Goal: Transaction & Acquisition: Purchase product/service

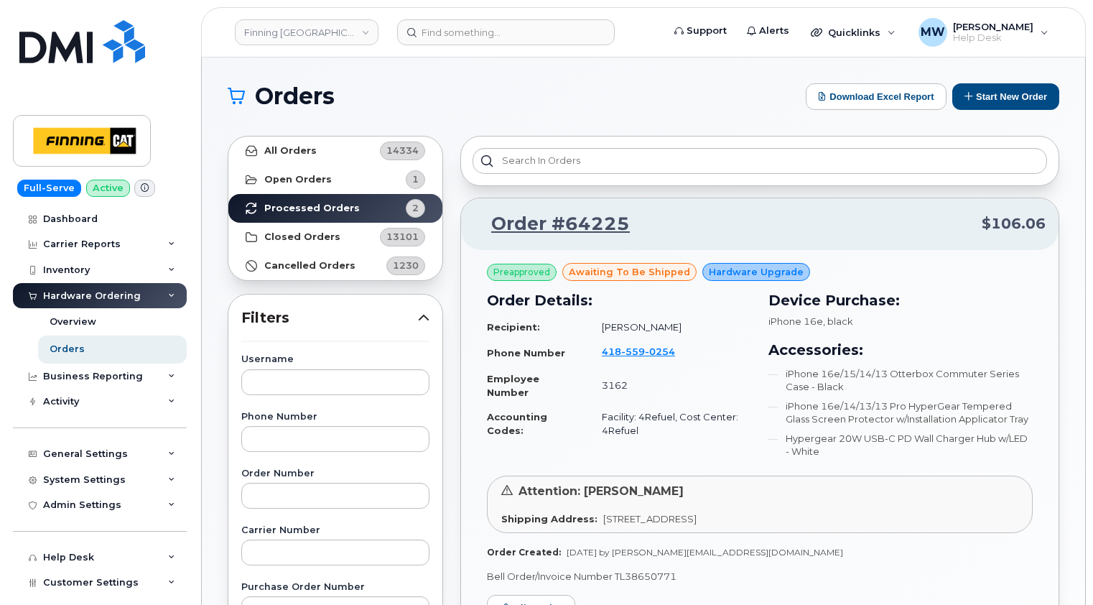
scroll to position [503, 0]
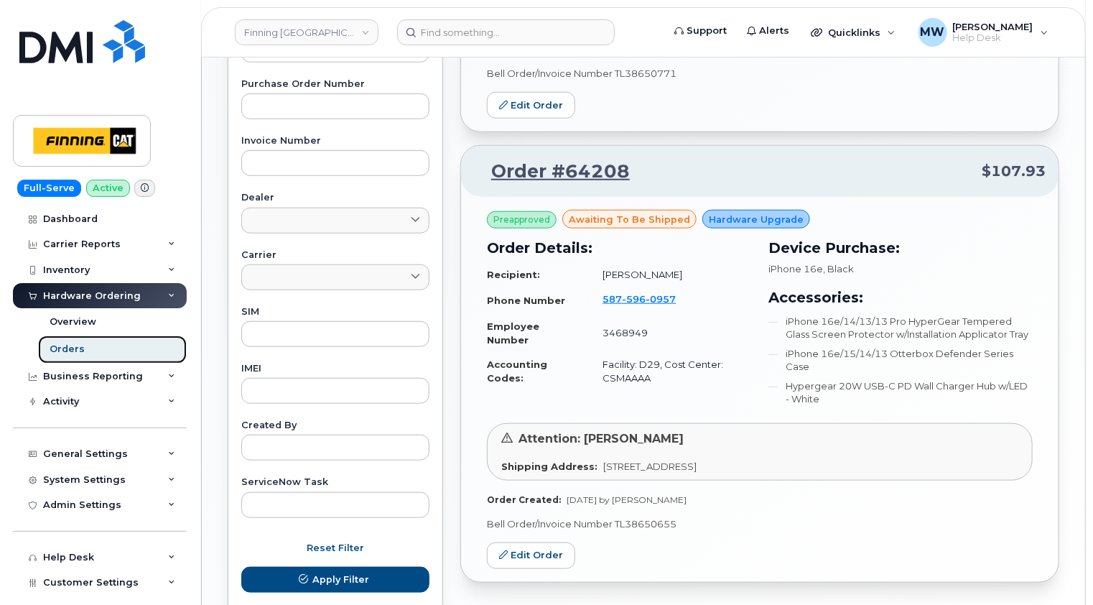
click at [80, 349] on div "Orders" at bounding box center [67, 349] width 35 height 13
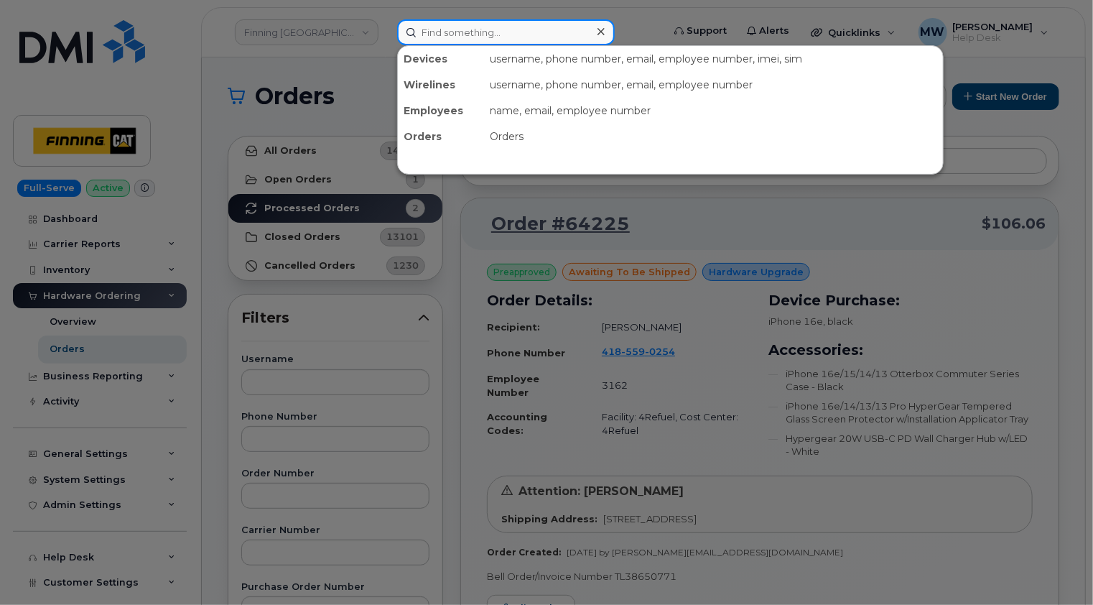
click at [514, 32] on input at bounding box center [506, 32] width 218 height 26
paste input "250-426-9627"
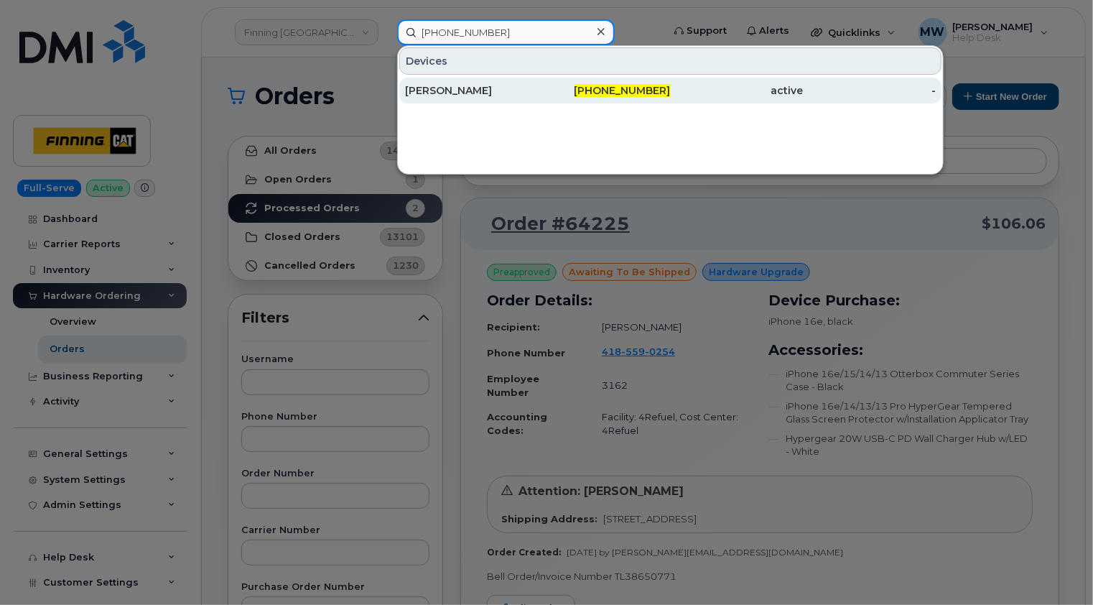
type input "250-426-9627"
click at [493, 88] on div "Matt Rollheiser" at bounding box center [471, 90] width 133 height 14
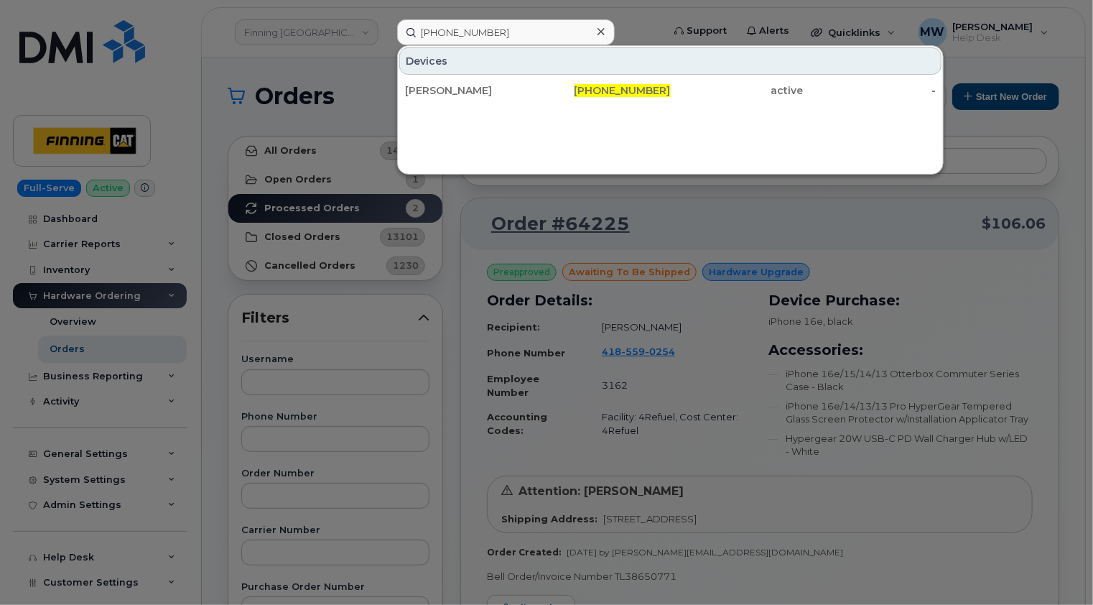
click at [603, 34] on icon at bounding box center [601, 31] width 7 height 7
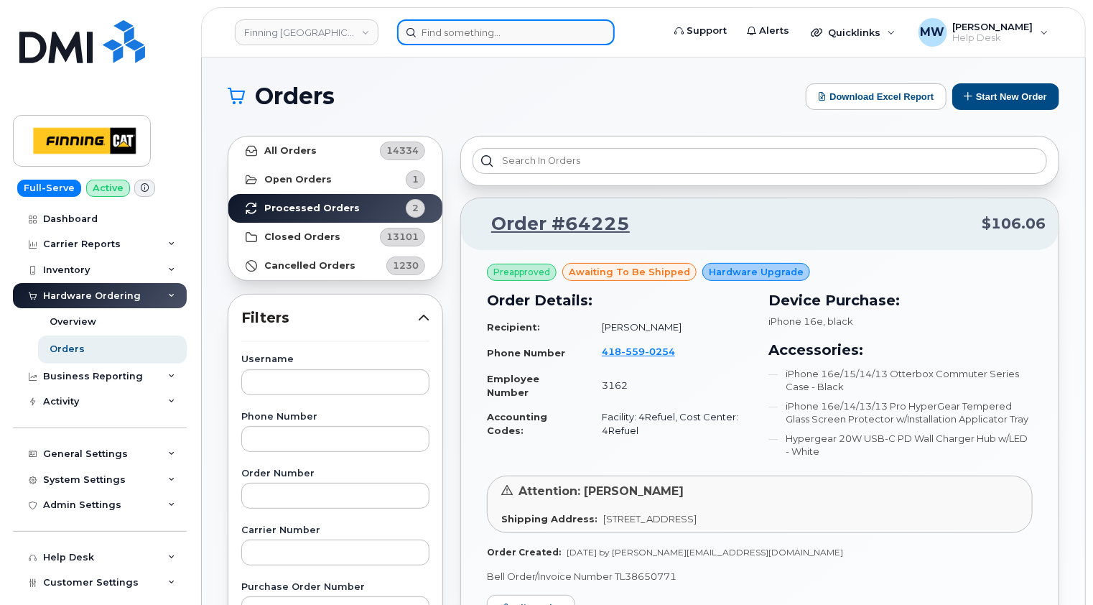
click at [488, 29] on input at bounding box center [506, 32] width 218 height 26
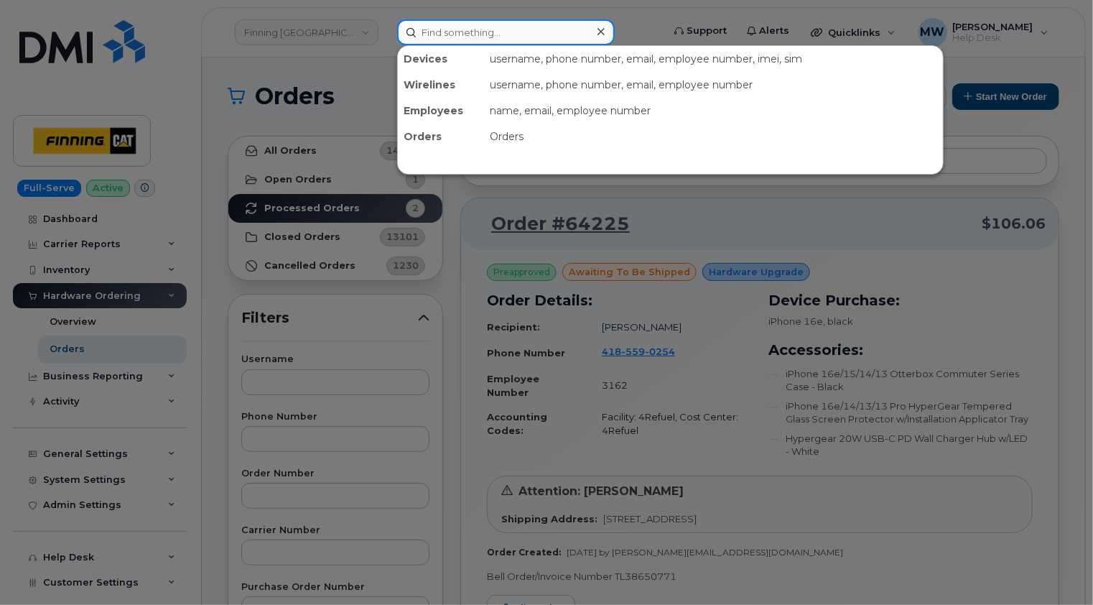
paste input "Aaron Tyshynski"
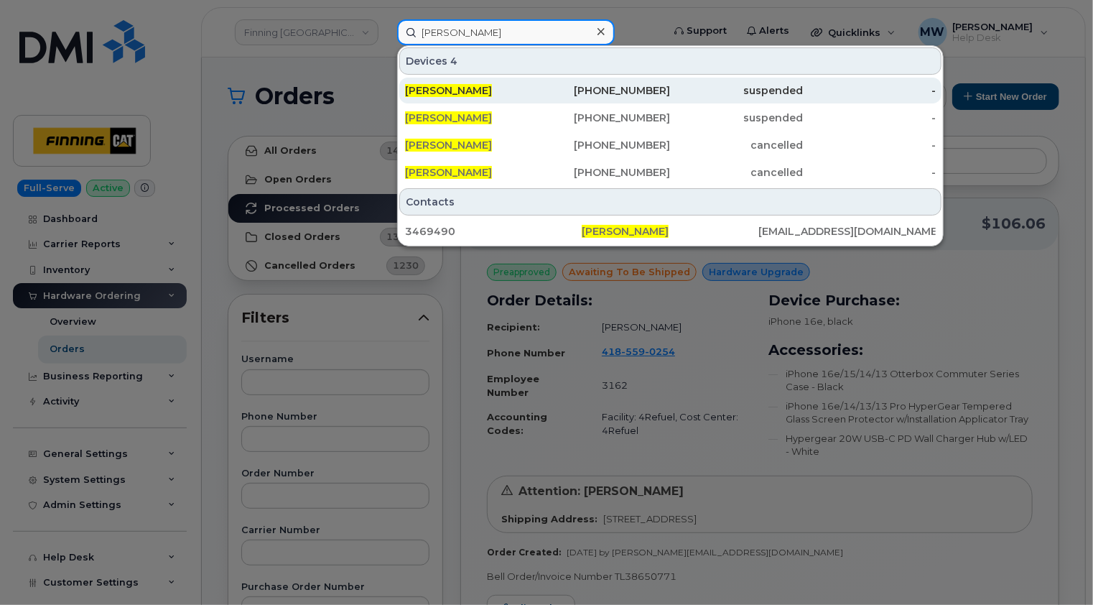
type input "Aaron Tyshynski"
click at [512, 91] on div "Aaron Tyshynski" at bounding box center [471, 90] width 133 height 14
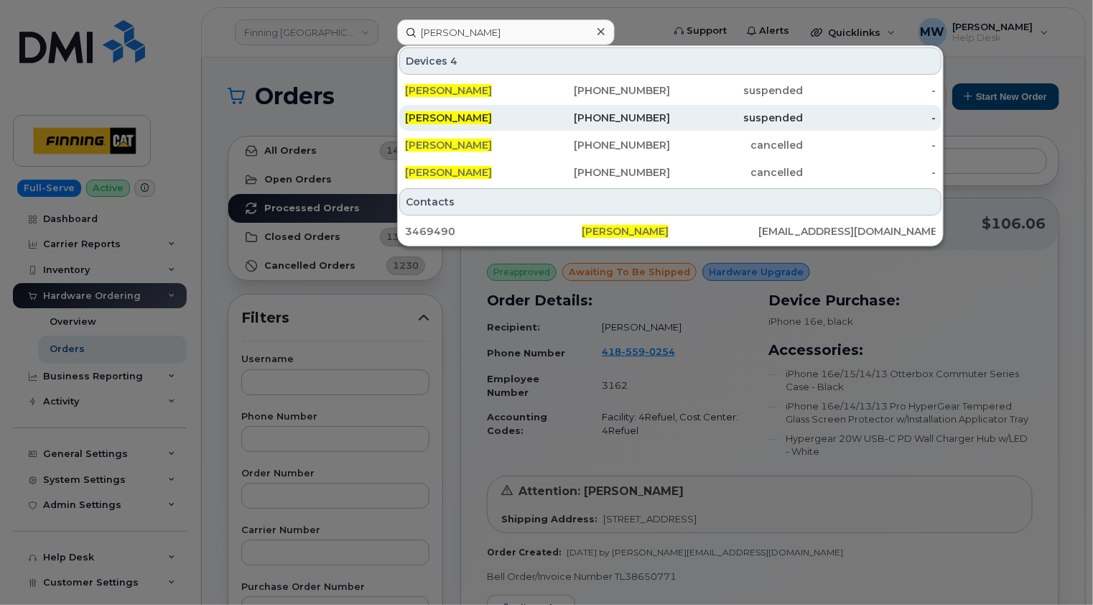
click at [512, 115] on div "Aaron Tyshynski" at bounding box center [471, 118] width 133 height 14
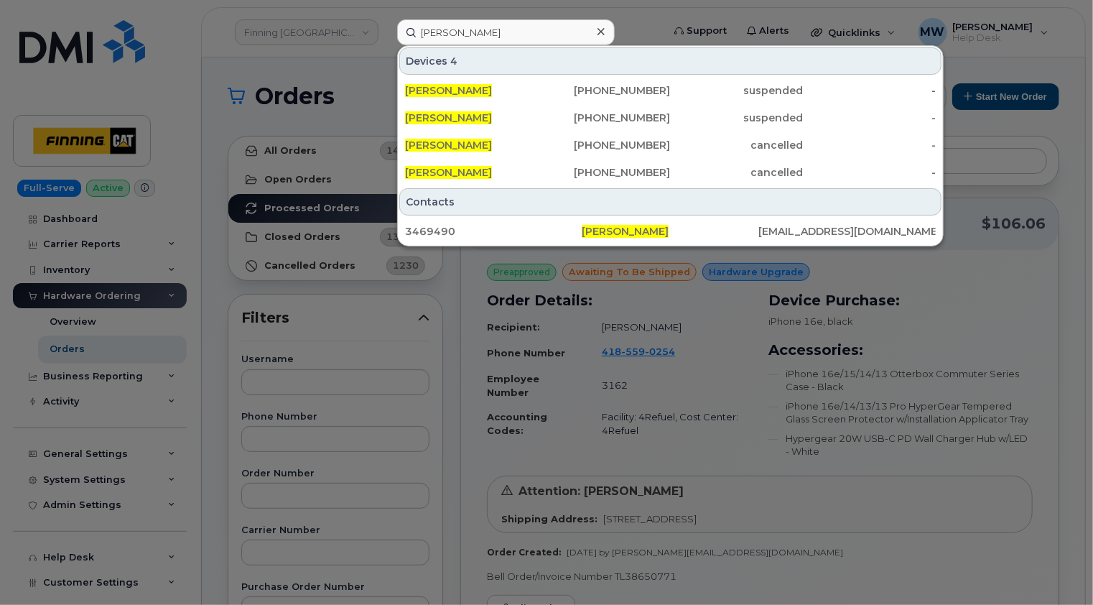
click at [599, 29] on icon at bounding box center [601, 31] width 7 height 7
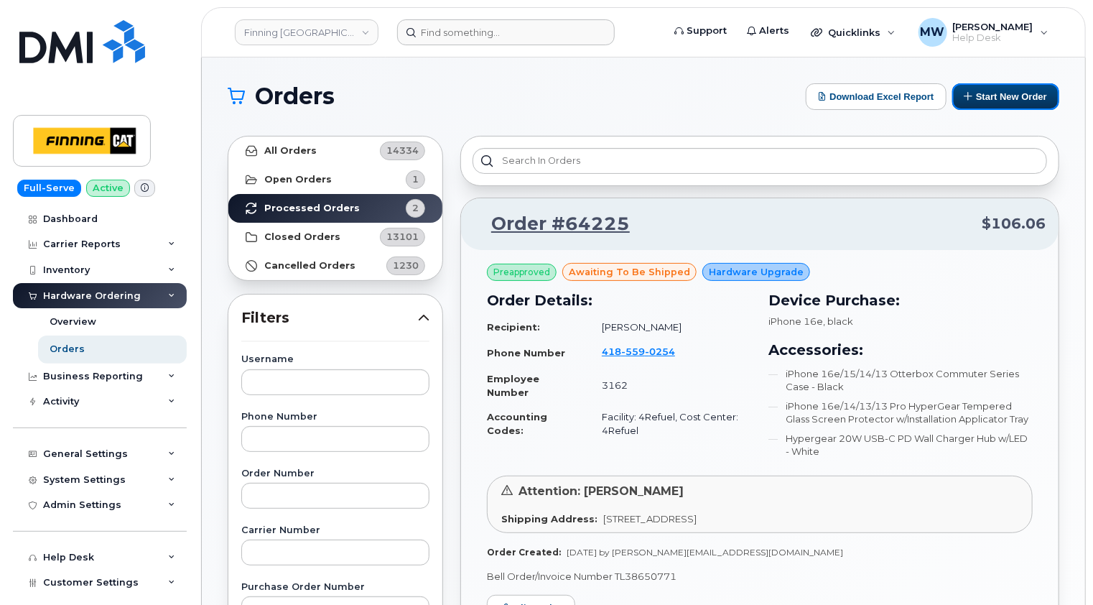
drag, startPoint x: 1027, startPoint y: 103, endPoint x: 912, endPoint y: 127, distance: 117.3
click at [1027, 103] on button "Start New Order" at bounding box center [1005, 96] width 107 height 27
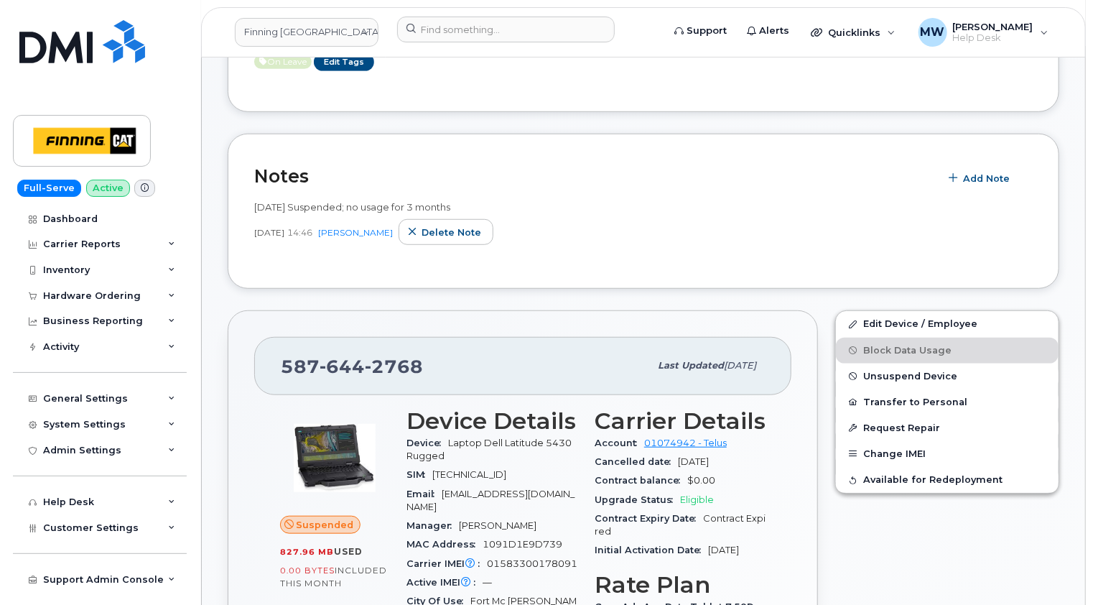
scroll to position [431, 0]
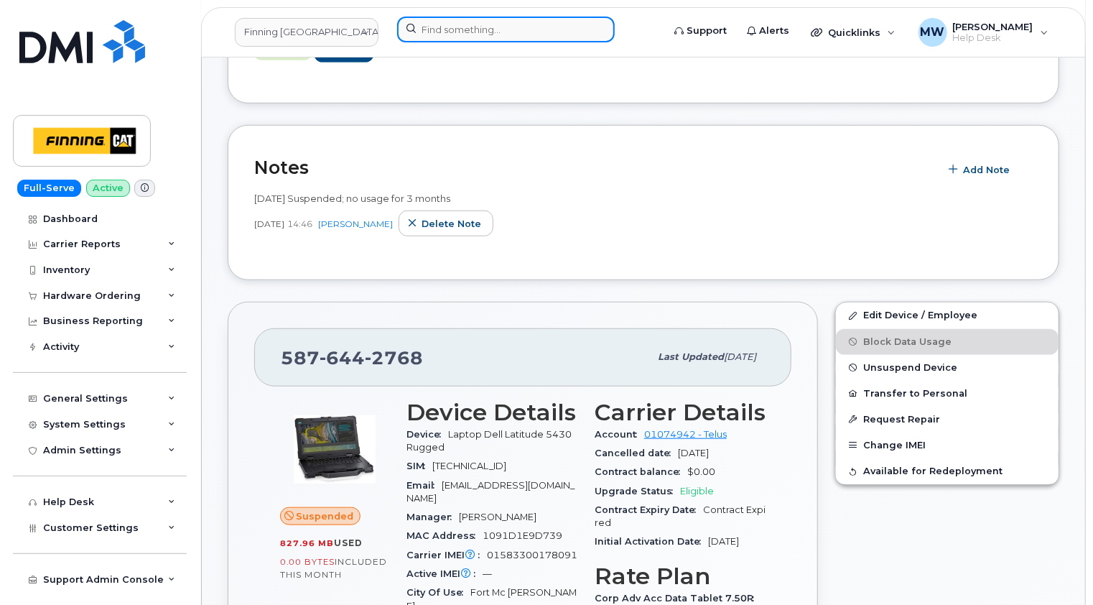
click at [533, 32] on input at bounding box center [506, 30] width 218 height 26
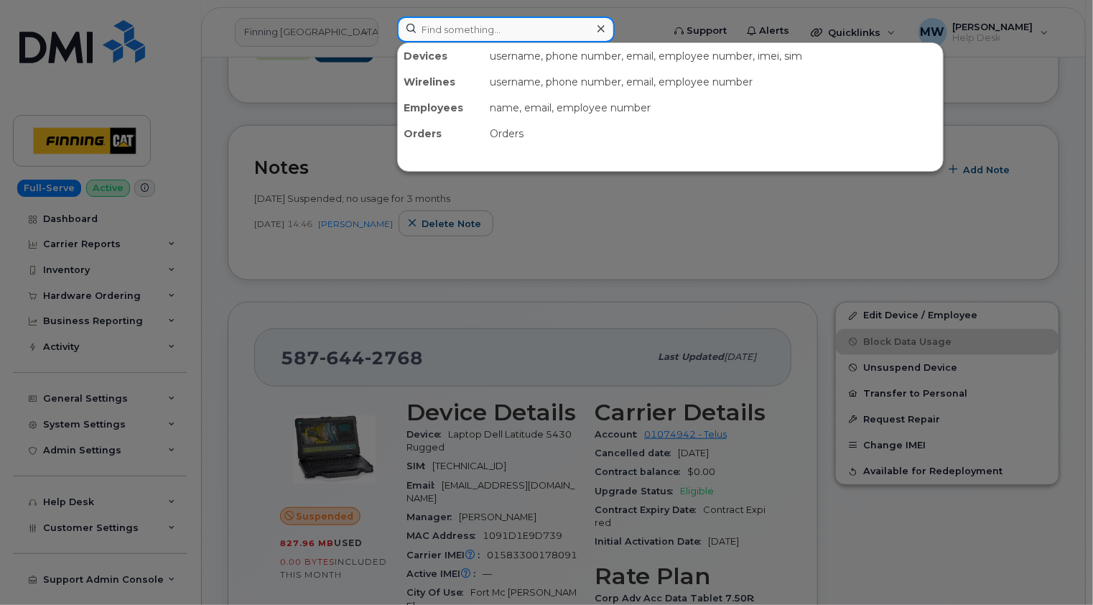
paste input "[PERSON_NAME]"
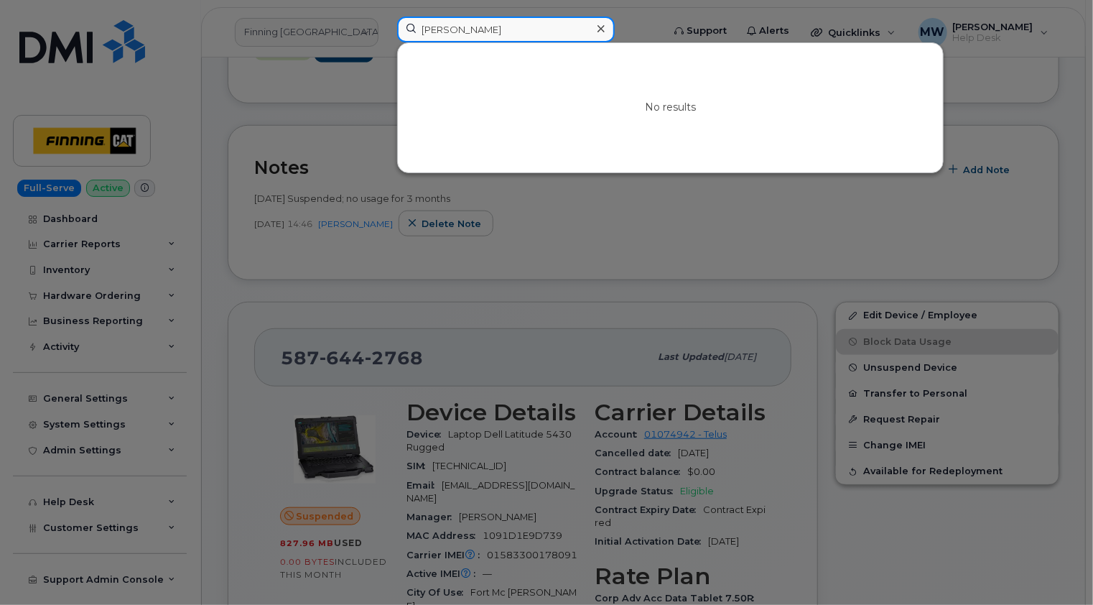
drag, startPoint x: 515, startPoint y: 30, endPoint x: 416, endPoint y: 30, distance: 99.1
click at [416, 30] on input "[PERSON_NAME]" at bounding box center [506, 30] width 218 height 26
paste input "[PERSON_NAME]"
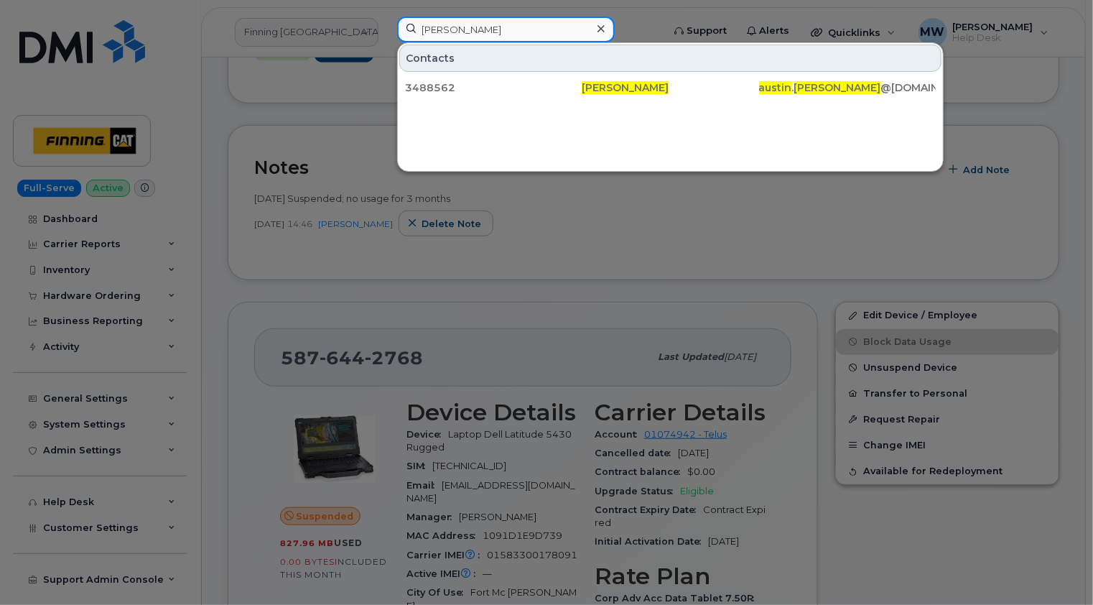
drag, startPoint x: 524, startPoint y: 30, endPoint x: 419, endPoint y: 25, distance: 105.0
click at [419, 25] on input "Austin Armstrong" at bounding box center [506, 30] width 218 height 26
paste input "[PERSON_NAME]"
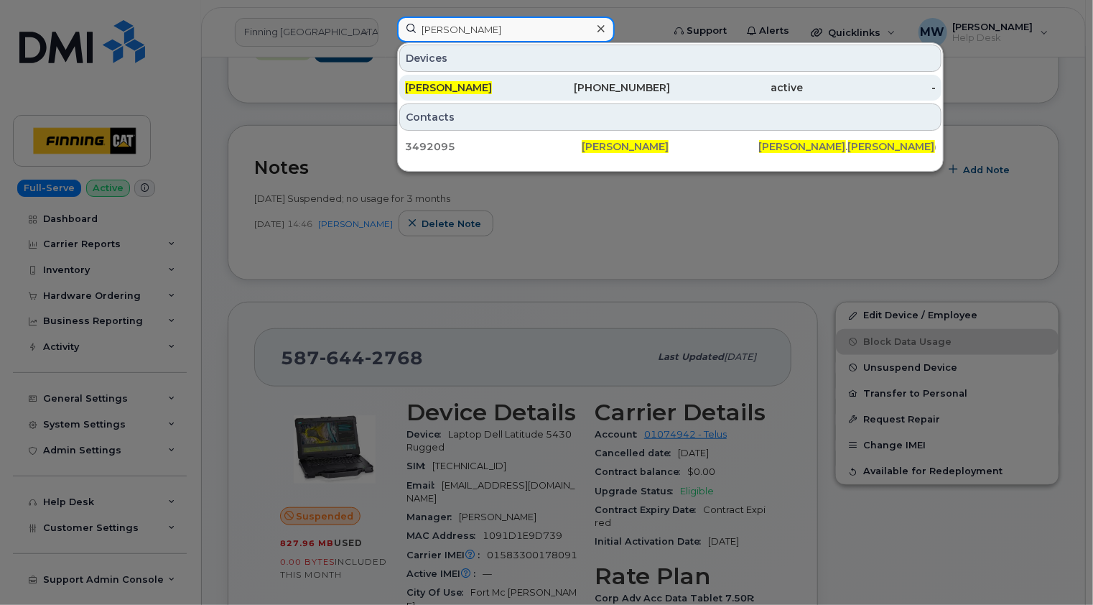
type input "David Wiswell"
click at [521, 85] on div "David Wiswell" at bounding box center [471, 87] width 133 height 14
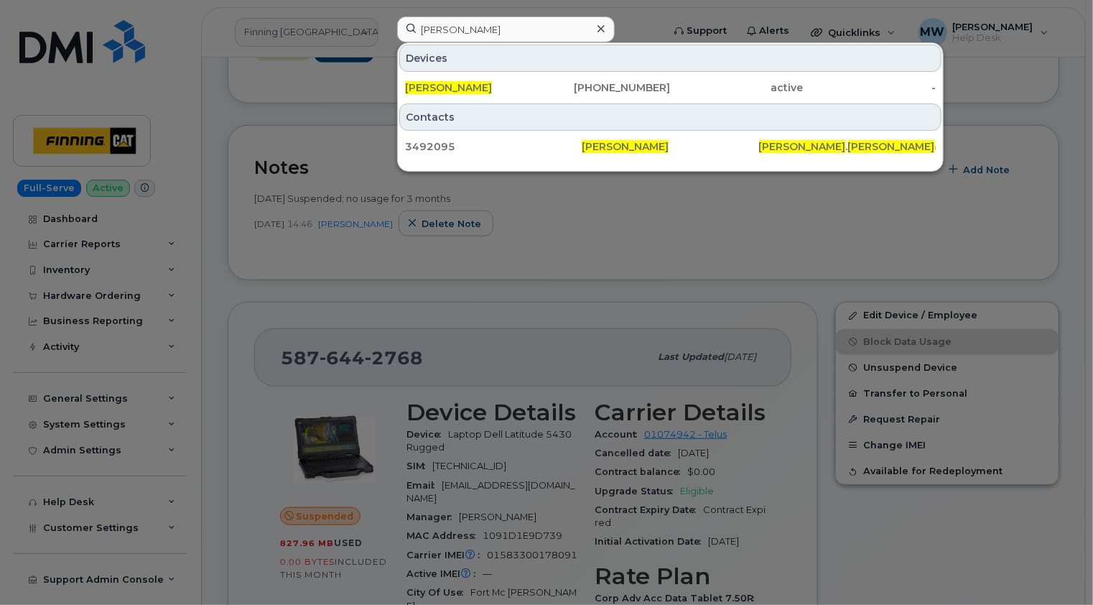
click at [599, 27] on icon at bounding box center [601, 28] width 7 height 7
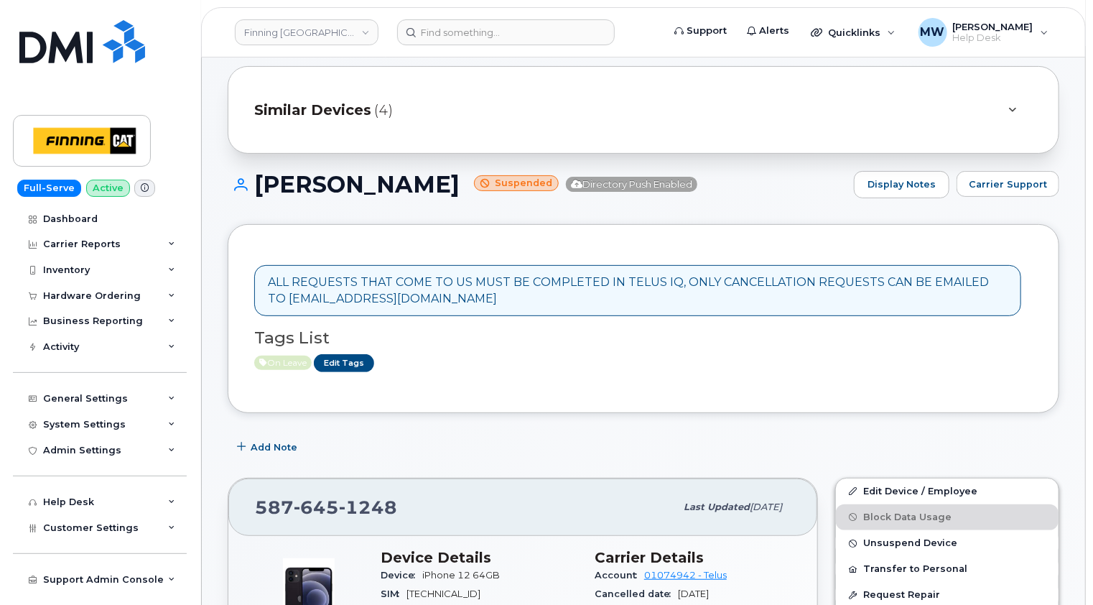
scroll to position [121, 0]
click at [366, 497] on span "1248" at bounding box center [368, 508] width 58 height 22
copy span "587 645 1248"
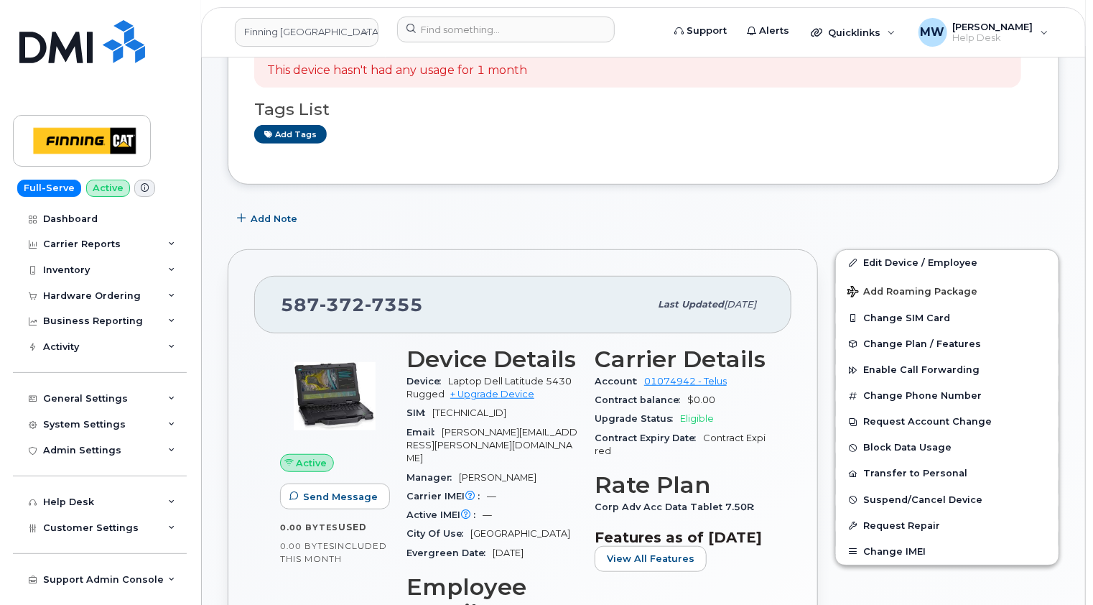
scroll to position [287, 0]
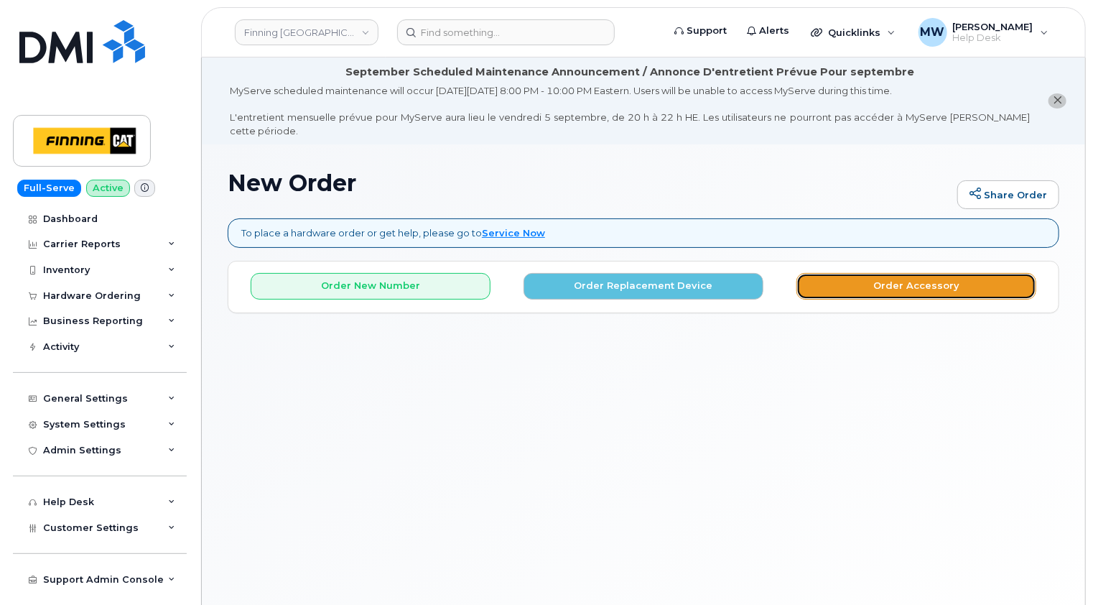
click at [937, 274] on button "Order Accessory" at bounding box center [917, 286] width 240 height 27
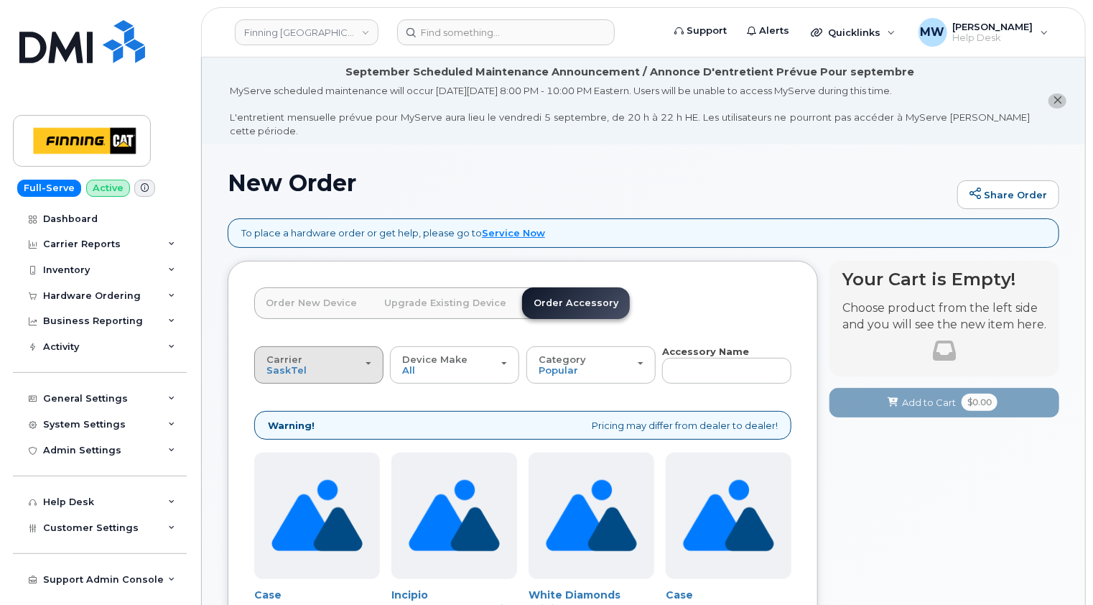
click at [365, 354] on div "Carrier [GEOGRAPHIC_DATA] Telus" at bounding box center [318, 365] width 105 height 22
click at [292, 413] on label "Telus" at bounding box center [280, 421] width 45 height 17
click at [0, 0] on input "Telus" at bounding box center [0, 0] width 0 height 0
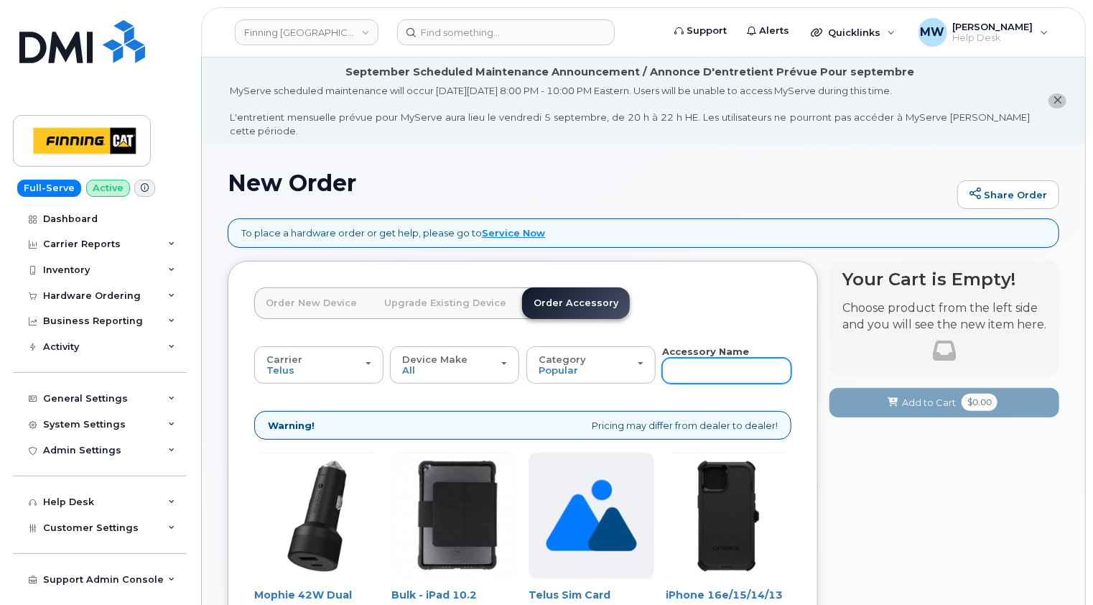
click at [718, 361] on input "text" at bounding box center [726, 371] width 129 height 26
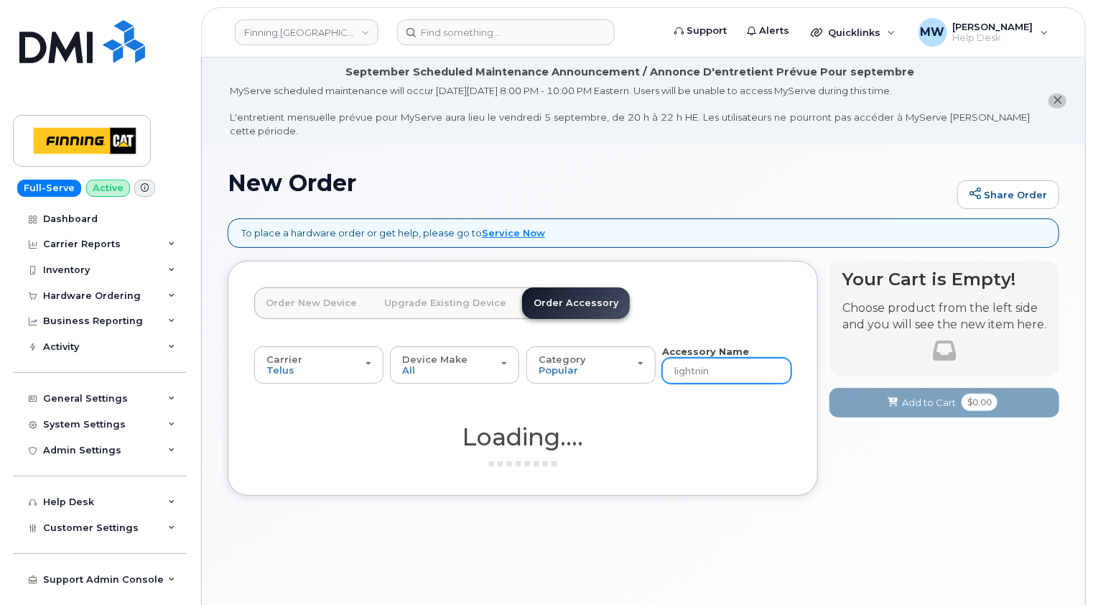
type input "lightning"
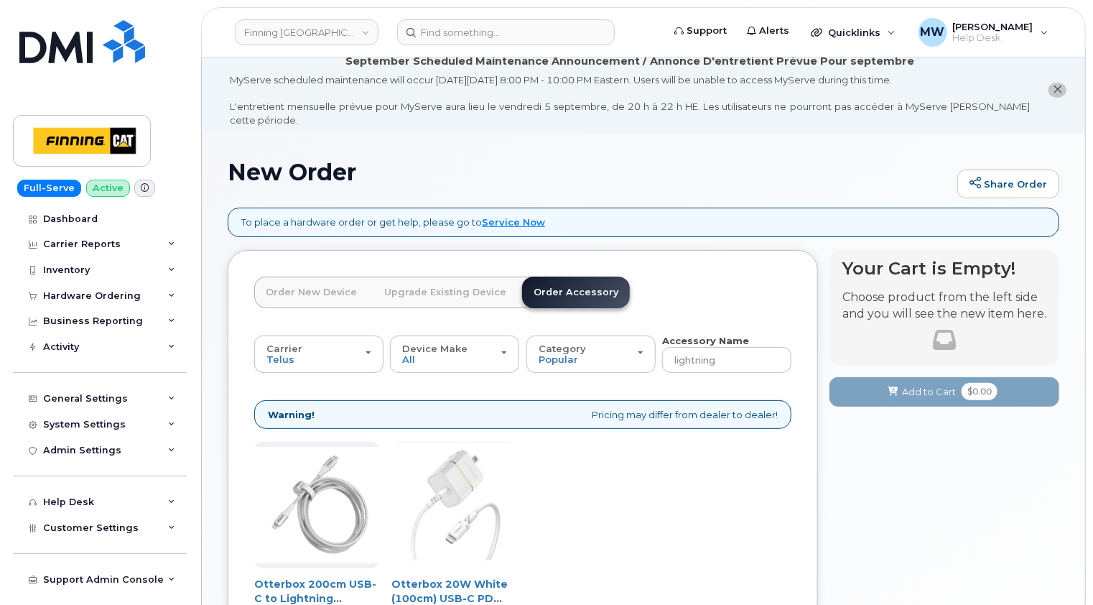
scroll to position [215, 0]
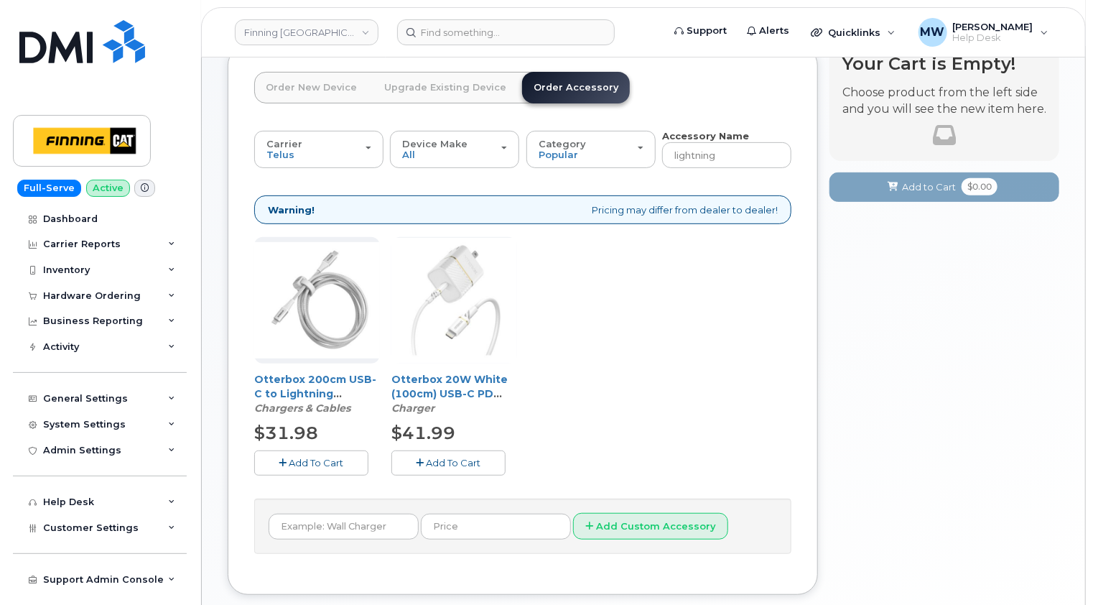
click at [475, 457] on span "Add To Cart" at bounding box center [454, 462] width 55 height 11
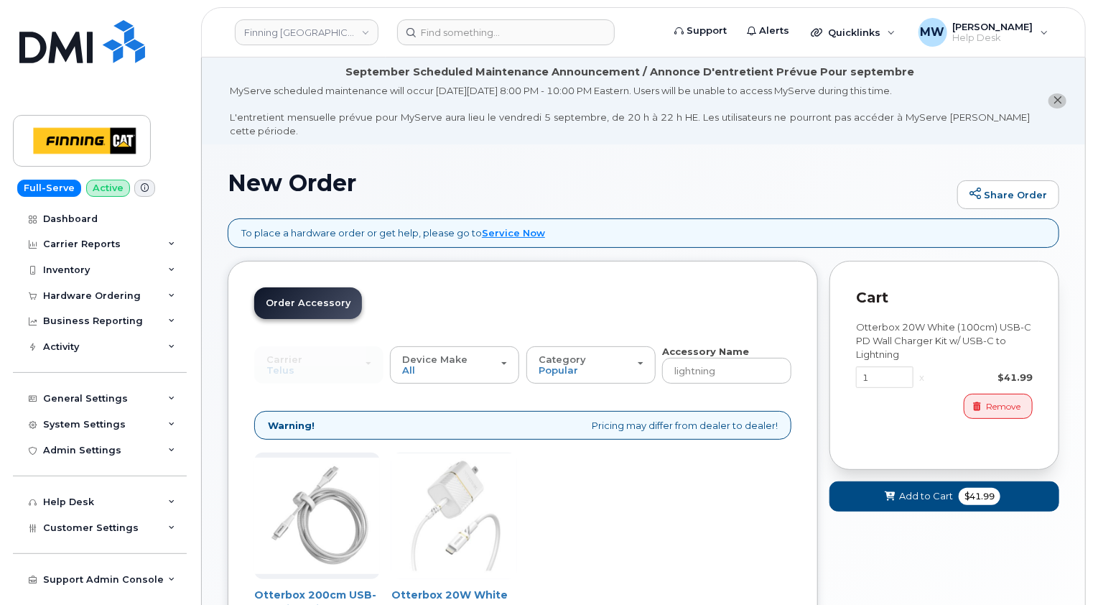
scroll to position [0, 0]
click at [919, 481] on button "Add to Cart $41.99" at bounding box center [945, 495] width 230 height 29
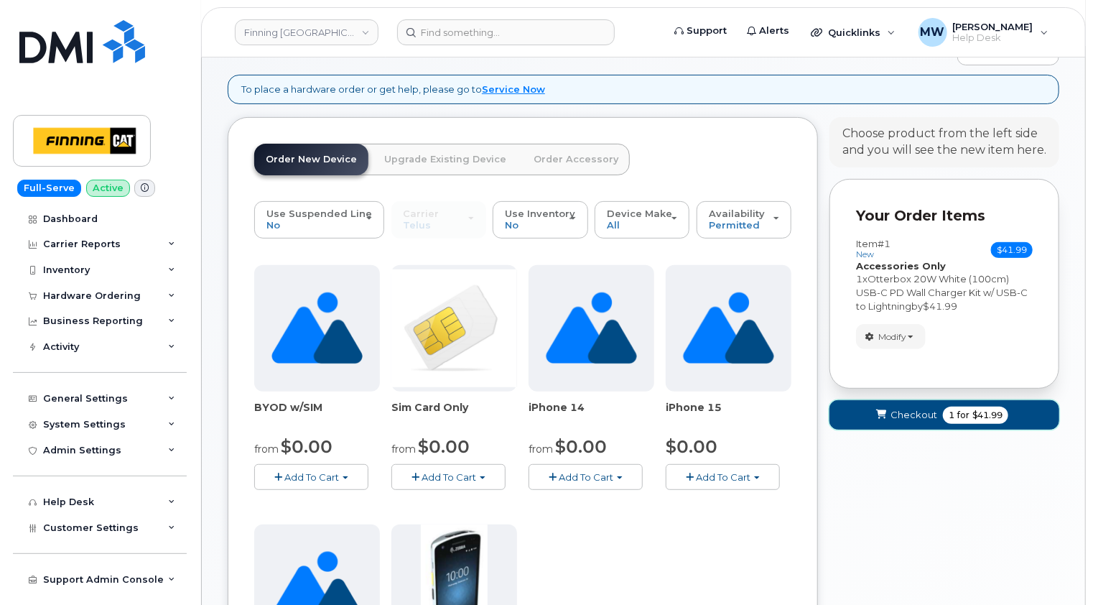
click at [945, 409] on button "Checkout 1 for $41.99" at bounding box center [945, 414] width 230 height 29
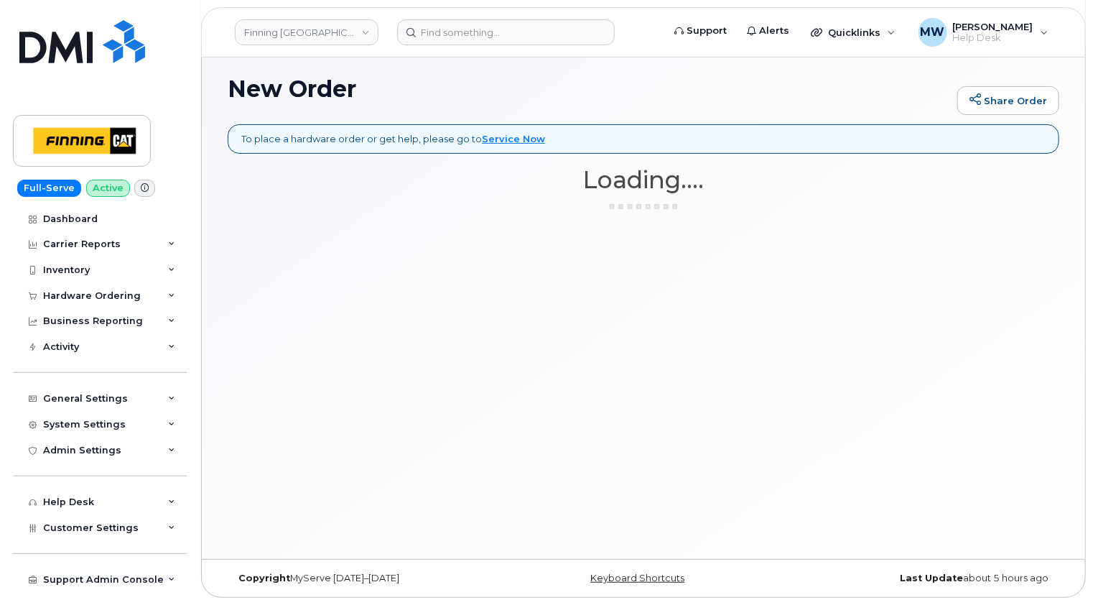
scroll to position [80, 0]
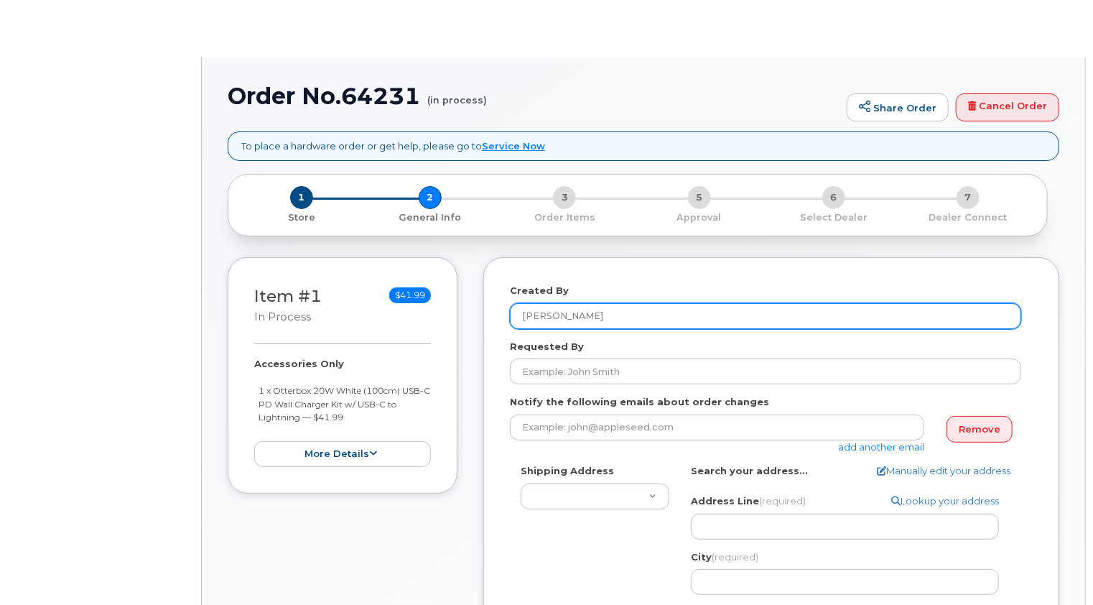
select select
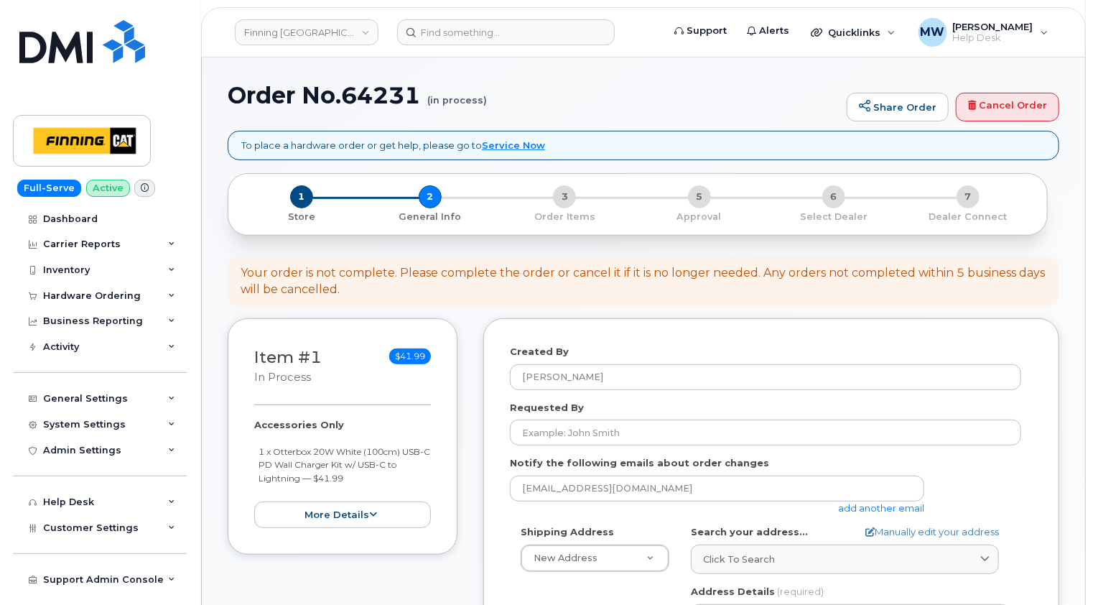
scroll to position [215, 0]
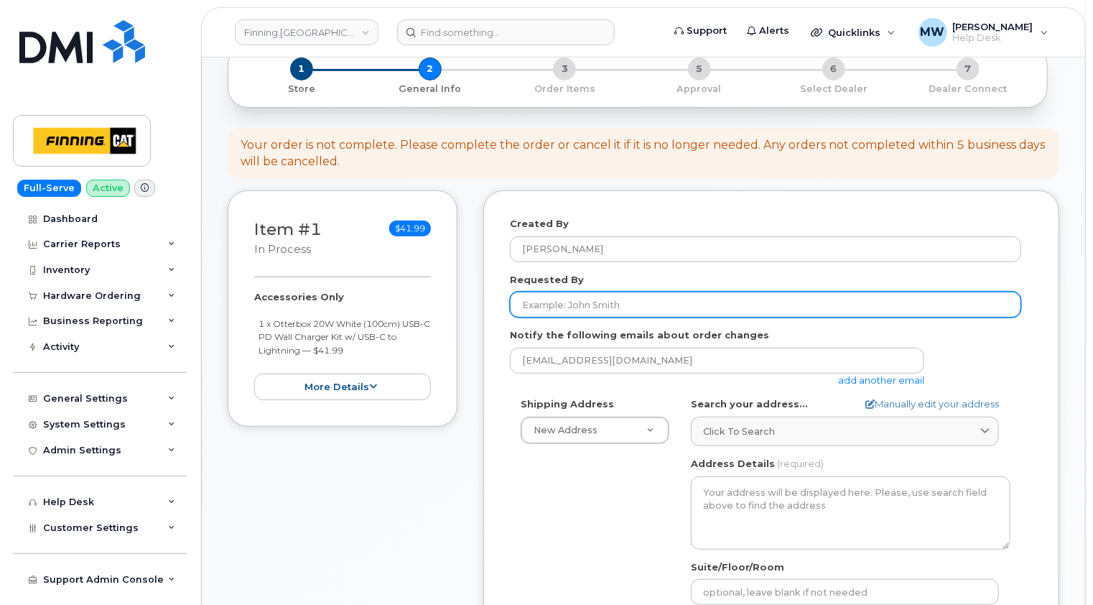
click at [608, 292] on input "Requested By" at bounding box center [765, 305] width 511 height 26
paste input "RITM0485716"
type input "RITM0485716"
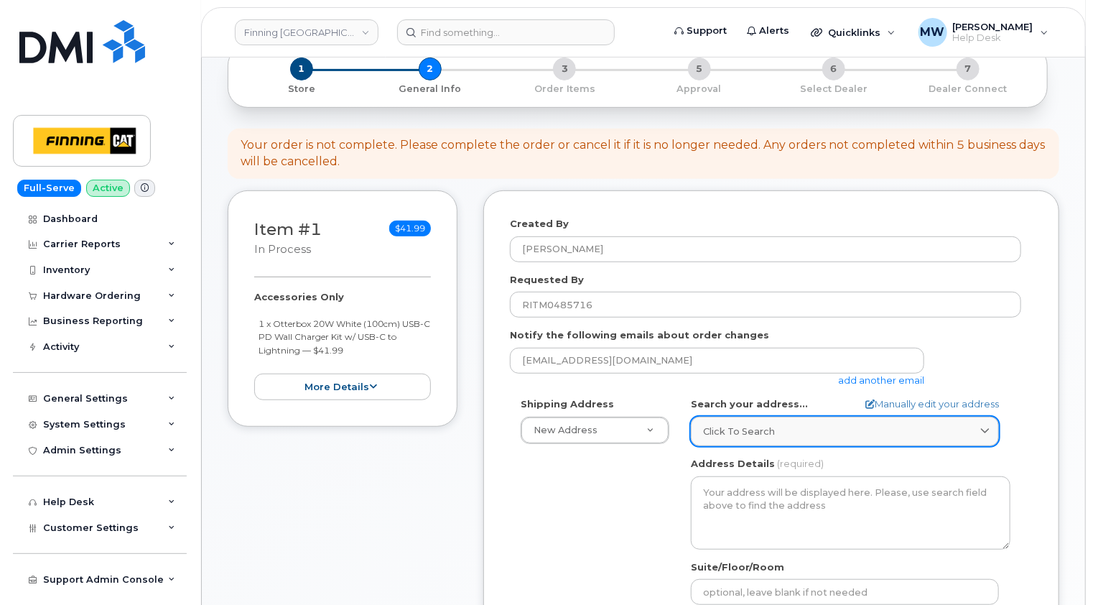
click at [805, 424] on div "Click to search" at bounding box center [845, 431] width 284 height 14
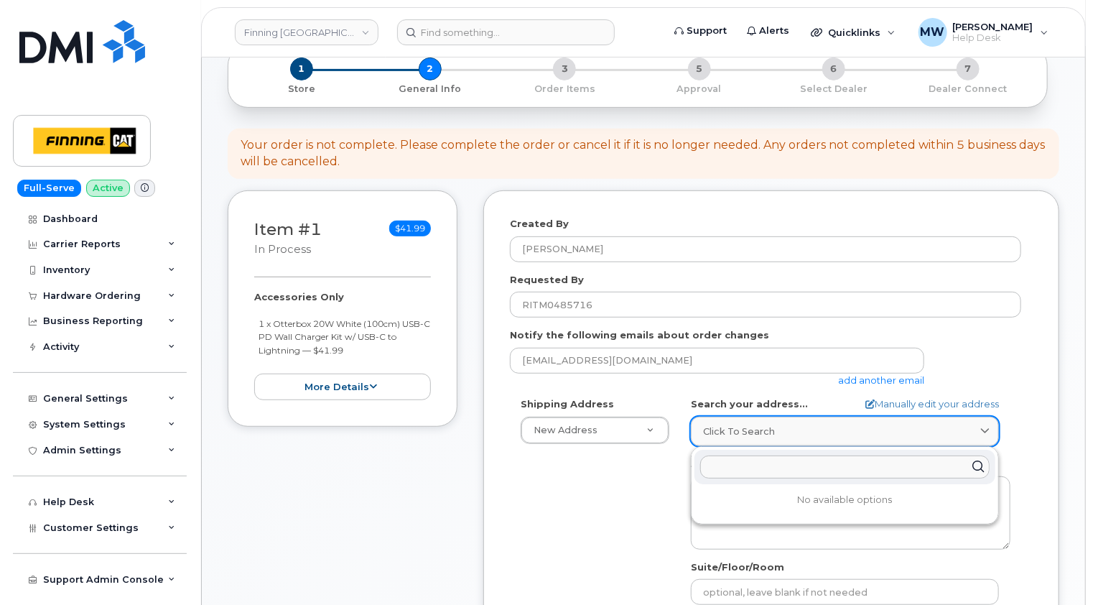
paste input "8712 109 Street"
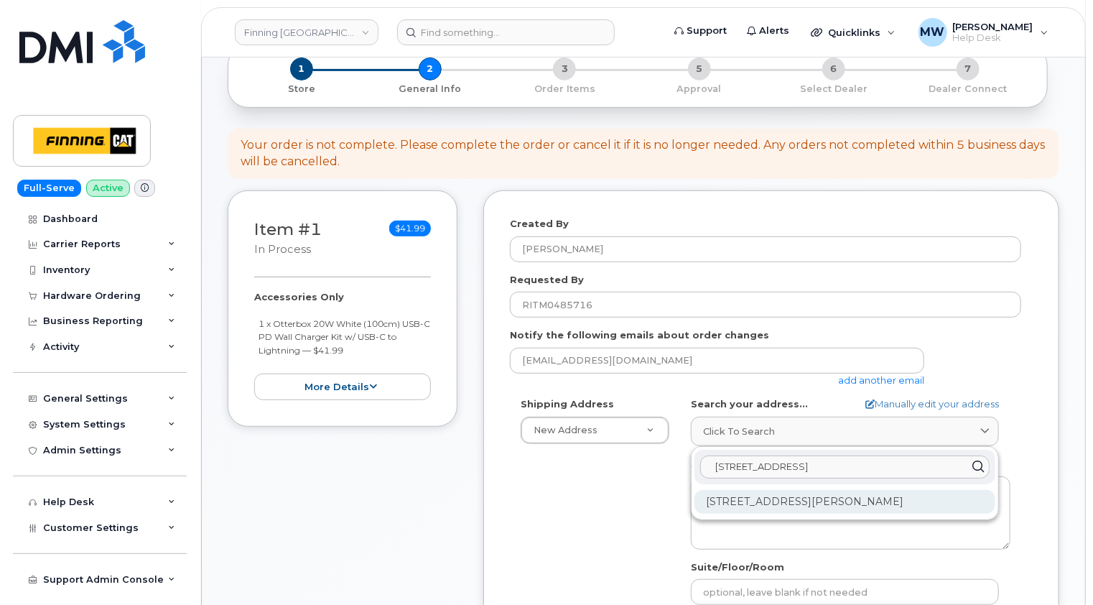
type input "8712 109 Street fort"
click at [803, 490] on div "8712 109 St Fort St. John BC V1J 6V3" at bounding box center [845, 502] width 301 height 24
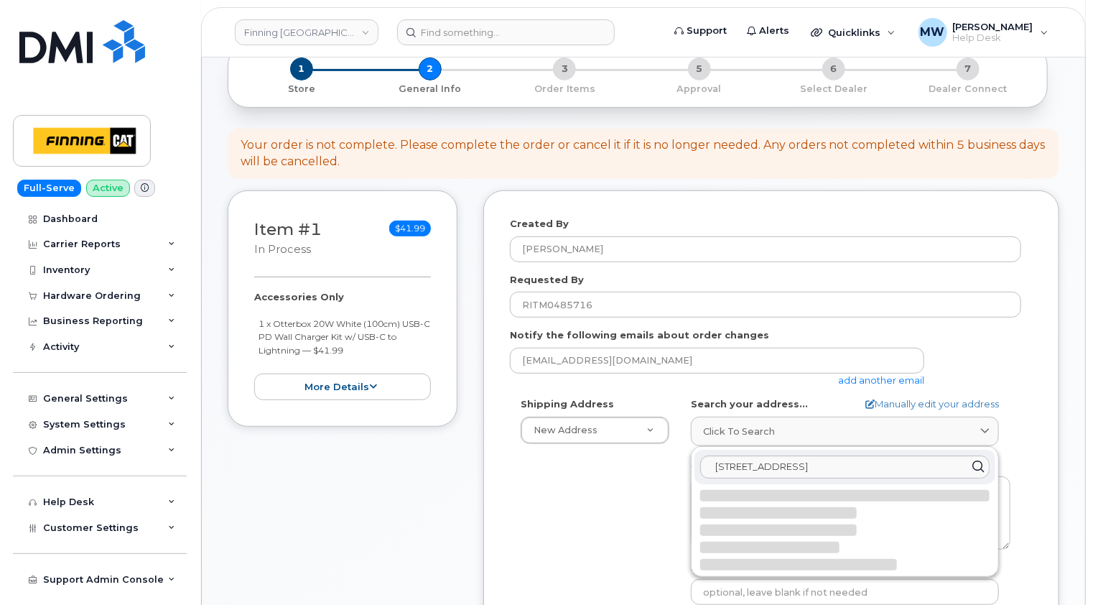
select select
type textarea "8712 109 St FORT ST. JOHN BC V1J 6V3 CANADA"
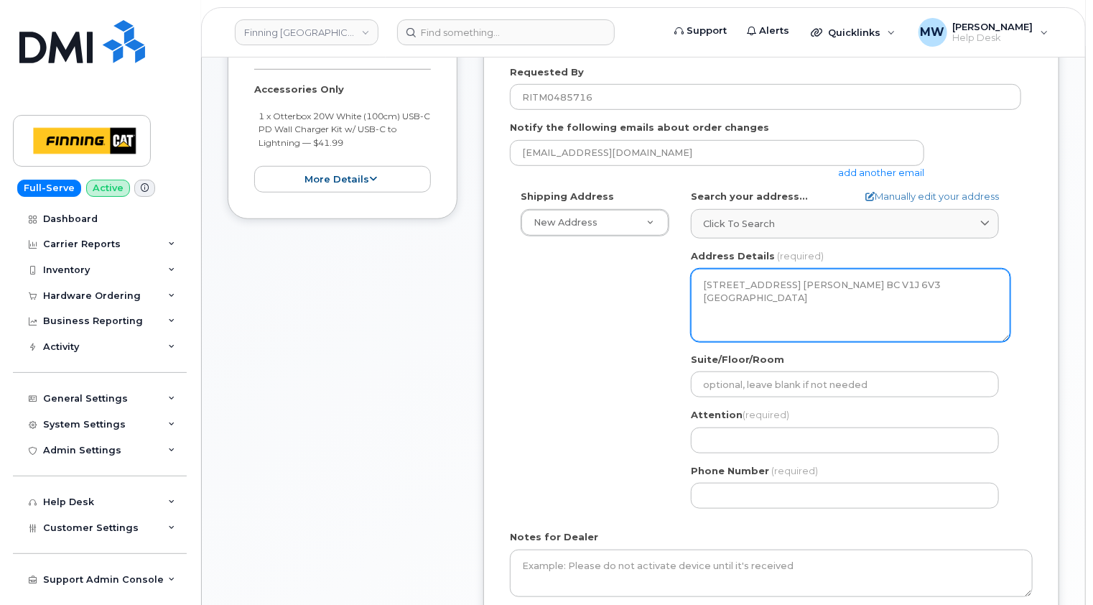
scroll to position [431, 0]
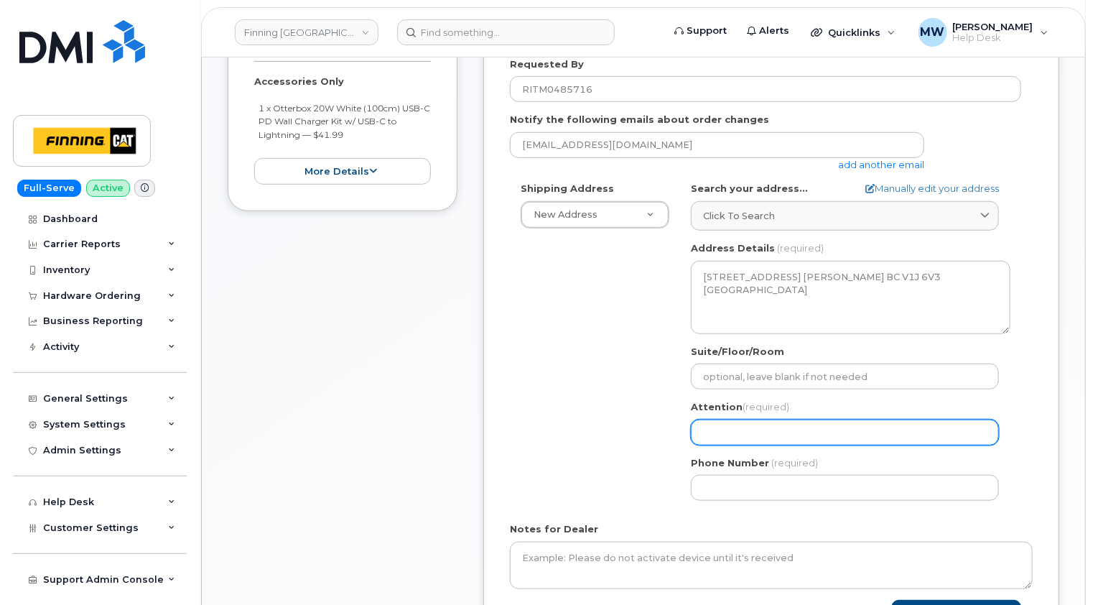
click at [753, 422] on input "Attention (required)" at bounding box center [845, 432] width 308 height 26
select select
type input "P"
select select
type input "Pa"
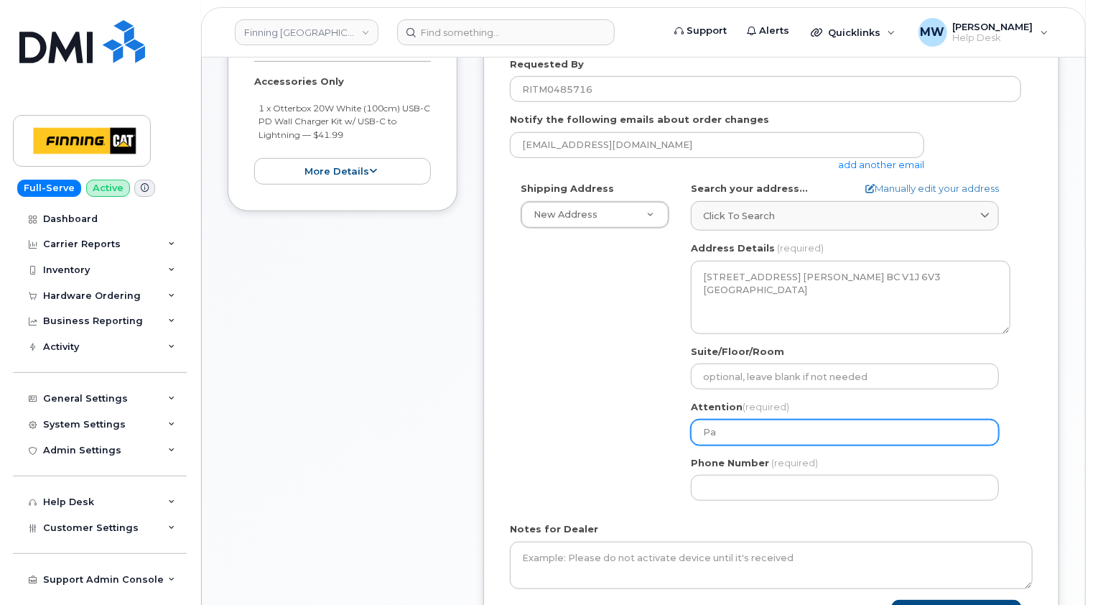
select select
type input "Pau"
select select
type input "Paul"
select select
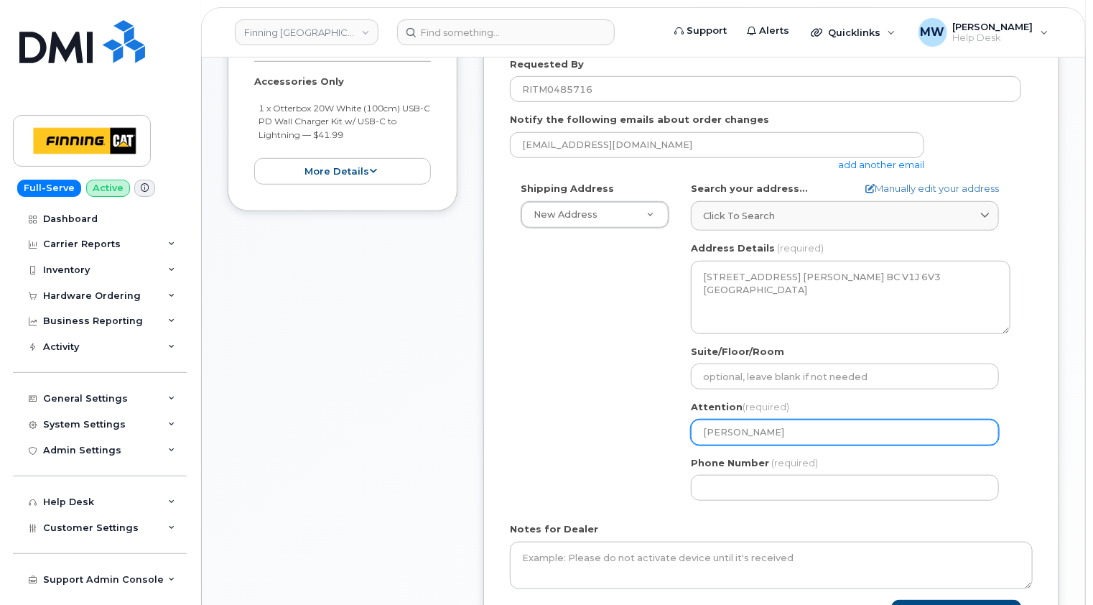
type input "Paul L"
select select
type input "Paul Ly"
select select
type input "Paul Lyt"
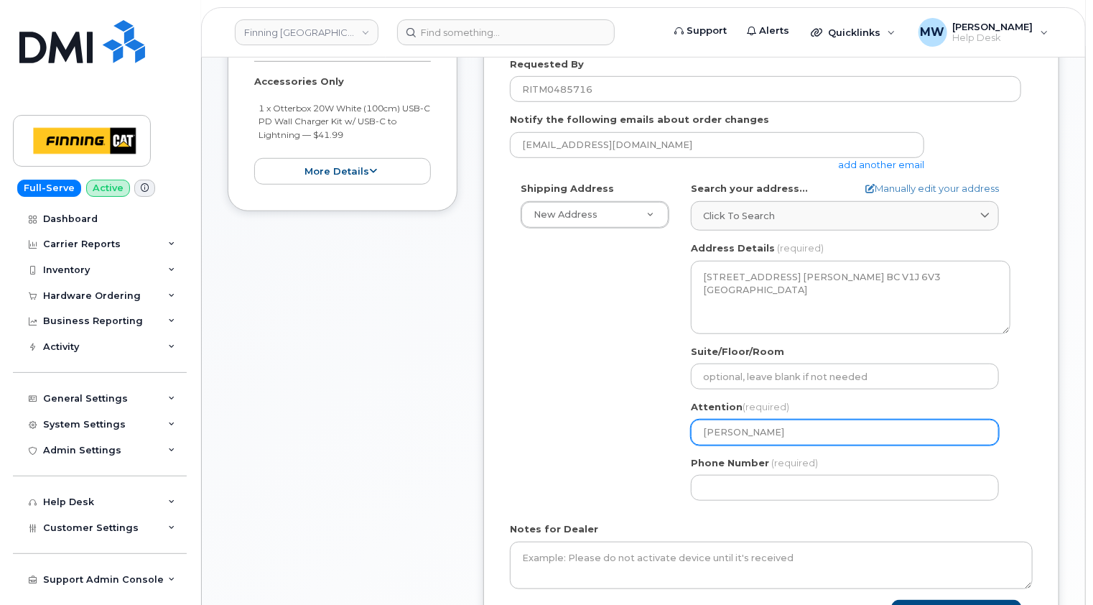
select select
type input "Paul Lyth"
select select
type input "Paul Lytha"
select select
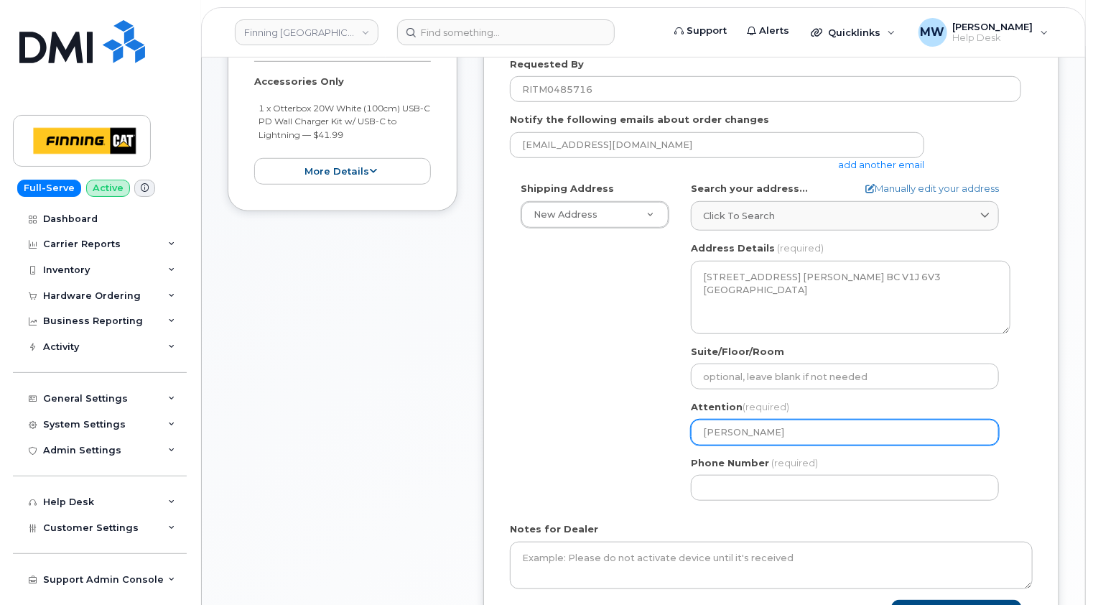
type input "Paul Lythal"
select select
type input "Paul Lythall"
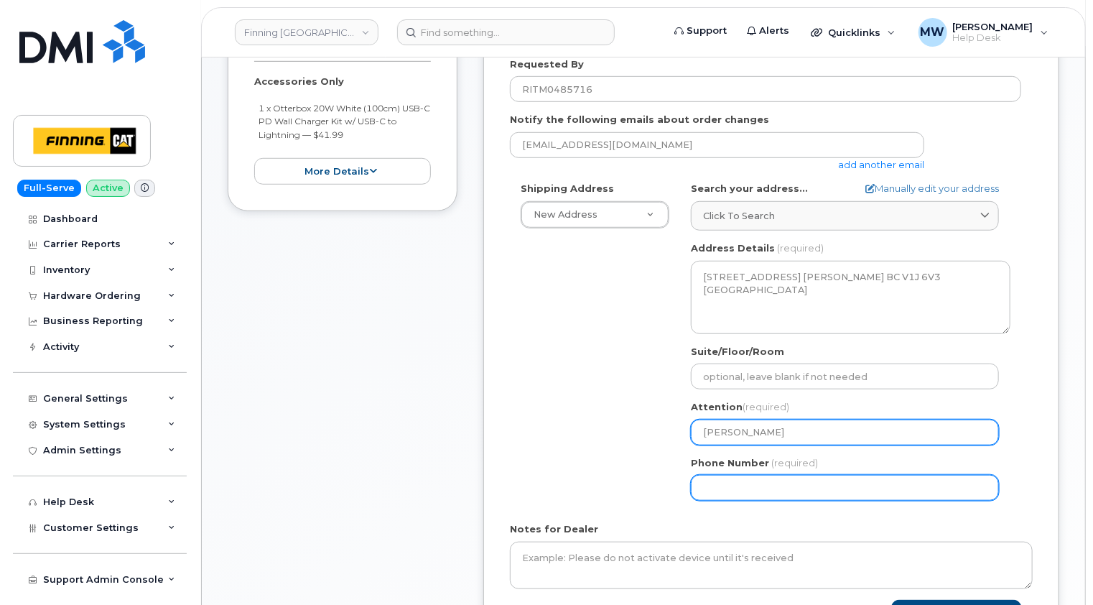
paste input "2507939673"
select select
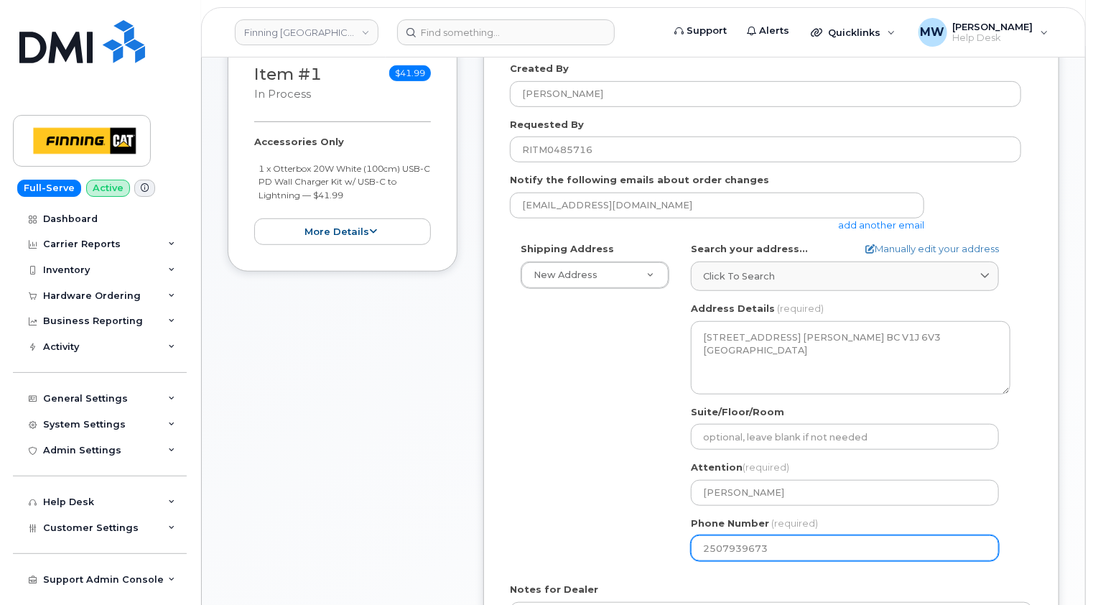
scroll to position [287, 0]
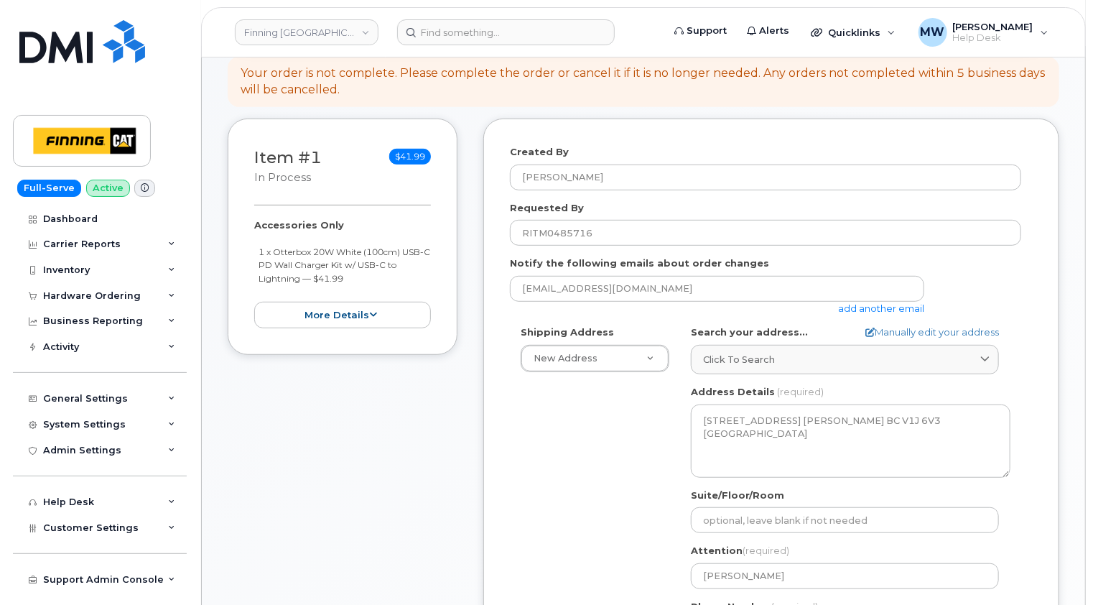
type input "2507939673"
drag, startPoint x: 358, startPoint y: 264, endPoint x: 258, endPoint y: 240, distance: 103.5
click at [258, 245] on ul "1 x Otterbox 20W White (100cm) USB-C PD Wall Charger Kit w/ USB-C to Lightning …" at bounding box center [342, 265] width 177 height 40
copy small "1 x Otterbox 20W White (100cm) USB-C PD Wall Charger Kit w/ USB-C to Lightning …"
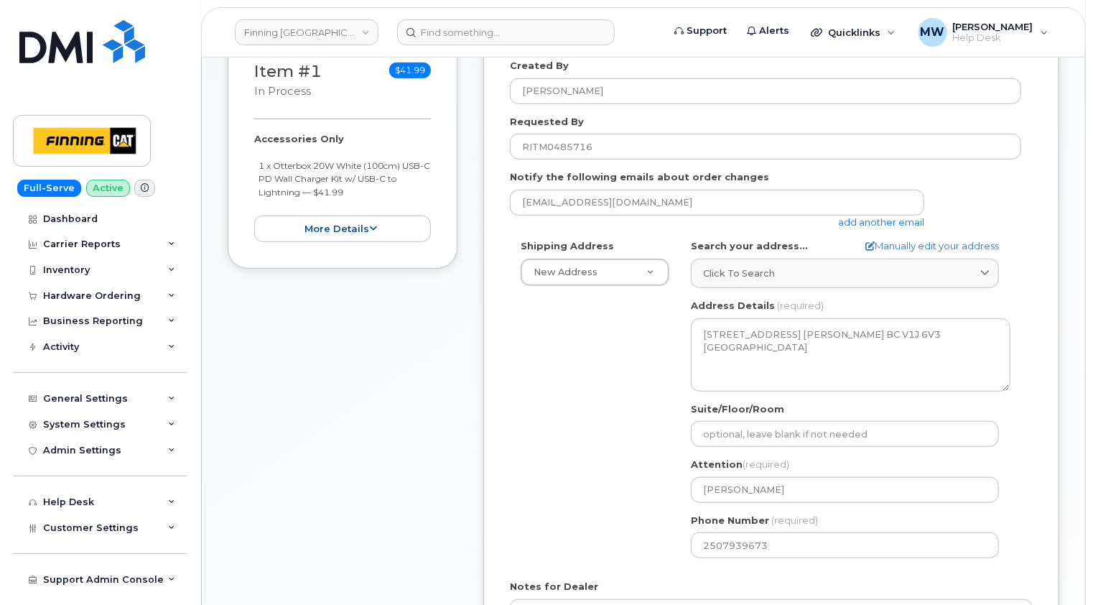
scroll to position [575, 0]
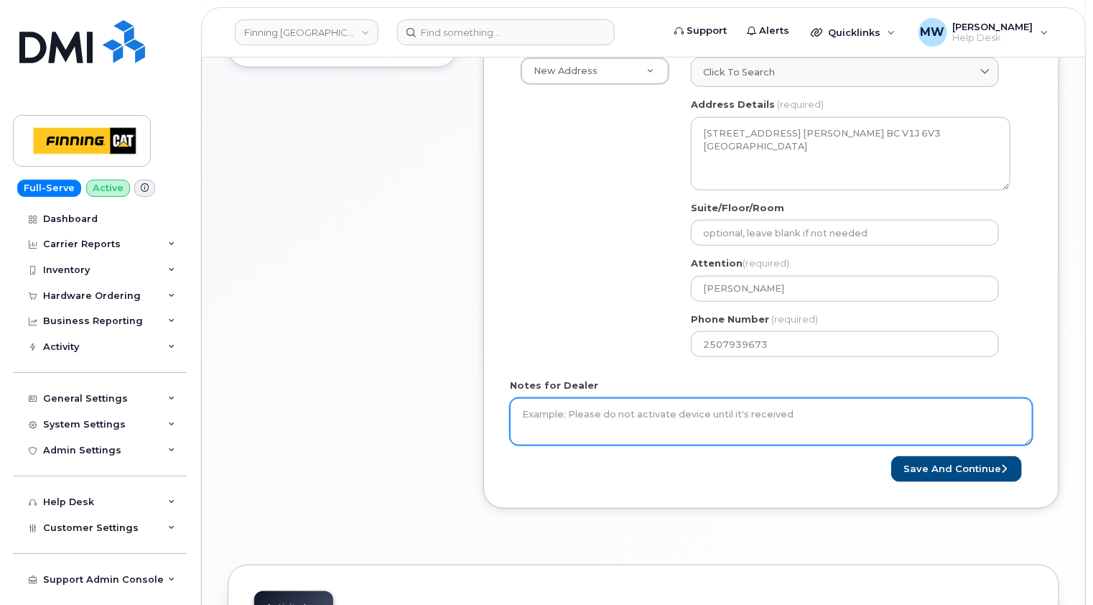
click at [674, 407] on textarea "Notes for Dealer" at bounding box center [771, 421] width 523 height 47
paste textarea "1 x Otterbox 20W White (100cm) USB-C PD Wall Charger Kit w/ USB-C to Lightning …"
type textarea "1 x Otterbox 20W White (100cm) USB-C PD Wall Charger Kit w/ USB-C to Lightning …"
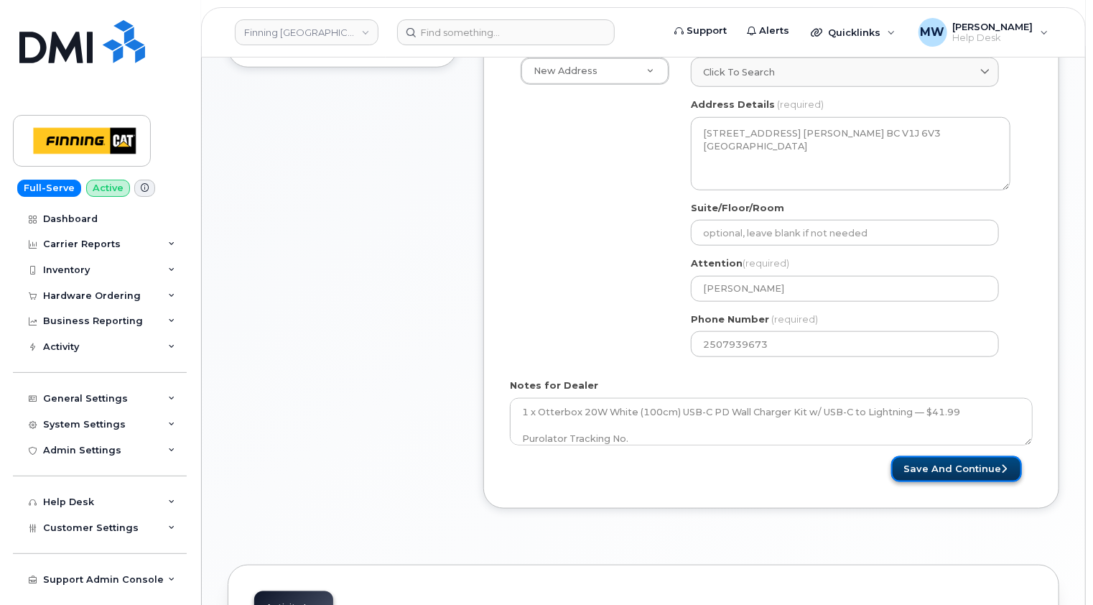
click at [961, 461] on button "Save and Continue" at bounding box center [956, 469] width 131 height 27
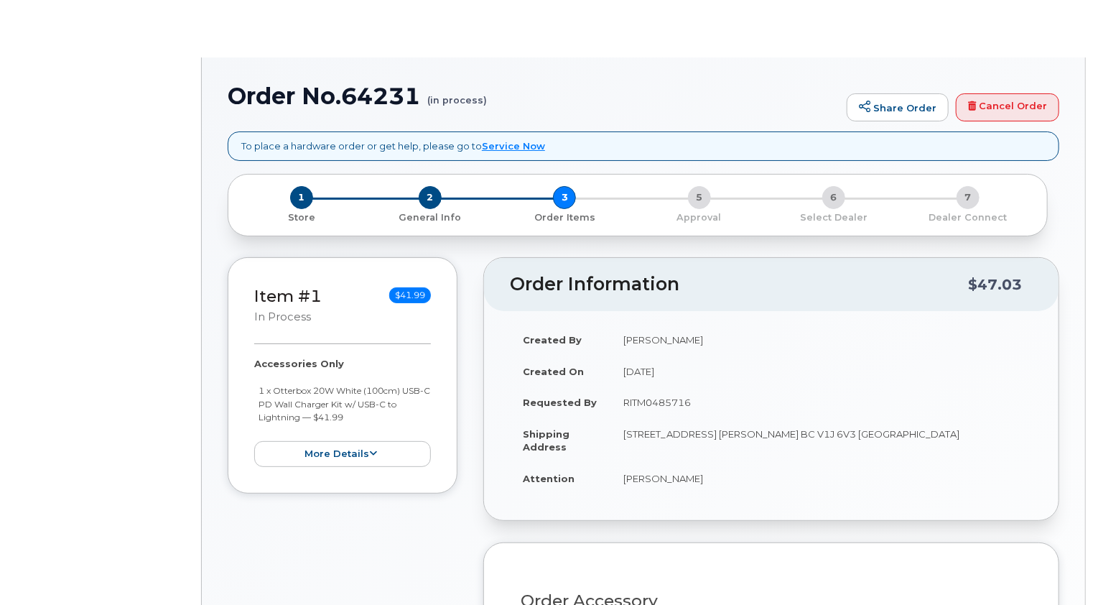
radio input "true"
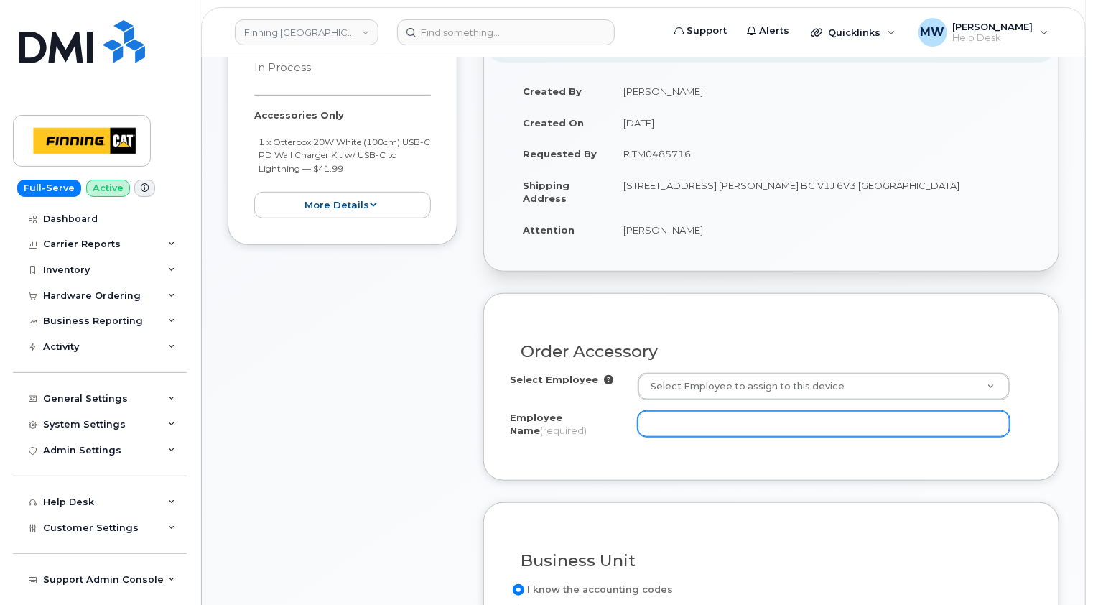
scroll to position [431, 0]
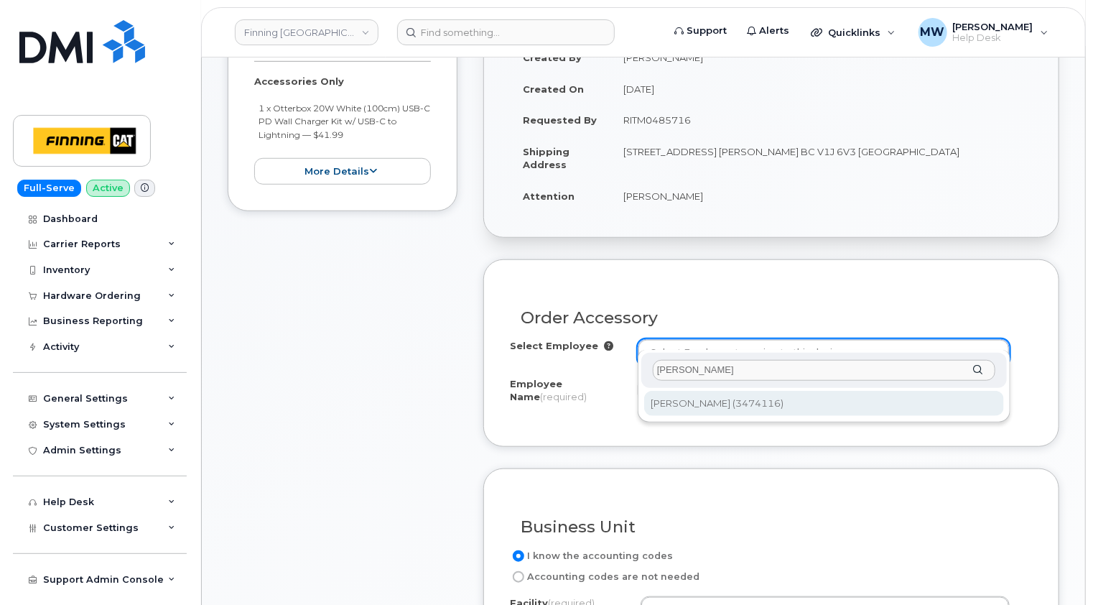
type input "paul lytha"
type input "61600"
type input "Paul Lythall"
select select "D59"
select select "CSMAAAA"
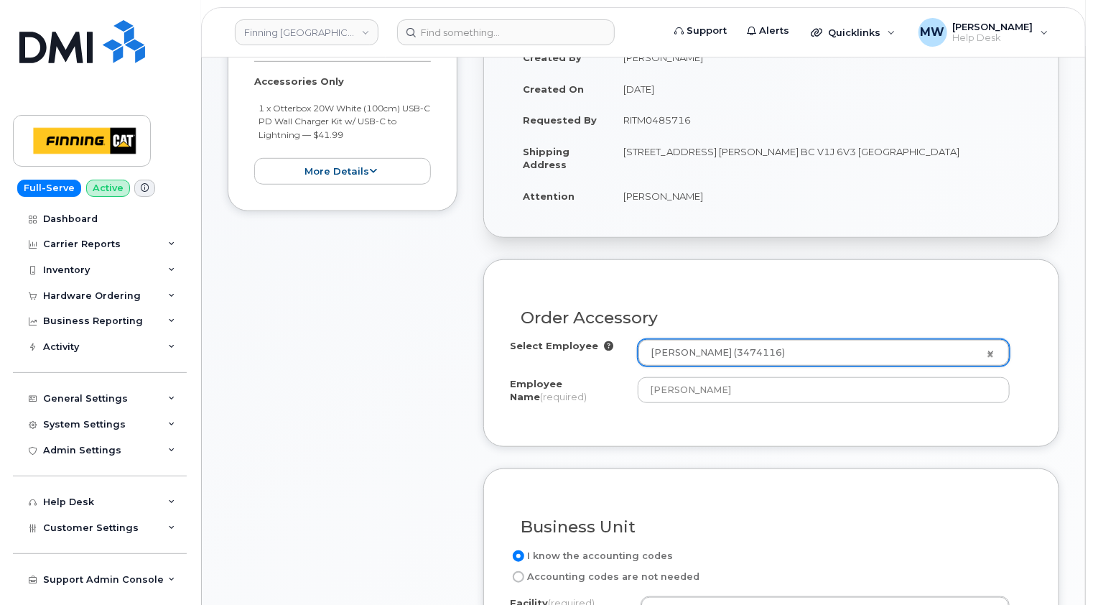
click at [1054, 300] on div "Order Accessory Select Employee Paul Lythall (3474116) 61600 Employee Name (req…" at bounding box center [771, 352] width 576 height 187
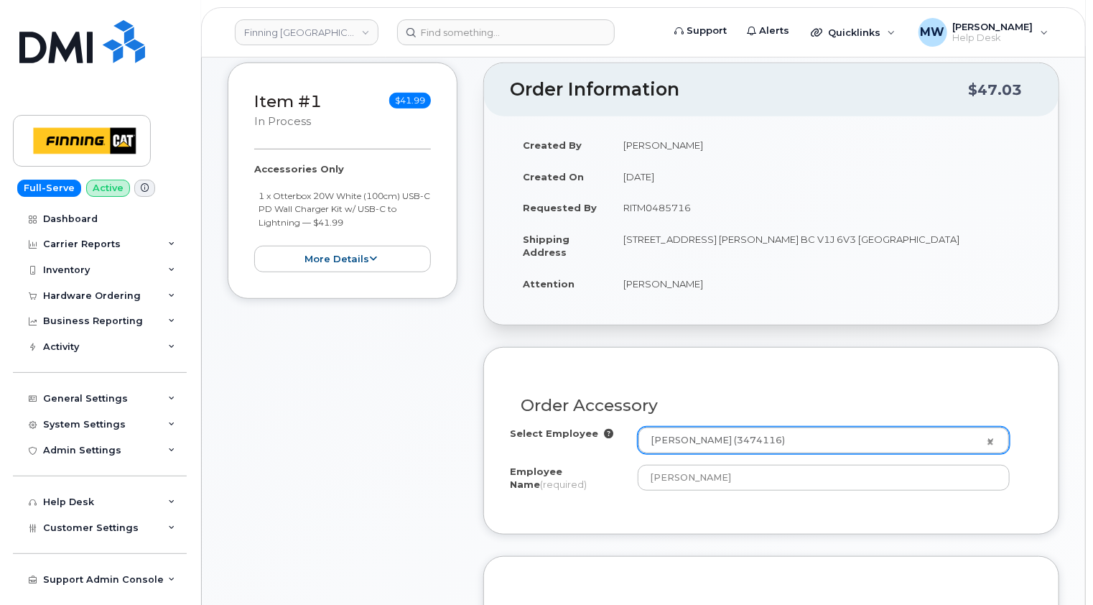
scroll to position [646, 0]
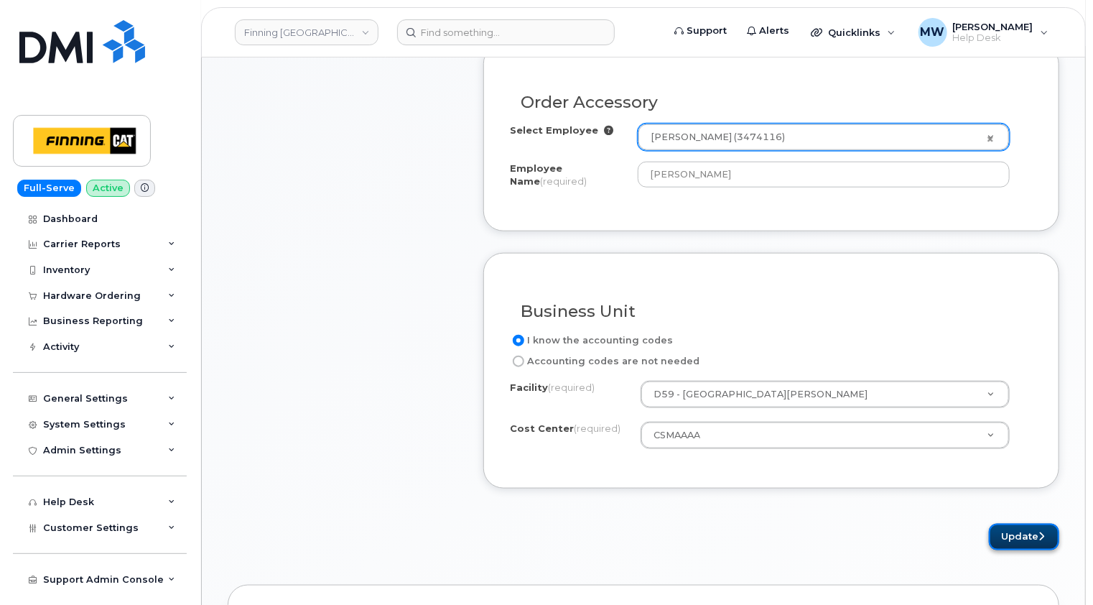
click at [1031, 524] on button "Update" at bounding box center [1024, 537] width 70 height 27
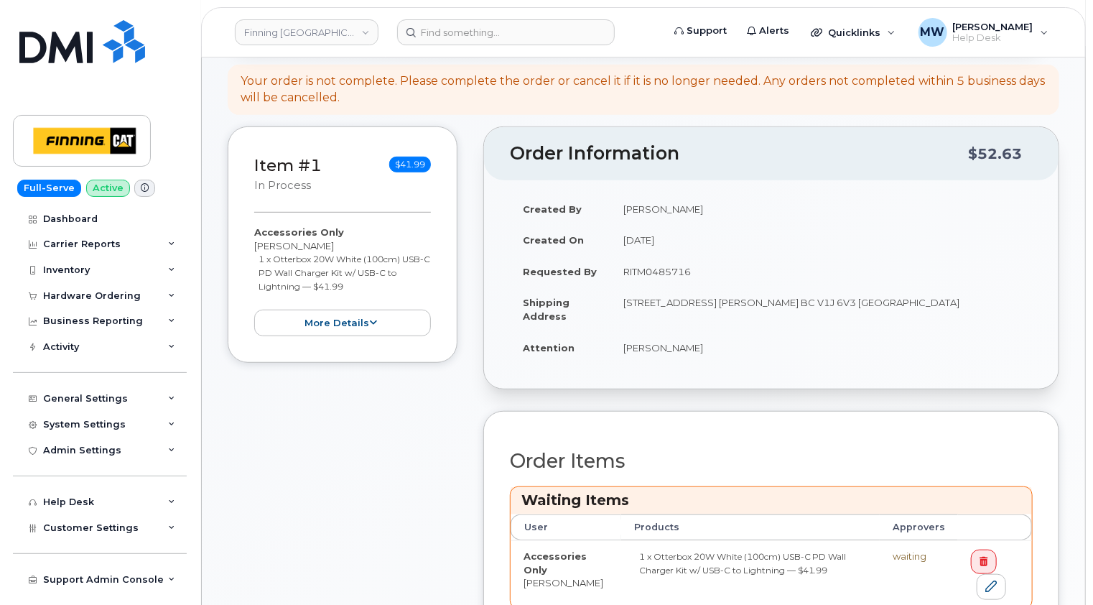
scroll to position [431, 0]
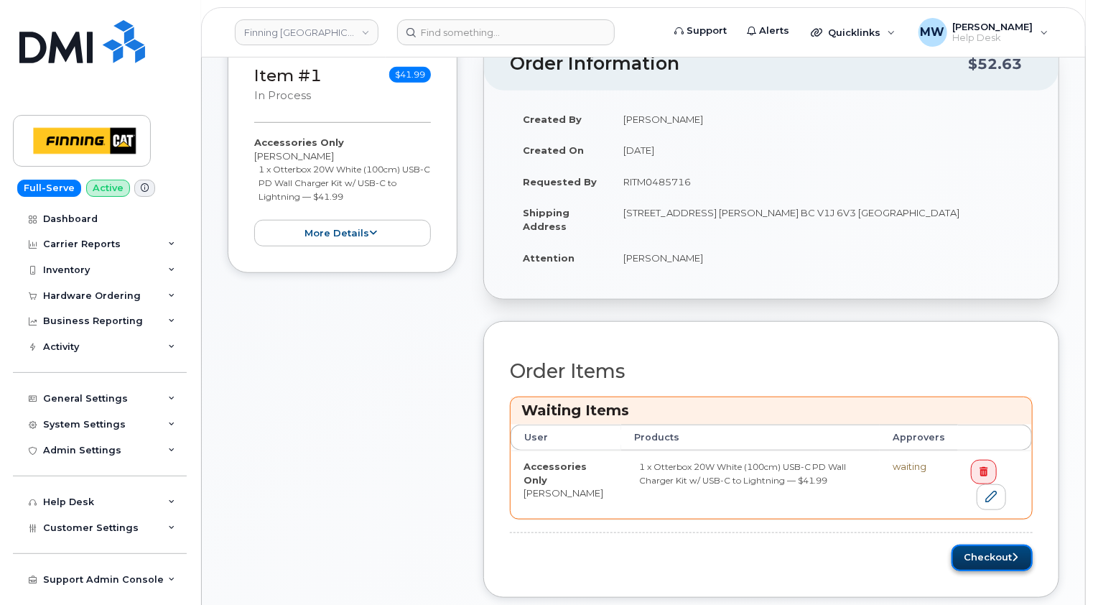
click at [991, 544] on button "Checkout" at bounding box center [992, 557] width 81 height 27
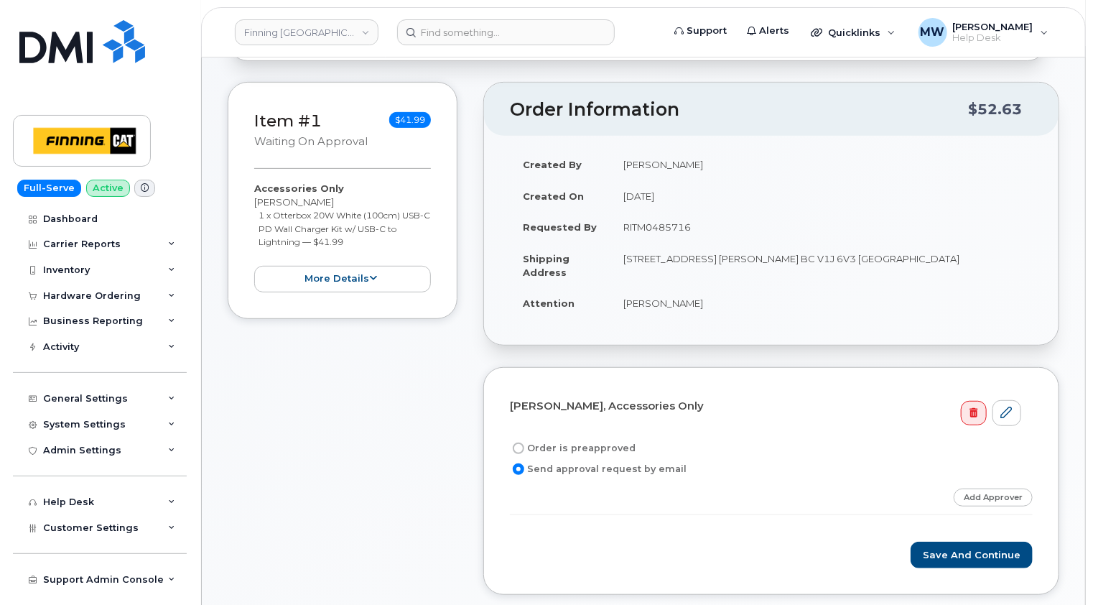
scroll to position [287, 0]
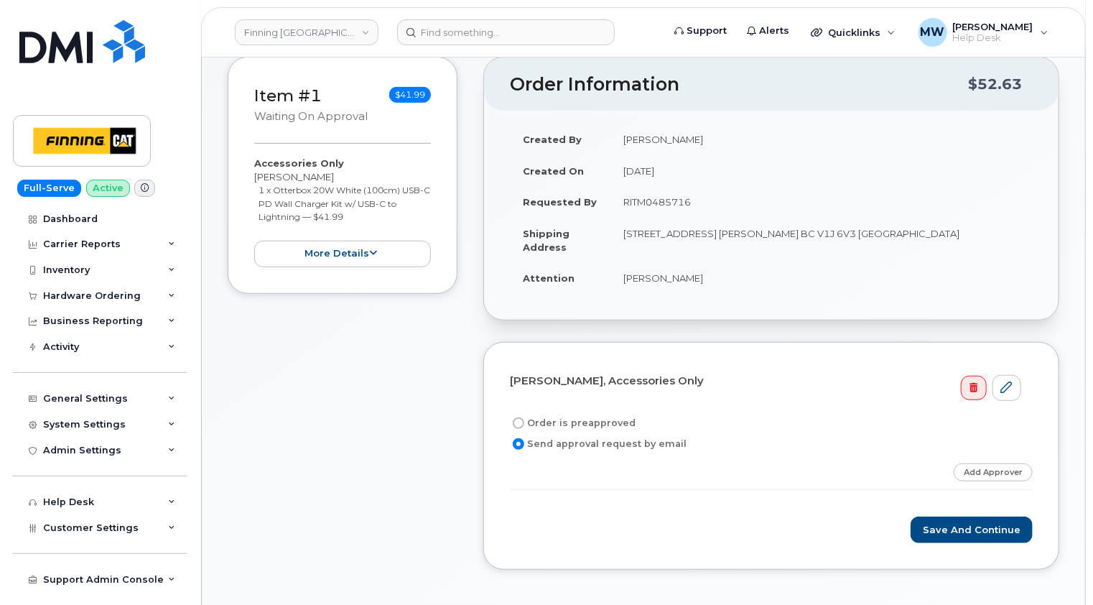
click at [612, 414] on label "Order is preapproved" at bounding box center [573, 422] width 126 height 17
click at [524, 417] on input "Order is preapproved" at bounding box center [518, 422] width 11 height 11
radio input "true"
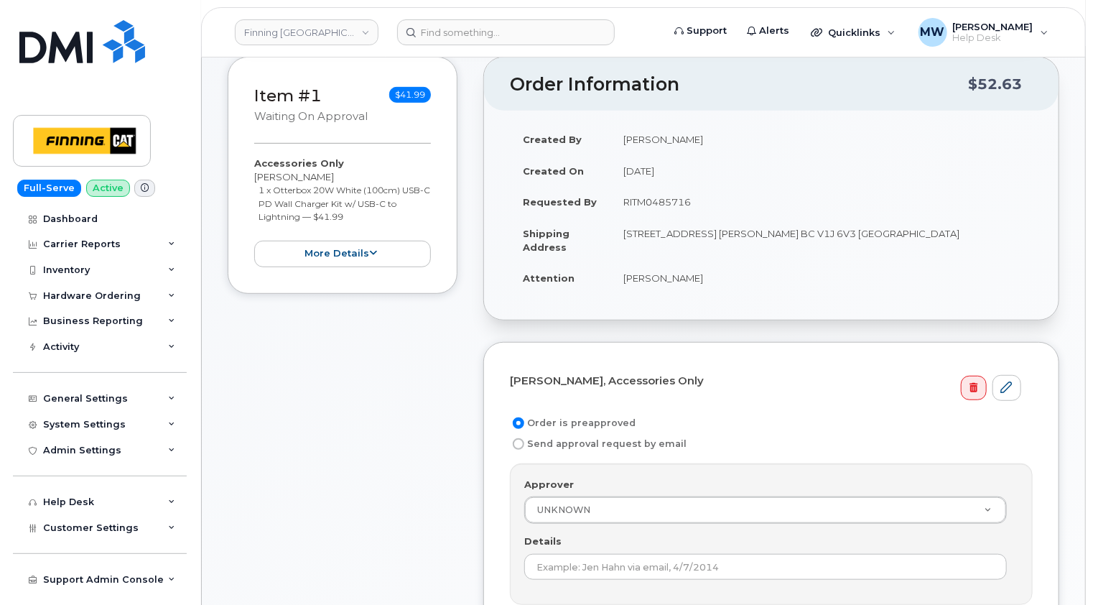
click at [672, 188] on td "RITM0485716" at bounding box center [822, 202] width 422 height 32
copy td "RITM0485716"
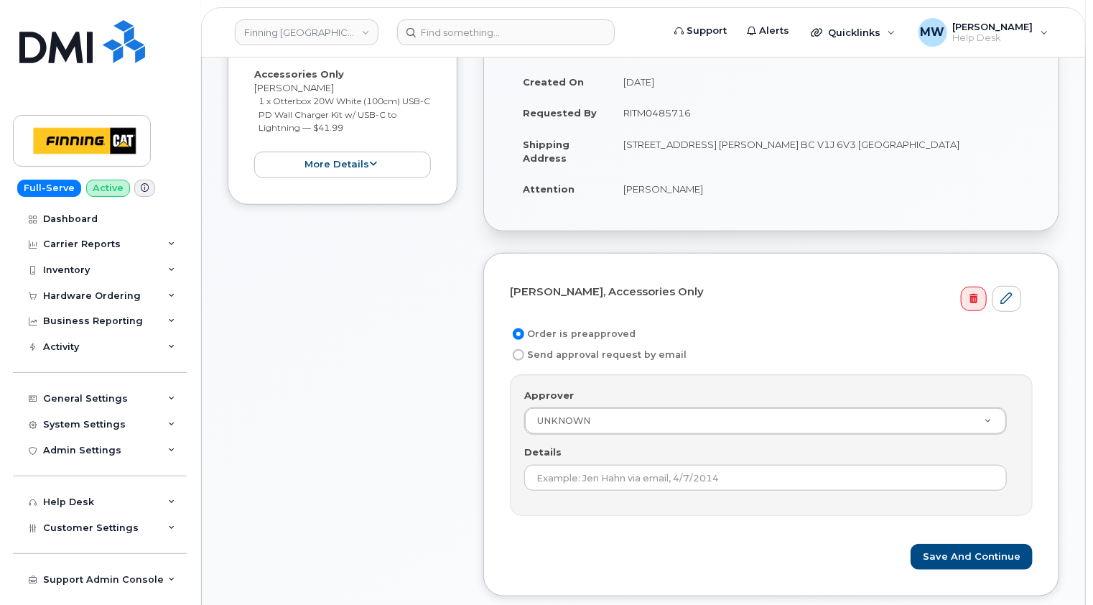
scroll to position [503, 0]
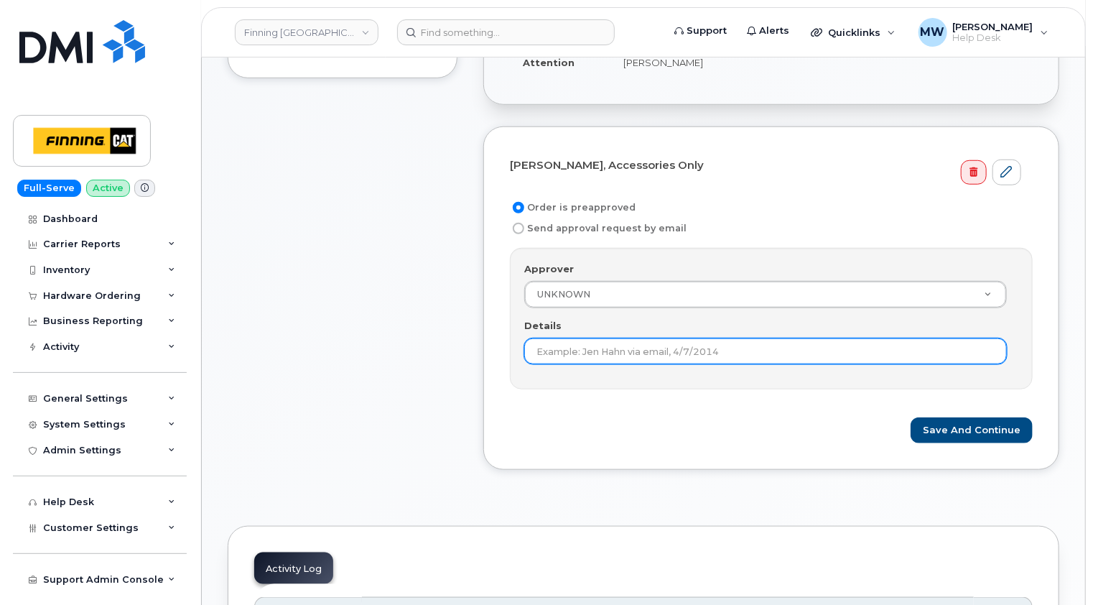
click at [636, 338] on input "Details" at bounding box center [765, 351] width 483 height 26
paste input "RITM0485716"
type input "RITM0485716"
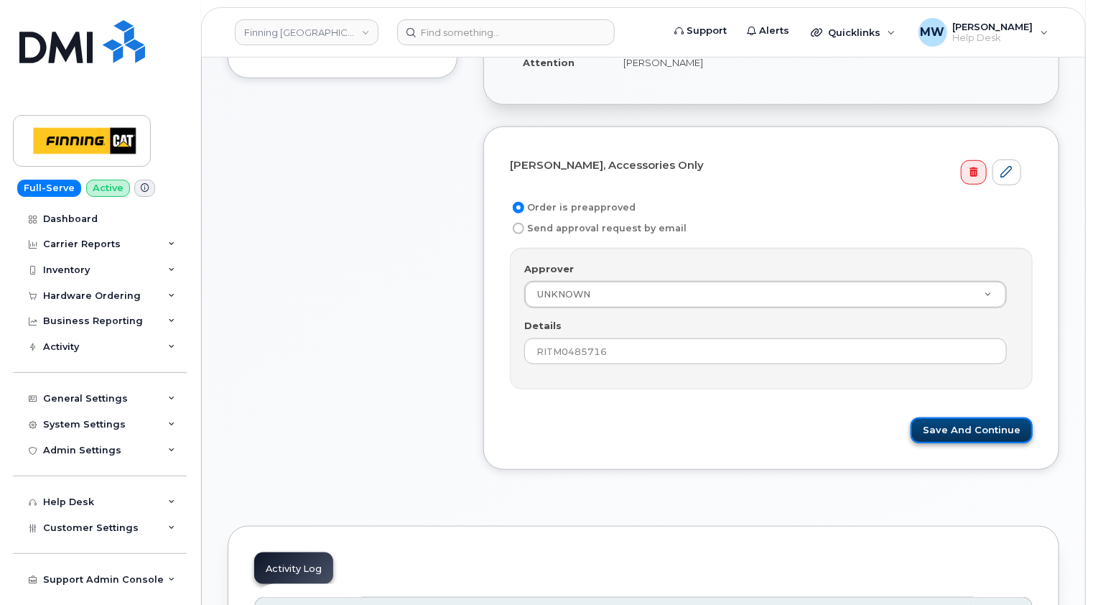
click at [994, 417] on button "Save and Continue" at bounding box center [972, 430] width 122 height 27
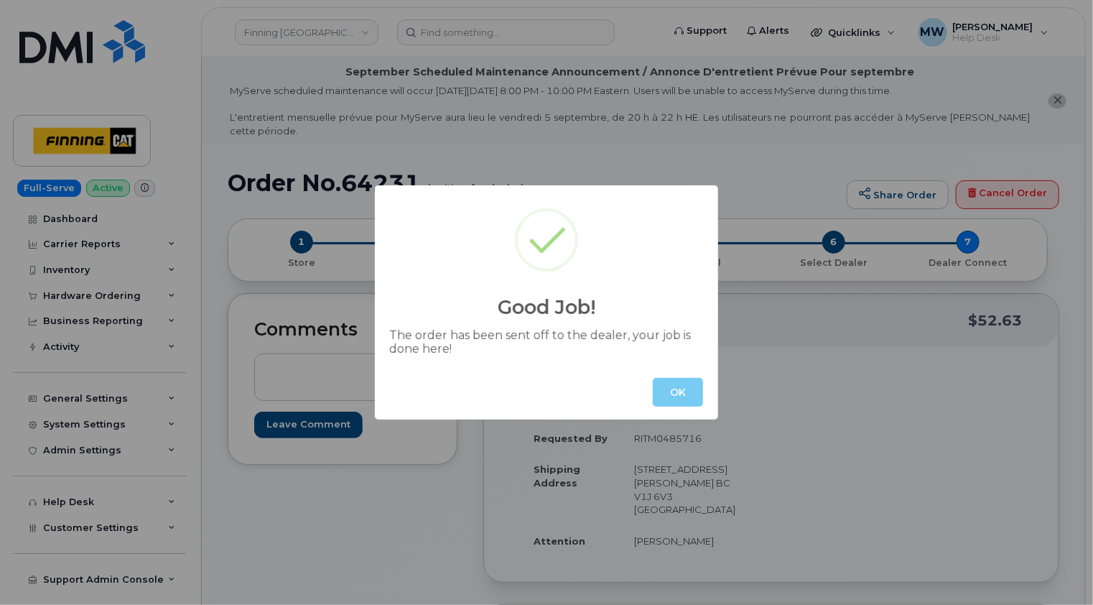
click at [671, 395] on button "OK" at bounding box center [678, 392] width 50 height 29
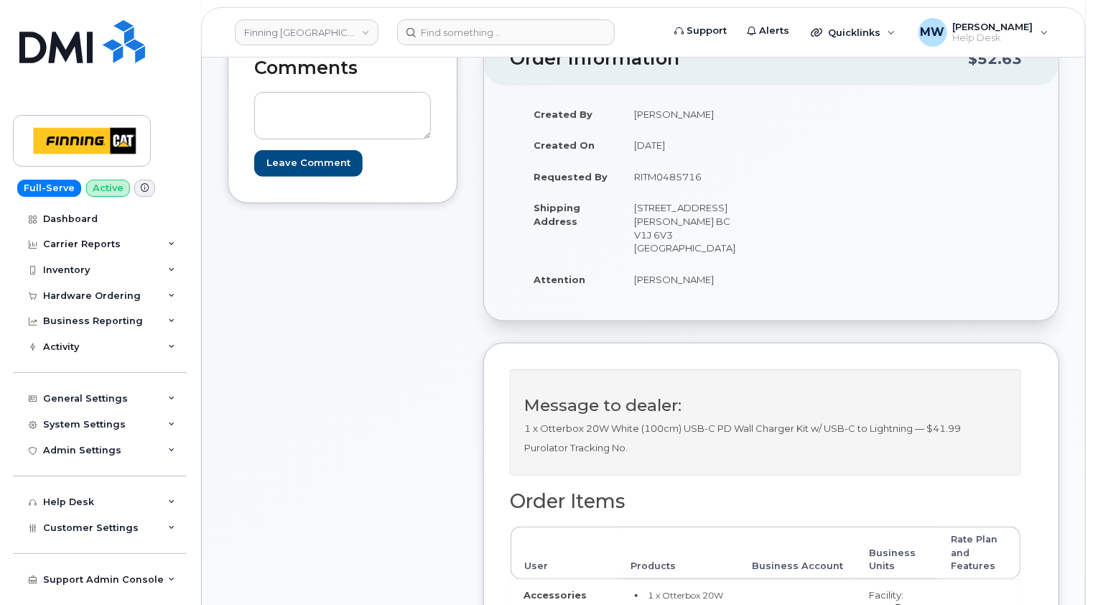
scroll to position [287, 0]
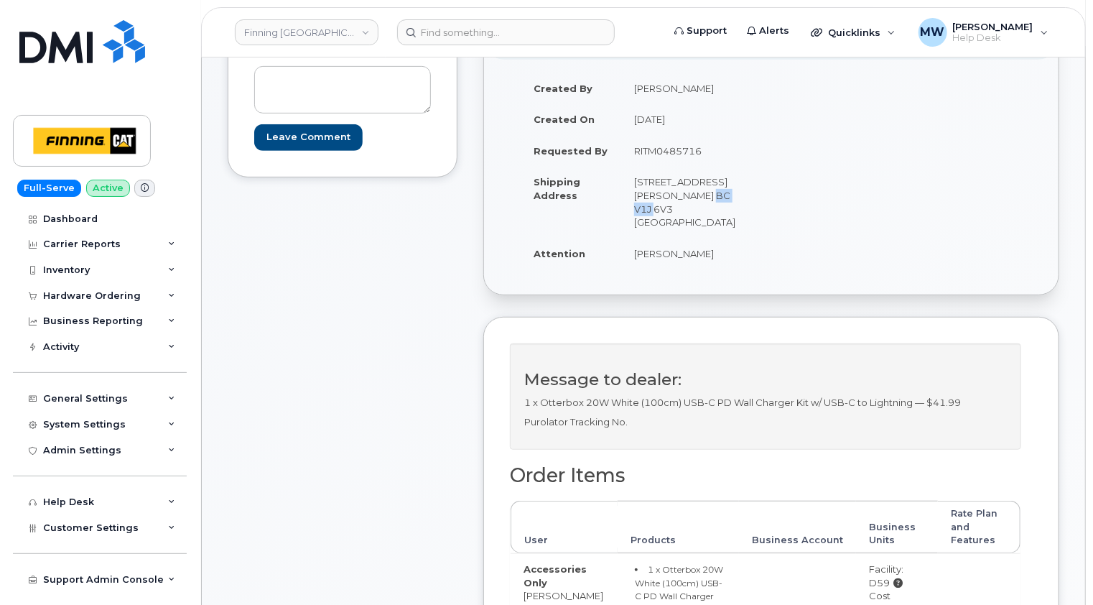
drag, startPoint x: 718, startPoint y: 180, endPoint x: 679, endPoint y: 179, distance: 38.8
click at [679, 179] on td "[STREET_ADDRESS] [PERSON_NAME] BC V1J 6V3 [GEOGRAPHIC_DATA]" at bounding box center [690, 201] width 139 height 71
copy td "V1J 6V3"
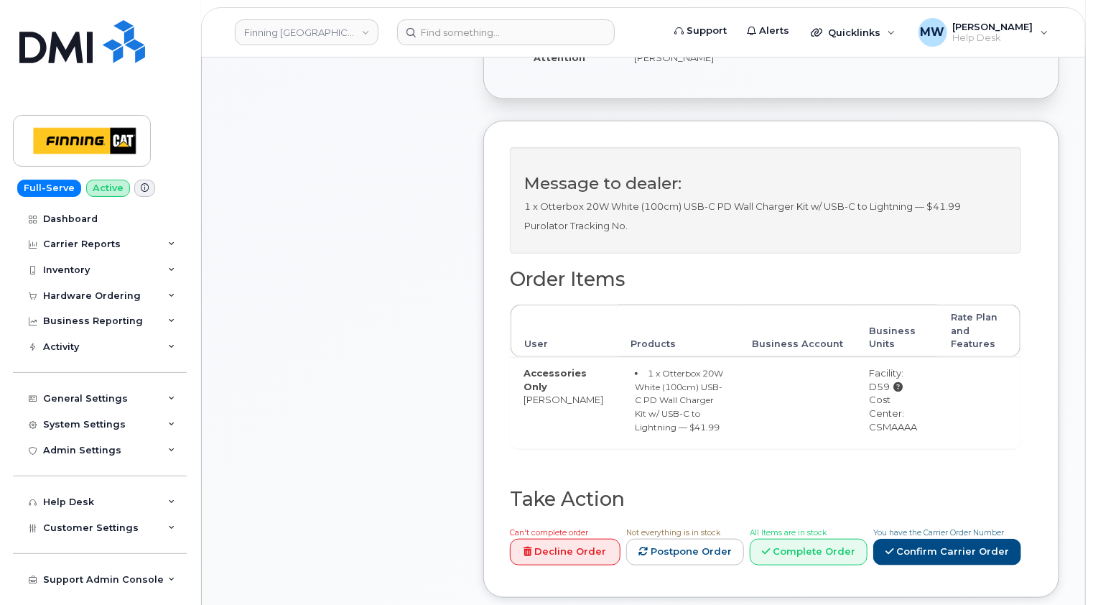
scroll to position [575, 0]
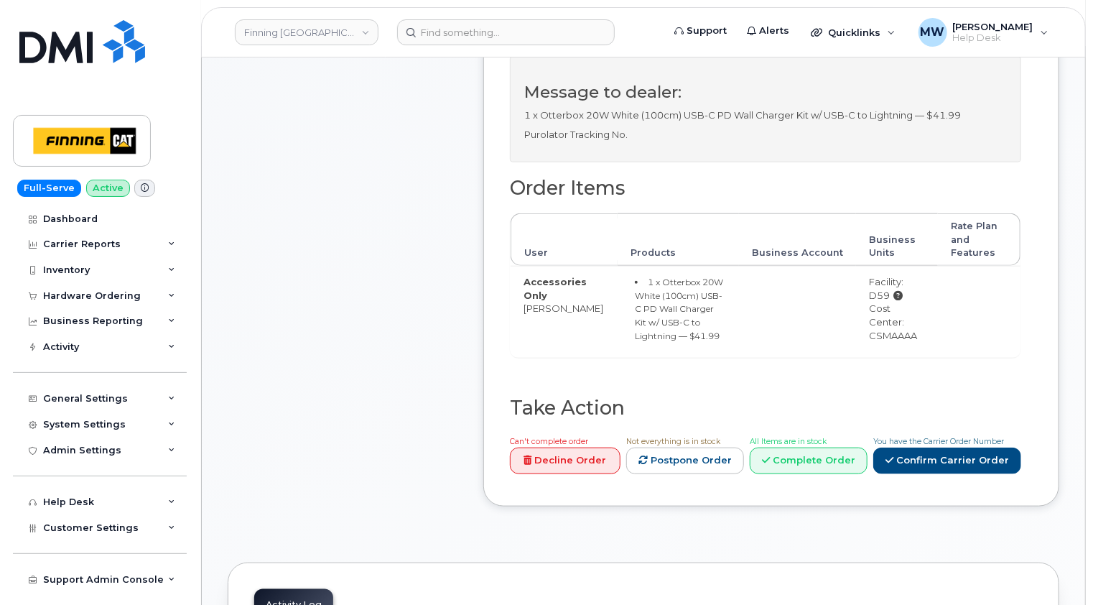
click at [888, 302] on div "Cost Center: CSMAAAA" at bounding box center [897, 322] width 56 height 40
copy div "CSMAAAA"
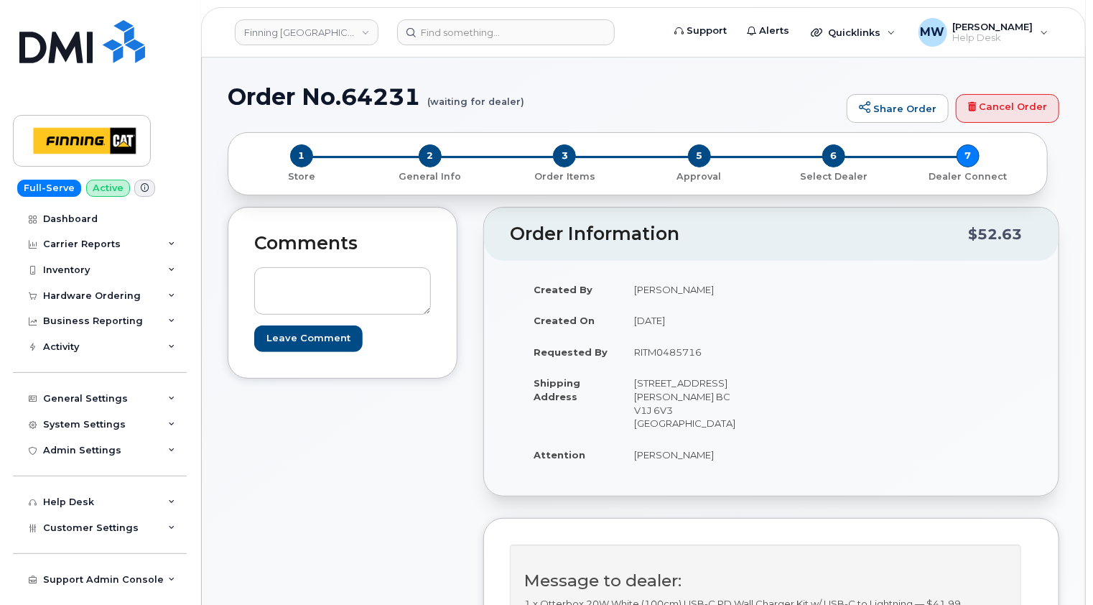
scroll to position [0, 0]
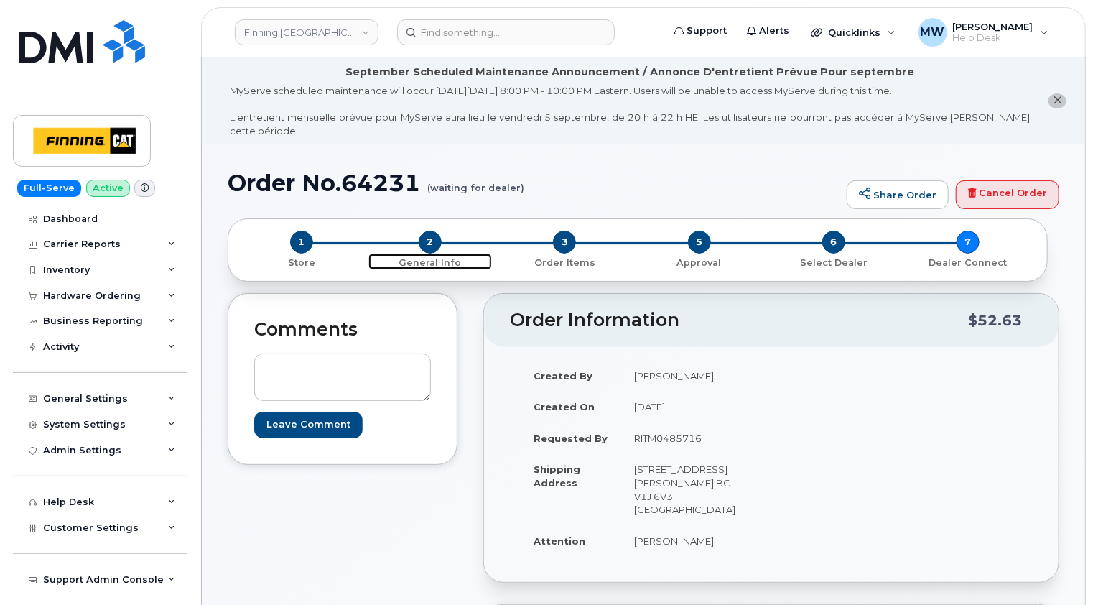
click at [431, 231] on span "2" at bounding box center [430, 242] width 23 height 23
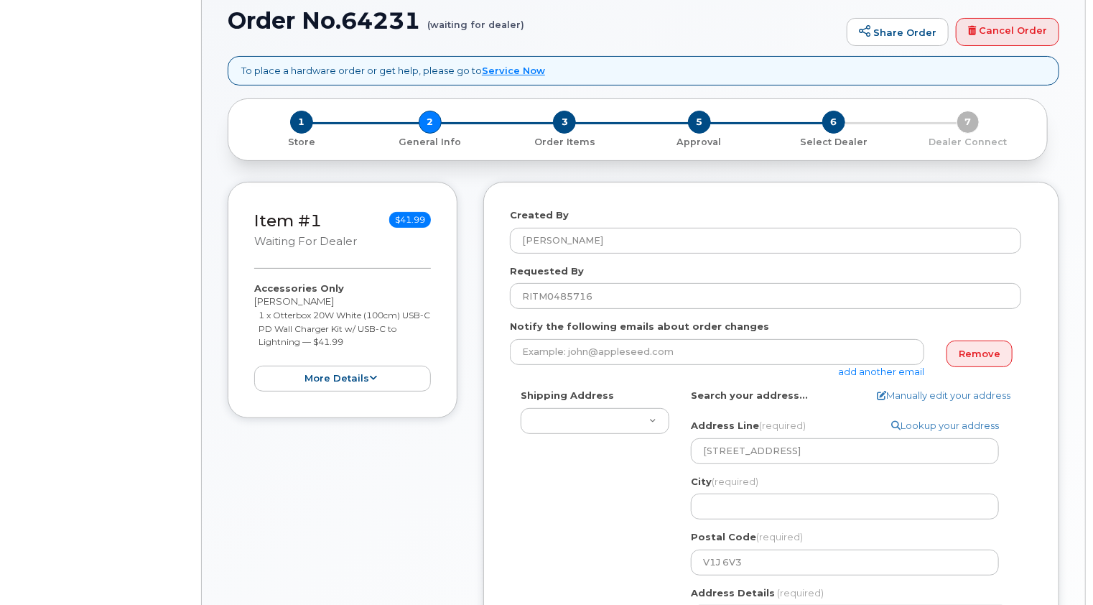
select select
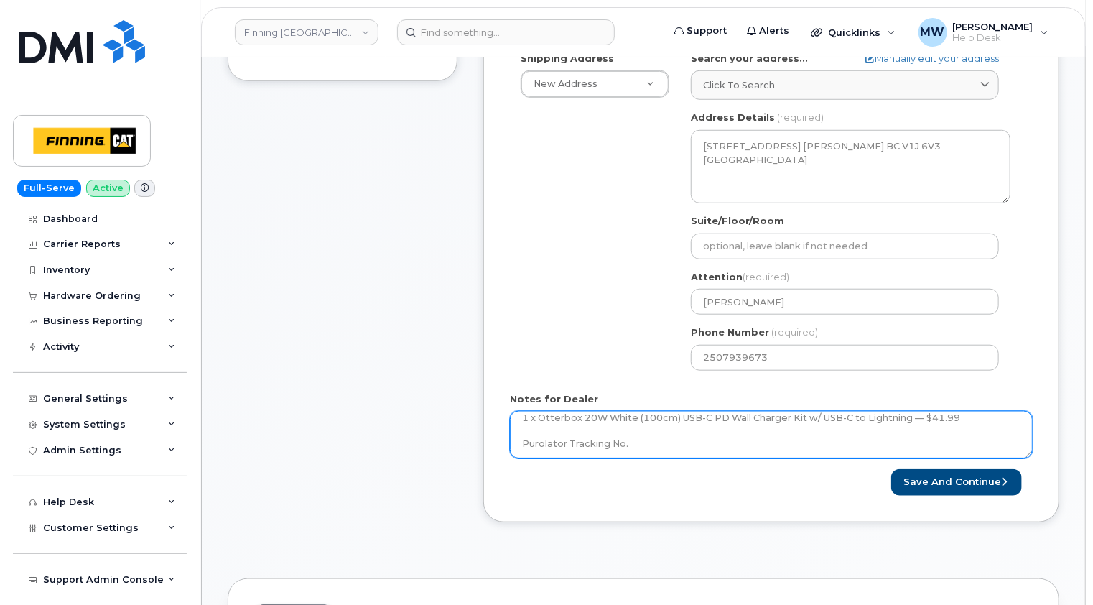
scroll to position [13, 0]
click at [684, 422] on textarea "1 x Otterbox 20W White (100cm) USB-C PD Wall Charger Kit w/ USB-C to Lightning …" at bounding box center [771, 434] width 523 height 47
paste textarea "335647964626"
type textarea "1 x Otterbox 20W White (100cm) USB-C PD Wall Charger Kit w/ USB-C to Lightning …"
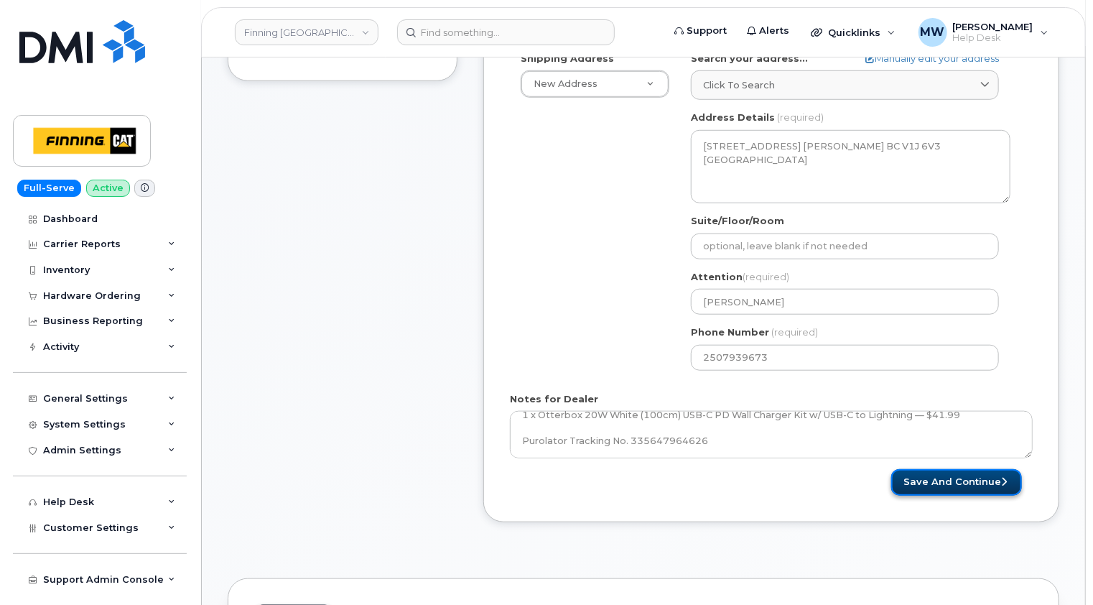
click at [974, 469] on button "Save and Continue" at bounding box center [956, 482] width 131 height 27
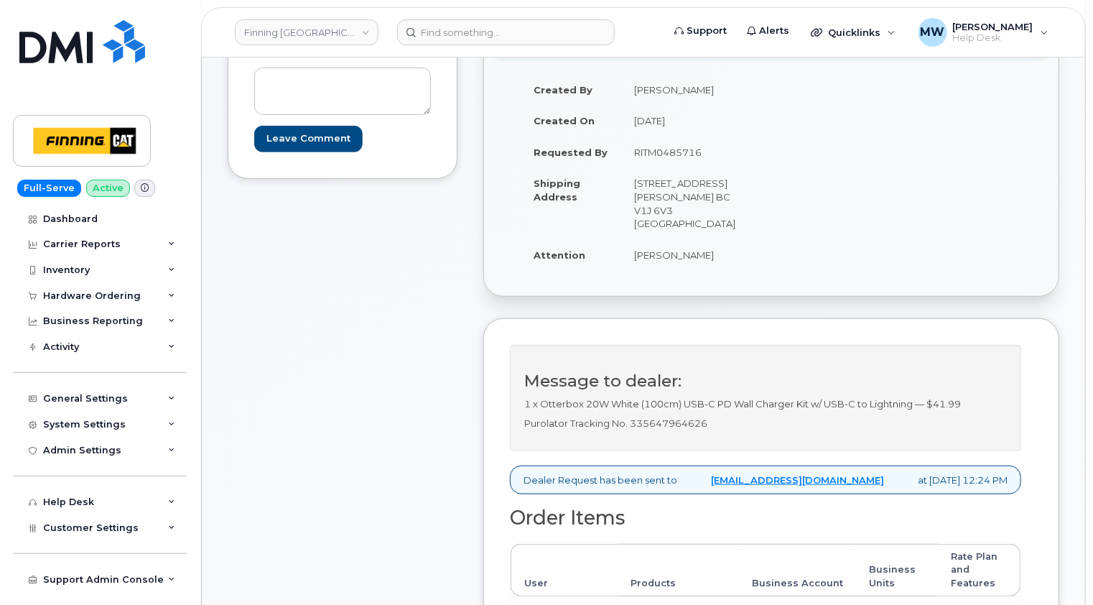
scroll to position [287, 0]
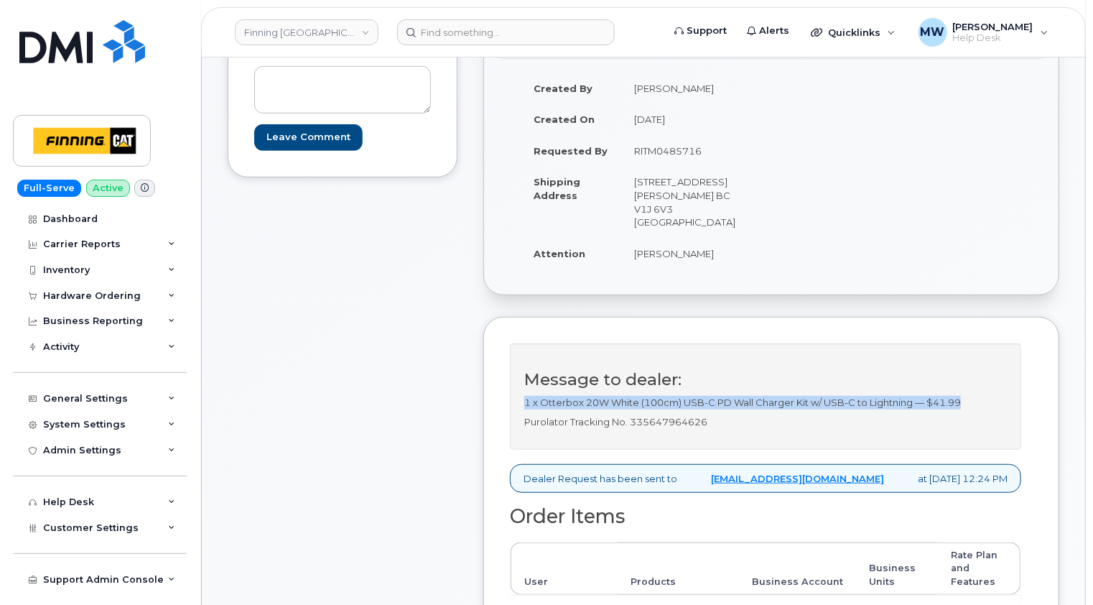
drag, startPoint x: 975, startPoint y: 376, endPoint x: 523, endPoint y: 371, distance: 451.8
click at [524, 396] on p "1 x Otterbox 20W White (100cm) USB-C PD Wall Charger Kit w/ USB-C to Lightning …" at bounding box center [765, 403] width 483 height 14
copy p "1 x Otterbox 20W White (100cm) USB-C PD Wall Charger Kit w/ USB-C to Lightning …"
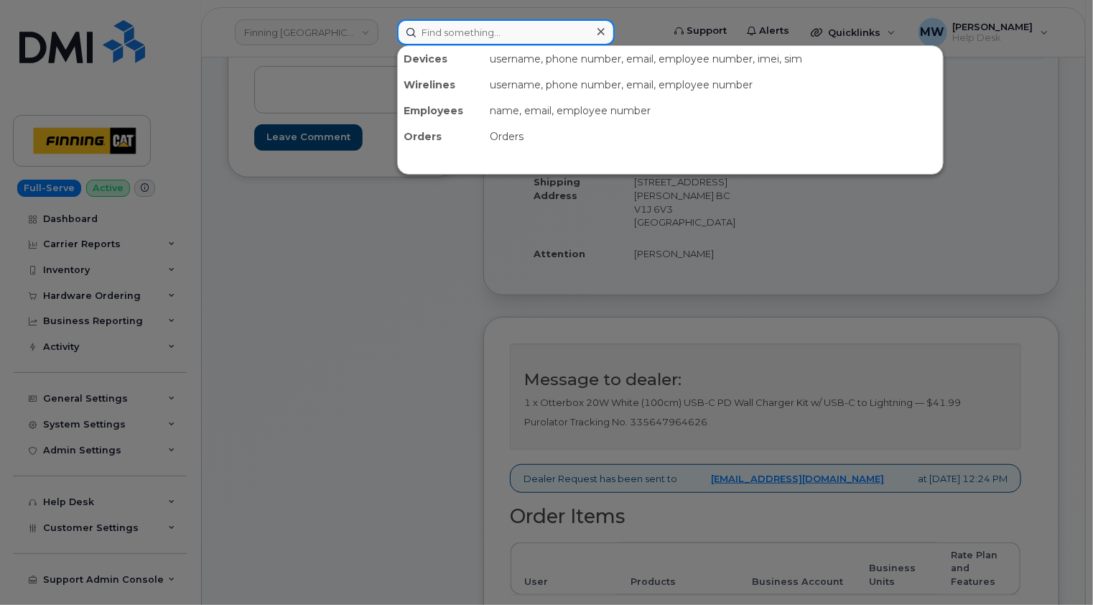
click at [486, 28] on input at bounding box center [506, 32] width 218 height 26
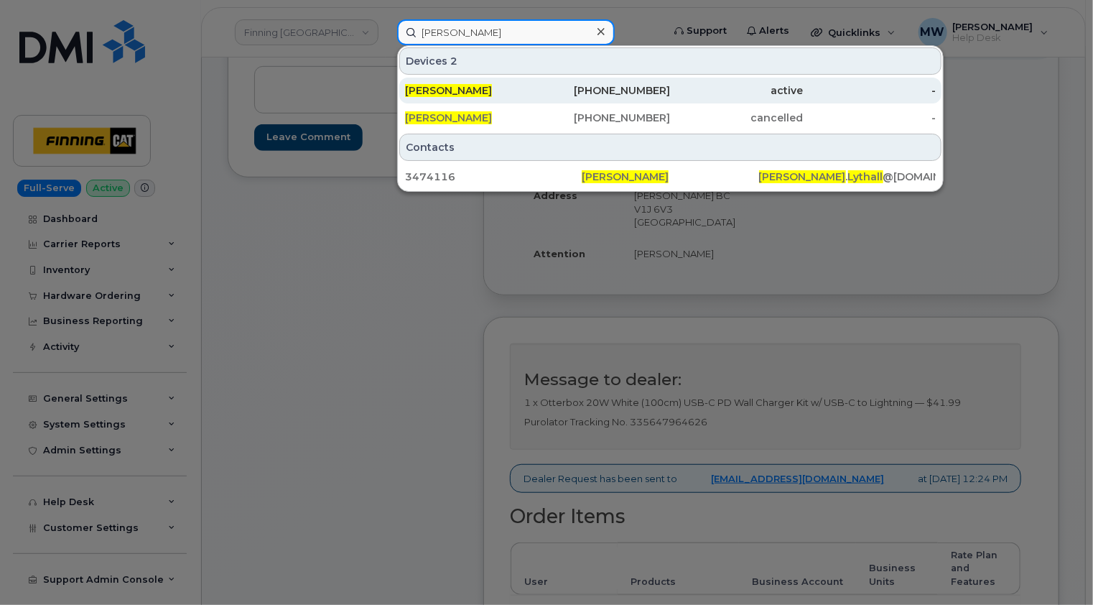
type input "paul lythall"
click at [497, 89] on div "Paul Lythall" at bounding box center [471, 90] width 133 height 14
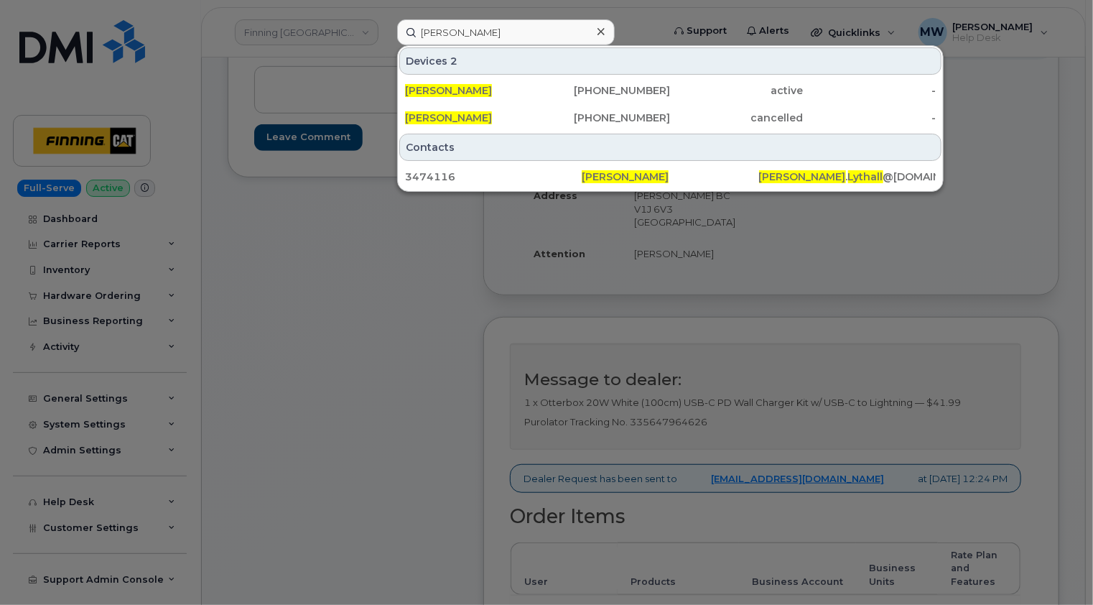
click at [603, 27] on icon at bounding box center [601, 31] width 7 height 11
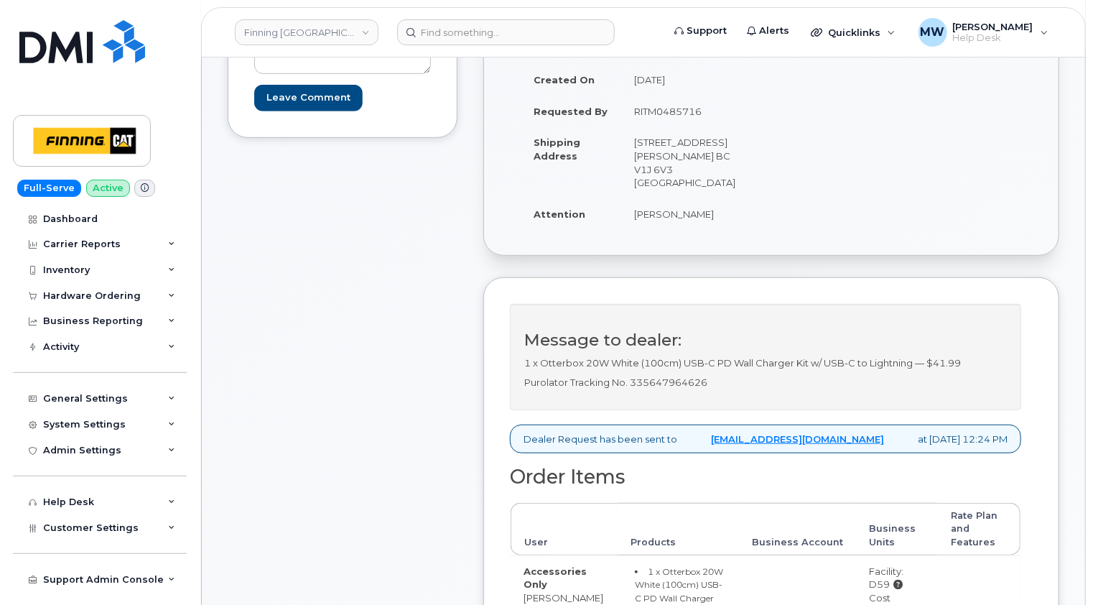
scroll to position [359, 0]
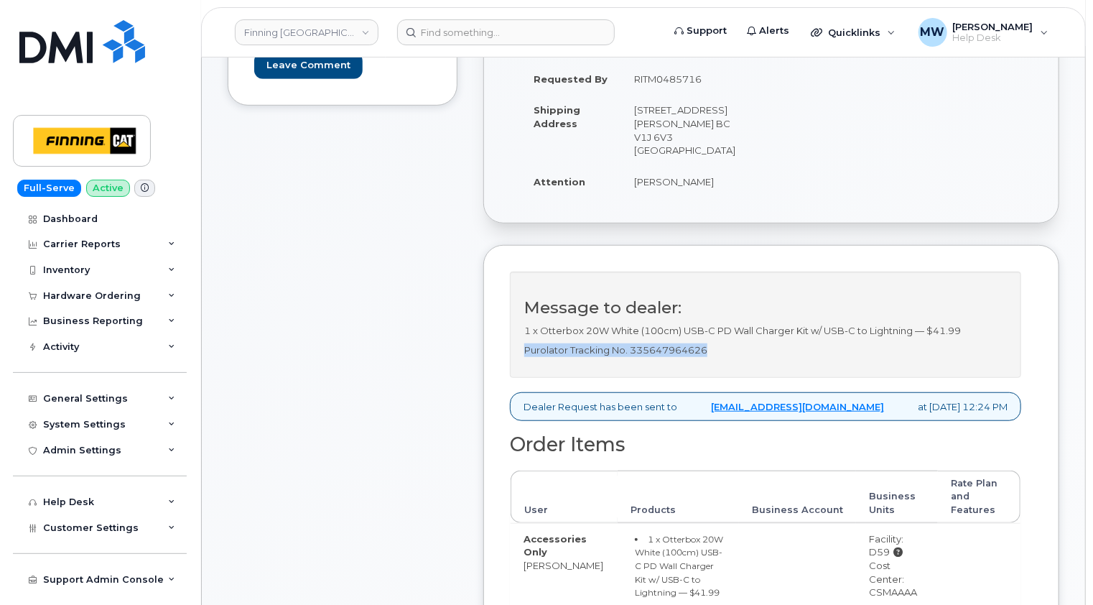
drag, startPoint x: 721, startPoint y: 323, endPoint x: 523, endPoint y: 323, distance: 198.2
click at [524, 343] on p "Purolator Tracking No. 335647964626" at bounding box center [765, 350] width 483 height 14
copy p "Purolator Tracking No. 335647964626"
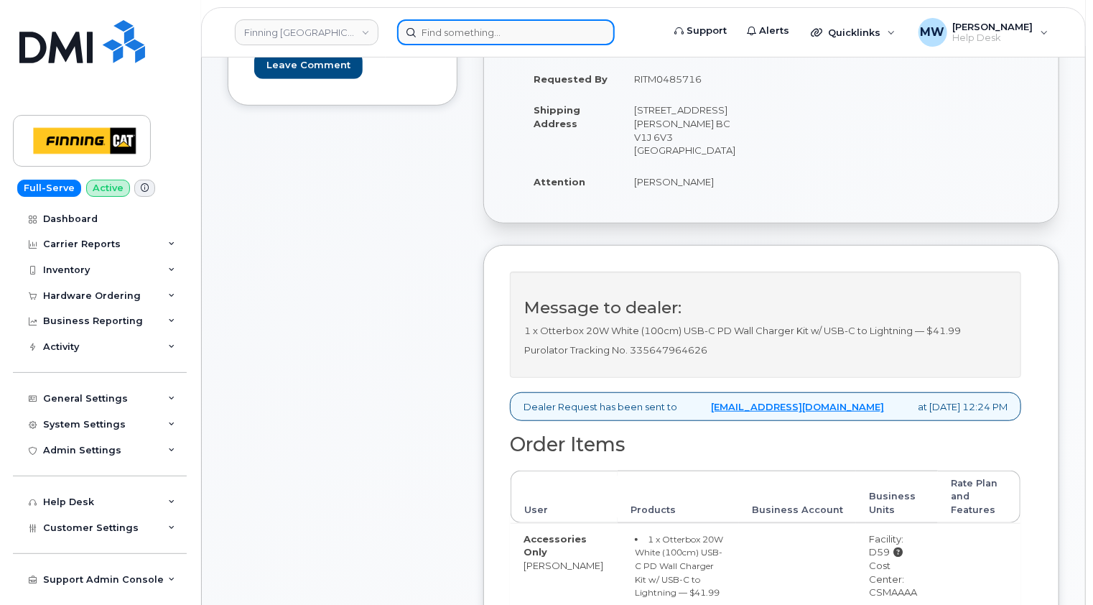
click at [514, 34] on input at bounding box center [506, 32] width 218 height 26
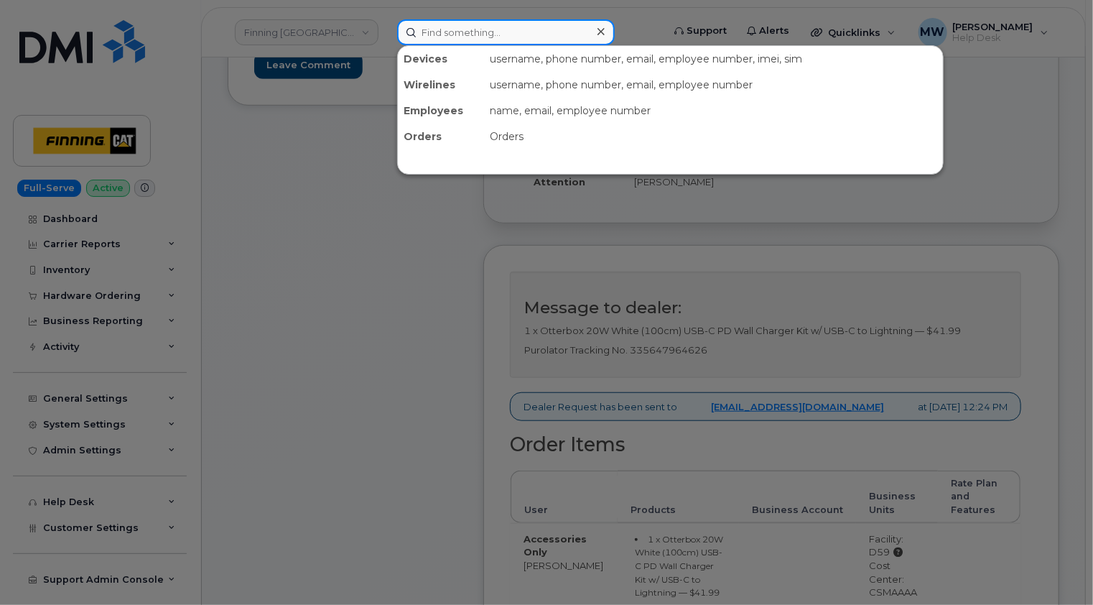
paste input "Aaron Tyshynski"
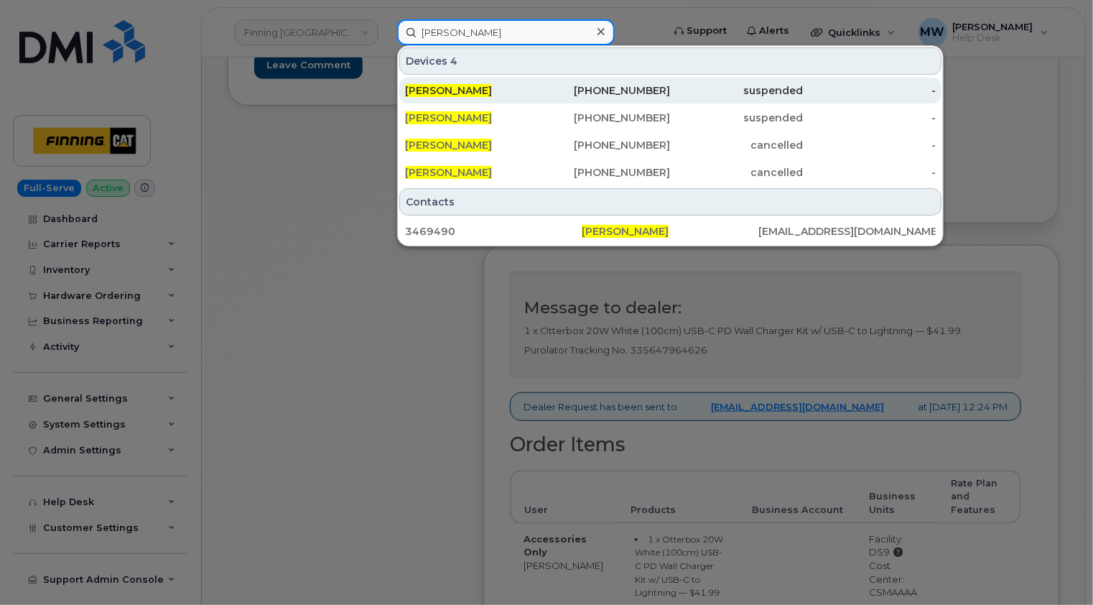
type input "Aaron Tyshynski"
click at [497, 91] on div "Aaron Tyshynski" at bounding box center [471, 90] width 133 height 14
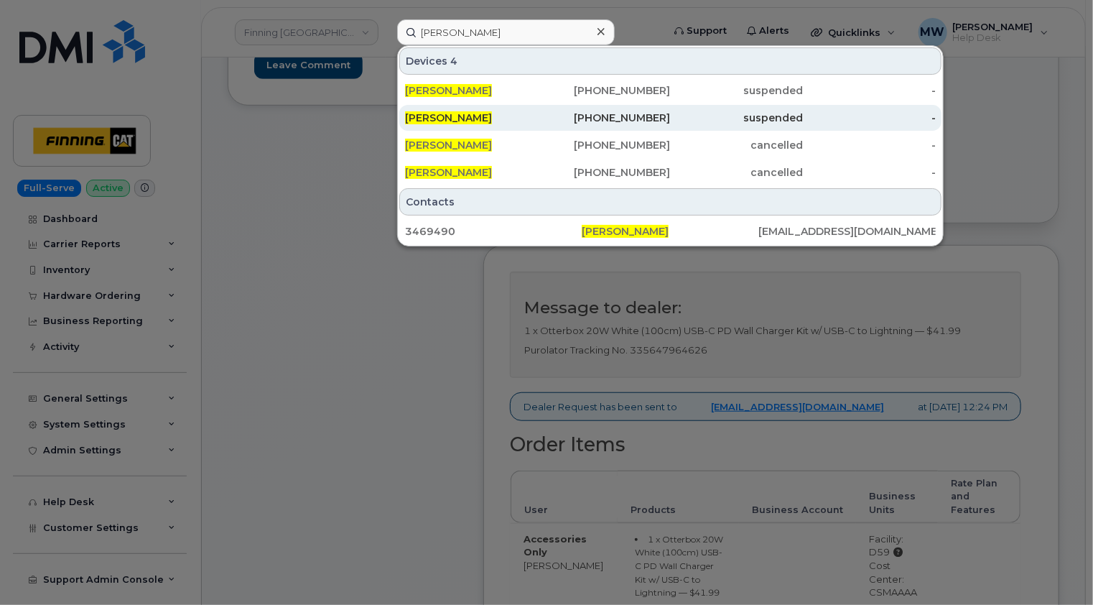
click at [500, 119] on div "Aaron Tyshynski" at bounding box center [471, 118] width 133 height 14
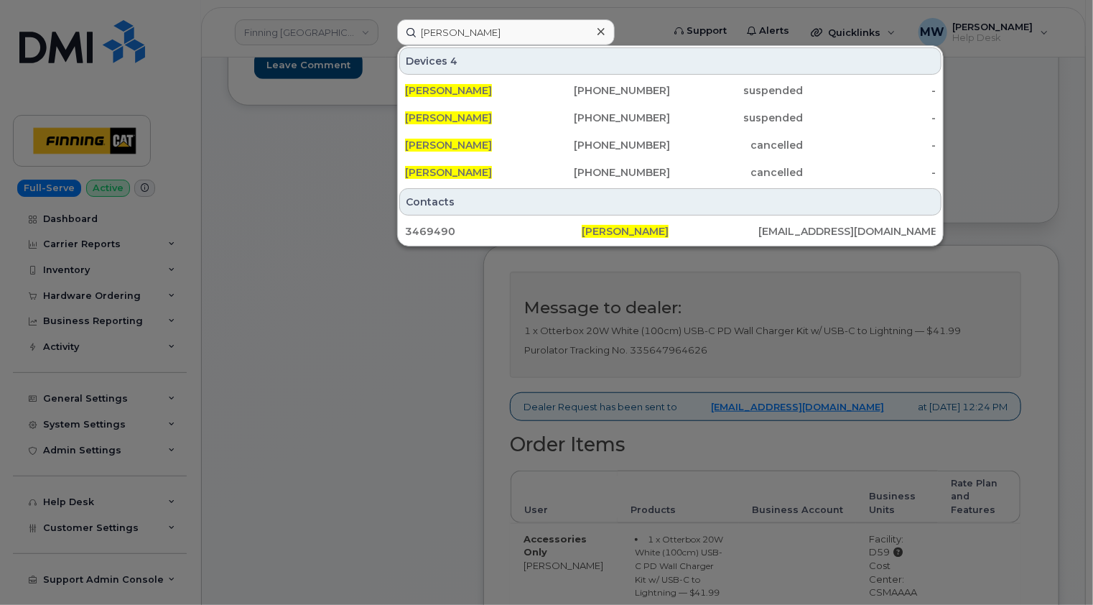
click at [602, 32] on icon at bounding box center [601, 31] width 7 height 7
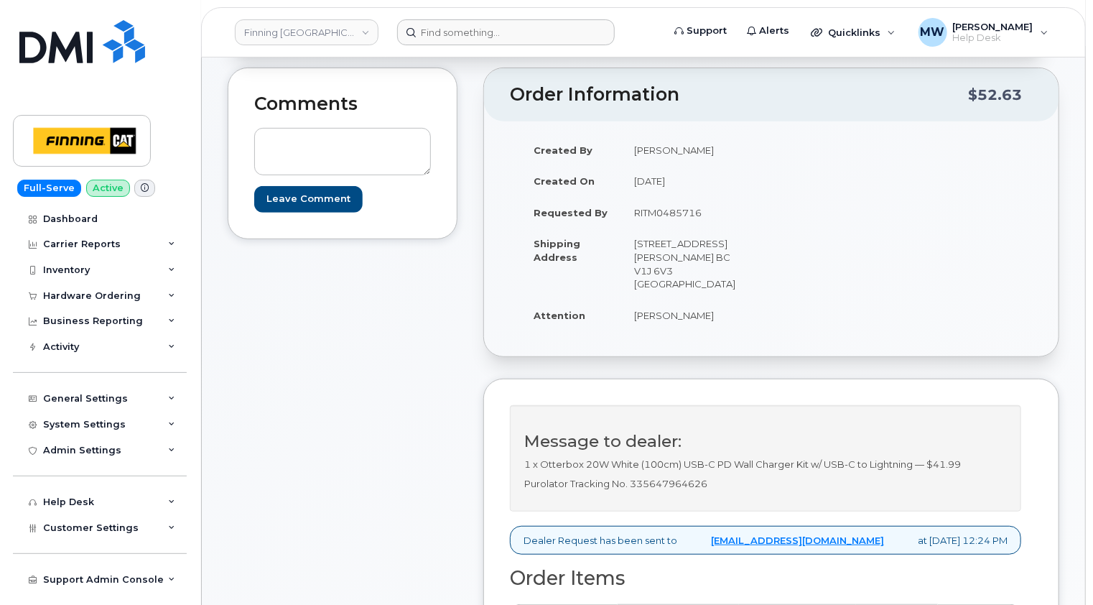
scroll to position [0, 0]
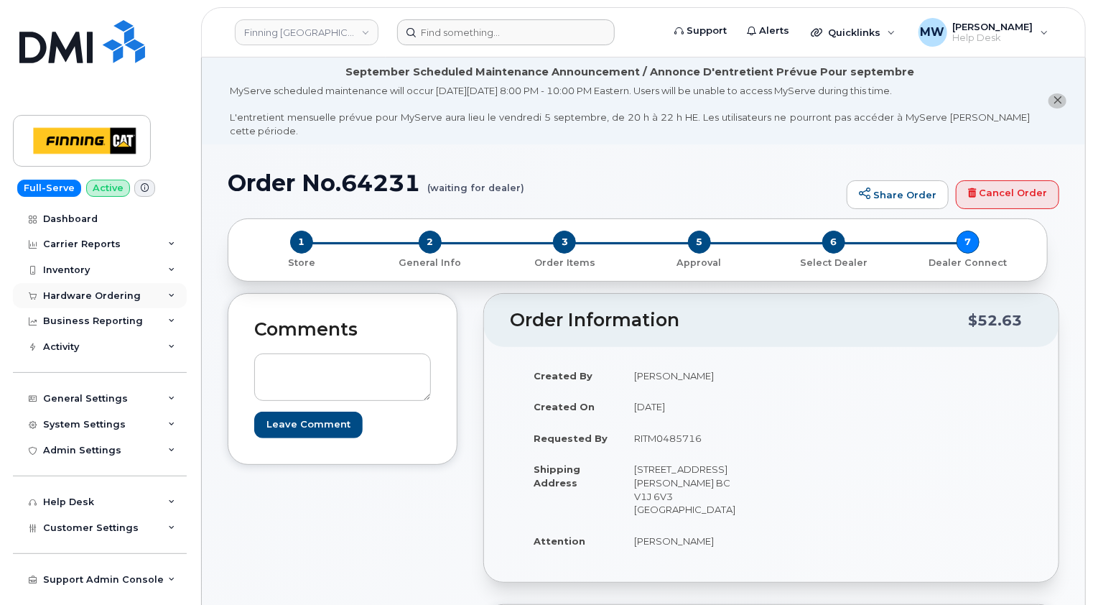
click at [125, 290] on div "Hardware Ordering" at bounding box center [92, 295] width 98 height 11
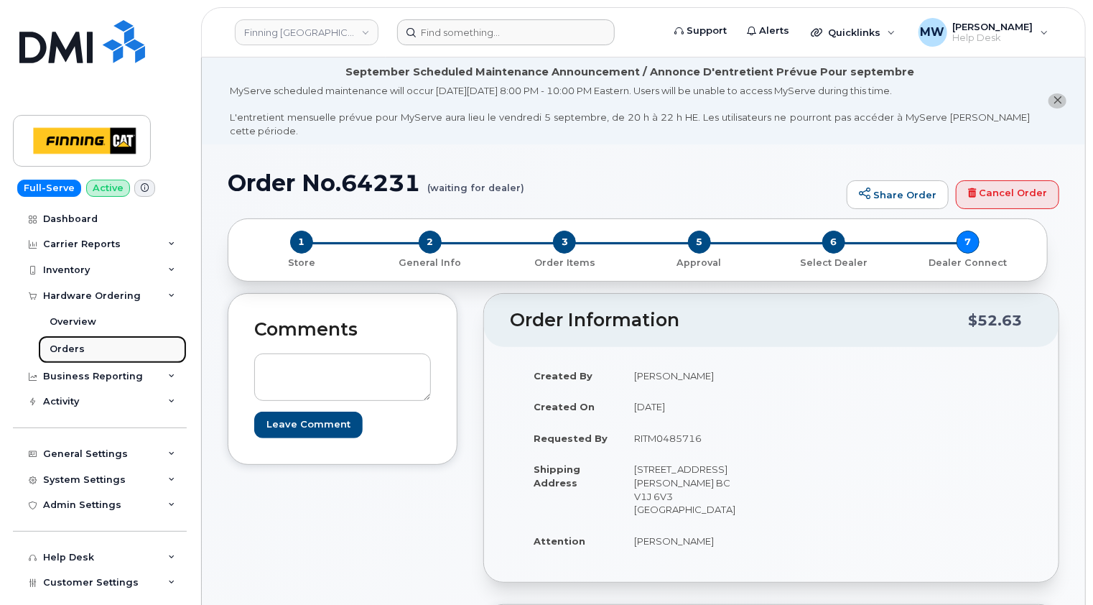
click at [75, 349] on div "Orders" at bounding box center [67, 349] width 35 height 13
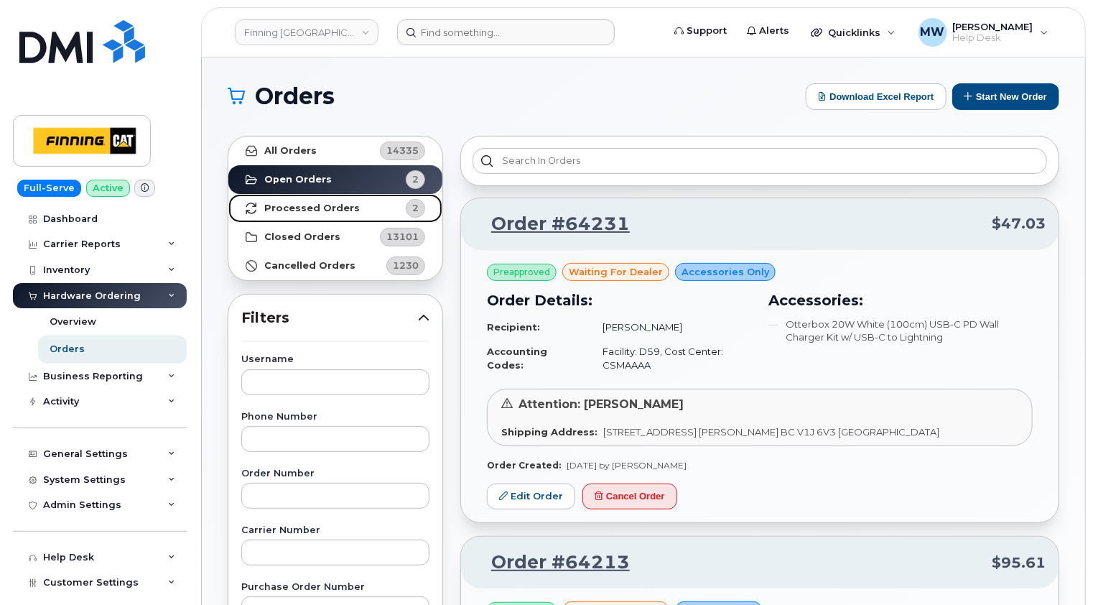
click at [325, 208] on strong "Processed Orders" at bounding box center [312, 208] width 96 height 11
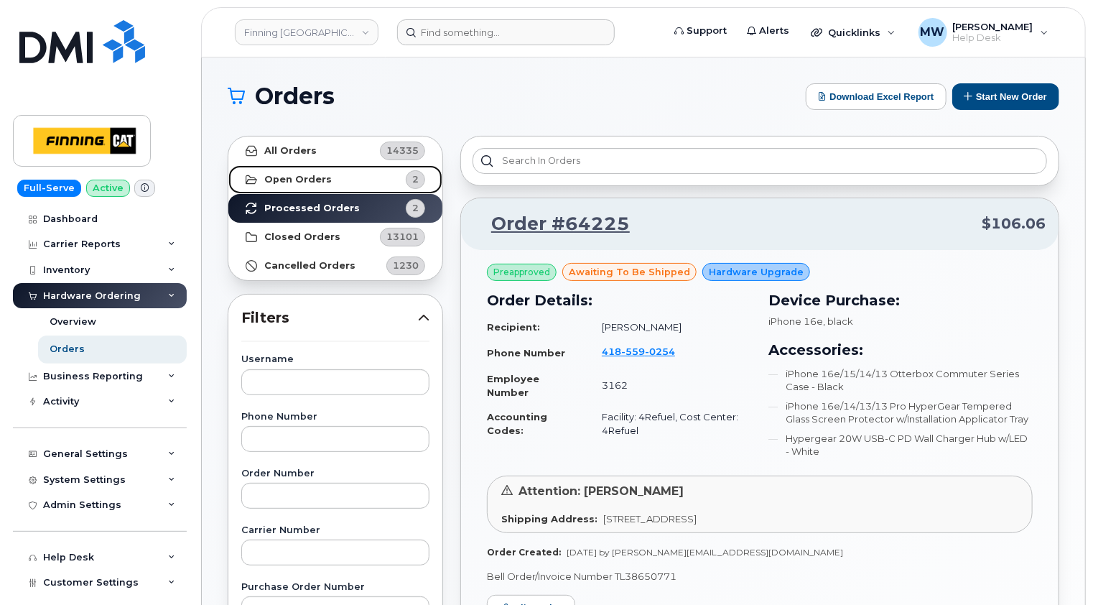
click at [294, 189] on link "Open Orders 2" at bounding box center [335, 179] width 214 height 29
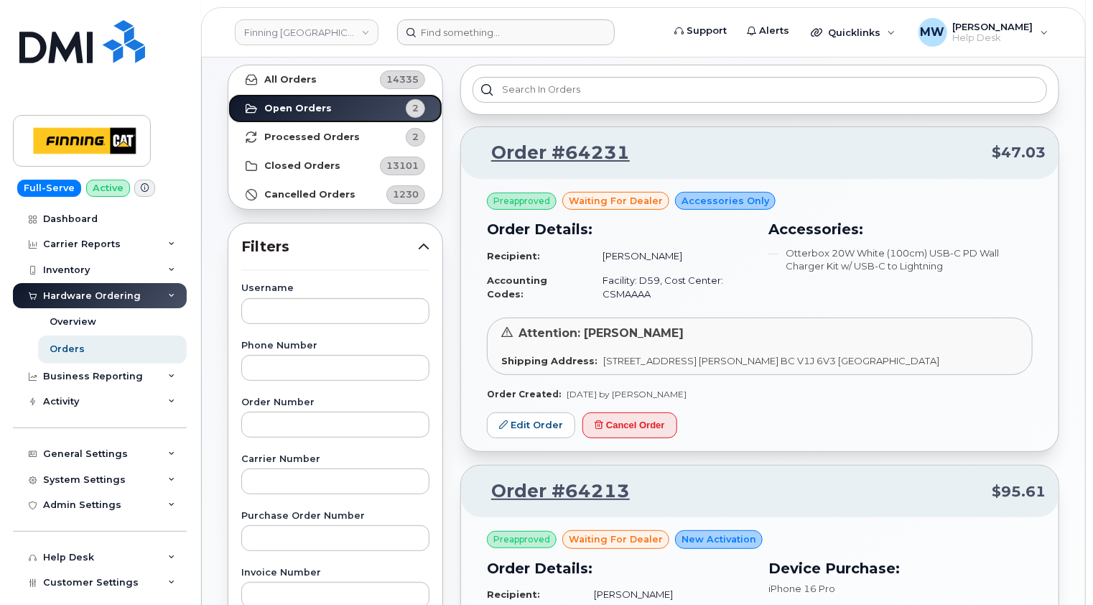
scroll to position [72, 0]
click at [539, 421] on link "Edit Order" at bounding box center [531, 425] width 88 height 27
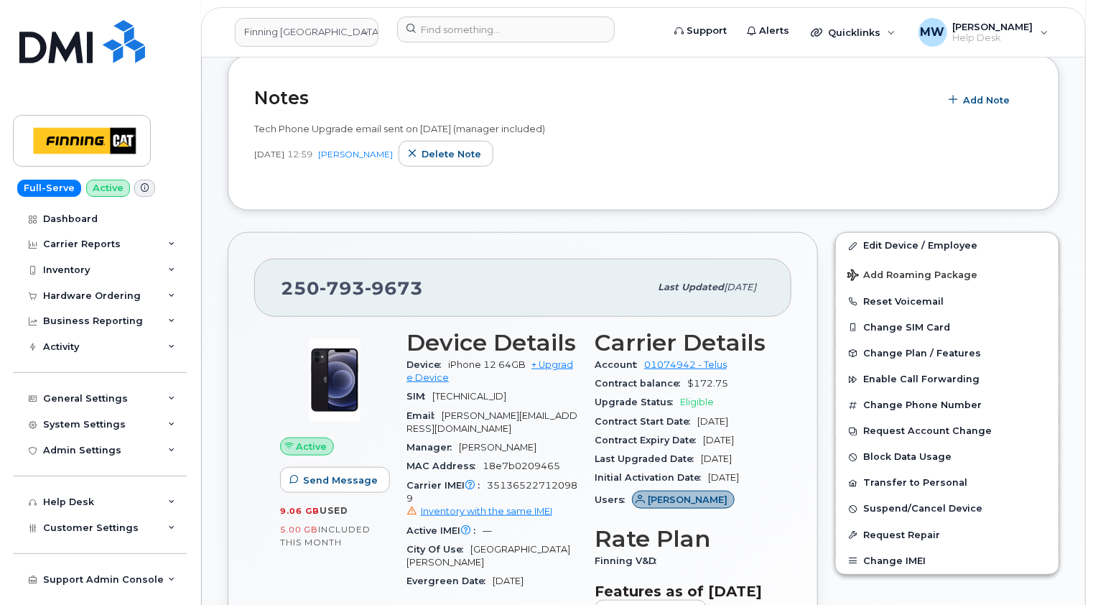
scroll to position [503, 0]
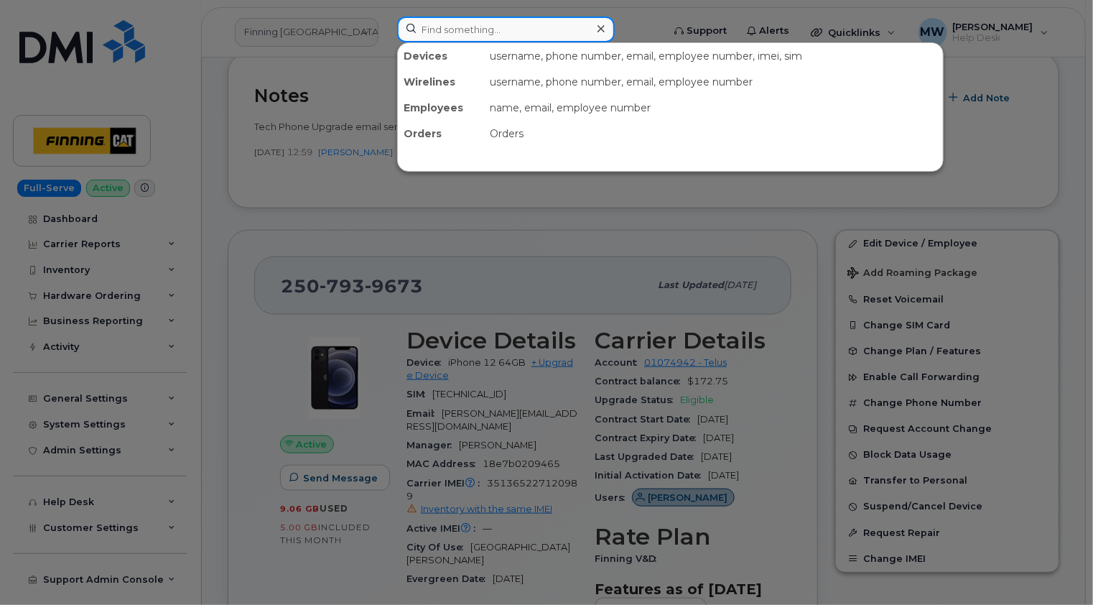
click at [540, 32] on input at bounding box center [506, 30] width 218 height 26
paste input "[PERSON_NAME]"
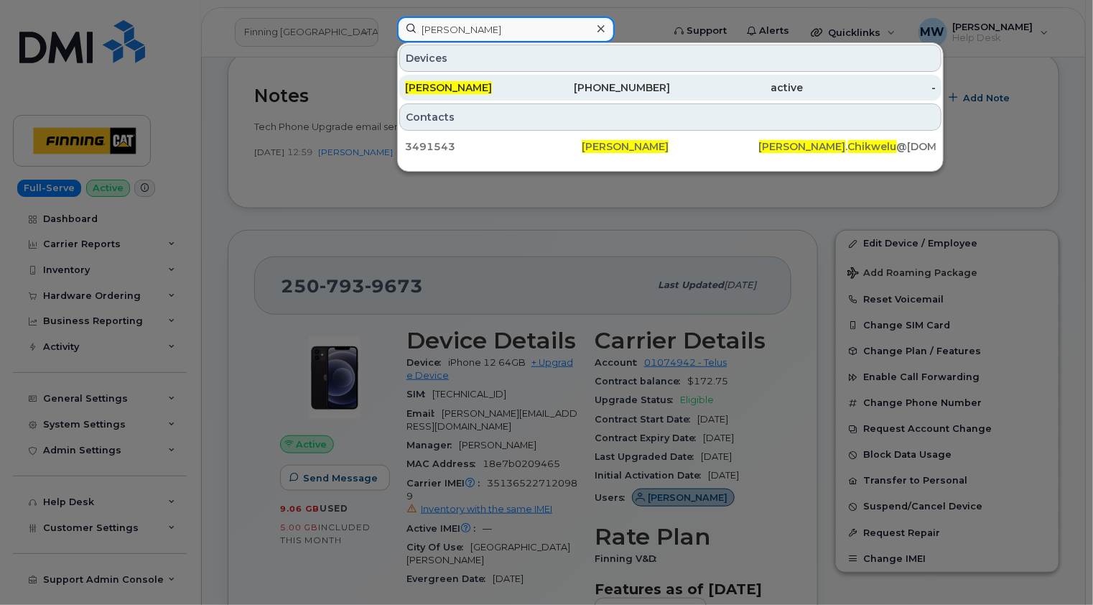
type input "[PERSON_NAME]"
click at [526, 90] on div "[PERSON_NAME]" at bounding box center [471, 87] width 133 height 14
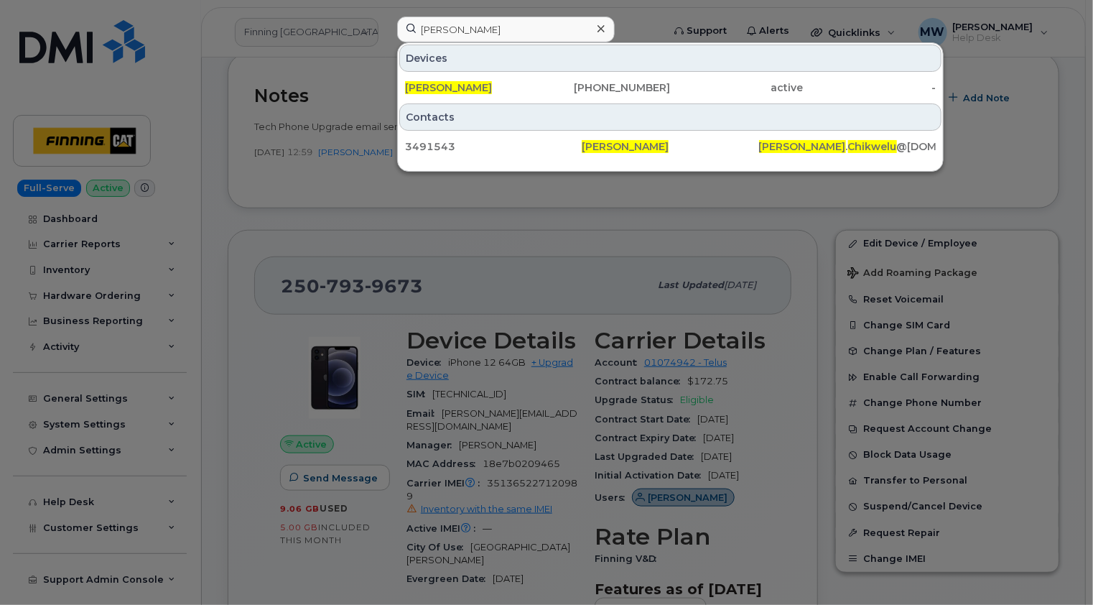
click at [604, 25] on div at bounding box center [600, 29] width 21 height 21
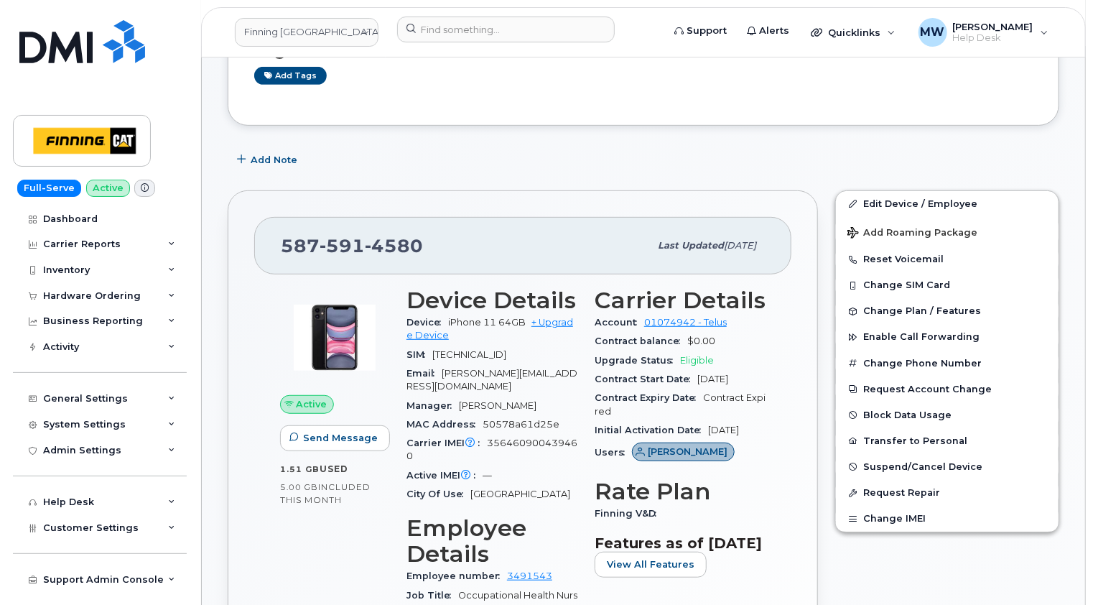
scroll to position [287, 0]
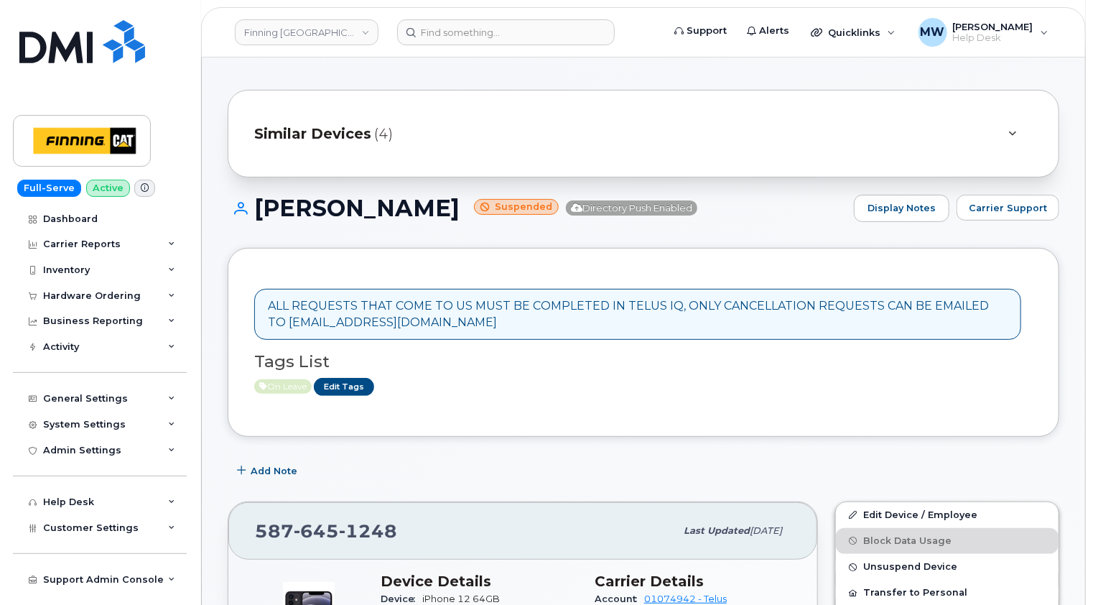
scroll to position [215, 0]
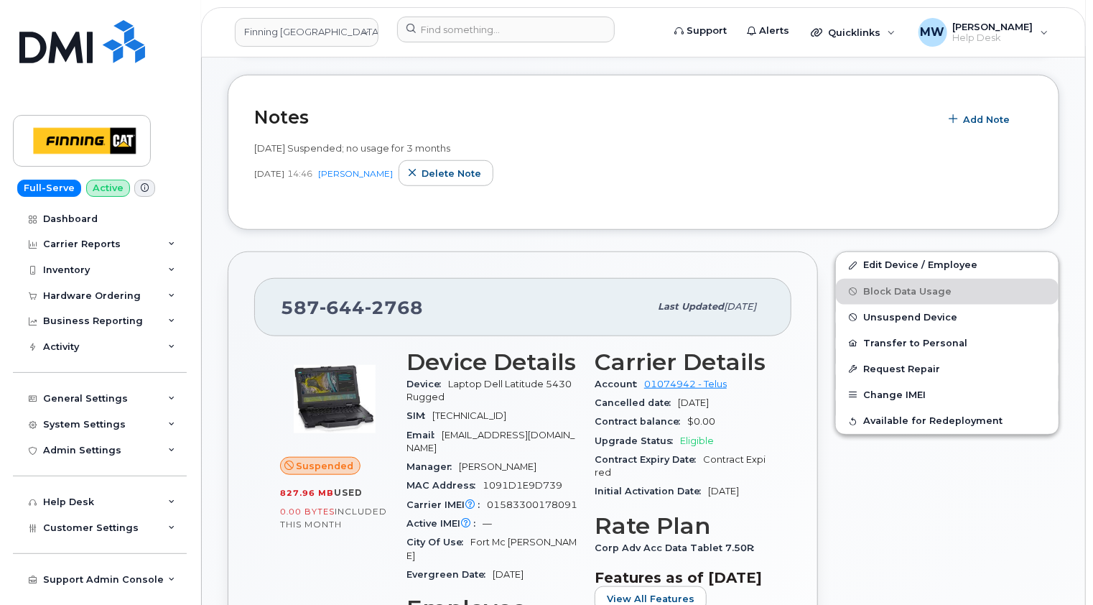
scroll to position [503, 0]
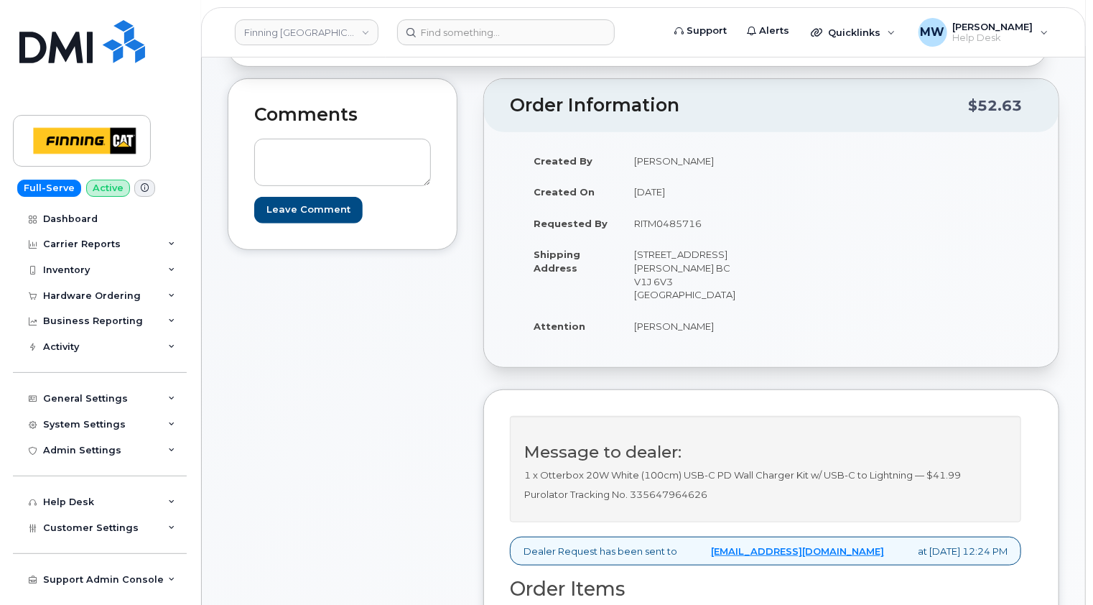
scroll to position [287, 0]
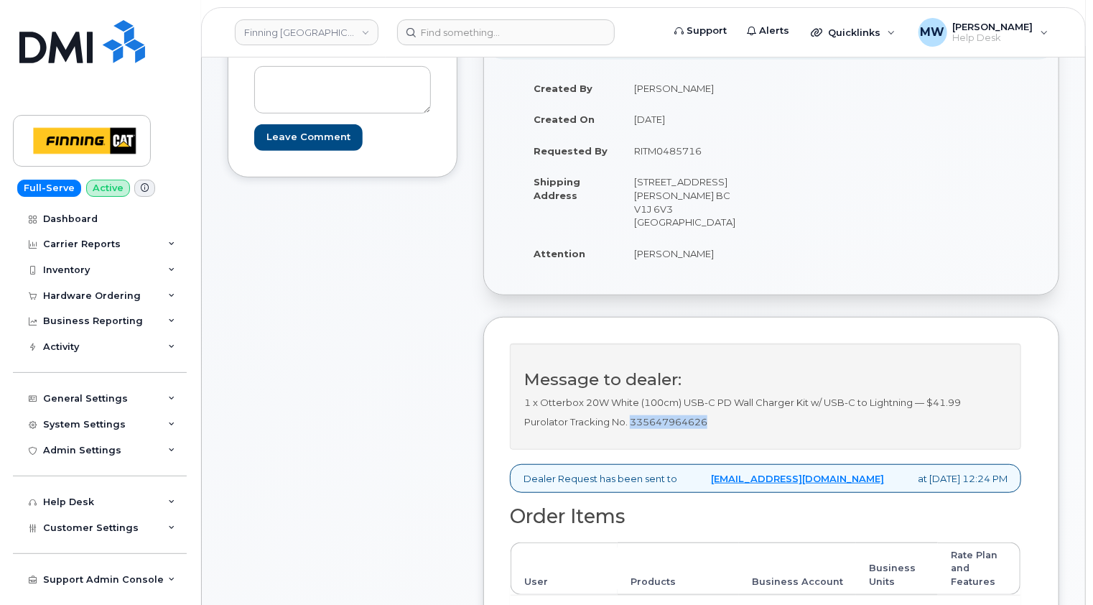
drag, startPoint x: 744, startPoint y: 402, endPoint x: 629, endPoint y: 396, distance: 115.1
click at [629, 396] on div "Message to dealer: 1 x Otterbox 20W White (100cm) USB-C PD Wall Charger Kit w/ …" at bounding box center [765, 396] width 511 height 106
copy p "335647964626"
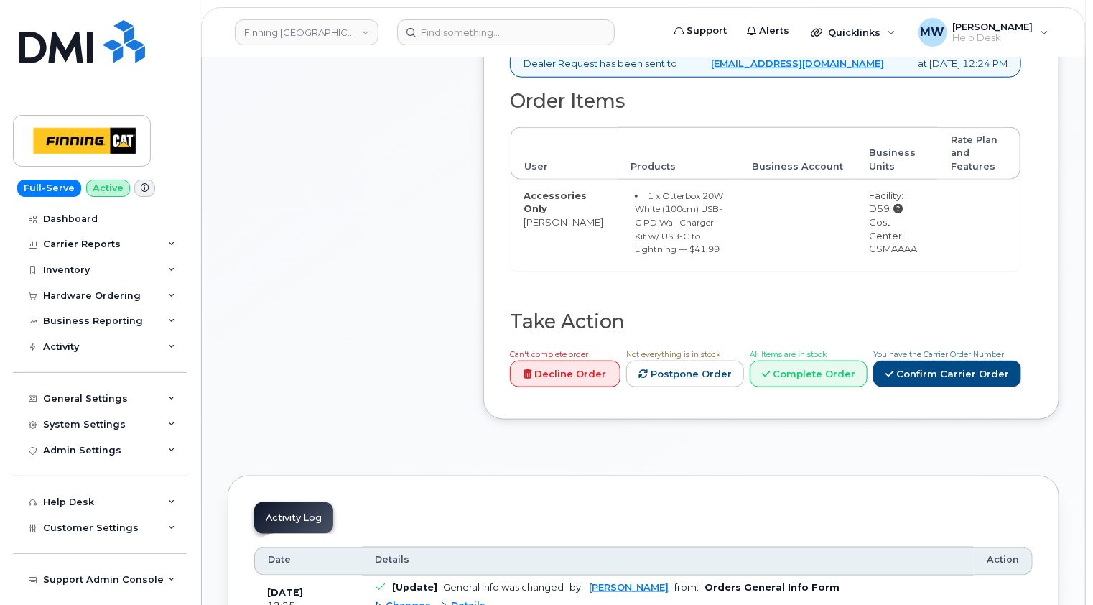
scroll to position [718, 0]
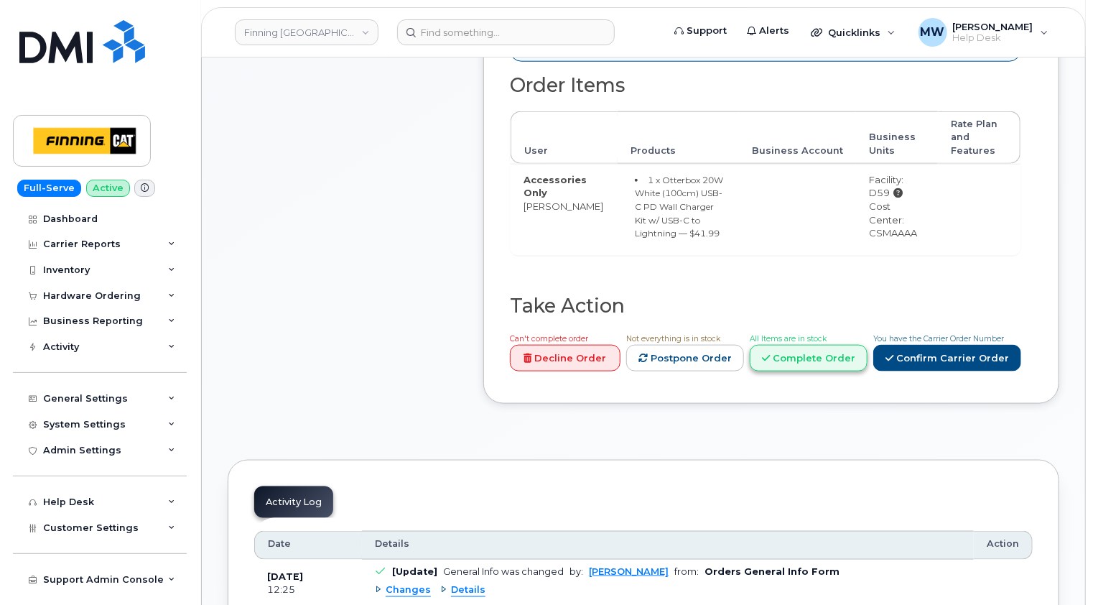
click at [824, 345] on link "Complete Order" at bounding box center [809, 358] width 118 height 27
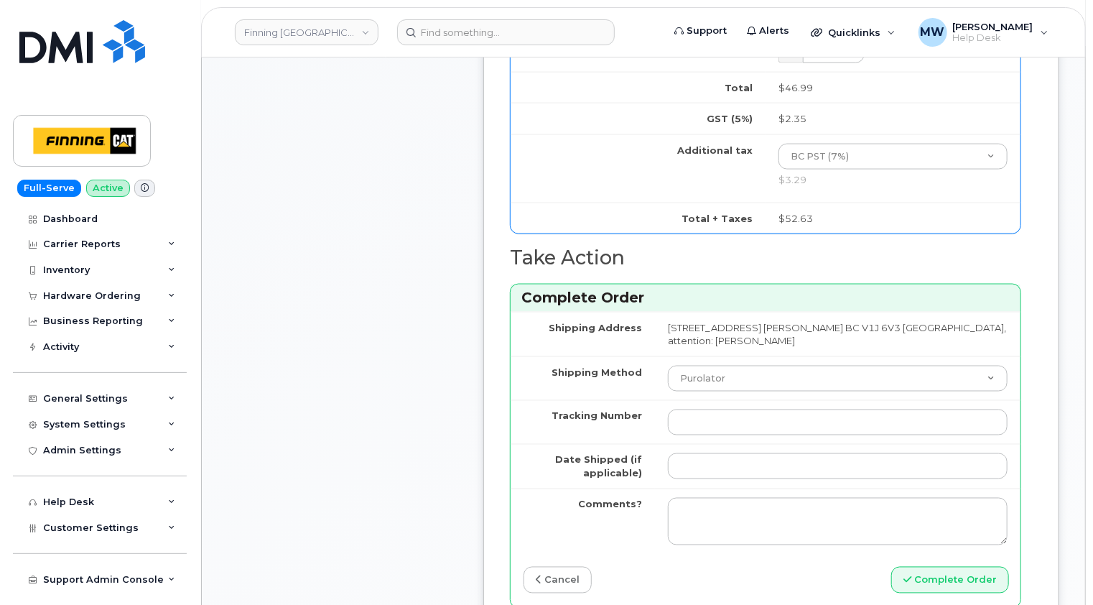
scroll to position [1006, 0]
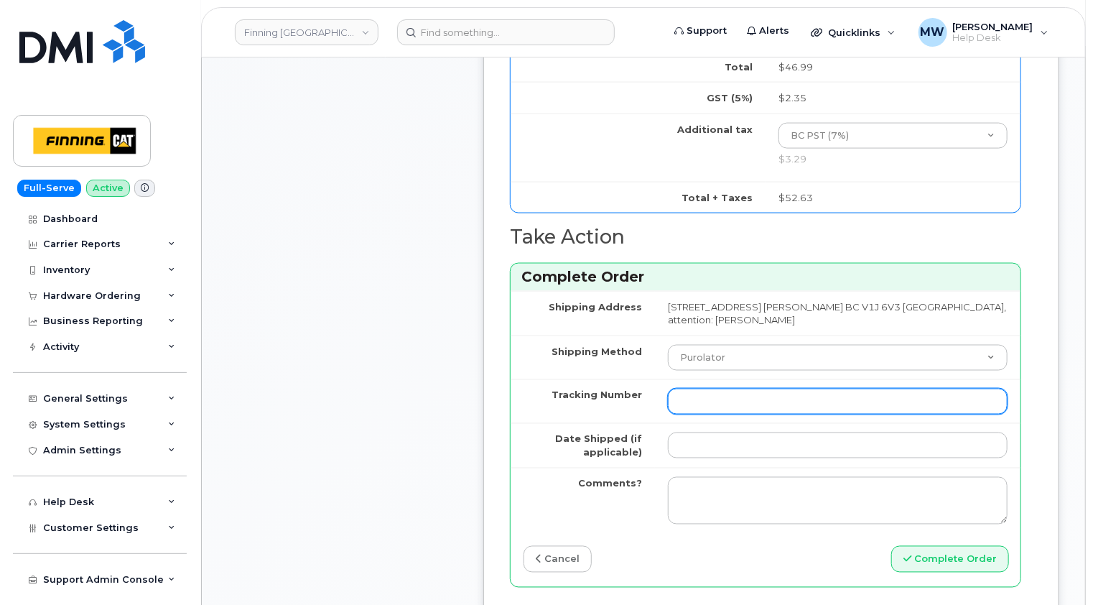
click at [743, 389] on input "Tracking Number" at bounding box center [838, 402] width 340 height 26
paste input "335647964626"
type input "335647964626"
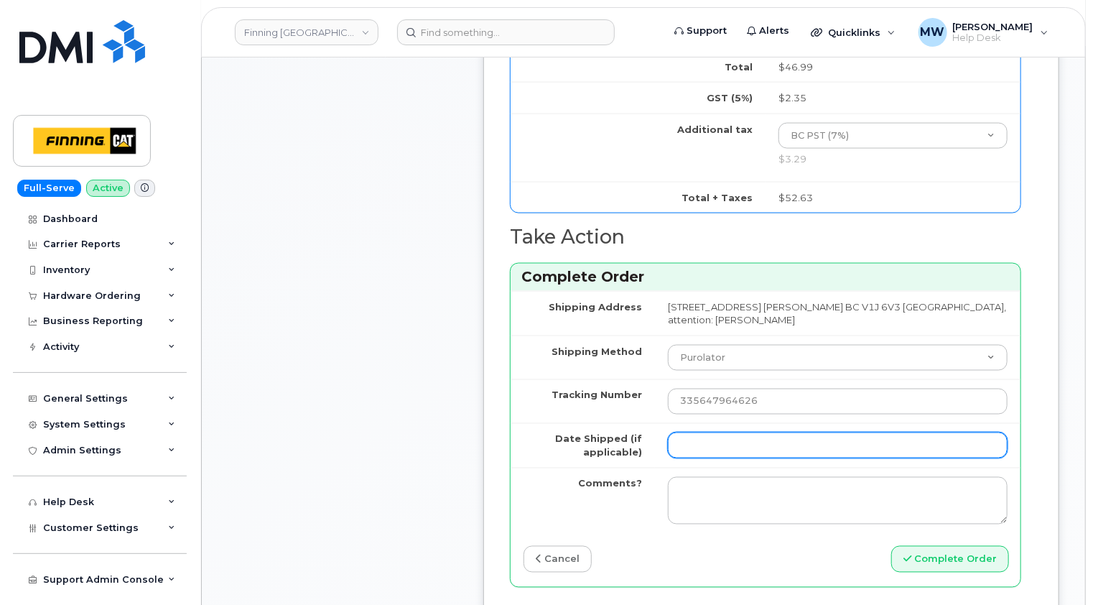
click at [720, 432] on input "Date Shipped (if applicable)" at bounding box center [838, 445] width 340 height 26
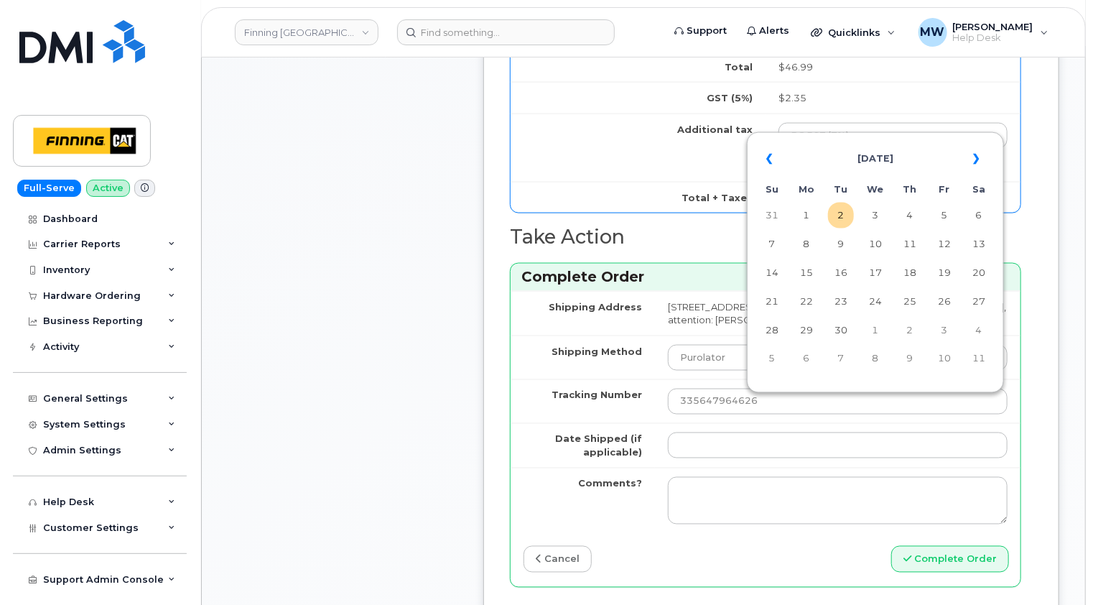
drag, startPoint x: 839, startPoint y: 218, endPoint x: 835, endPoint y: 231, distance: 13.6
click at [839, 217] on td "2" at bounding box center [841, 216] width 26 height 26
type input "[DATE]"
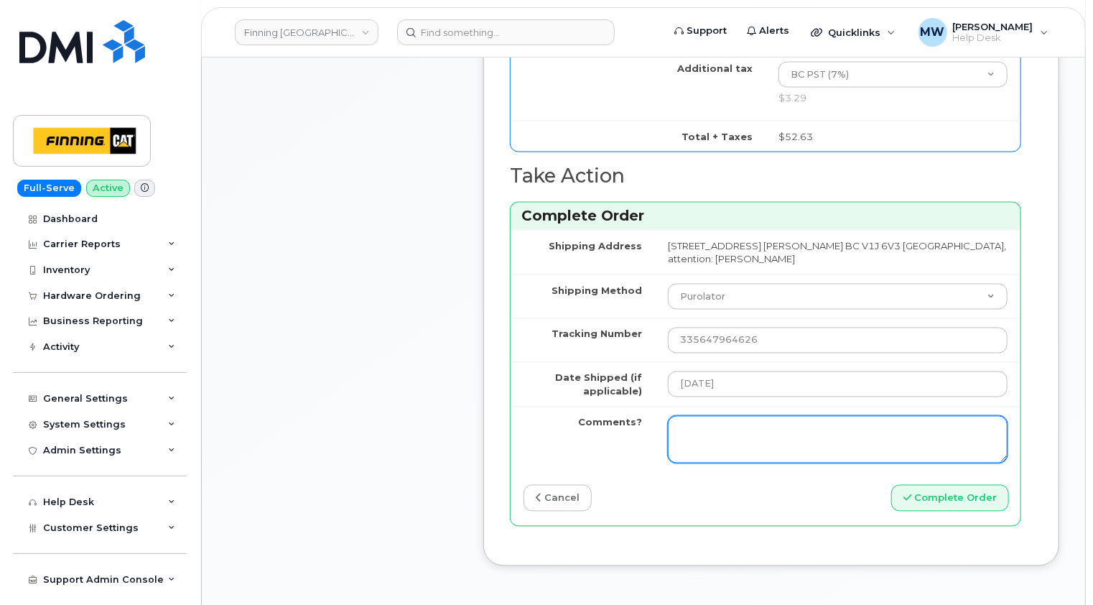
scroll to position [1077, 0]
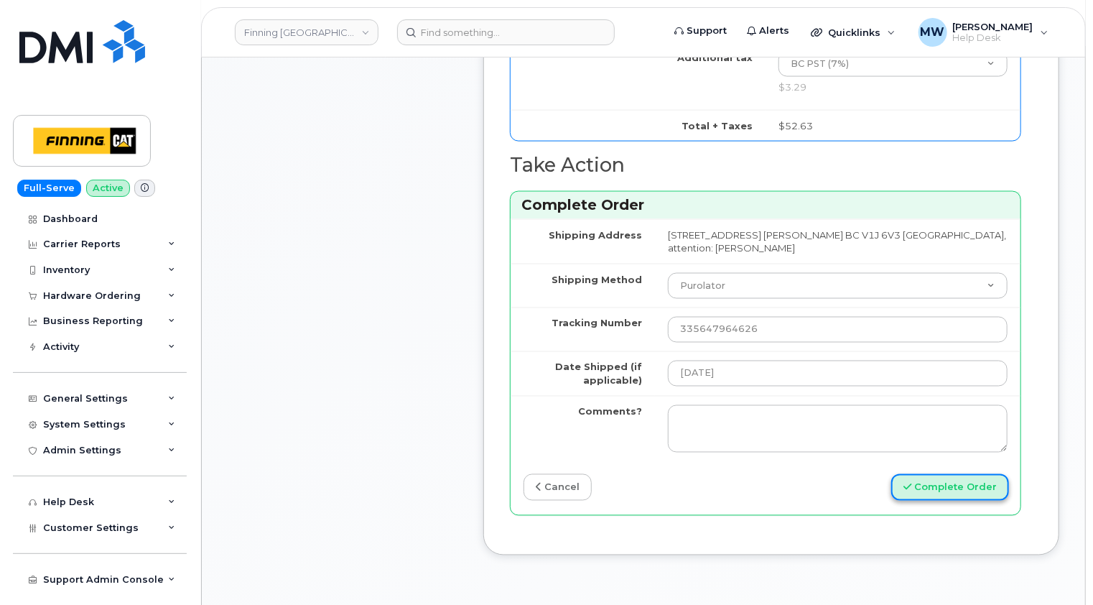
click at [974, 474] on button "Complete Order" at bounding box center [950, 487] width 118 height 27
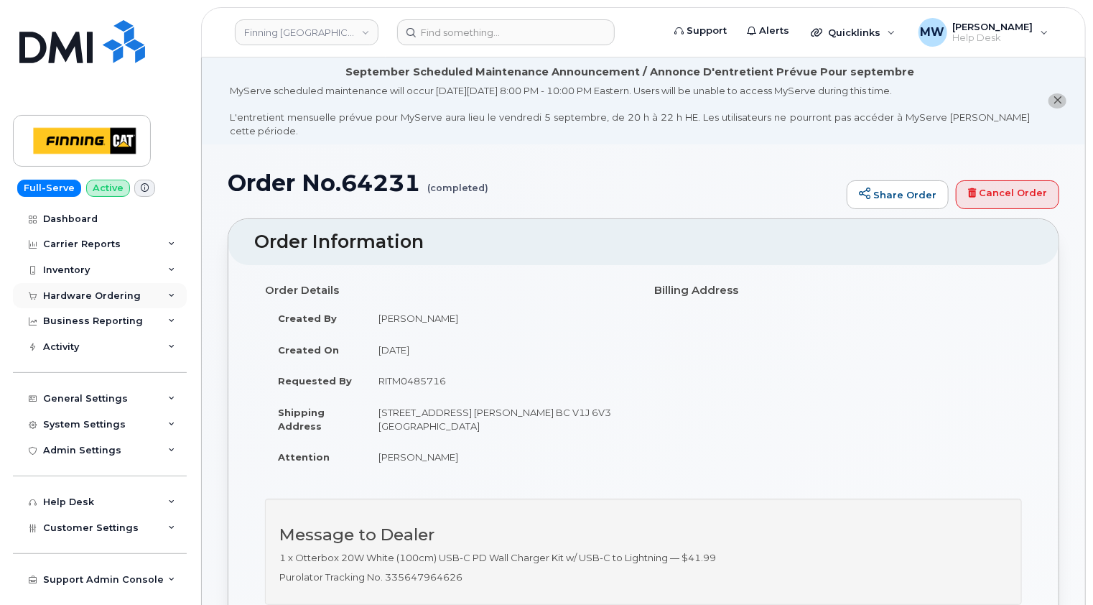
click at [119, 294] on div "Hardware Ordering" at bounding box center [92, 295] width 98 height 11
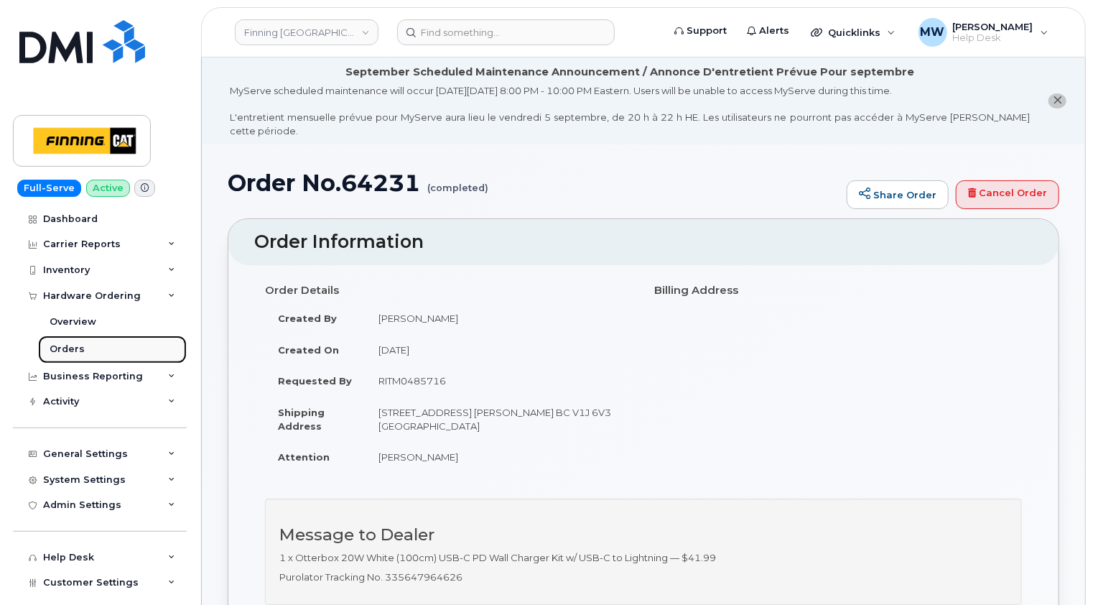
click at [75, 348] on div "Orders" at bounding box center [67, 349] width 35 height 13
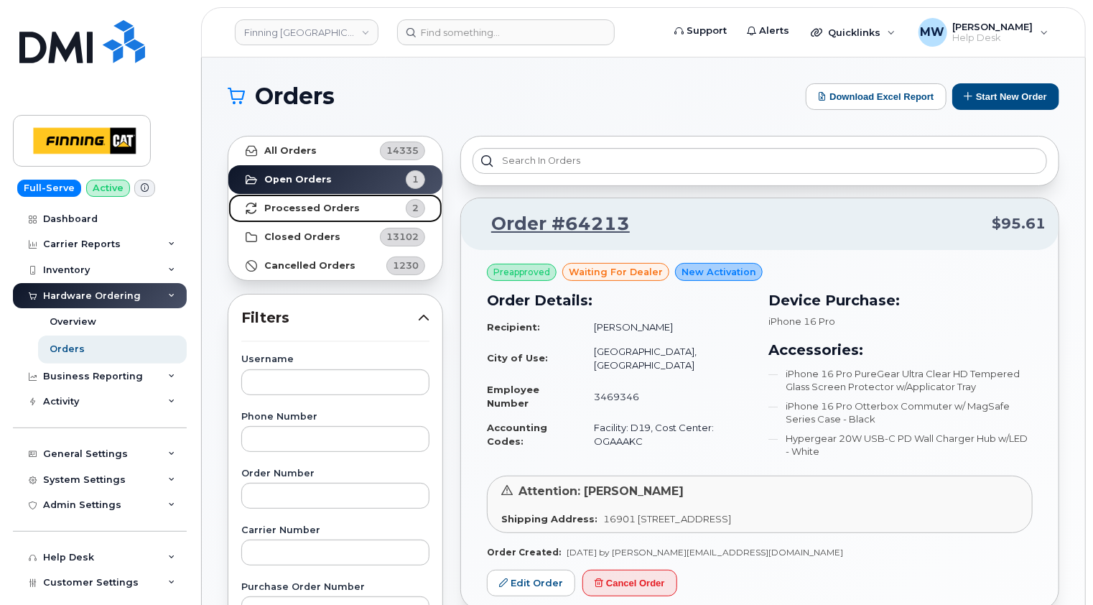
click at [312, 205] on strong "Processed Orders" at bounding box center [312, 208] width 96 height 11
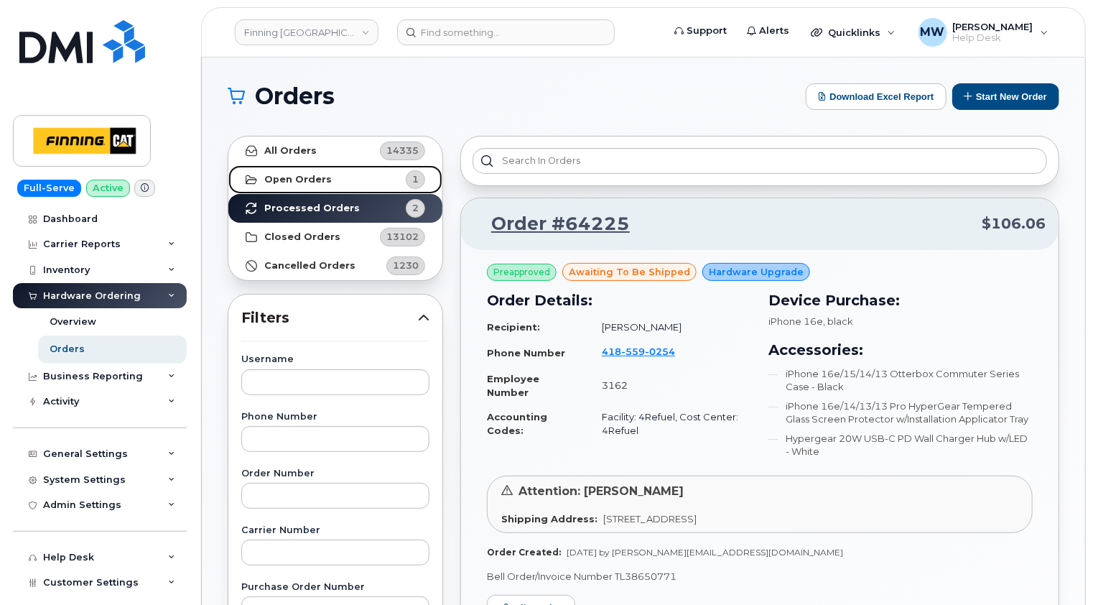
click at [313, 180] on strong "Open Orders" at bounding box center [298, 179] width 68 height 11
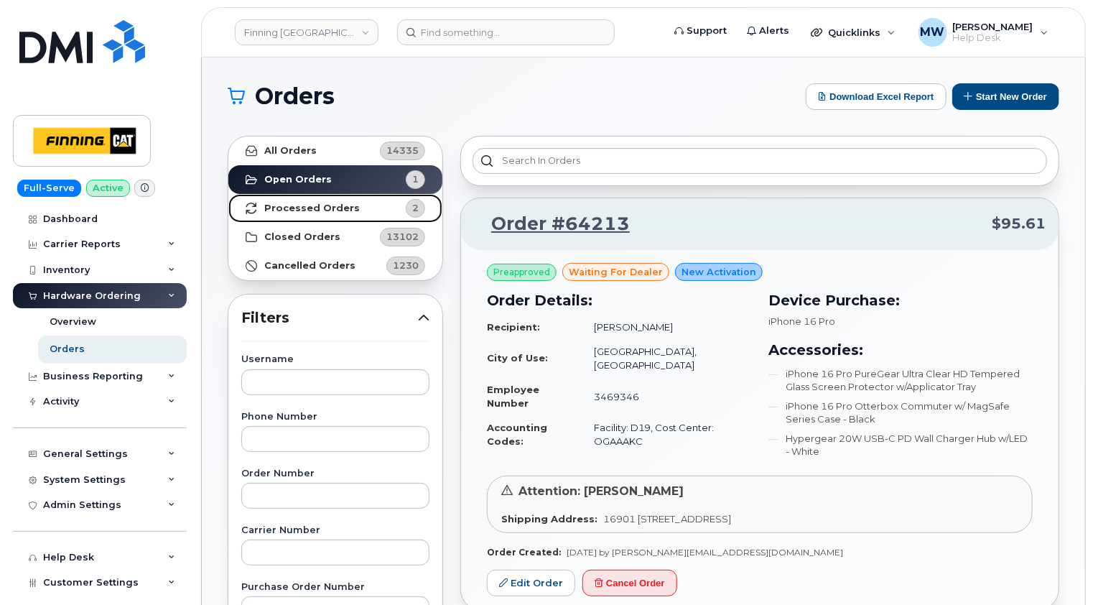
drag, startPoint x: 301, startPoint y: 213, endPoint x: 303, endPoint y: 205, distance: 8.2
click at [301, 213] on link "Processed Orders 2" at bounding box center [335, 208] width 214 height 29
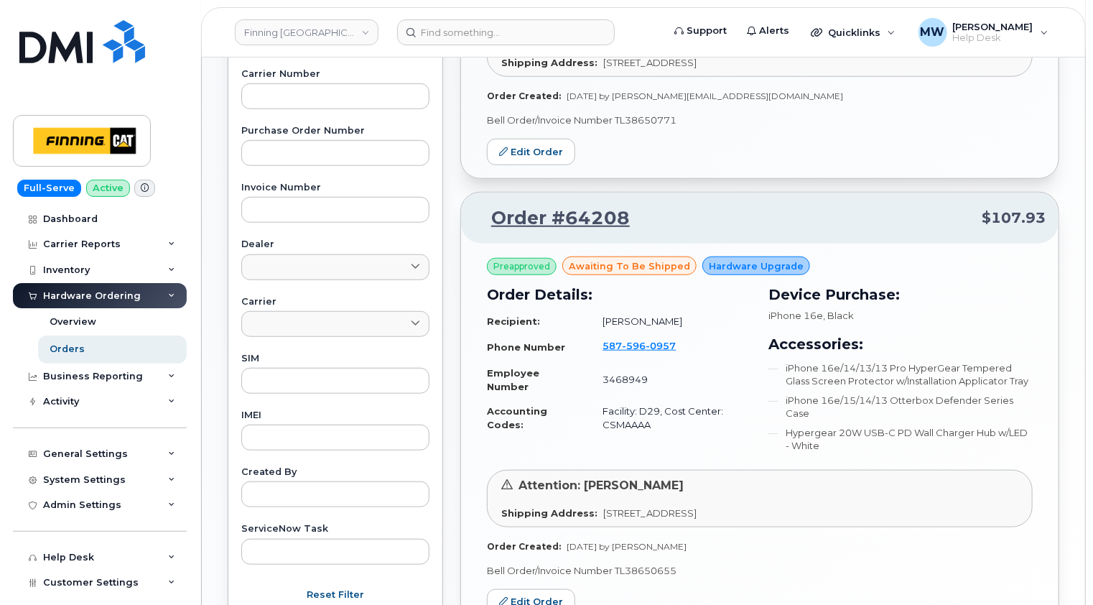
scroll to position [503, 0]
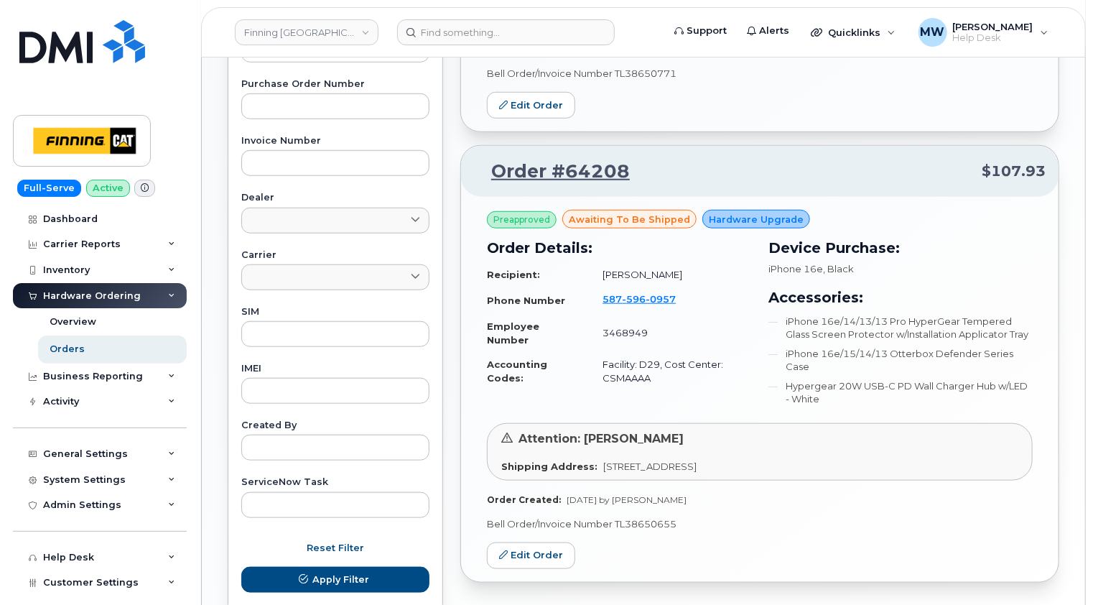
click at [649, 521] on p "Bell Order/Invoice Number TL38650655" at bounding box center [760, 524] width 546 height 14
copy p "TL38650655"
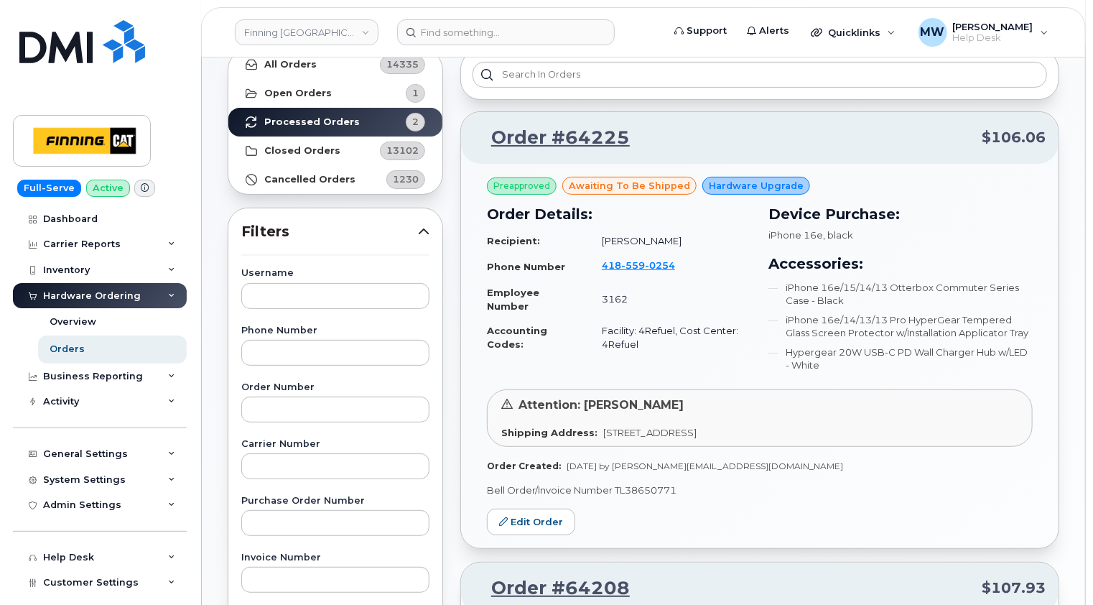
scroll to position [72, 0]
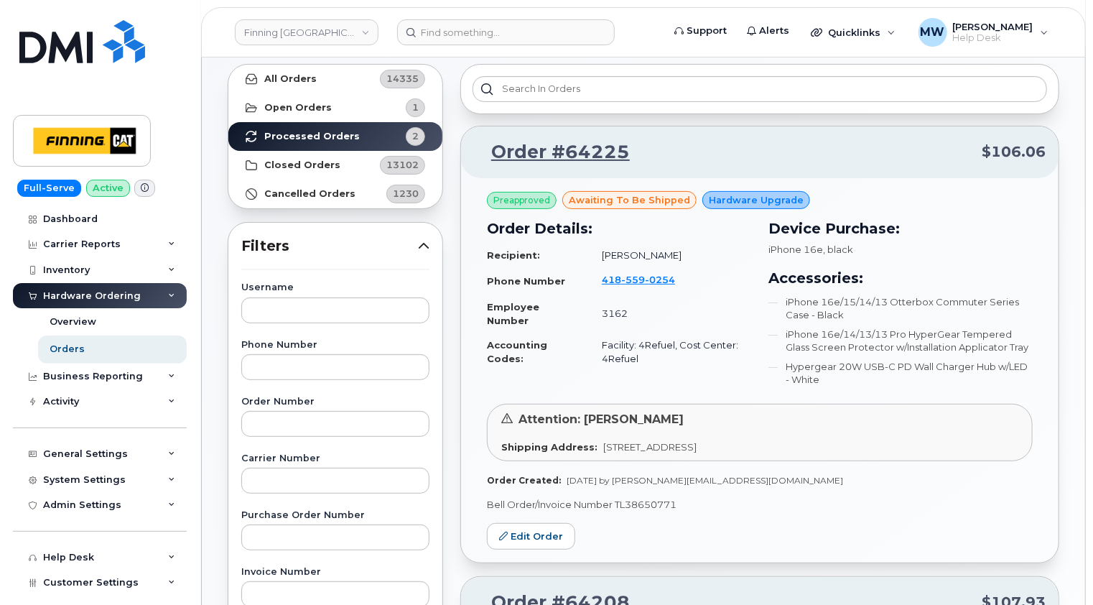
click at [661, 502] on p "Bell Order/Invoice Number TL38650771" at bounding box center [760, 505] width 546 height 14
copy p "TL38650771"
click at [311, 102] on strong "Open Orders" at bounding box center [298, 107] width 68 height 11
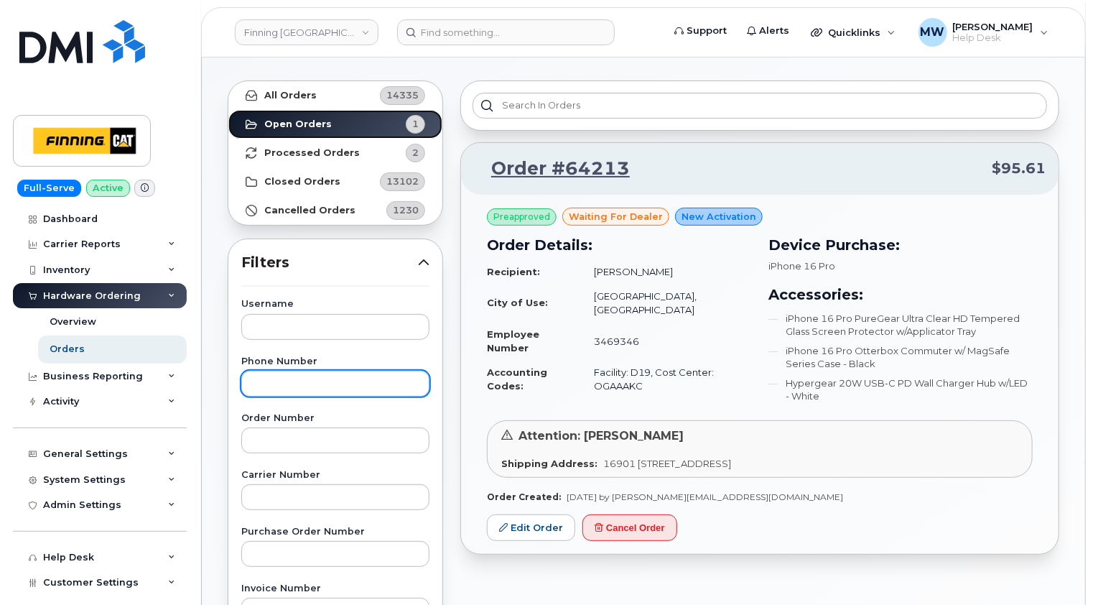
scroll to position [0, 0]
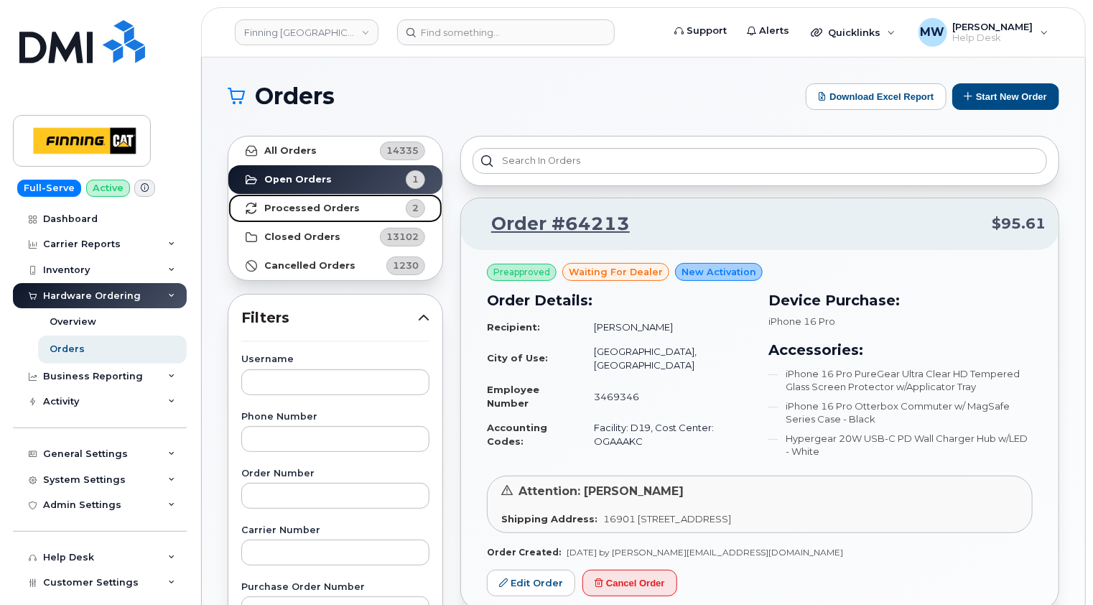
click at [309, 203] on strong "Processed Orders" at bounding box center [312, 208] width 96 height 11
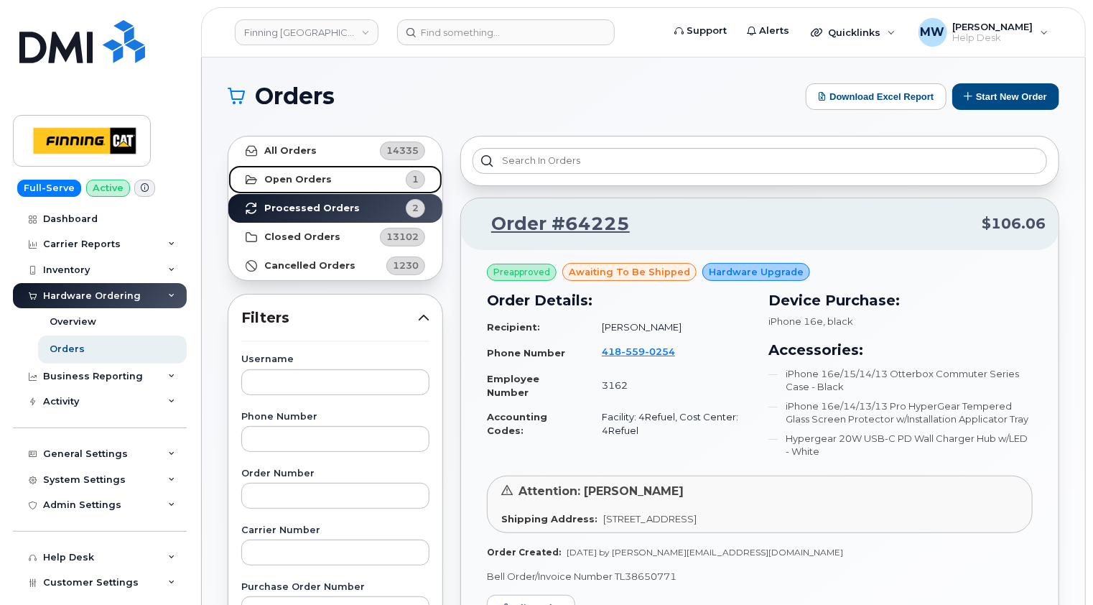
click at [306, 179] on strong "Open Orders" at bounding box center [298, 179] width 68 height 11
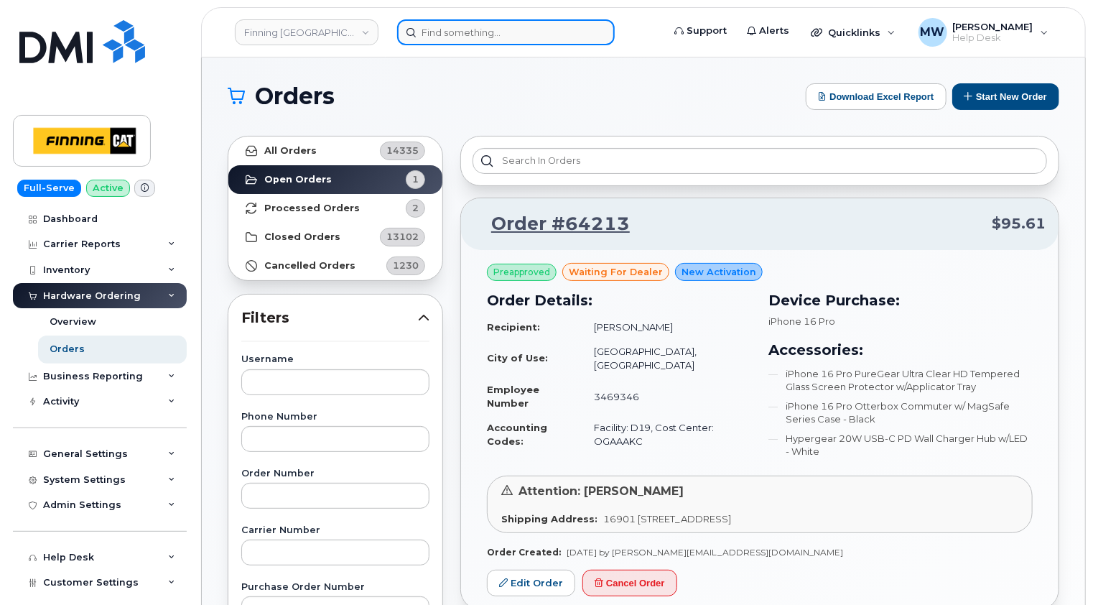
click at [506, 22] on input at bounding box center [506, 32] width 218 height 26
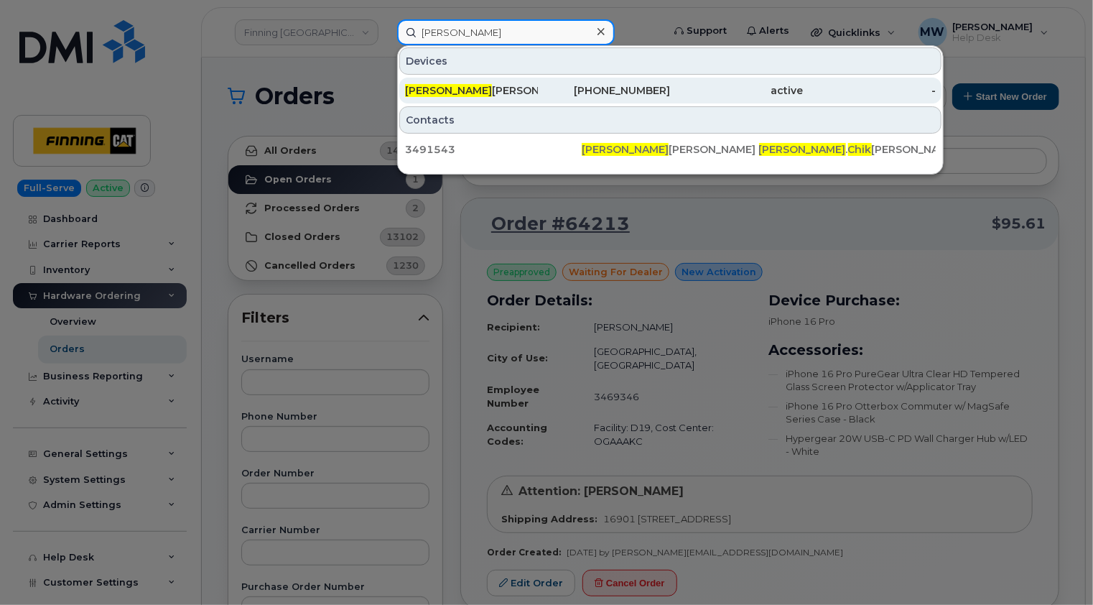
type input "[PERSON_NAME]"
click at [496, 88] on div "[PERSON_NAME] [PERSON_NAME]" at bounding box center [471, 90] width 133 height 14
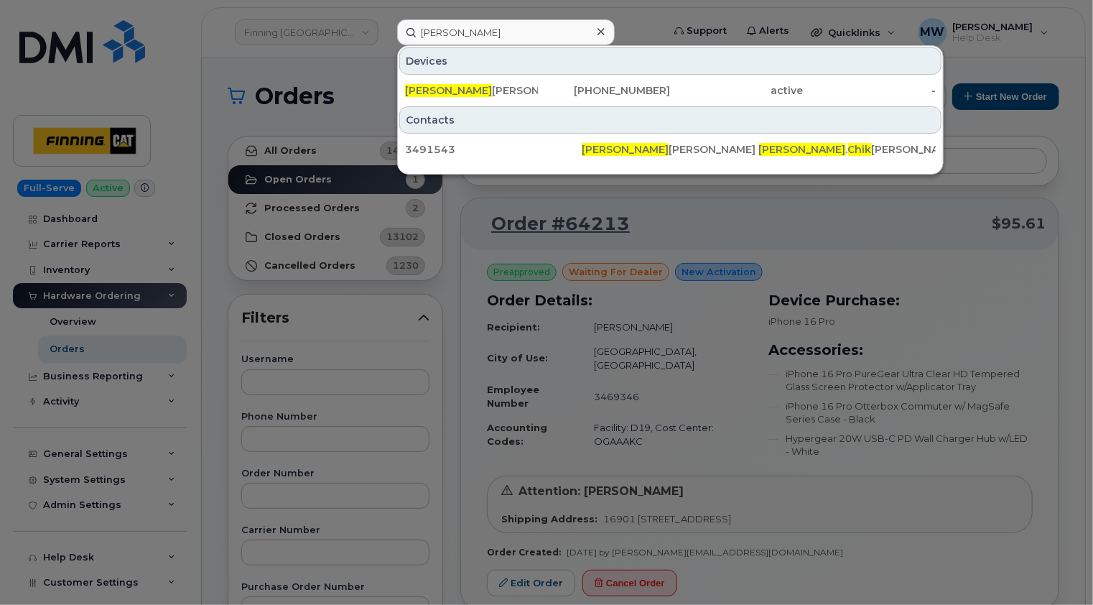
click at [600, 31] on icon at bounding box center [601, 31] width 7 height 7
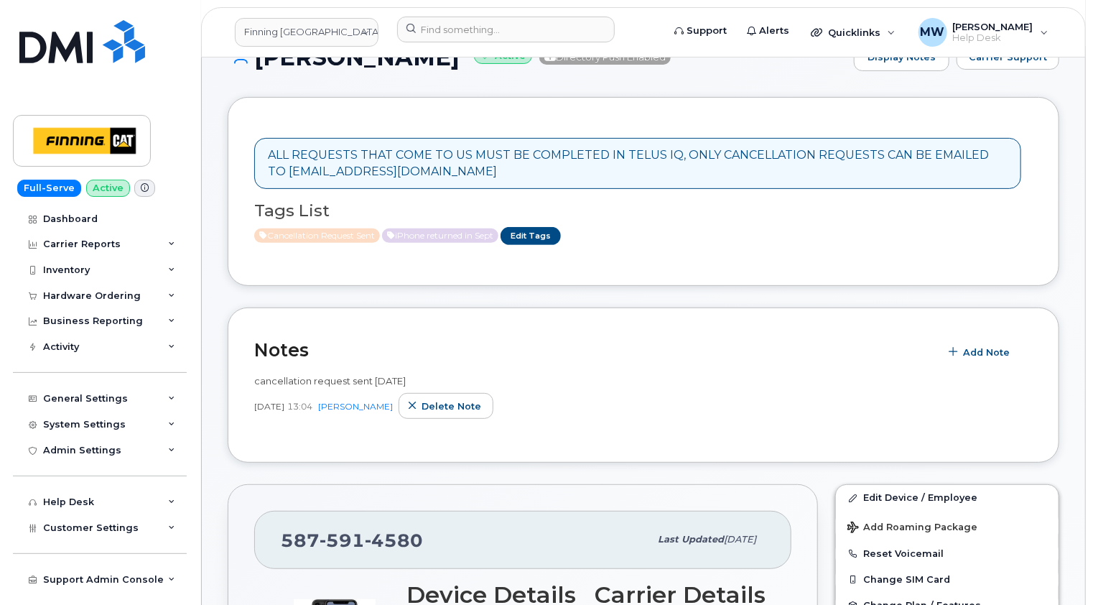
scroll to position [144, 0]
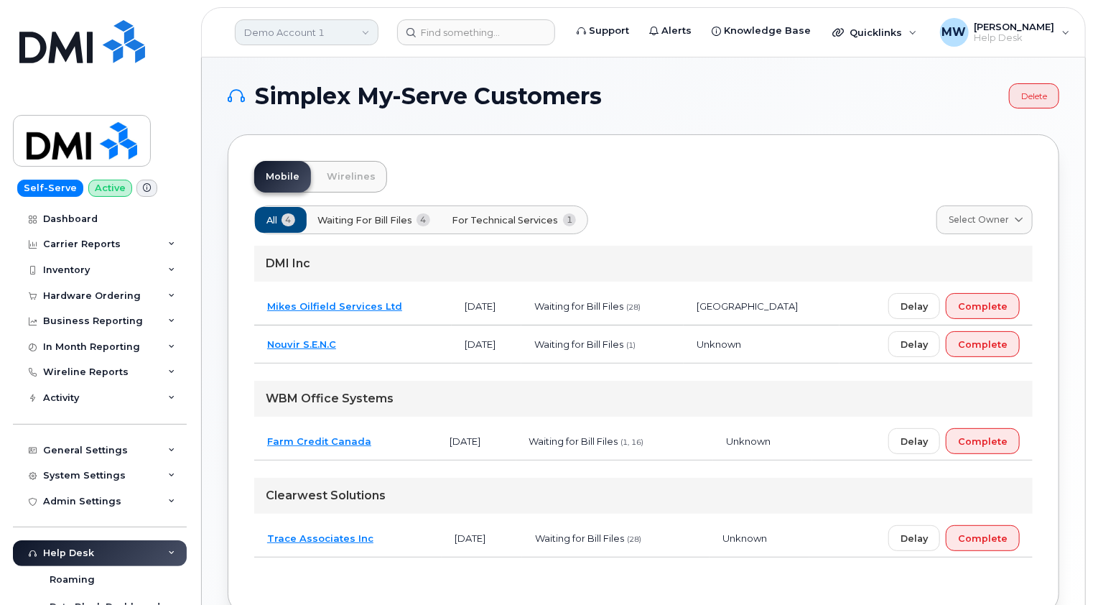
click at [353, 34] on link "Demo Account 1" at bounding box center [307, 32] width 144 height 26
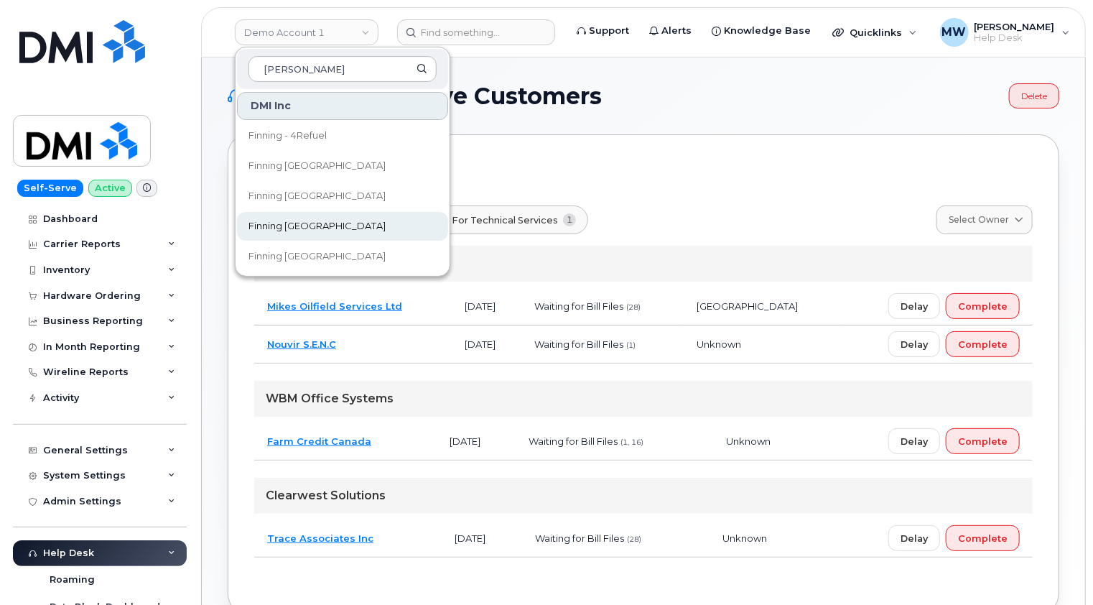
type input "[PERSON_NAME]"
drag, startPoint x: 287, startPoint y: 223, endPoint x: 297, endPoint y: 141, distance: 82.5
click at [287, 223] on span "Finning [GEOGRAPHIC_DATA]" at bounding box center [317, 226] width 137 height 14
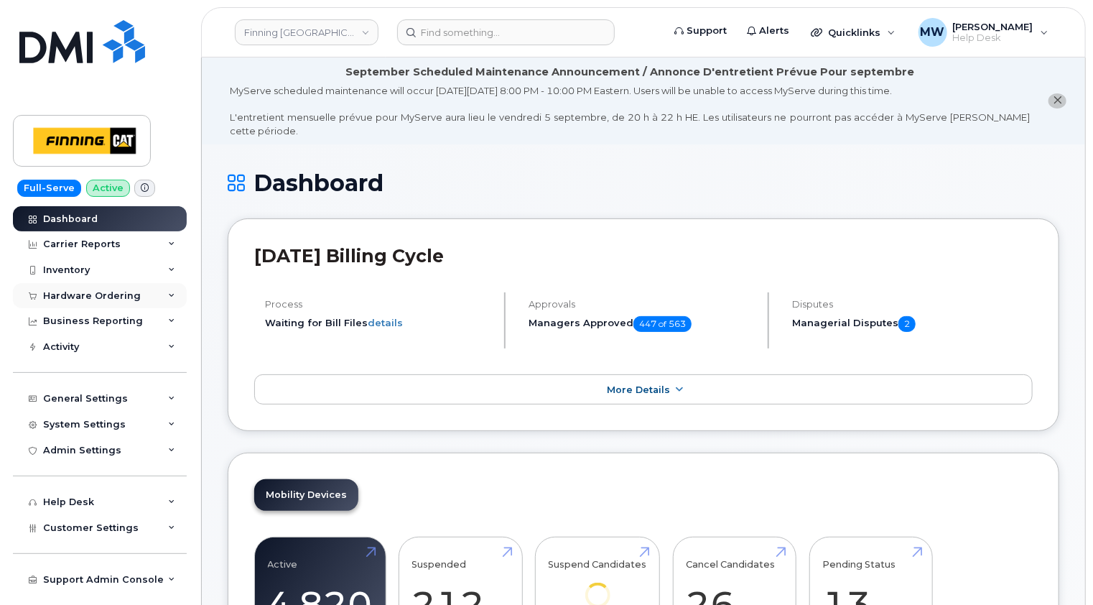
click at [127, 303] on div "Hardware Ordering" at bounding box center [100, 296] width 174 height 26
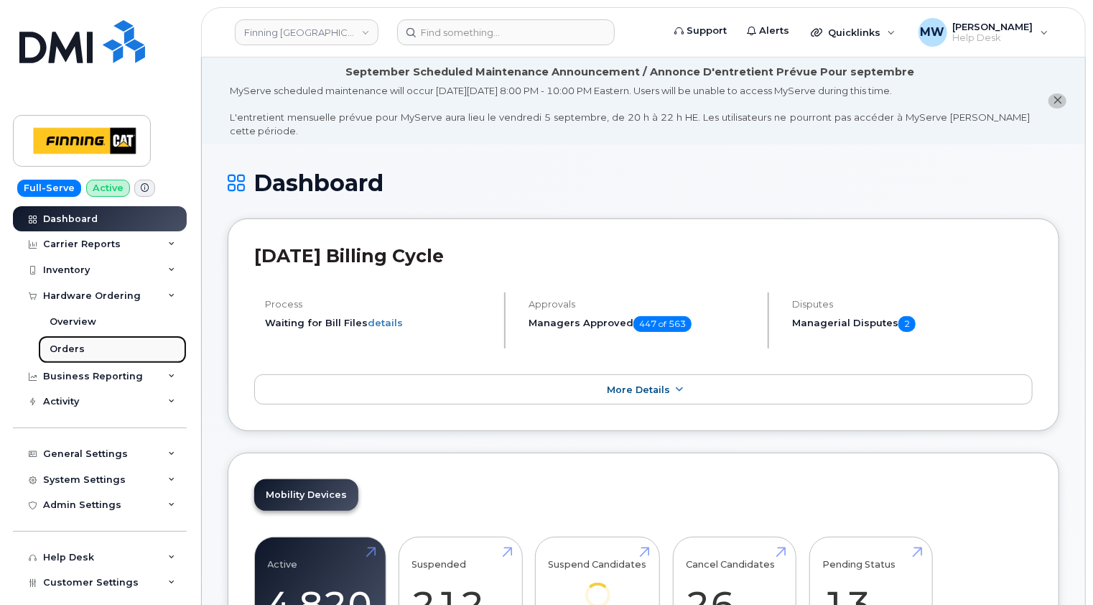
click at [63, 347] on div "Orders" at bounding box center [67, 349] width 35 height 13
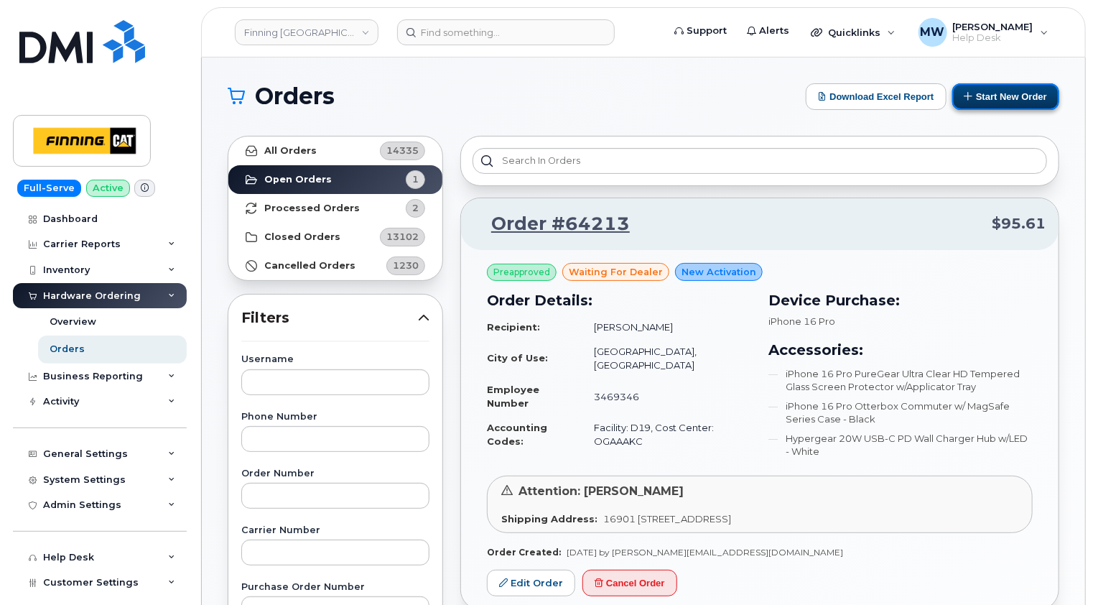
click at [1001, 96] on button "Start New Order" at bounding box center [1005, 96] width 107 height 27
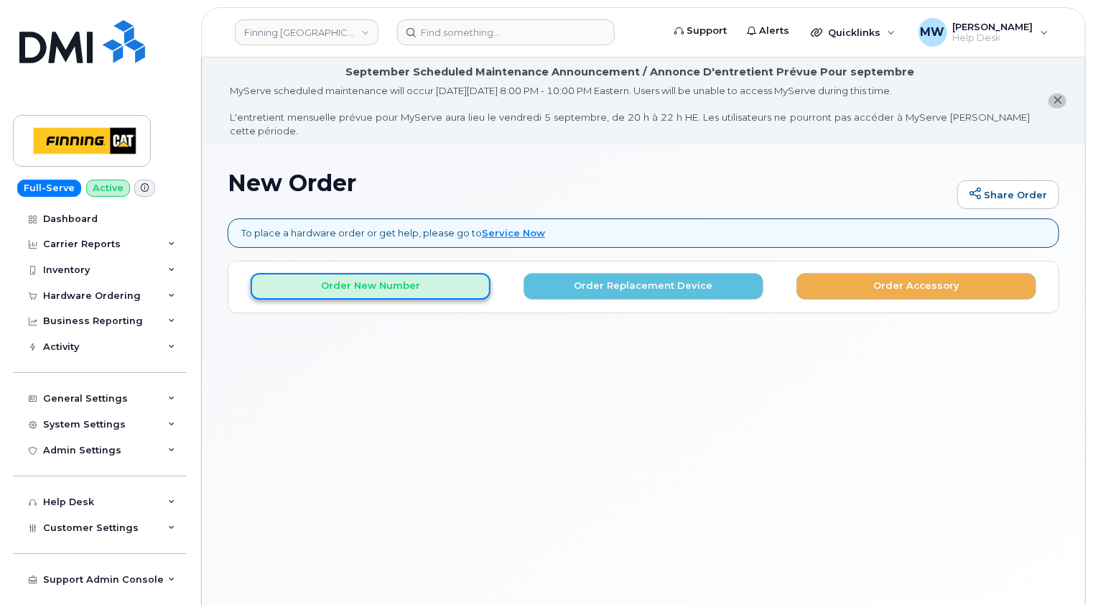
click at [392, 273] on button "Order New Number" at bounding box center [371, 286] width 240 height 27
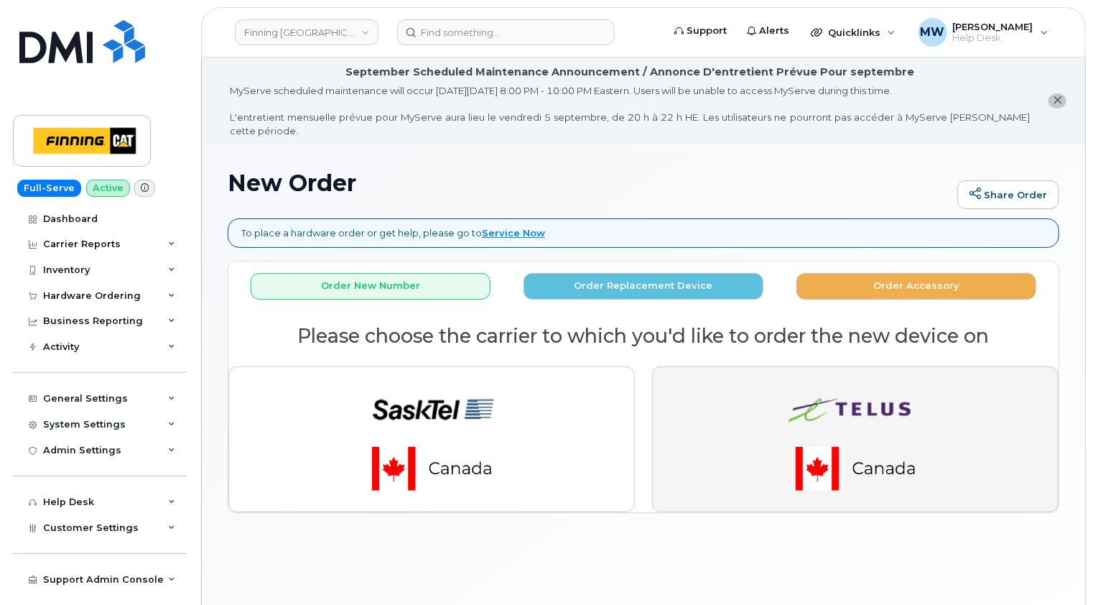
click at [919, 404] on img "button" at bounding box center [855, 439] width 201 height 121
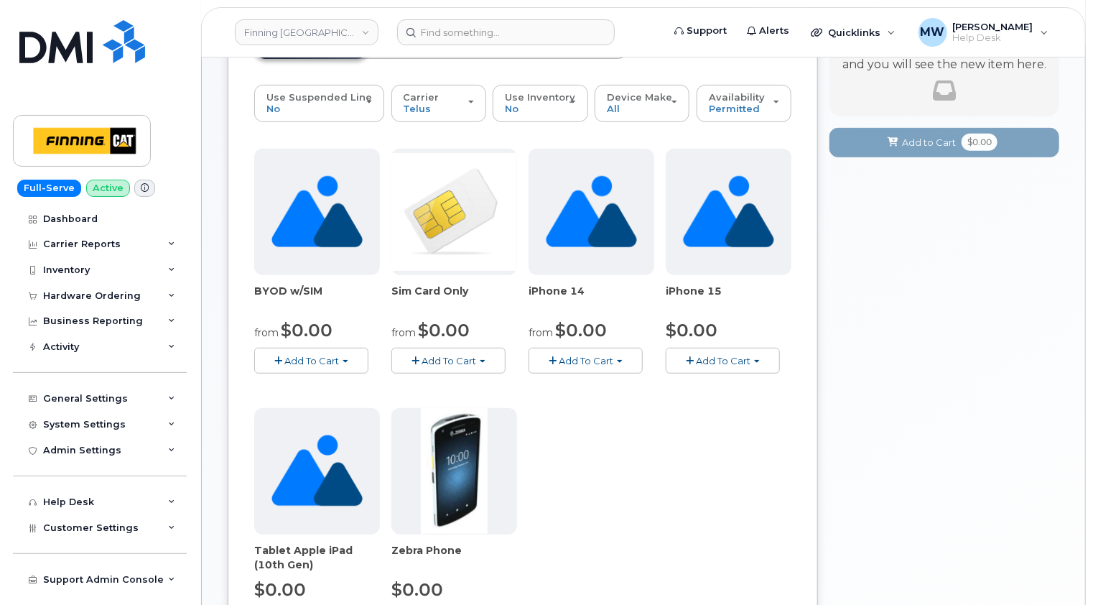
scroll to position [503, 0]
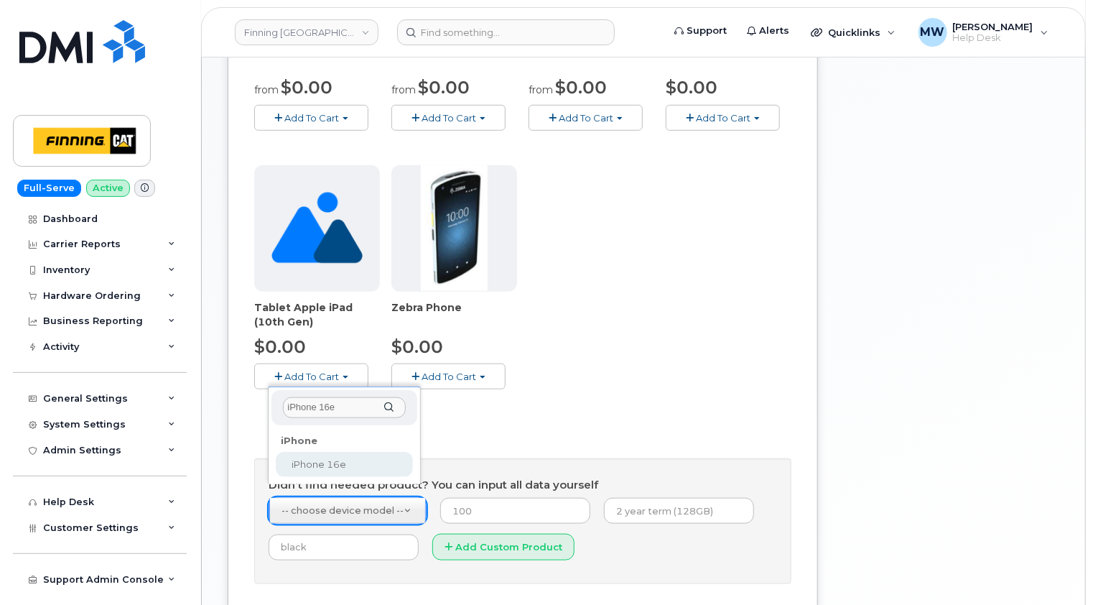
type input "iPhone 16e"
select select "2883"
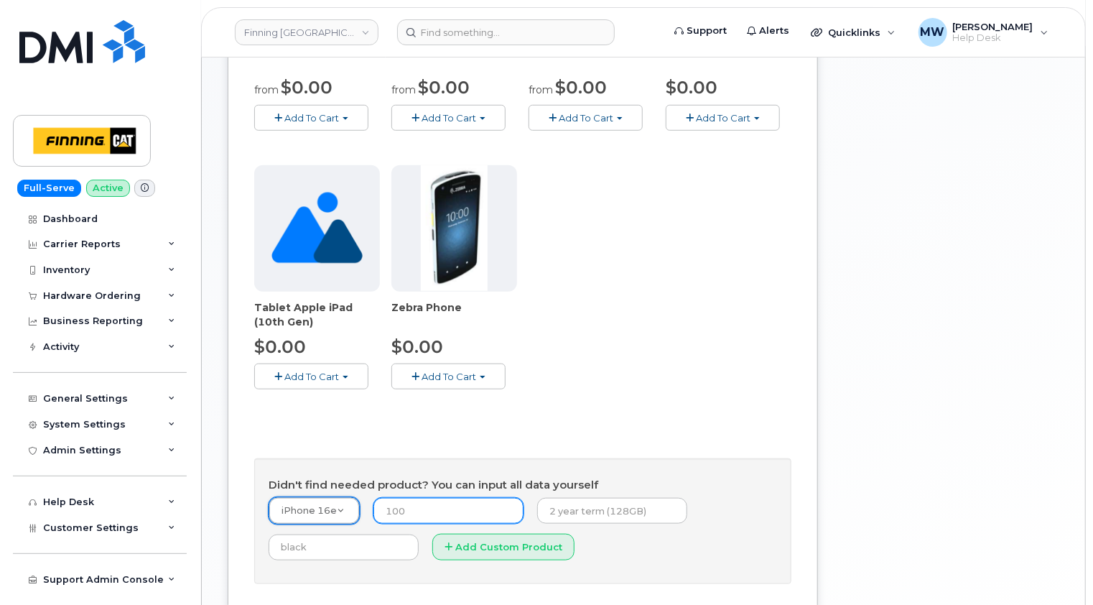
click at [442, 498] on input "number" at bounding box center [448, 511] width 150 height 26
type input "0.00"
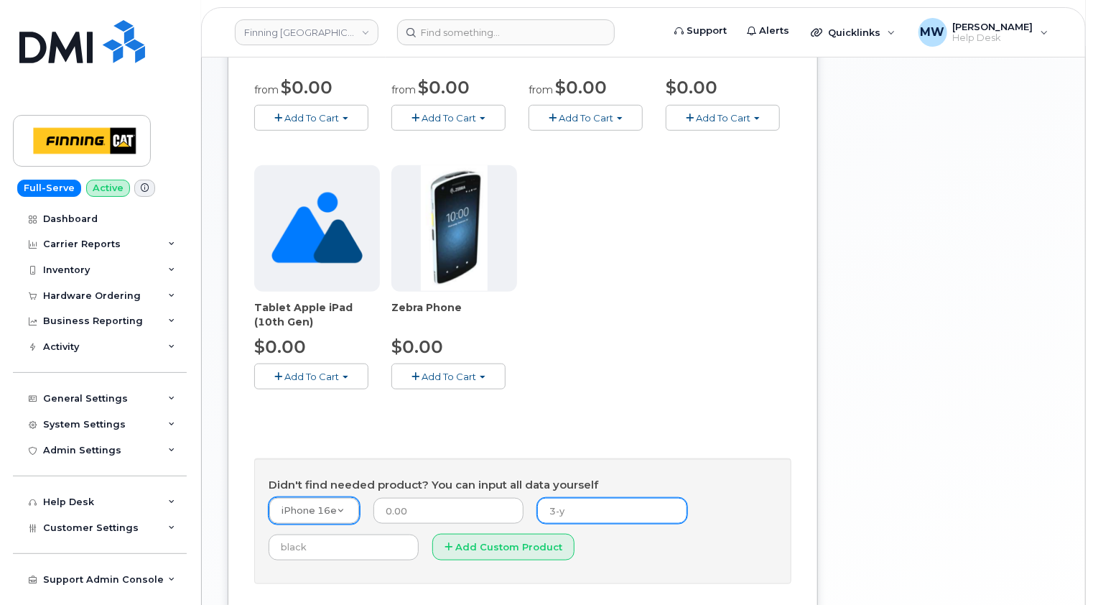
type input "3-year term (128GB)"
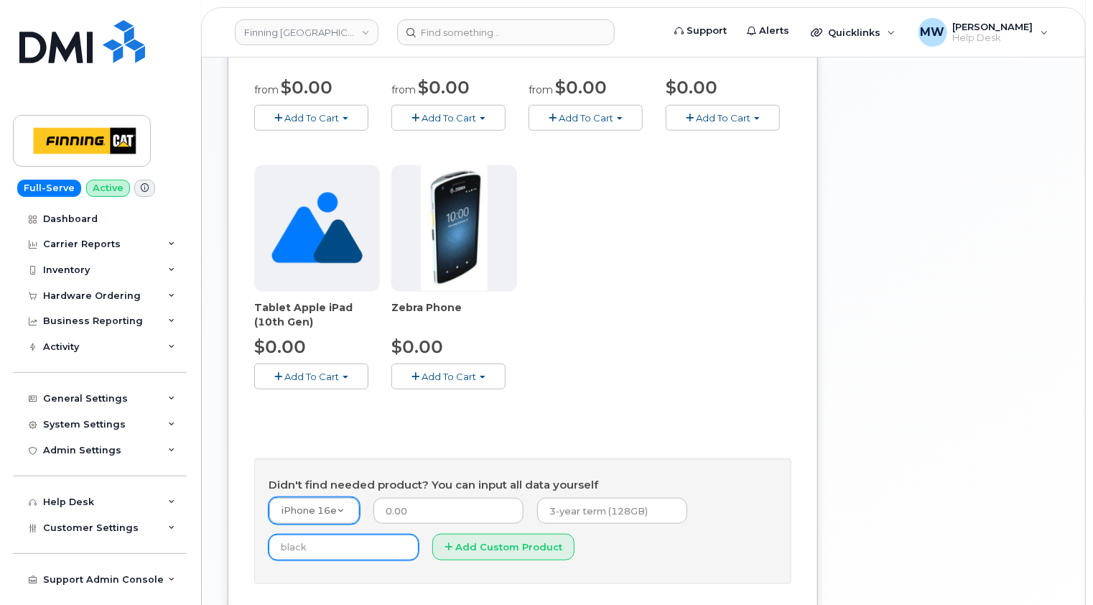
click at [303, 537] on input "text" at bounding box center [344, 547] width 150 height 26
type input "Black"
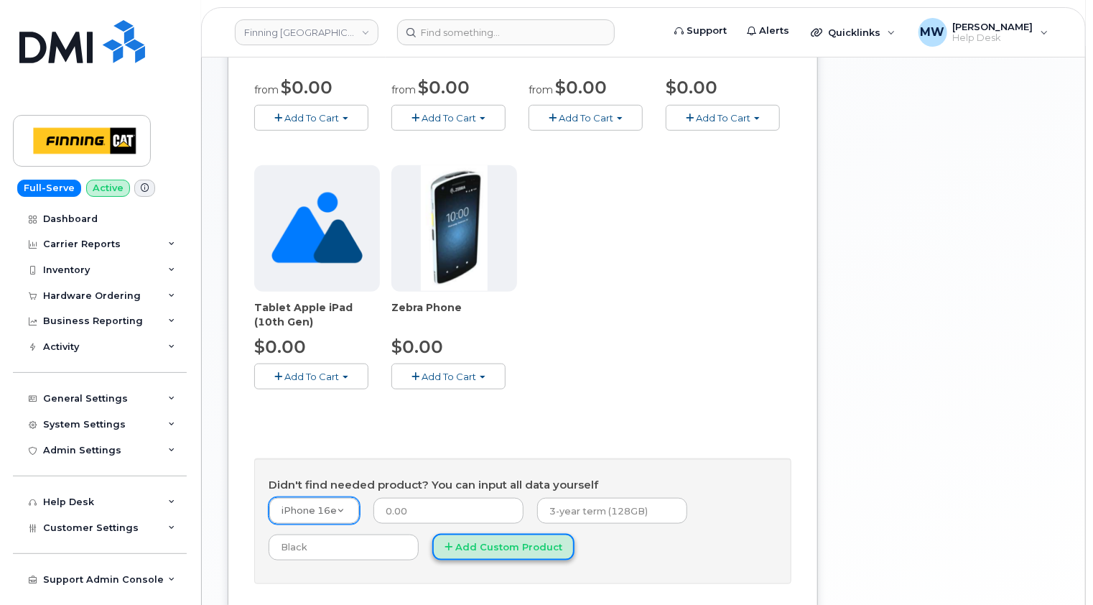
click at [506, 534] on button "Add Custom Product" at bounding box center [503, 547] width 142 height 27
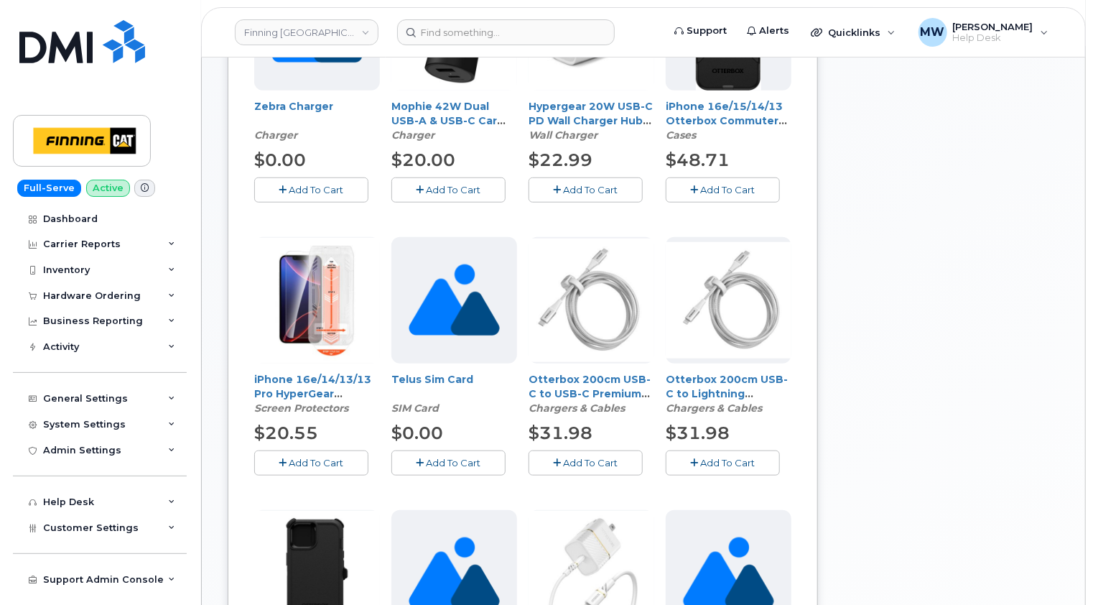
scroll to position [575, 0]
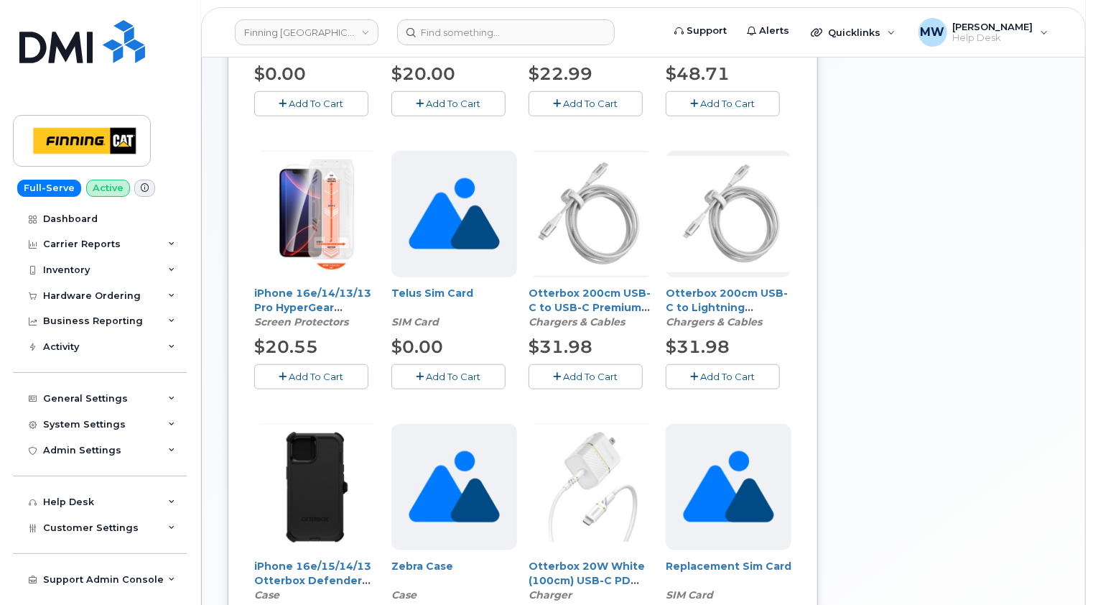
click at [307, 371] on span "Add To Cart" at bounding box center [316, 376] width 55 height 11
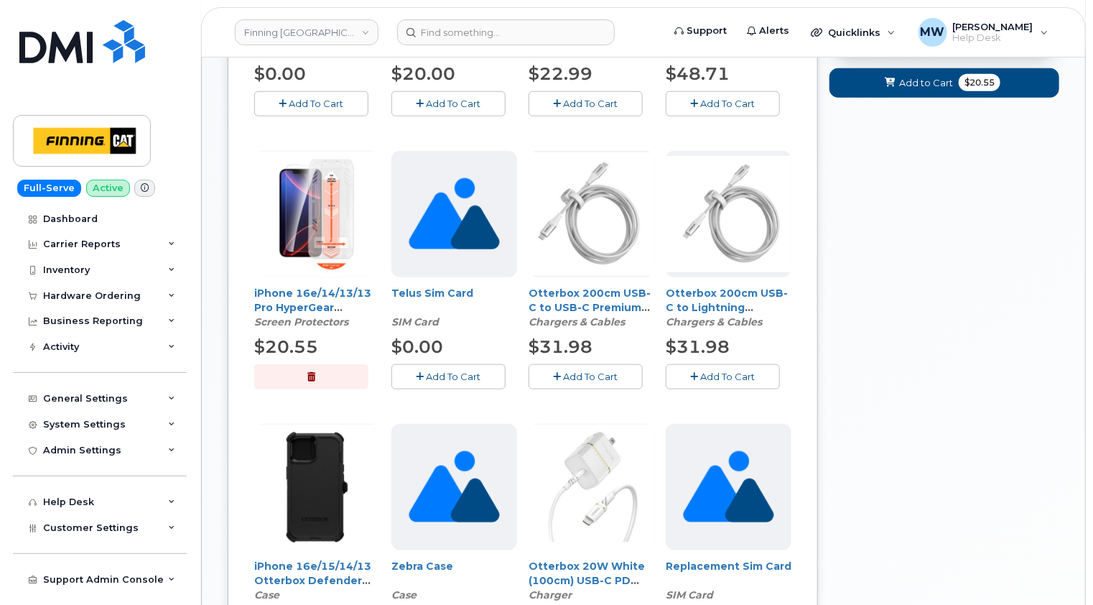
scroll to position [287, 0]
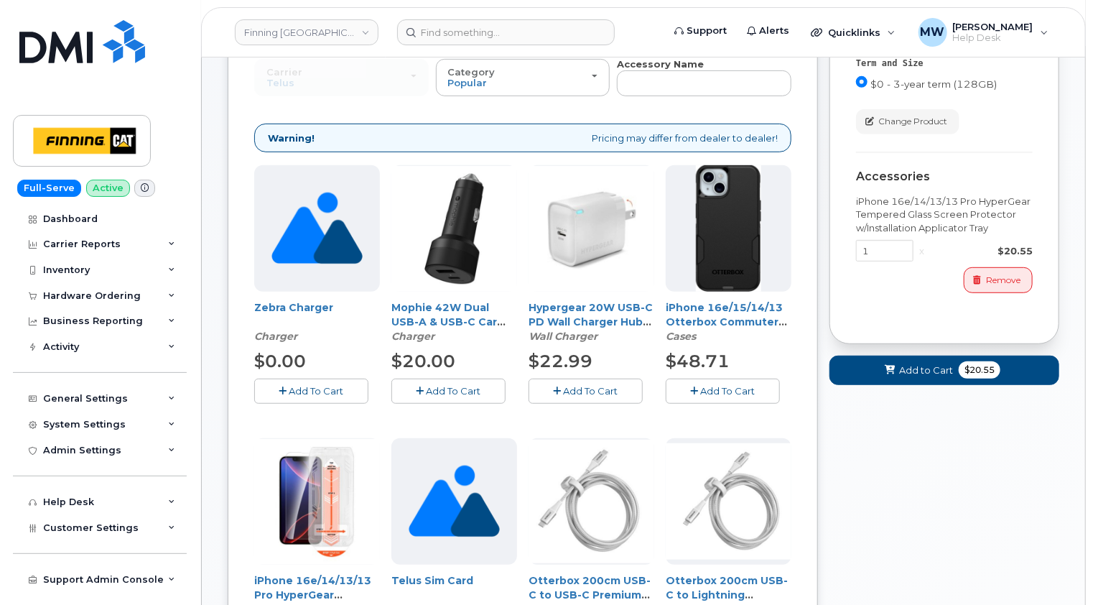
click at [741, 385] on span "Add To Cart" at bounding box center [728, 390] width 55 height 11
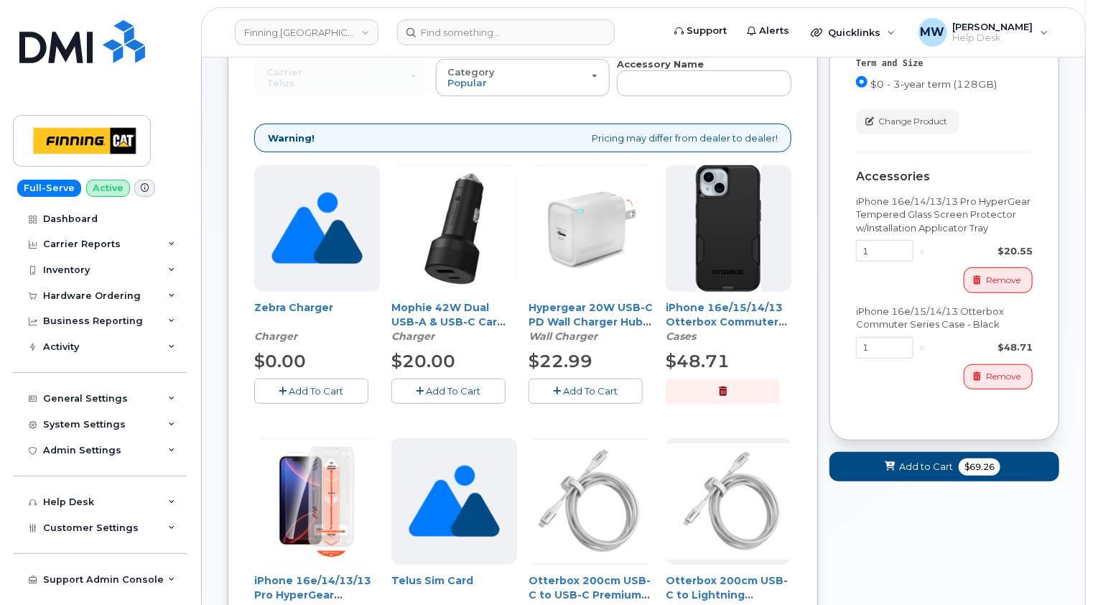
click at [607, 385] on span "Add To Cart" at bounding box center [591, 390] width 55 height 11
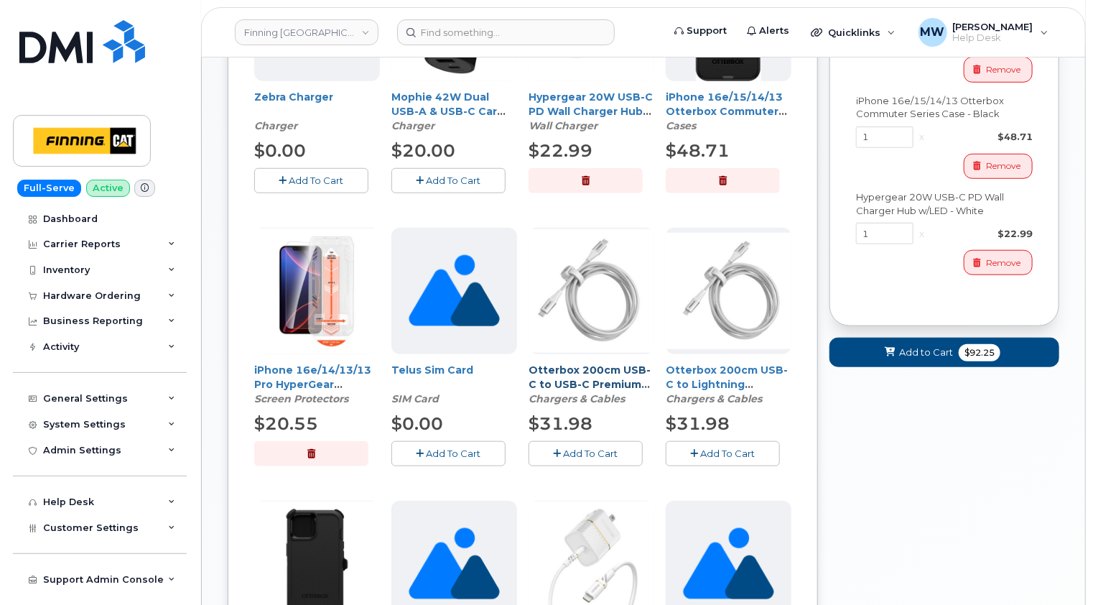
scroll to position [575, 0]
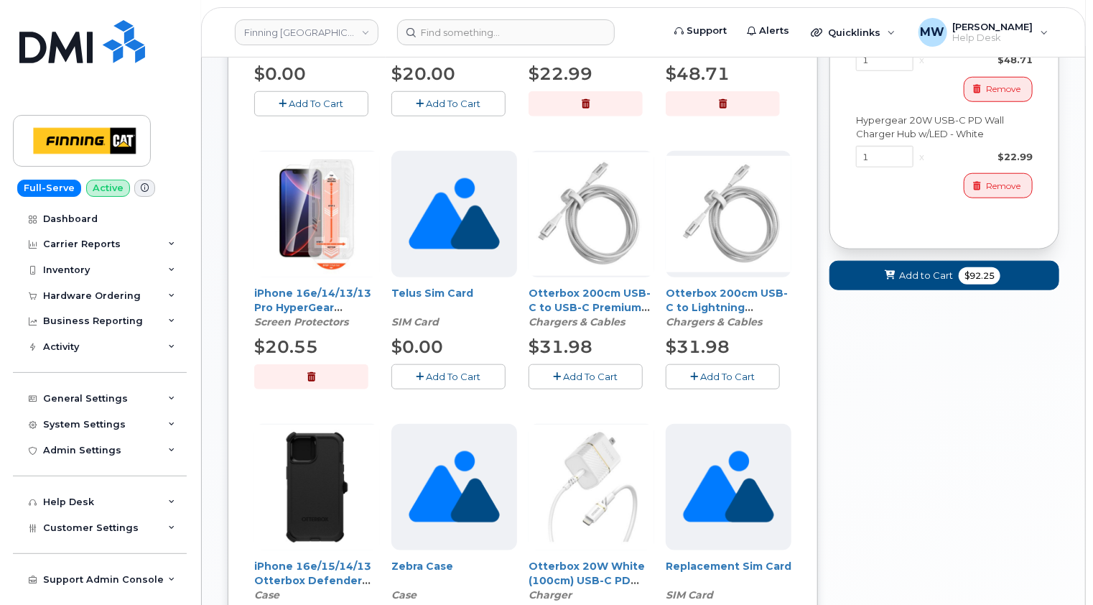
click at [459, 371] on span "Add To Cart" at bounding box center [454, 376] width 55 height 11
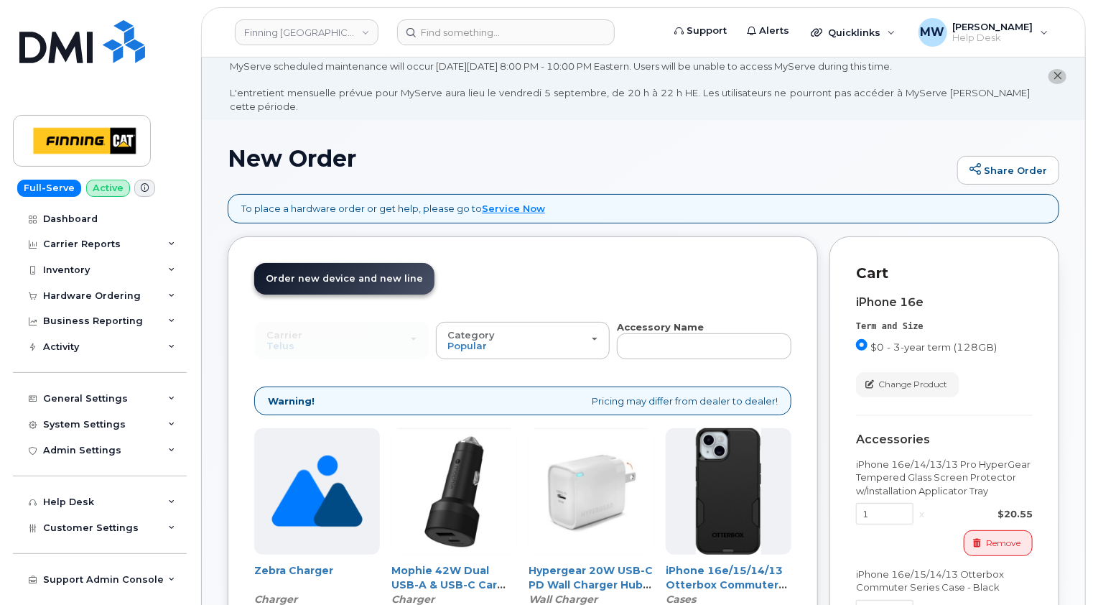
scroll to position [0, 0]
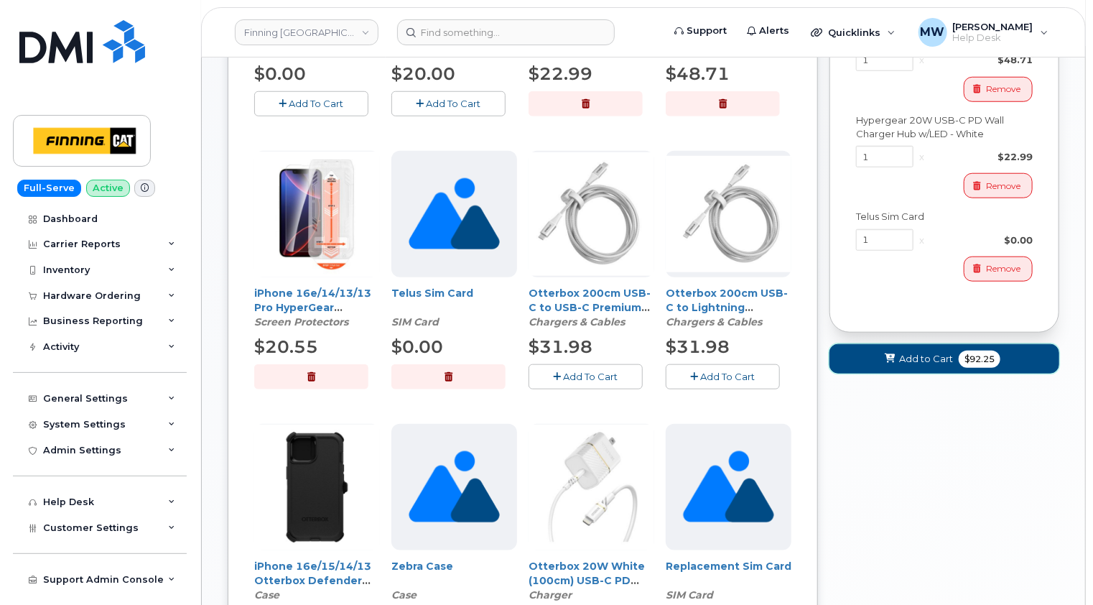
click at [936, 352] on span "Add to Cart" at bounding box center [926, 359] width 54 height 14
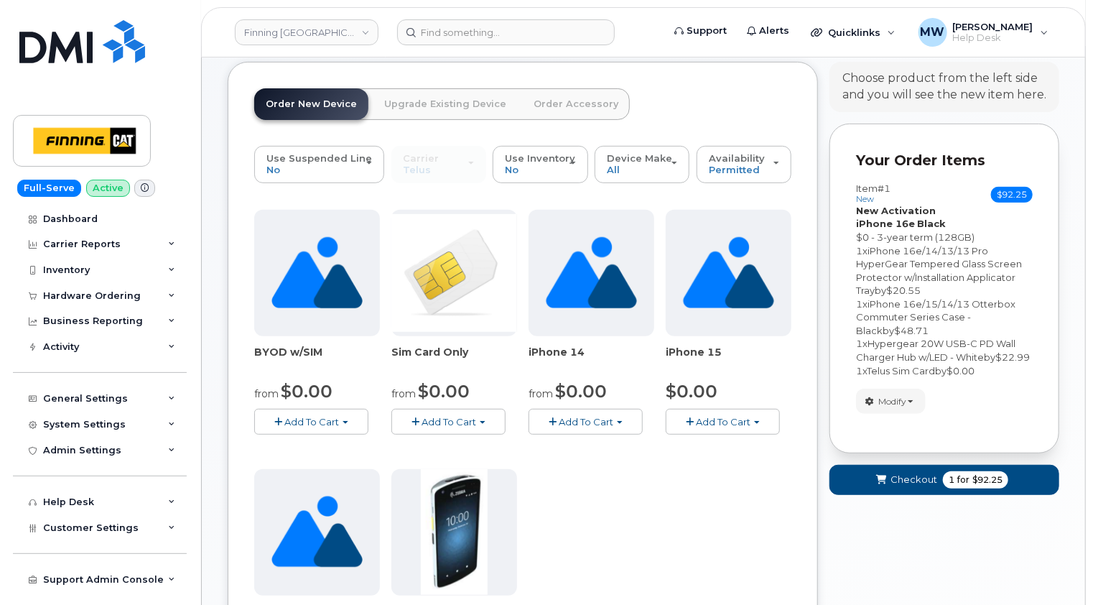
scroll to position [241, 0]
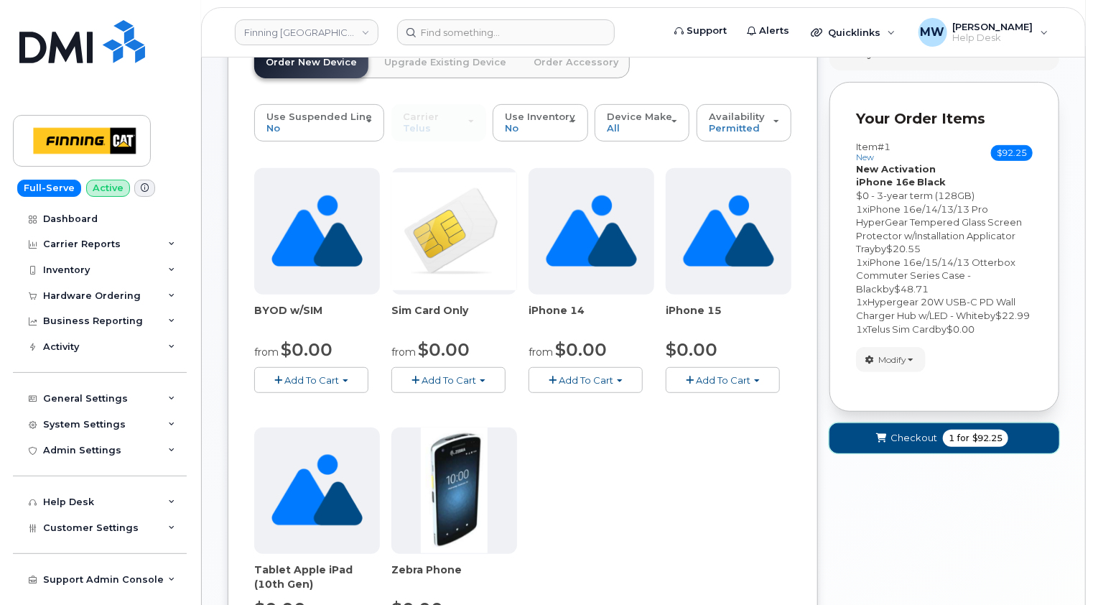
click at [906, 435] on span "Checkout" at bounding box center [914, 438] width 47 height 14
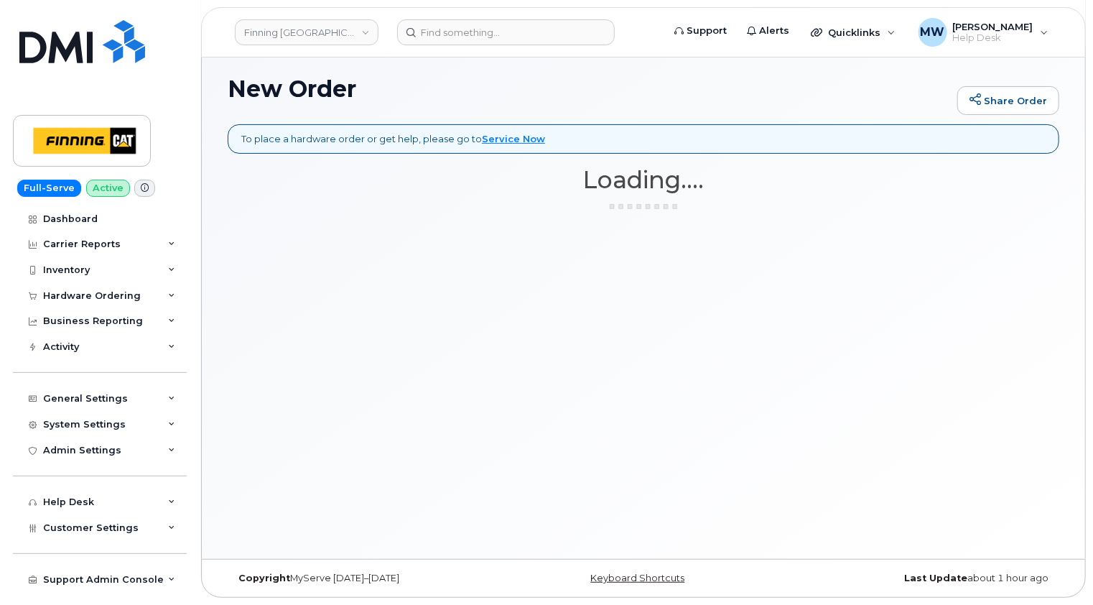
scroll to position [80, 0]
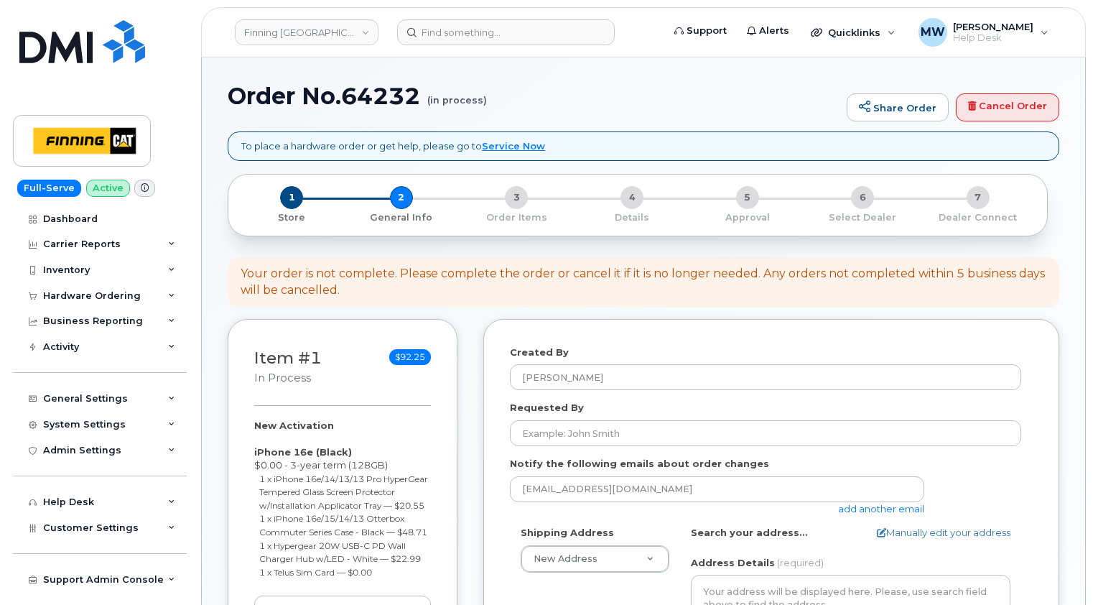
select select
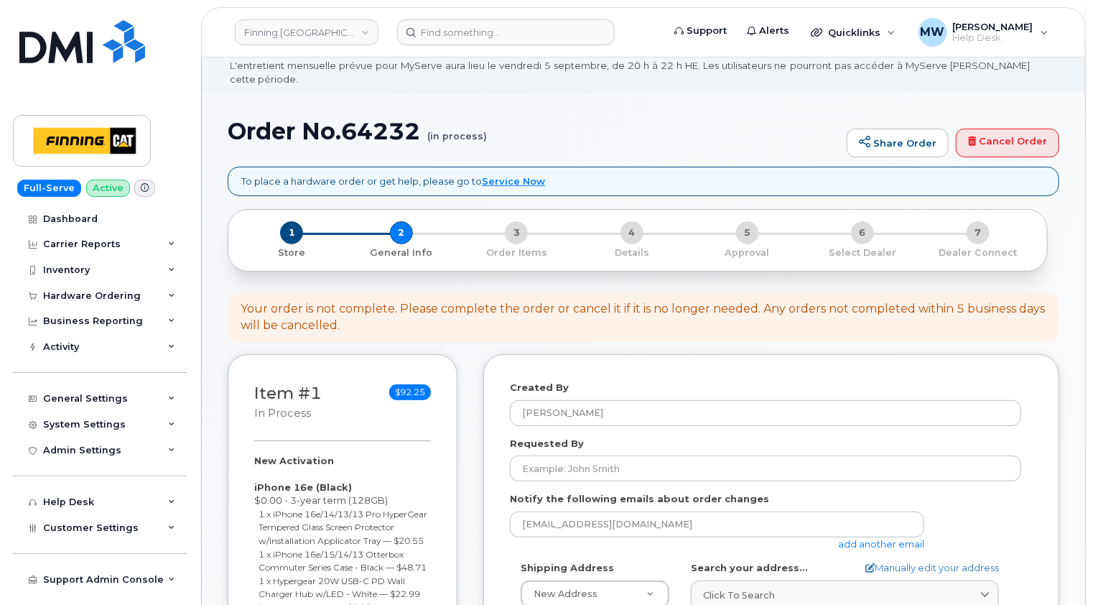
scroll to position [144, 0]
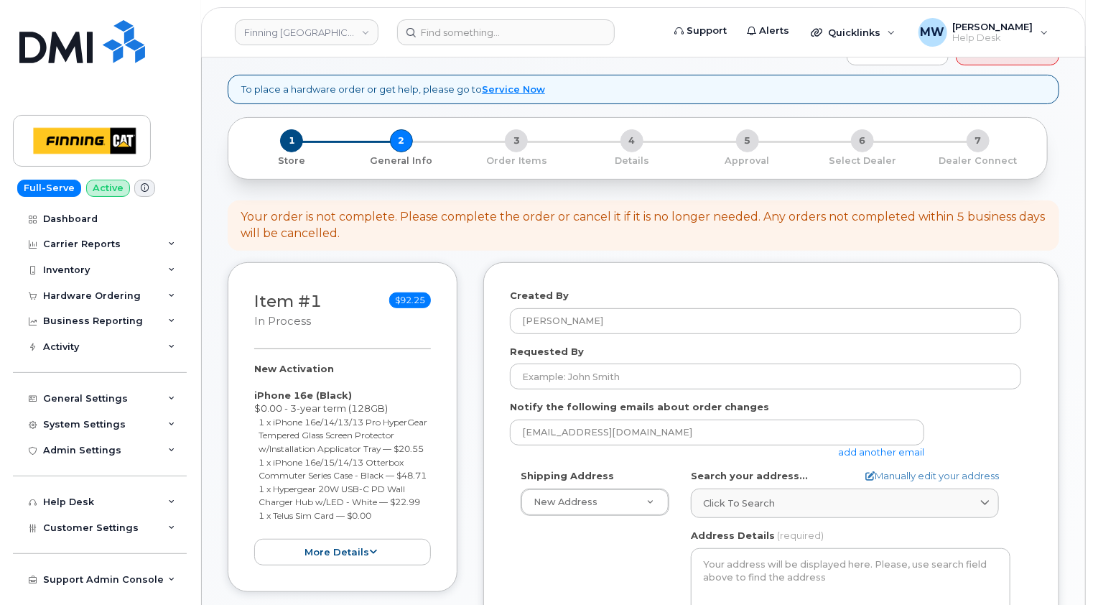
click at [1019, 219] on div "Your order is not complete. Please complete the order or cancel it if it is no …" at bounding box center [644, 225] width 806 height 33
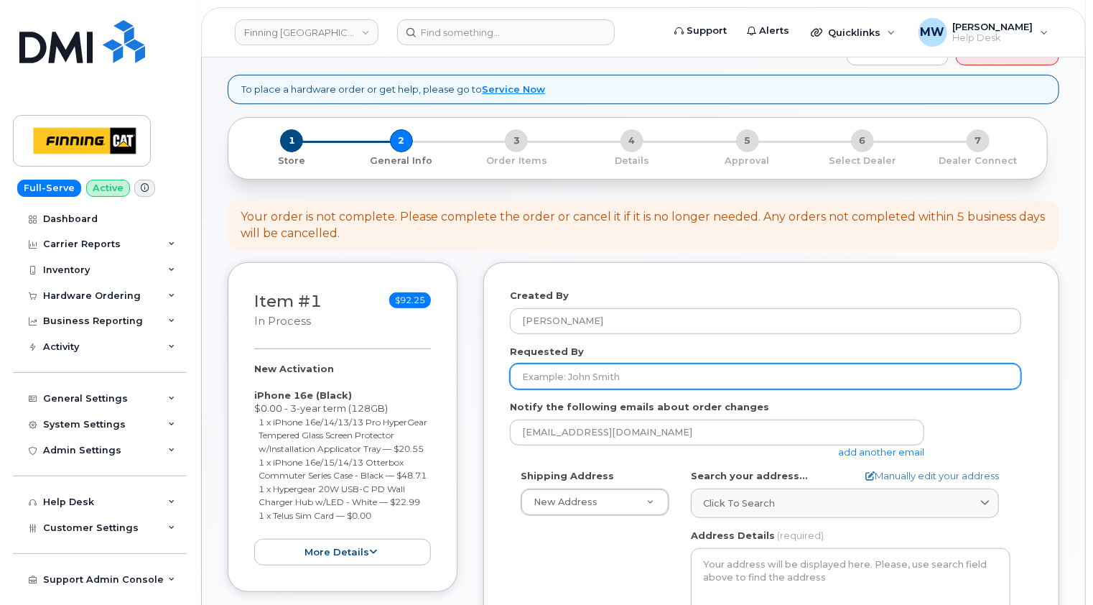
click at [597, 367] on input "Requested By" at bounding box center [765, 376] width 511 height 26
paste input "RITM0487687"
type input "RITM0487687"
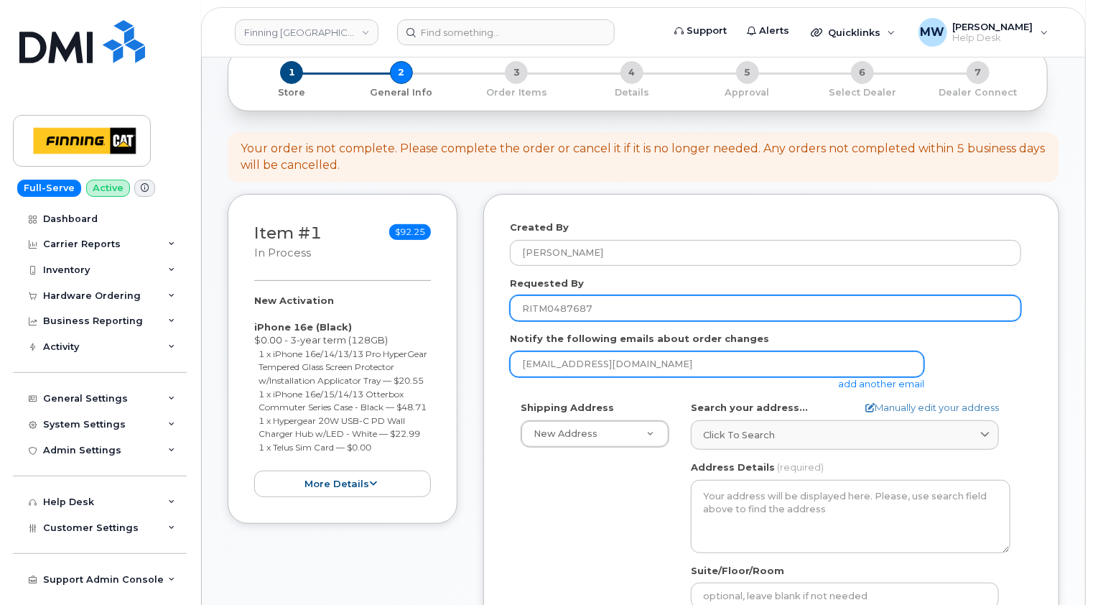
scroll to position [287, 0]
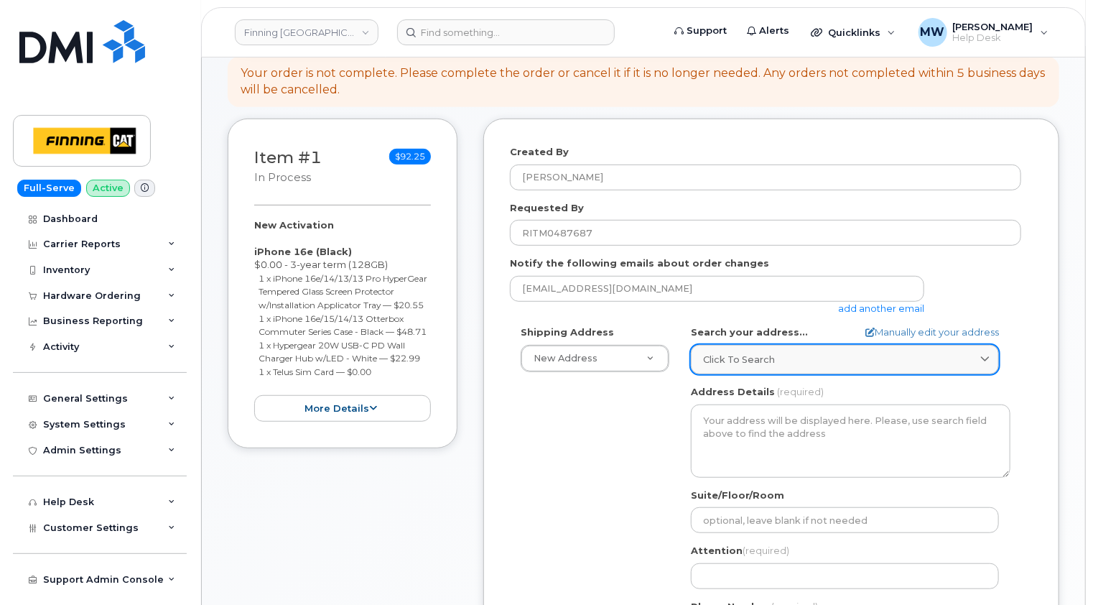
click at [742, 353] on span "Click to search" at bounding box center [739, 360] width 72 height 14
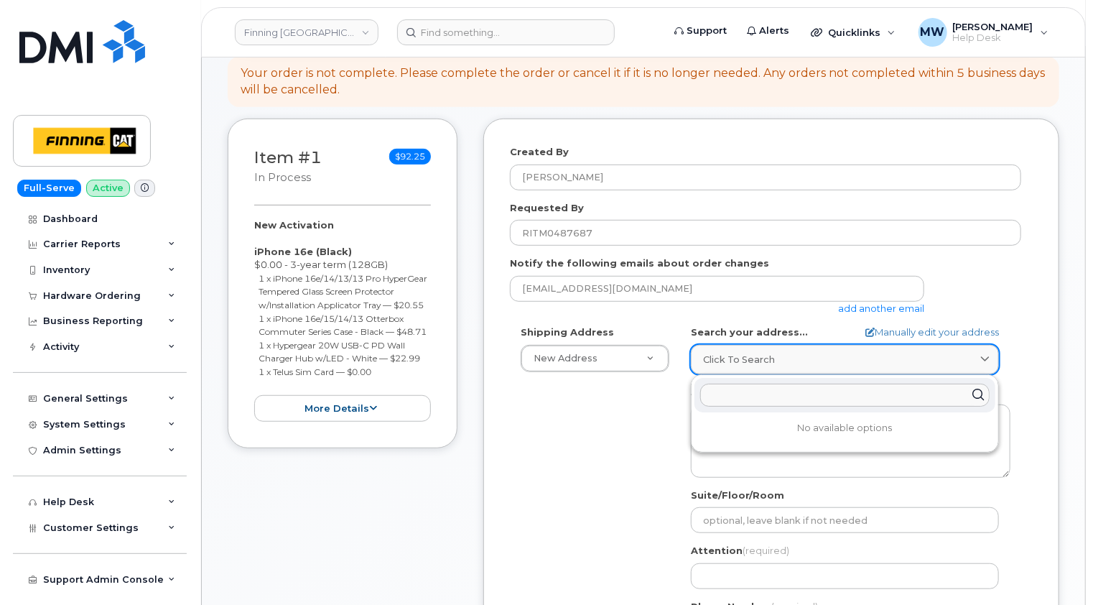
paste input "16901 [STREET_ADDRESS]"
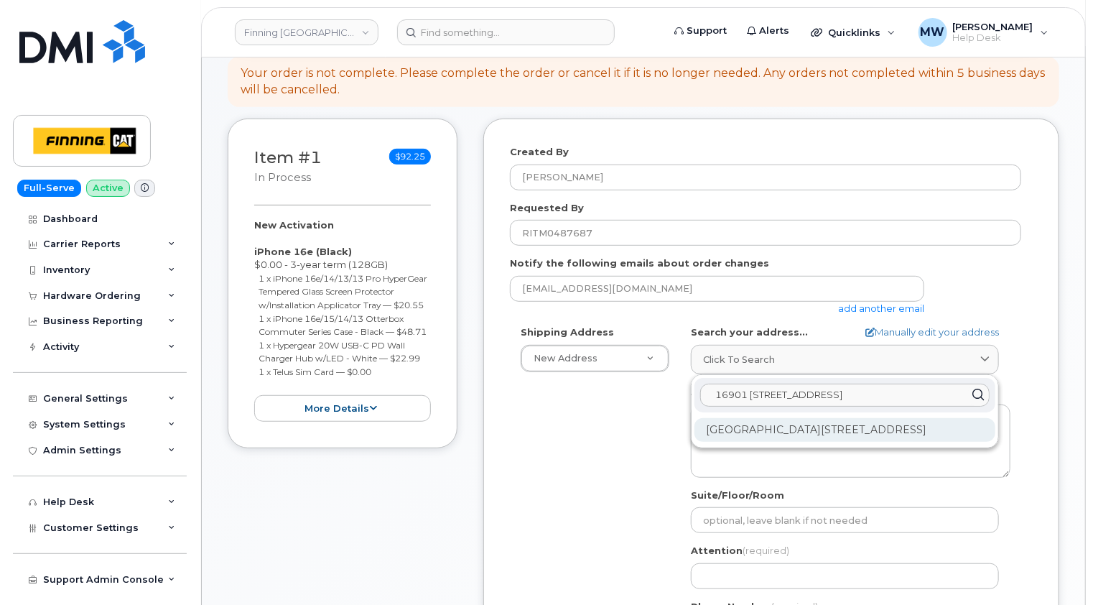
type input "16901 [STREET_ADDRESS]"
click at [804, 418] on div "16901 109 Ave NW Edmonton AB T5P 4P6" at bounding box center [845, 430] width 301 height 24
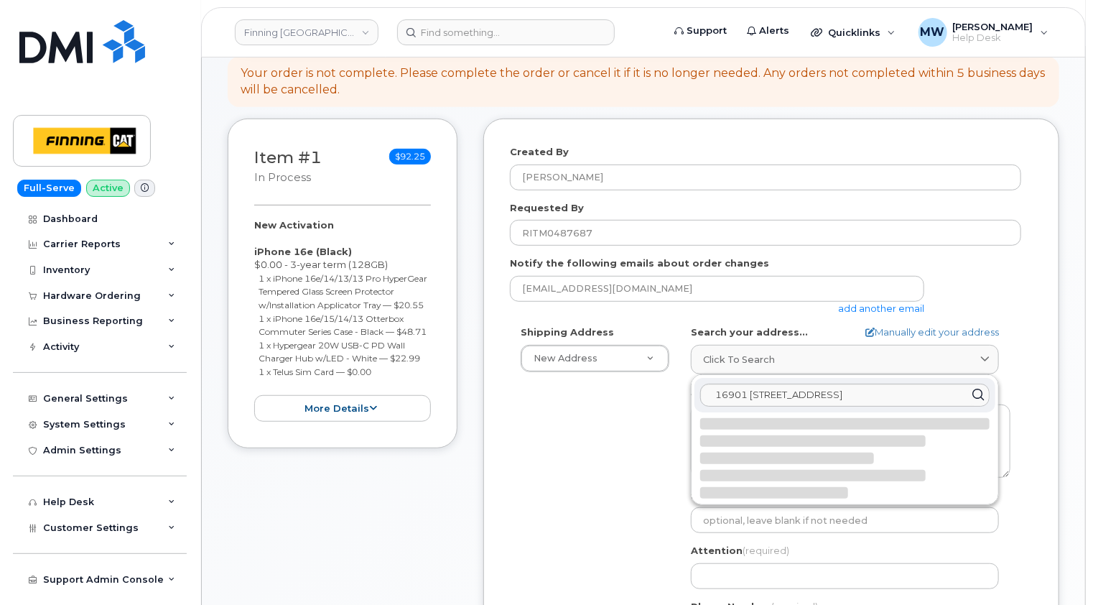
select select
type textarea "16901 109 Ave NW EDMONTON AB T5P 4P6 CANADA"
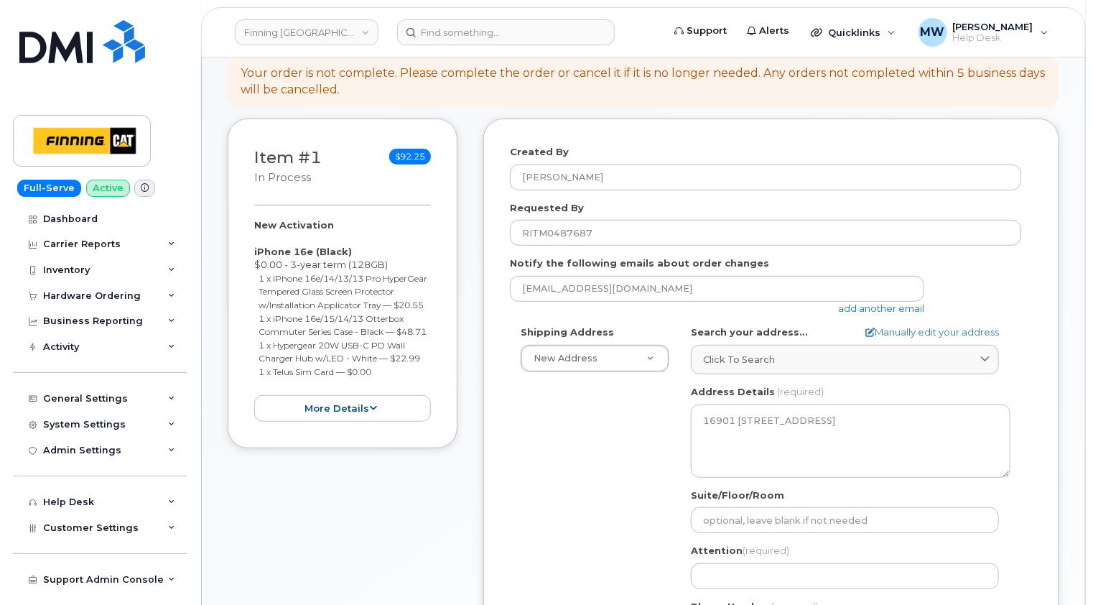
click at [1043, 365] on div "Created By Matthew Walshe Requested By RITM0487687 Notify the following emails …" at bounding box center [771, 457] width 576 height 677
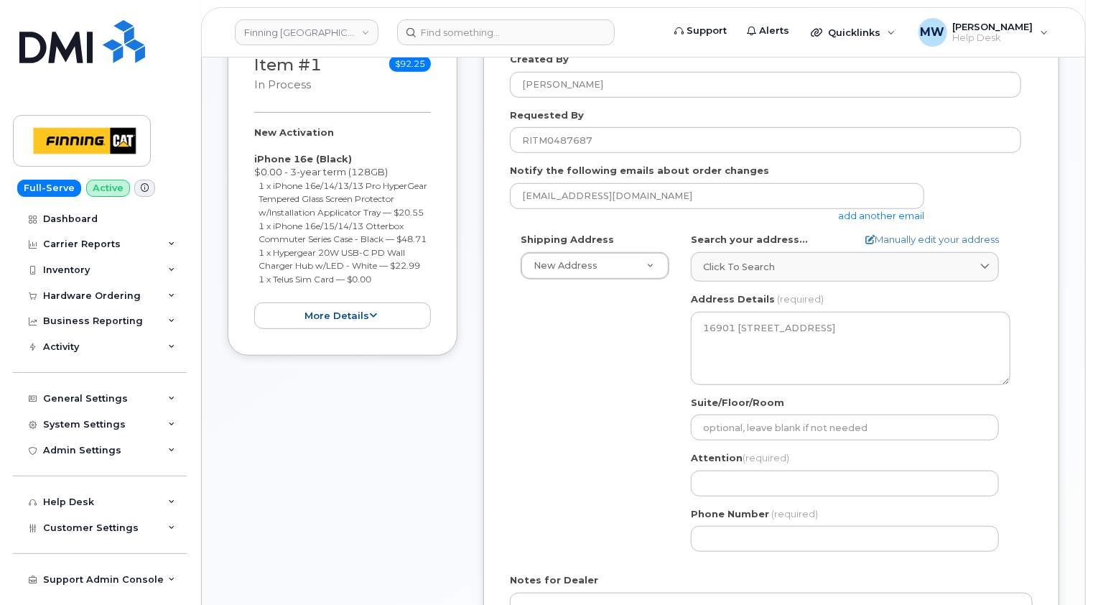
scroll to position [503, 0]
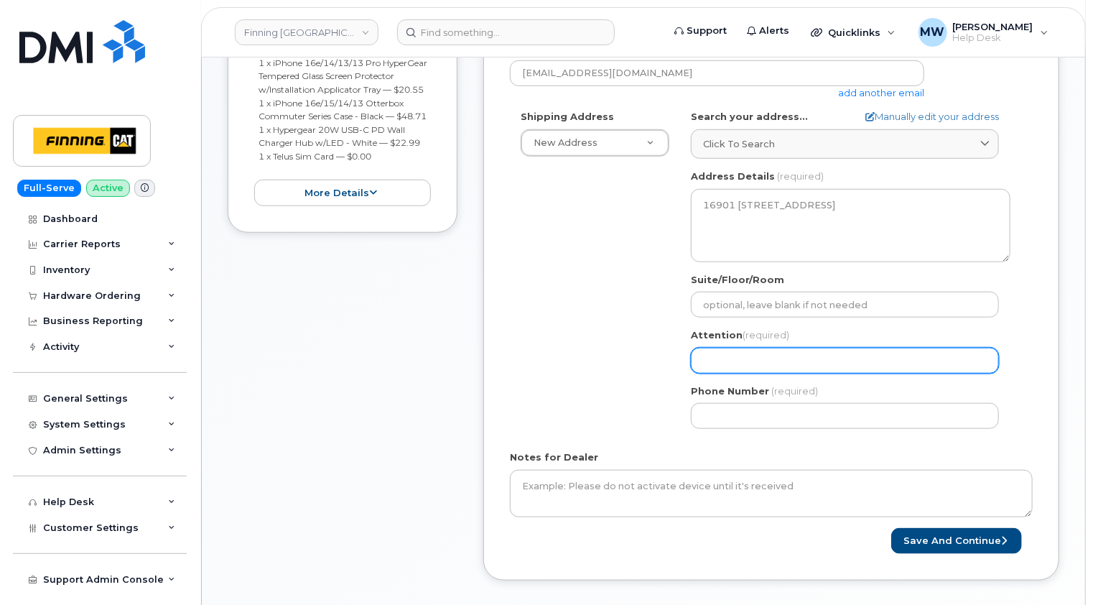
click at [765, 348] on input "Attention (required)" at bounding box center [845, 361] width 308 height 26
paste input "[PERSON_NAME]"
select select
type input "[PERSON_NAME]"
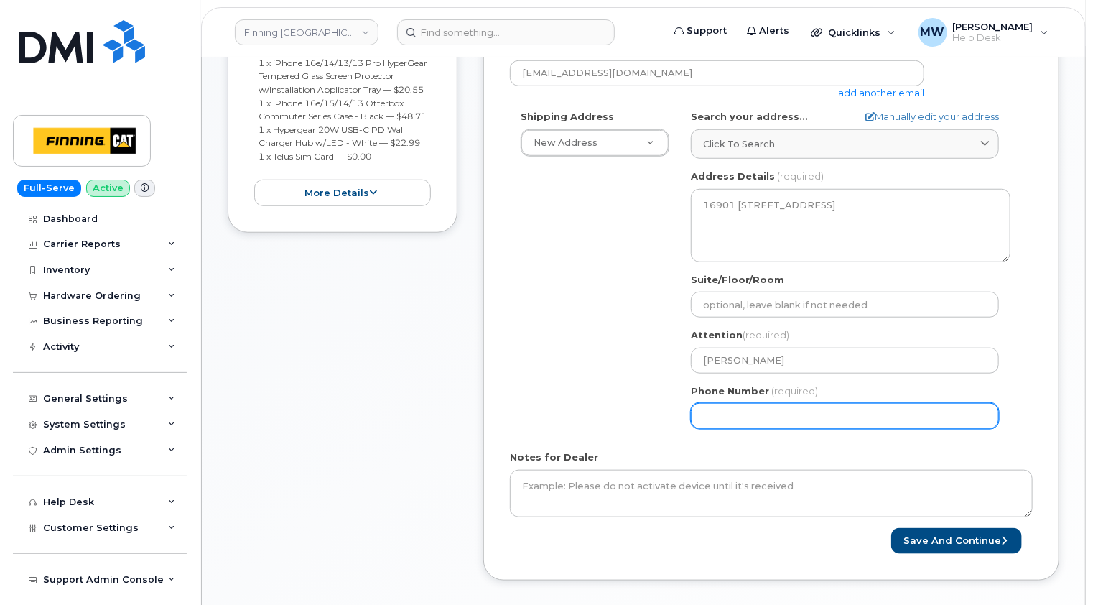
click at [962, 404] on input "Phone Number" at bounding box center [845, 416] width 308 height 26
paste input "7806997297"
select select
type input "7806997297"
click at [1038, 397] on div "Created By Matthew Walshe Requested By RITM0487687 Notify the following emails …" at bounding box center [771, 241] width 576 height 677
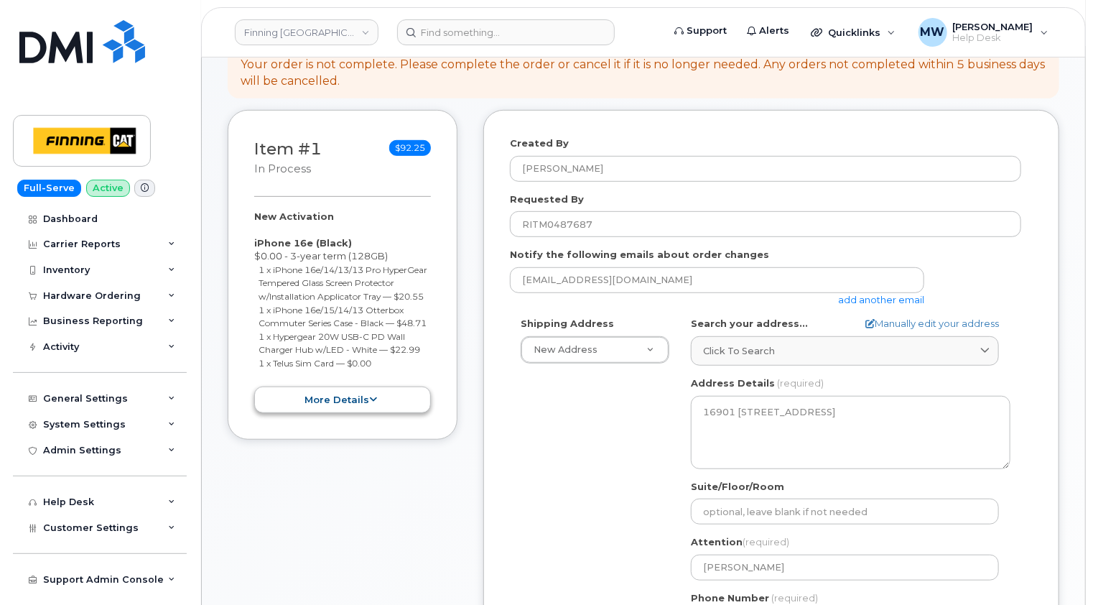
scroll to position [287, 0]
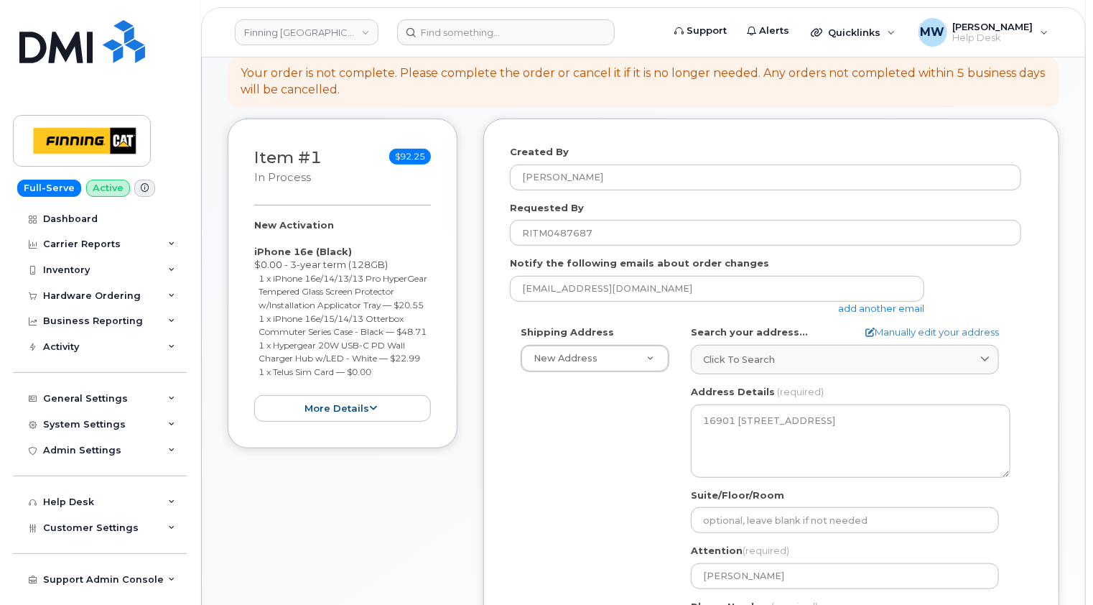
drag, startPoint x: 386, startPoint y: 384, endPoint x: 254, endPoint y: 238, distance: 196.3
click at [254, 238] on div "New Activation iPhone 16e (Black) $0.00 - 3-year term (128GB) 1 x iPhone 16e/14…" at bounding box center [342, 320] width 177 height 204
copy div "iPhone 16e (Black) $0.00 - 3-year term (128GB) 1 x iPhone 16e/14/13/13 Pro Hype…"
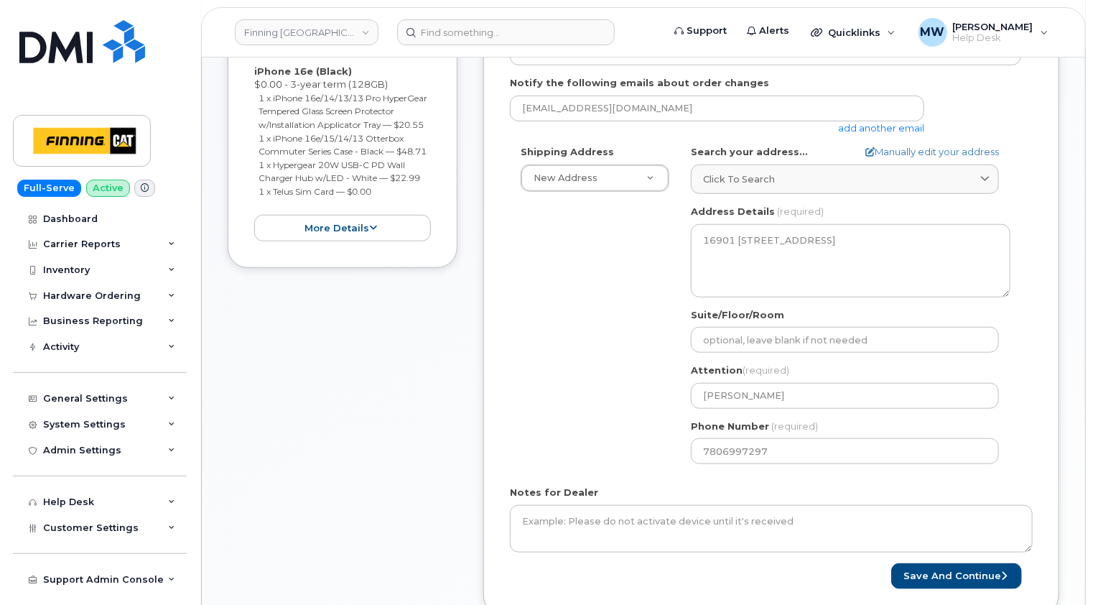
scroll to position [646, 0]
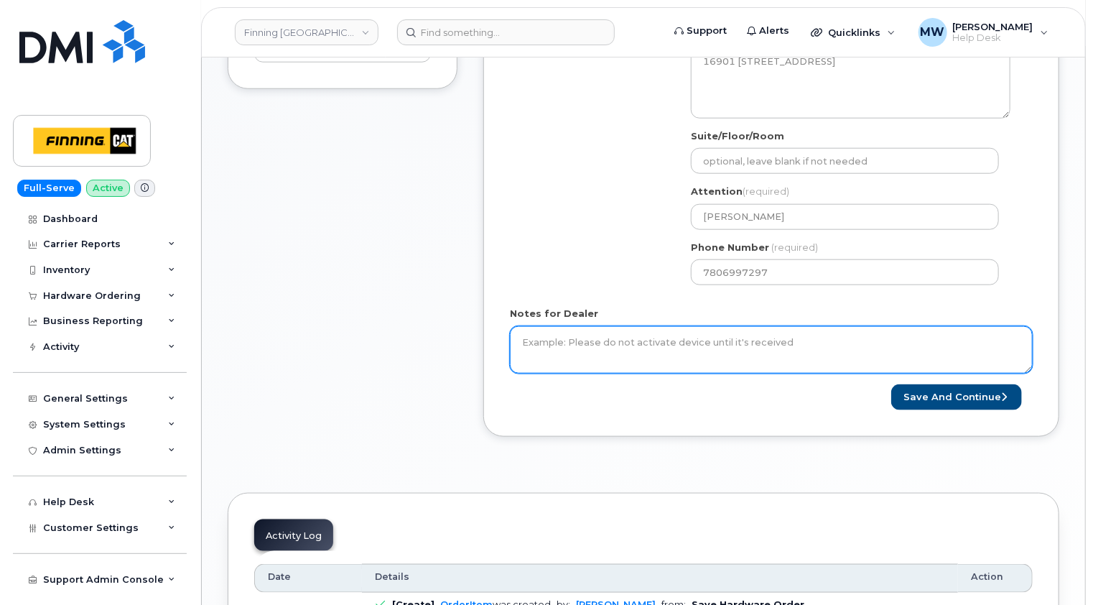
click at [675, 326] on textarea "Notes for Dealer" at bounding box center [771, 349] width 523 height 47
paste textarea "iPhone 16e (Black) $0.00 - 3-year term (128GB) 1 x iPhone 16e/14/13/13 Pro Hype…"
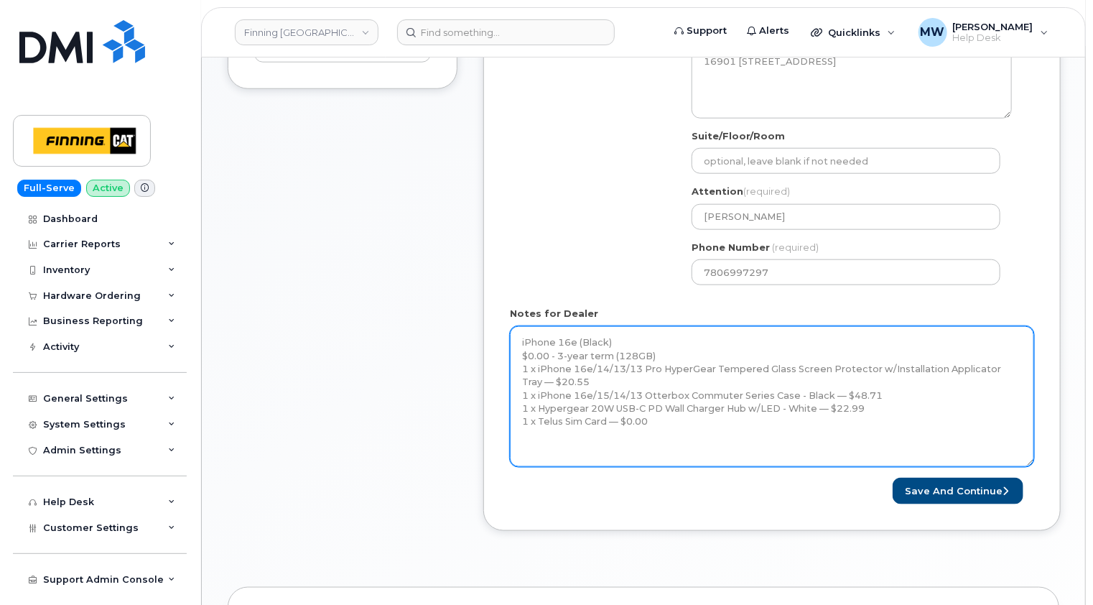
scroll to position [0, 0]
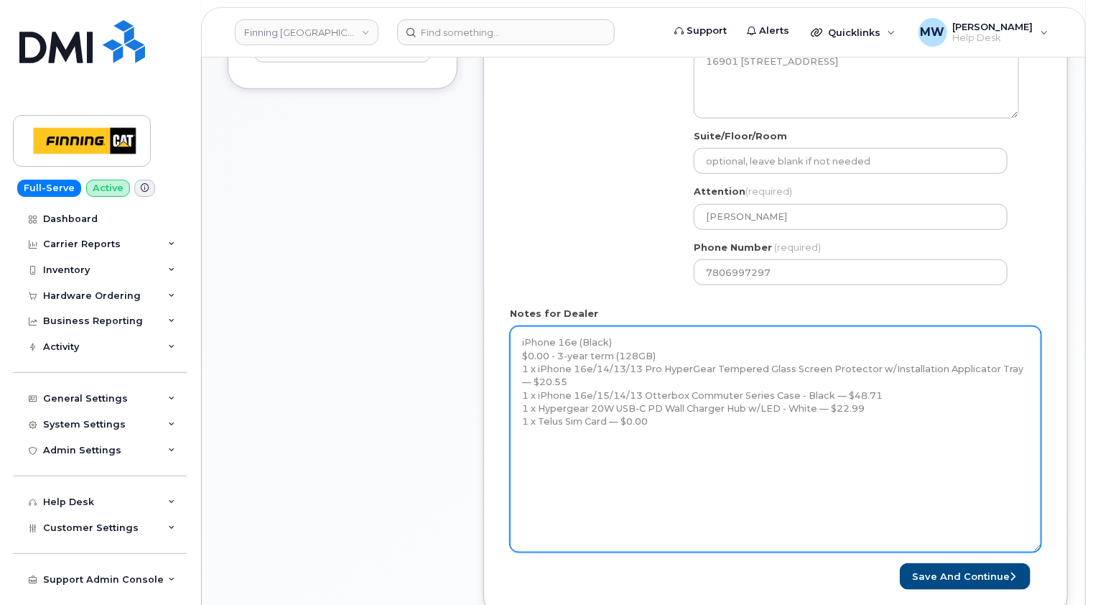
drag, startPoint x: 1030, startPoint y: 355, endPoint x: 1038, endPoint y: 534, distance: 179.7
click at [1038, 534] on textarea "iPhone 16e (Black) $0.00 - 3-year term (128GB) 1 x iPhone 16e/14/13/13 Pro Hype…" at bounding box center [776, 439] width 532 height 226
drag, startPoint x: 977, startPoint y: 438, endPoint x: 927, endPoint y: 430, distance: 50.3
click at [977, 438] on textarea "iPhone 16e (Black) $0.00 - 3-year term (128GB) 1 x iPhone 16e/14/13/13 Pro Hype…" at bounding box center [776, 439] width 532 height 226
paste textarea "Telus Order #TL60023989"
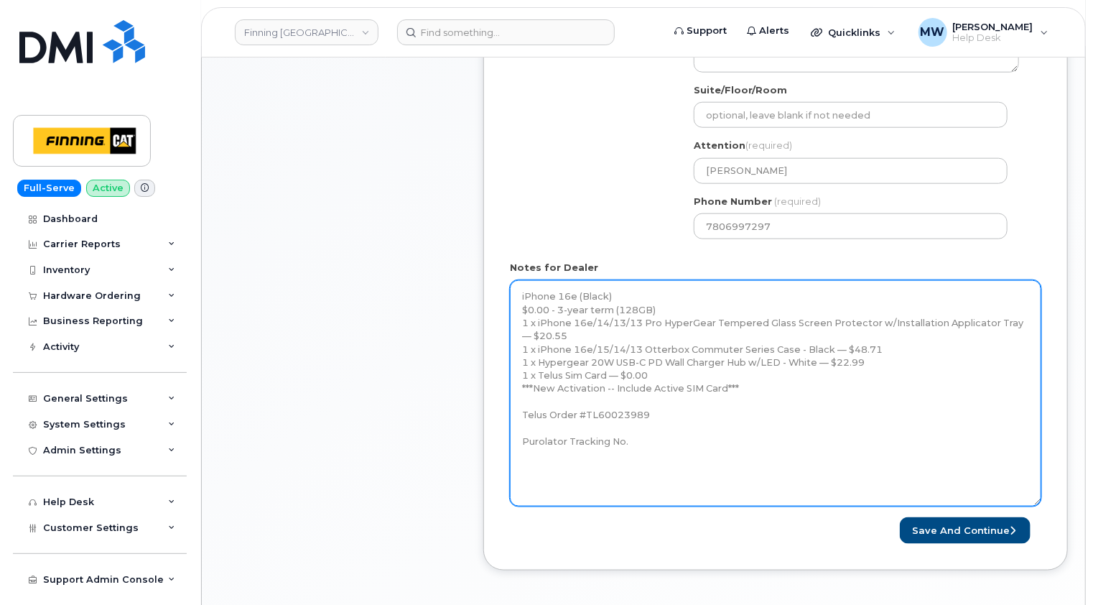
scroll to position [718, 0]
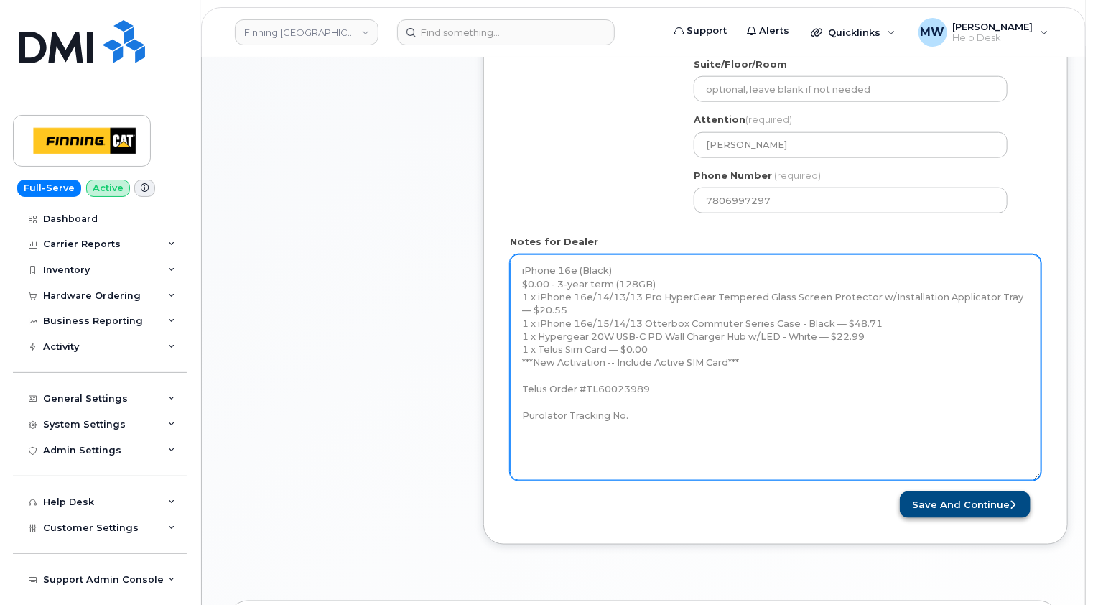
type textarea "iPhone 16e (Black) $0.00 - 3-year term (128GB) 1 x iPhone 16e/14/13/13 Pro Hype…"
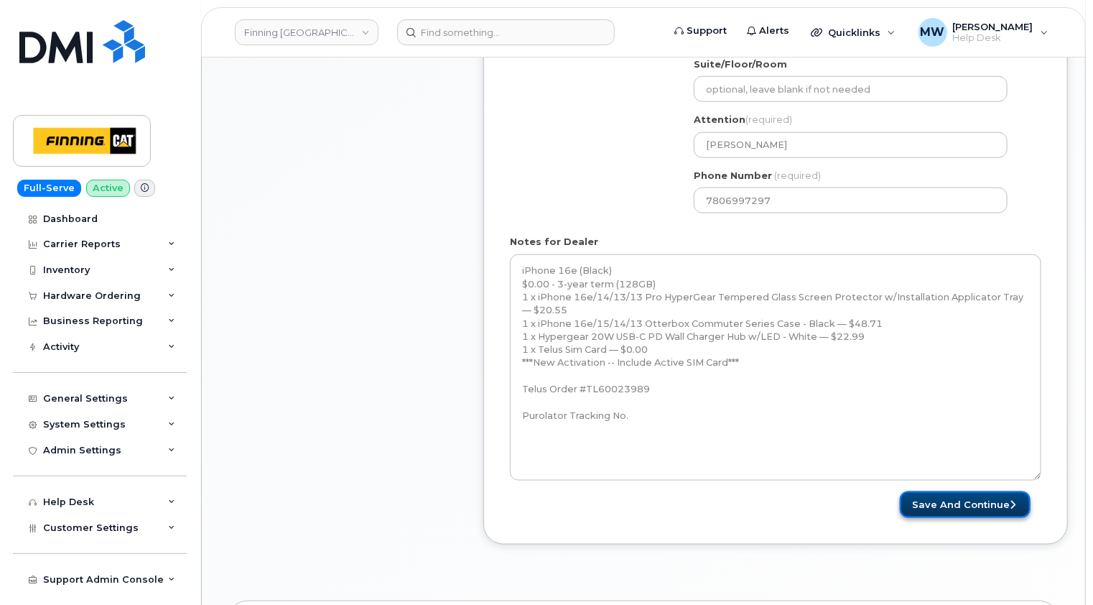
click at [980, 491] on button "Save and Continue" at bounding box center [965, 504] width 131 height 27
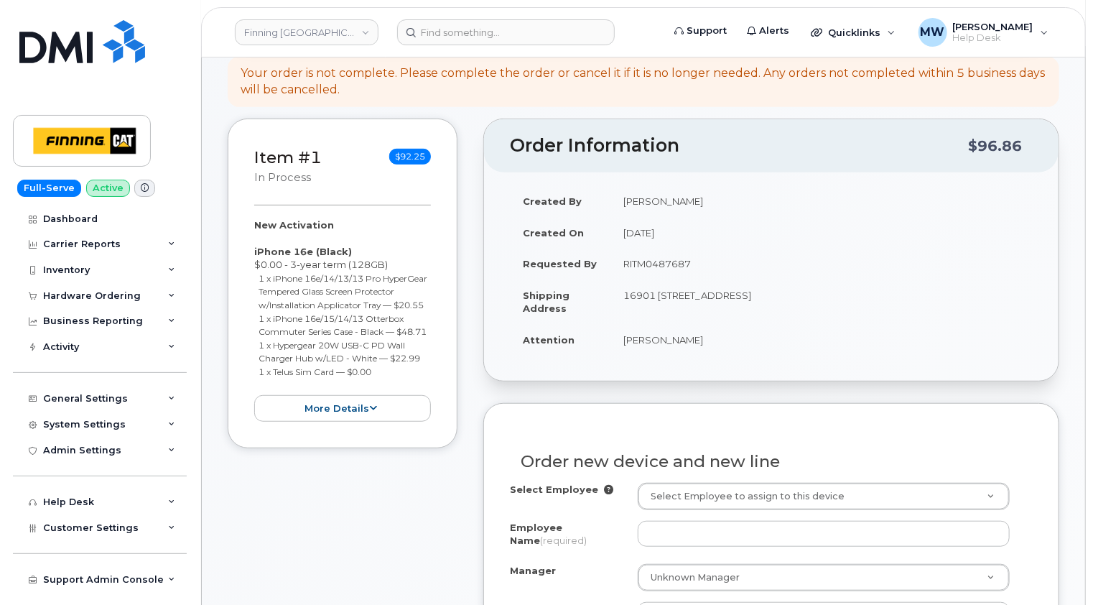
scroll to position [431, 0]
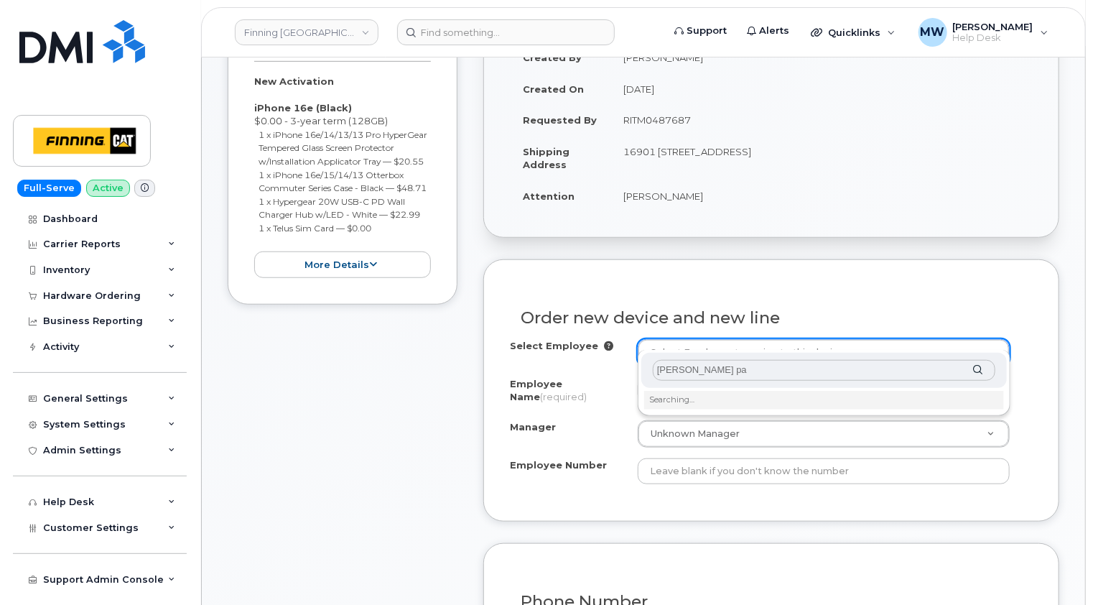
type input "[PERSON_NAME] pad"
drag, startPoint x: 728, startPoint y: 372, endPoint x: 616, endPoint y: 372, distance: 111.3
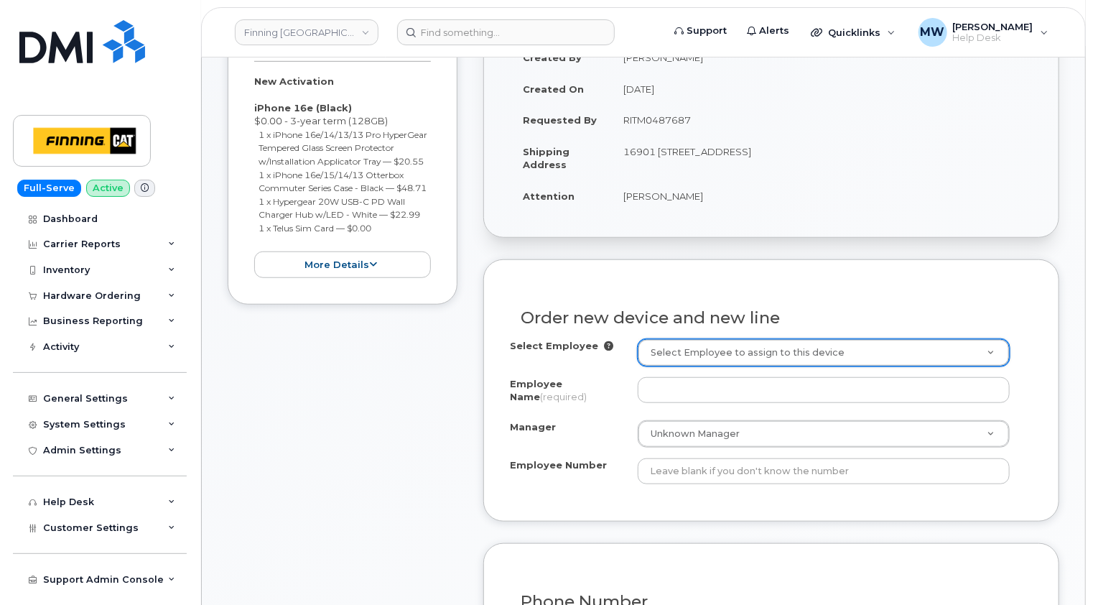
drag, startPoint x: 702, startPoint y: 182, endPoint x: 626, endPoint y: 182, distance: 76.1
drag, startPoint x: 699, startPoint y: 180, endPoint x: 626, endPoint y: 177, distance: 73.3
click at [626, 180] on td "[PERSON_NAME]" at bounding box center [822, 196] width 422 height 32
copy td "[PERSON_NAME]"
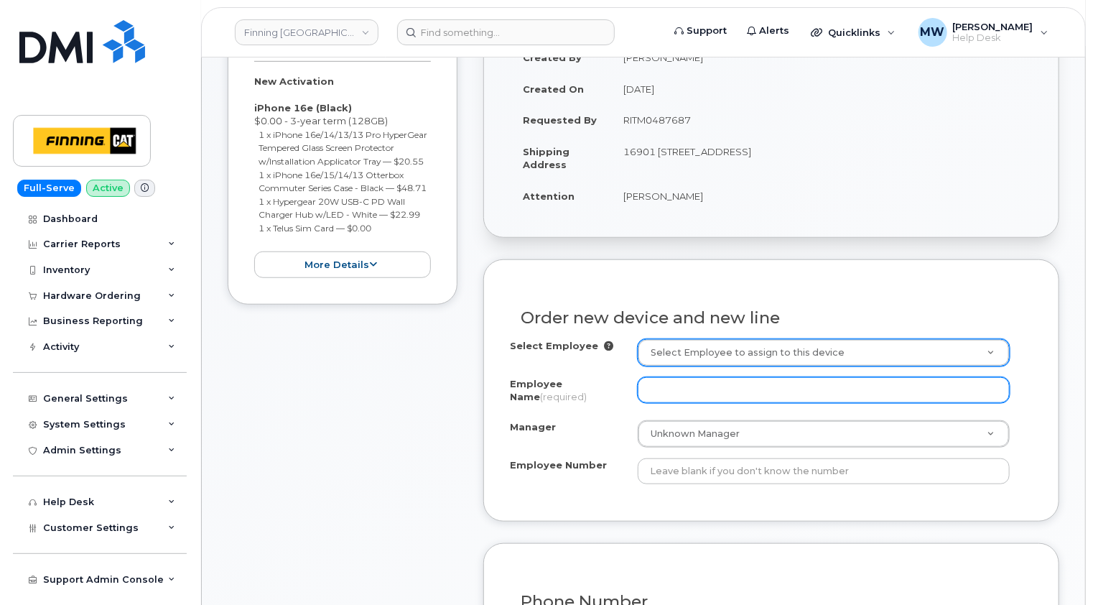
click at [661, 377] on input "Employee Name (required)" at bounding box center [824, 390] width 372 height 26
paste input "[PERSON_NAME]"
type input "[PERSON_NAME]"
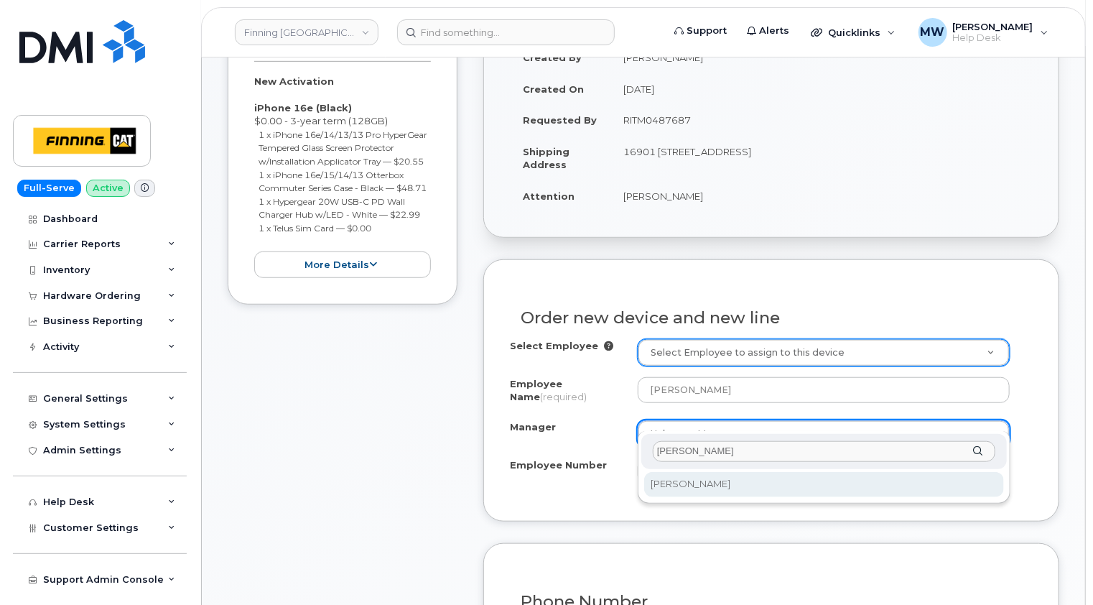
scroll to position [0, 0]
type input "[PERSON_NAME]"
select select "467045"
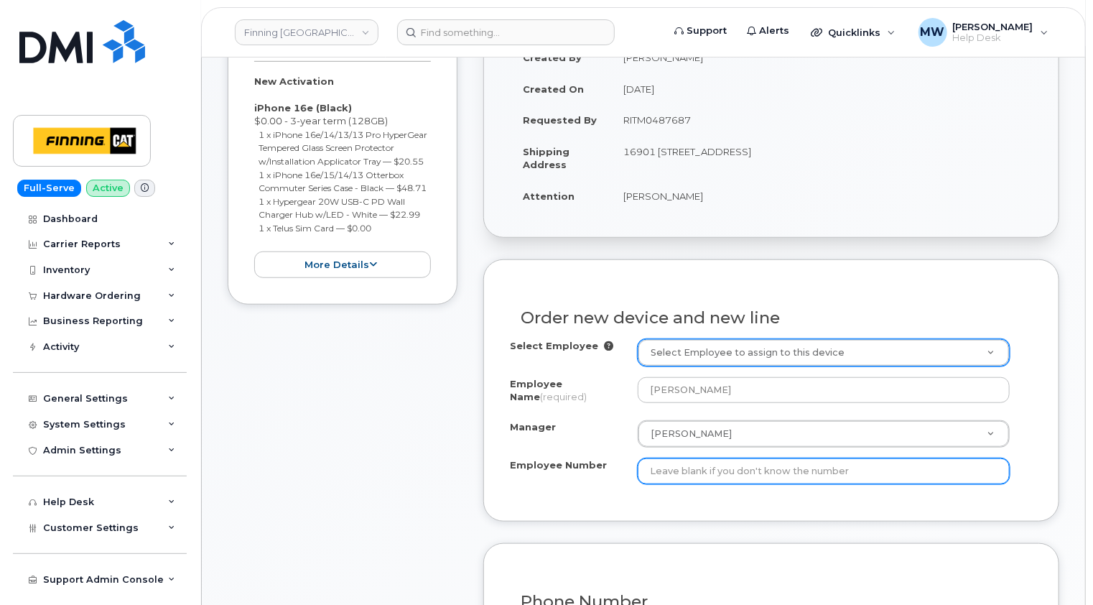
click at [717, 458] on input "Employee Number" at bounding box center [824, 471] width 372 height 26
paste input "3500691"
type input "3500691"
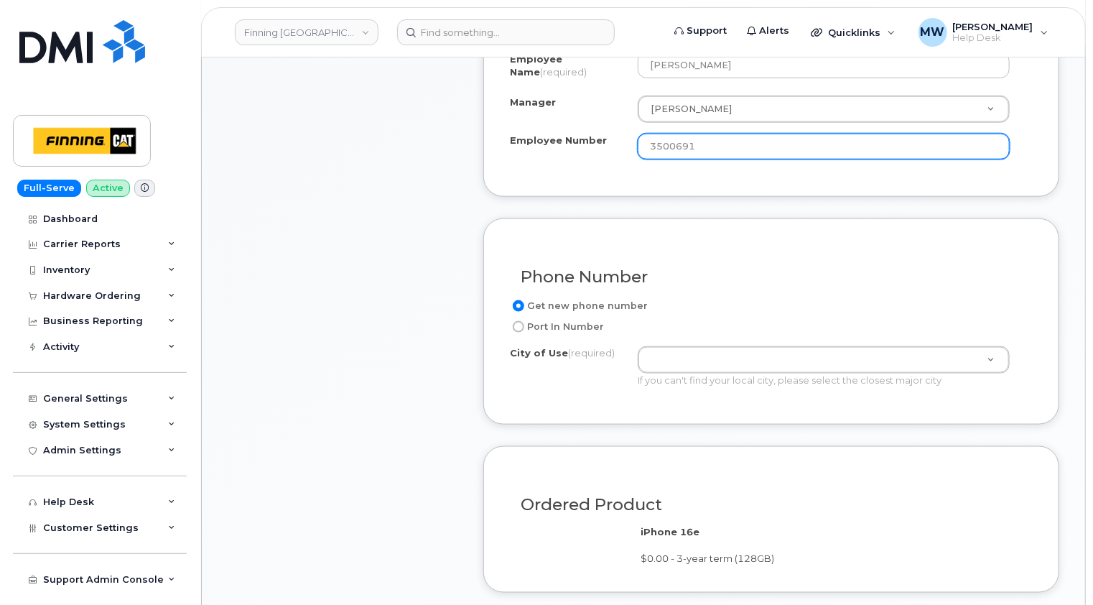
scroll to position [790, 0]
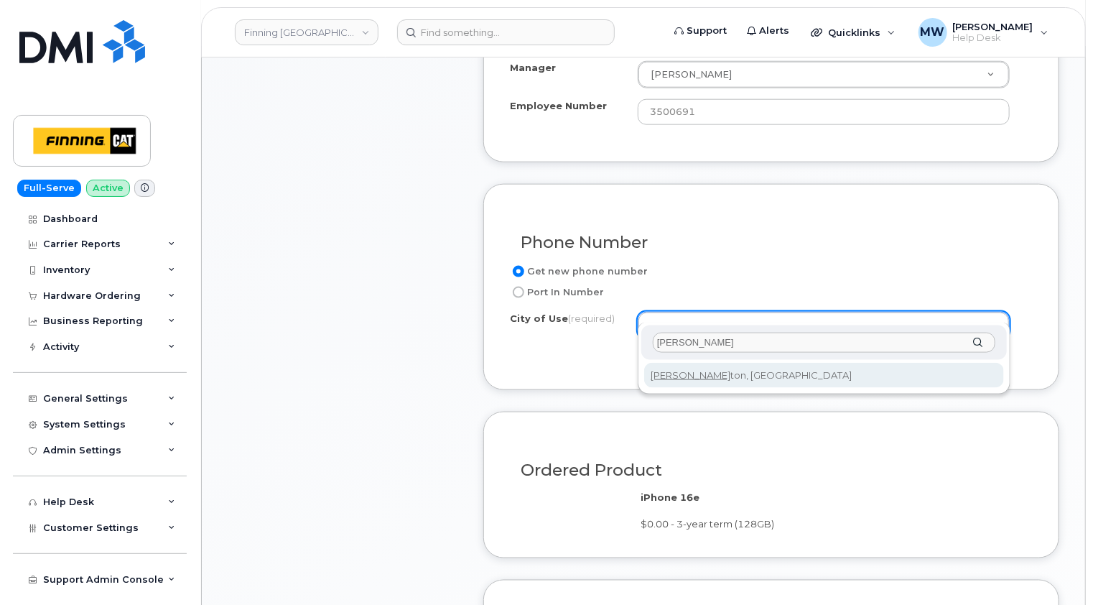
type input "edmon"
type input "181"
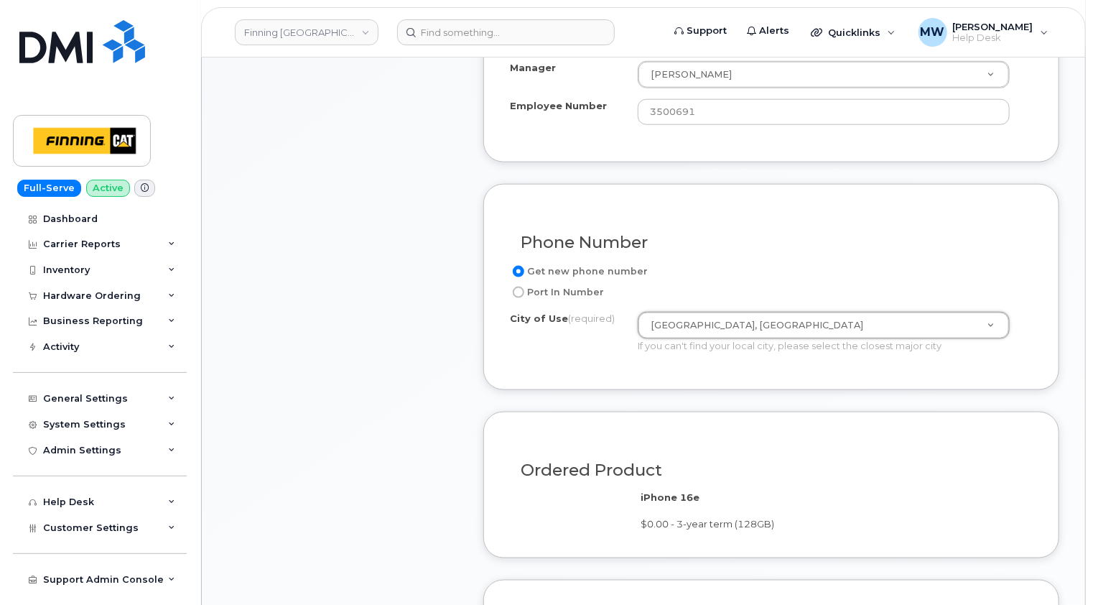
click at [426, 358] on div "Item #1 in process $92.25 New Activation iPhone 16e (Black) $0.00 - 3-year term…" at bounding box center [343, 227] width 230 height 1222
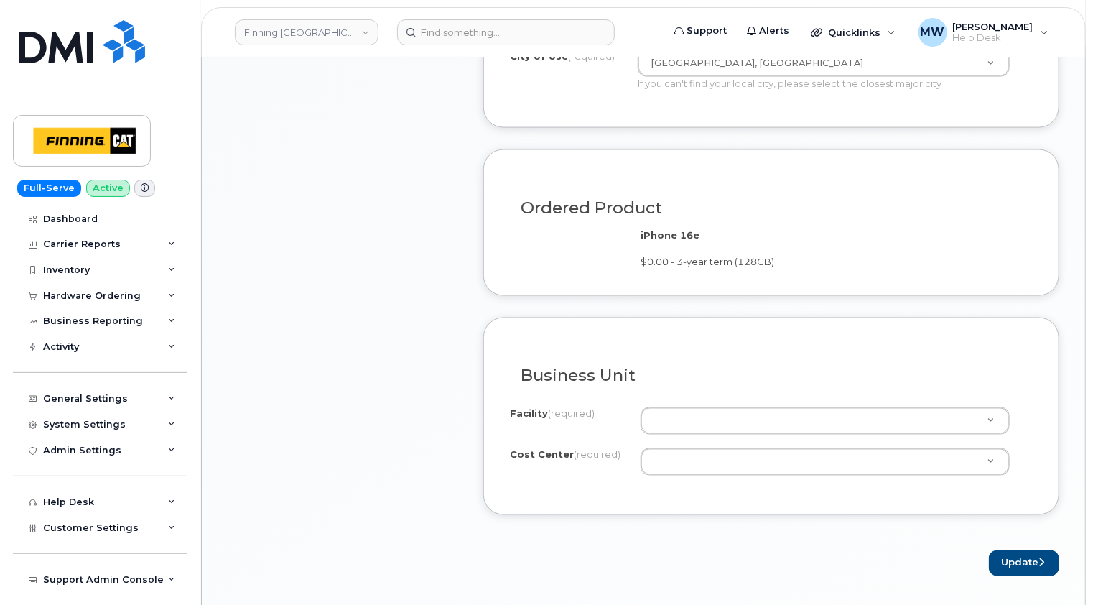
scroll to position [1077, 0]
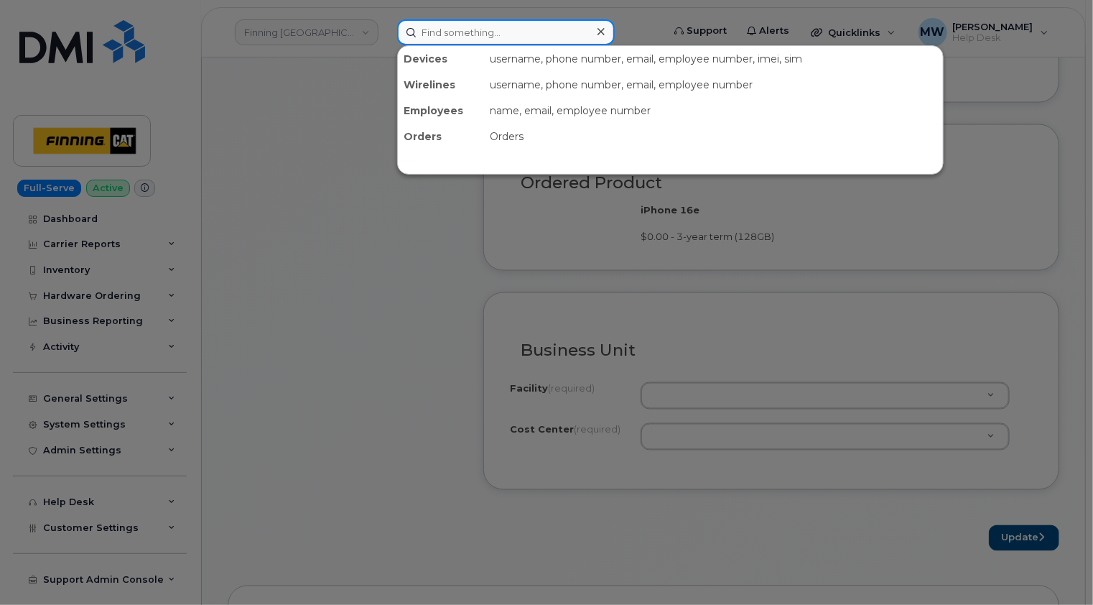
click at [522, 29] on input at bounding box center [506, 32] width 218 height 26
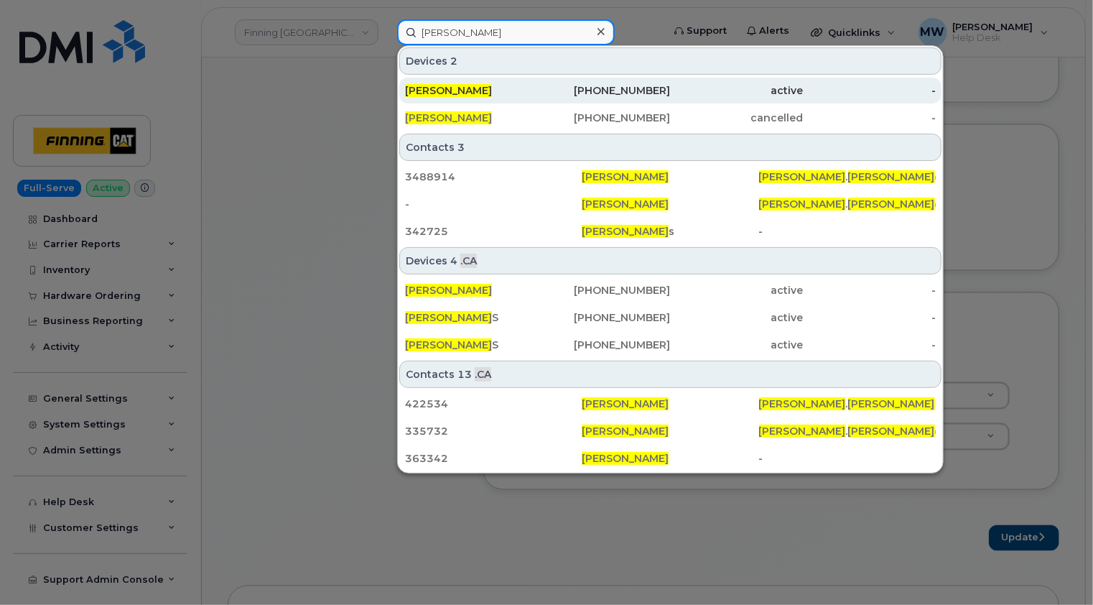
type input "michael meyer"
click at [504, 90] on div "[PERSON_NAME]" at bounding box center [471, 90] width 133 height 14
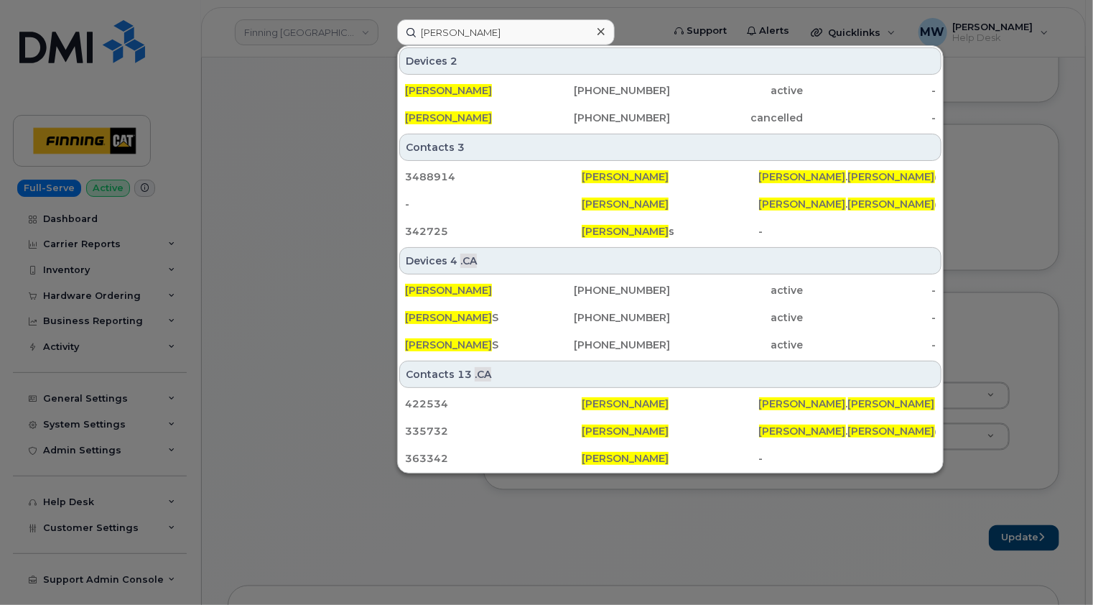
click at [601, 31] on icon at bounding box center [601, 31] width 7 height 7
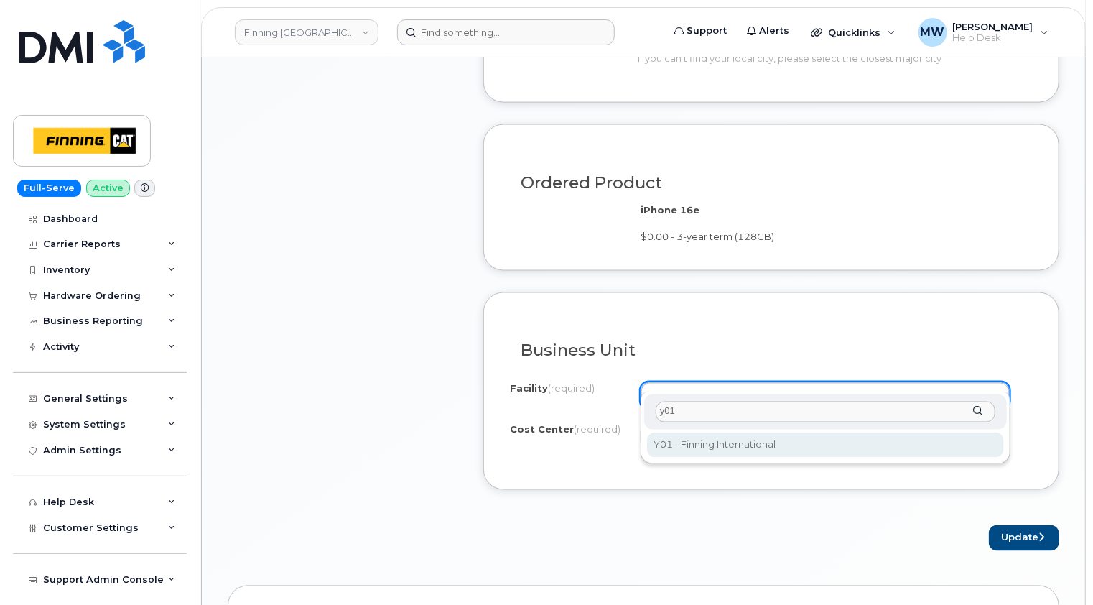
type input "y01"
select select "Y01"
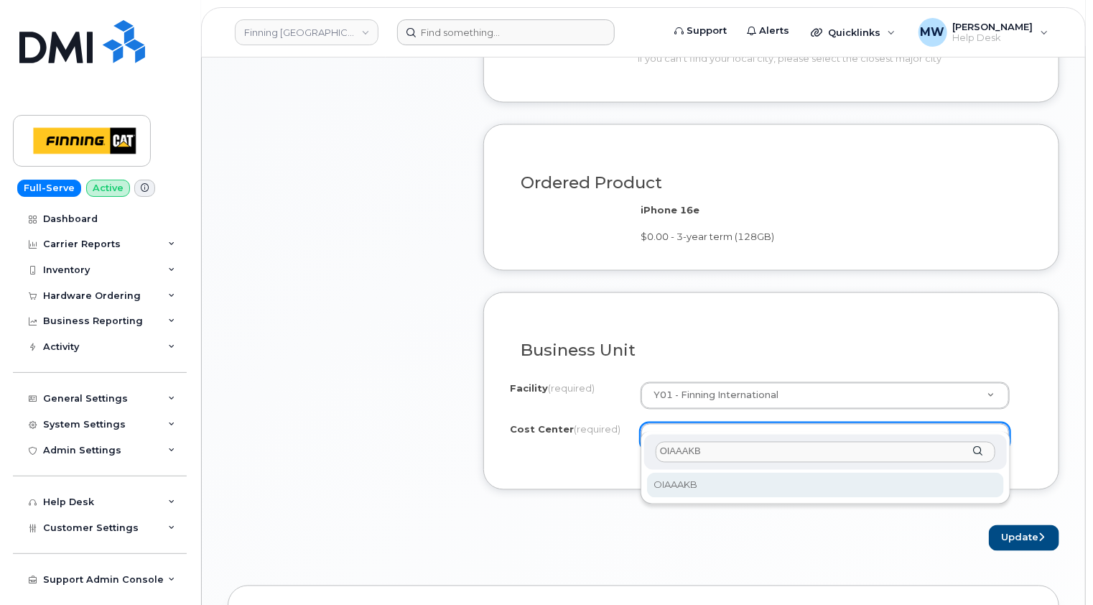
type input "OIAAAKB"
select select "OIAAAKB"
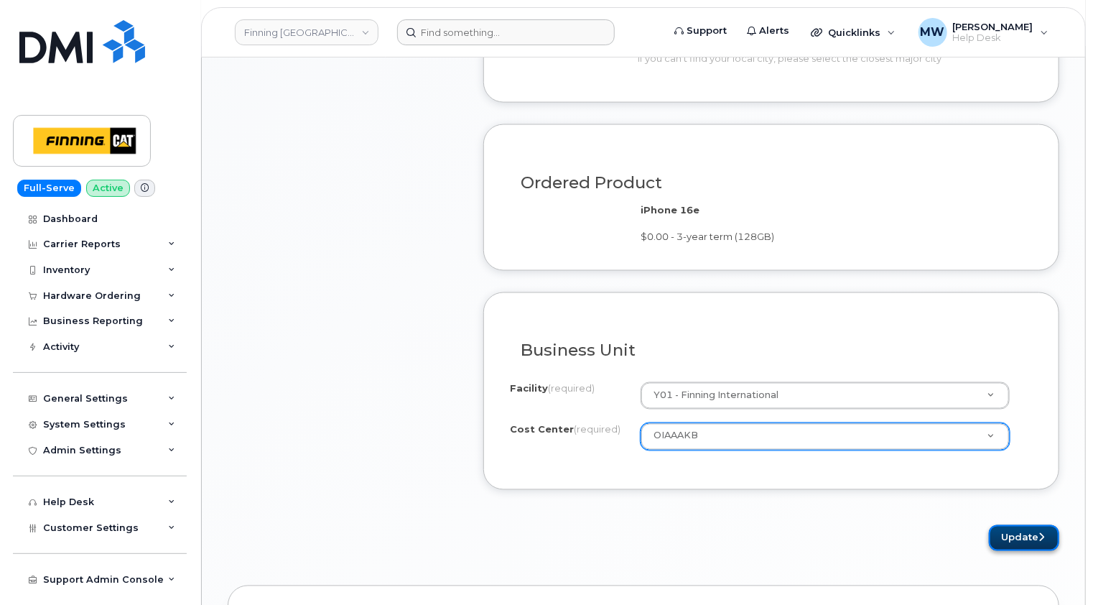
click at [1033, 525] on button "Update" at bounding box center [1024, 538] width 70 height 27
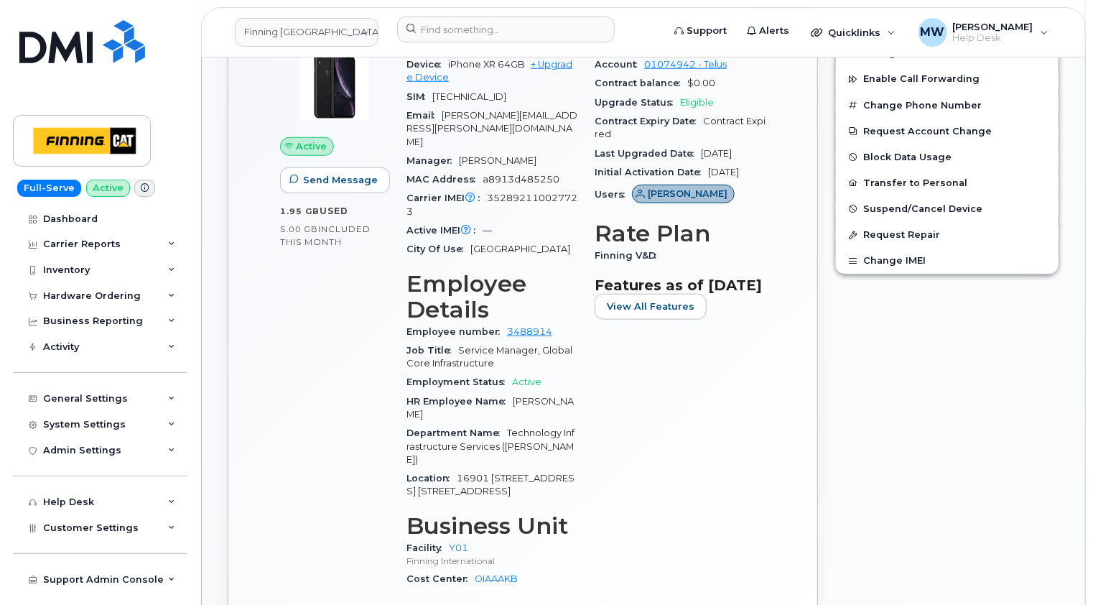
scroll to position [646, 0]
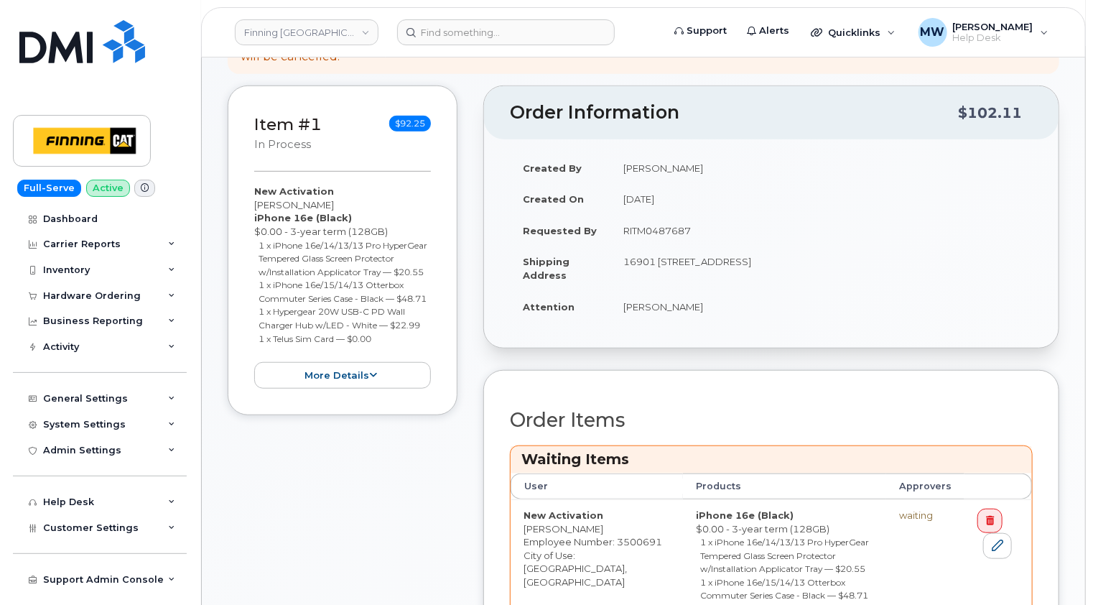
scroll to position [575, 0]
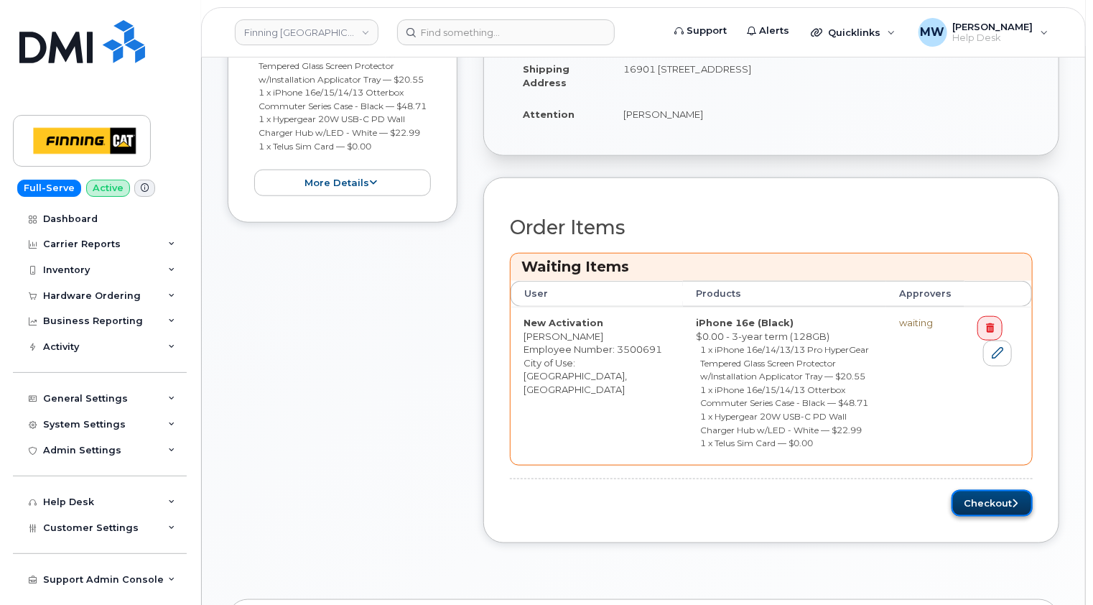
click at [1000, 490] on button "Checkout" at bounding box center [992, 503] width 81 height 27
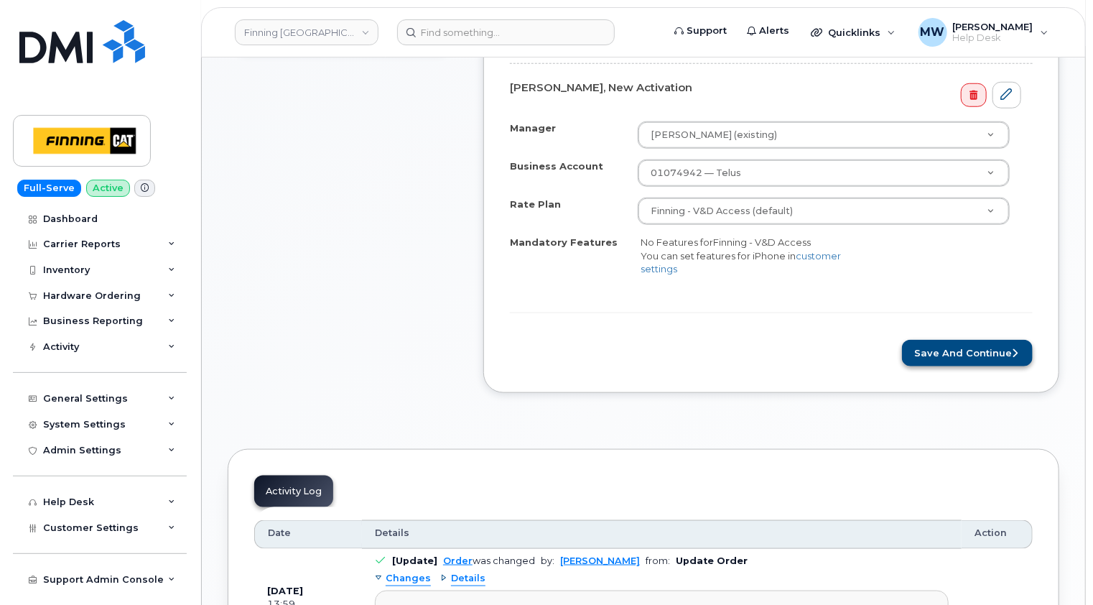
scroll to position [646, 0]
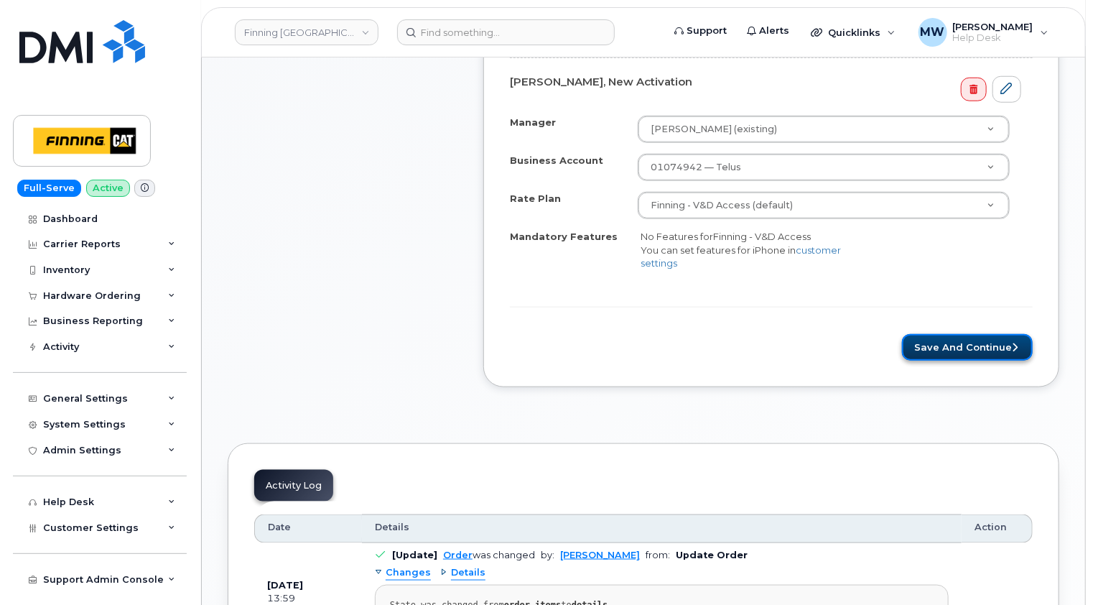
click at [980, 334] on button "Save and Continue" at bounding box center [967, 347] width 131 height 27
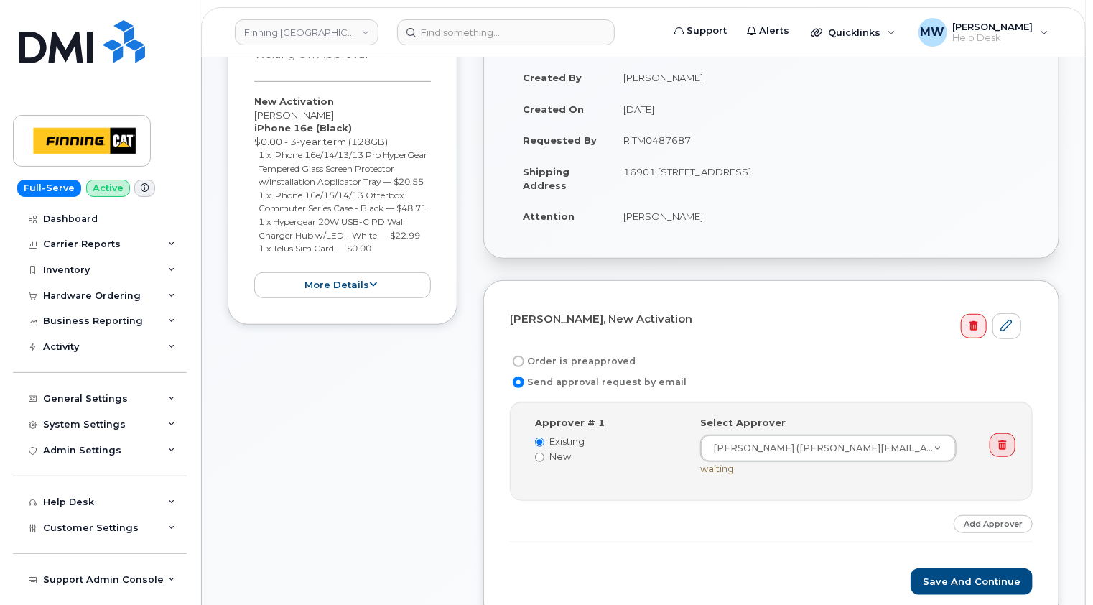
scroll to position [359, 0]
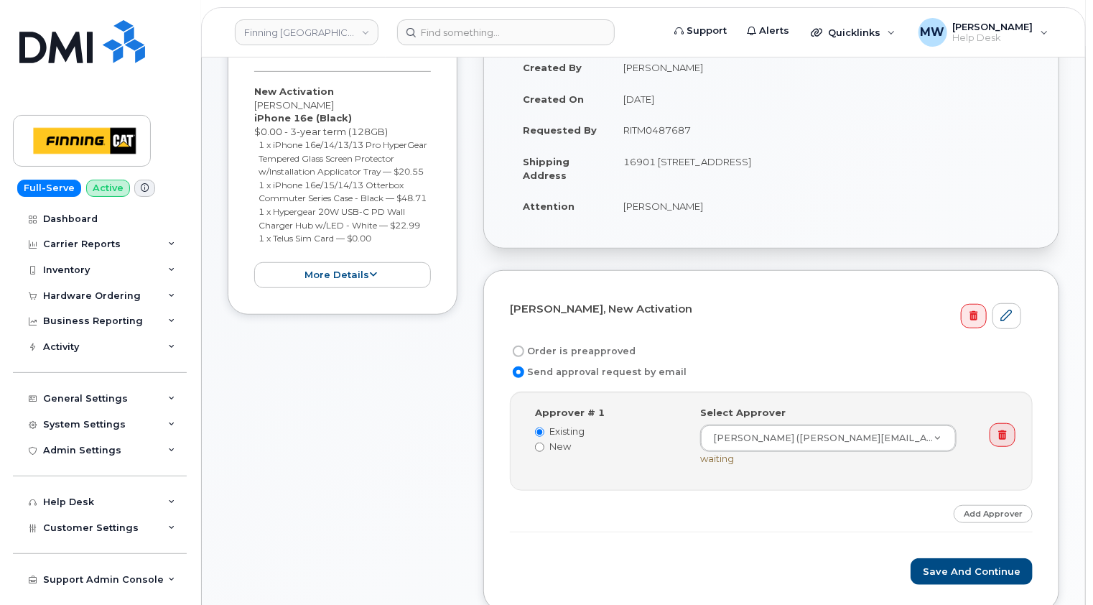
click at [594, 343] on label "Order is preapproved" at bounding box center [573, 351] width 126 height 17
click at [524, 345] on input "Order is preapproved" at bounding box center [518, 350] width 11 height 11
radio input "true"
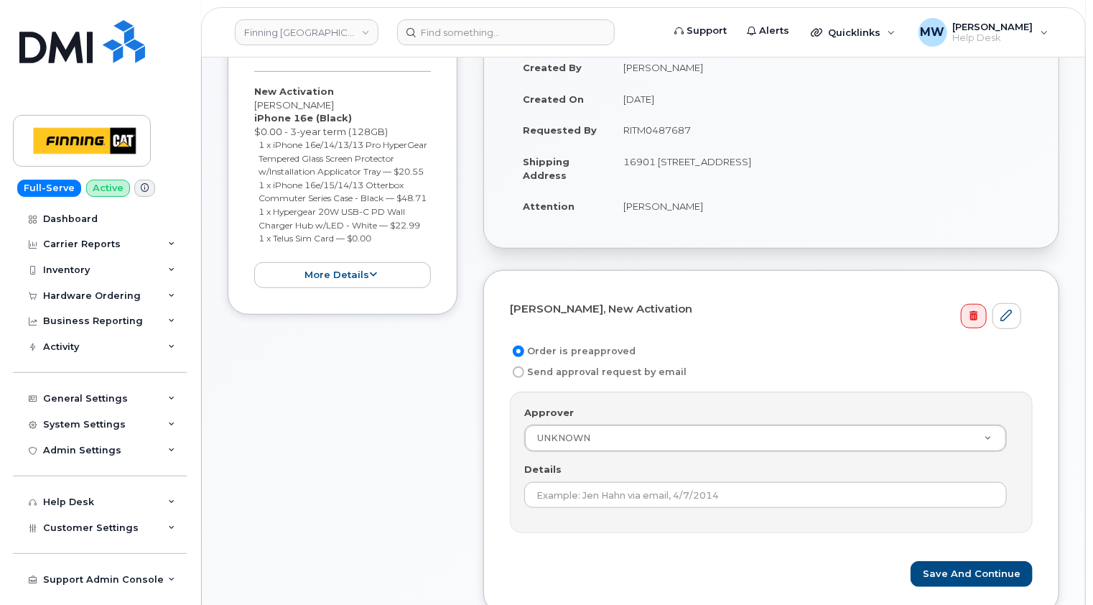
scroll to position [503, 0]
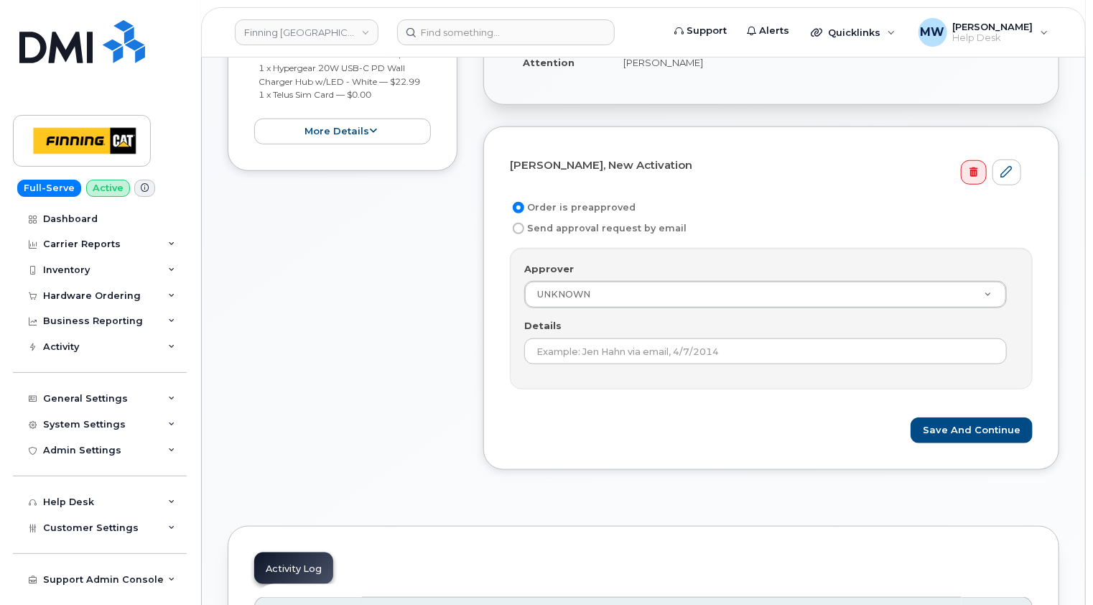
click at [310, 330] on div "Item #1 Waiting On Approval $92.25 New Activation [PERSON_NAME] iPhone 16e (Bla…" at bounding box center [343, 166] width 230 height 650
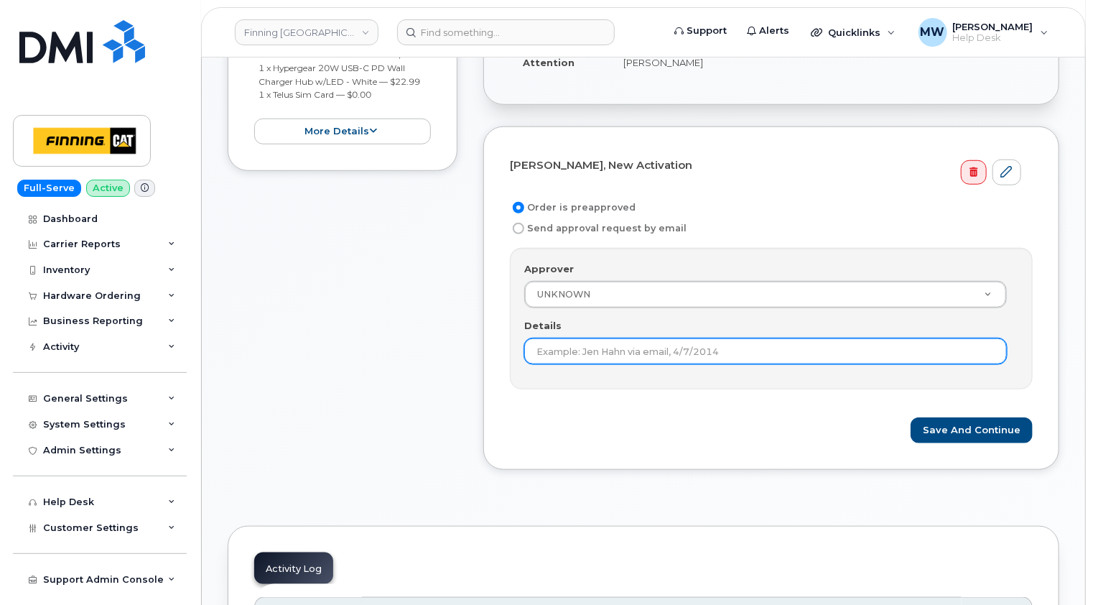
click at [554, 338] on input "Details" at bounding box center [765, 351] width 483 height 26
paste input "RITM0487687"
type input "RITM0487687"
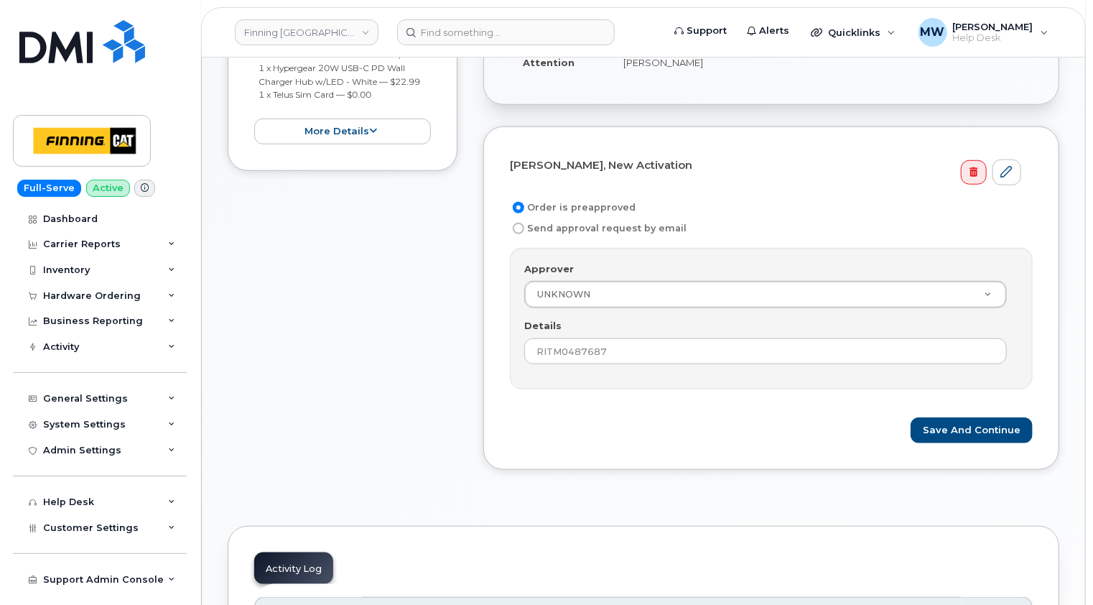
click at [632, 397] on form "[PERSON_NAME], New Activation Order is preapproved Send approval request by ema…" at bounding box center [771, 298] width 523 height 291
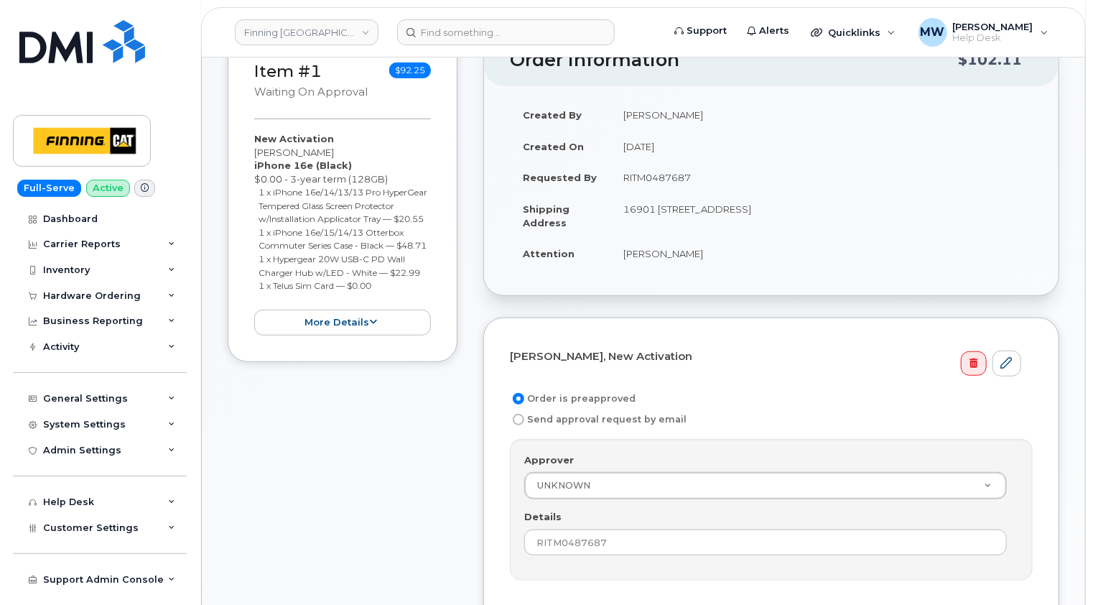
scroll to position [431, 0]
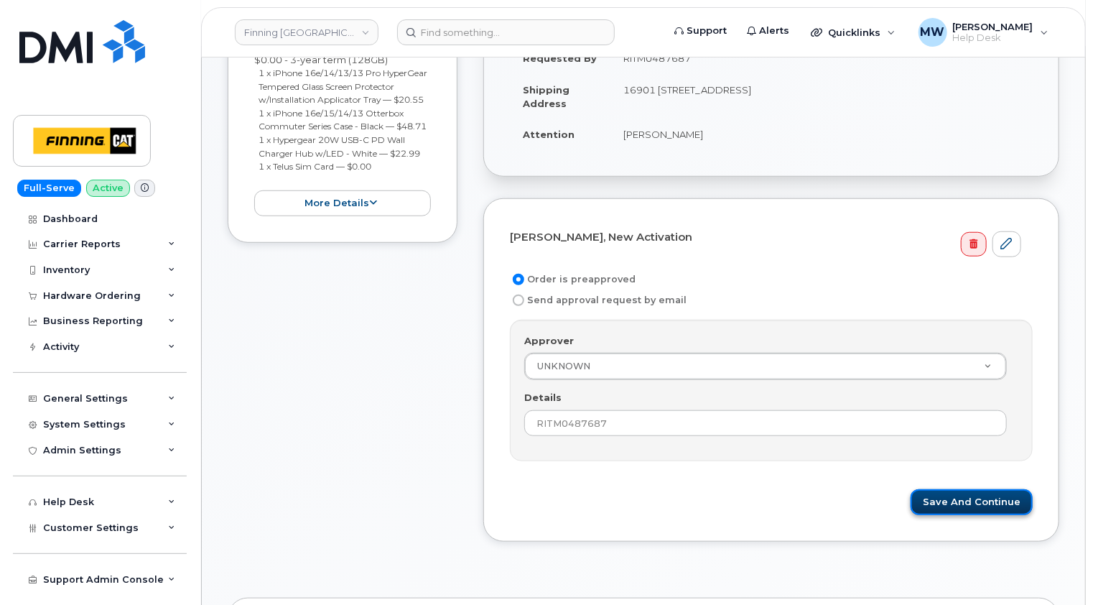
click at [996, 489] on button "Save and Continue" at bounding box center [972, 502] width 122 height 27
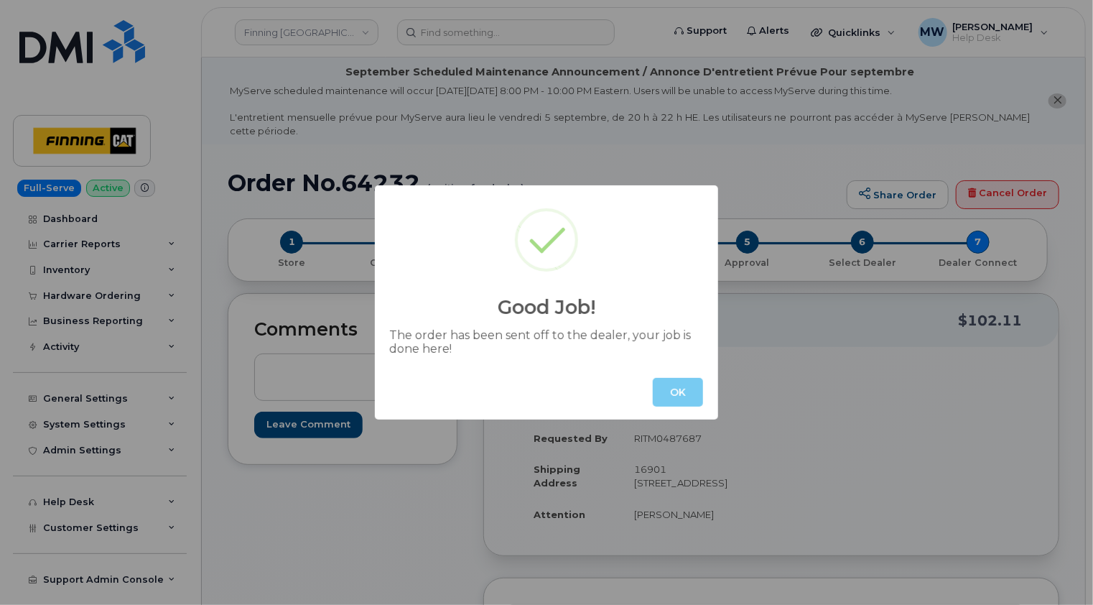
click at [677, 387] on button "OK" at bounding box center [678, 392] width 50 height 29
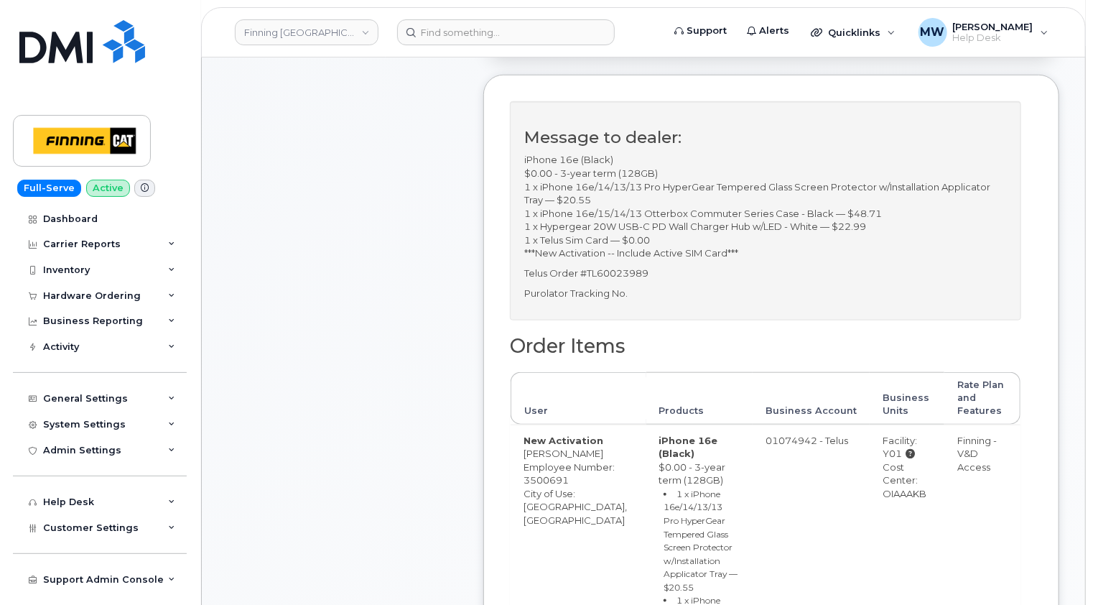
scroll to position [287, 0]
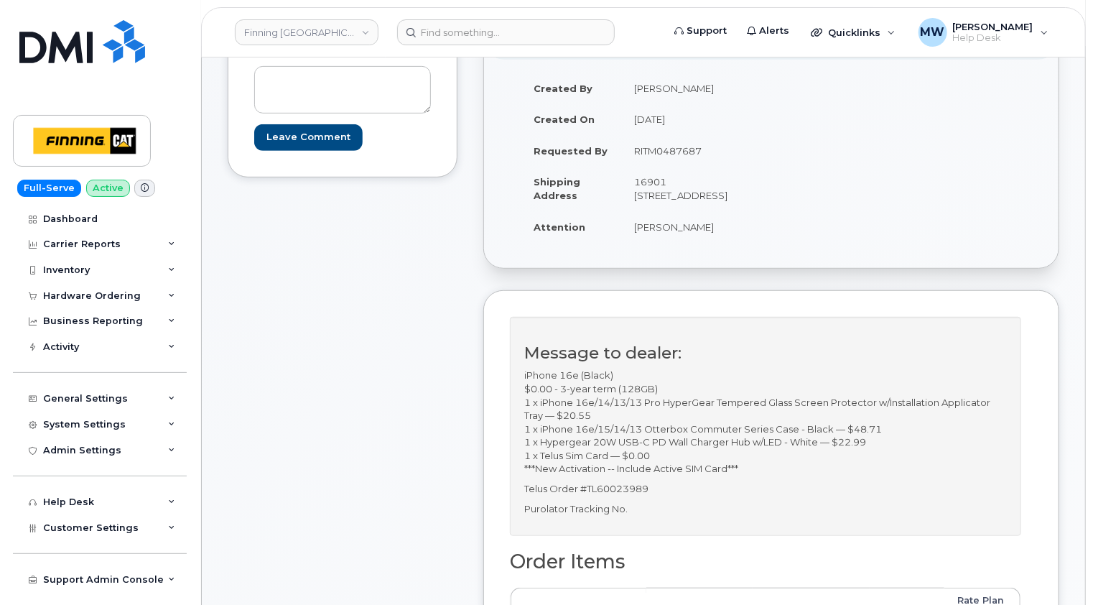
drag, startPoint x: 652, startPoint y: 191, endPoint x: 710, endPoint y: 182, distance: 58.8
click at [710, 182] on td "16901 [STREET_ADDRESS]" at bounding box center [690, 188] width 139 height 45
copy td "T5P 4P6"
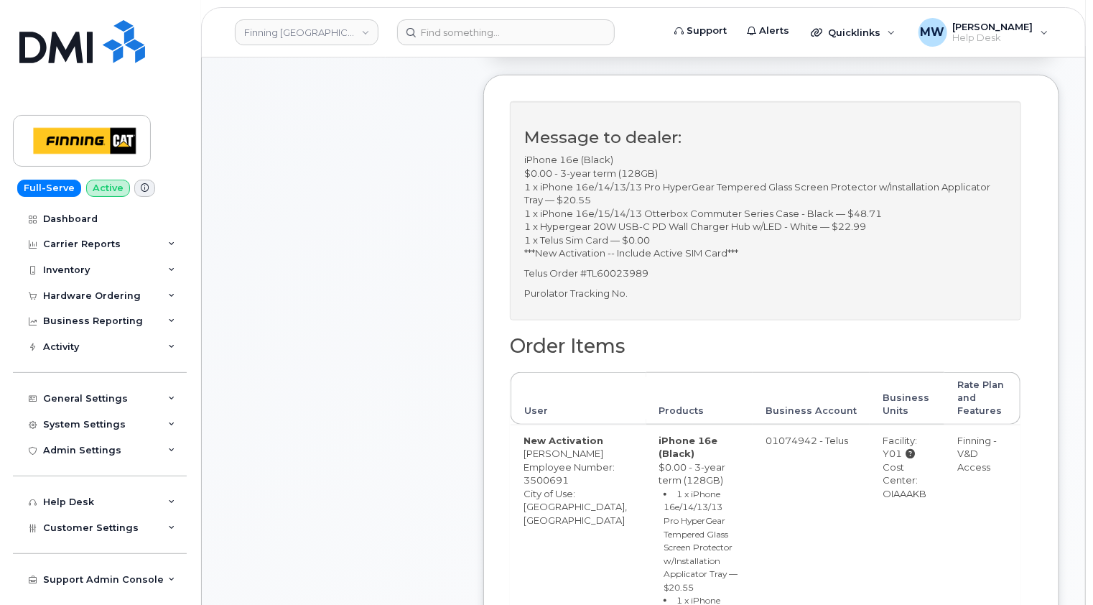
scroll to position [575, 0]
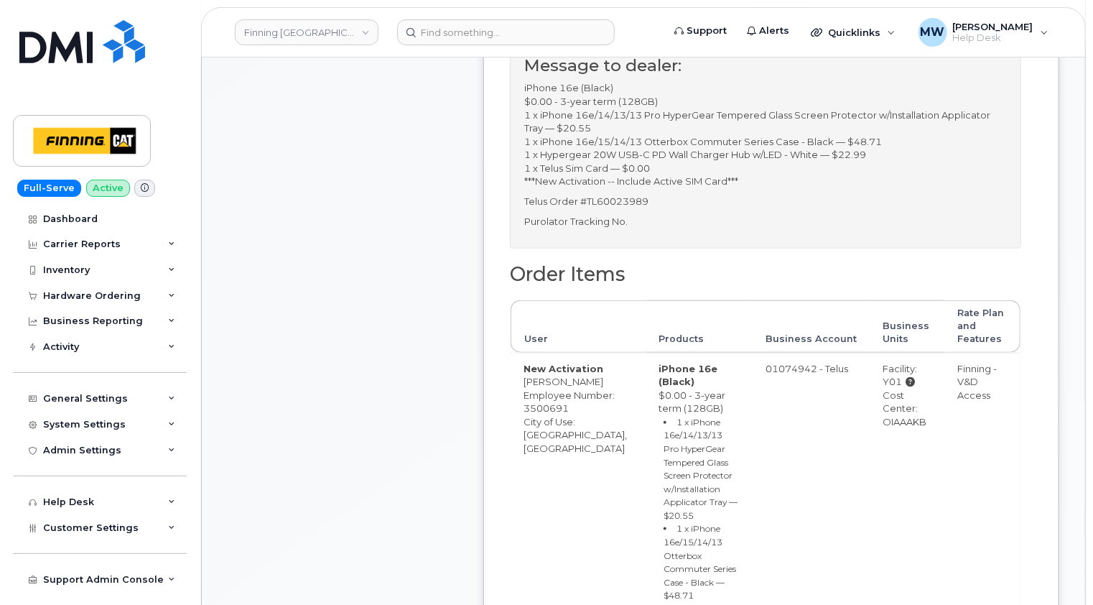
click at [899, 424] on div "Cost Center: OIAAAKB" at bounding box center [907, 409] width 49 height 40
copy div "OIAAAKB"
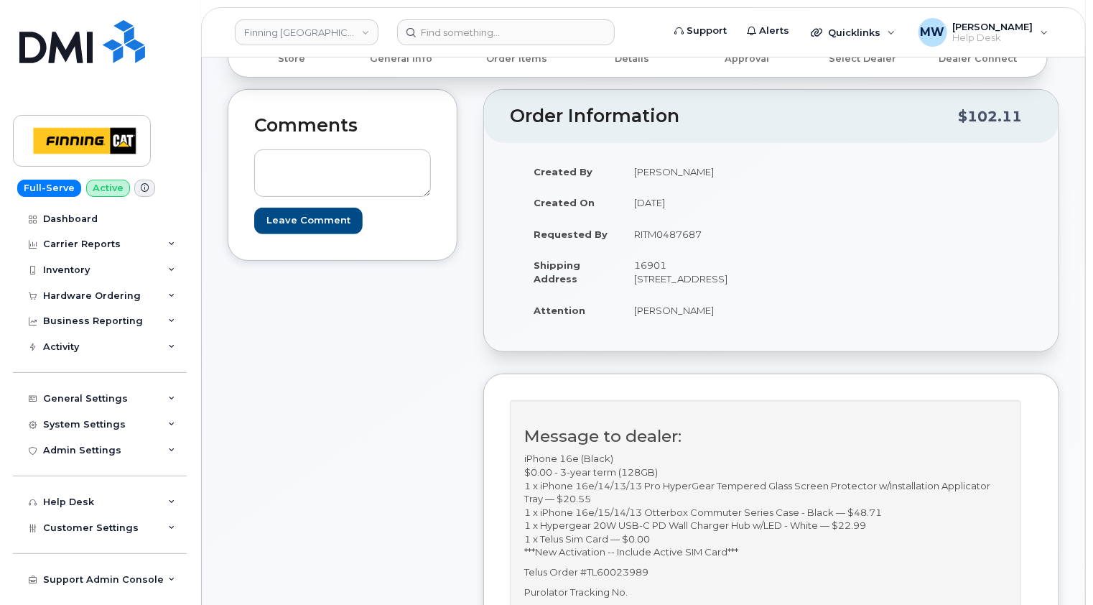
scroll to position [0, 0]
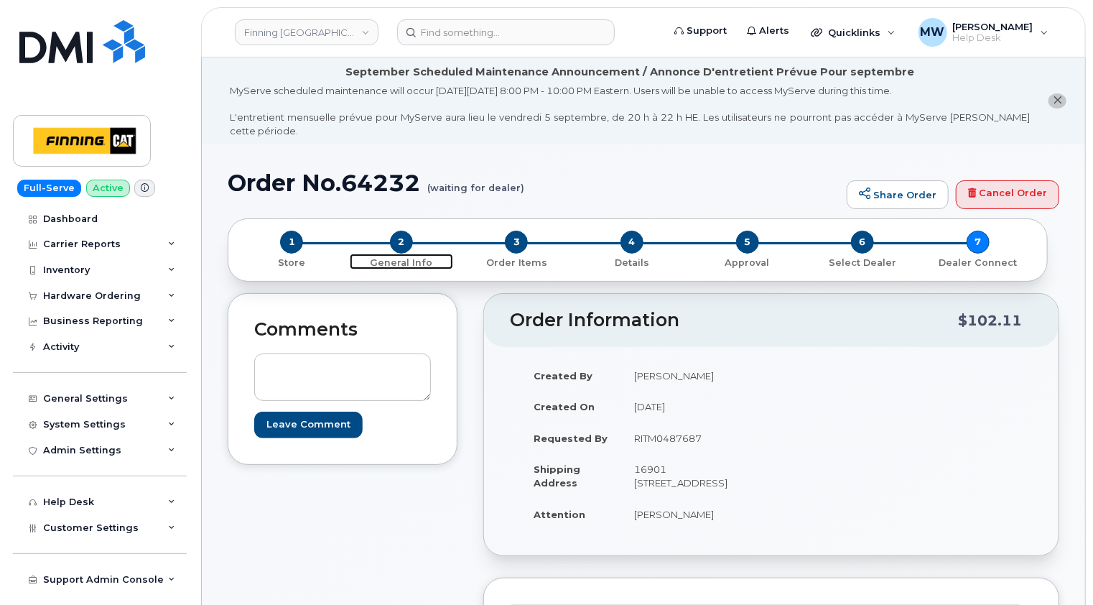
drag, startPoint x: 401, startPoint y: 233, endPoint x: 460, endPoint y: 197, distance: 69.4
click at [401, 233] on span "2" at bounding box center [401, 242] width 23 height 23
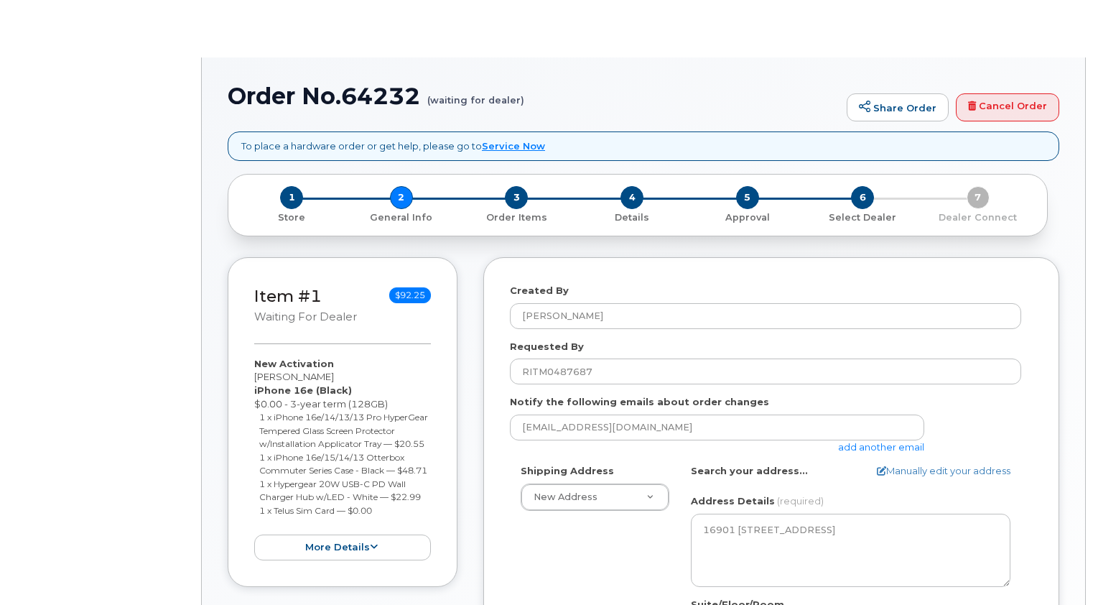
select select
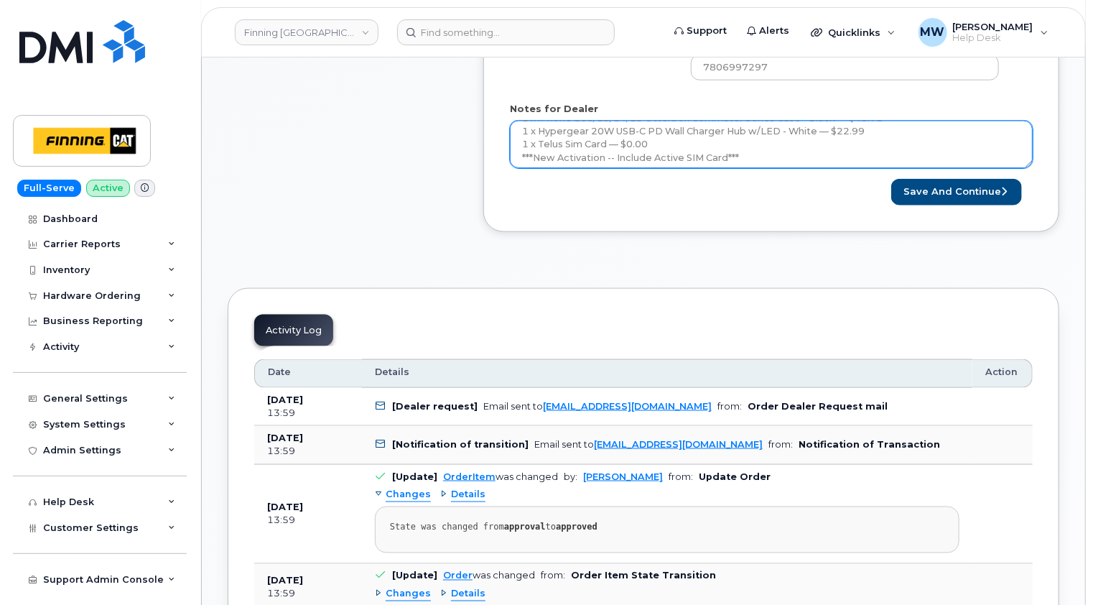
scroll to position [144, 0]
click at [672, 128] on textarea "iPhone 16e (Black) $0.00 - 3-year term (128GB) 1 x iPhone 16e/14/13/13 Pro Hype…" at bounding box center [771, 144] width 523 height 47
paste textarea "335648174589"
click at [634, 141] on textarea "iPhone 16e (Black) $0.00 - 3-year term (128GB) 1 x iPhone 16e/14/13/13 Pro Hype…" at bounding box center [771, 144] width 523 height 47
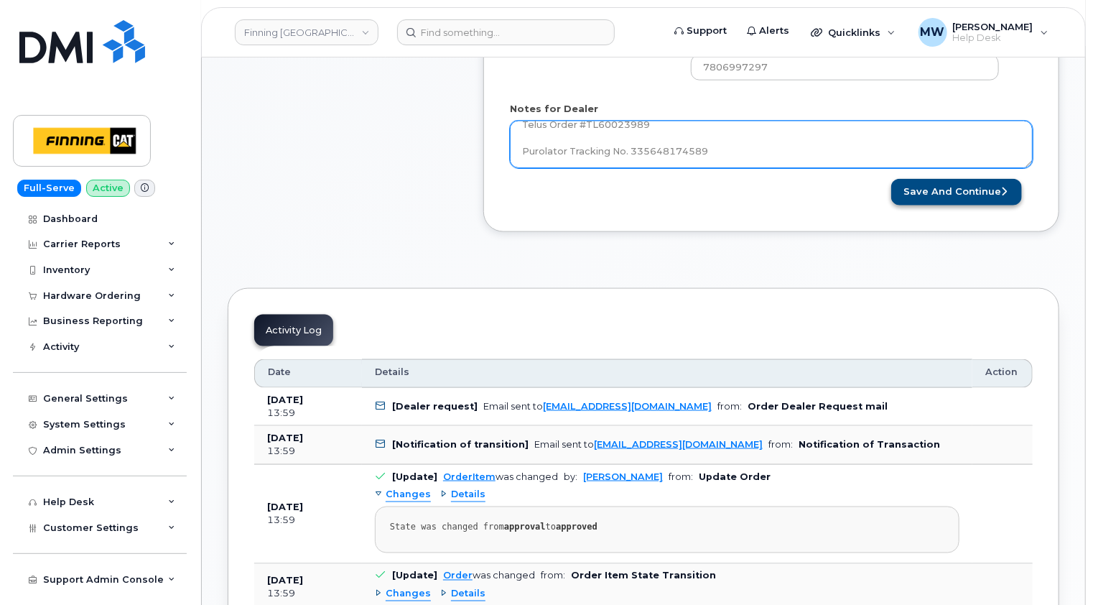
type textarea "iPhone 16e (Black) $0.00 - 3-year term (128GB) 1 x iPhone 16e/14/13/13 Pro Hype…"
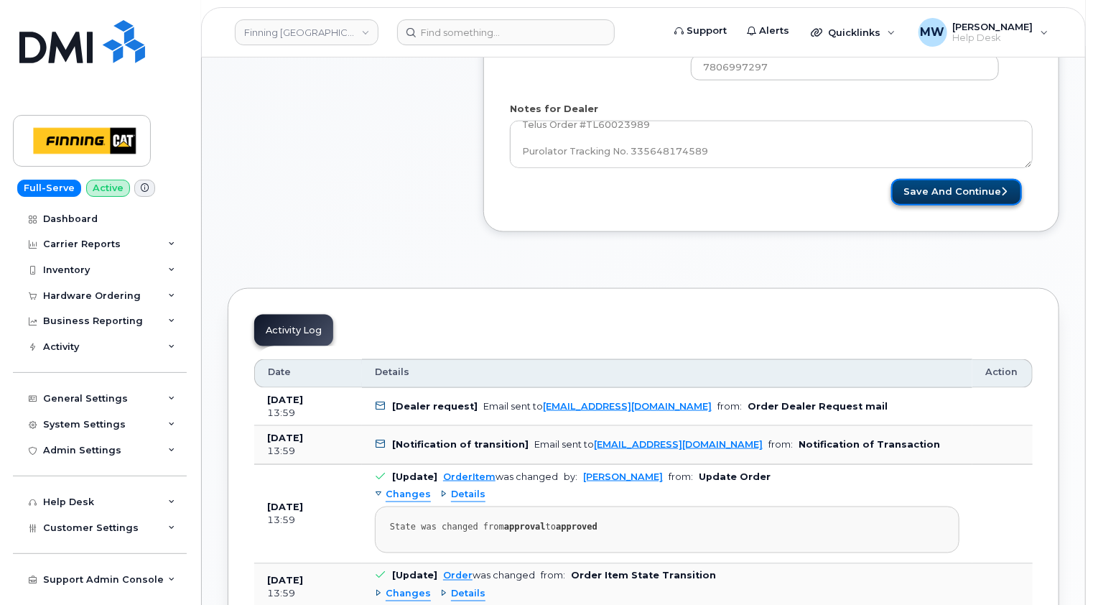
click at [963, 179] on button "Save and Continue" at bounding box center [956, 192] width 131 height 27
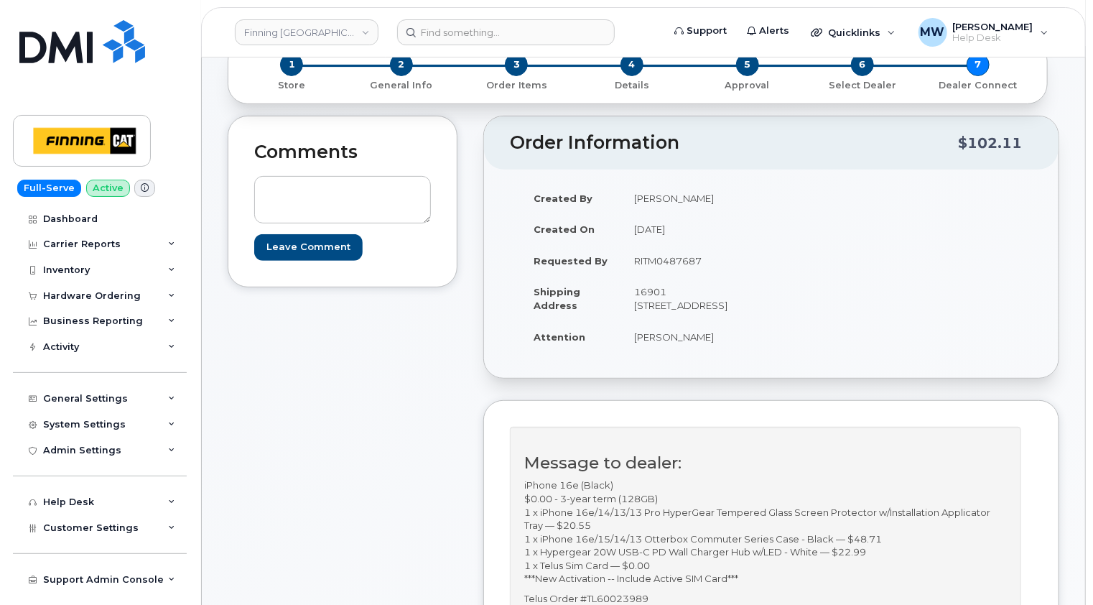
scroll to position [287, 0]
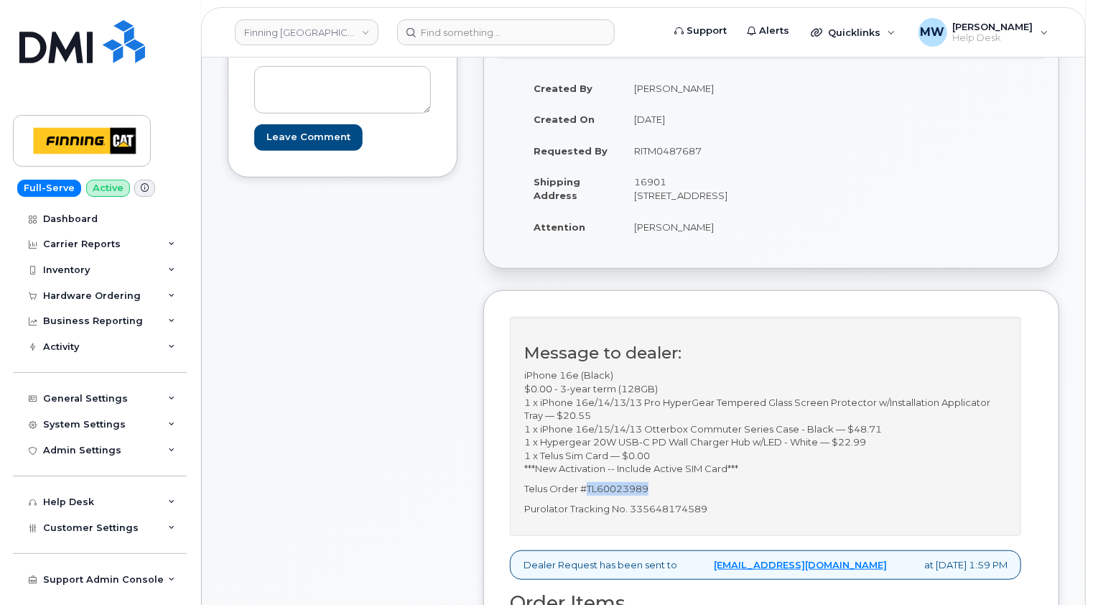
drag, startPoint x: 650, startPoint y: 486, endPoint x: 589, endPoint y: 486, distance: 61.1
click at [589, 486] on p "Telus Order #TL60023989" at bounding box center [765, 489] width 483 height 14
copy p "TL60023989"
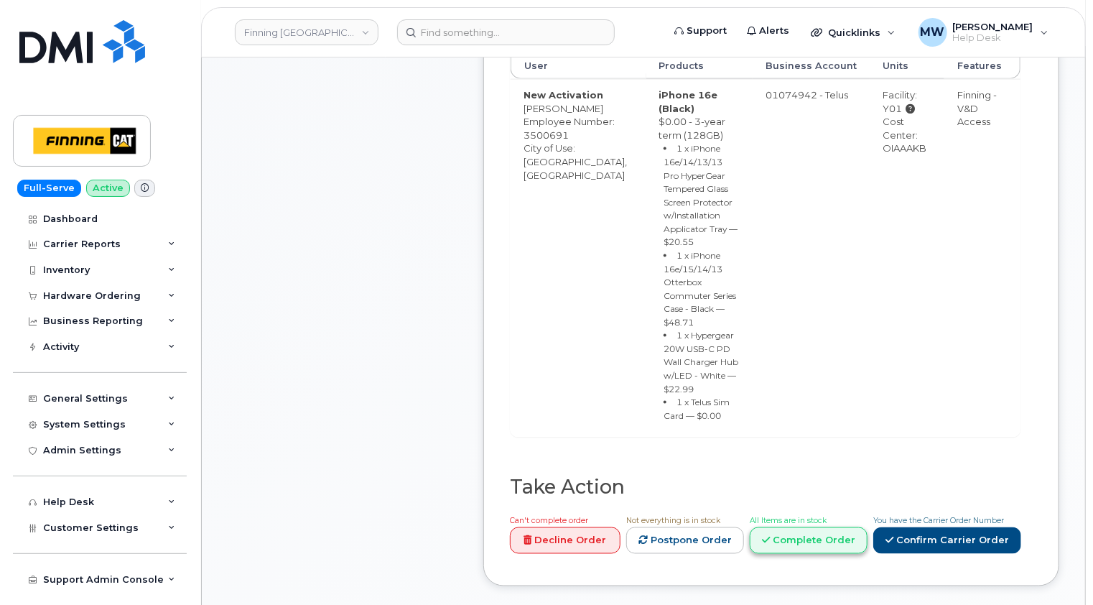
scroll to position [1006, 0]
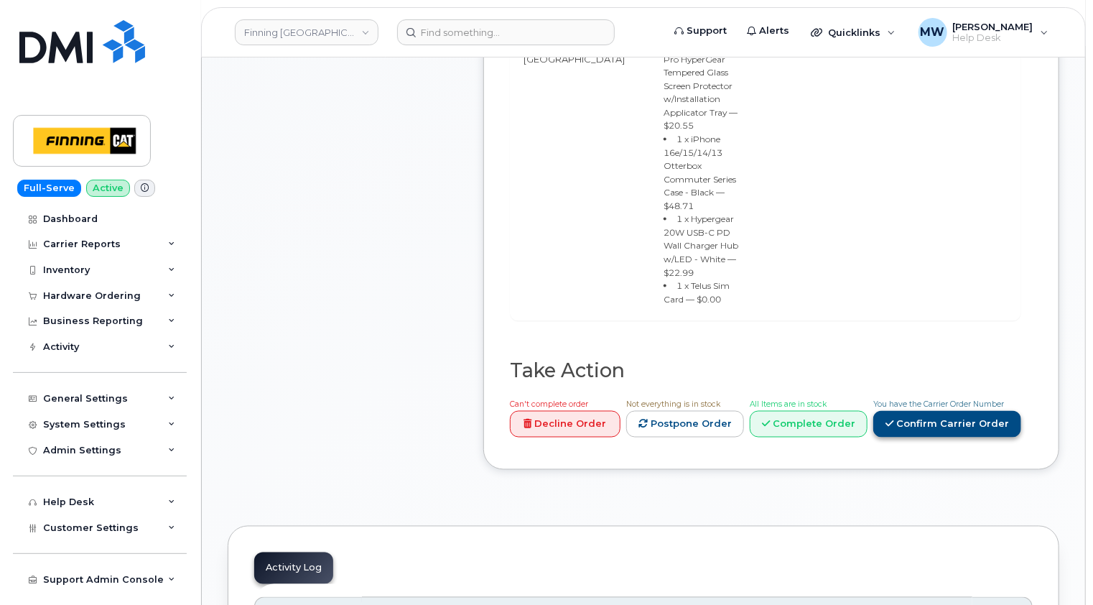
click at [965, 411] on link "Confirm Carrier Order" at bounding box center [947, 424] width 148 height 27
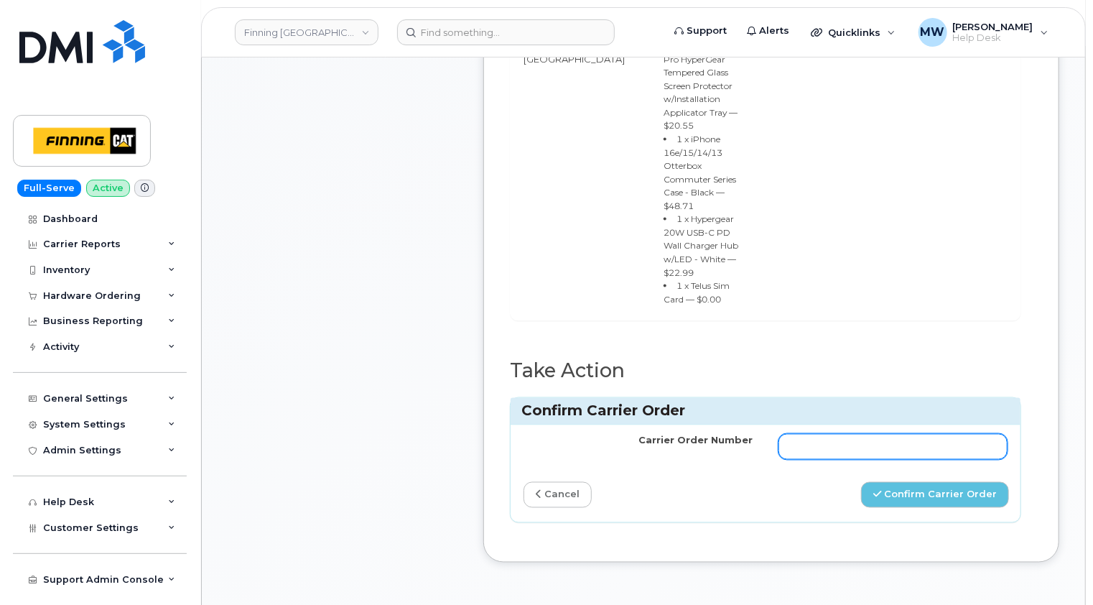
click at [813, 434] on input "Carrier Order Number" at bounding box center [893, 447] width 229 height 26
paste input "TL60023989"
type input "TL60023989"
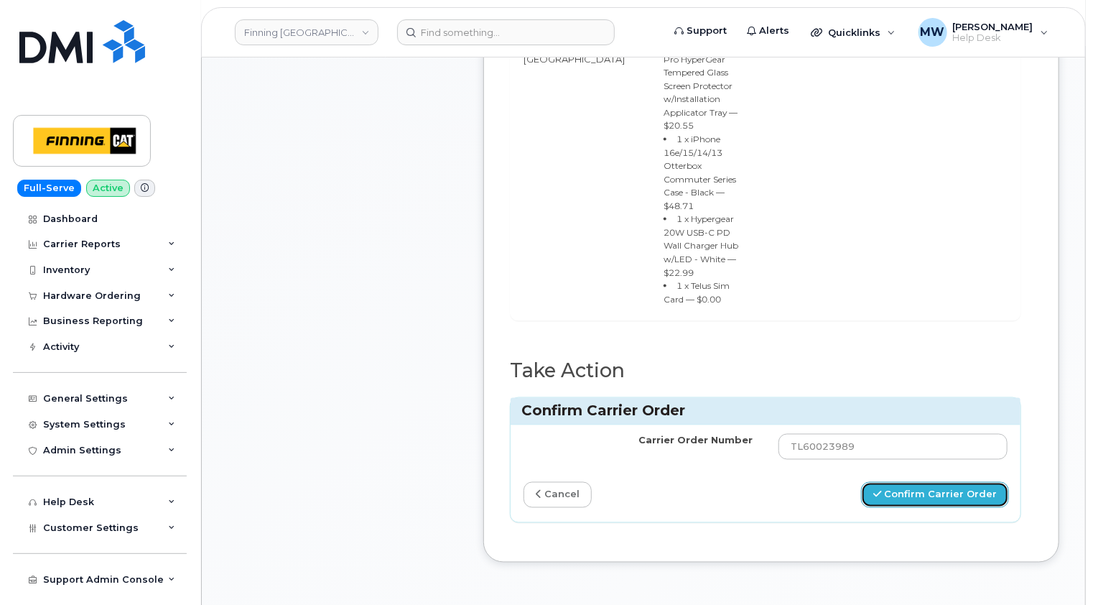
click at [942, 482] on button "Confirm Carrier Order" at bounding box center [935, 495] width 148 height 27
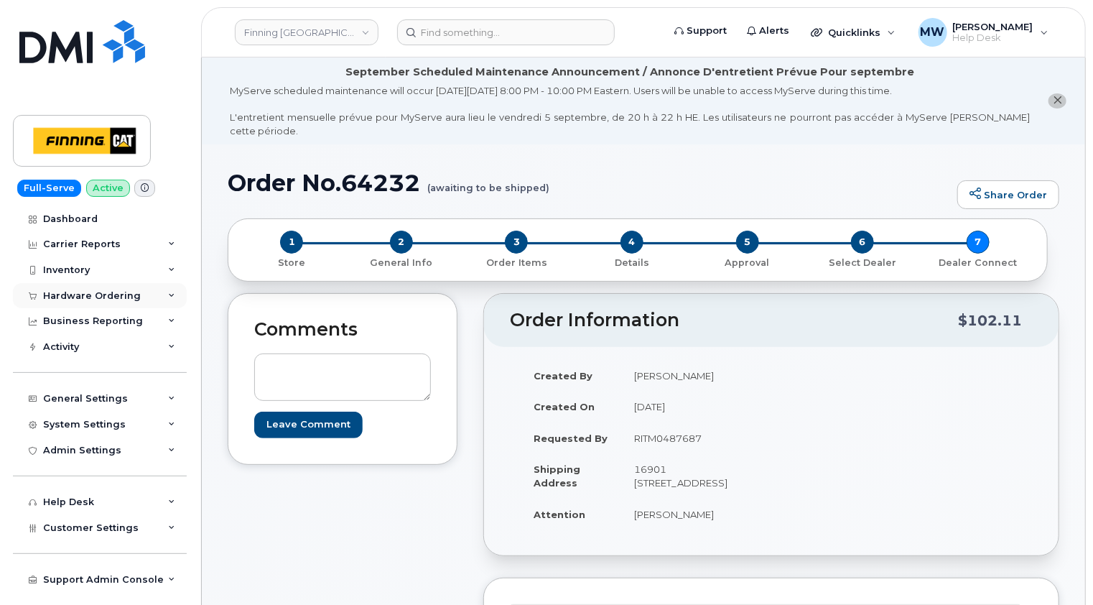
click at [97, 291] on div "Hardware Ordering" at bounding box center [92, 295] width 98 height 11
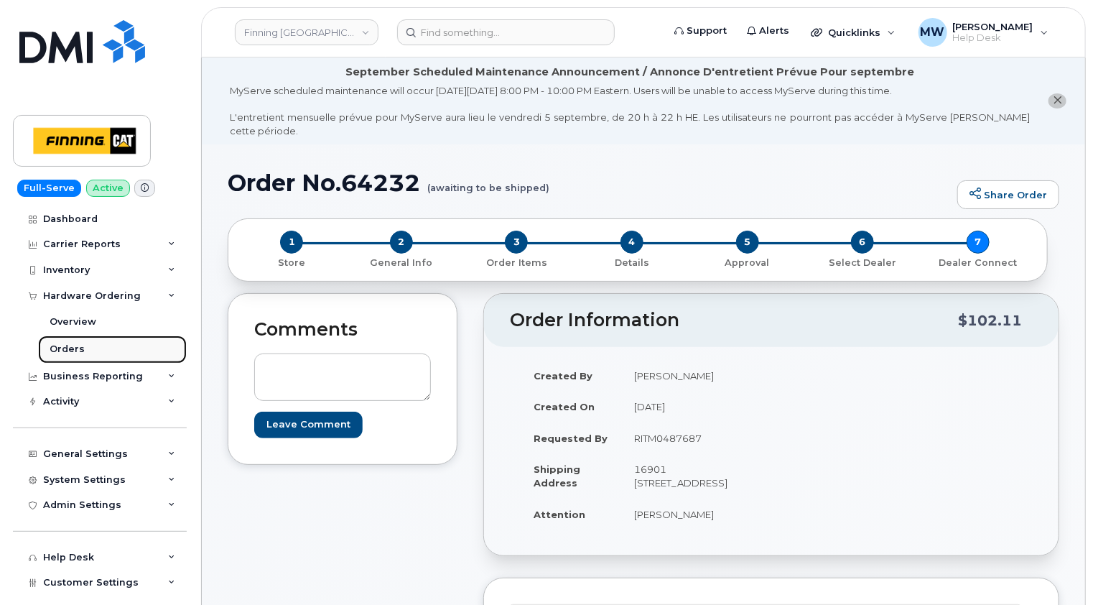
click at [61, 347] on div "Orders" at bounding box center [67, 349] width 35 height 13
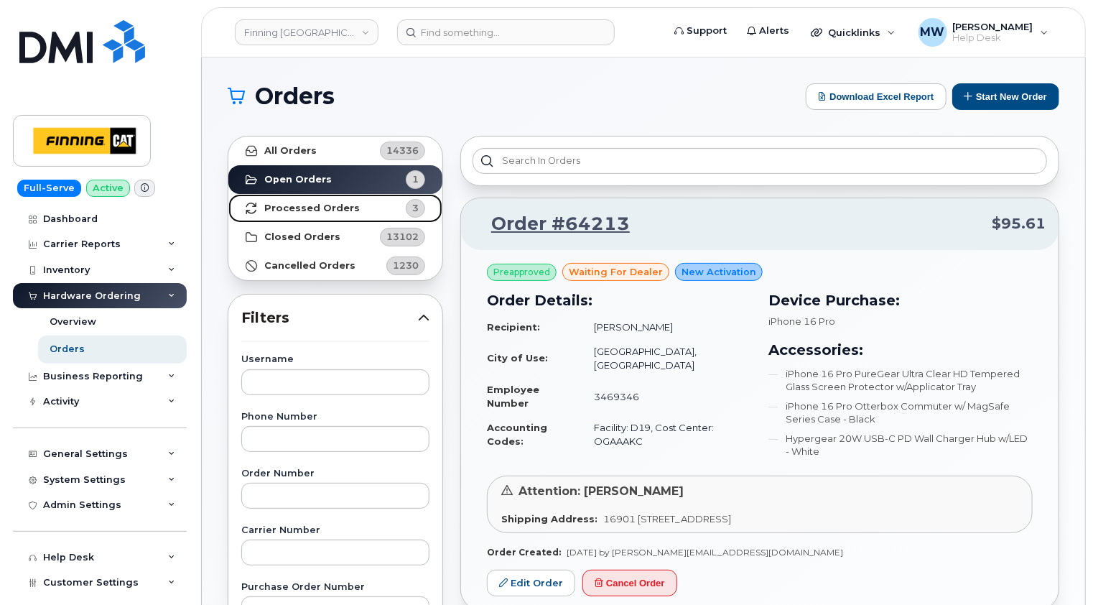
click at [322, 213] on strong "Processed Orders" at bounding box center [312, 208] width 96 height 11
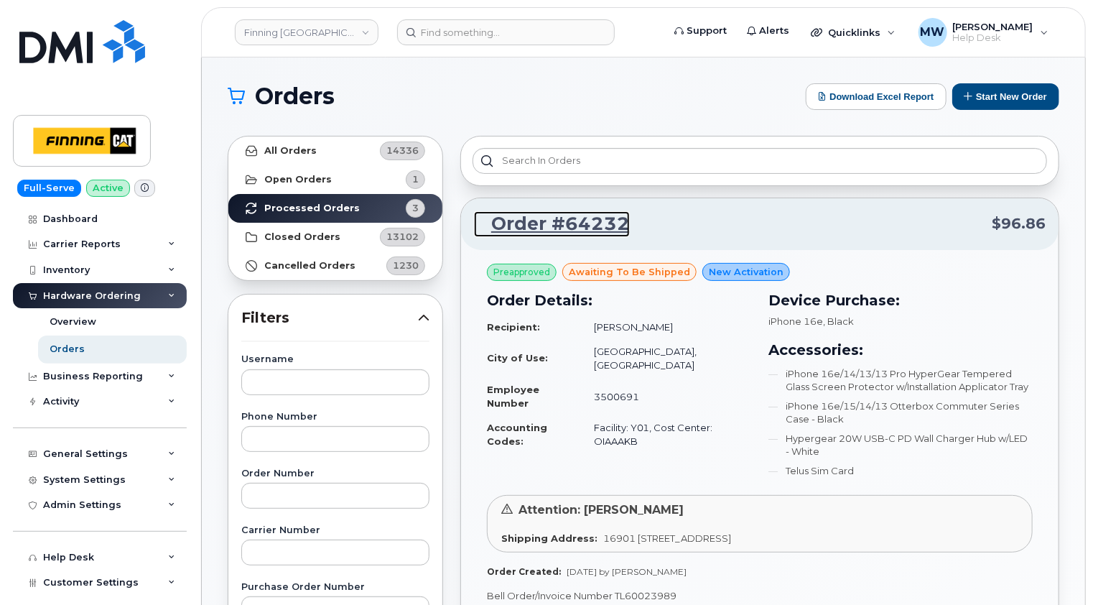
click at [570, 227] on link "Order #64232" at bounding box center [552, 224] width 156 height 26
click at [1013, 96] on button "Start New Order" at bounding box center [1005, 96] width 107 height 27
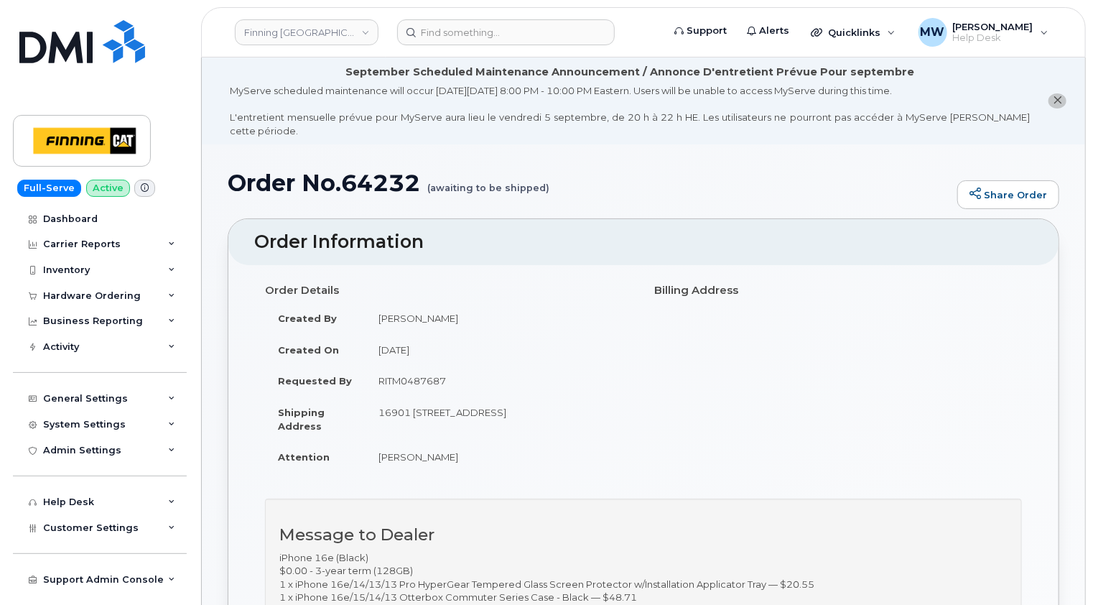
scroll to position [215, 0]
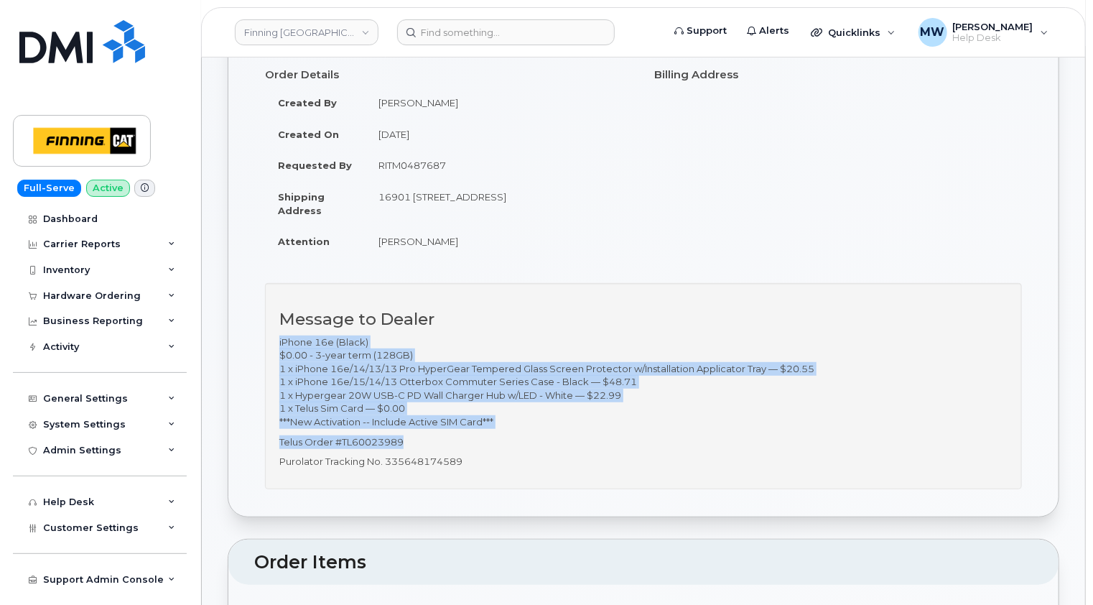
drag, startPoint x: 410, startPoint y: 428, endPoint x: 279, endPoint y: 330, distance: 164.2
click at [279, 330] on div "Message to Dealer iPhone 16e (Black) $0.00 - 3-year term (128GB) 1 x iPhone 16e…" at bounding box center [643, 385] width 757 height 205
copy div "iPhone 16e (Black) $0.00 - 3-year term (128GB) 1 x iPhone 16e/14/13/13 Pro Hype…"
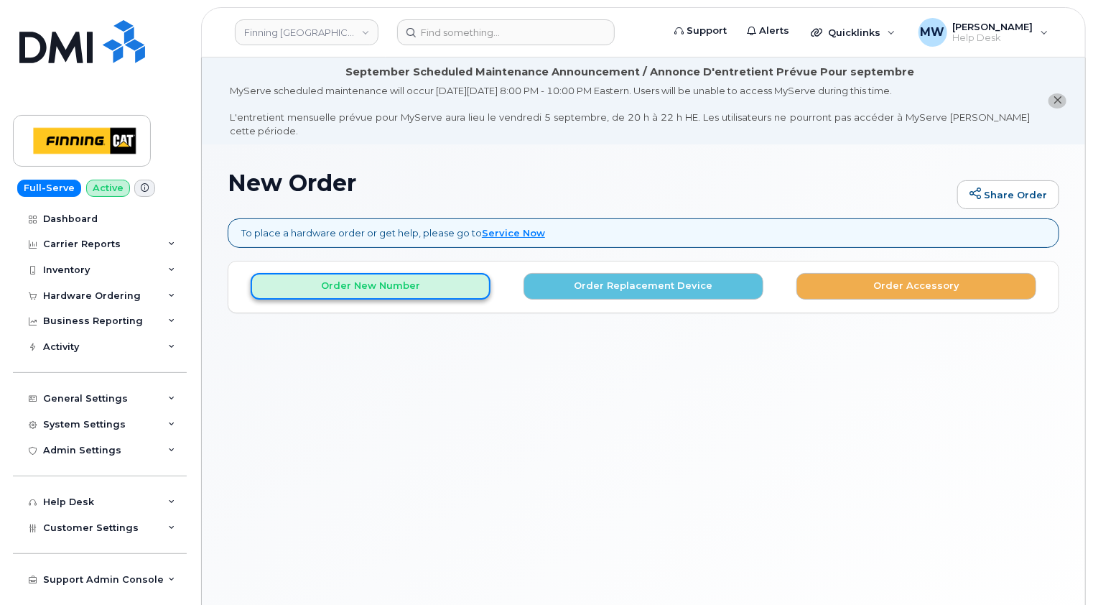
click at [359, 277] on button "Order New Number" at bounding box center [371, 286] width 240 height 27
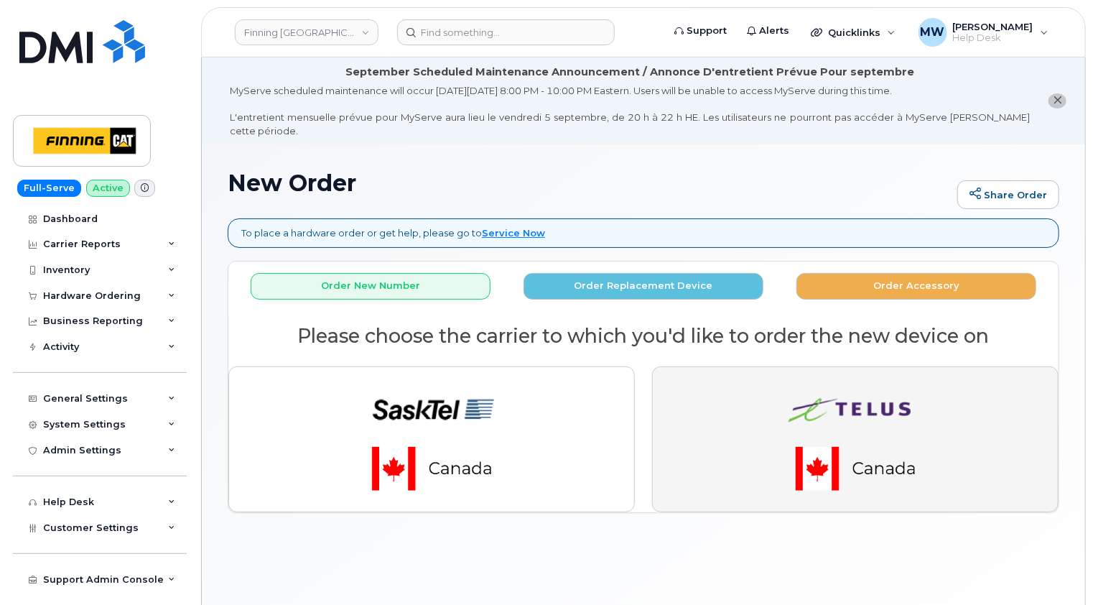
click at [882, 385] on img "button" at bounding box center [855, 439] width 201 height 121
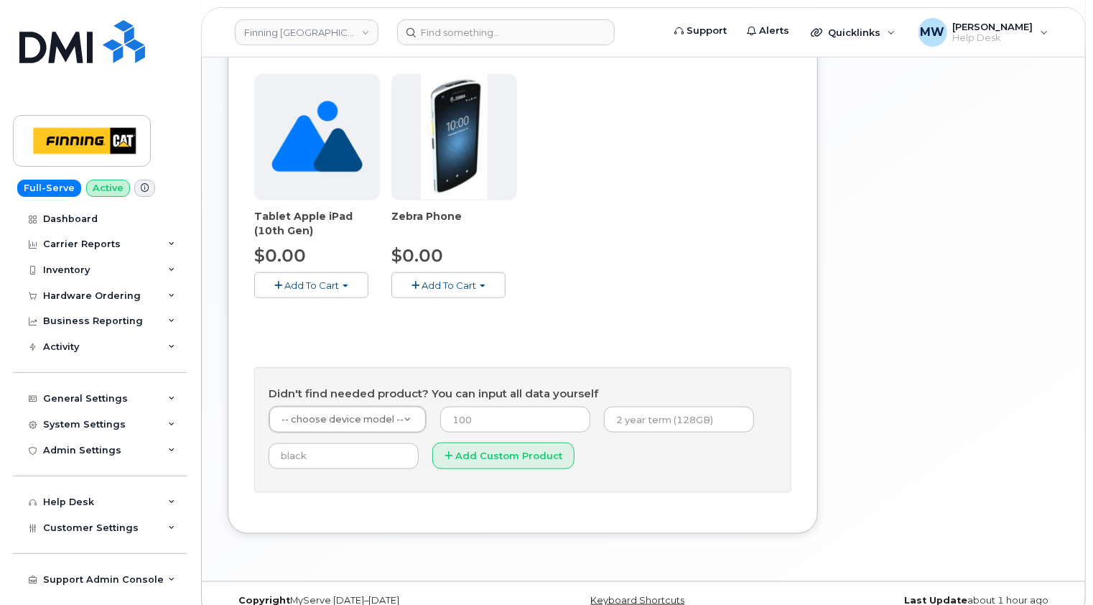
scroll to position [600, 0]
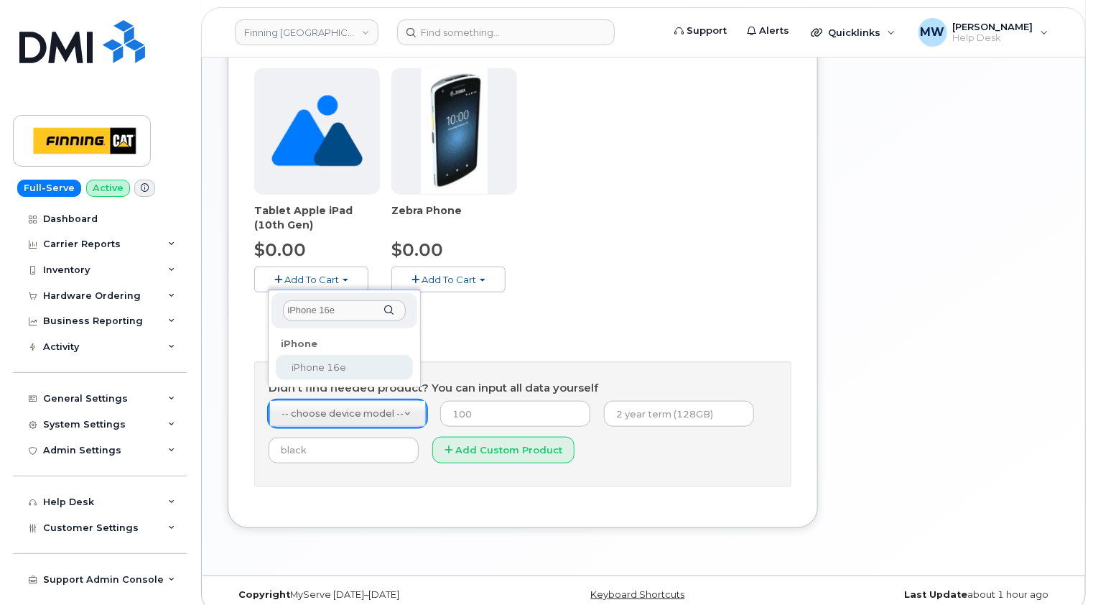
type input "iPhone 16e"
select select "2883"
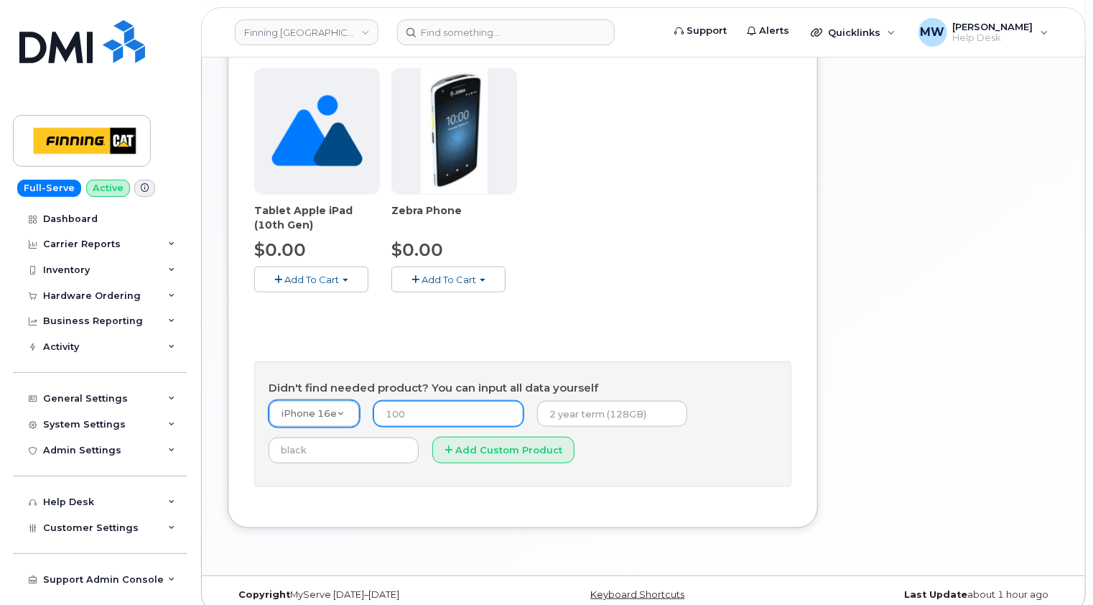
click at [445, 401] on input "number" at bounding box center [448, 414] width 150 height 26
type input "0.00"
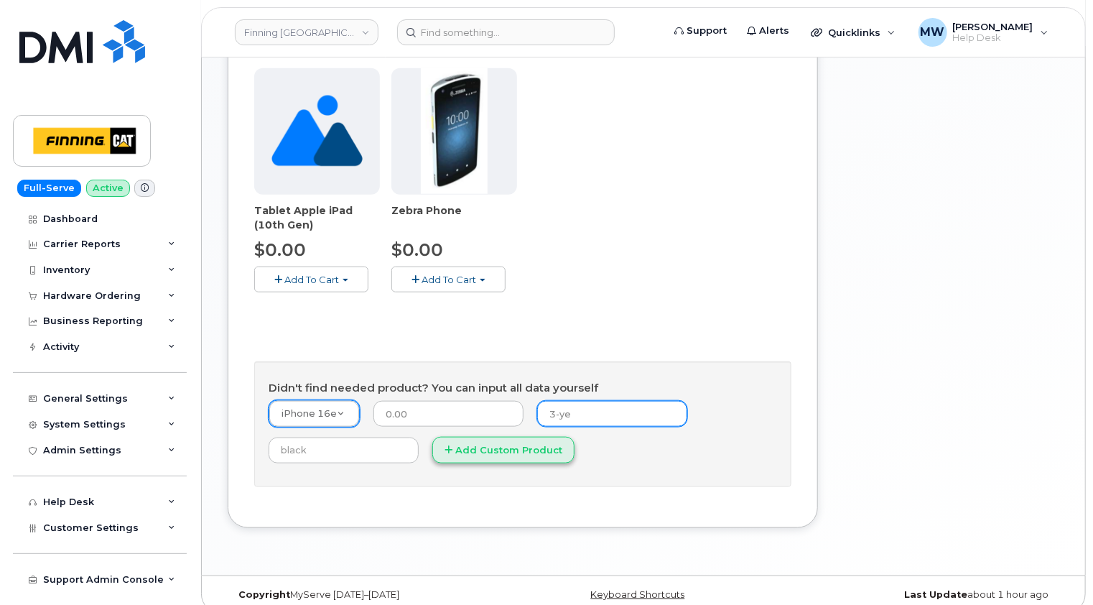
type input "3-year term (128GB)"
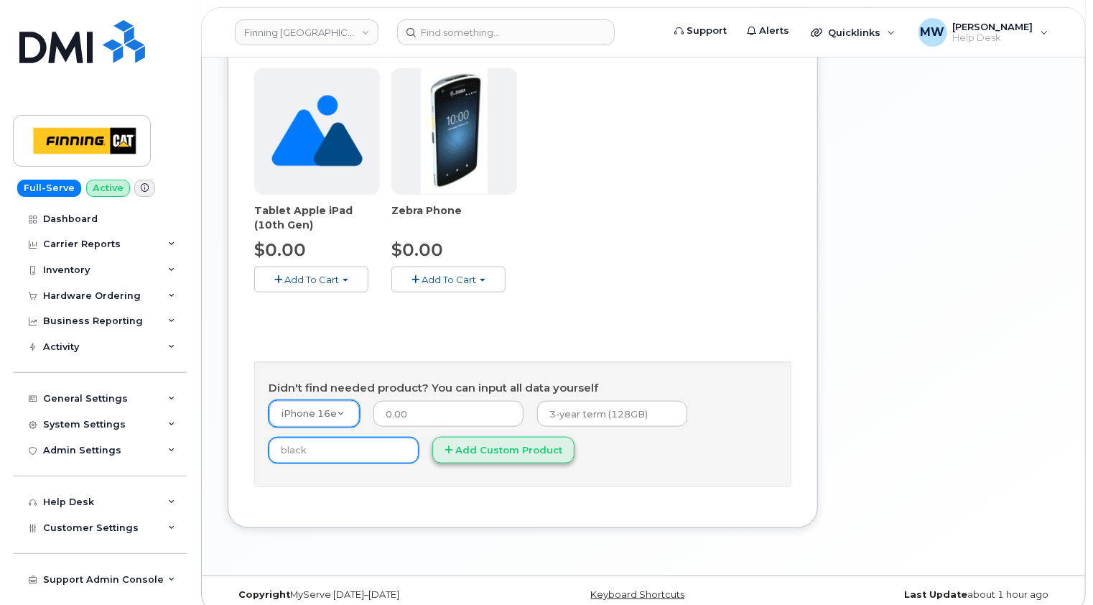
type input "Black"
click at [514, 437] on button "Add Custom Product" at bounding box center [503, 450] width 142 height 27
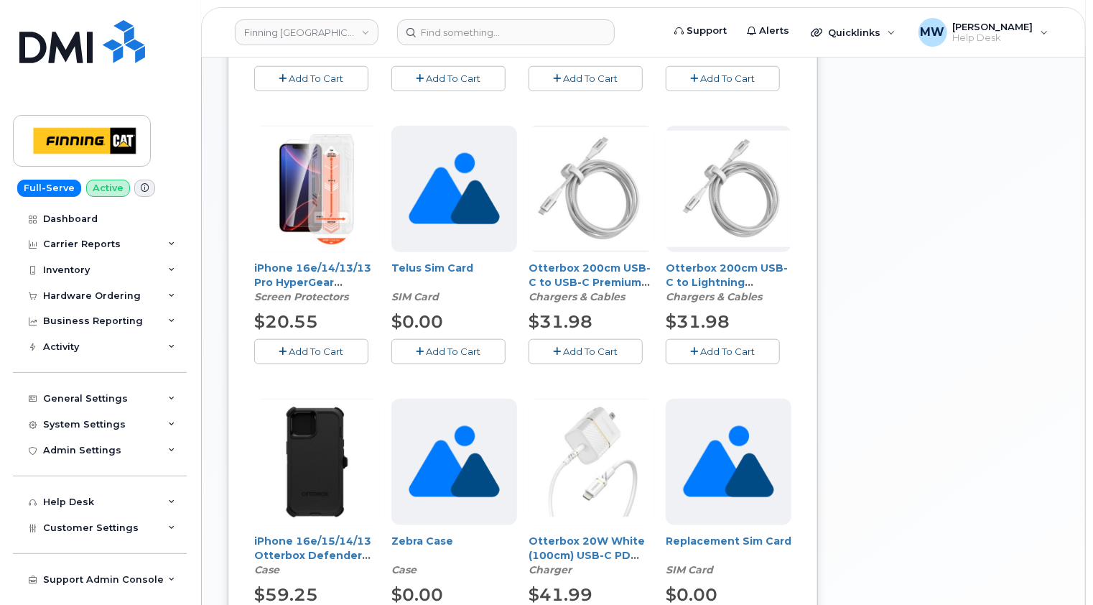
click at [310, 345] on span "Add To Cart" at bounding box center [316, 350] width 55 height 11
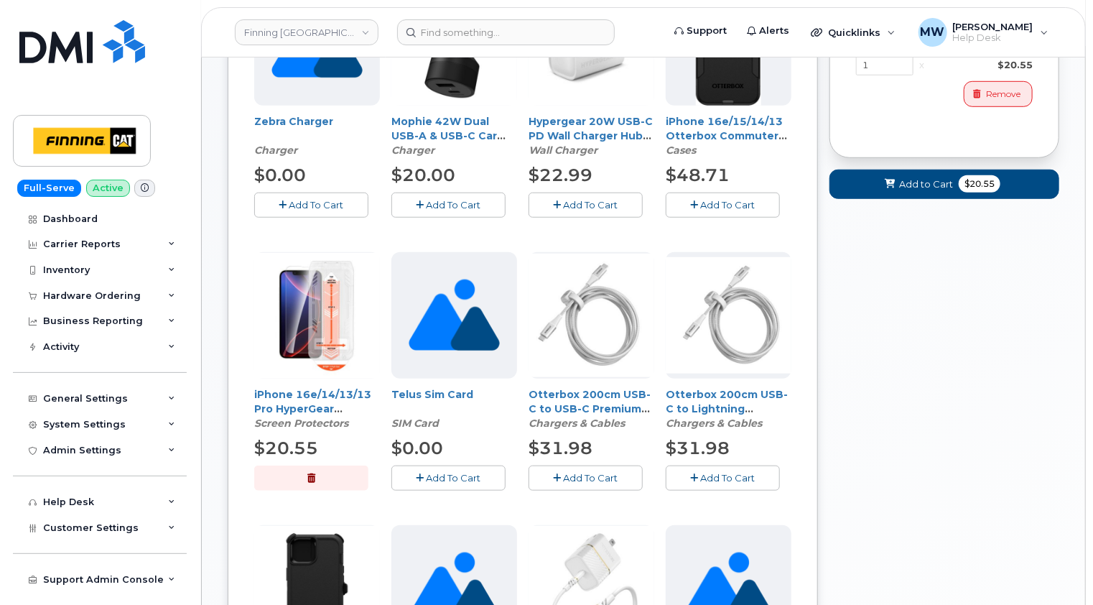
scroll to position [312, 0]
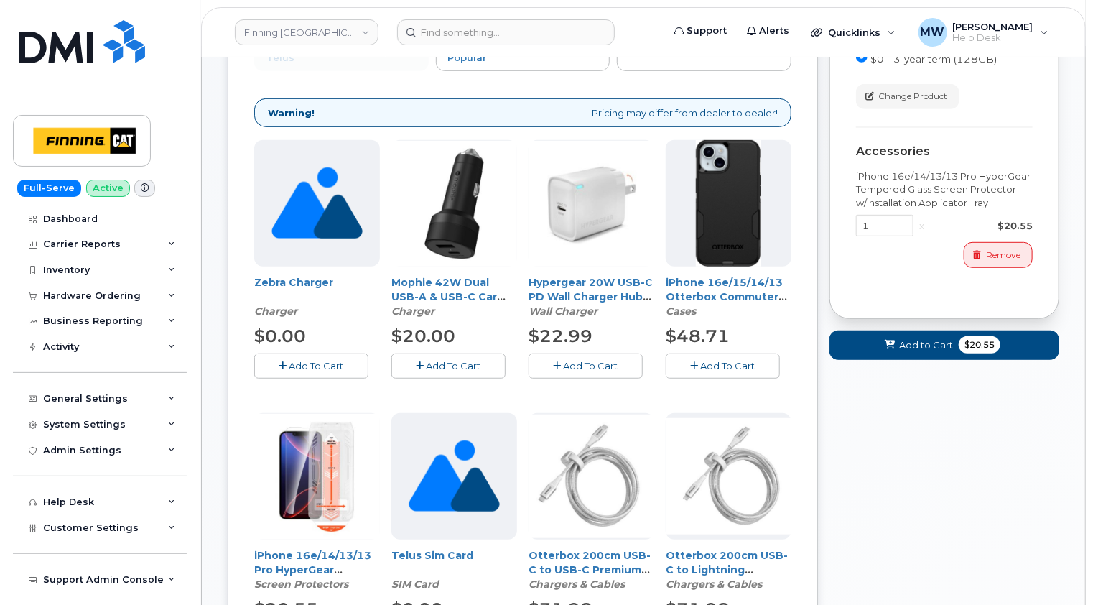
click at [720, 359] on button "Add To Cart" at bounding box center [723, 365] width 114 height 25
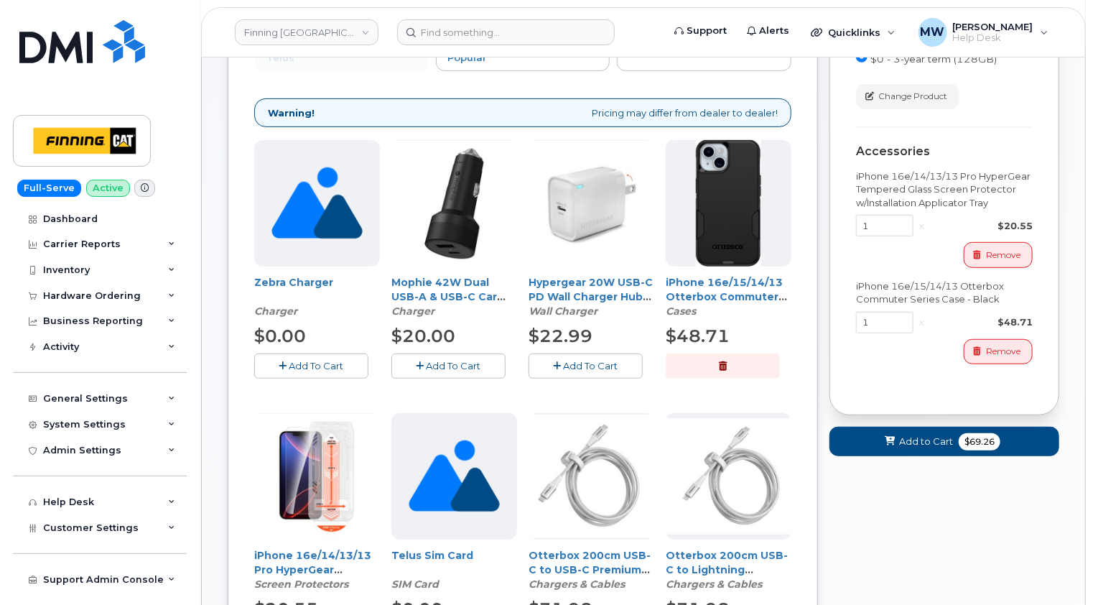
click at [582, 360] on span "Add To Cart" at bounding box center [591, 365] width 55 height 11
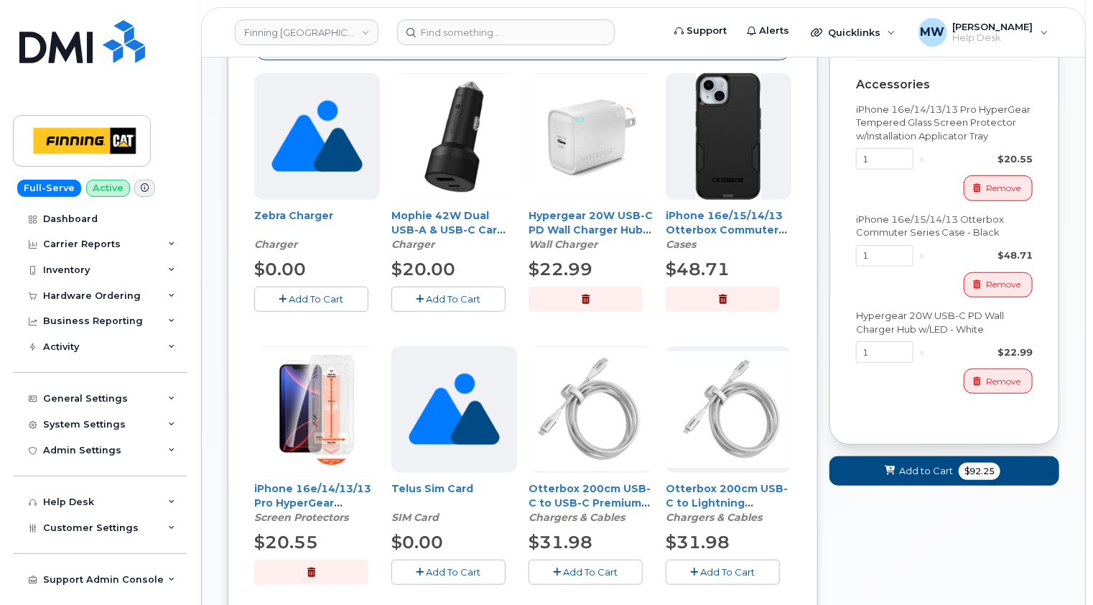
scroll to position [456, 0]
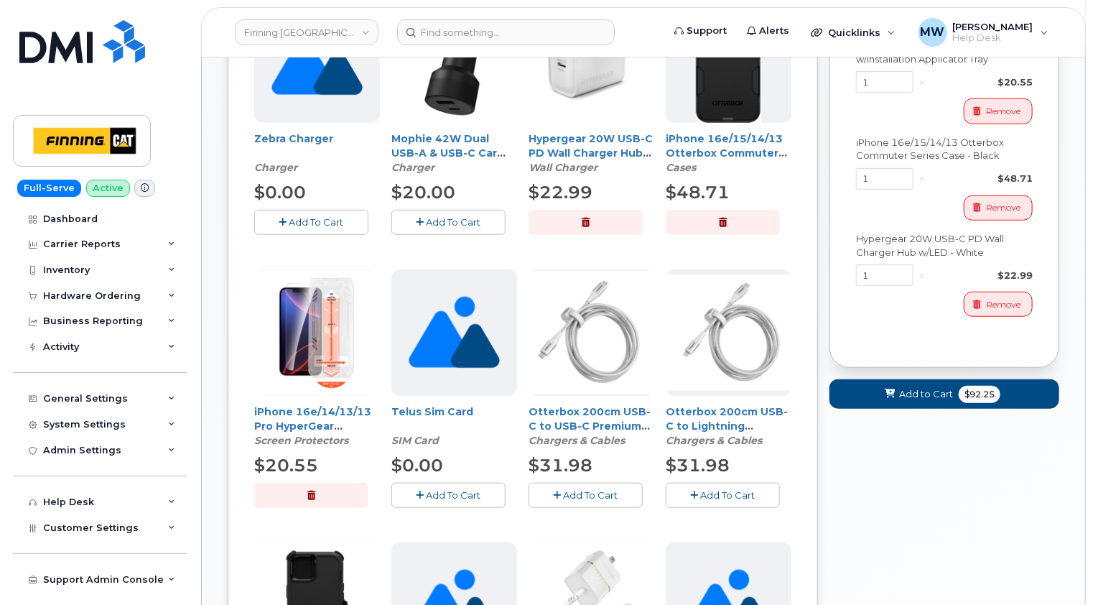
click at [468, 483] on button "Add To Cart" at bounding box center [448, 495] width 114 height 25
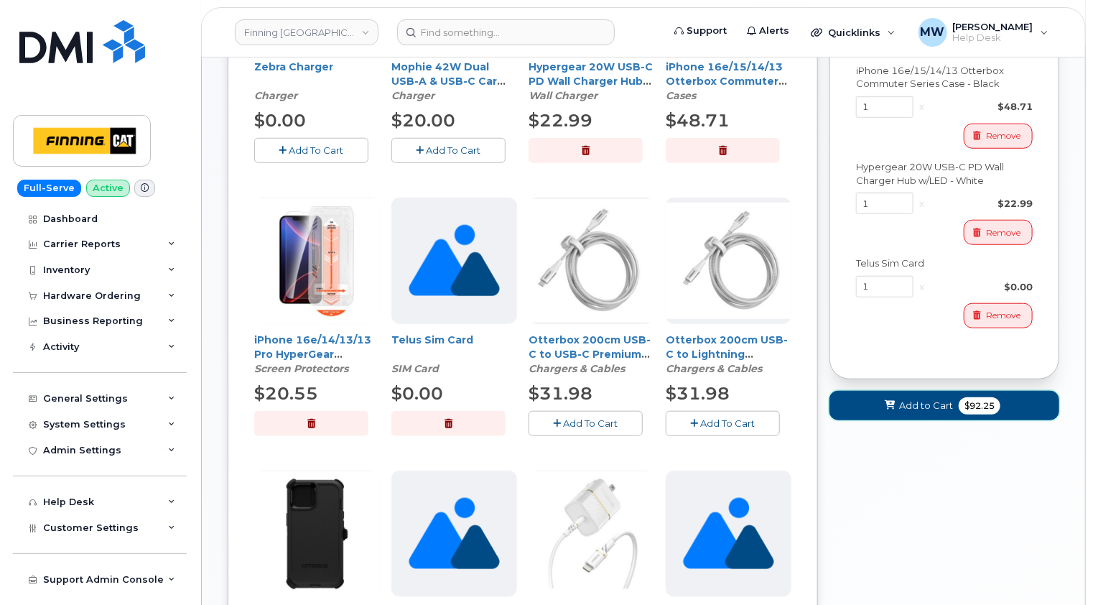
click at [939, 399] on span "Add to Cart" at bounding box center [926, 406] width 54 height 14
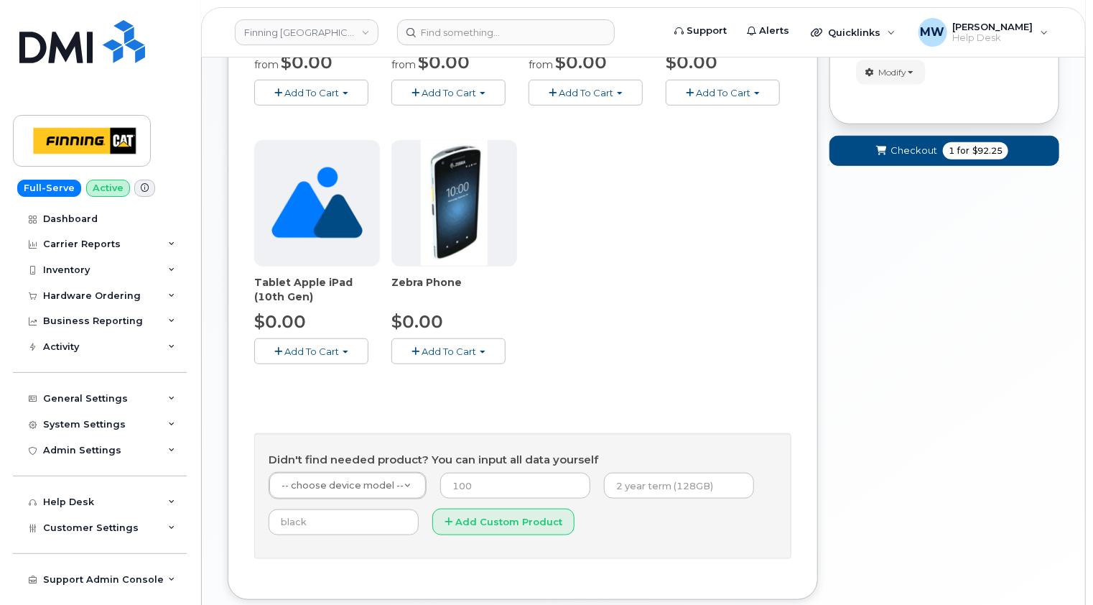
scroll to position [600, 0]
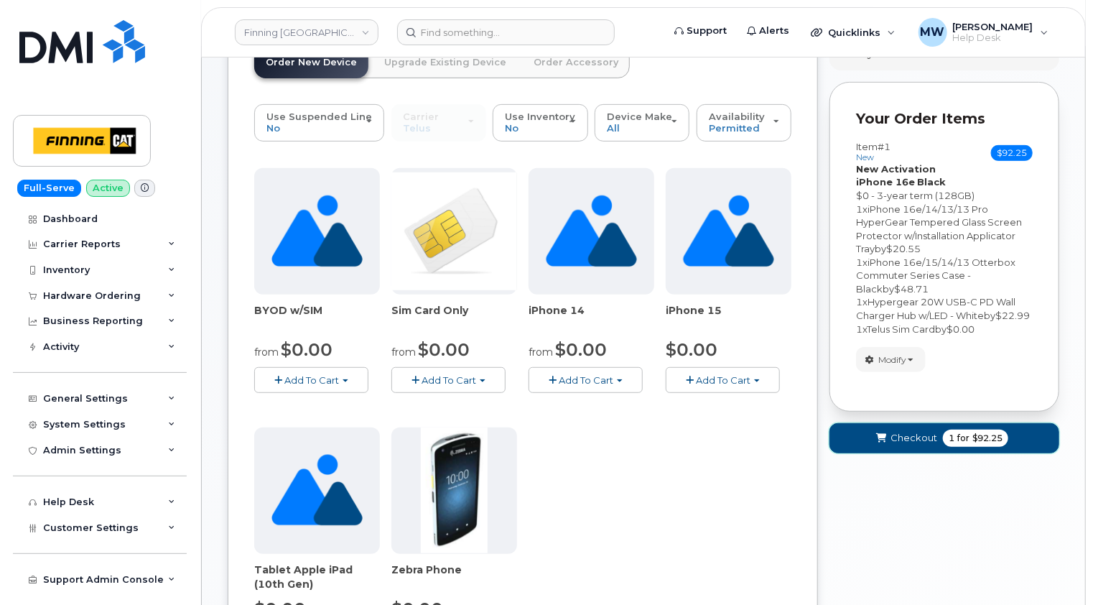
click at [908, 441] on span "Checkout" at bounding box center [914, 438] width 47 height 14
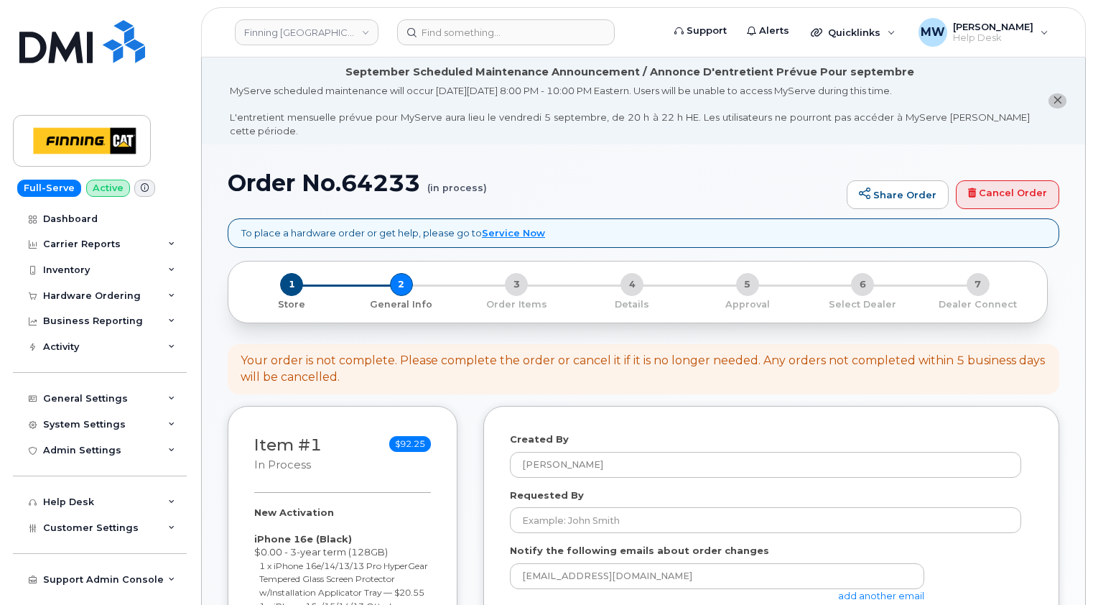
select select
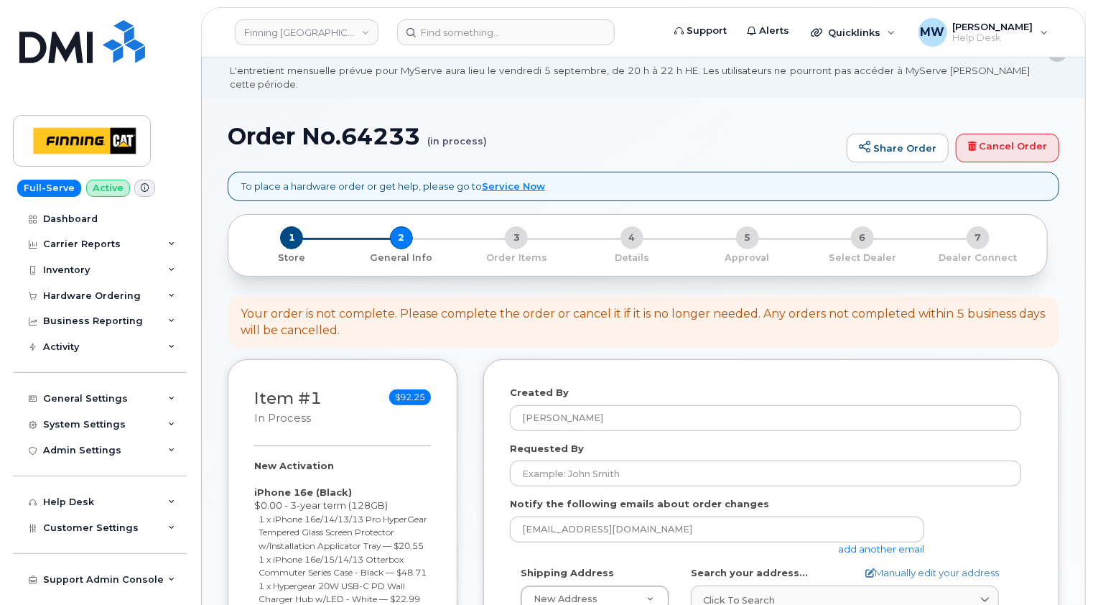
scroll to position [72, 0]
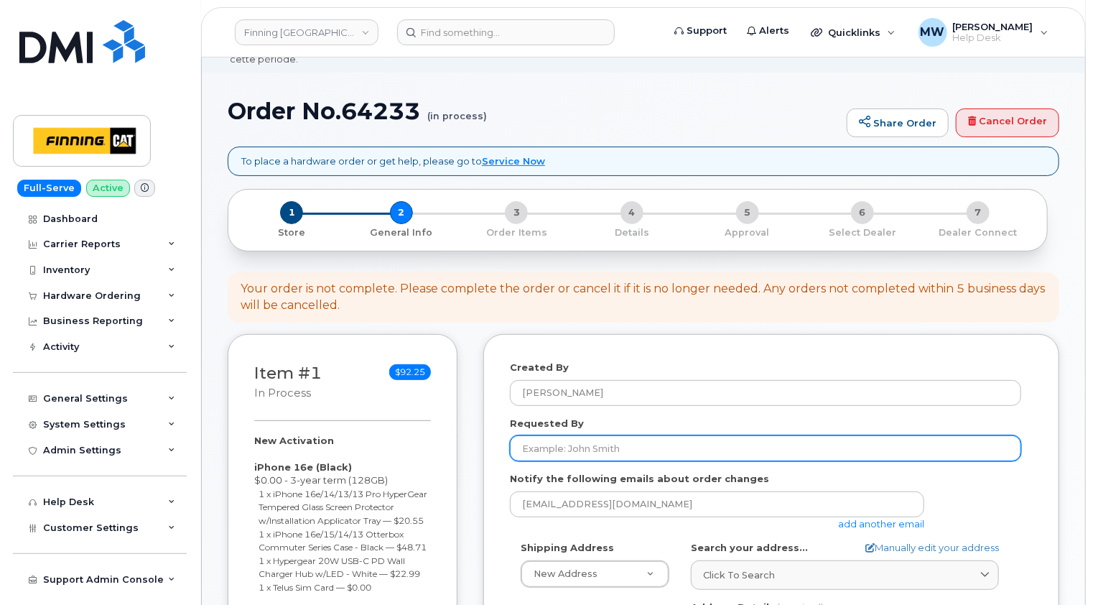
scroll to position [287, 0]
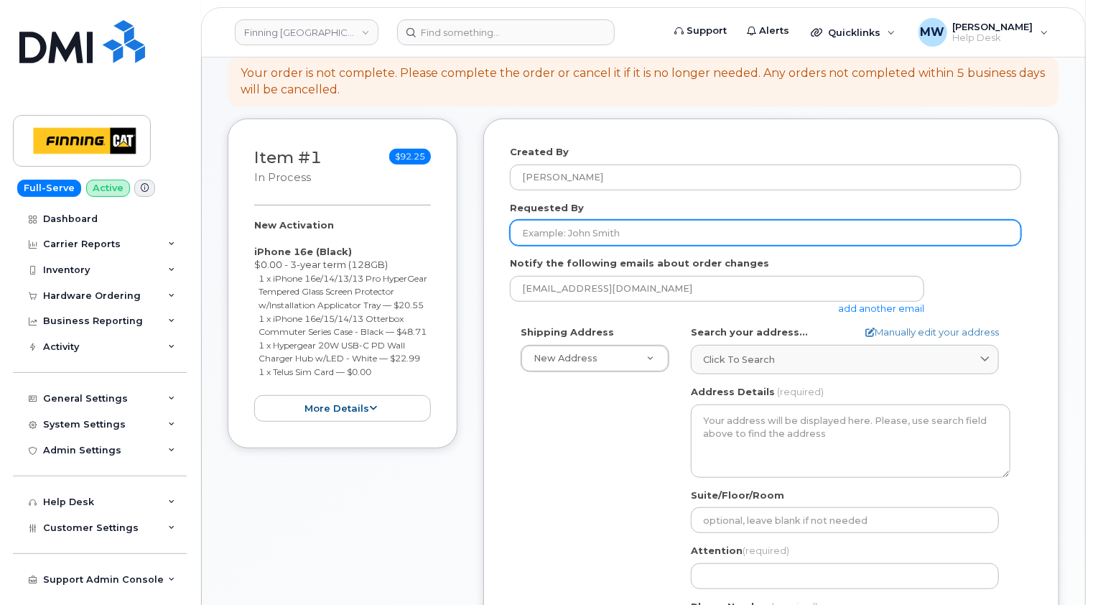
click at [607, 222] on input "Requested By" at bounding box center [765, 233] width 511 height 26
paste input "RITM0487742"
type input "RITM0487742"
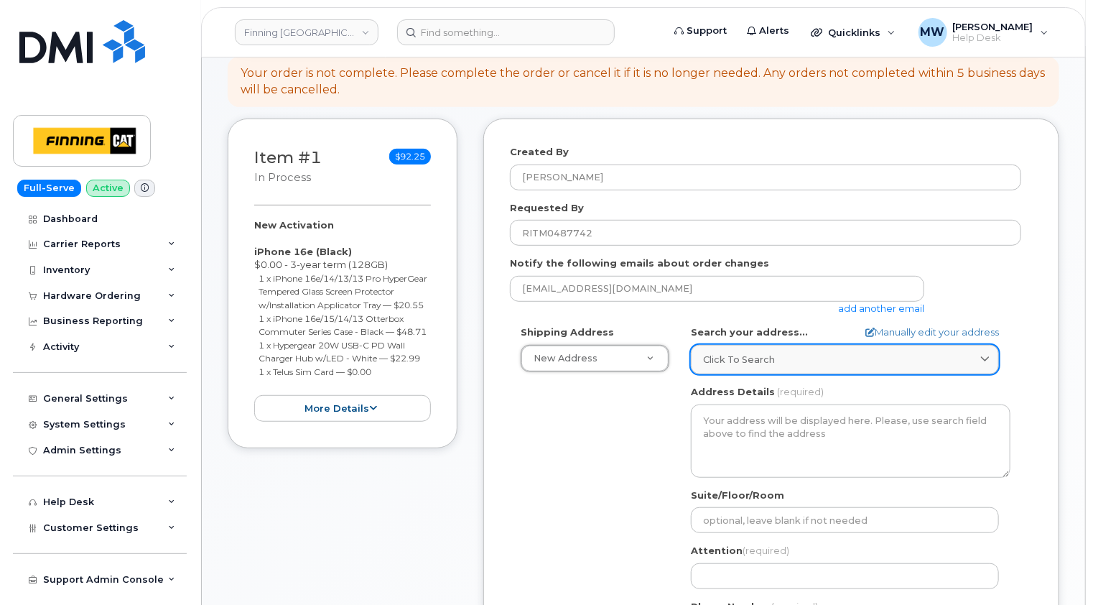
click at [766, 353] on span "Click to search" at bounding box center [739, 360] width 72 height 14
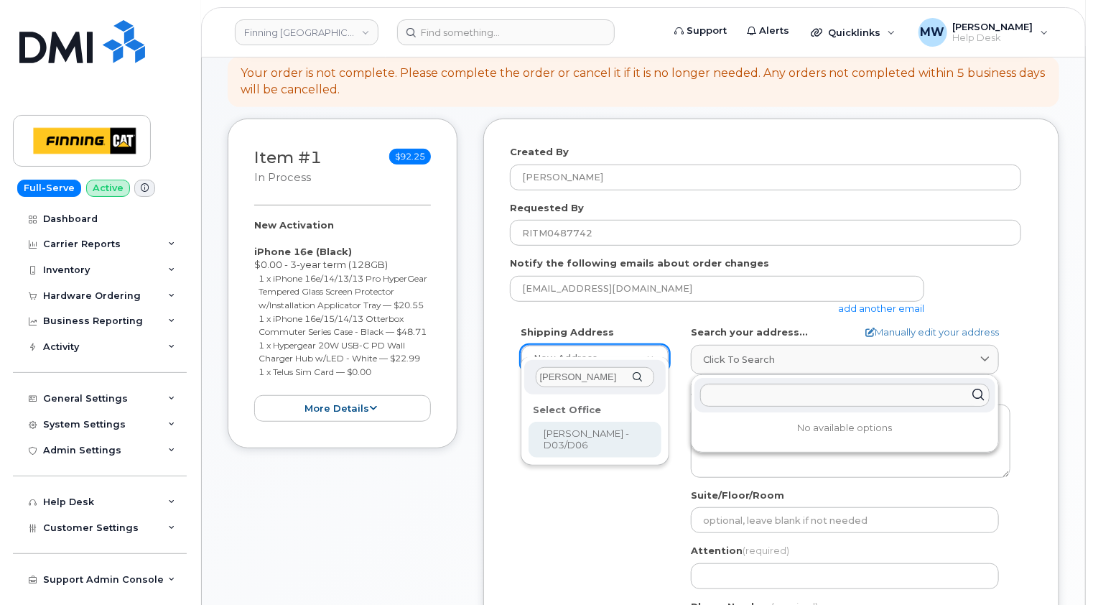
type input "[PERSON_NAME]"
select select
type textarea "[STREET_ADDRESS][PERSON_NAME][PERSON_NAME]"
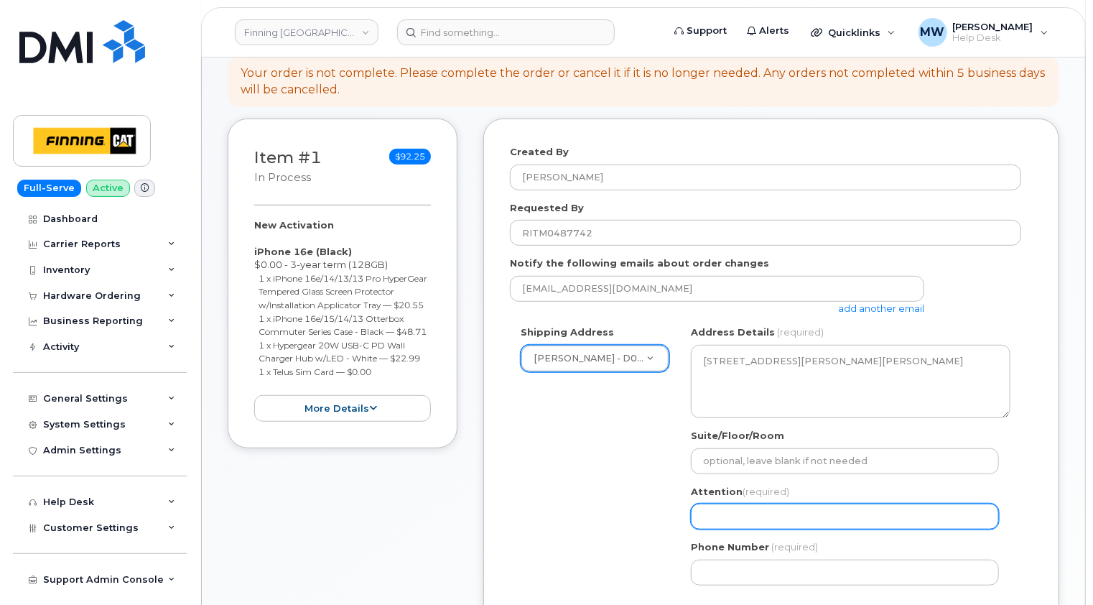
click at [771, 504] on input "Attention (required)" at bounding box center [845, 517] width 308 height 26
select select
type input "A"
select select
type input "Au"
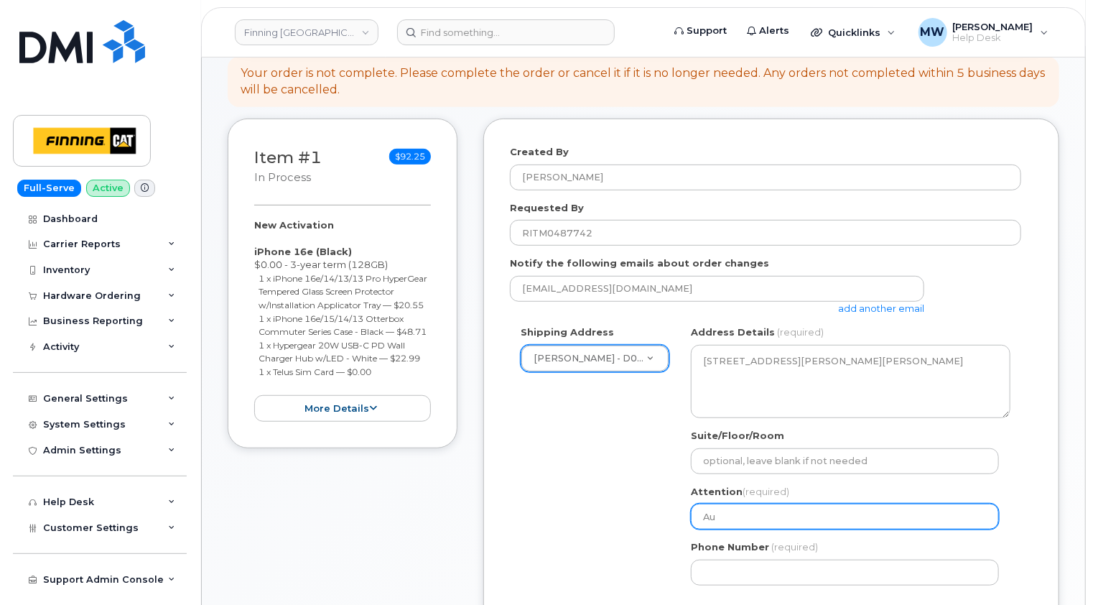
select select
type input "Aus"
select select
type input "Austi"
select select
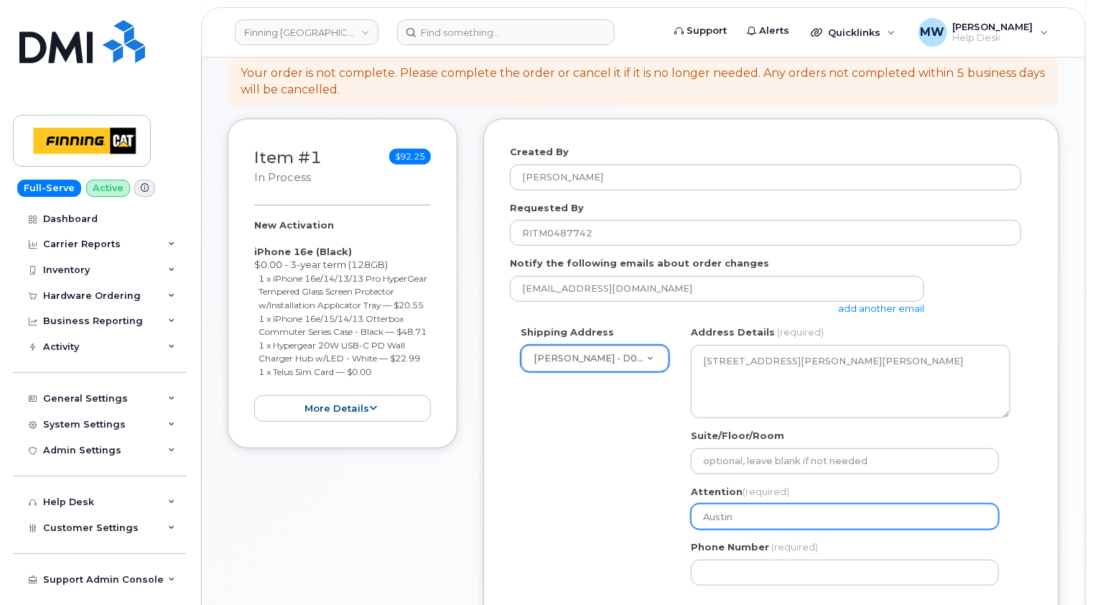
type input "Austin"
select select
type input "Austin A"
select select
type input "[PERSON_NAME]"
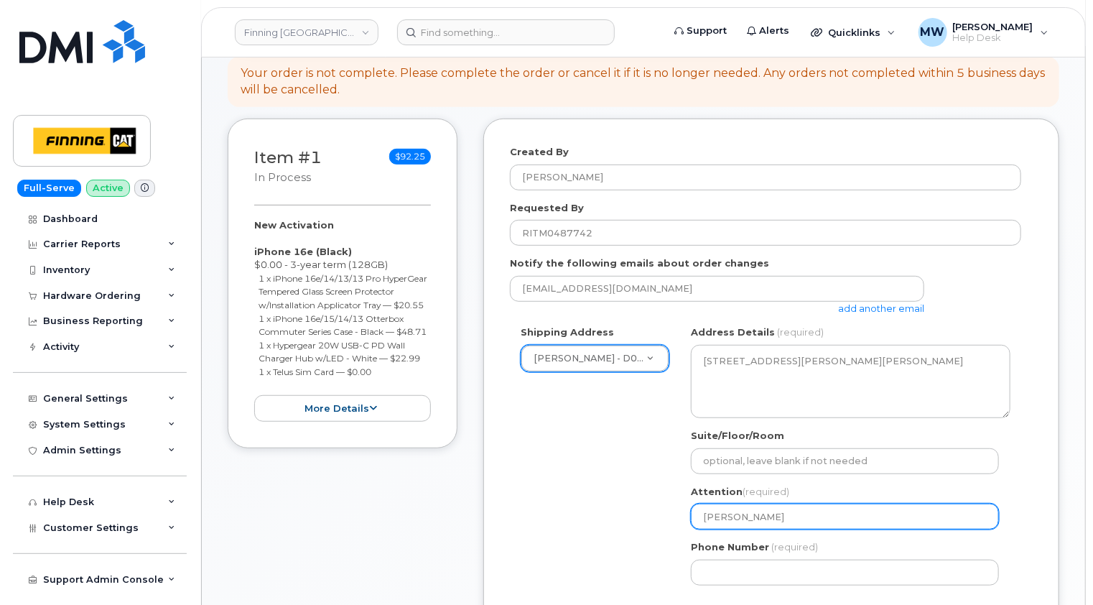
select select
type input "Austin Arm"
select select
type input "Austin Arms"
select select
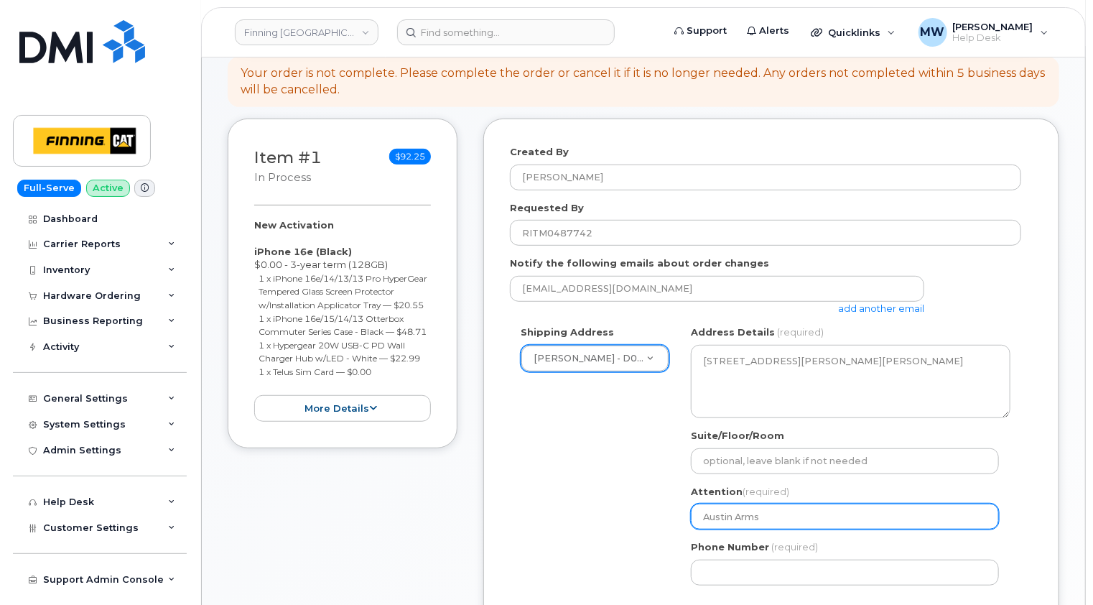
type input "Austin Armst"
select select
type input "Austin Armstr"
select select
type input "Austin Armstro"
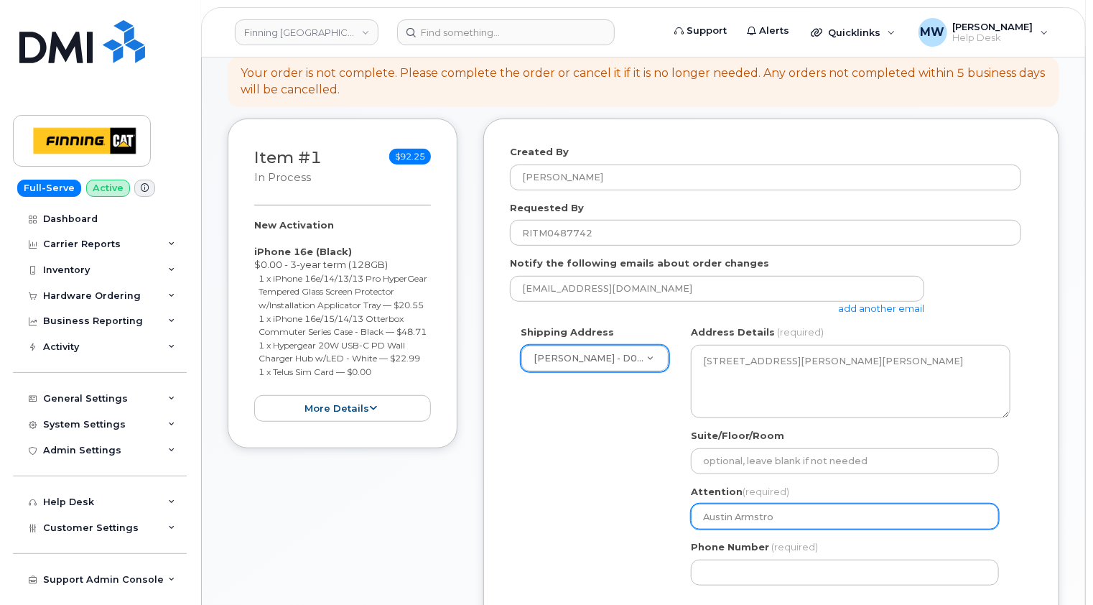
select select
type input "[PERSON_NAME]"
select select
type input "[PERSON_NAME]"
click at [1042, 348] on div "Created By [PERSON_NAME] Requested By RITM0487742 Notify the following emails a…" at bounding box center [771, 428] width 576 height 618
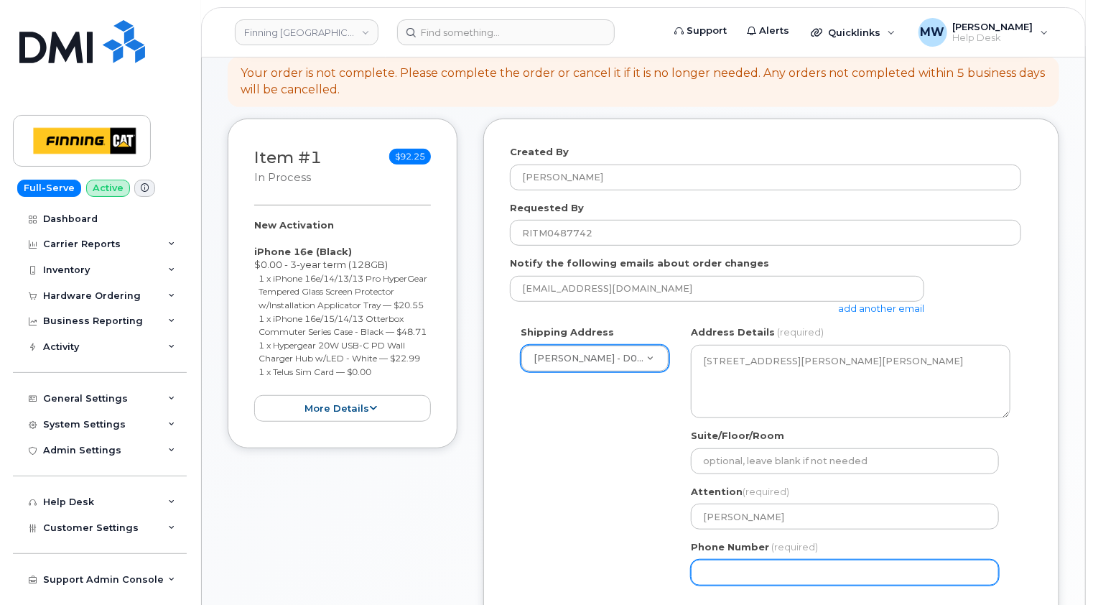
click at [770, 560] on input "Phone Number" at bounding box center [845, 573] width 308 height 26
paste input "7802156059"
select select
type input "7802156059"
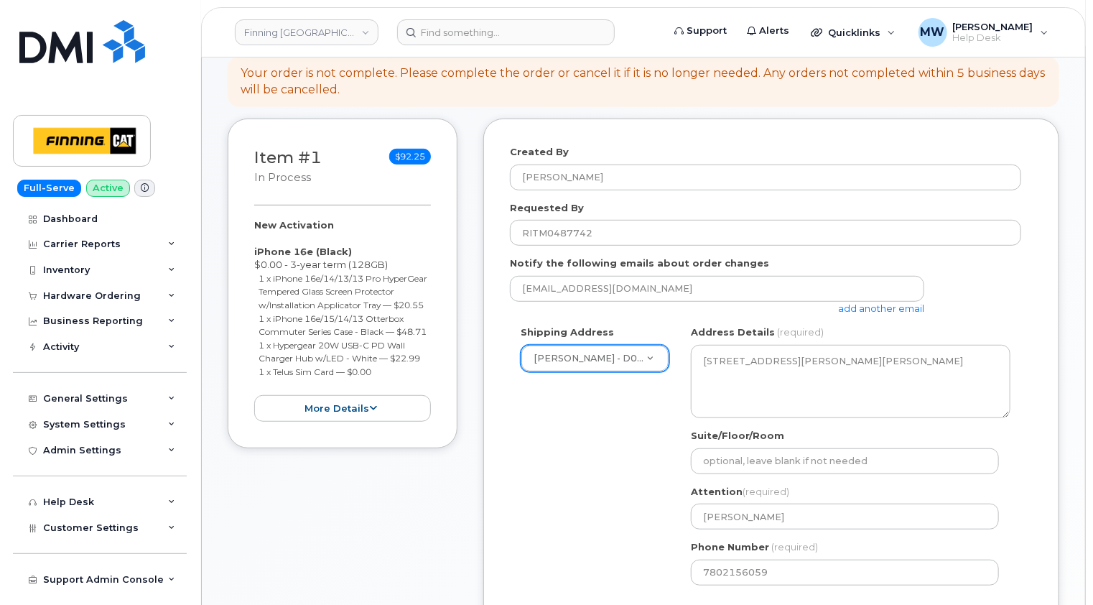
click at [639, 543] on div "Shipping Address [PERSON_NAME] - D03/D06 New Address [STREET_ADDRESS][PERSON_NA…" at bounding box center [765, 460] width 511 height 270
drag, startPoint x: 385, startPoint y: 385, endPoint x: 244, endPoint y: 239, distance: 202.7
click at [244, 239] on div "Item #1 in process $92.25 New Activation iPhone 16e (Black) $0.00 - 3-year term…" at bounding box center [343, 284] width 230 height 330
copy div "iPhone 16e (Black) $0.00 - 3-year term (128GB) 1 x iPhone 16e/14/13/13 Pro Hype…"
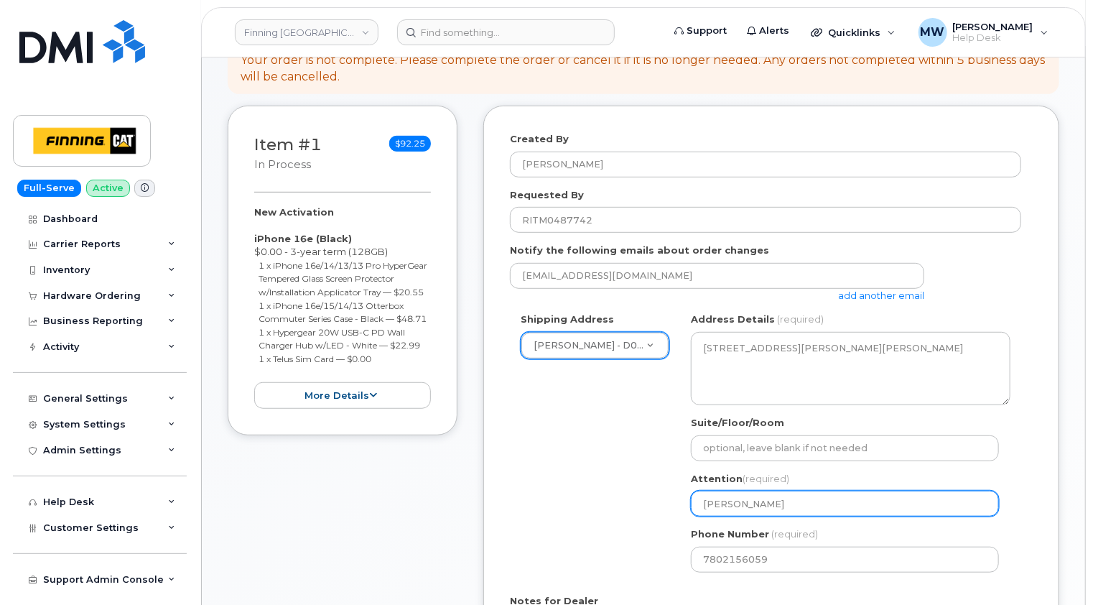
scroll to position [575, 0]
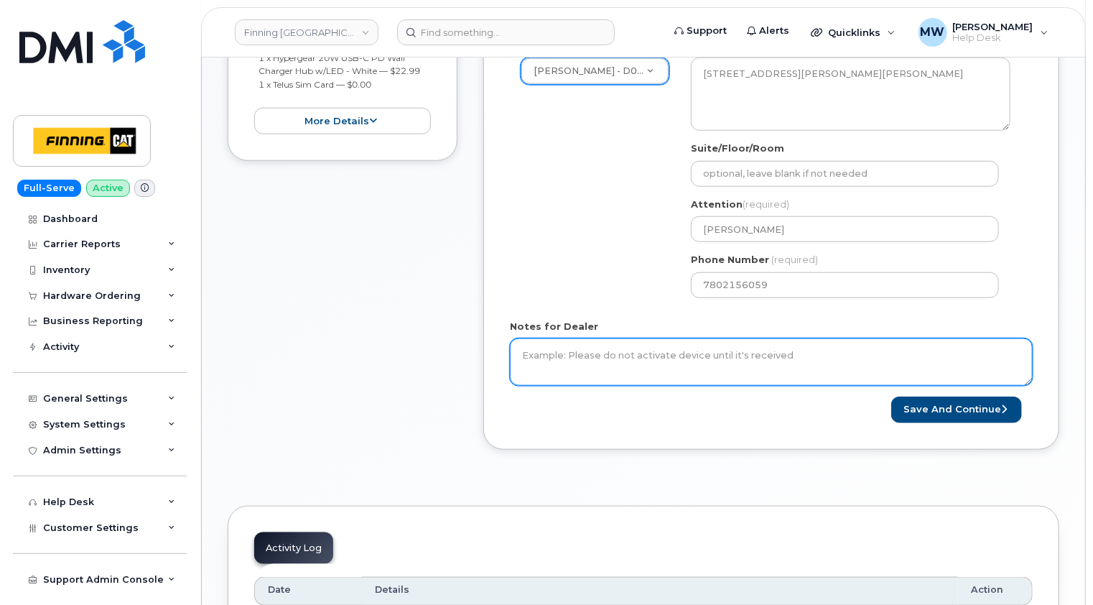
click at [718, 344] on textarea "Notes for Dealer" at bounding box center [771, 361] width 523 height 47
paste textarea "iPhone 16e (Black) $0.00 - 3-year term (128GB) 1 x iPhone 16e/14/13/13 Pro Hype…"
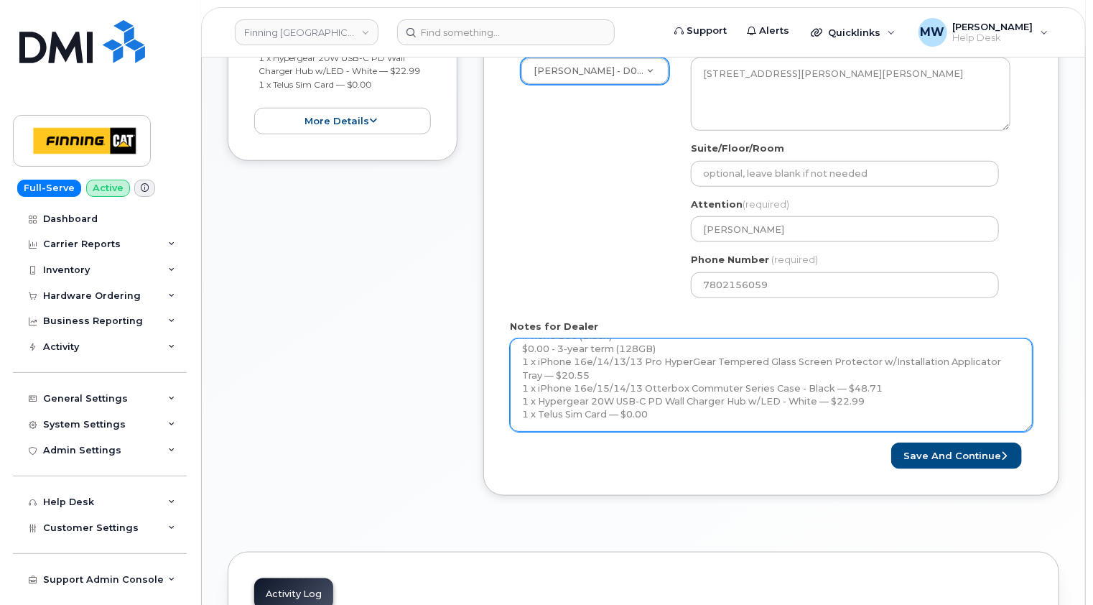
scroll to position [0, 0]
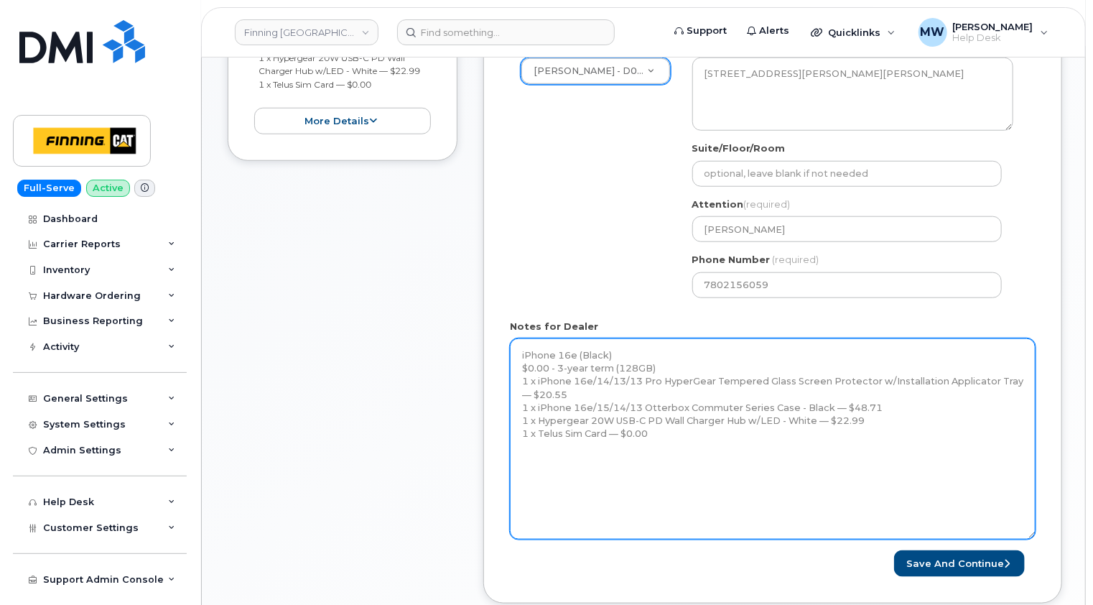
drag, startPoint x: 1031, startPoint y: 367, endPoint x: 802, endPoint y: 543, distance: 289.5
click at [1034, 523] on textarea "iPhone 16e (Black) $0.00 - 3-year term (128GB) 1 x iPhone 16e/14/13/13 Pro Hype…" at bounding box center [773, 438] width 526 height 201
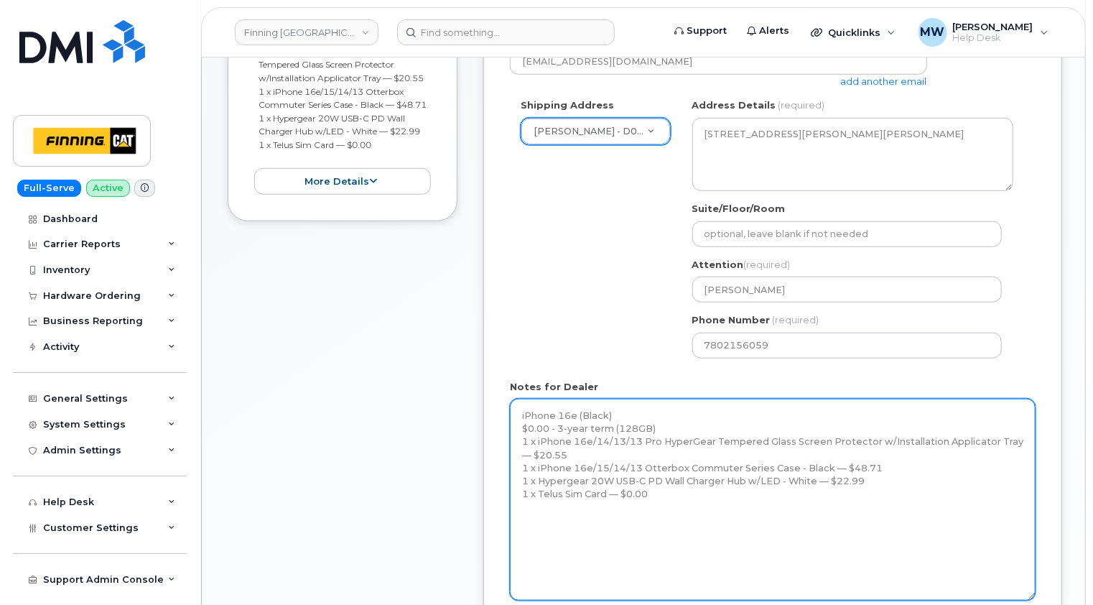
scroll to position [575, 0]
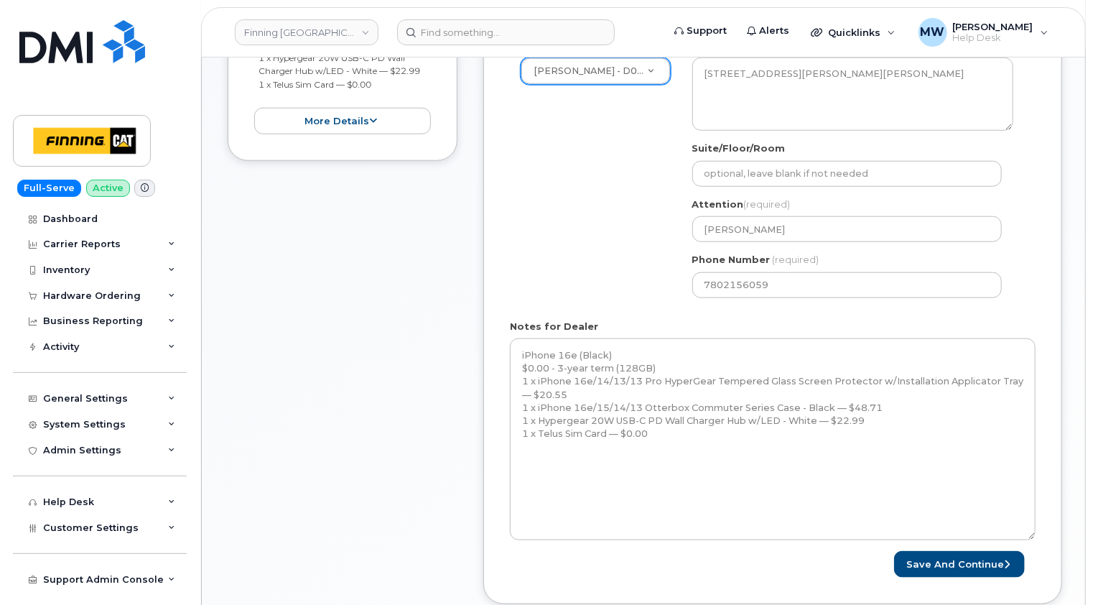
click at [290, 355] on div "Item #1 in process $92.25 New Activation iPhone 16e (Black) $0.00 - 3-year term…" at bounding box center [343, 228] width 230 height 794
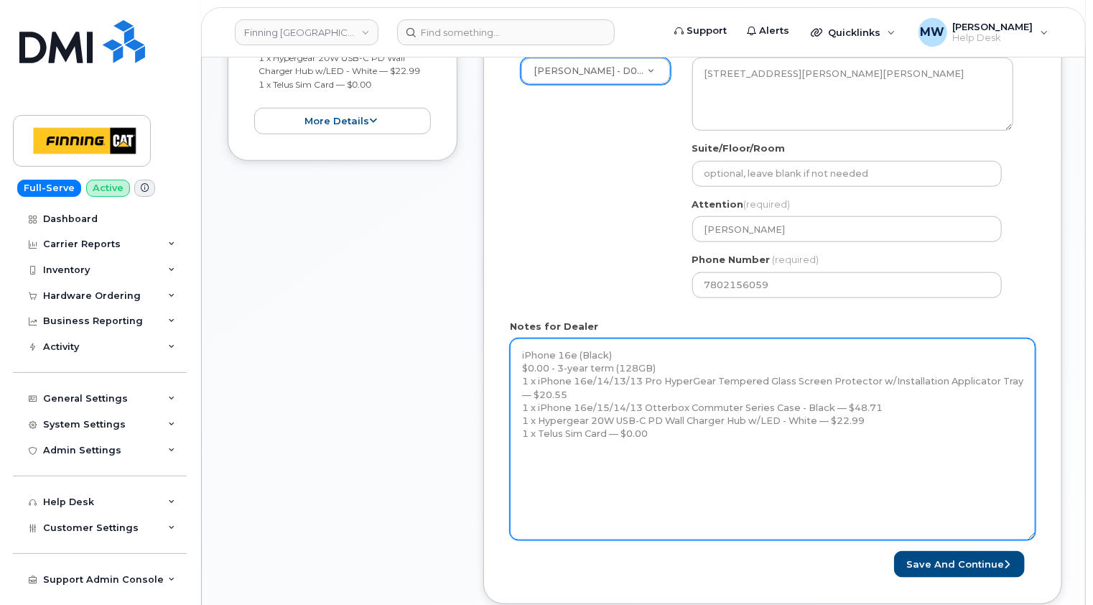
click at [575, 458] on textarea "iPhone 16e (Black) $0.00 - 3-year term (128GB) 1 x iPhone 16e/14/13/13 Pro Hype…" at bounding box center [773, 439] width 526 height 202
paste textarea "Telus Order #TL60023996"
click at [677, 418] on textarea "iPhone 16e (Black) $0.00 - 3-year term (128GB) 1 x iPhone 16e/14/13/13 Pro Hype…" at bounding box center [773, 439] width 526 height 202
type textarea "iPhone 16e (Black) $0.00 - 3-year term (128GB) 1 x iPhone 16e/14/13/13 Pro Hype…"
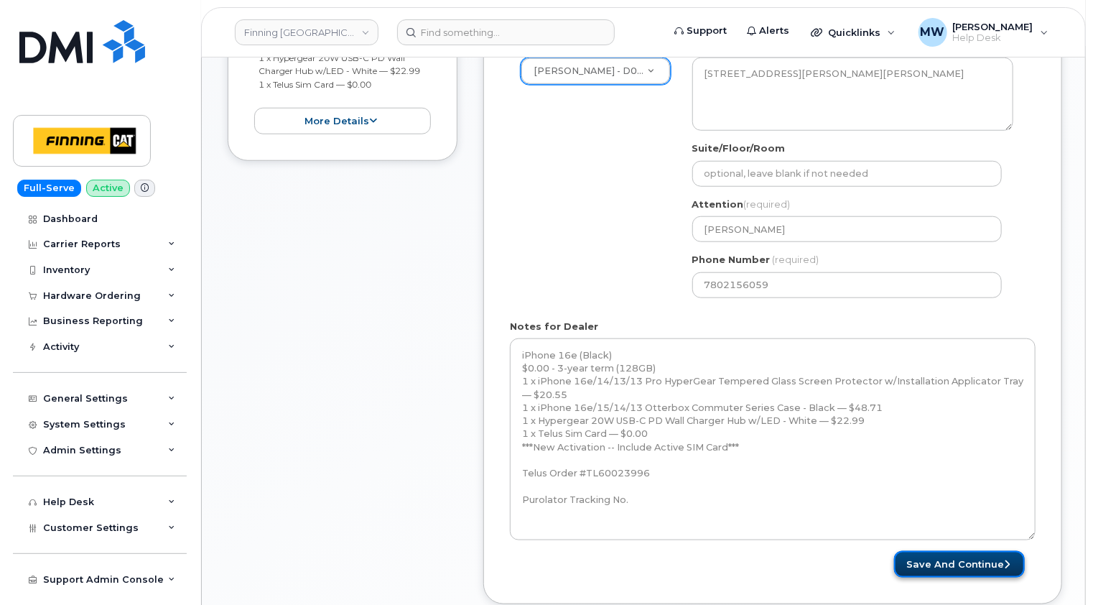
click at [983, 551] on button "Save and Continue" at bounding box center [959, 564] width 131 height 27
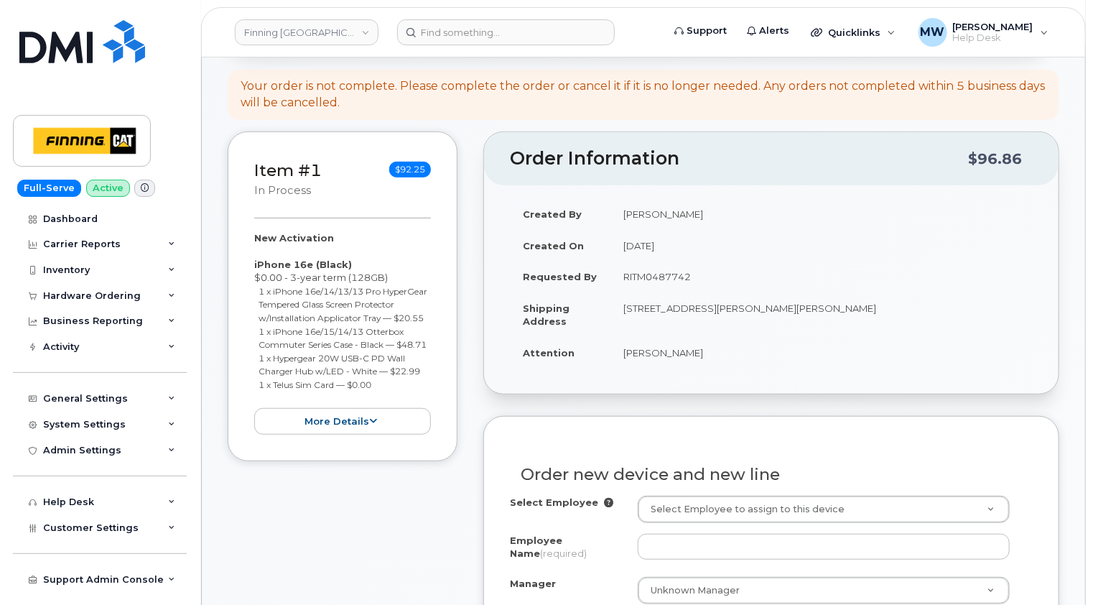
scroll to position [359, 0]
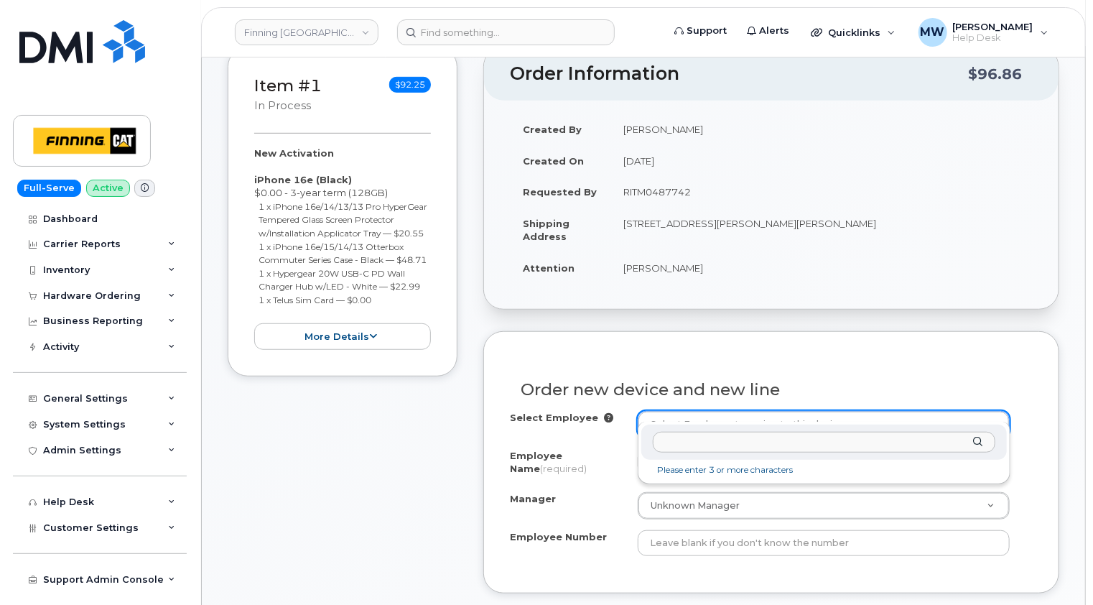
type input "u"
type input "austin armstron"
type input "440657"
type input "[PERSON_NAME]"
type input "3488562"
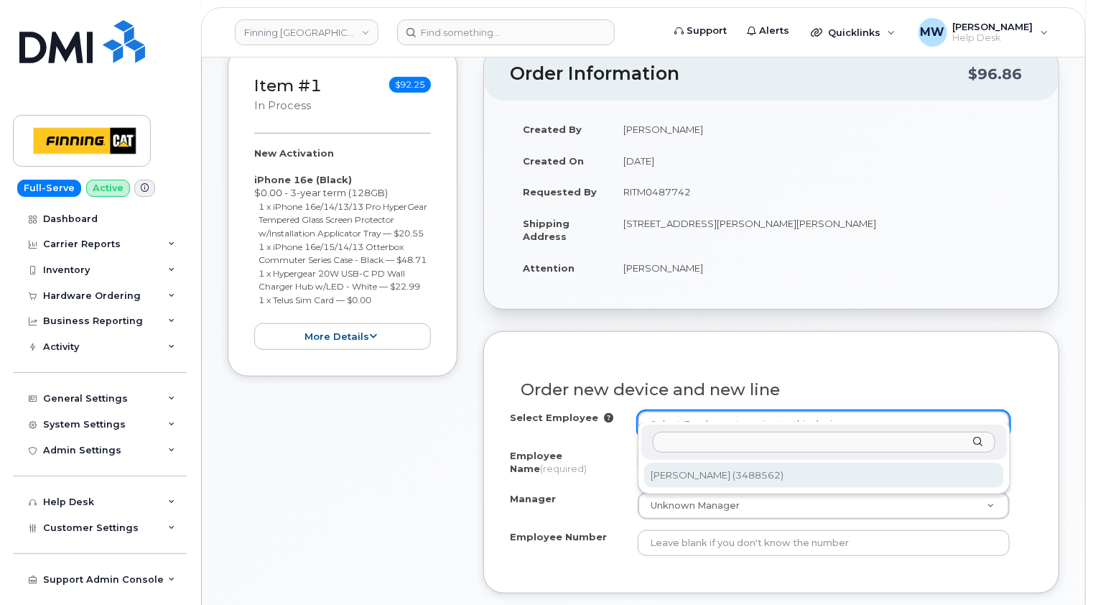
select select "D06"
select select "CSMAAAA"
select select "57655"
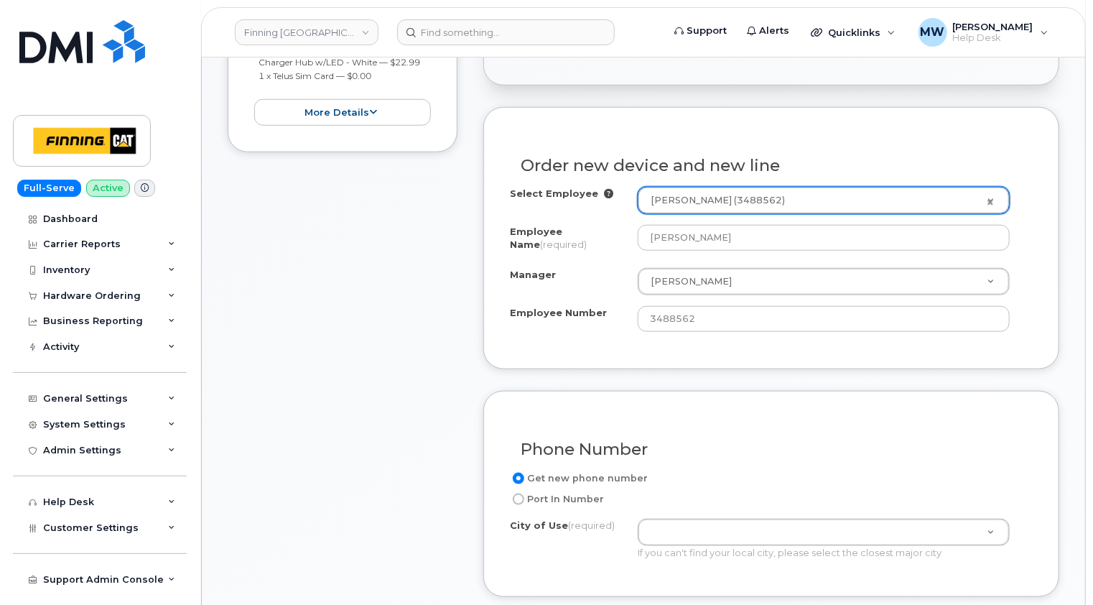
scroll to position [718, 0]
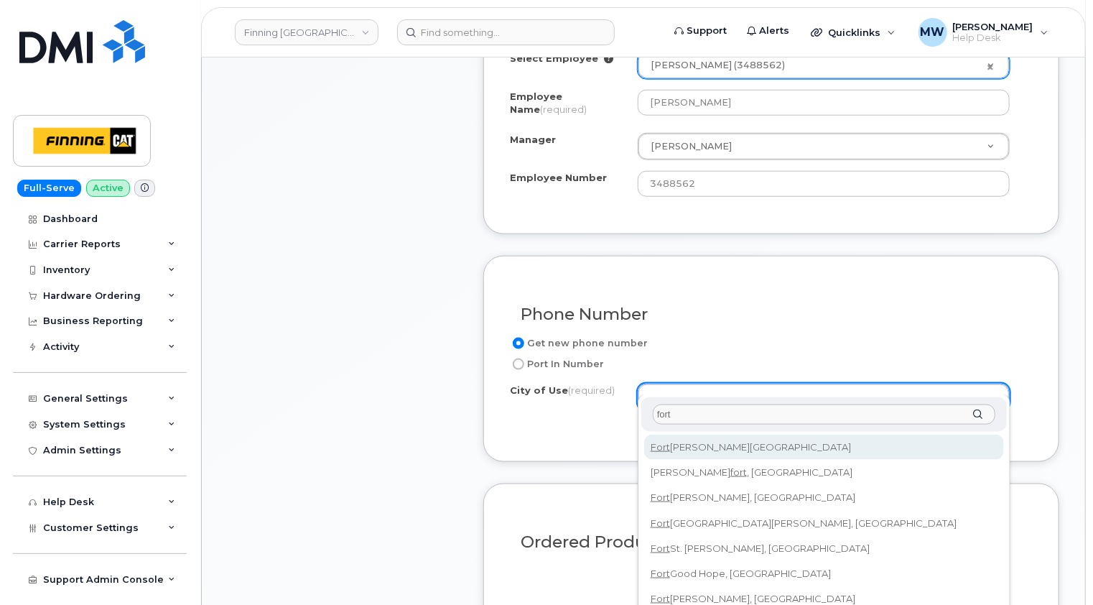
type input "fort"
type input "214"
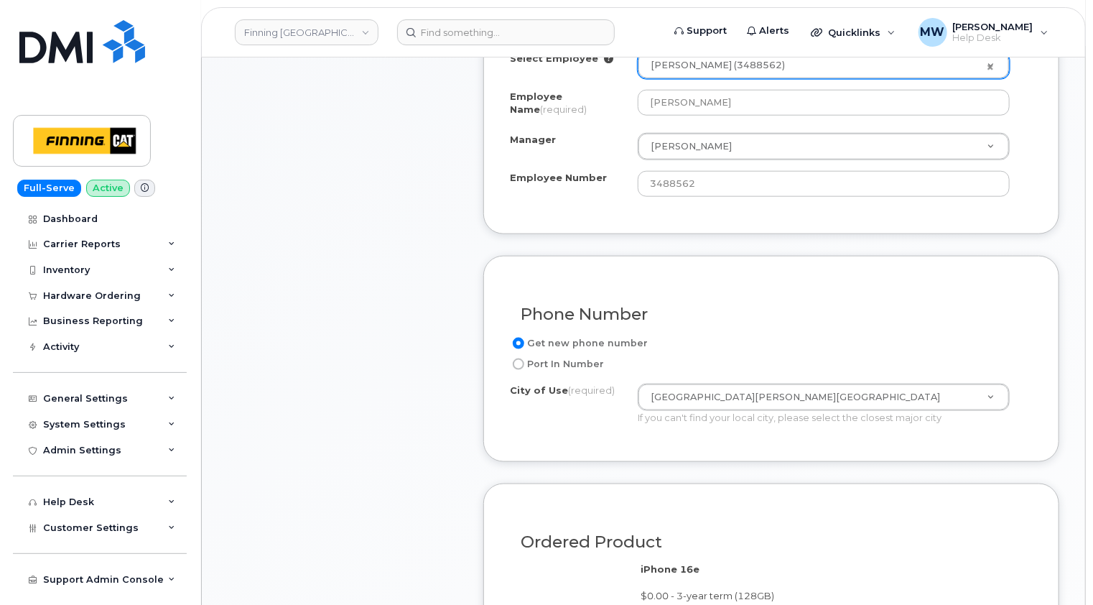
click at [1067, 413] on div "Order No.64233 (in process) Share Order Cancel Order To place a hardware order …" at bounding box center [643, 478] width 883 height 2104
click at [1057, 366] on div "Phone Number Get new phone number Port In Number City of Use (required) Fort Mc…" at bounding box center [771, 359] width 576 height 206
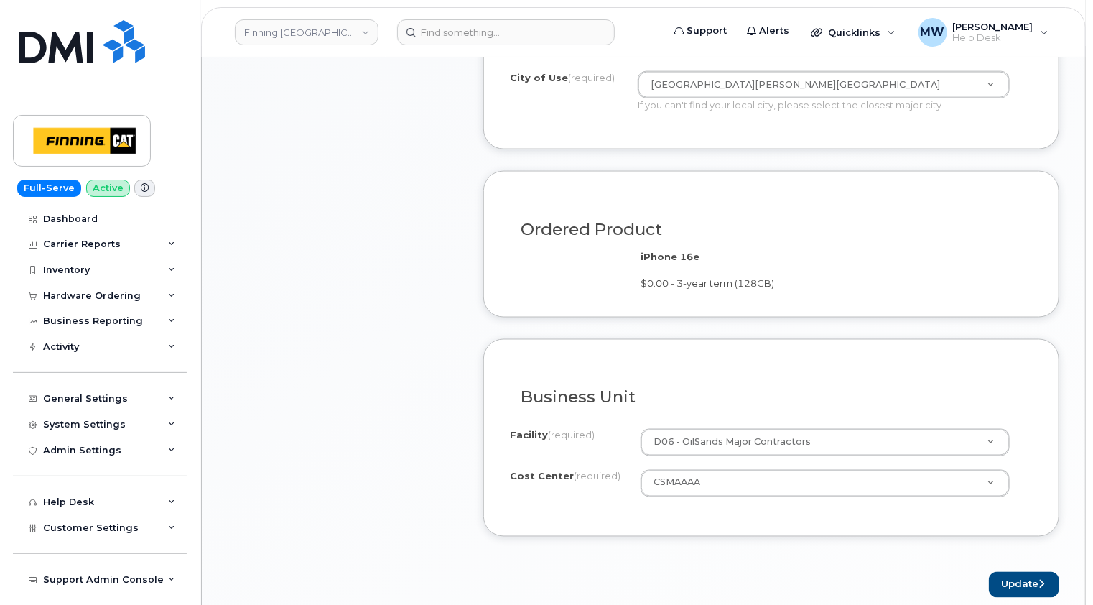
scroll to position [1221, 0]
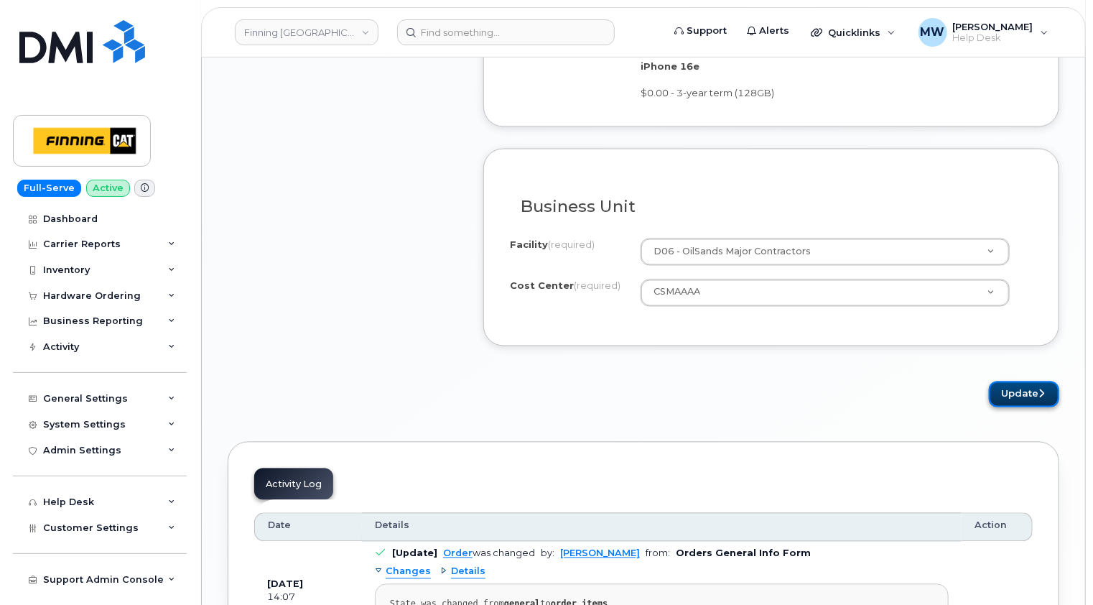
click at [1022, 381] on button "Update" at bounding box center [1024, 394] width 70 height 27
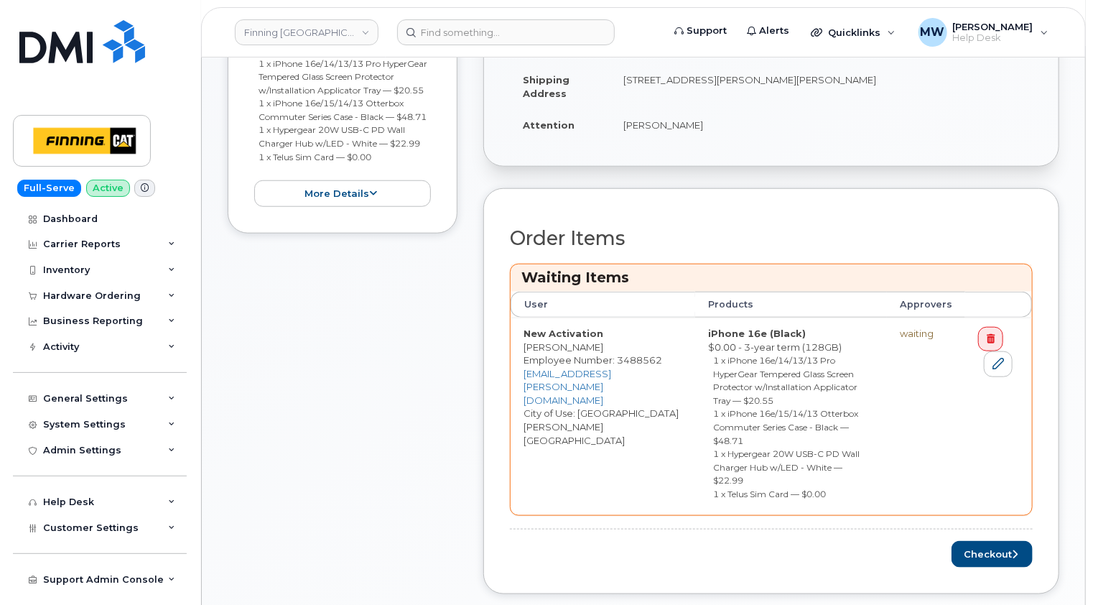
scroll to position [718, 0]
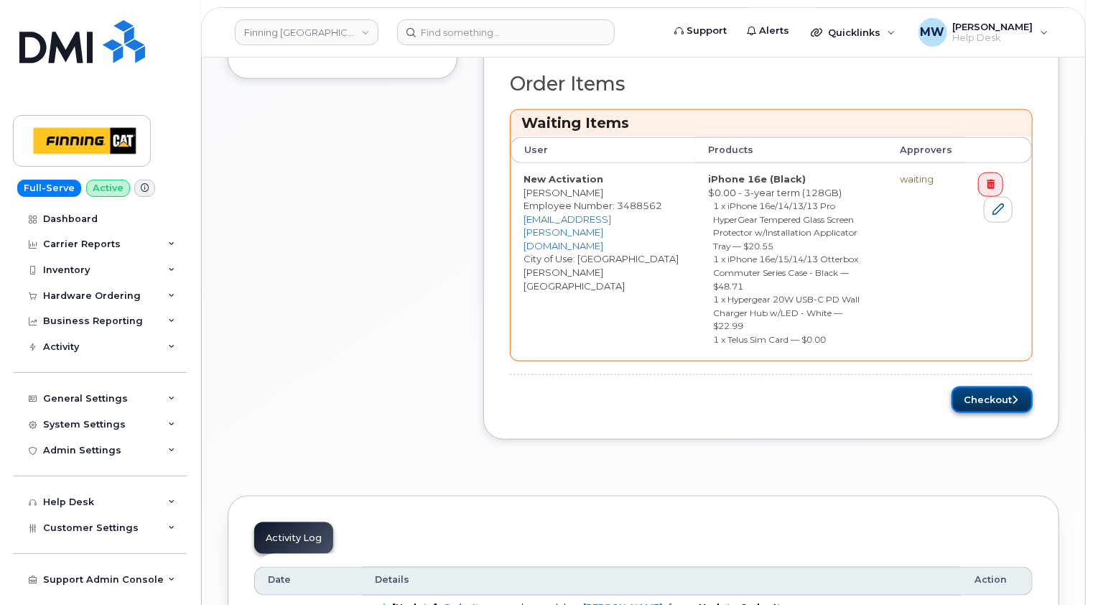
click at [1007, 386] on button "Checkout" at bounding box center [992, 399] width 81 height 27
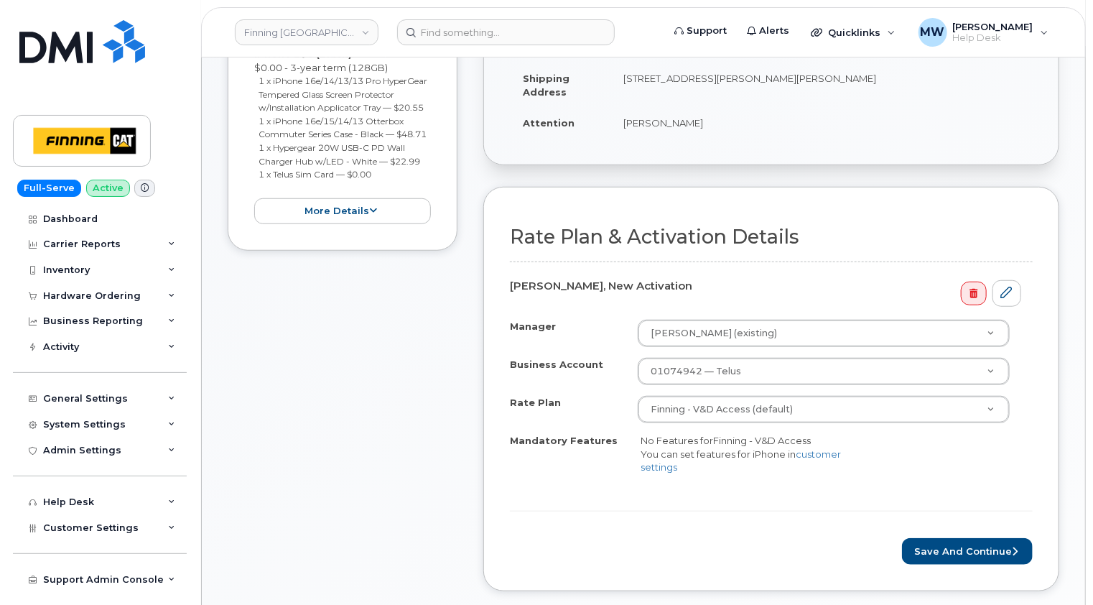
scroll to position [503, 0]
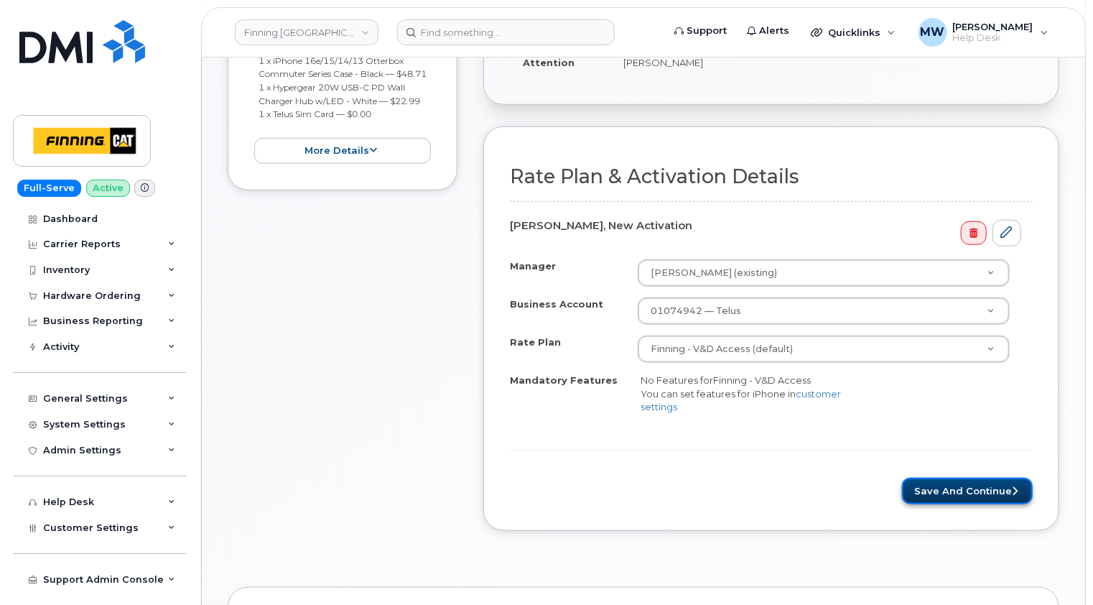
click at [978, 478] on button "Save and Continue" at bounding box center [967, 491] width 131 height 27
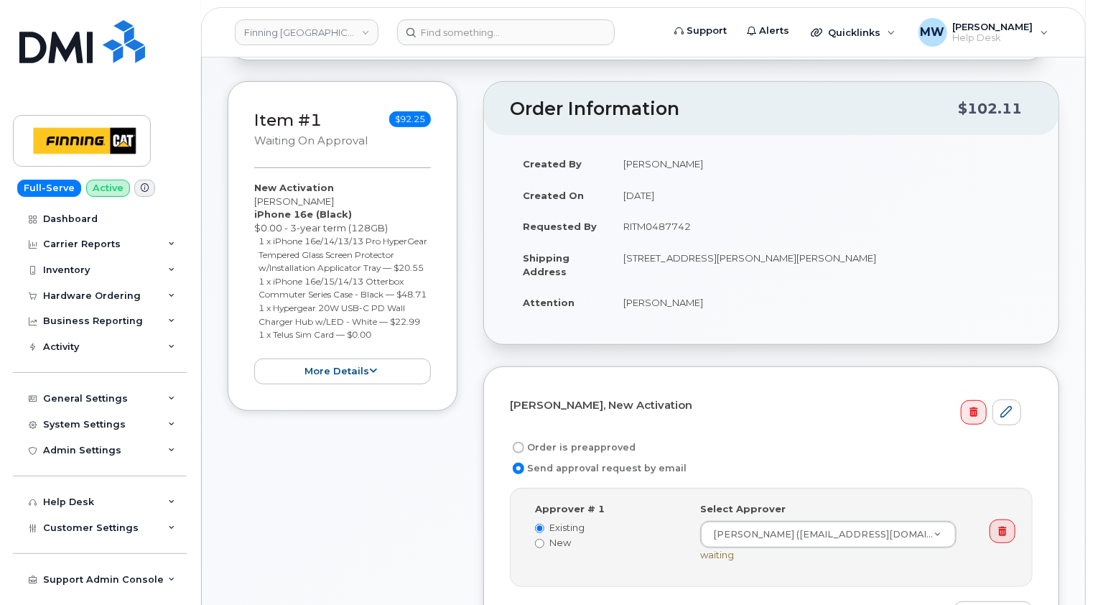
scroll to position [359, 0]
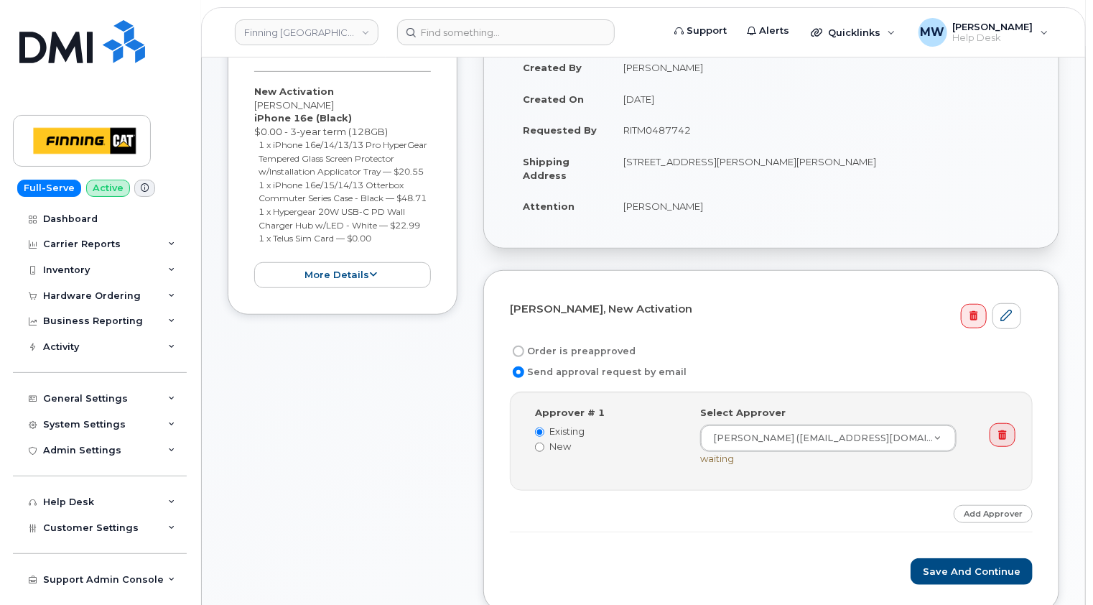
click at [598, 343] on label "Order is preapproved" at bounding box center [573, 351] width 126 height 17
click at [524, 345] on input "Order is preapproved" at bounding box center [518, 350] width 11 height 11
radio input "true"
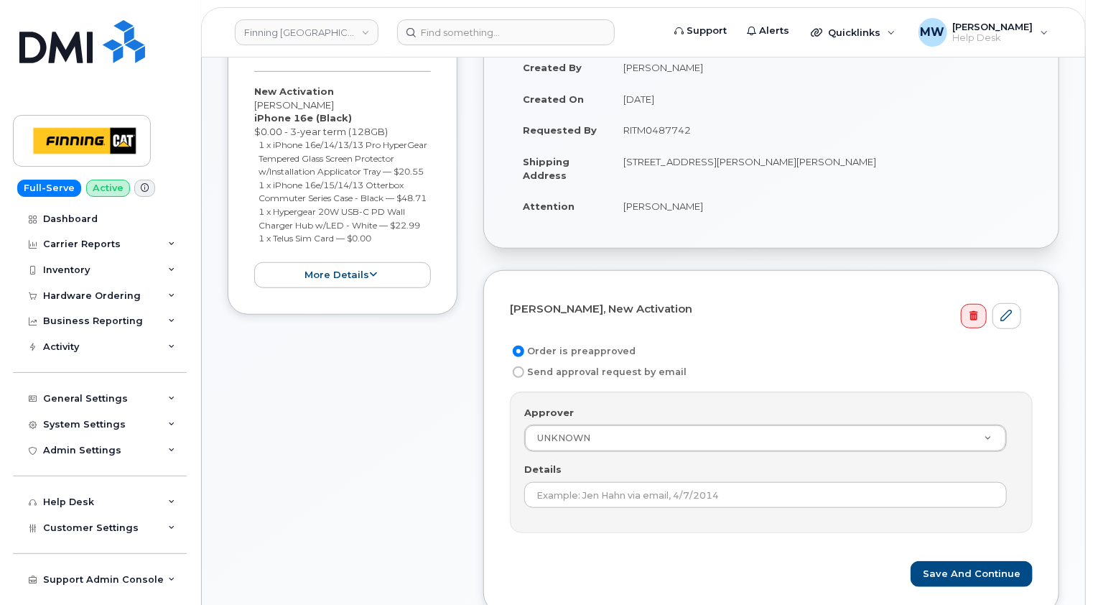
click at [660, 115] on td "RITM0487742" at bounding box center [822, 130] width 422 height 32
copy td "RITM0487742"
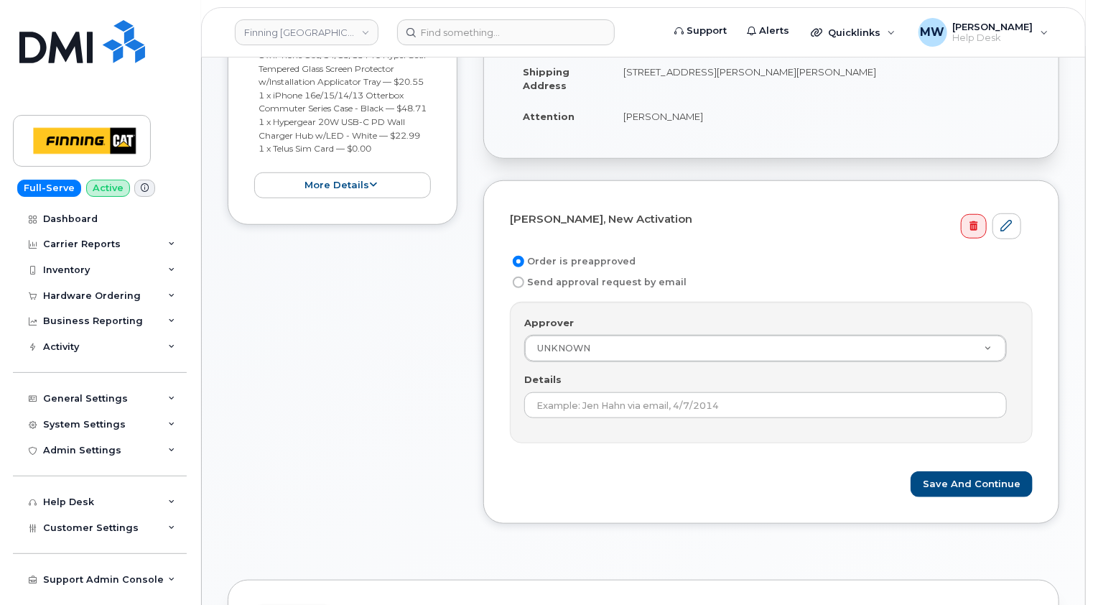
scroll to position [503, 0]
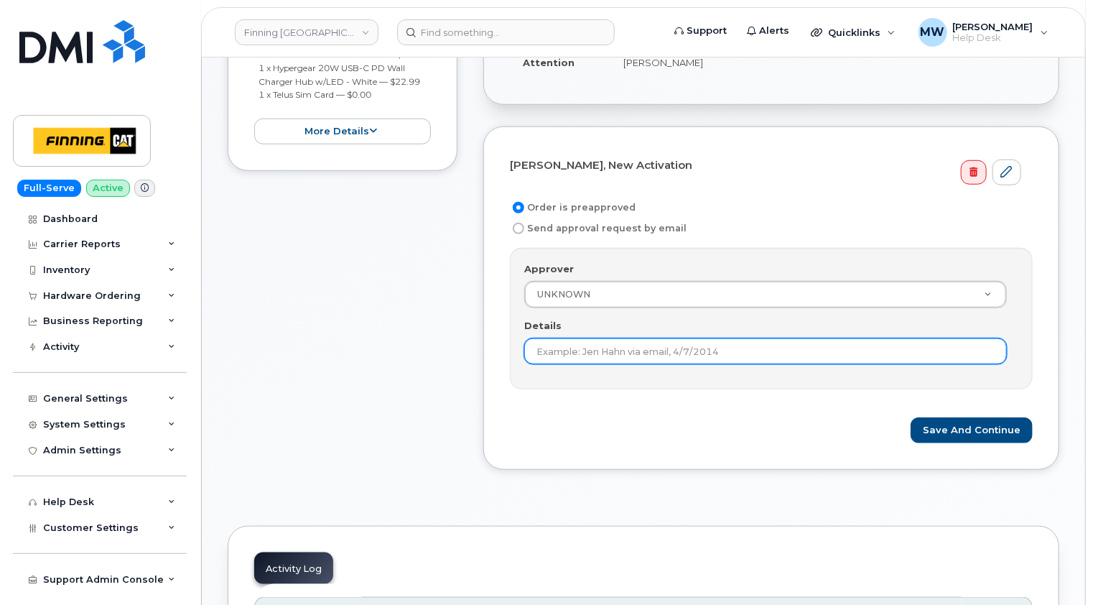
click at [638, 338] on input "Details" at bounding box center [765, 351] width 483 height 26
paste input "RITM0487742"
type input "RITM0487742"
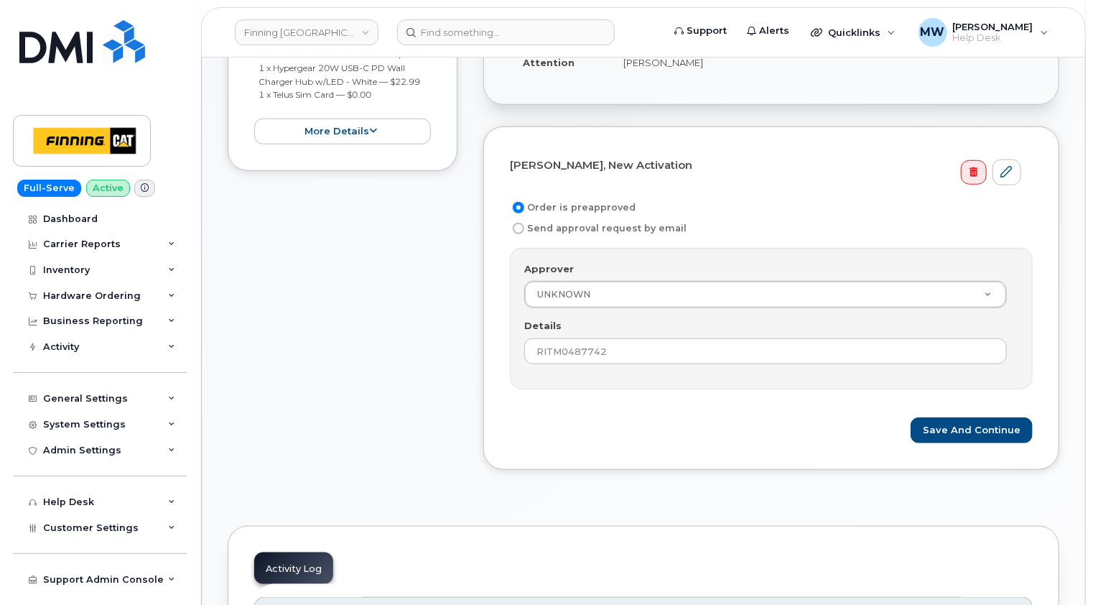
click at [677, 417] on div "Save and Continue" at bounding box center [771, 430] width 523 height 27
click at [986, 417] on button "Save and Continue" at bounding box center [972, 430] width 122 height 27
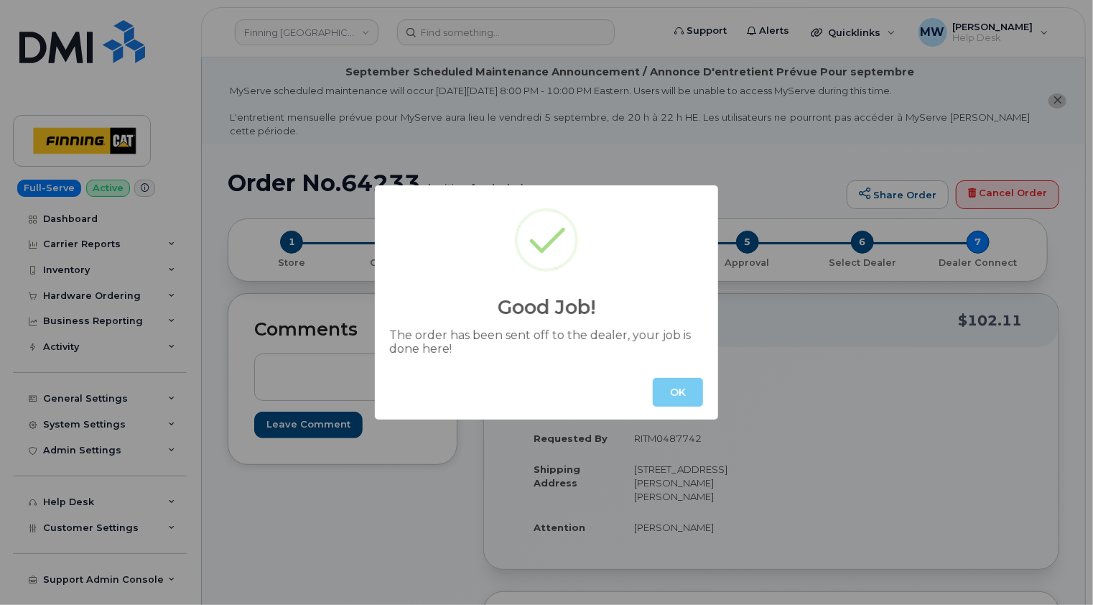
click at [685, 392] on button "OK" at bounding box center [678, 392] width 50 height 29
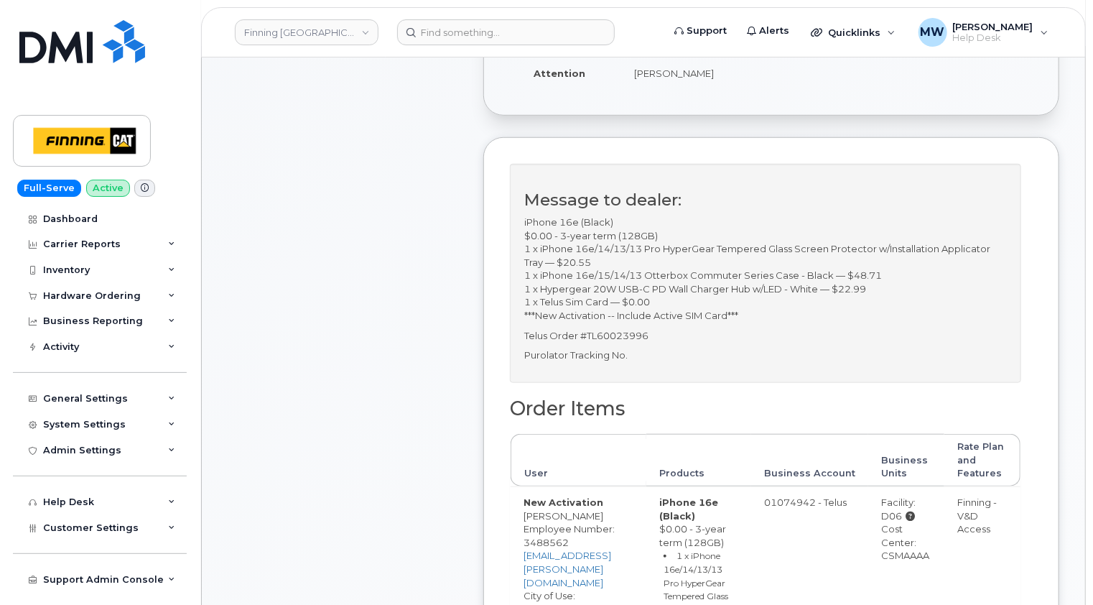
scroll to position [646, 0]
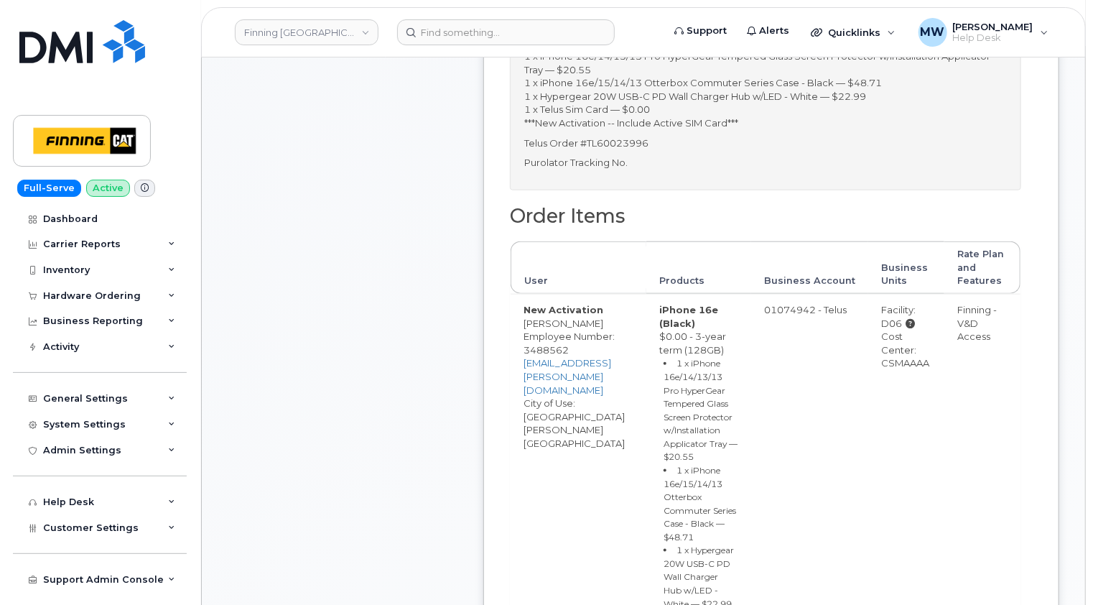
click at [925, 361] on div "Cost Center: CSMAAAA" at bounding box center [906, 350] width 50 height 40
copy div "CSMAAAA"
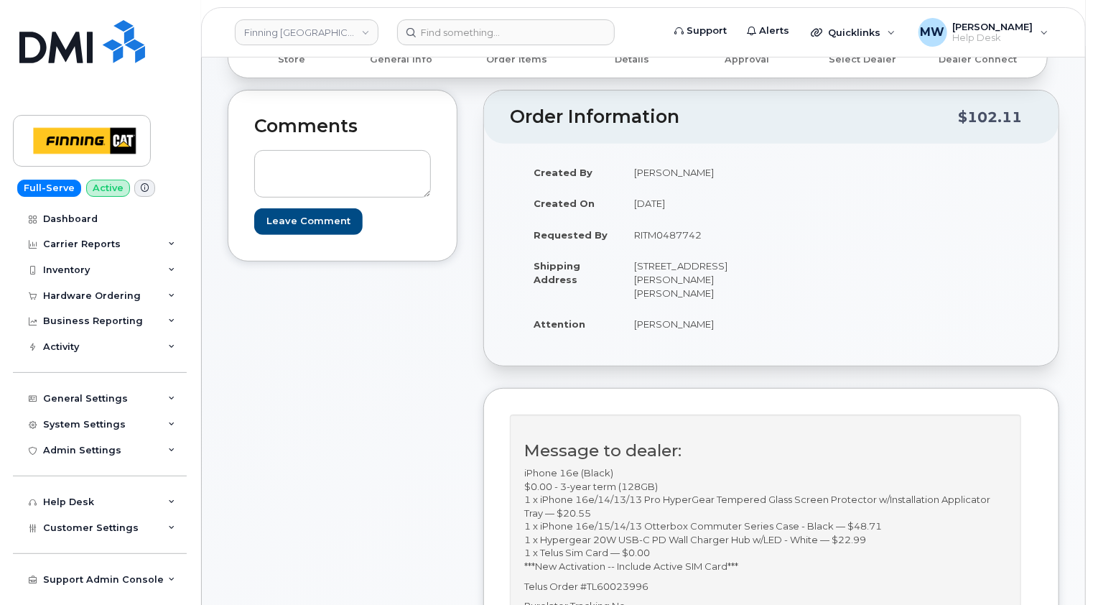
scroll to position [72, 0]
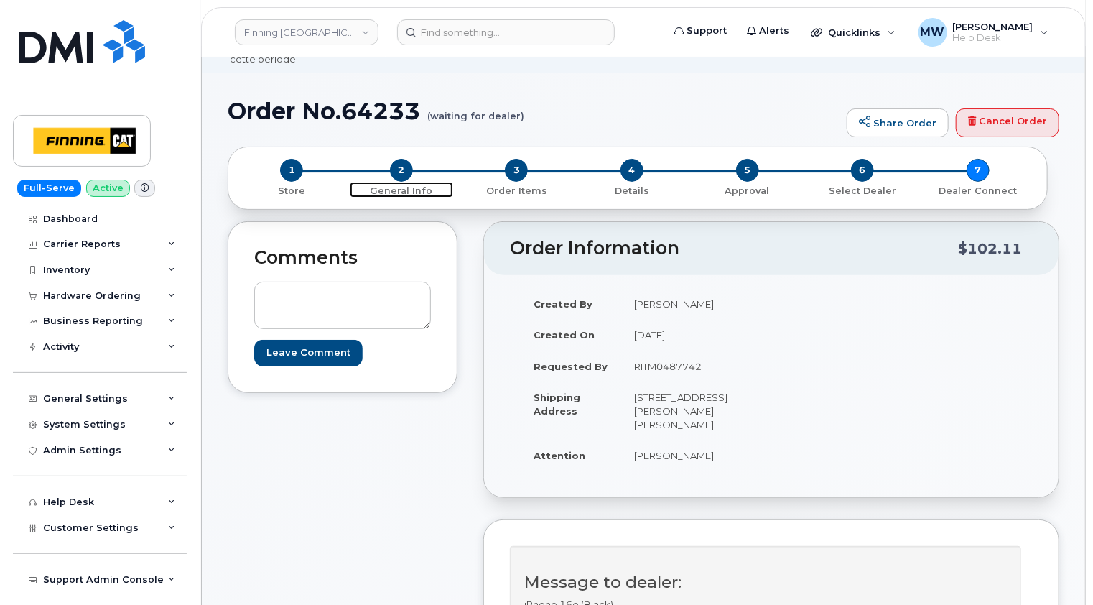
click at [399, 159] on span "2" at bounding box center [401, 170] width 23 height 23
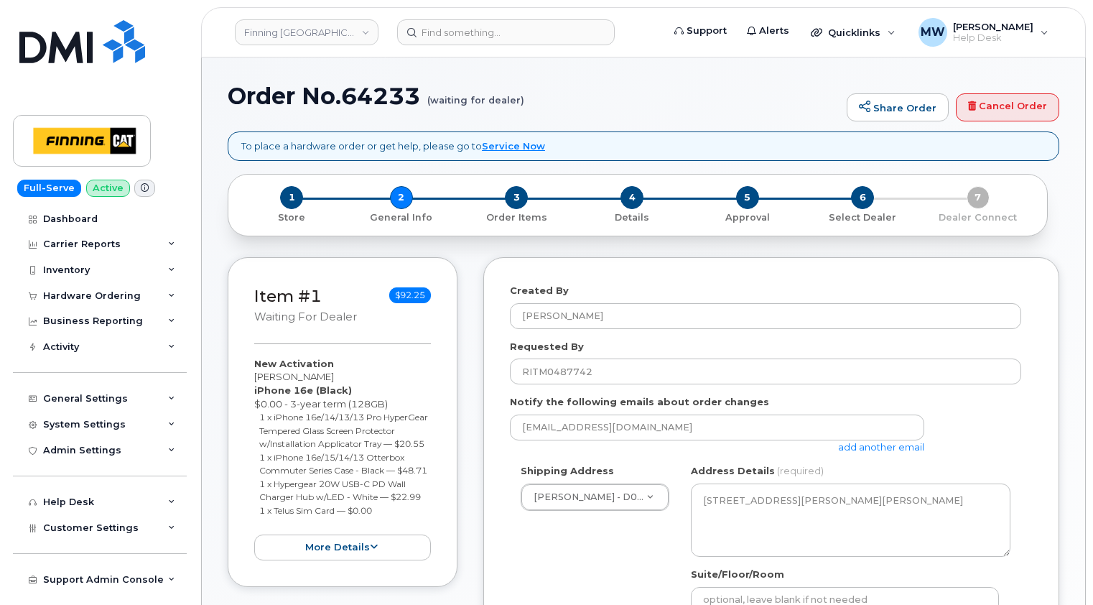
select select
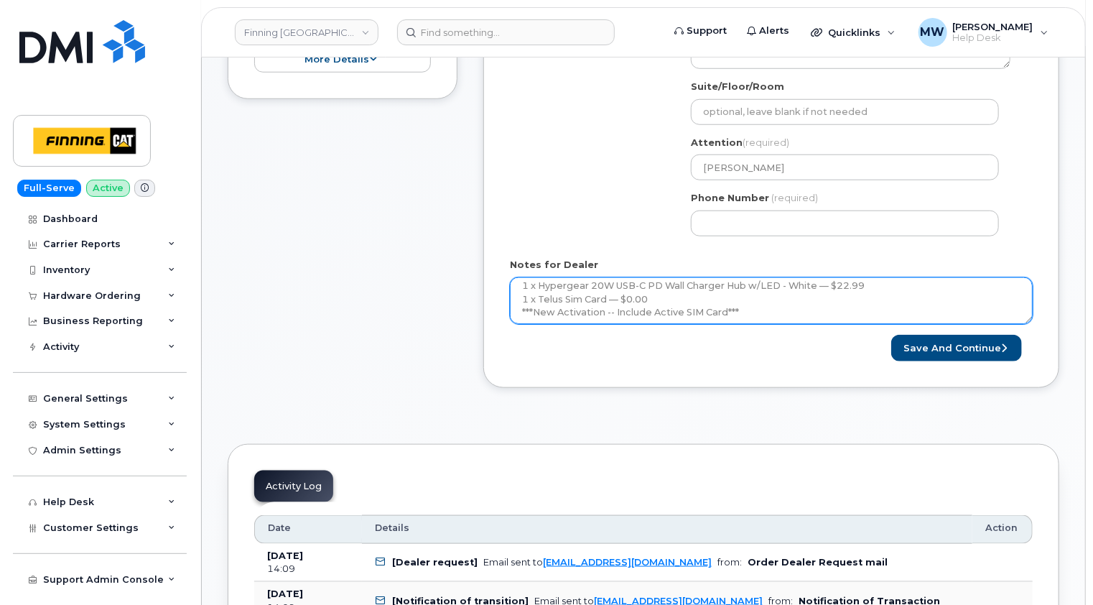
scroll to position [131, 0]
click at [683, 292] on textarea "iPhone 16e (Black) $0.00 - 3-year term (128GB) 1 x iPhone 16e/14/13/13 Pro Hype…" at bounding box center [771, 300] width 523 height 47
paste textarea "335648190965"
type textarea "iPhone 16e (Black) $0.00 - 3-year term (128GB) 1 x iPhone 16e/14/13/13 Pro Hype…"
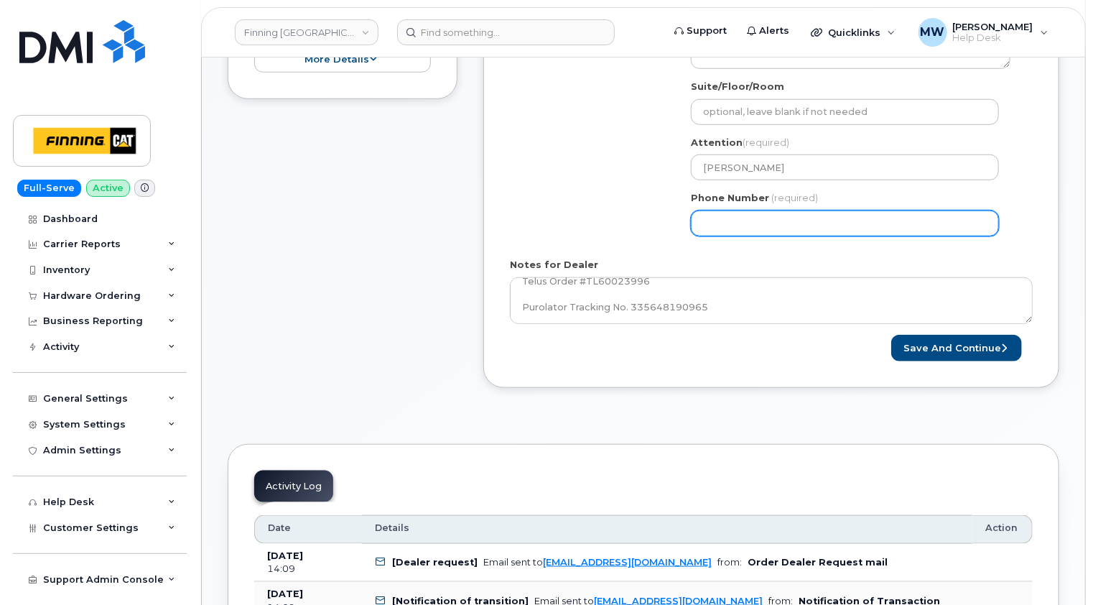
click at [939, 217] on input "Phone Number" at bounding box center [845, 223] width 308 height 26
paste input "7802156059"
select select
type input "7802156059"
click at [1029, 230] on div "Shipping Address [PERSON_NAME] - D03/D06 New Address [STREET_ADDRESS][PERSON_NA…" at bounding box center [771, 112] width 523 height 270
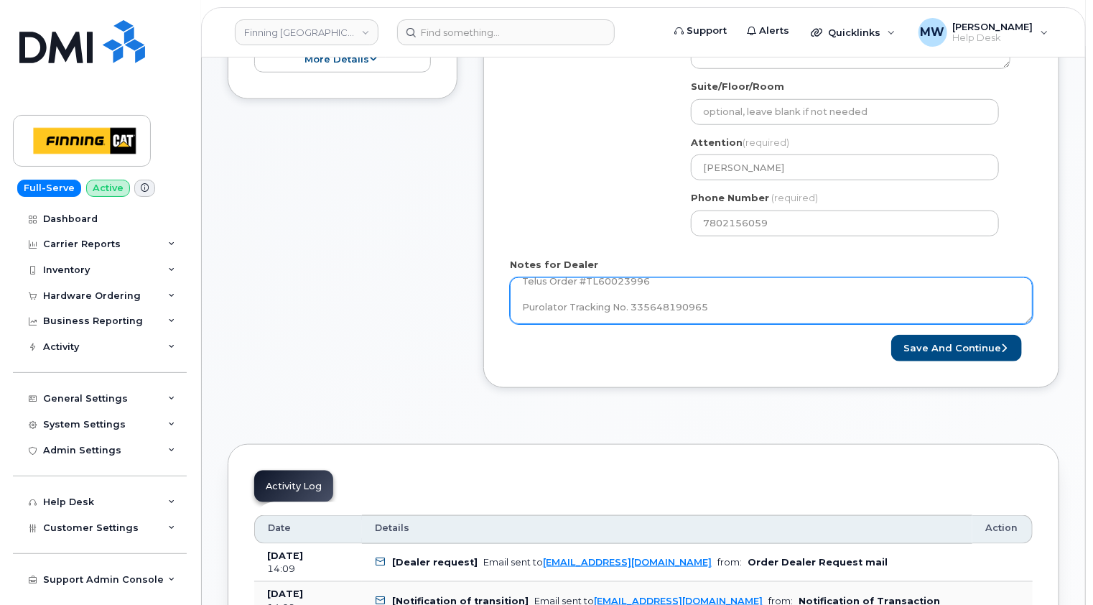
click at [753, 292] on textarea "iPhone 16e (Black) $0.00 - 3-year term (128GB) 1 x iPhone 16e/14/13/13 Pro Hype…" at bounding box center [771, 300] width 523 height 47
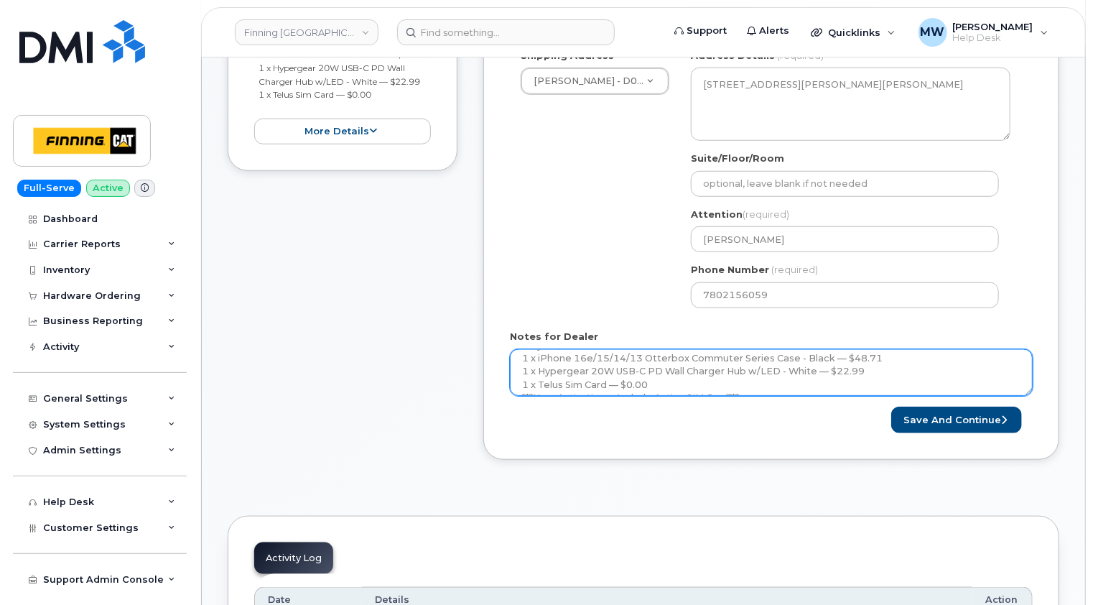
scroll to position [0, 0]
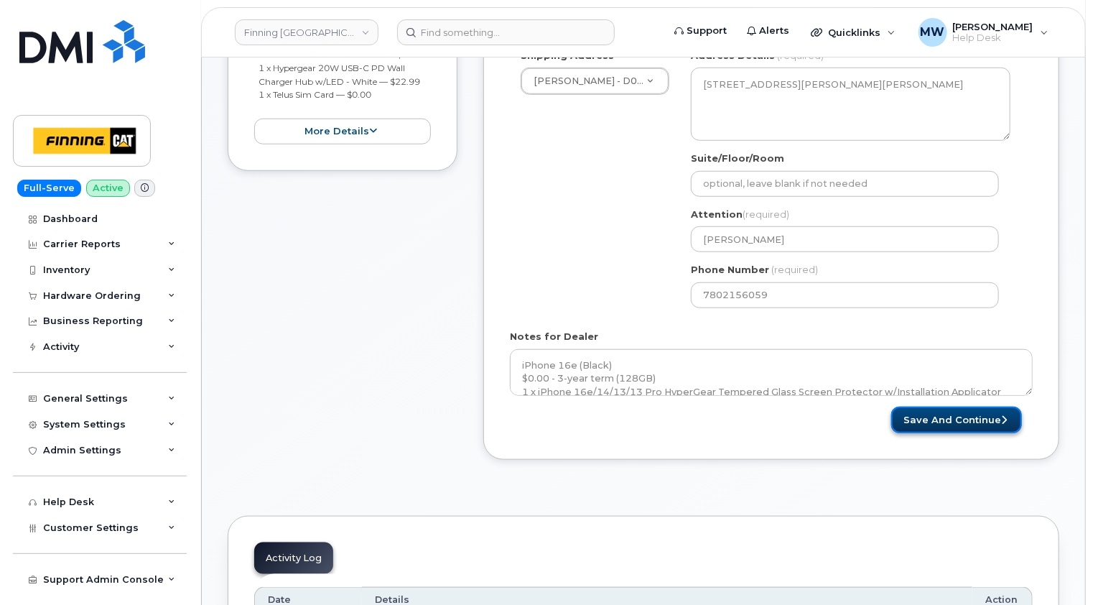
click at [976, 407] on button "Save and Continue" at bounding box center [956, 420] width 131 height 27
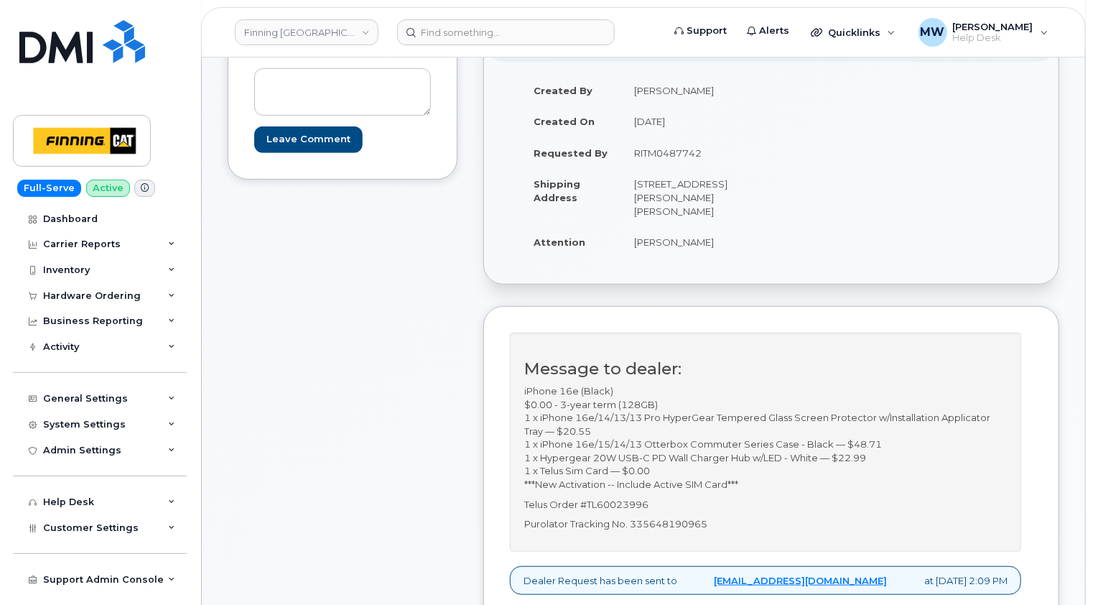
scroll to position [287, 0]
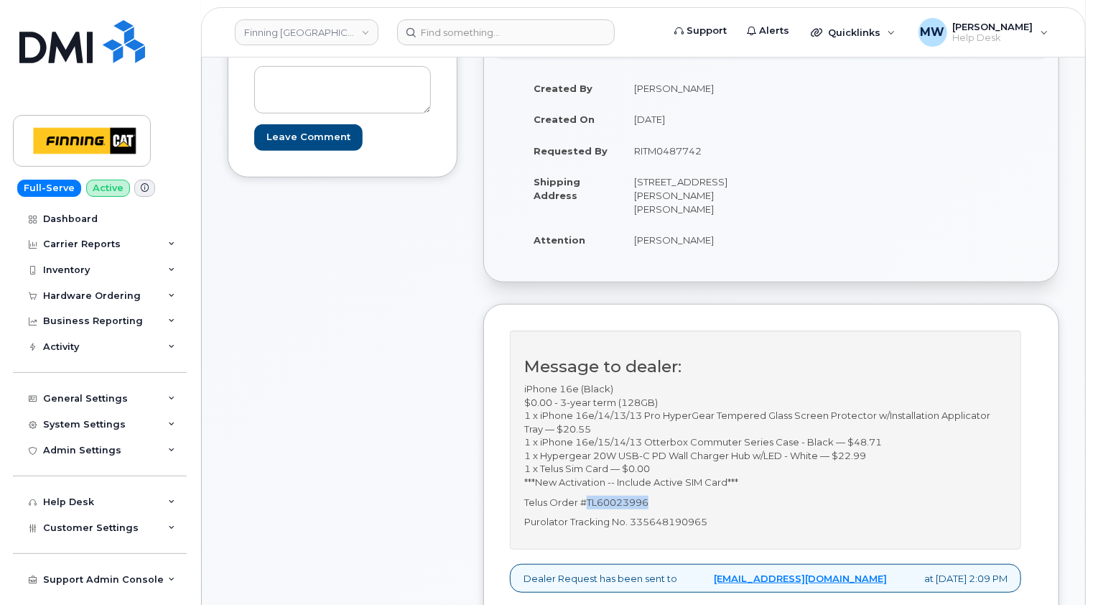
drag, startPoint x: 667, startPoint y: 503, endPoint x: 588, endPoint y: 501, distance: 78.3
click at [588, 501] on p "Telus Order #TL60023996" at bounding box center [765, 503] width 483 height 14
copy p "TL60023996"
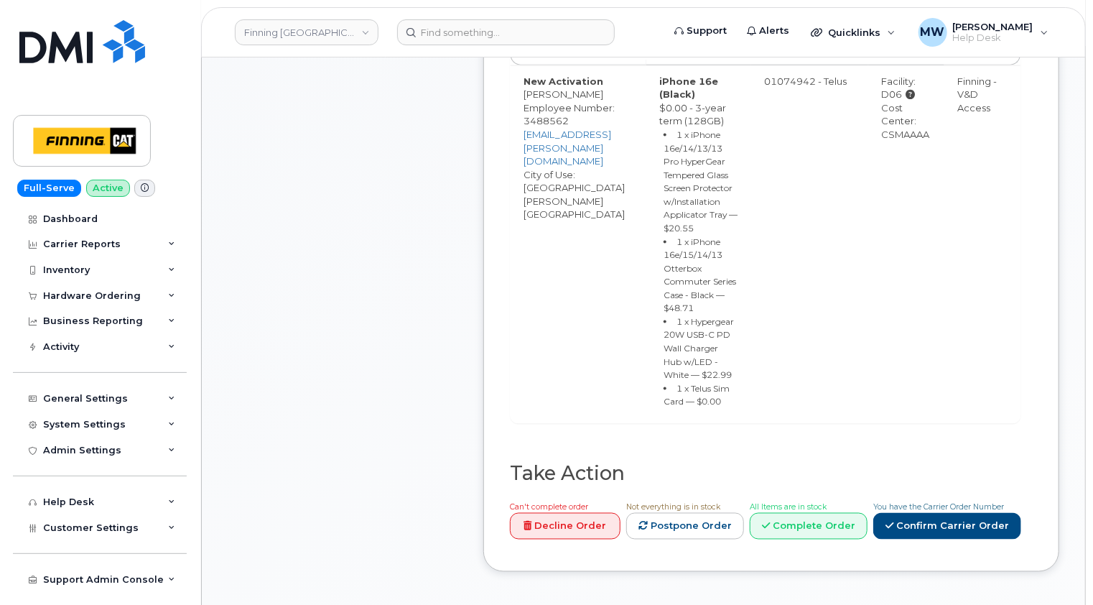
scroll to position [1006, 0]
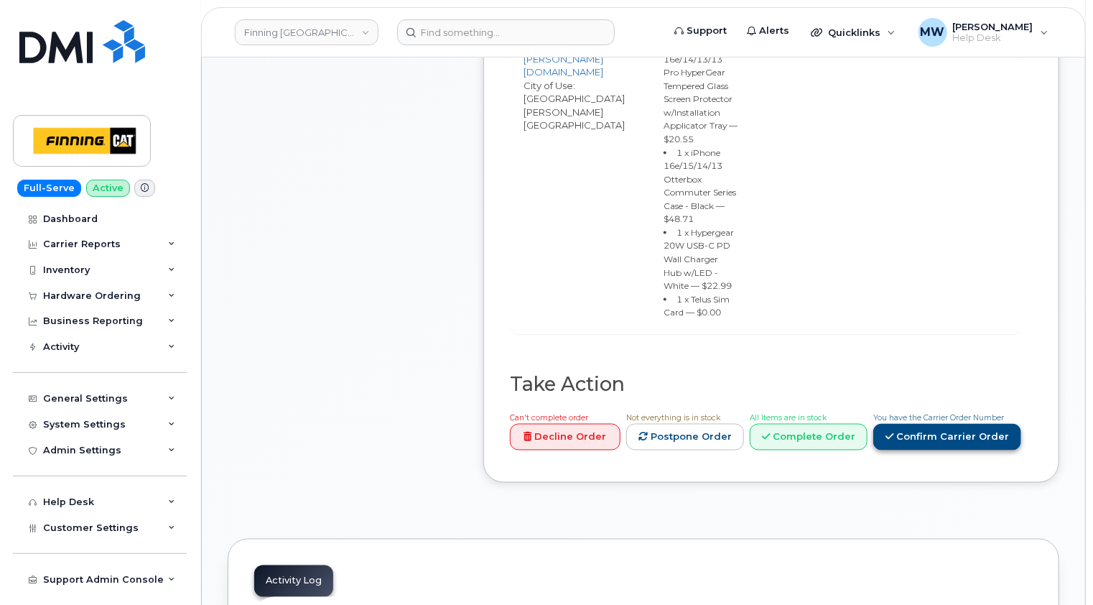
click at [970, 450] on link "Confirm Carrier Order" at bounding box center [947, 437] width 148 height 27
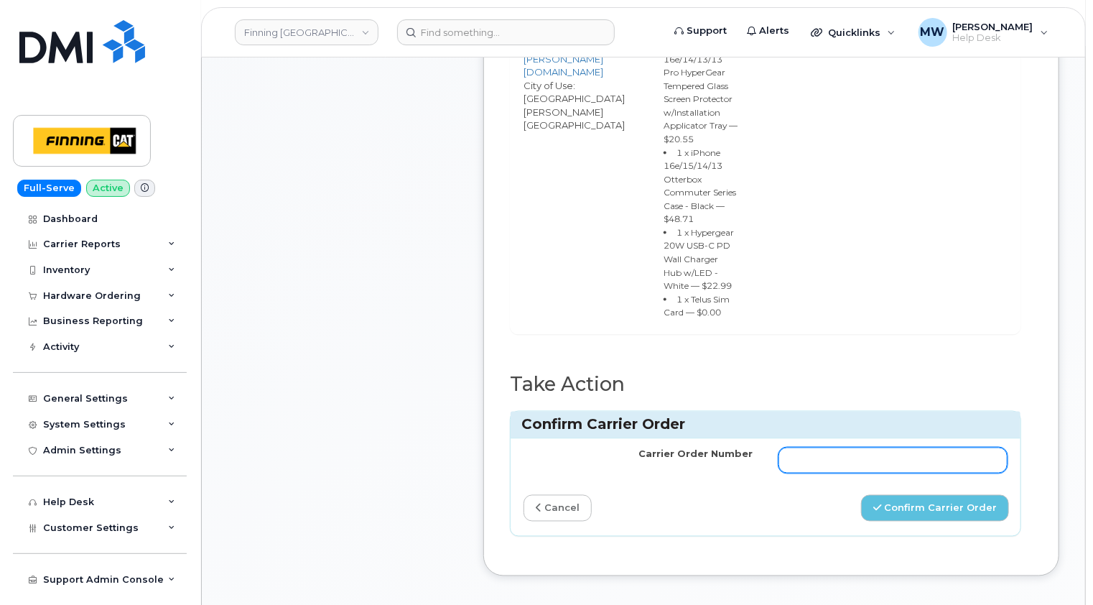
click at [804, 473] on input "Carrier Order Number" at bounding box center [893, 460] width 229 height 26
paste input "TL60023996"
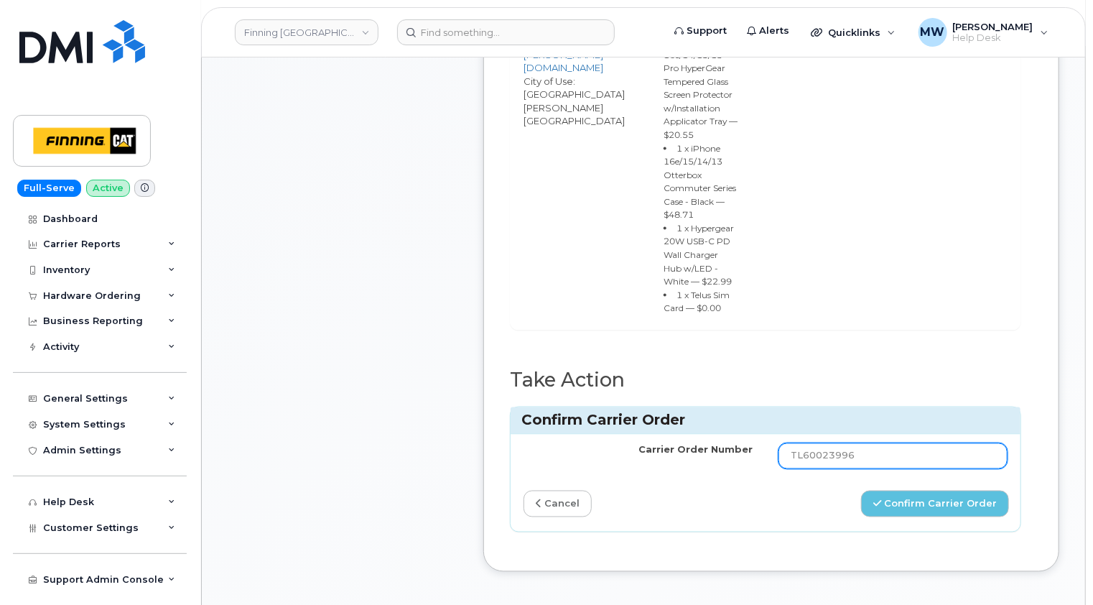
scroll to position [1149, 0]
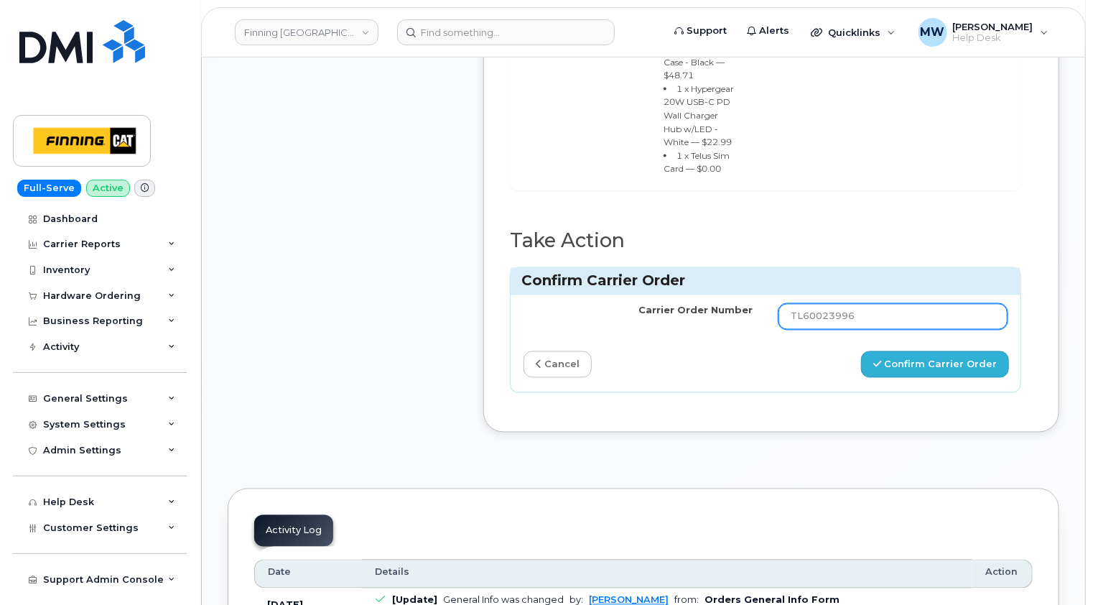
type input "TL60023996"
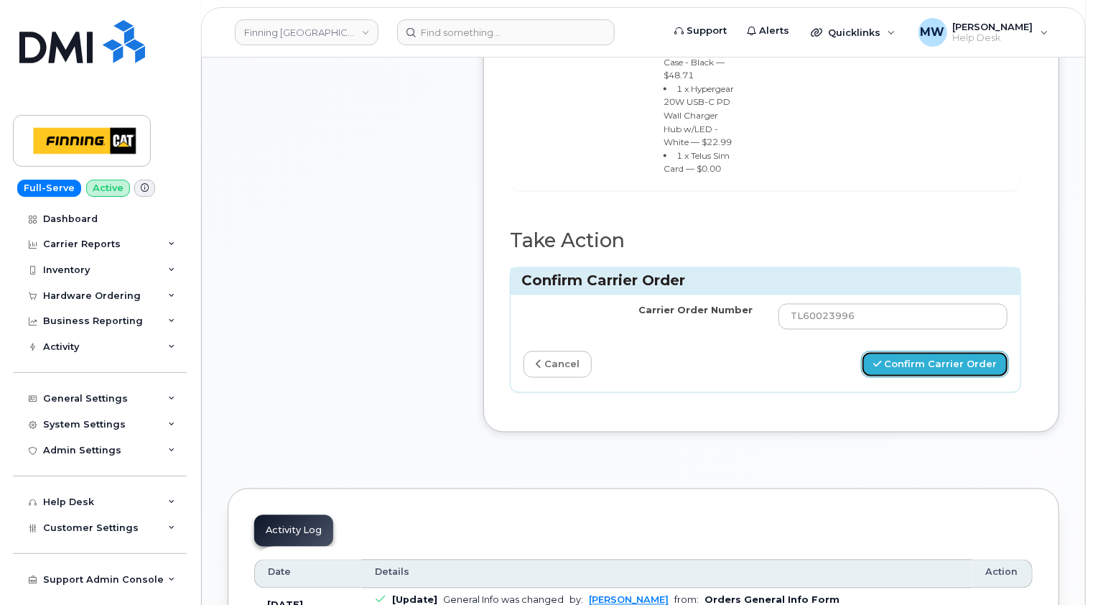
click at [955, 378] on button "Confirm Carrier Order" at bounding box center [935, 364] width 148 height 27
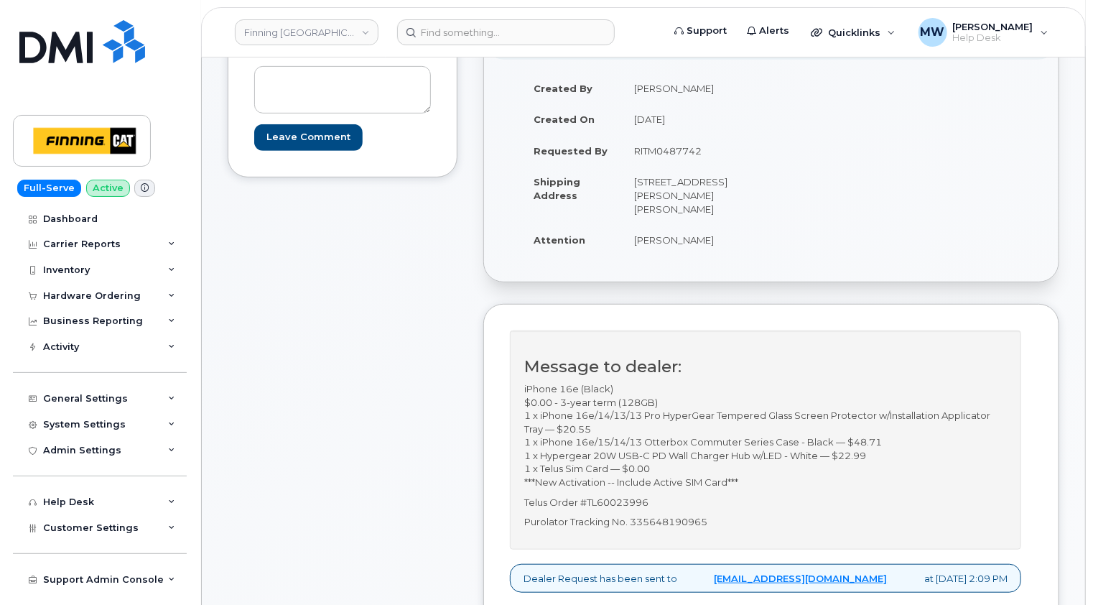
scroll to position [431, 0]
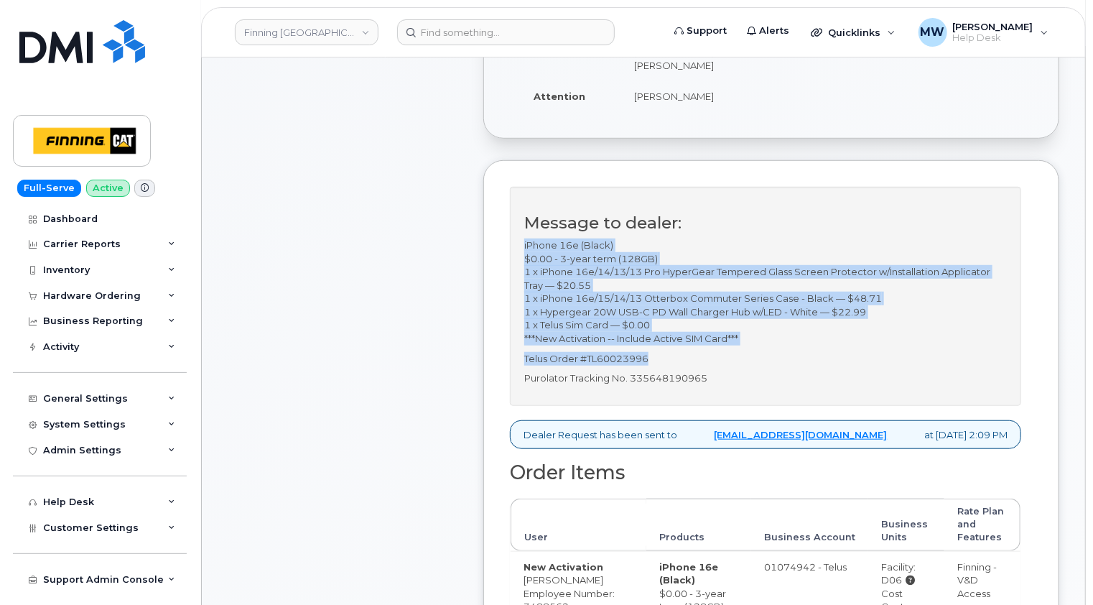
drag, startPoint x: 654, startPoint y: 358, endPoint x: 524, endPoint y: 241, distance: 174.4
click at [524, 241] on div "Message to dealer: iPhone 16e (Black) $0.00 - 3-year term (128GB) 1 x iPhone 16…" at bounding box center [765, 296] width 511 height 219
copy div "iPhone 16e (Black) $0.00 - 3-year term (128GB) 1 x iPhone 16e/14/13/13 Pro Hype…"
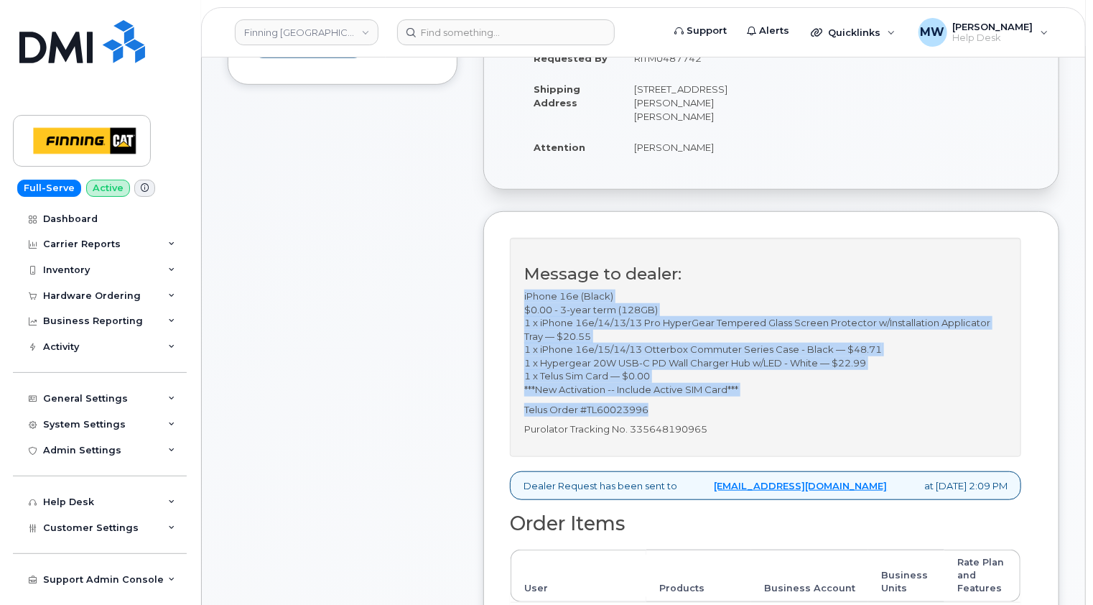
scroll to position [144, 0]
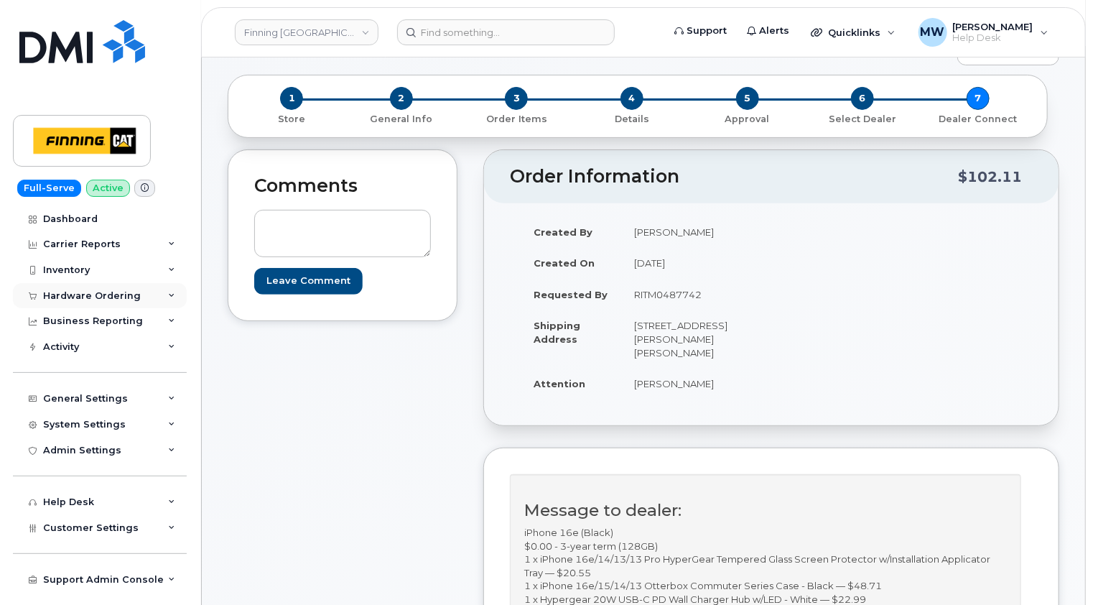
click at [93, 294] on div "Hardware Ordering" at bounding box center [92, 295] width 98 height 11
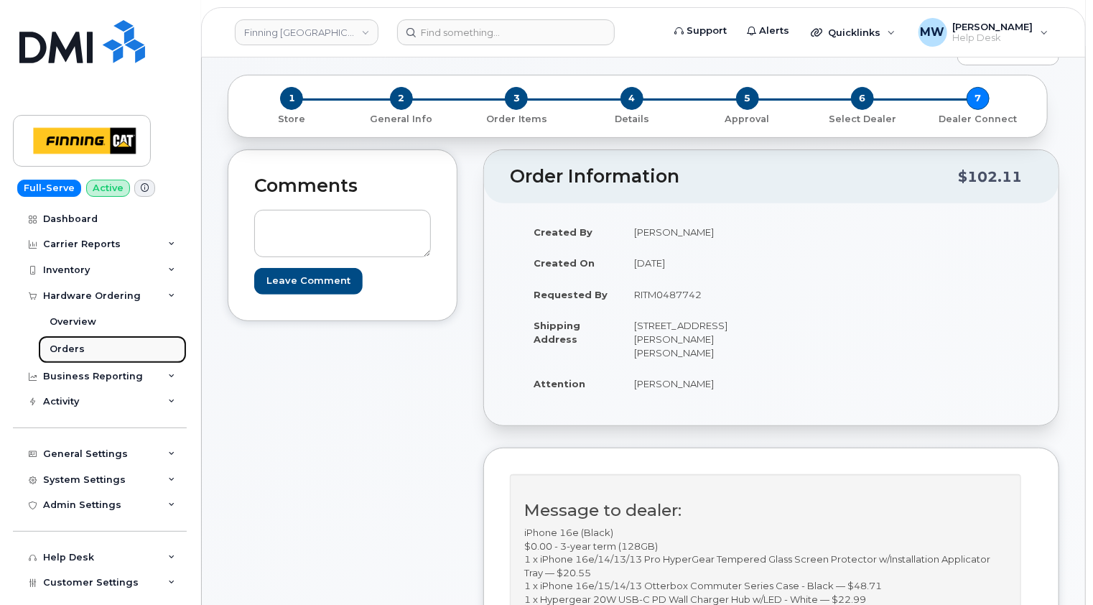
click at [84, 346] on link "Orders" at bounding box center [112, 348] width 149 height 27
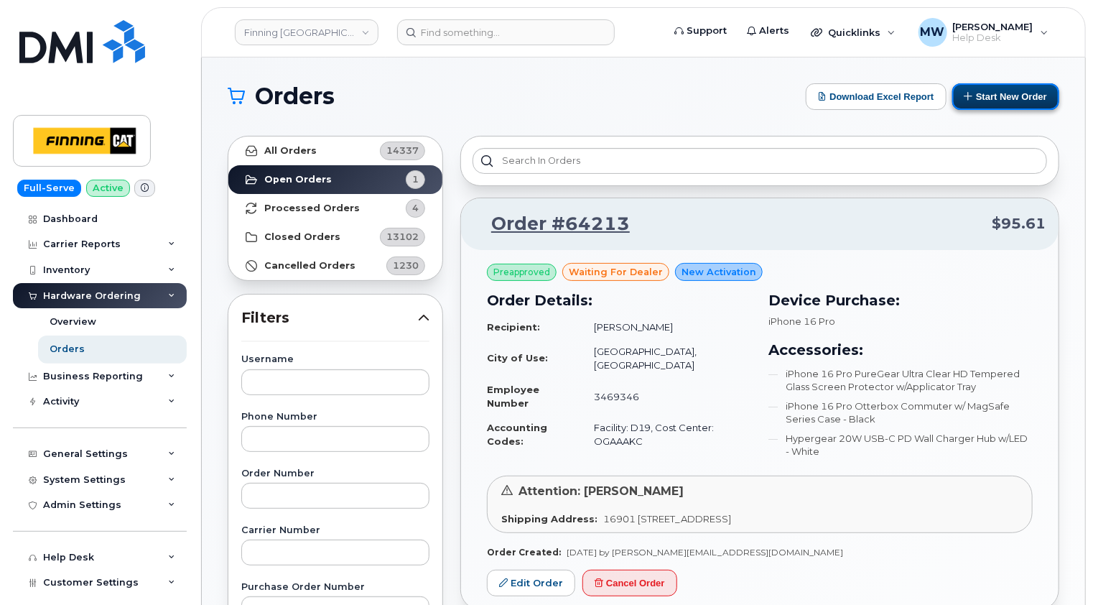
click at [1016, 96] on button "Start New Order" at bounding box center [1005, 96] width 107 height 27
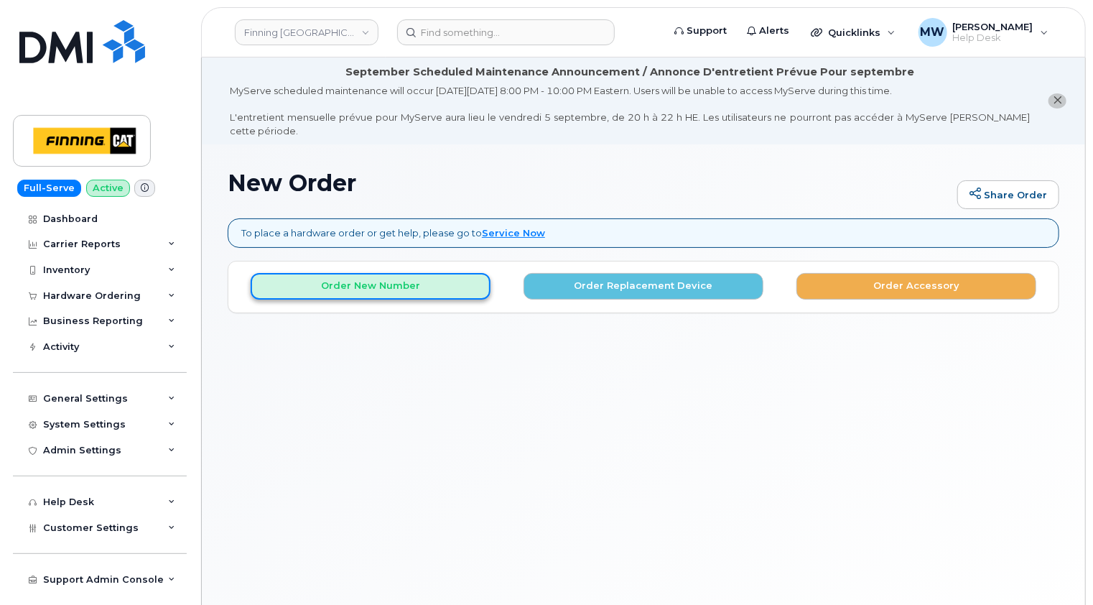
click at [397, 273] on button "Order New Number" at bounding box center [371, 286] width 240 height 27
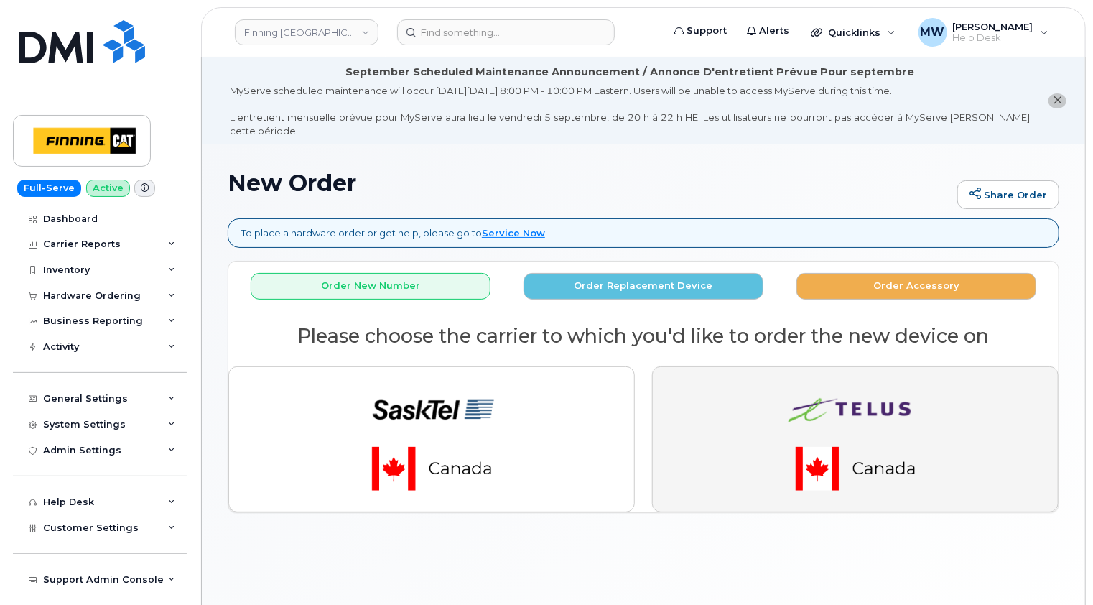
click at [863, 447] on img "button" at bounding box center [855, 439] width 201 height 121
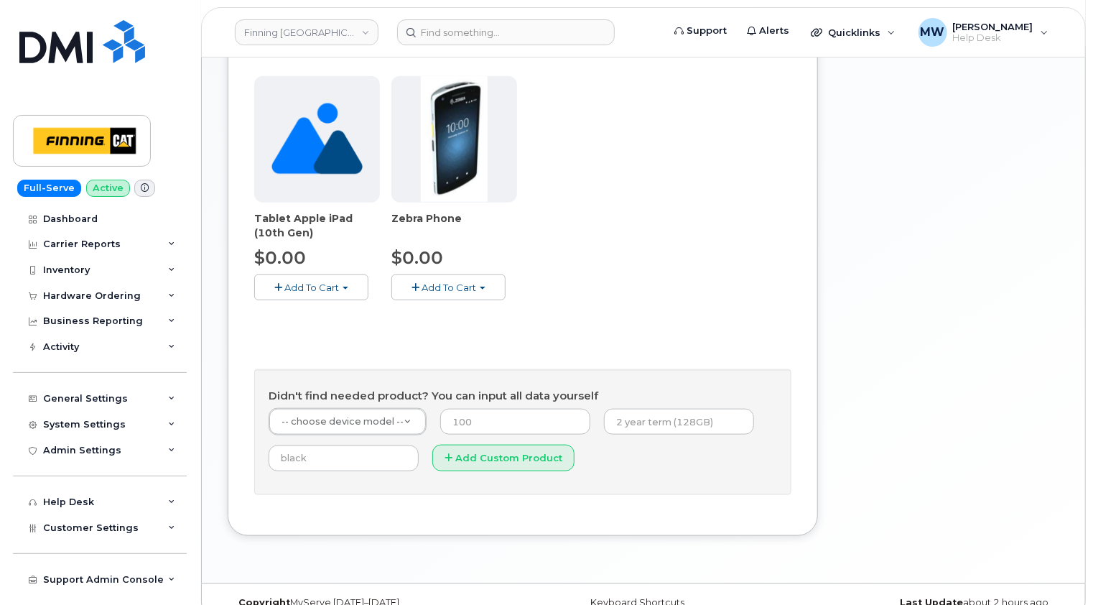
scroll to position [600, 0]
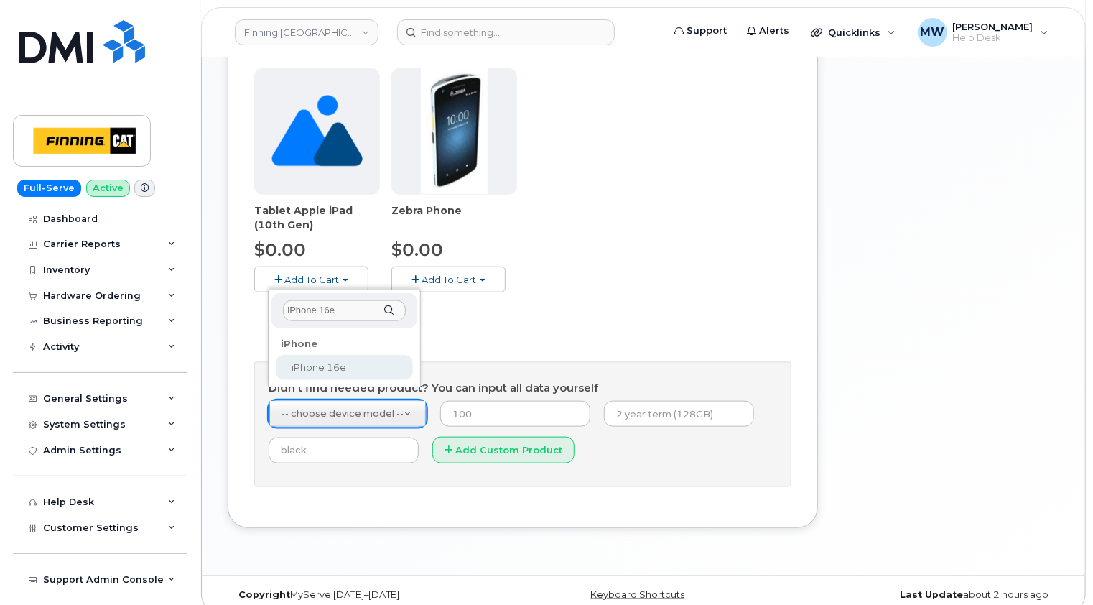
type input "iPhone 16e"
select select "2883"
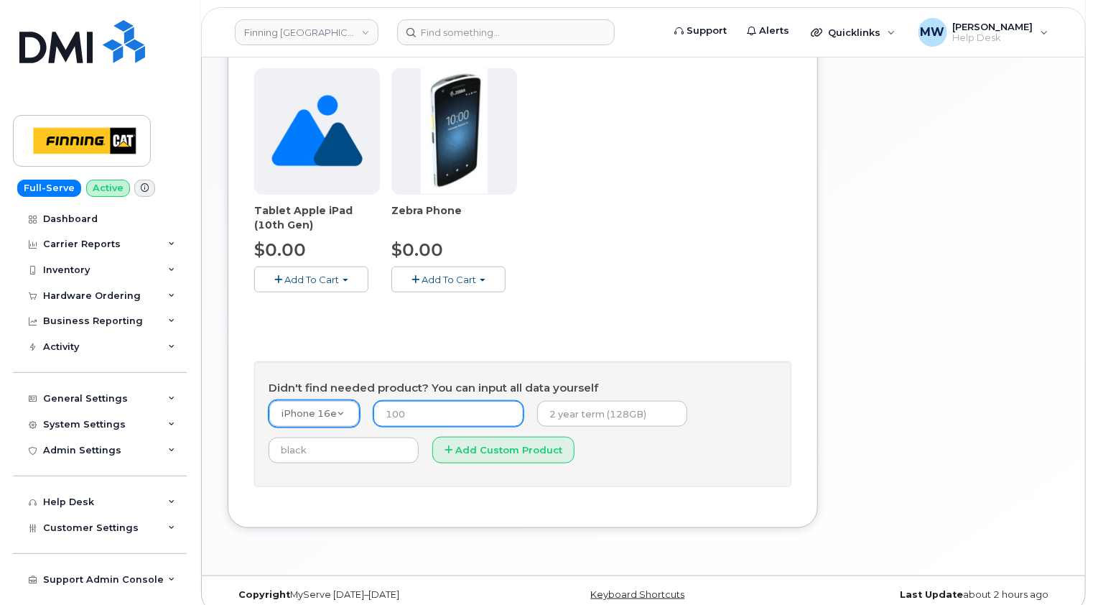
click at [442, 401] on input "number" at bounding box center [448, 414] width 150 height 26
type input "0.00"
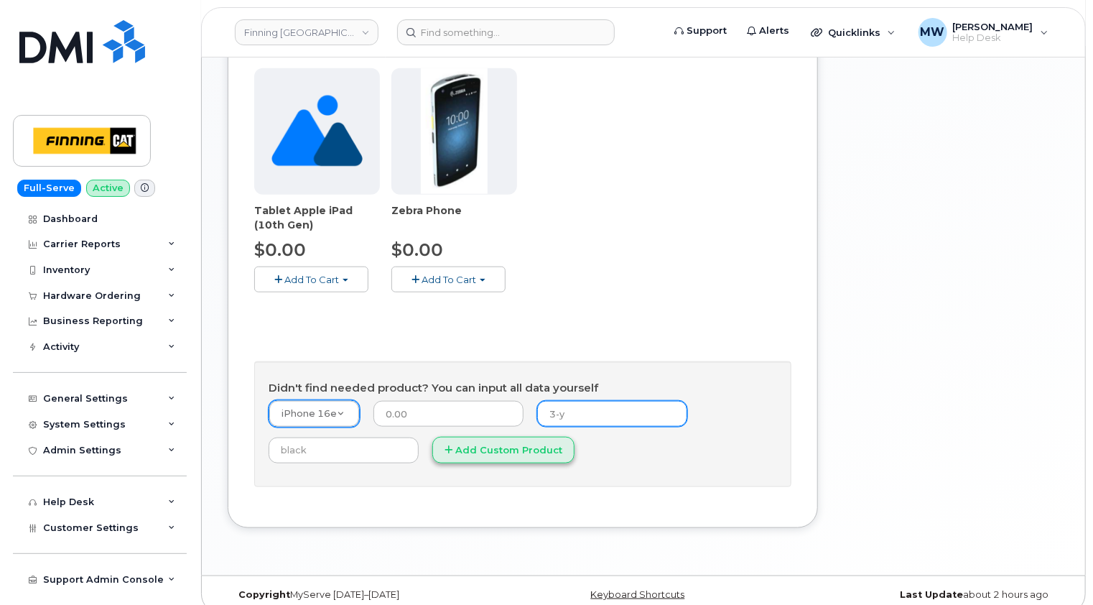
type input "3-year term (128GB)"
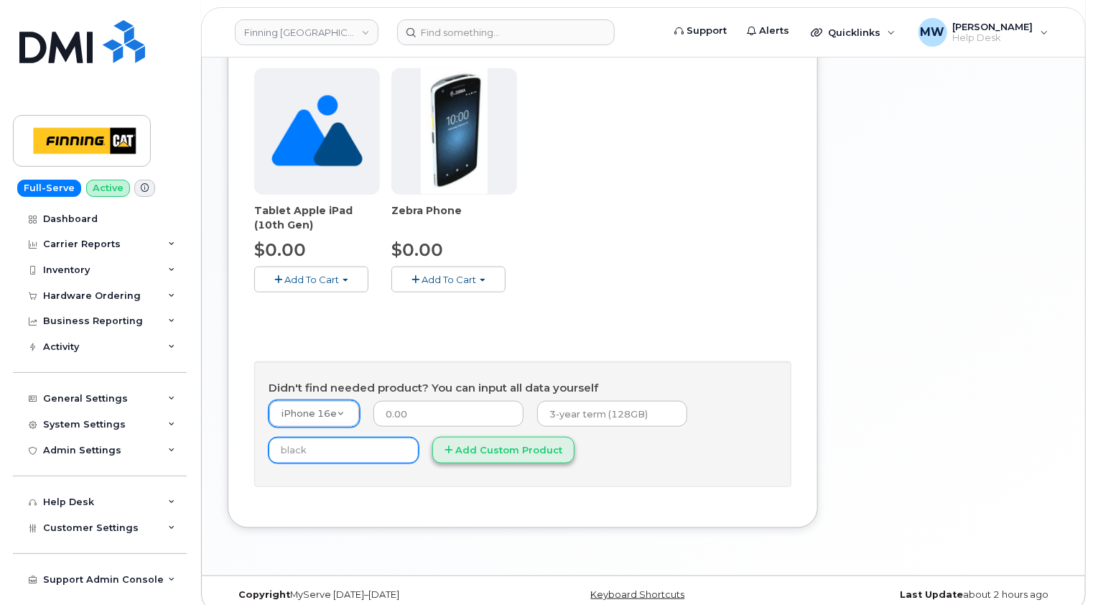
type input "Black"
click at [498, 437] on button "Add Custom Product" at bounding box center [503, 450] width 142 height 27
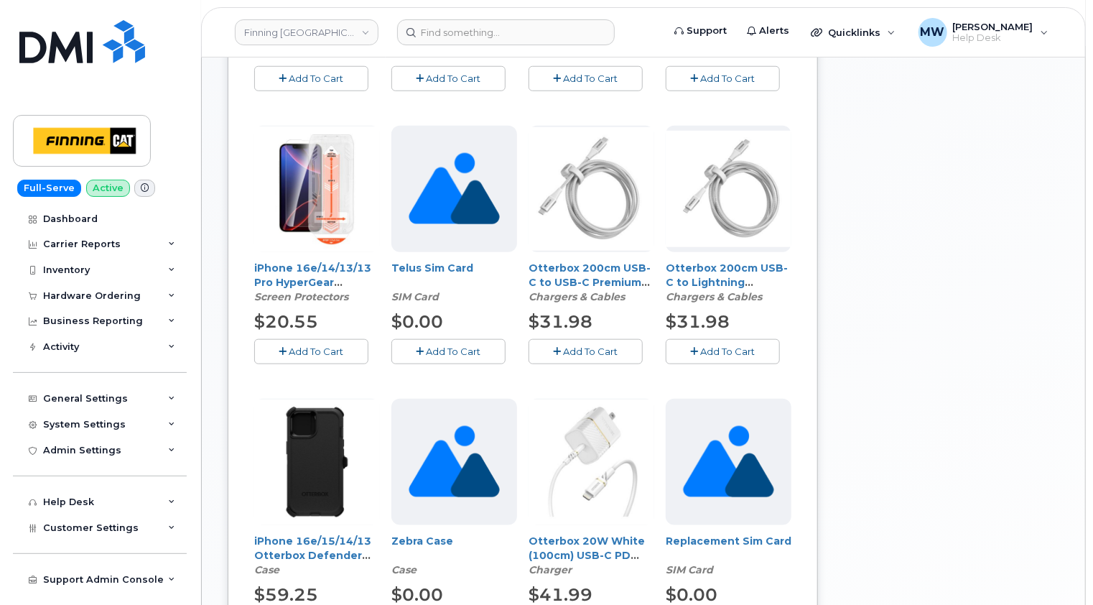
click at [299, 345] on span "Add To Cart" at bounding box center [316, 350] width 55 height 11
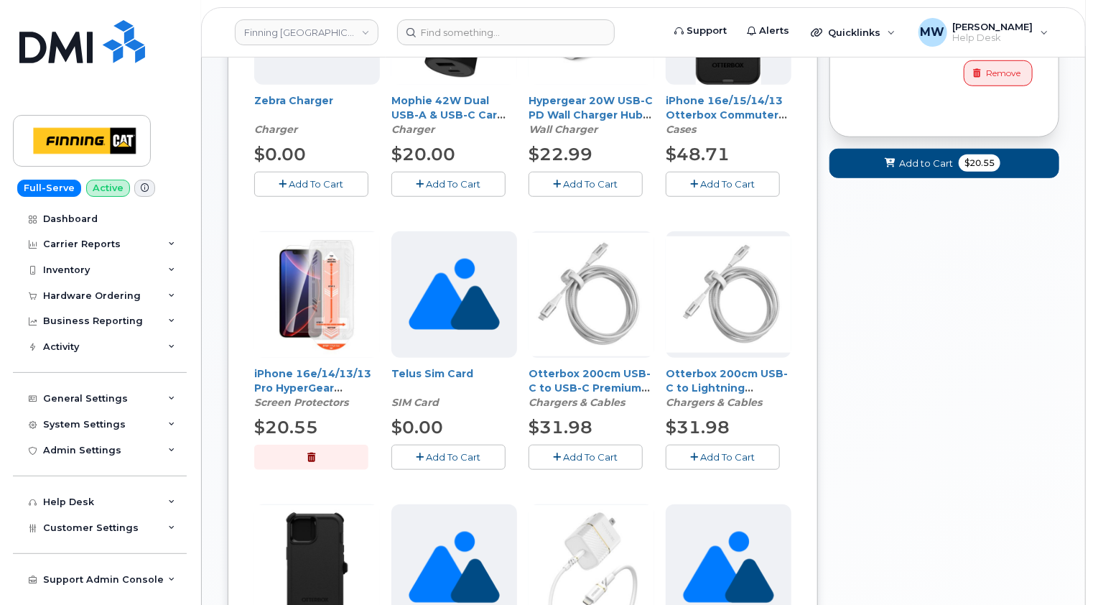
scroll to position [384, 0]
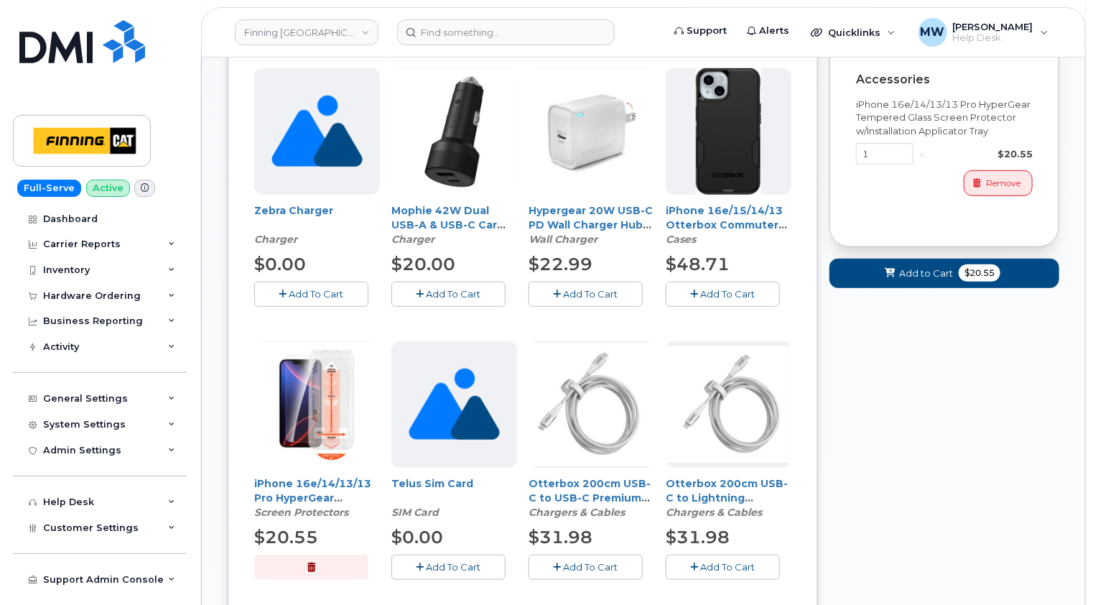
click at [732, 288] on span "Add To Cart" at bounding box center [728, 293] width 55 height 11
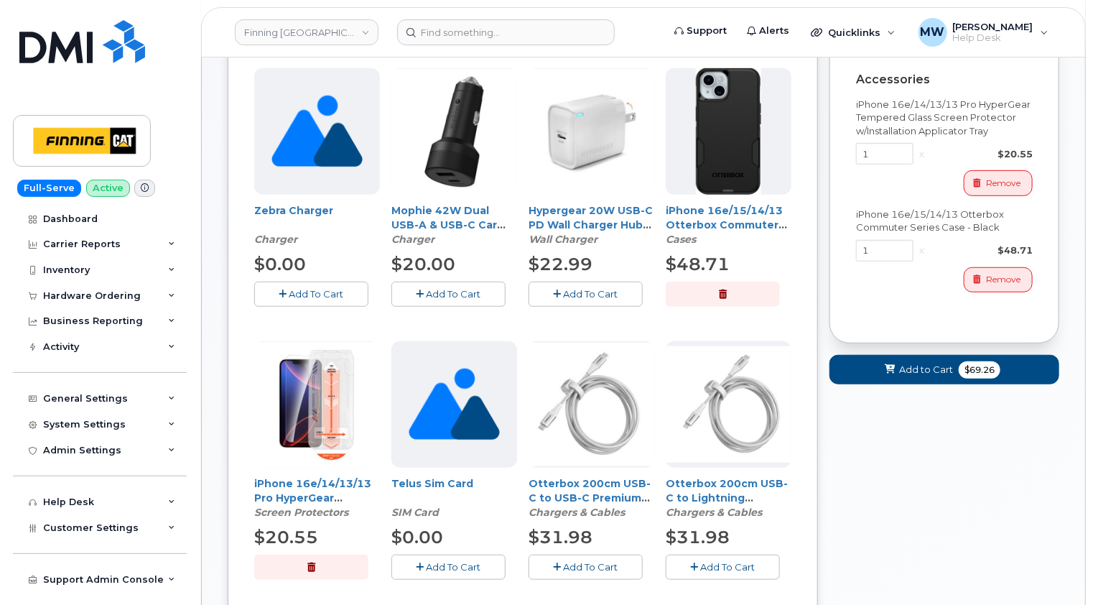
scroll to position [241, 0]
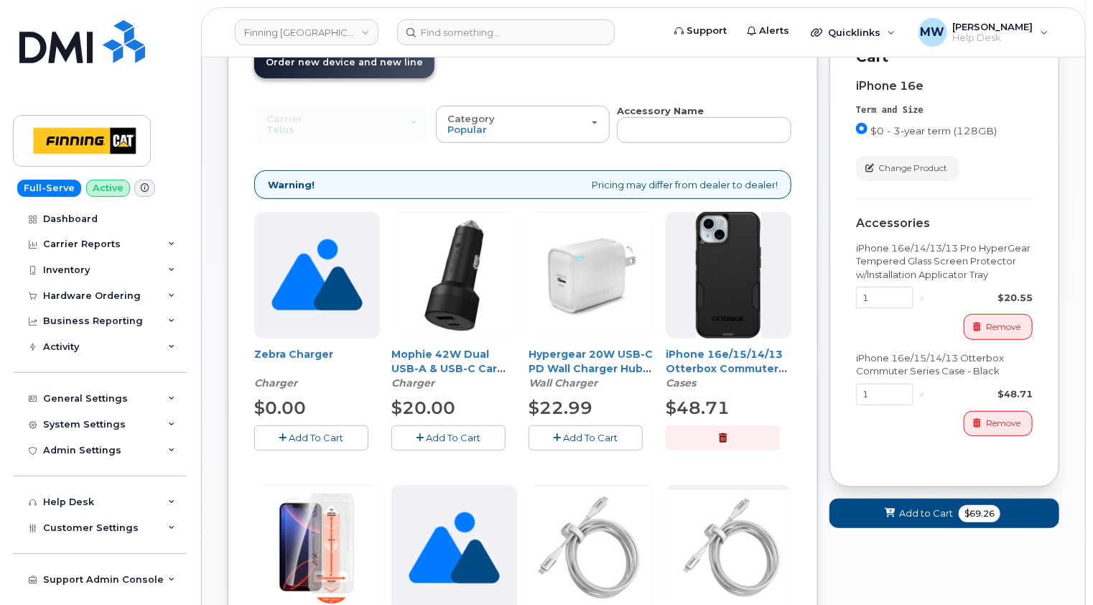
click at [598, 432] on span "Add To Cart" at bounding box center [591, 437] width 55 height 11
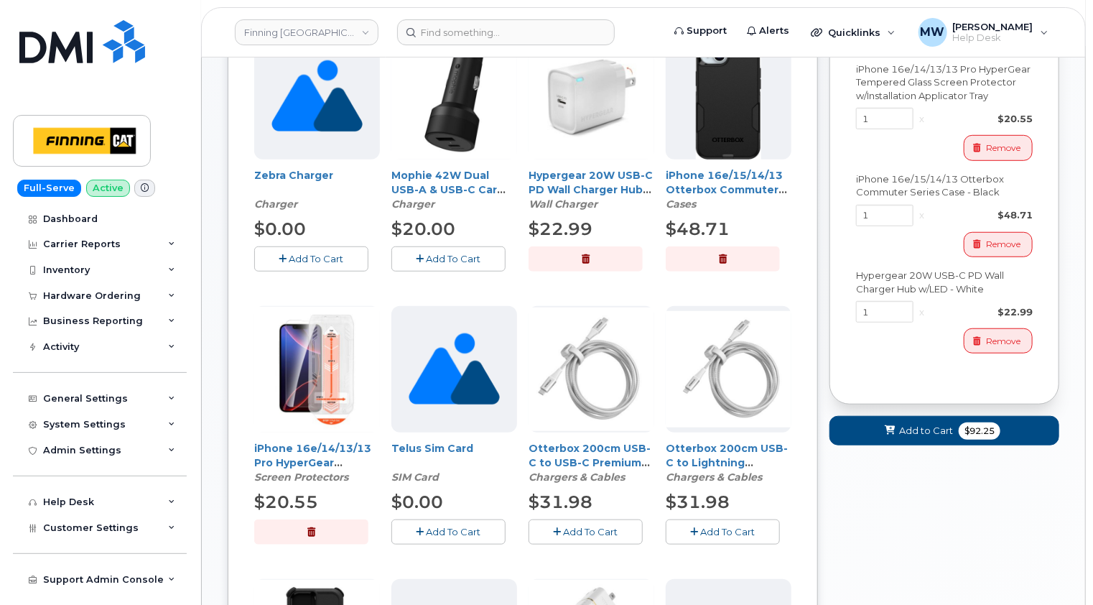
scroll to position [528, 0]
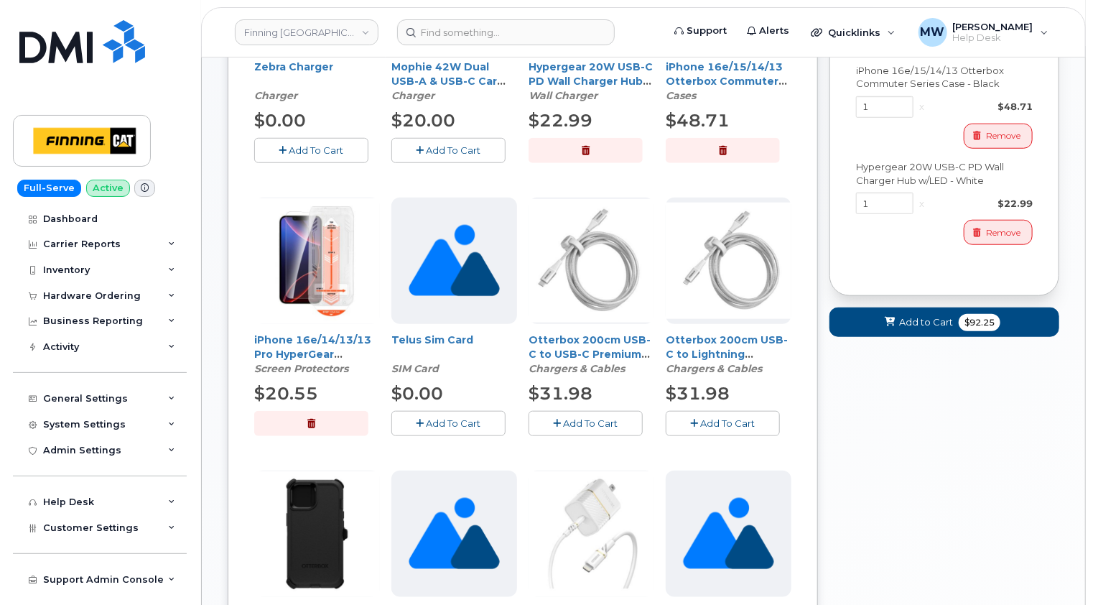
click at [437, 417] on span "Add To Cart" at bounding box center [454, 422] width 55 height 11
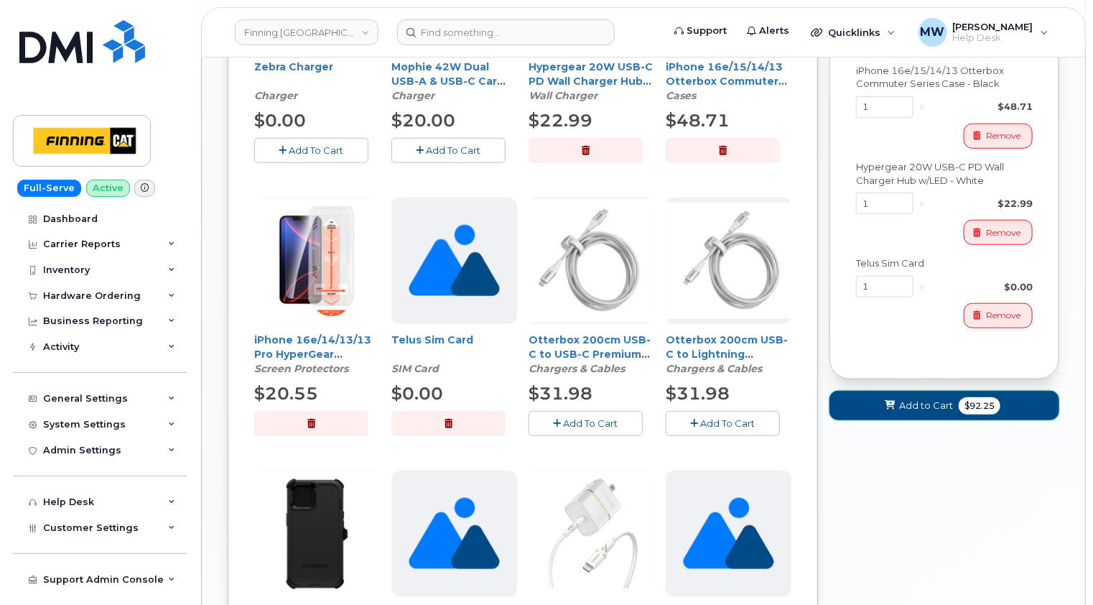
click at [919, 399] on span "Add to Cart" at bounding box center [926, 406] width 54 height 14
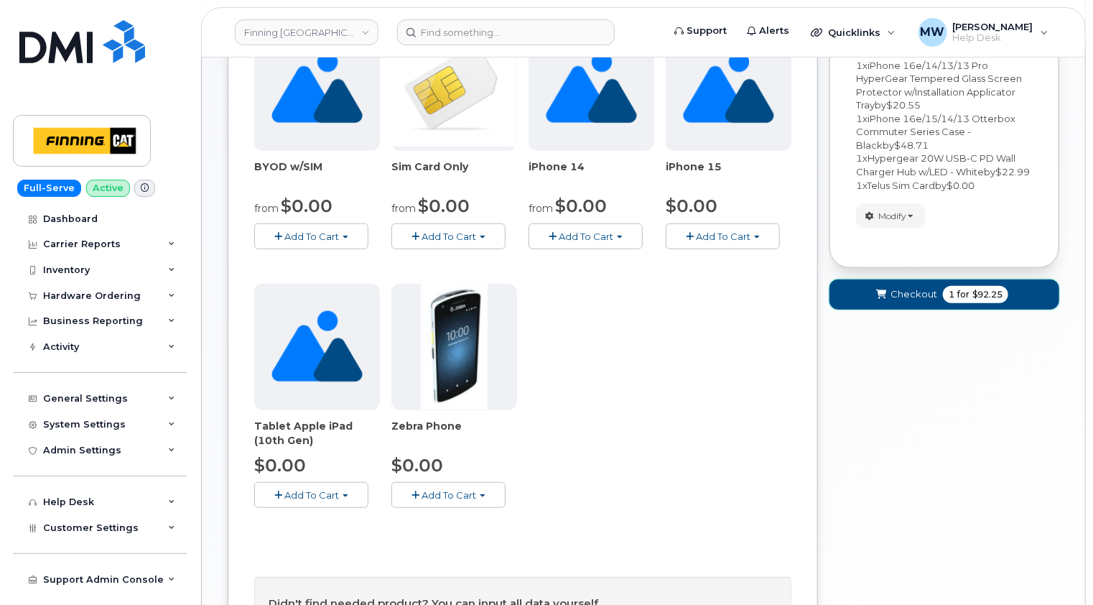
click at [911, 289] on span "Checkout" at bounding box center [914, 294] width 47 height 14
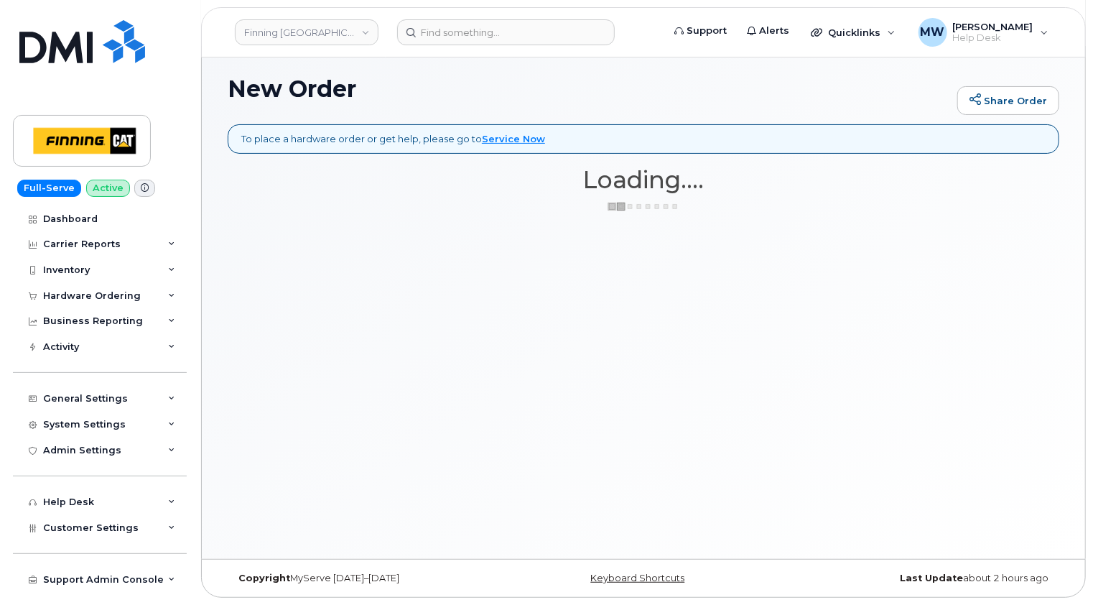
scroll to position [80, 0]
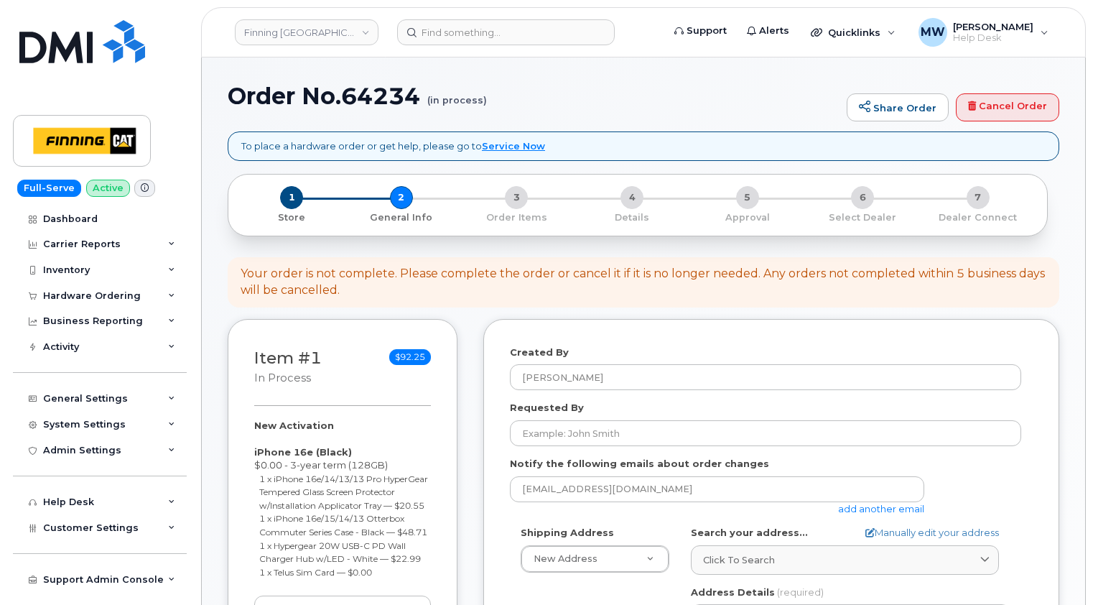
select select
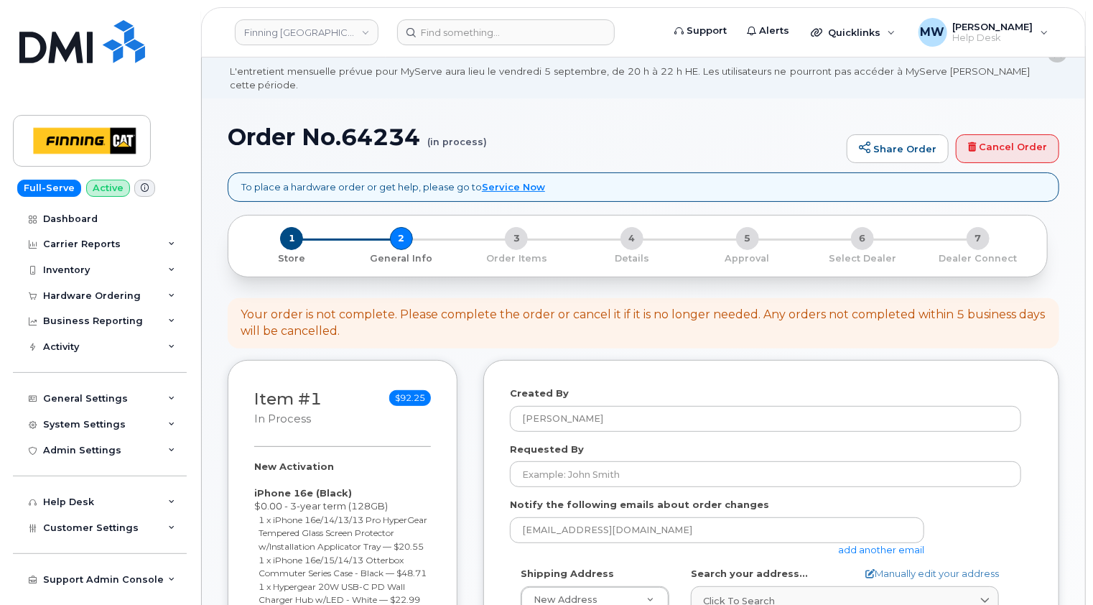
scroll to position [72, 0]
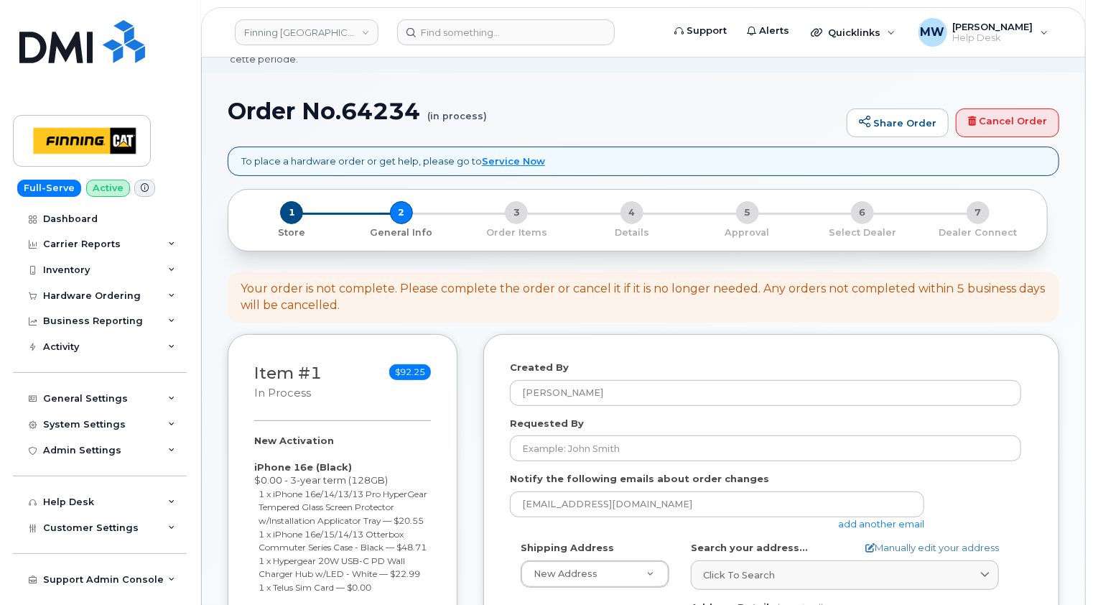
drag, startPoint x: 1055, startPoint y: 250, endPoint x: 1015, endPoint y: 272, distance: 45.6
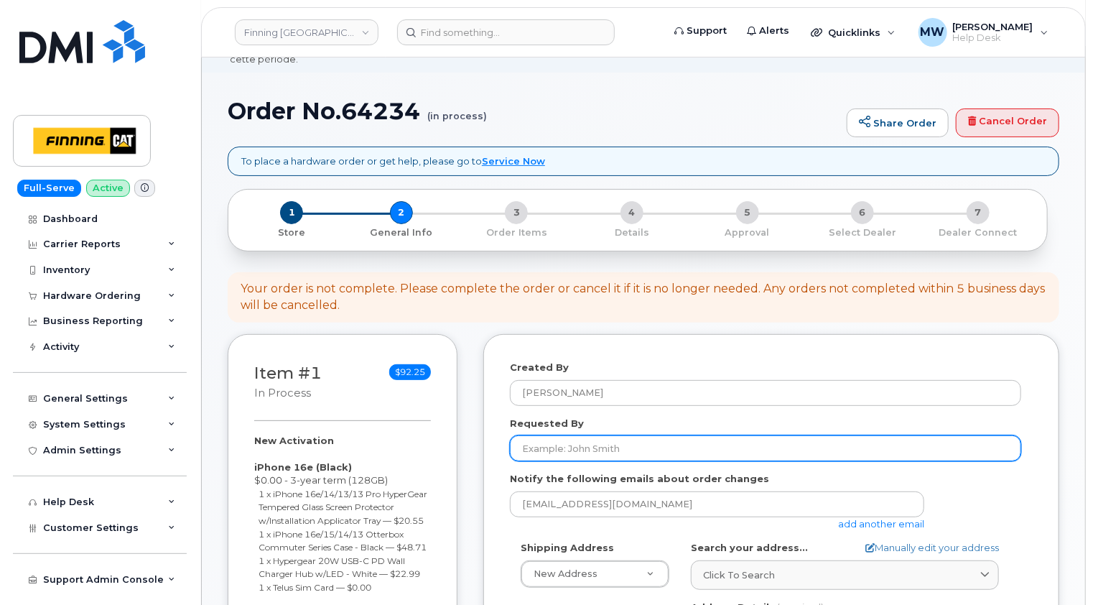
click at [577, 435] on input "Requested By" at bounding box center [765, 448] width 511 height 26
paste input "RITM0487743"
type input "RITM0487743"
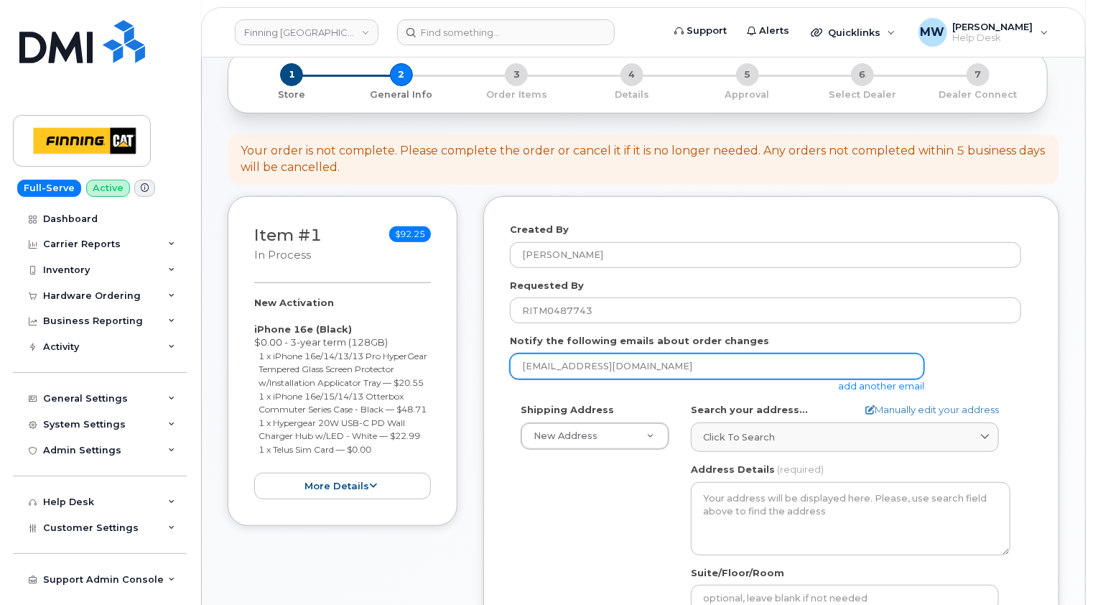
scroll to position [287, 0]
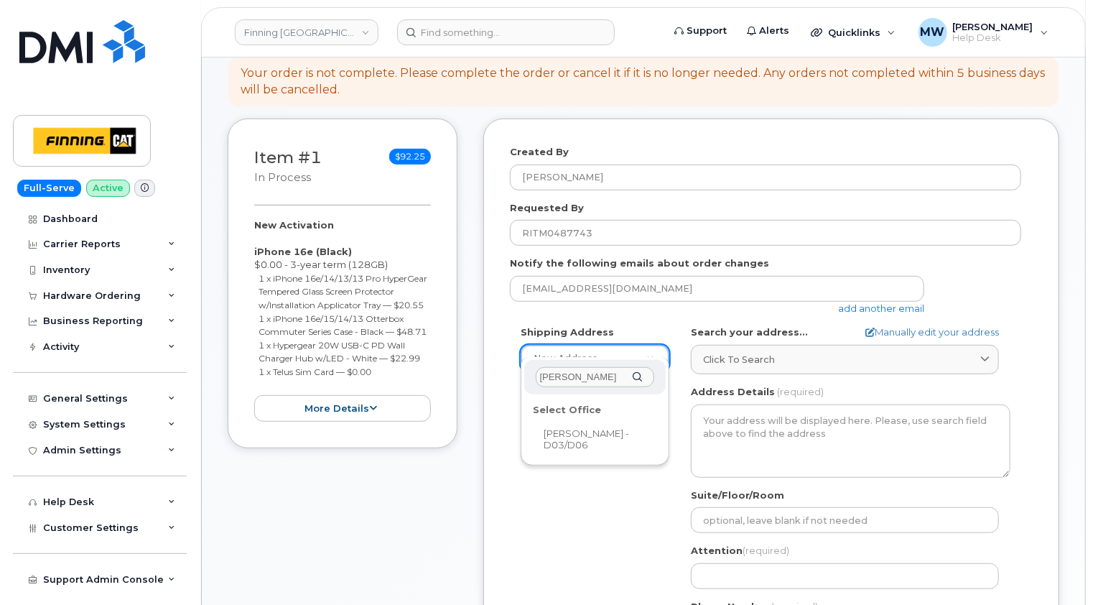
type input "[PERSON_NAME]"
select select
type textarea "[STREET_ADDRESS][PERSON_NAME][PERSON_NAME]"
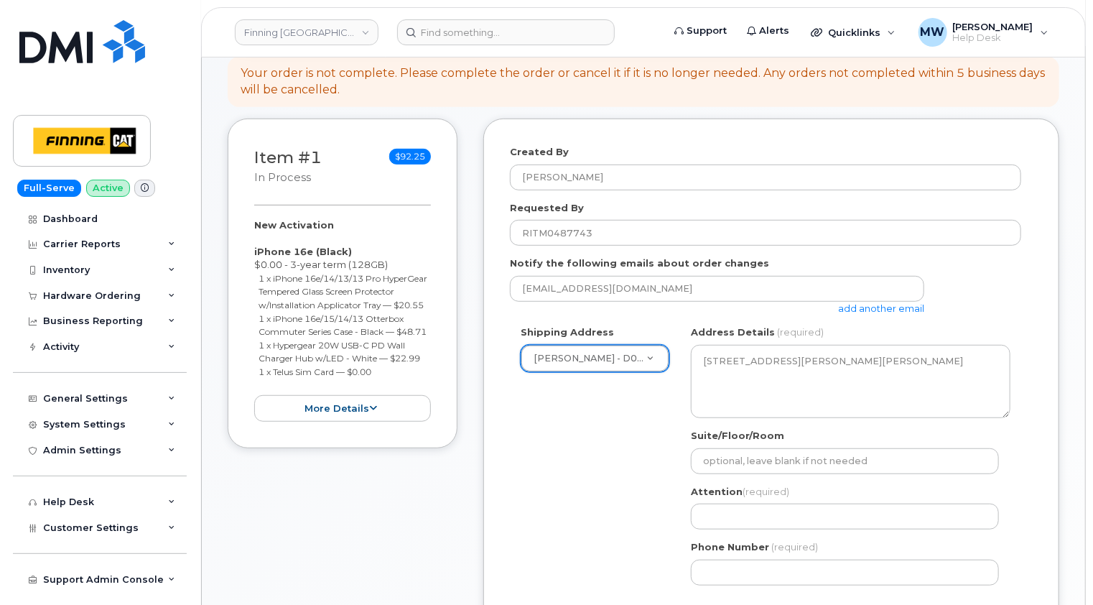
click at [1034, 312] on div "Created By [PERSON_NAME] Requested By RITM0487743 Notify the following emails a…" at bounding box center [771, 428] width 576 height 618
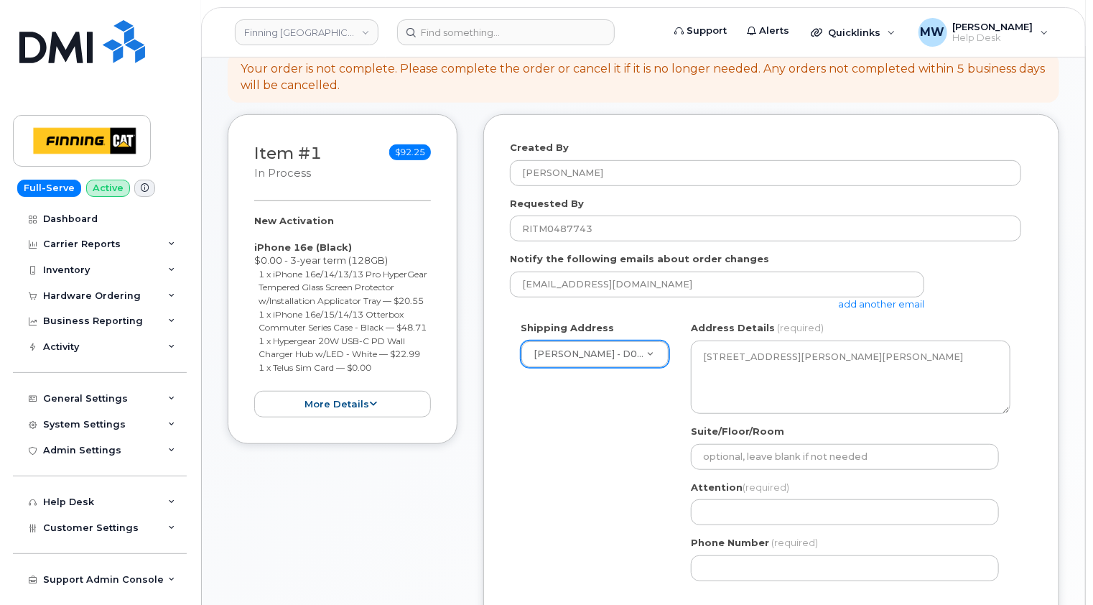
scroll to position [431, 0]
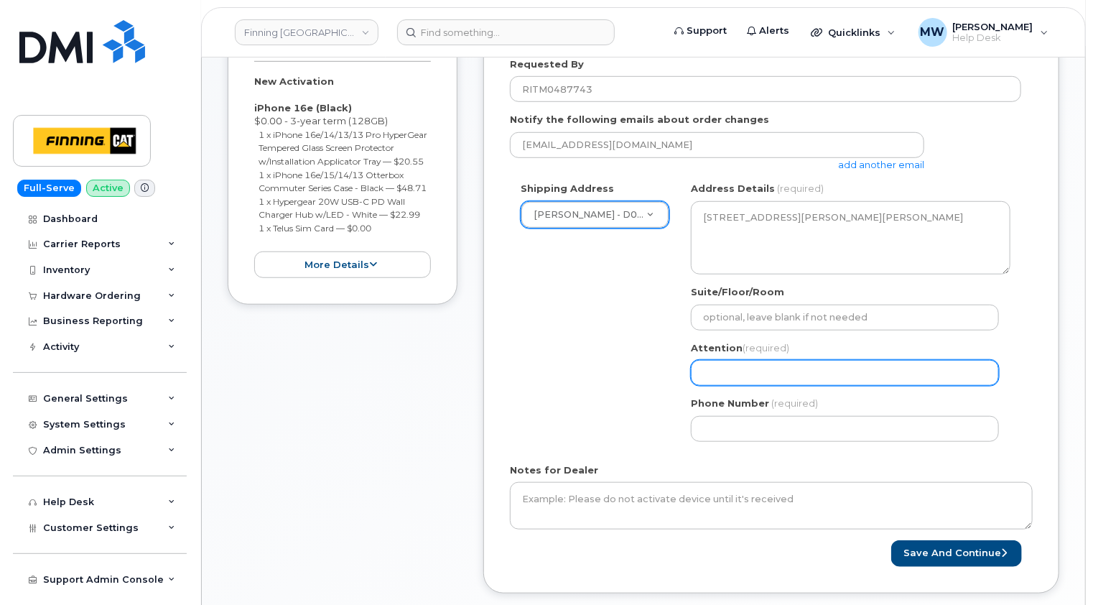
click at [743, 360] on input "Attention (required)" at bounding box center [845, 373] width 308 height 26
paste input "[PERSON_NAME]"
select select
type input "[PERSON_NAME]"
click at [1024, 355] on div "Shipping Address [PERSON_NAME] - D03/D06 New Address [STREET_ADDRESS][PERSON_NA…" at bounding box center [771, 317] width 523 height 270
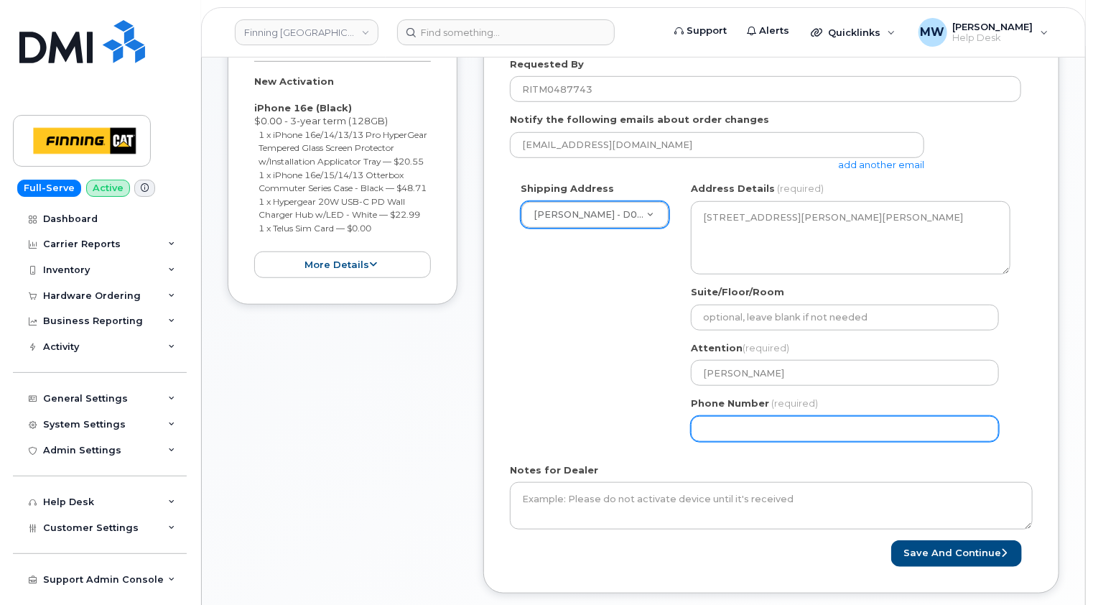
click at [882, 424] on input "Phone Number" at bounding box center [845, 429] width 308 height 26
paste input "7802156059"
select select
type input "7802156059"
click at [600, 421] on div "Shipping Address [PERSON_NAME] - D03/D06 New Address [STREET_ADDRESS][PERSON_NA…" at bounding box center [765, 317] width 511 height 270
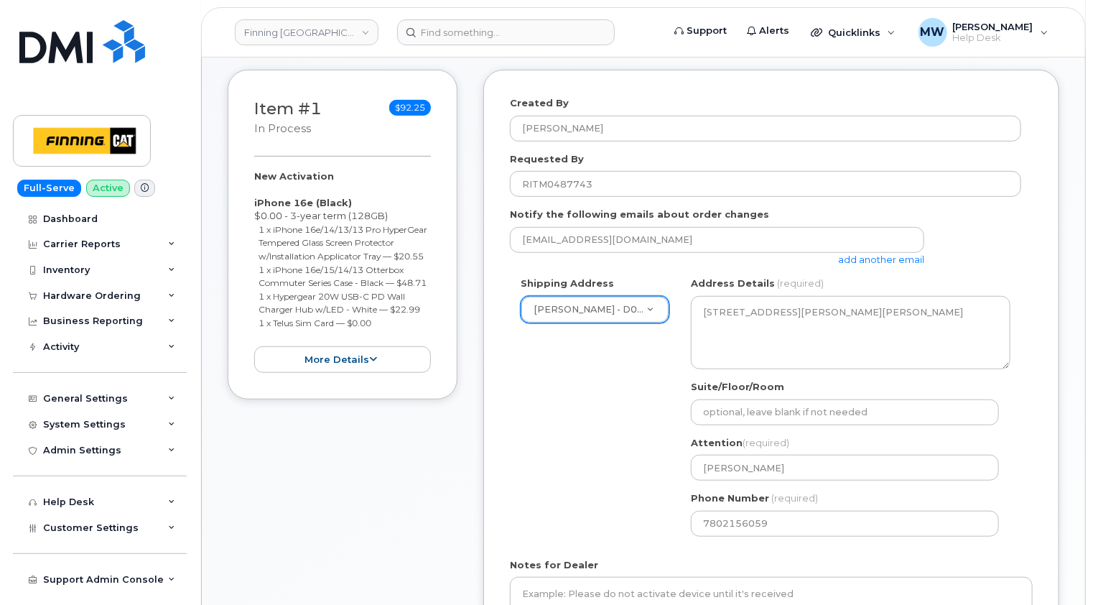
scroll to position [287, 0]
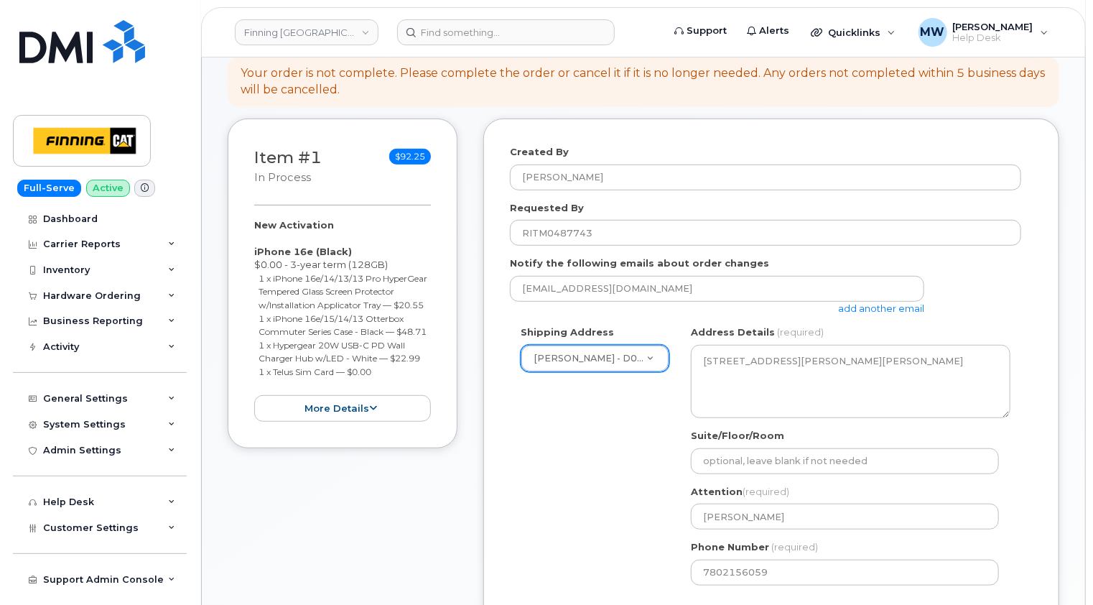
drag, startPoint x: 378, startPoint y: 386, endPoint x: 254, endPoint y: 241, distance: 191.0
click at [254, 241] on div "New Activation iPhone 16e (Black) $0.00 - 3-year term (128GB) 1 x iPhone 16e/14…" at bounding box center [342, 320] width 177 height 204
copy div "iPhone 16e (Black) $0.00 - 3-year term (128GB) 1 x iPhone 16e/14/13/13 Pro Hype…"
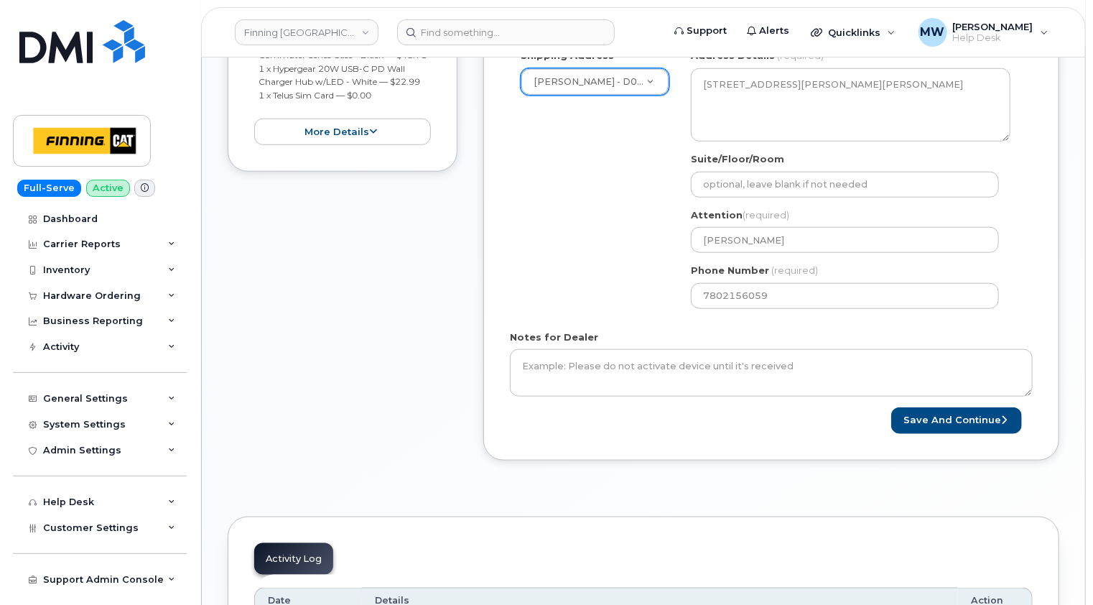
scroll to position [646, 0]
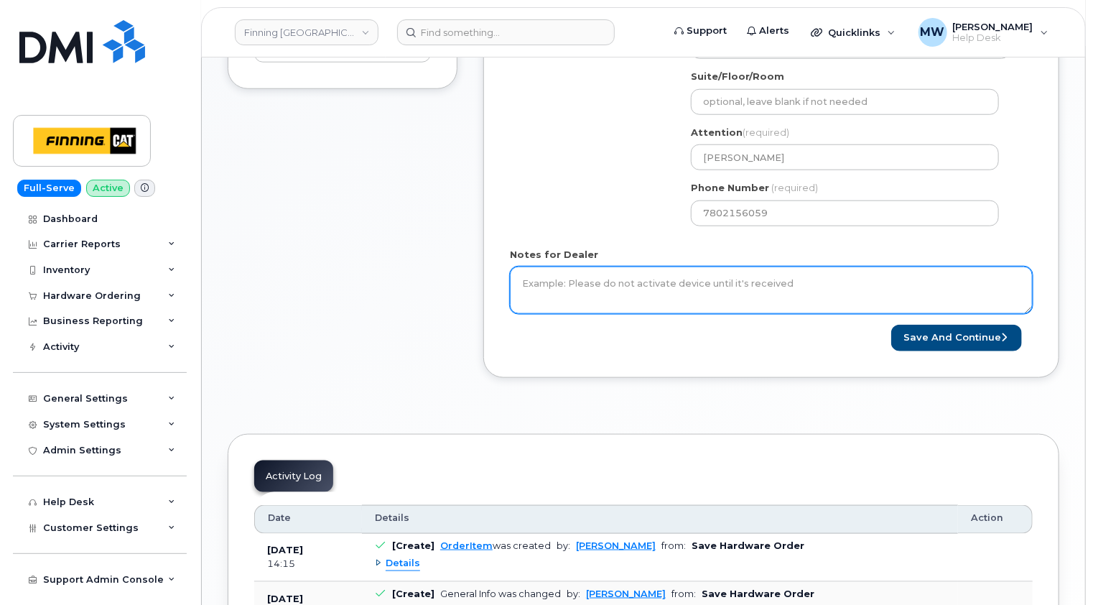
click at [693, 266] on textarea "Notes for Dealer" at bounding box center [771, 289] width 523 height 47
paste textarea "iPhone 16e (Black) $0.00 - 3-year term (128GB) 1 x iPhone 16e/14/13/13 Pro Hype…"
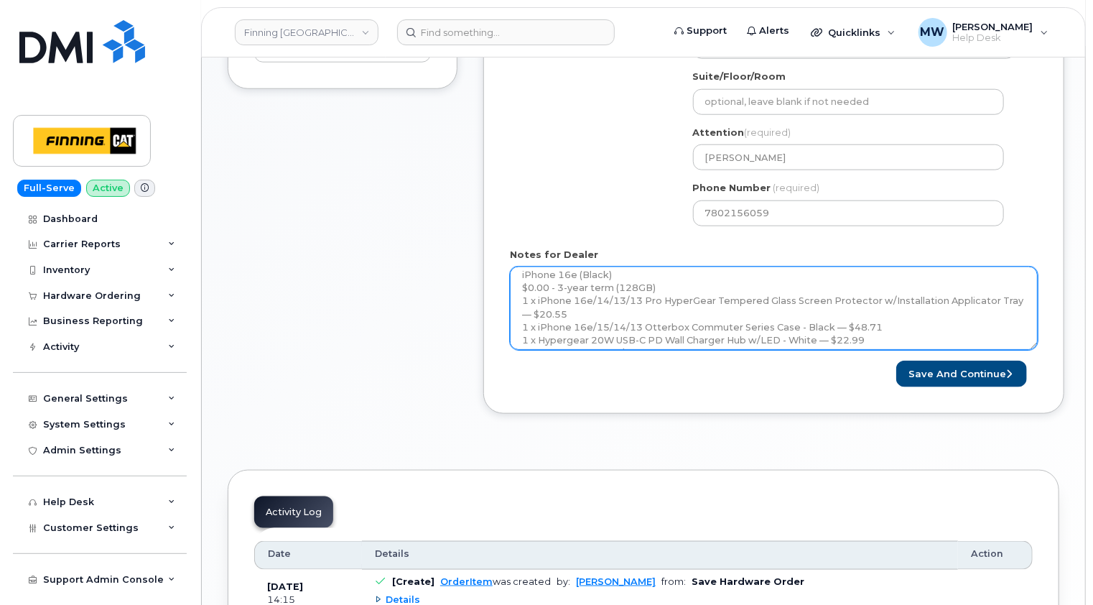
scroll to position [0, 0]
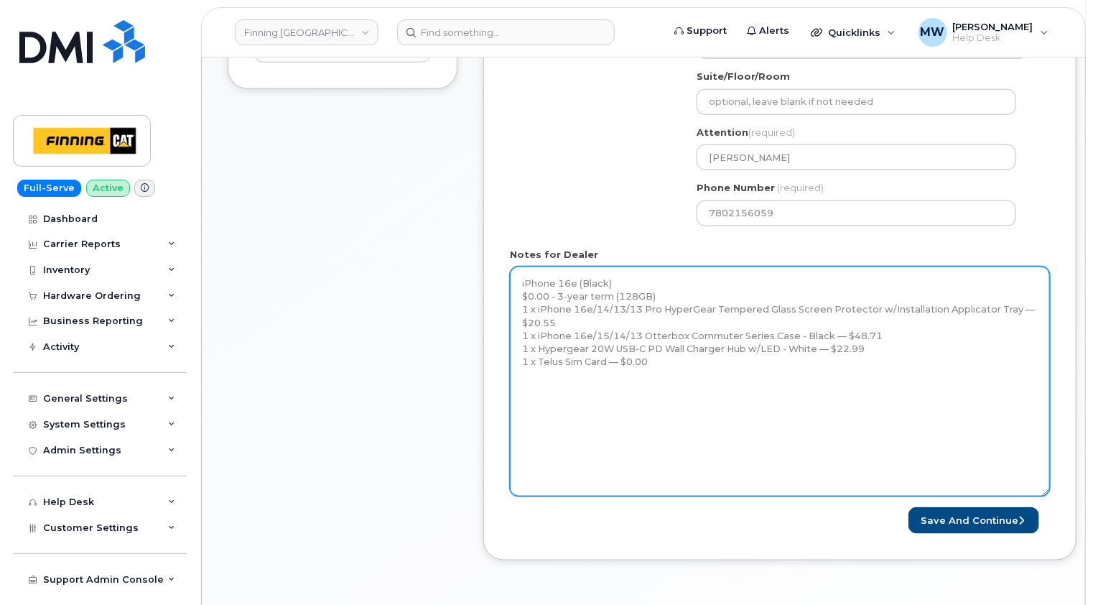
drag, startPoint x: 1031, startPoint y: 297, endPoint x: 1047, endPoint y: 481, distance: 184.6
click at [1047, 481] on textarea "iPhone 16e (Black) $0.00 - 3-year term (128GB) 1 x iPhone 16e/14/13/13 Pro Hype…" at bounding box center [780, 381] width 540 height 230
click at [954, 350] on textarea "iPhone 16e (Black) $0.00 - 3-year term (128GB) 1 x iPhone 16e/14/13/13 Pro Hype…" at bounding box center [780, 381] width 540 height 231
click at [672, 379] on textarea "iPhone 16e (Black) $0.00 - 3-year term (128GB) 1 x iPhone 16e/14/13/13 Pro Hype…" at bounding box center [780, 381] width 540 height 231
click at [577, 393] on textarea "iPhone 16e (Black) $0.00 - 3-year term (128GB) 1 x iPhone 16e/14/13/13 Pro Hype…" at bounding box center [780, 381] width 540 height 231
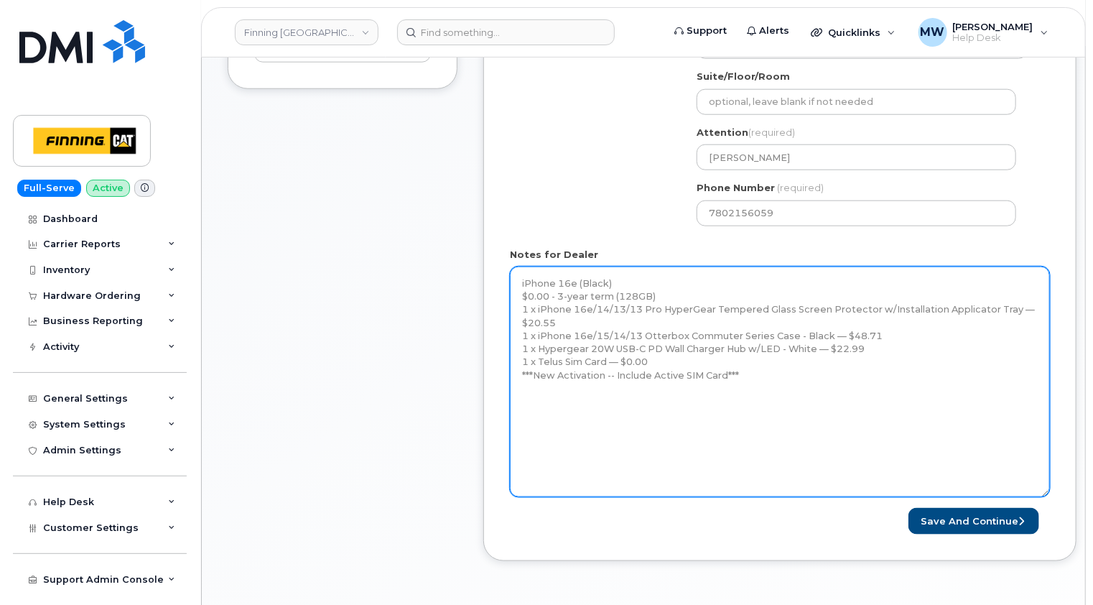
paste textarea "Telus Order #TL60024001"
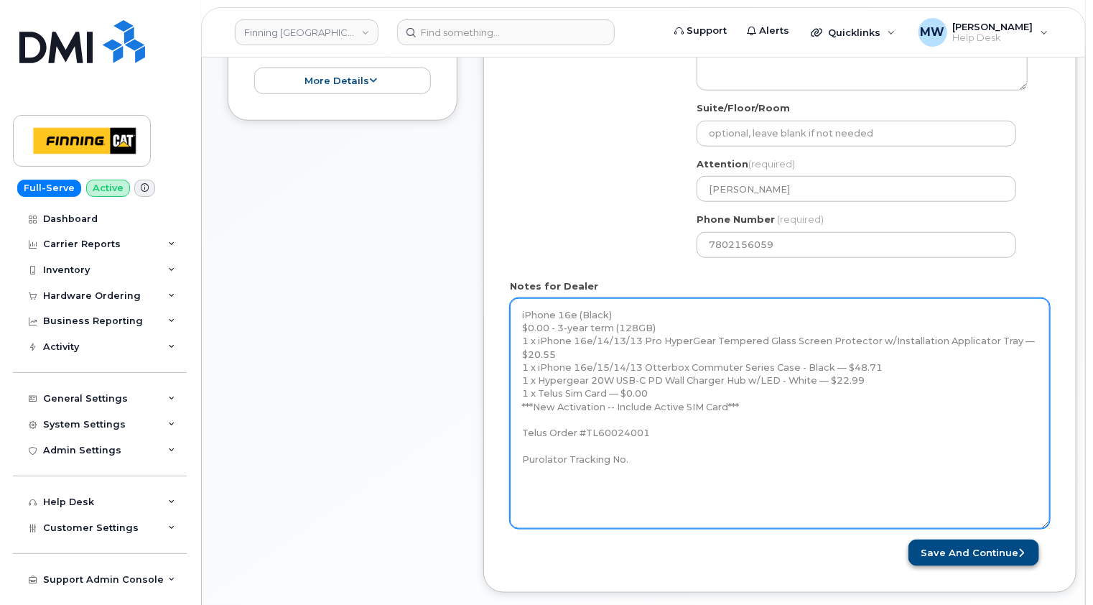
scroll to position [646, 0]
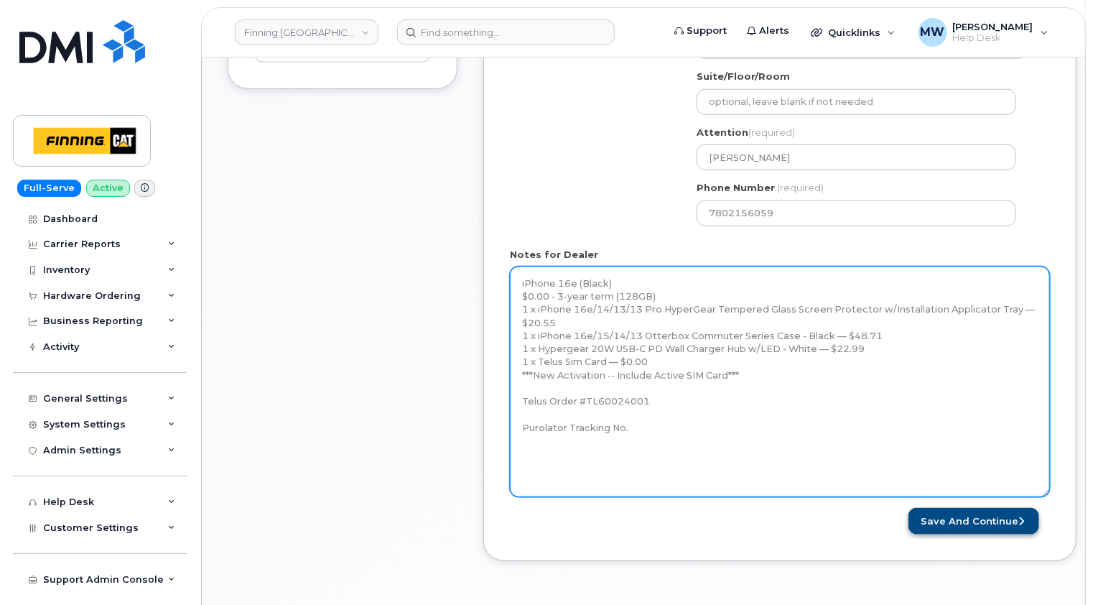
type textarea "iPhone 16e (Black) $0.00 - 3-year term (128GB) 1 x iPhone 16e/14/13/13 Pro Hype…"
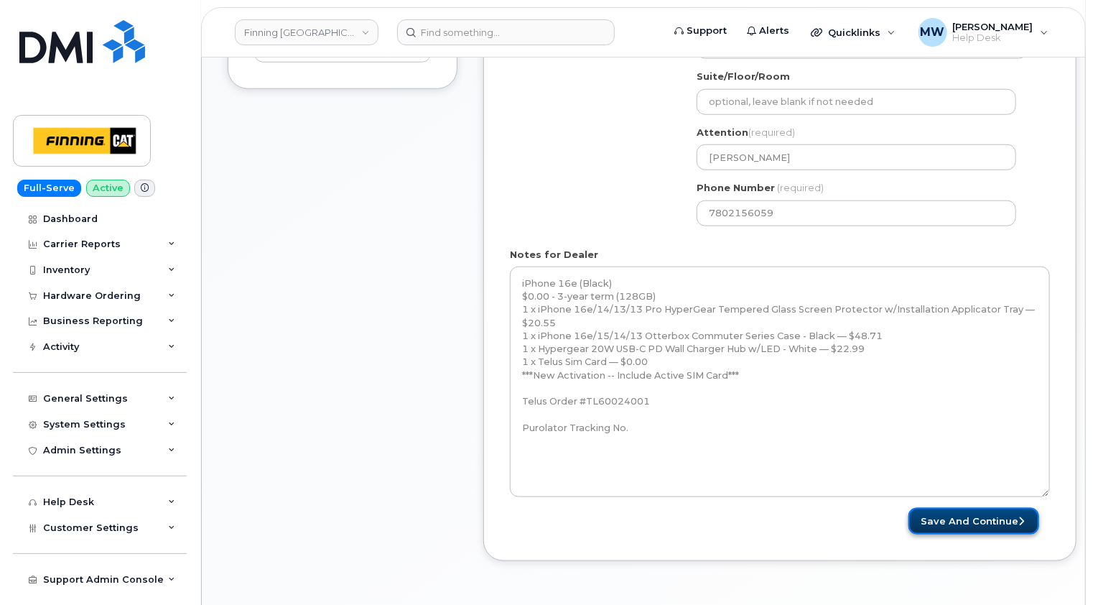
click at [985, 508] on button "Save and Continue" at bounding box center [974, 521] width 131 height 27
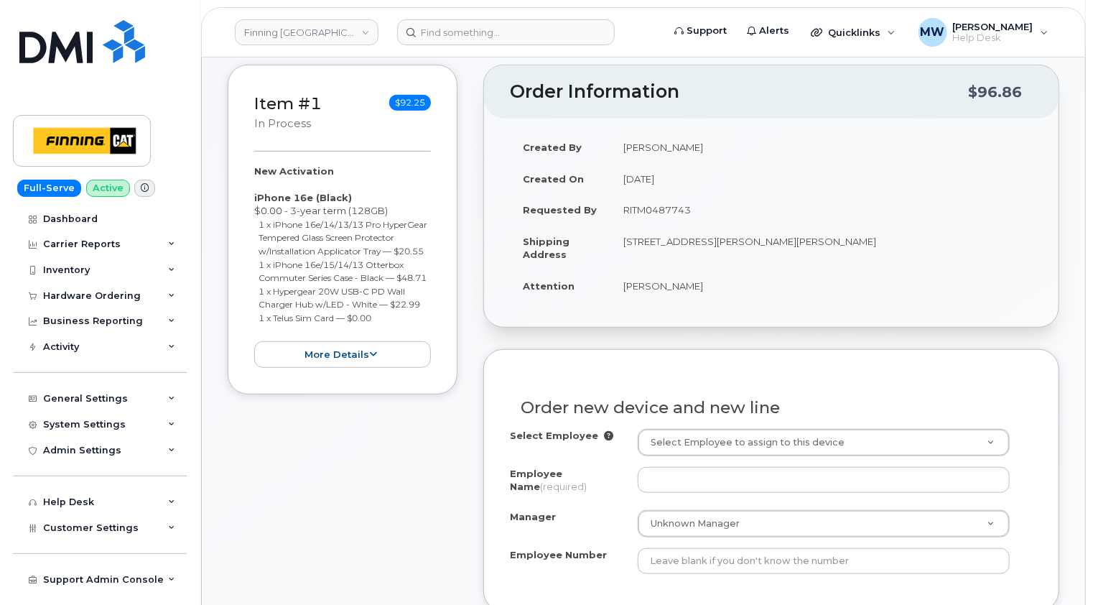
scroll to position [431, 0]
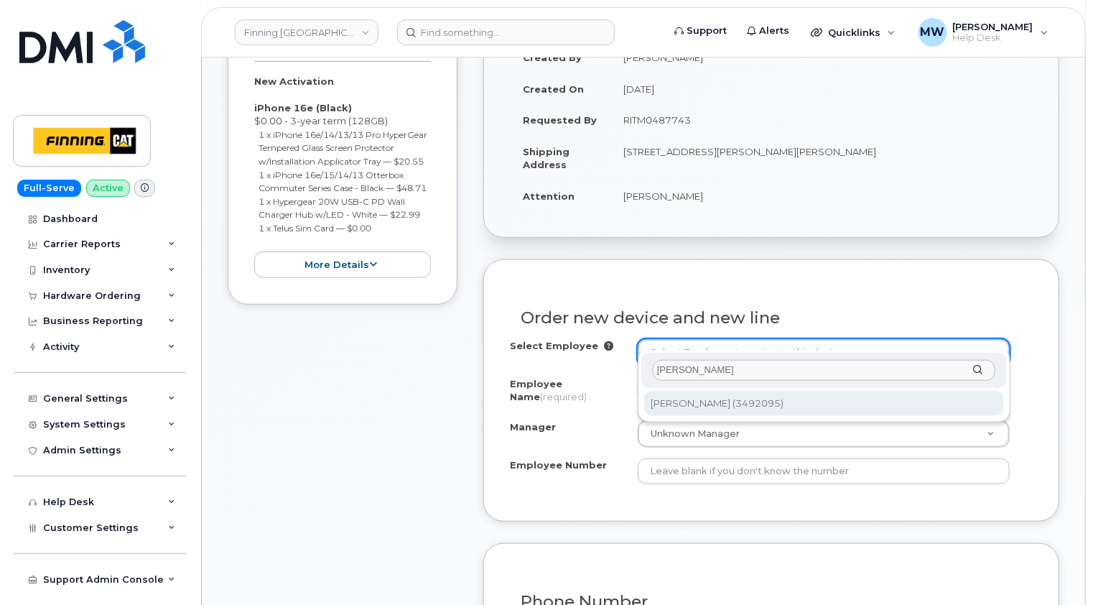
type input "david wiswe"
type input "711957"
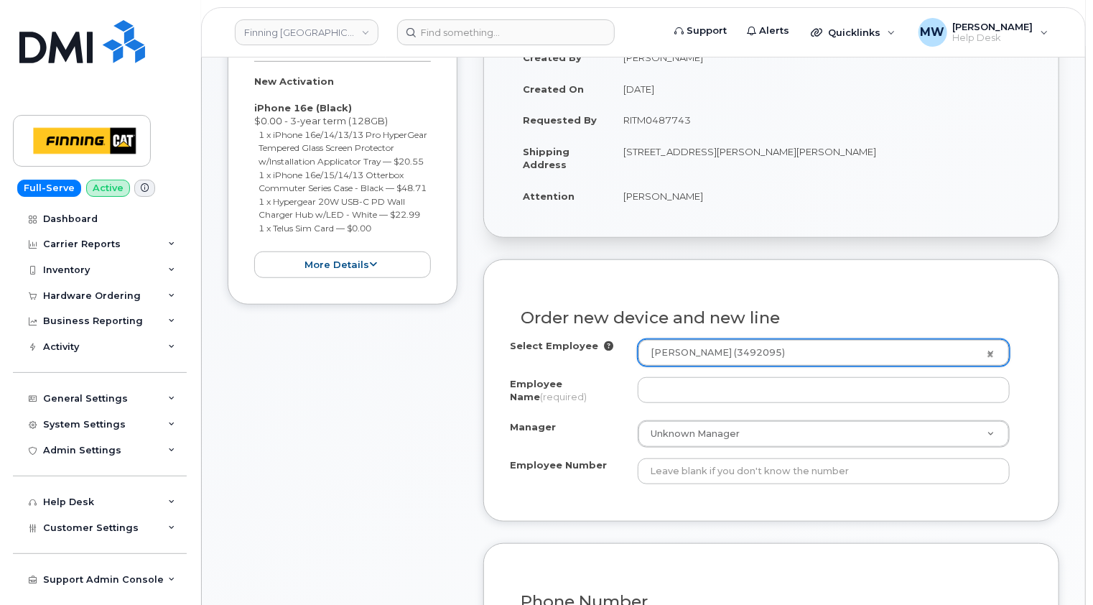
type input "[PERSON_NAME]"
select select "? number:57655 ?"
type input "3492095"
select select "D06"
select select "CSMAAAA"
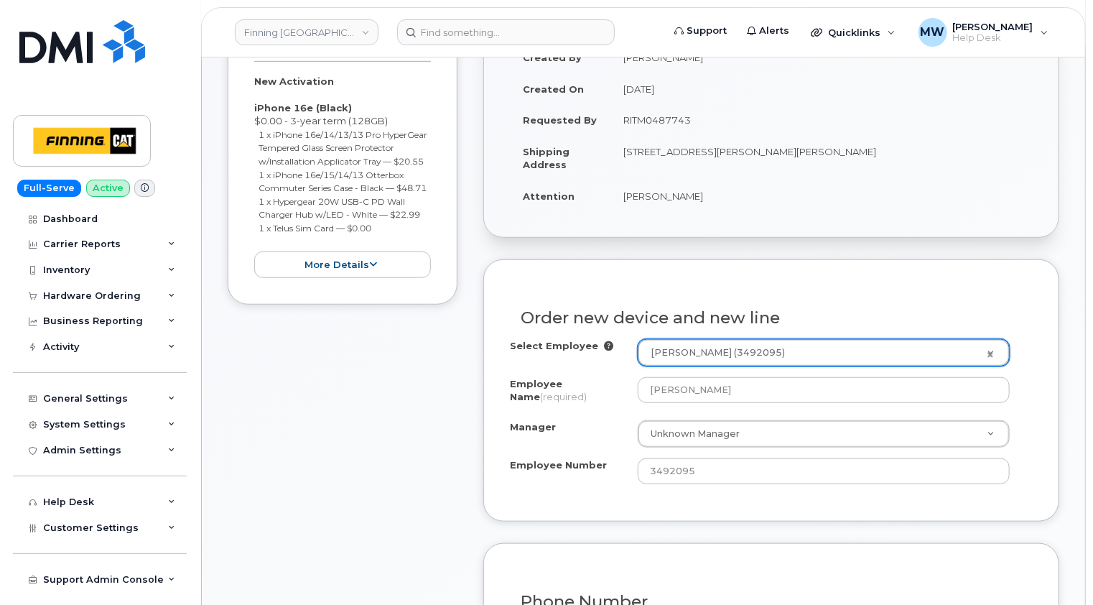
select select "57655"
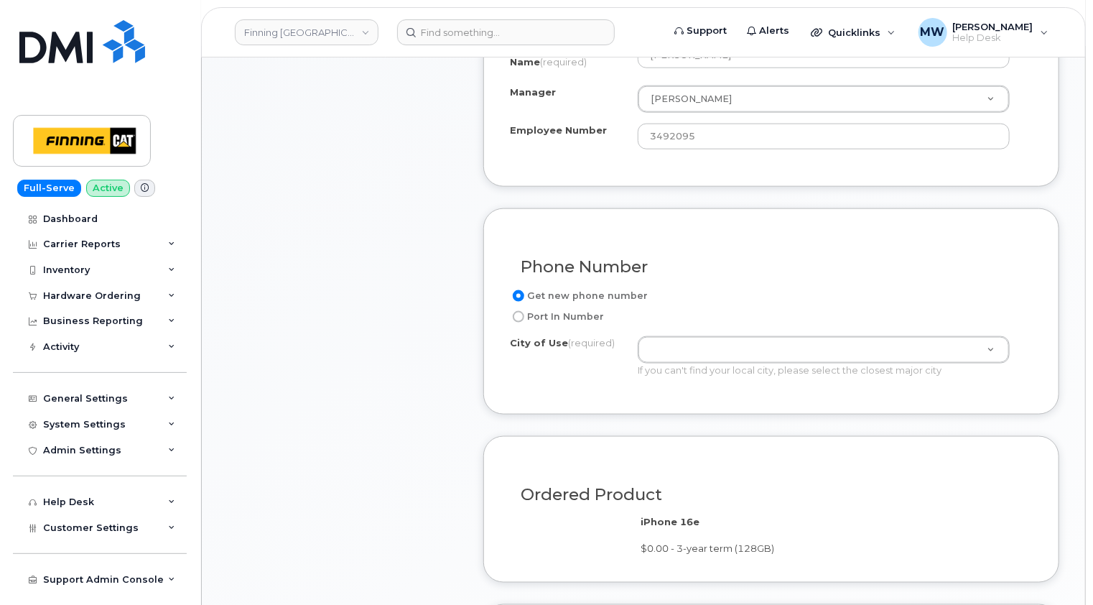
scroll to position [790, 0]
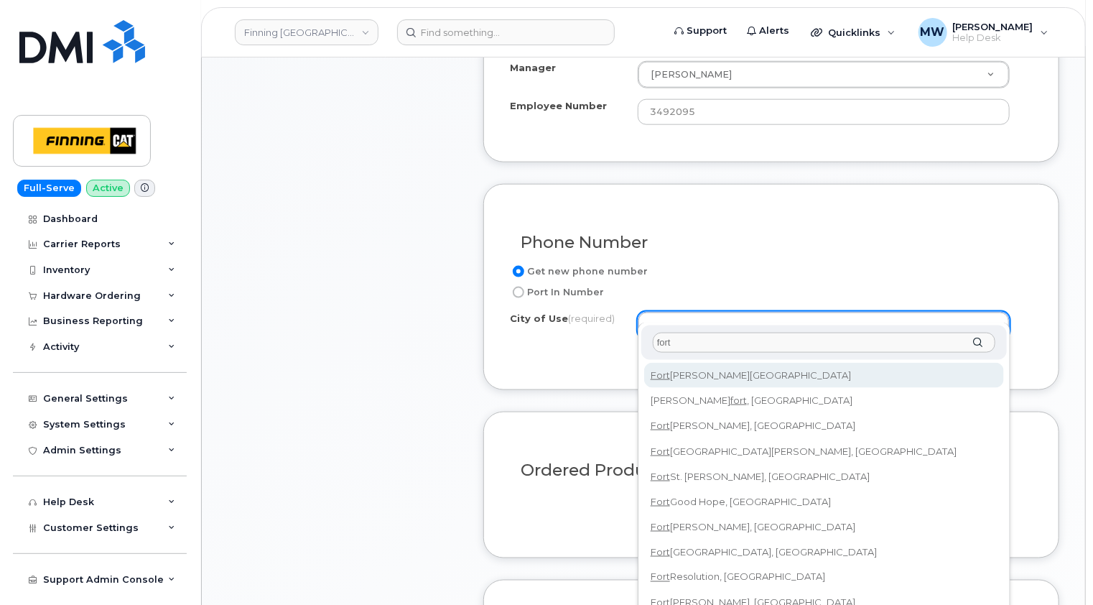
type input "fort"
type input "214"
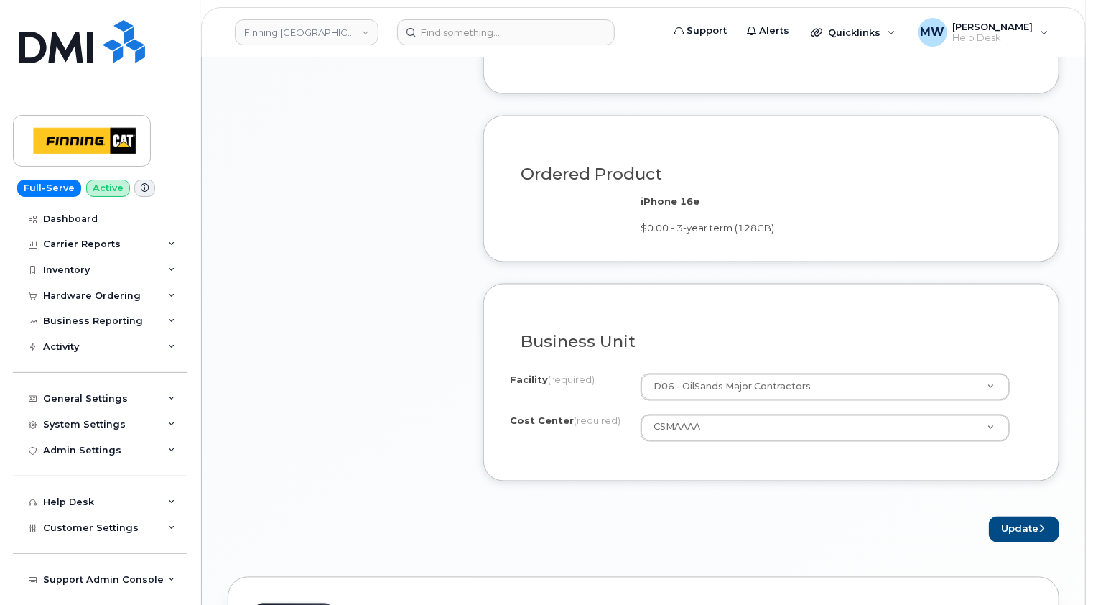
scroll to position [1149, 0]
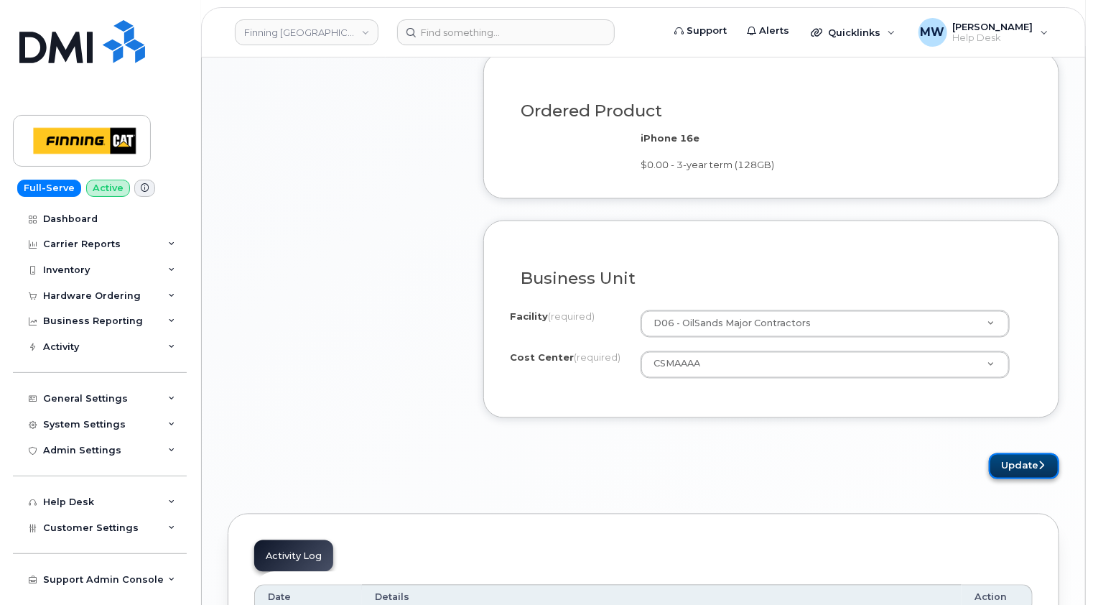
drag, startPoint x: 1034, startPoint y: 445, endPoint x: 1005, endPoint y: 445, distance: 28.7
click at [1034, 453] on button "Update" at bounding box center [1024, 466] width 70 height 27
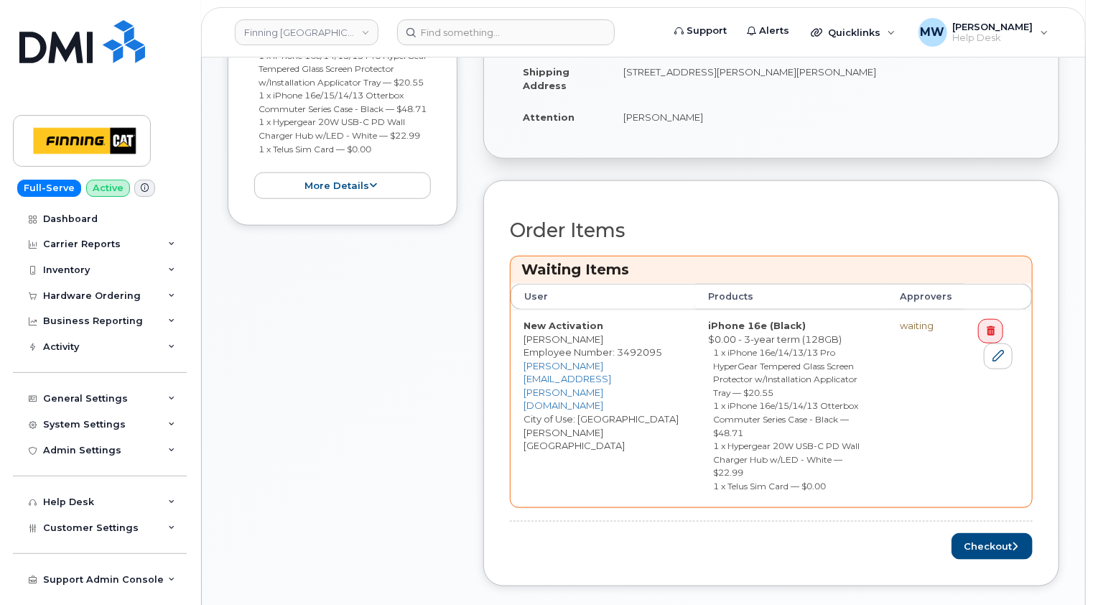
scroll to position [575, 0]
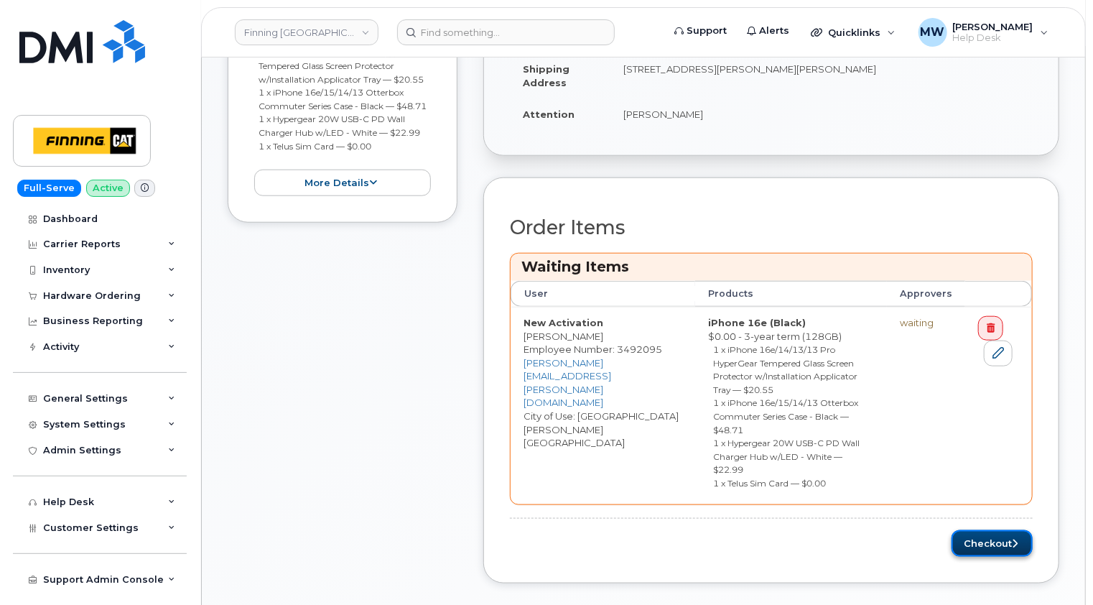
click at [992, 530] on button "Checkout" at bounding box center [992, 543] width 81 height 27
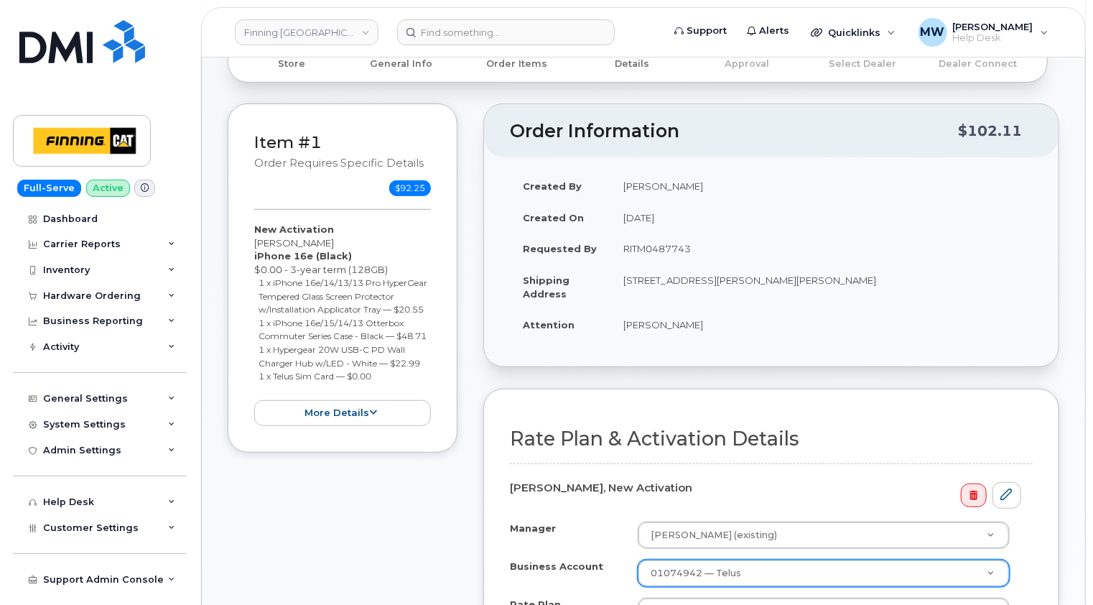
scroll to position [503, 0]
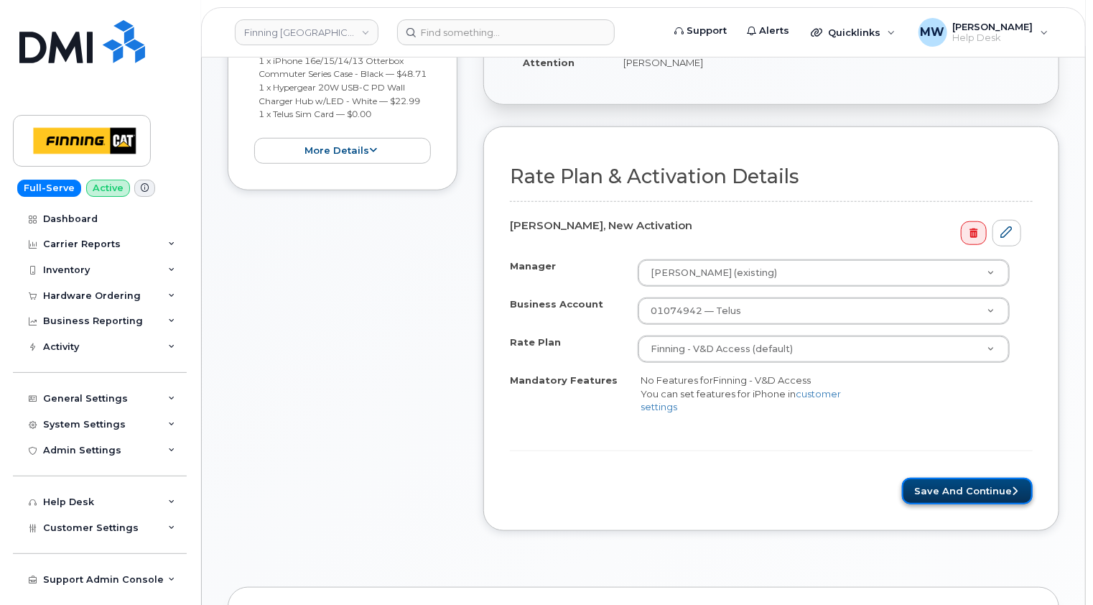
click at [983, 478] on button "Save and Continue" at bounding box center [967, 491] width 131 height 27
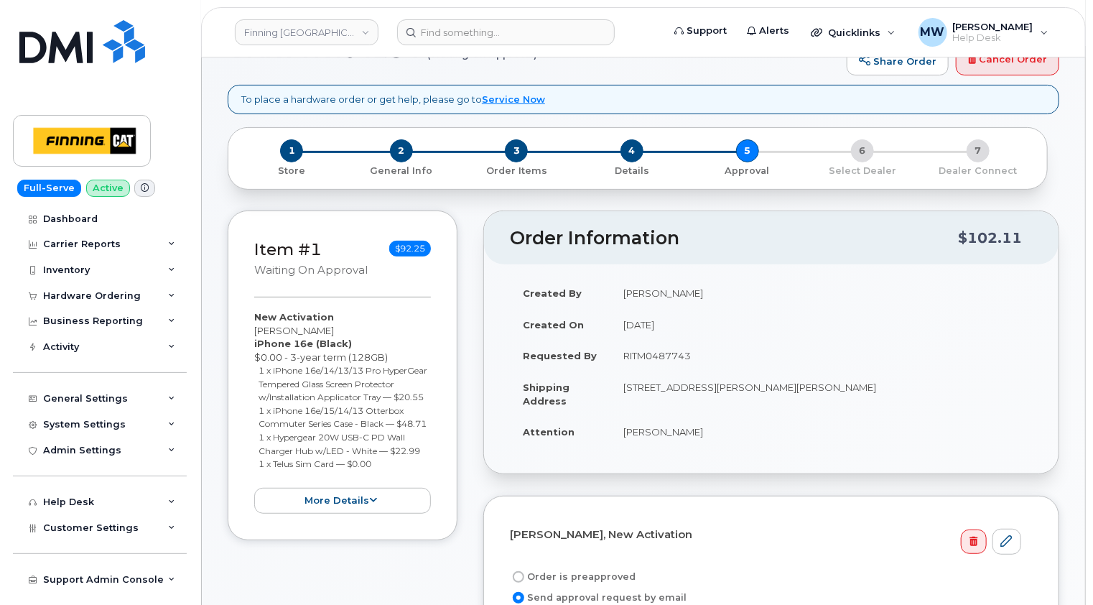
scroll to position [215, 0]
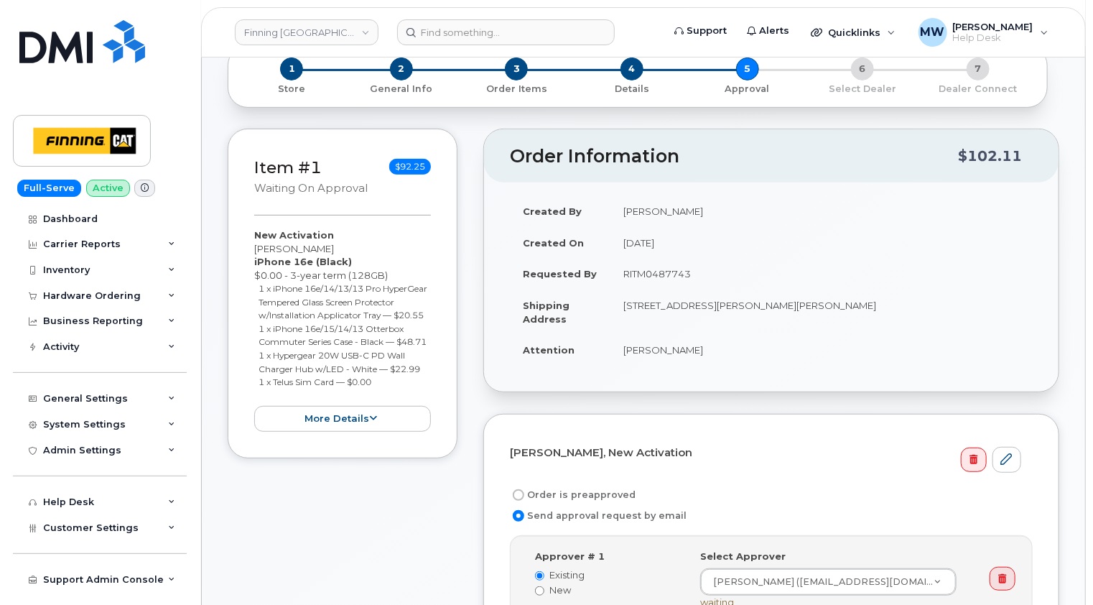
click at [660, 260] on td "RITM0487743" at bounding box center [822, 274] width 422 height 32
copy td "RITM0487743"
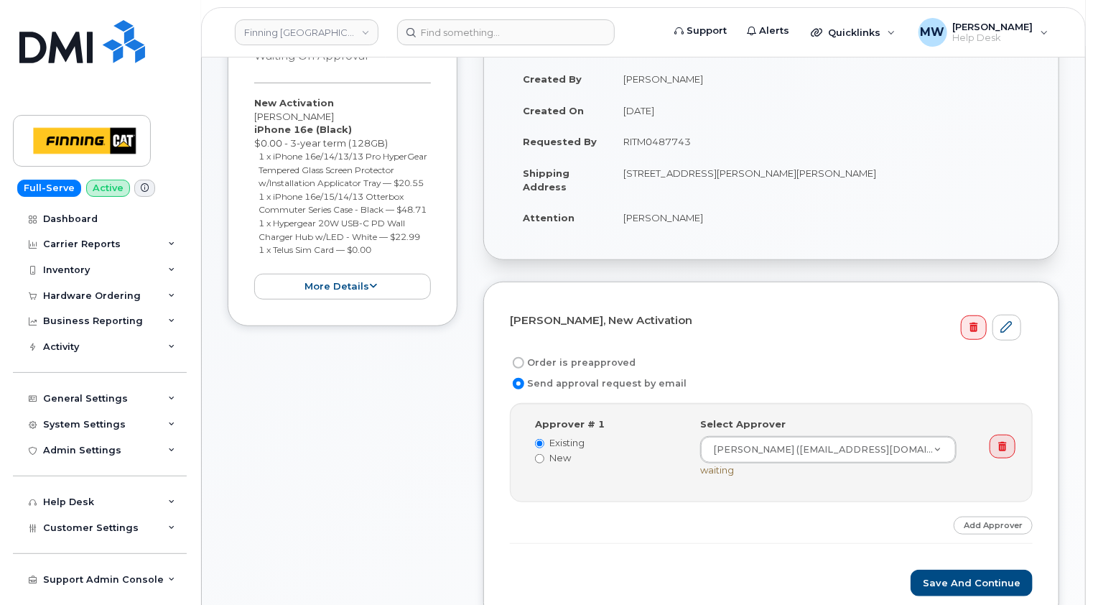
scroll to position [503, 0]
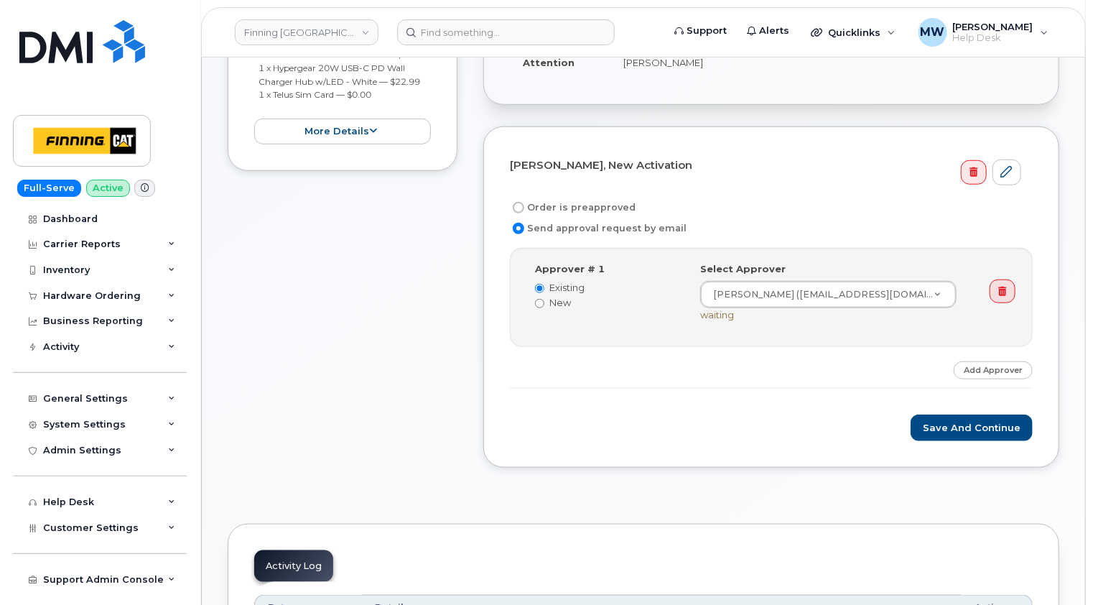
click at [592, 199] on label "Order is preapproved" at bounding box center [573, 207] width 126 height 17
click at [524, 202] on input "Order is preapproved" at bounding box center [518, 207] width 11 height 11
radio input "true"
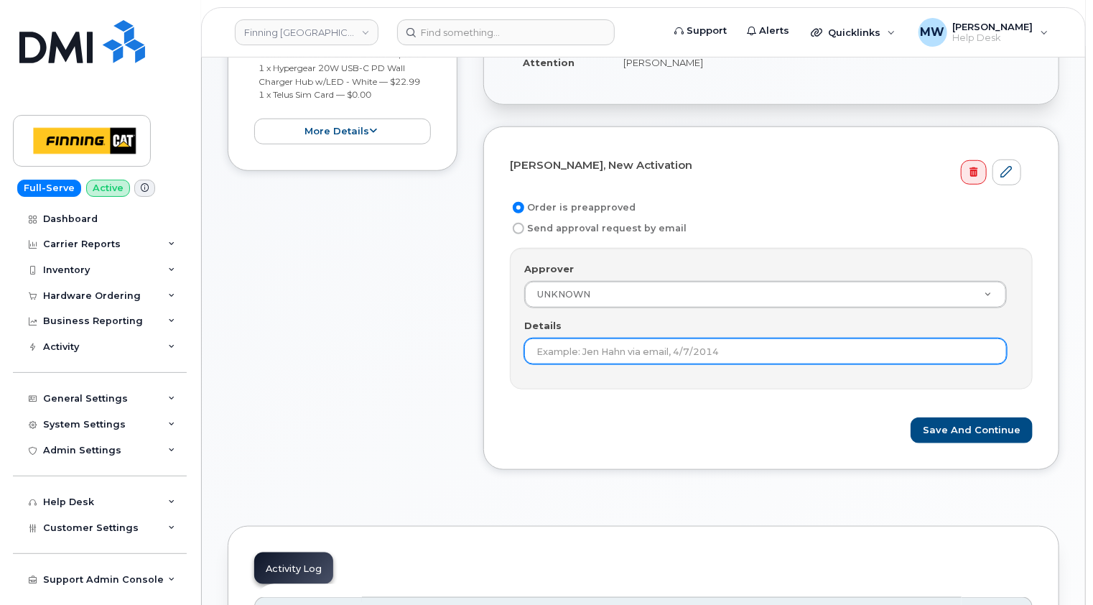
click at [623, 338] on input "Details" at bounding box center [765, 351] width 483 height 26
paste input "RITM0487743"
type input "RITM0487743"
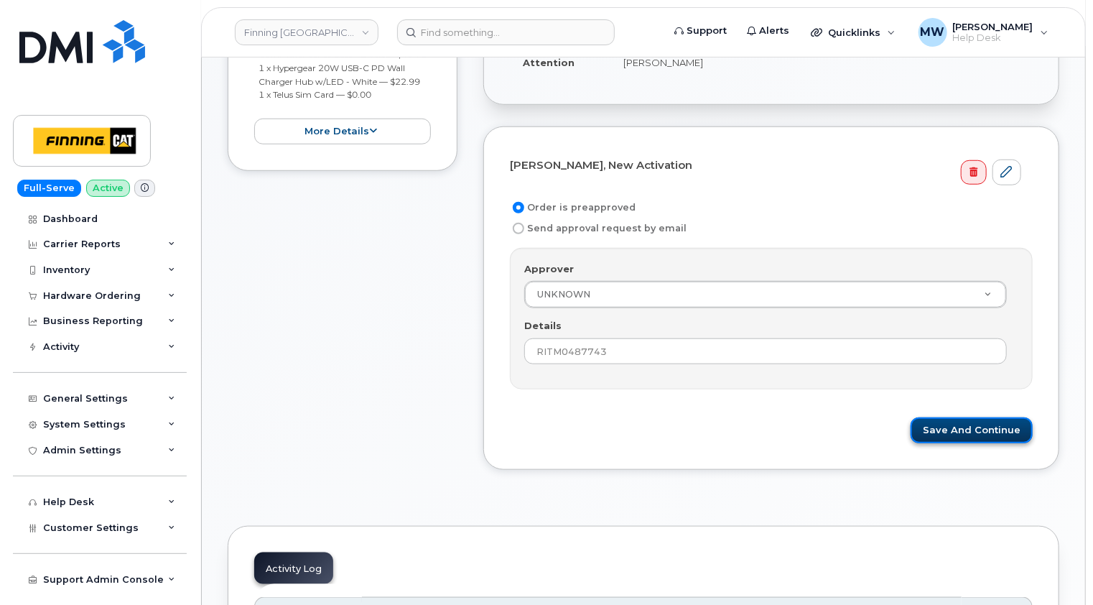
click at [983, 417] on button "Save and Continue" at bounding box center [972, 430] width 122 height 27
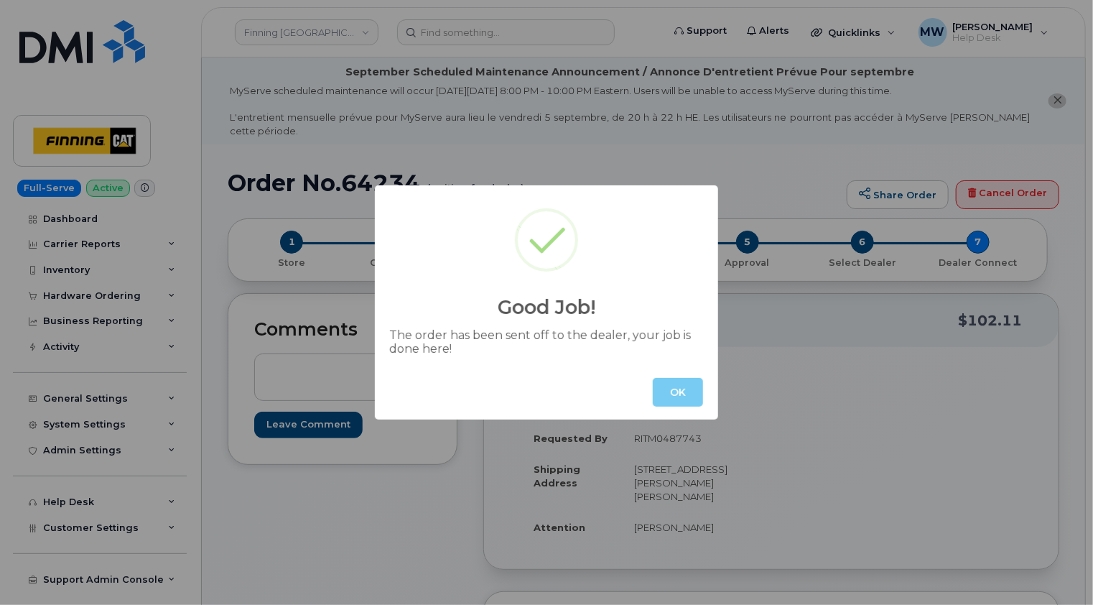
click at [676, 392] on button "OK" at bounding box center [678, 392] width 50 height 29
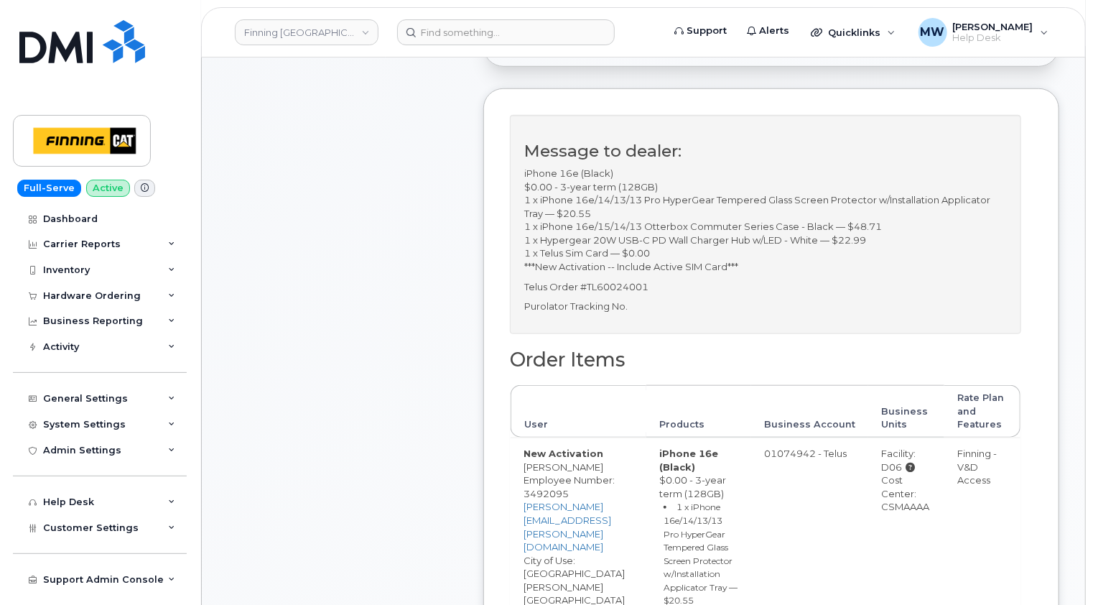
scroll to position [575, 0]
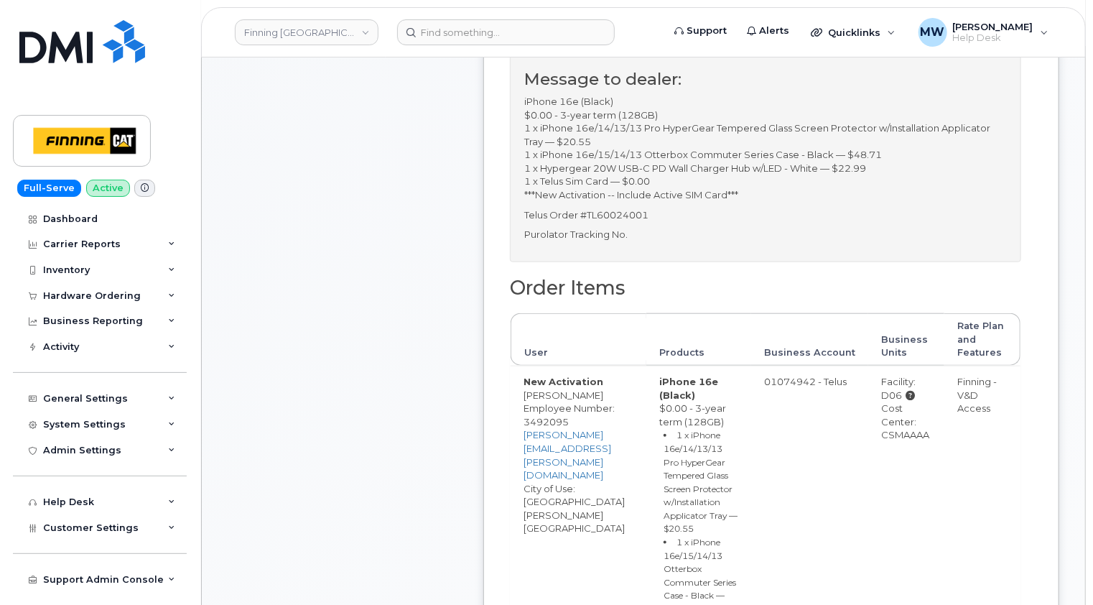
click at [913, 434] on div "Cost Center: CSMAAAA" at bounding box center [906, 422] width 50 height 40
copy div "CSMAAAA"
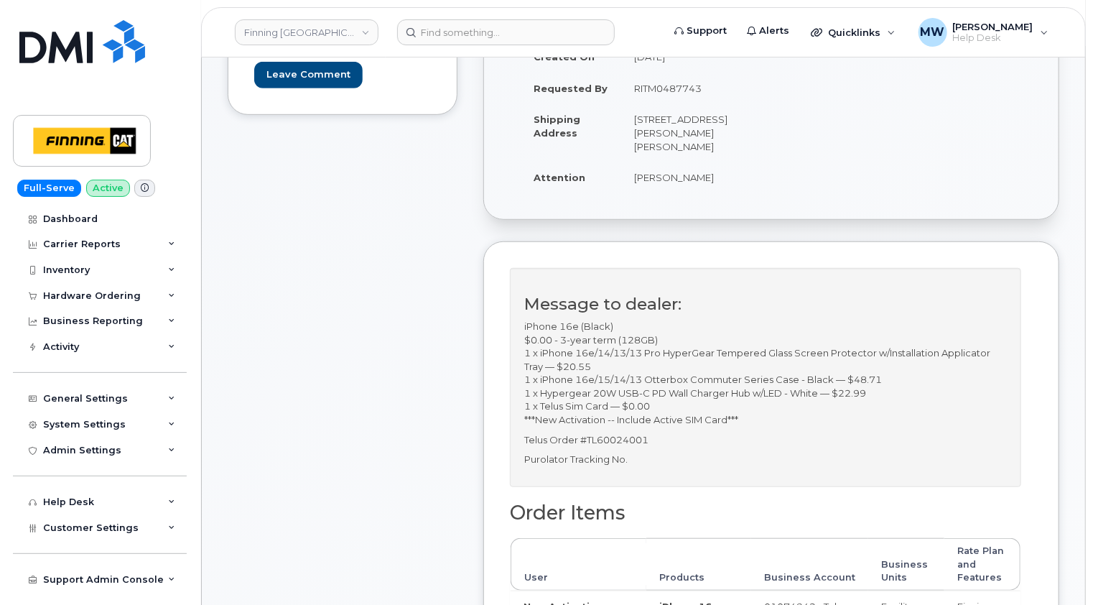
scroll to position [144, 0]
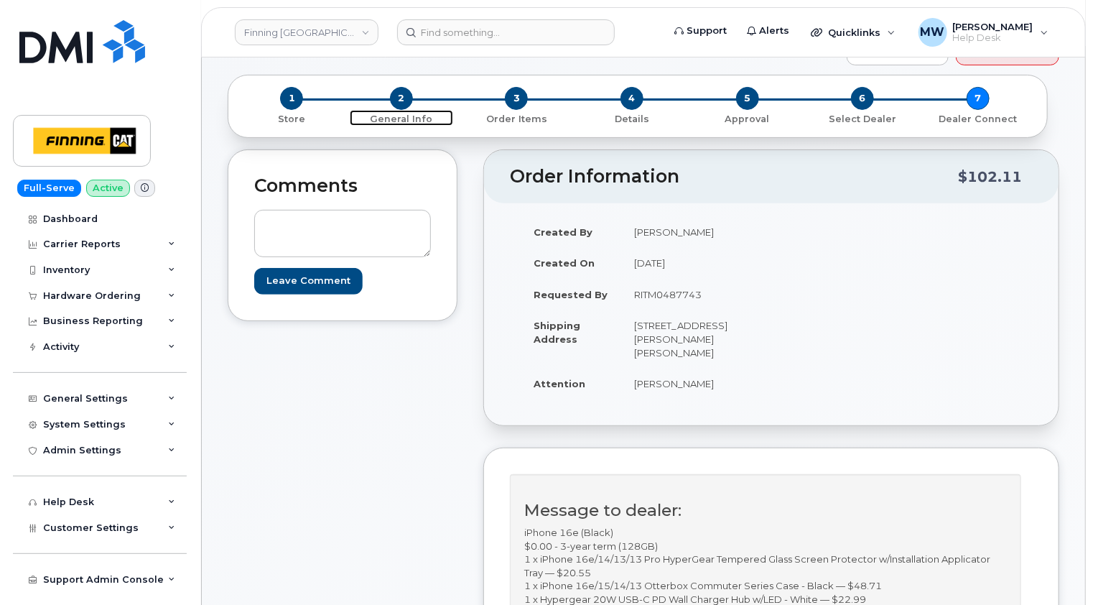
click at [399, 87] on span "2" at bounding box center [401, 98] width 23 height 23
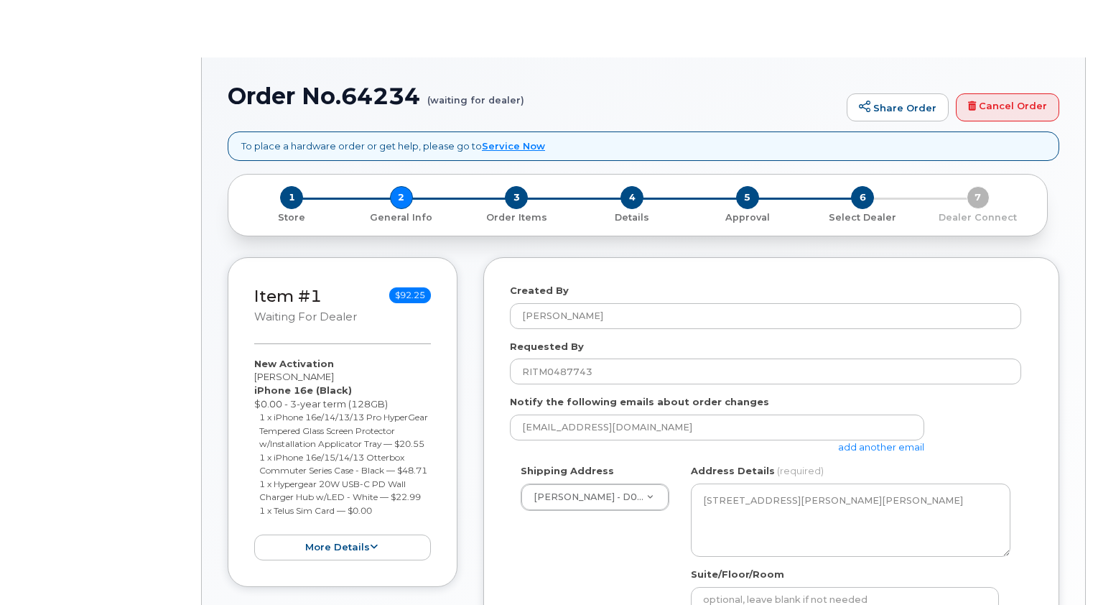
select select
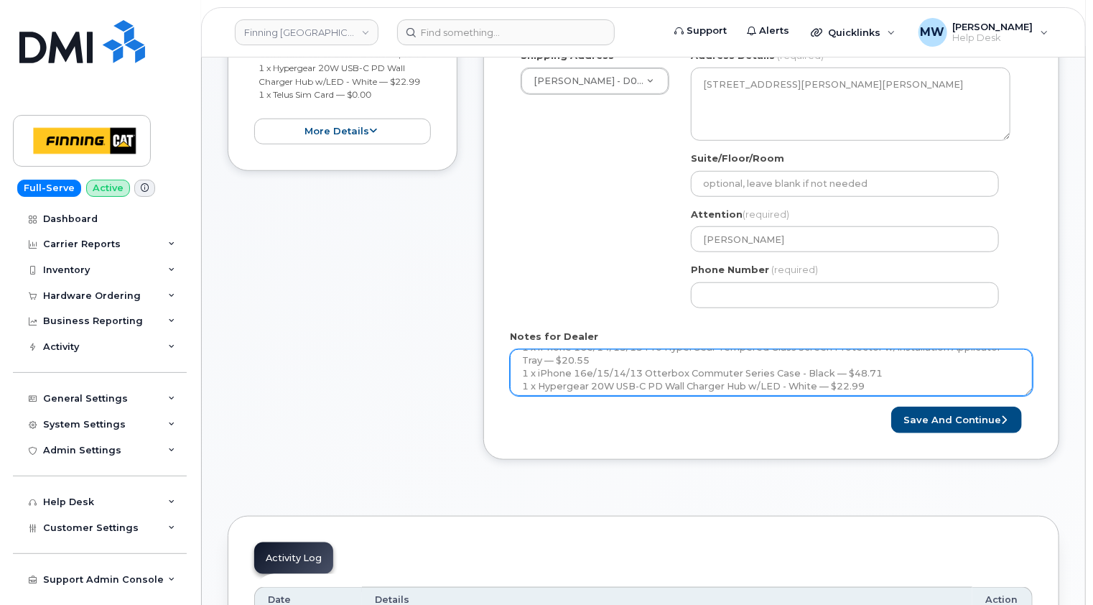
scroll to position [131, 0]
click at [650, 367] on textarea "iPhone 16e (Black) $0.00 - 3-year term (128GB) 1 x iPhone 16e/14/13/13 Pro Hype…" at bounding box center [771, 372] width 523 height 47
paste textarea "335648202257"
type textarea "iPhone 16e (Black) $0.00 - 3-year term (128GB) 1 x iPhone 16e/14/13/13 Pro Hype…"
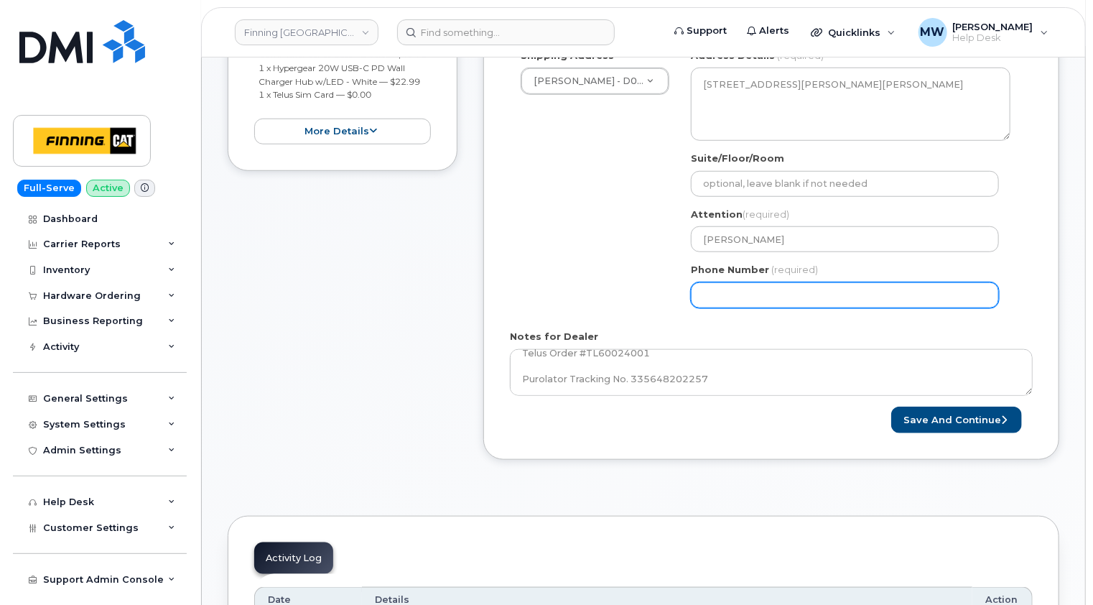
click at [968, 286] on input "Phone Number" at bounding box center [845, 295] width 308 height 26
paste input "7802156059"
select select
type input "7802156059"
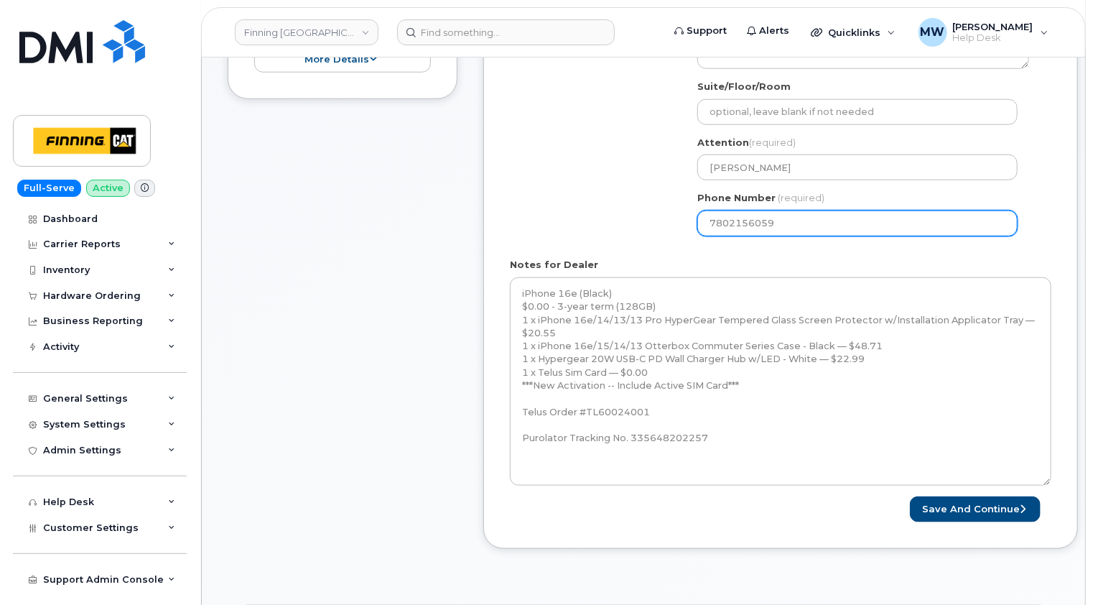
scroll to position [0, 0]
drag, startPoint x: 1029, startPoint y: 307, endPoint x: 1047, endPoint y: 477, distance: 170.5
click at [1047, 477] on div "Notes for Dealer iPhone 16e (Black) $0.00 - 3-year term (128GB) 1 x iPhone 16e/…" at bounding box center [781, 372] width 542 height 228
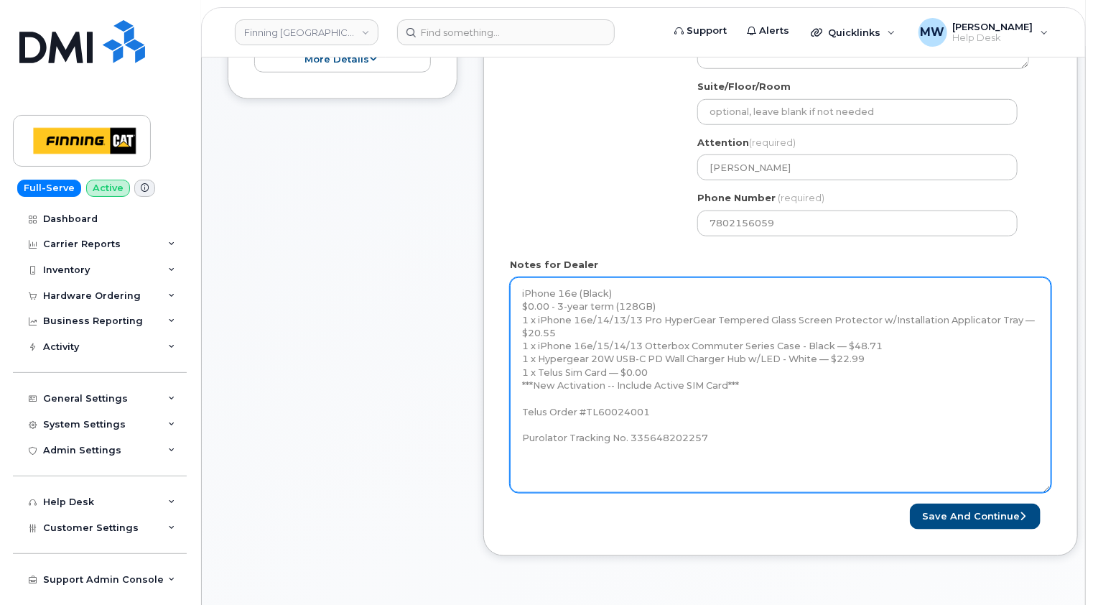
click at [654, 438] on textarea "iPhone 16e (Black) $0.00 - 3-year term (128GB) 1 x iPhone 16e/14/13/13 Pro Hype…" at bounding box center [781, 384] width 542 height 215
click at [727, 431] on textarea "iPhone 16e (Black) $0.00 - 3-year term (128GB) 1 x iPhone 16e/14/13/13 Pro Hype…" at bounding box center [781, 384] width 542 height 215
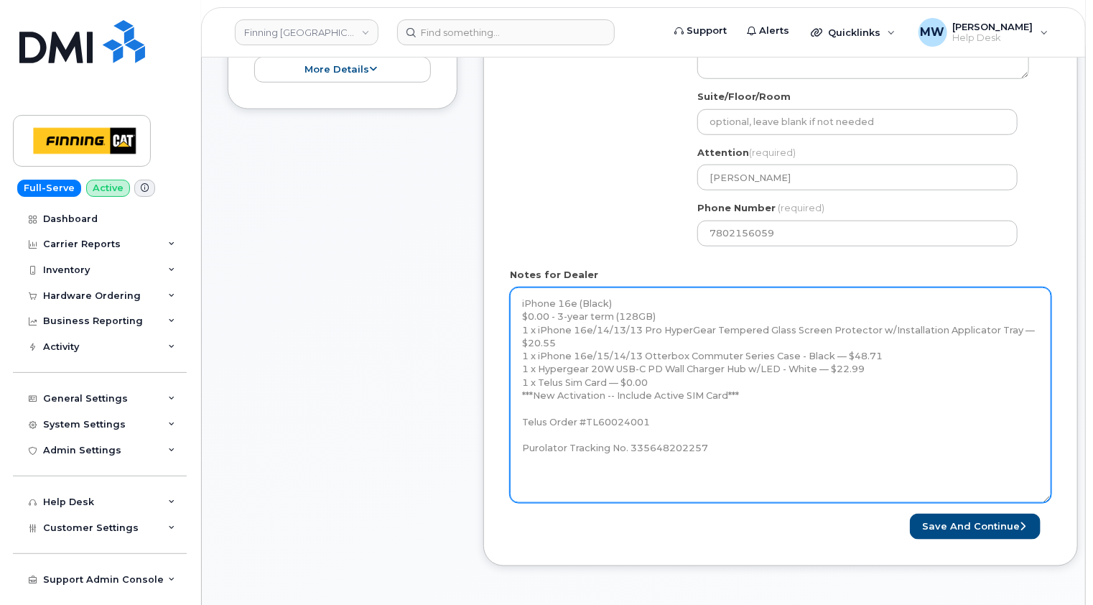
scroll to position [503, 0]
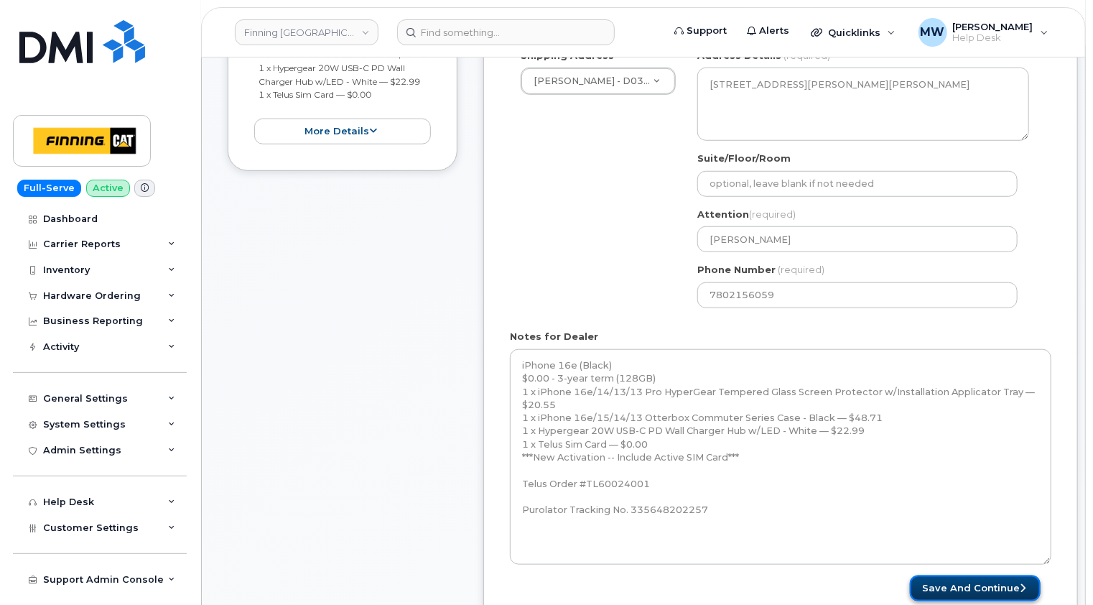
click at [1003, 575] on button "Save and Continue" at bounding box center [975, 588] width 131 height 27
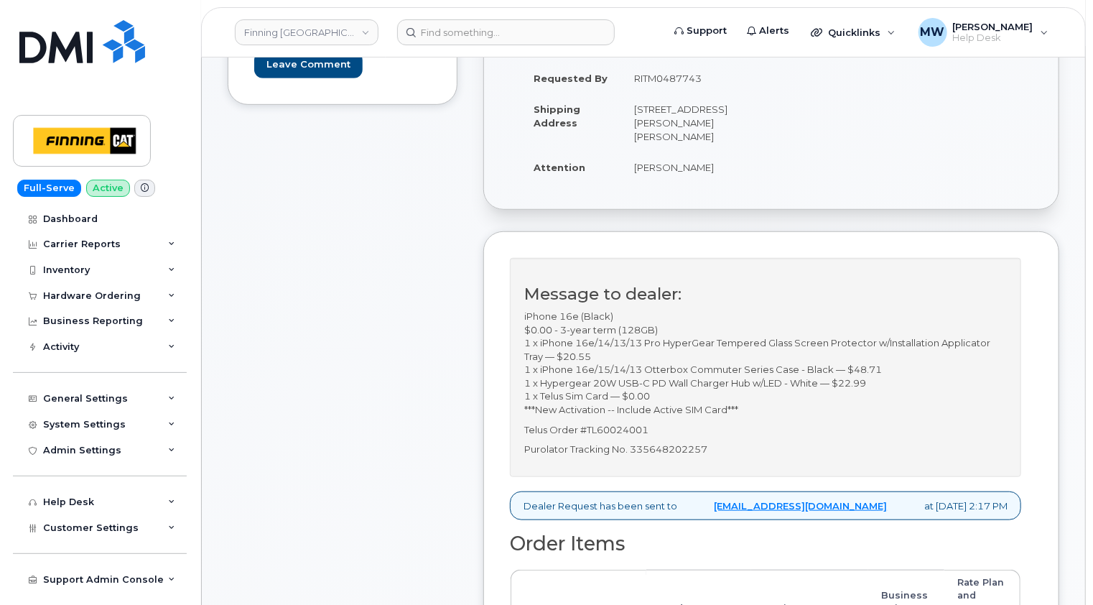
scroll to position [431, 0]
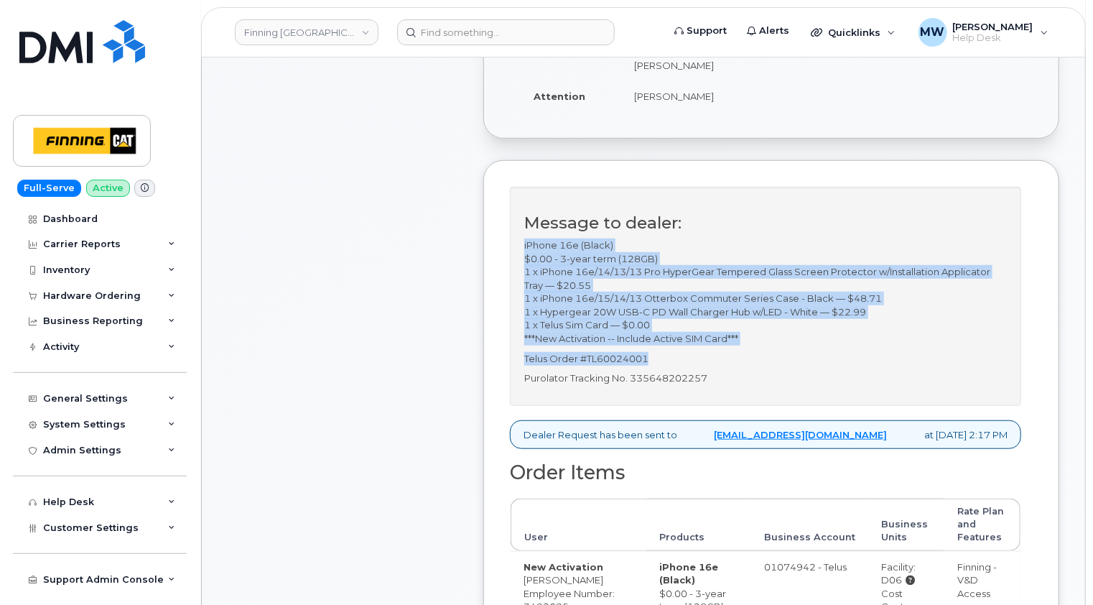
drag, startPoint x: 654, startPoint y: 358, endPoint x: 523, endPoint y: 243, distance: 174.1
click at [523, 243] on div "Message to dealer: iPhone 16e (Black) $0.00 - 3-year term (128GB) 1 x iPhone 16…" at bounding box center [765, 296] width 511 height 219
copy div "iPhone 16e (Black) $0.00 - 3-year term (128GB) 1 x iPhone 16e/14/13/13 Pro Hype…"
click at [649, 358] on p "Telus Order #TL60024001" at bounding box center [765, 359] width 483 height 14
click at [667, 355] on p "Telus Order #TL60024001" at bounding box center [765, 359] width 483 height 14
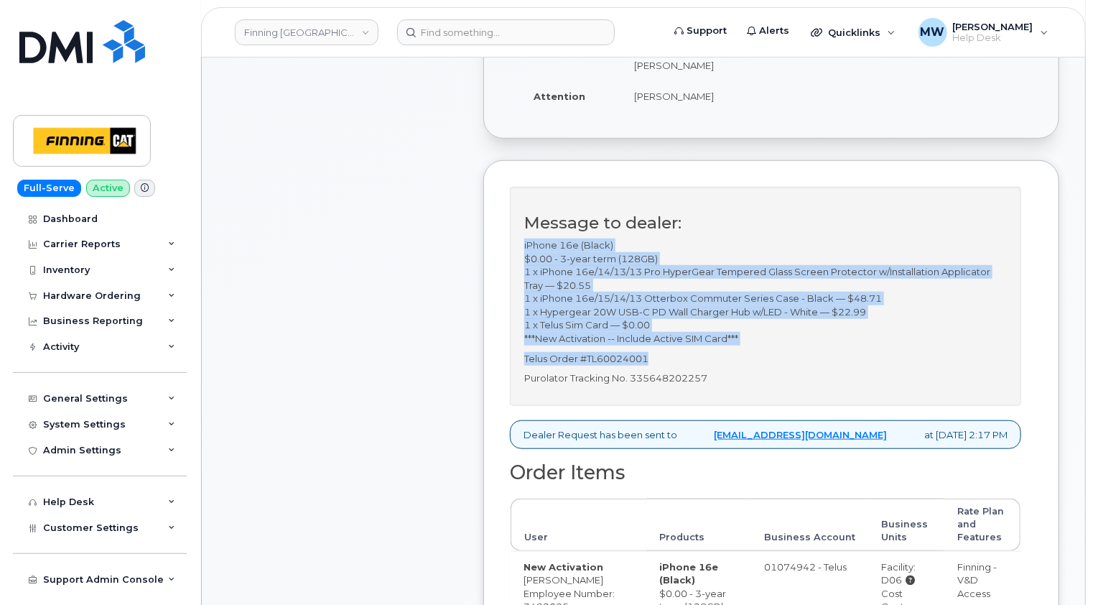
click at [656, 356] on p "Telus Order #TL60024001" at bounding box center [765, 359] width 483 height 14
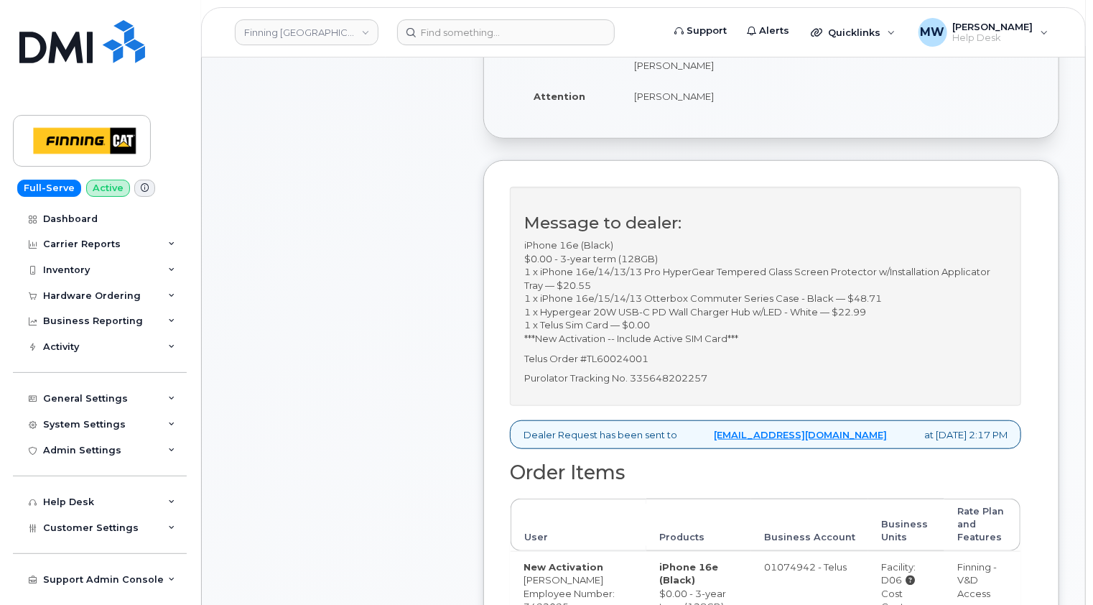
click at [806, 368] on div "Message to dealer: iPhone 16e (Black) $0.00 - 3-year term (128GB) 1 x iPhone 16…" at bounding box center [765, 296] width 511 height 219
drag, startPoint x: 657, startPoint y: 359, endPoint x: 587, endPoint y: 355, distance: 70.5
click at [587, 355] on p "Telus Order #TL60024001" at bounding box center [765, 359] width 483 height 14
copy p "TL60024001"
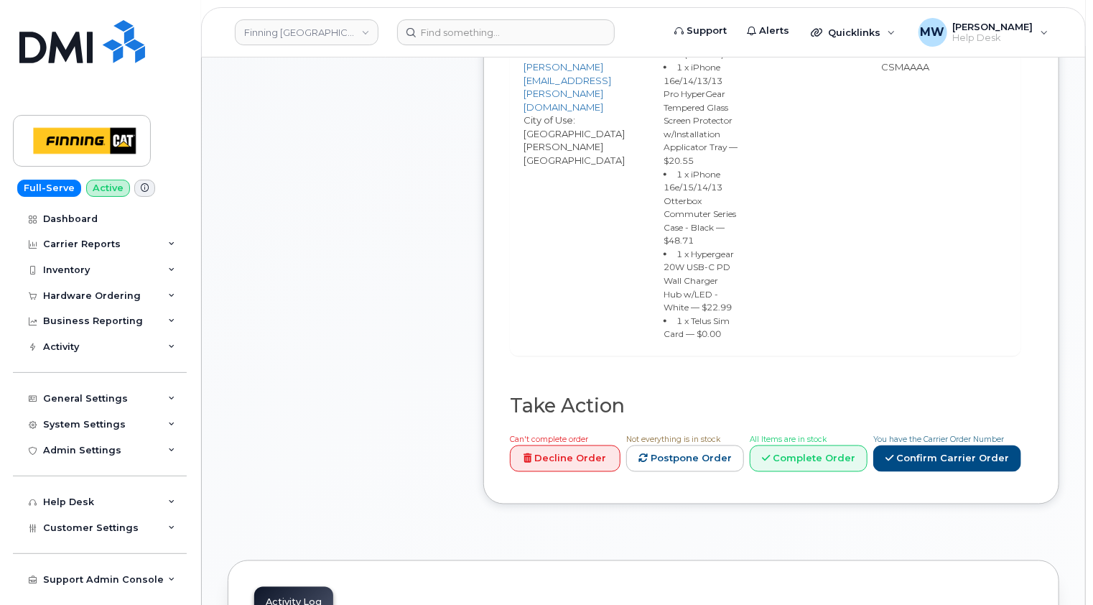
scroll to position [1006, 0]
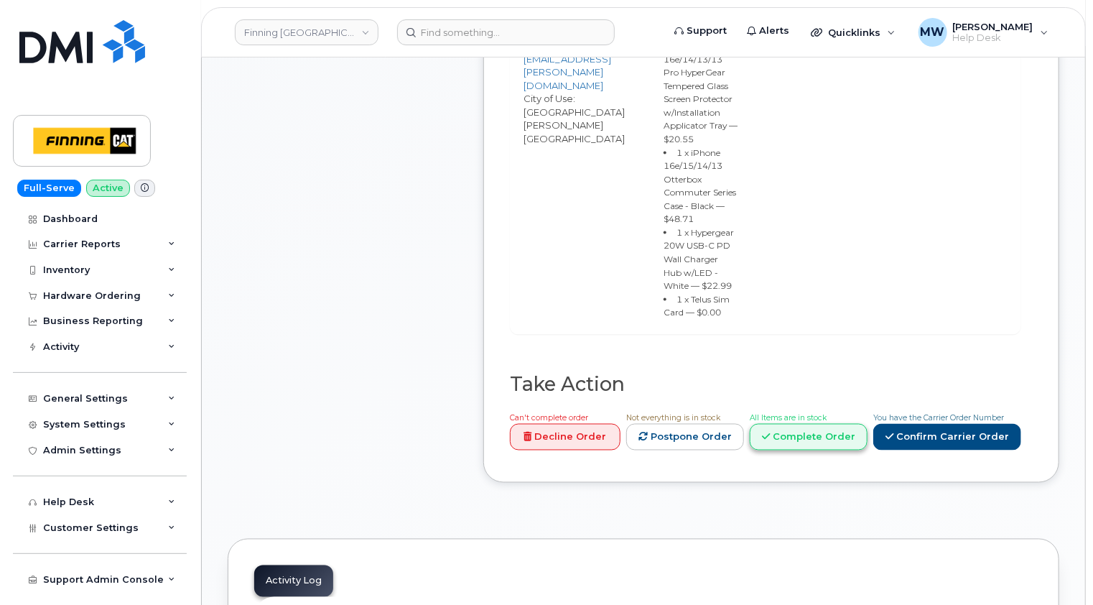
click at [825, 450] on link "Complete Order" at bounding box center [809, 437] width 118 height 27
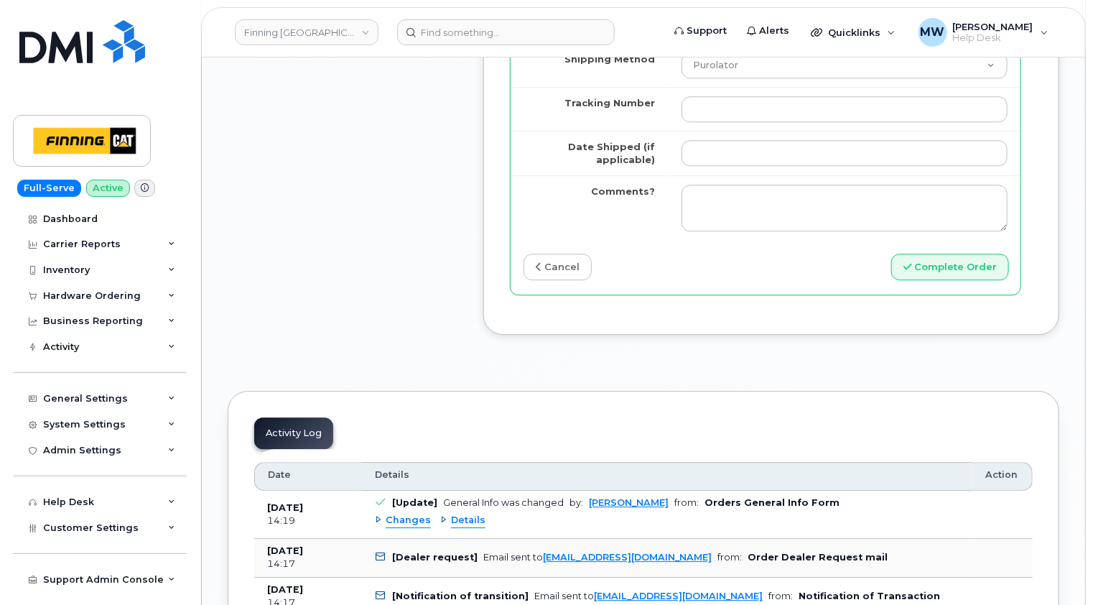
scroll to position [1867, 0]
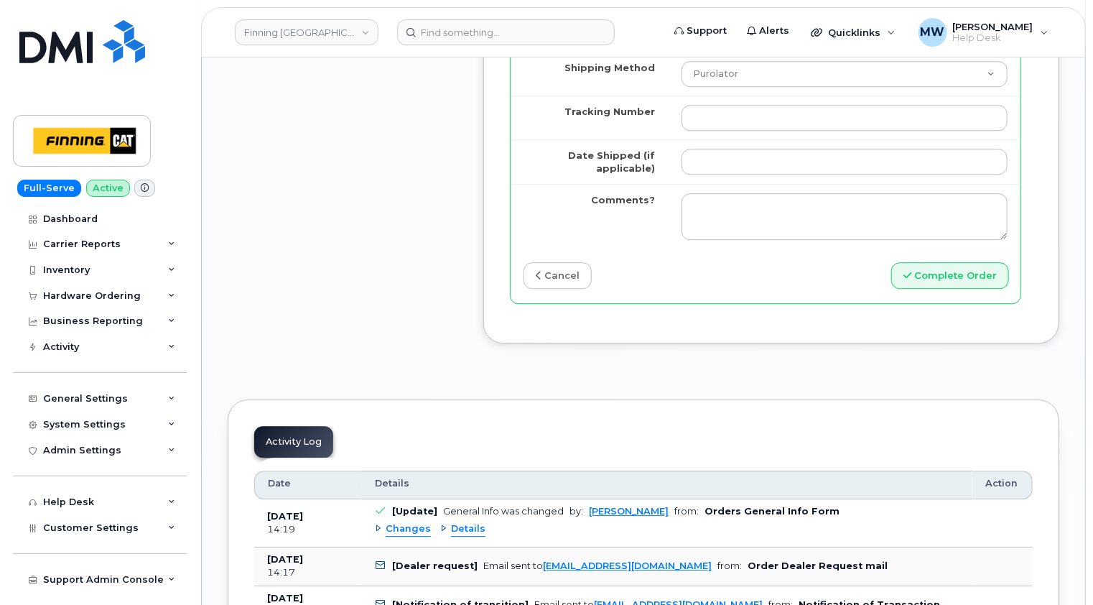
click at [557, 262] on link "cancel" at bounding box center [558, 275] width 68 height 27
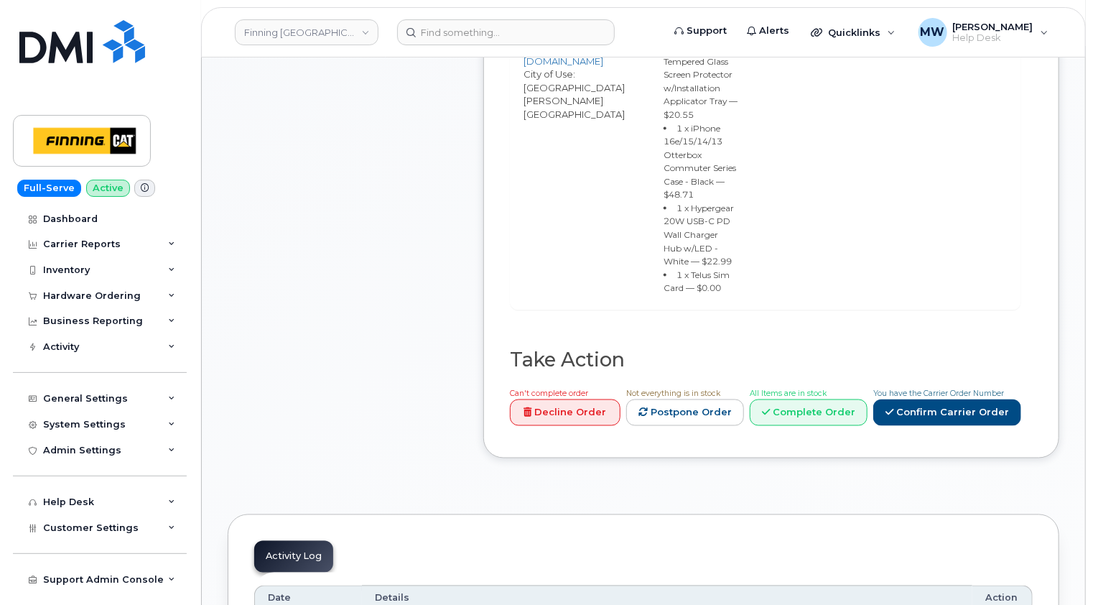
scroll to position [1149, 0]
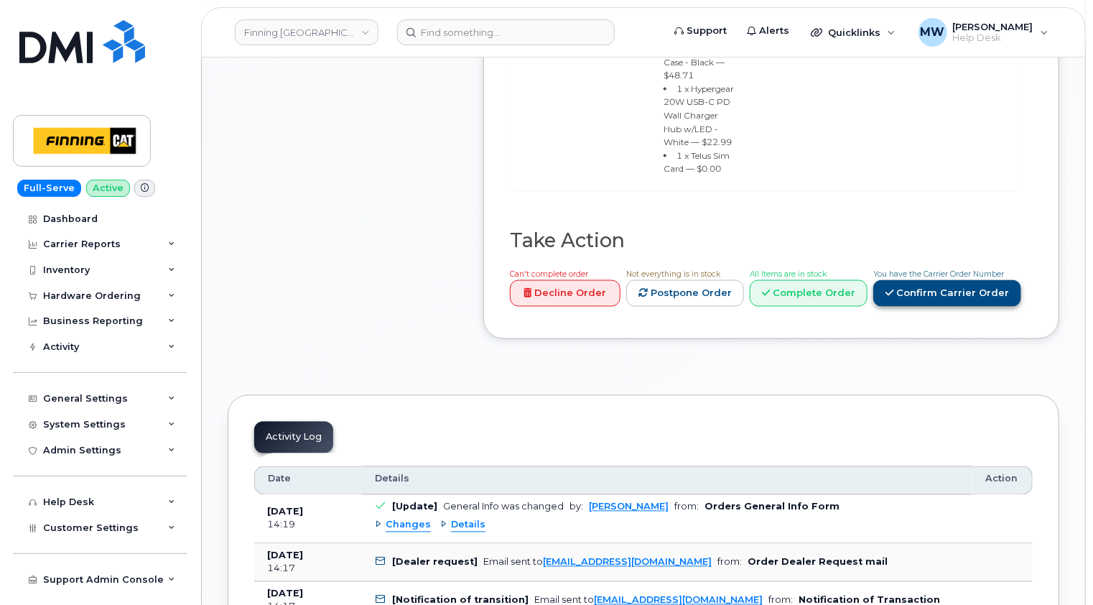
click at [984, 307] on link "Confirm Carrier Order" at bounding box center [947, 293] width 148 height 27
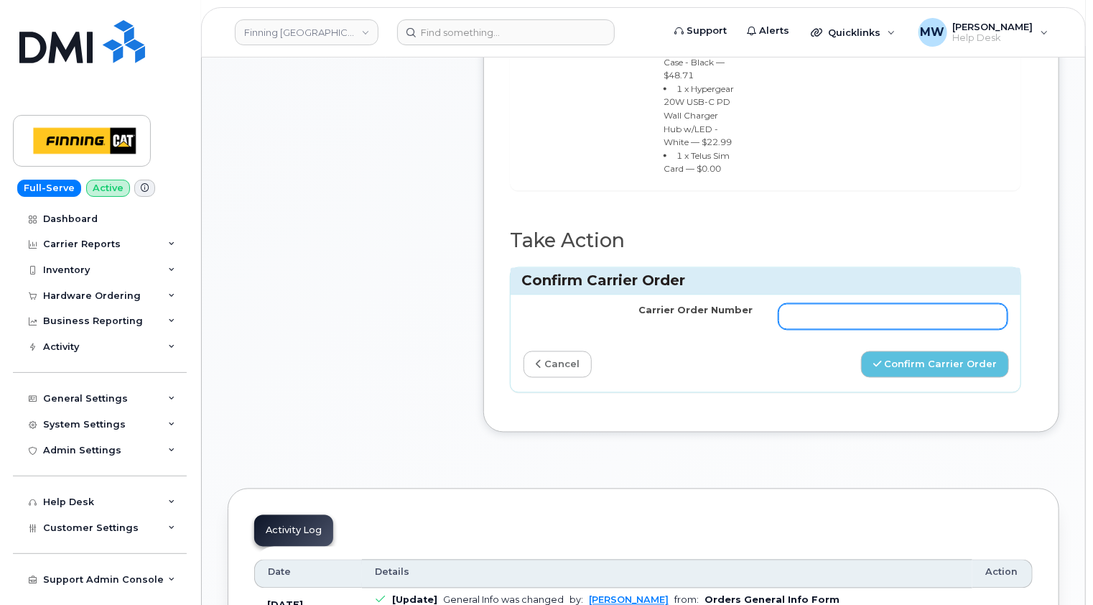
click at [804, 330] on input "Carrier Order Number" at bounding box center [893, 317] width 229 height 26
paste input "TL60024001"
type input "TL60024001"
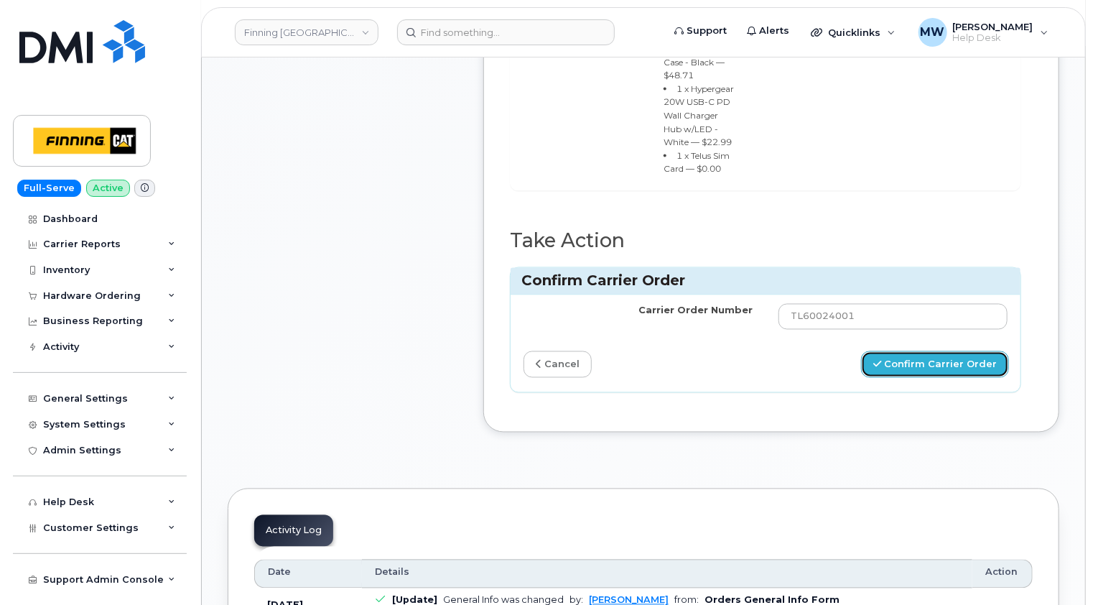
click at [942, 378] on button "Confirm Carrier Order" at bounding box center [935, 364] width 148 height 27
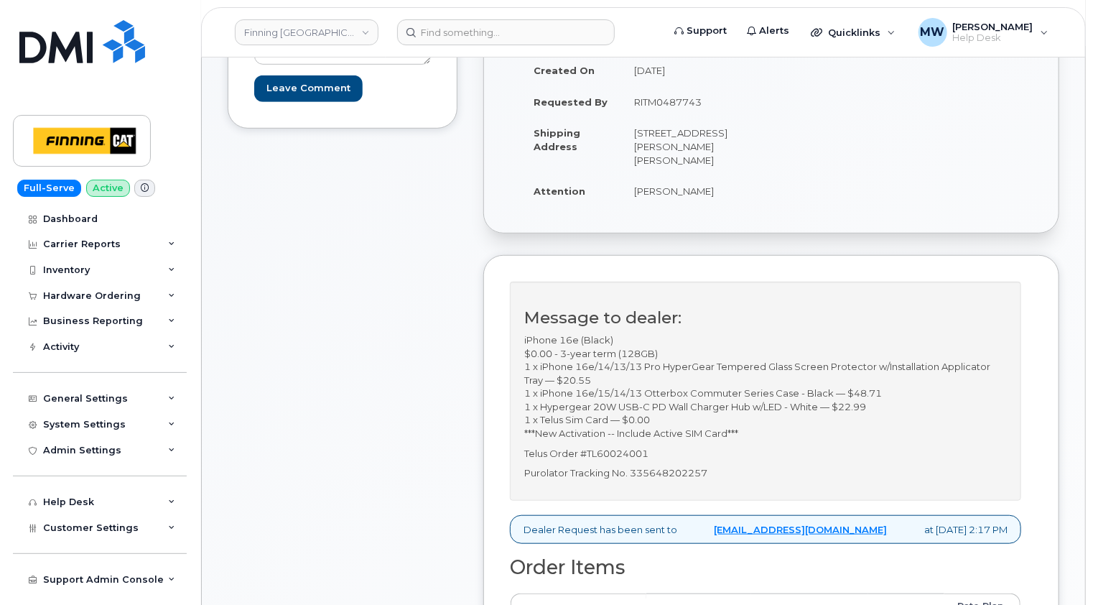
scroll to position [431, 0]
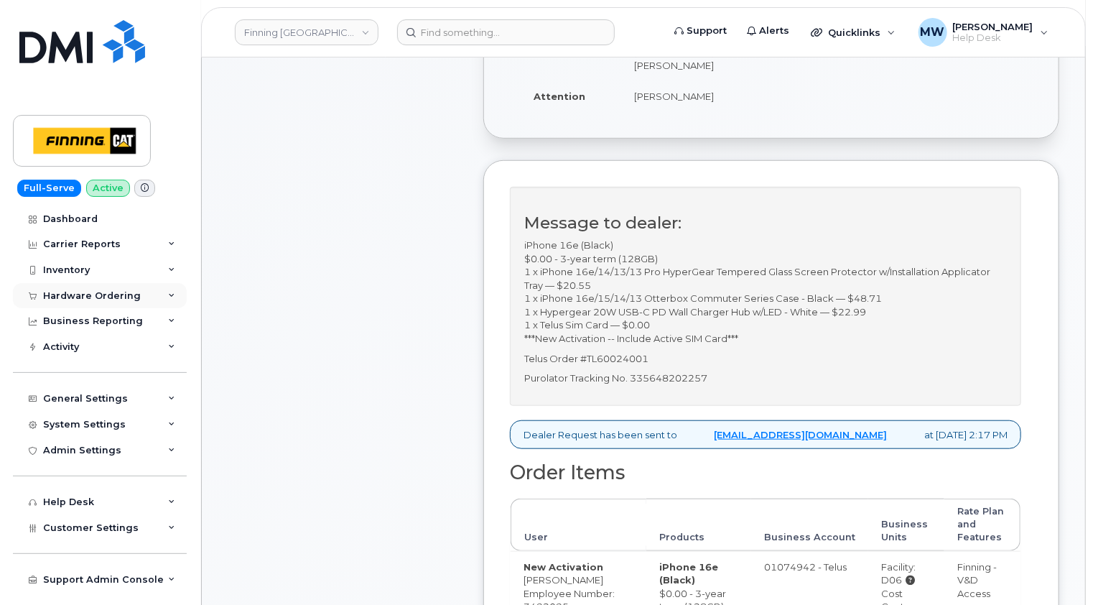
click at [126, 300] on div "Hardware Ordering" at bounding box center [100, 296] width 174 height 26
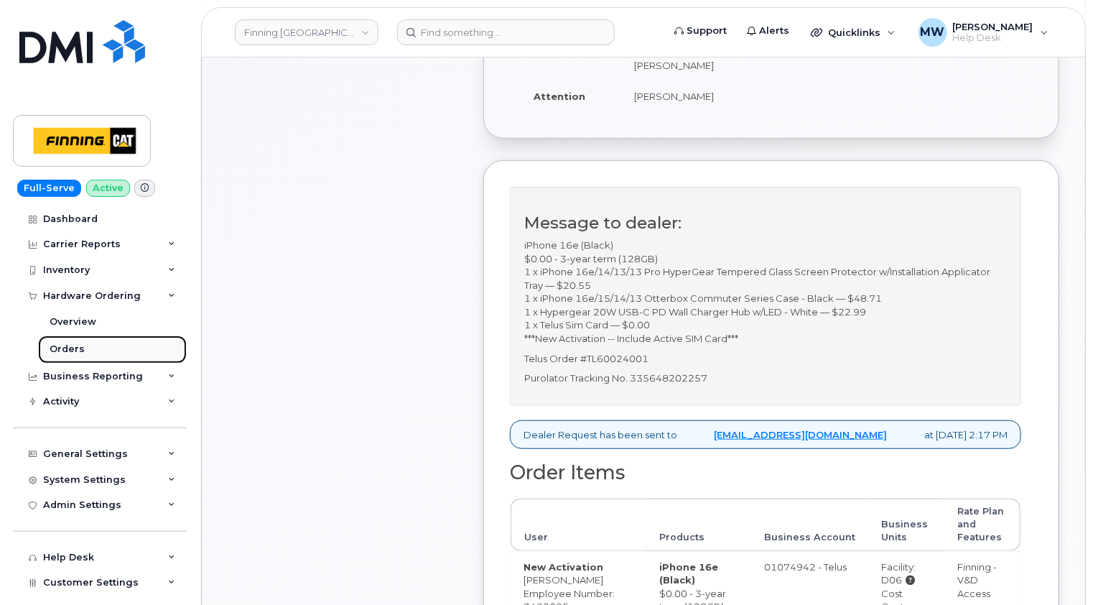
click at [69, 345] on div "Orders" at bounding box center [67, 349] width 35 height 13
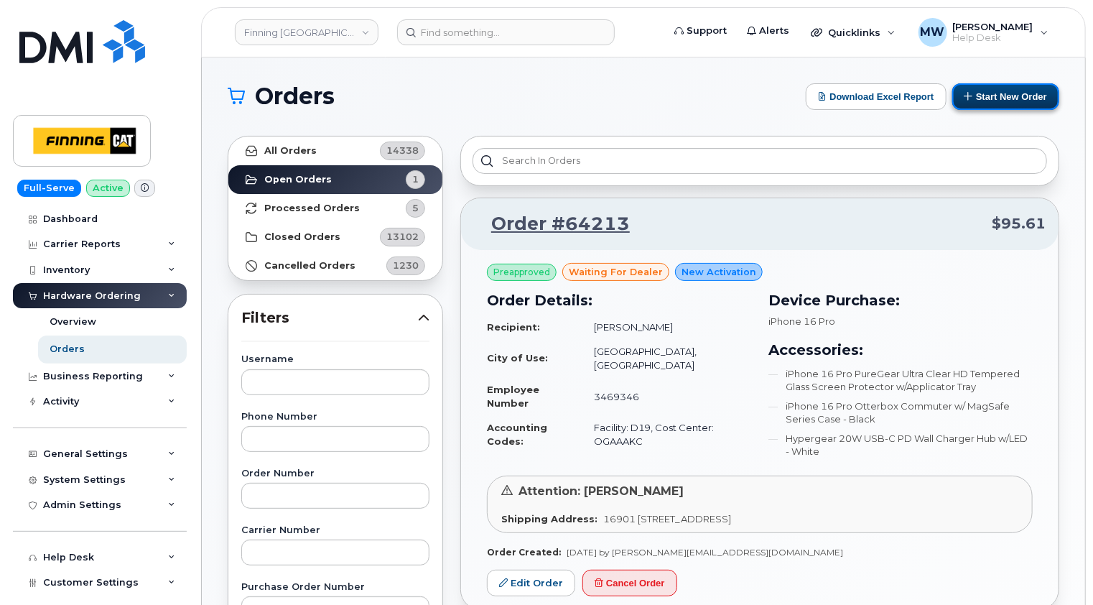
click at [1002, 100] on button "Start New Order" at bounding box center [1005, 96] width 107 height 27
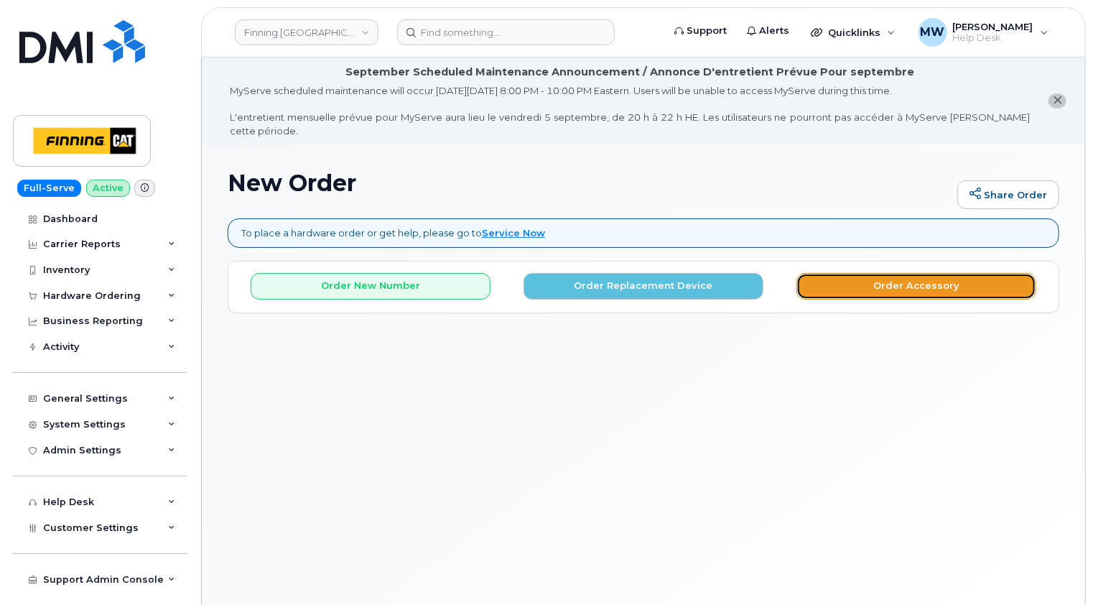
click at [926, 273] on button "Order Accessory" at bounding box center [917, 286] width 240 height 27
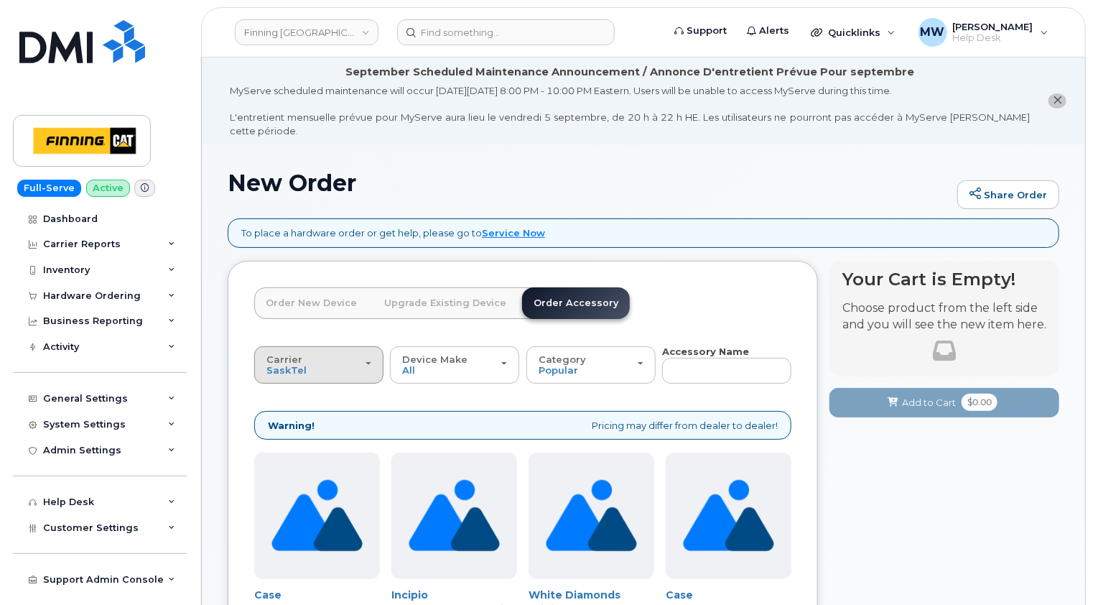
click at [356, 354] on div "Carrier [GEOGRAPHIC_DATA] Telus" at bounding box center [318, 365] width 105 height 22
click at [292, 413] on label "Telus" at bounding box center [280, 421] width 45 height 17
click at [0, 0] on input "Telus" at bounding box center [0, 0] width 0 height 0
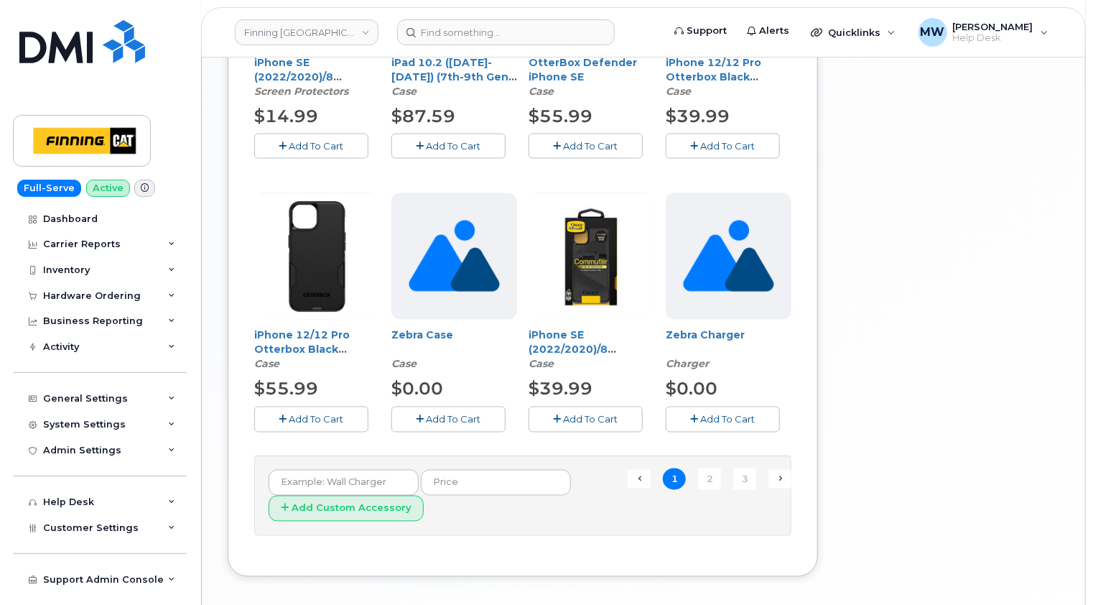
scroll to position [1126, 0]
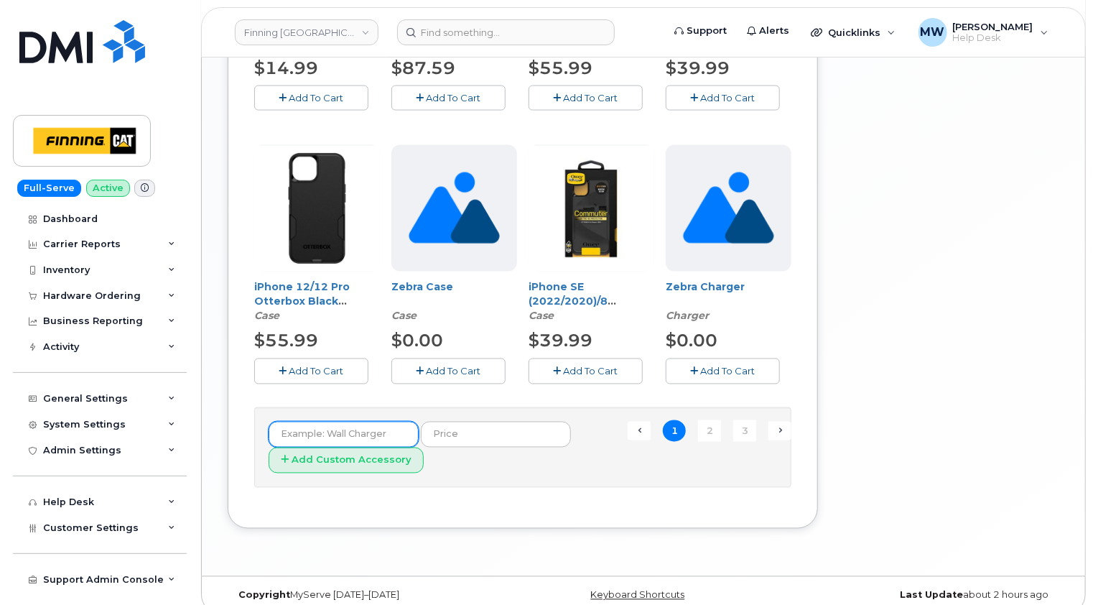
click at [357, 422] on input "text" at bounding box center [344, 435] width 150 height 26
type input "iPad A16-2025"
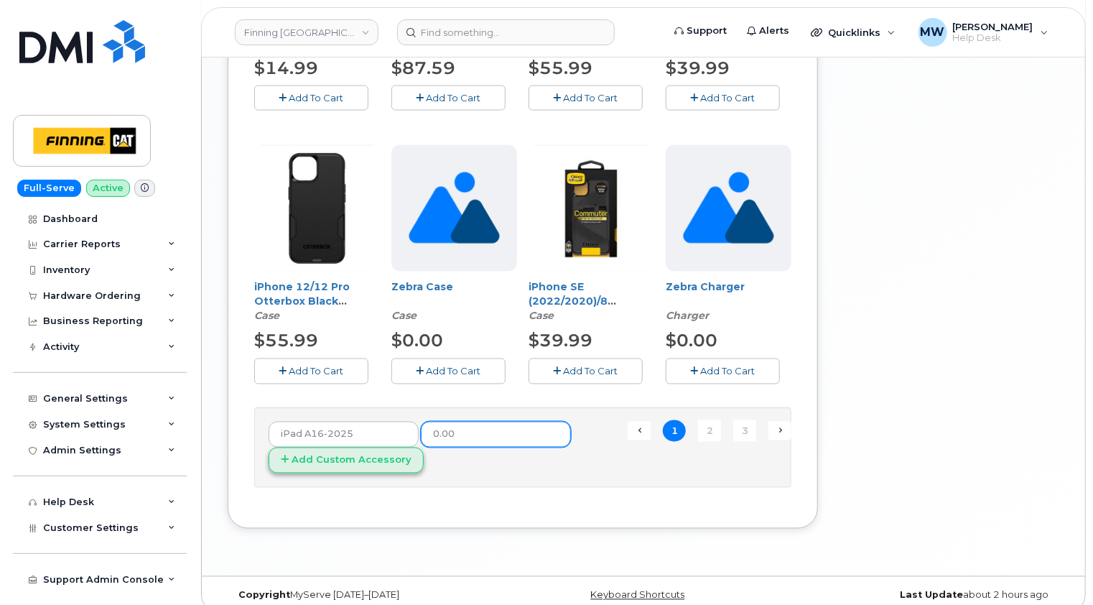
type input "0.00"
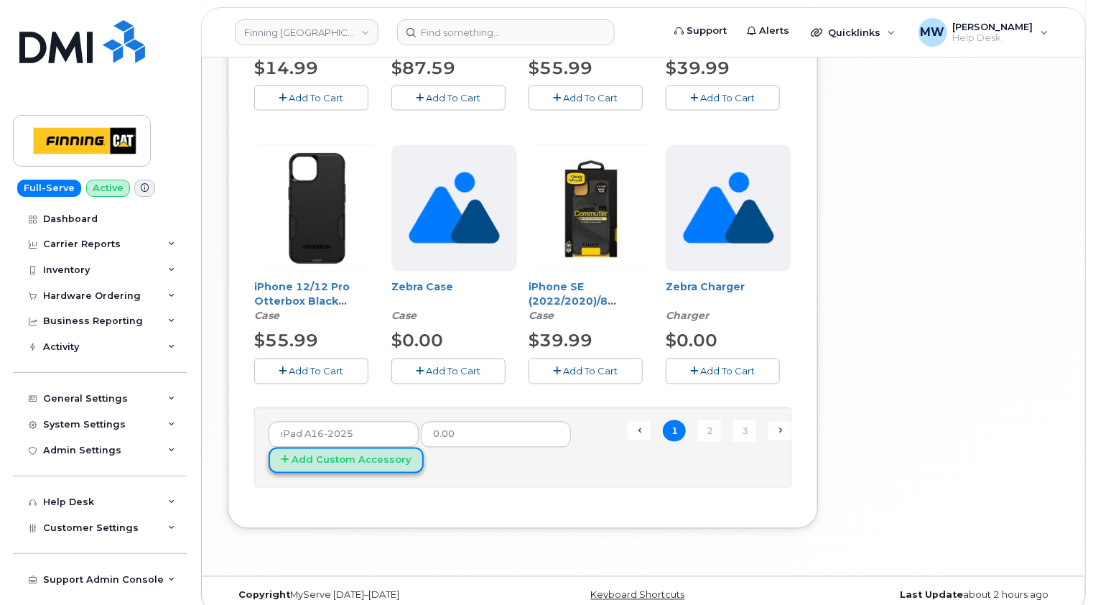
click at [359, 447] on button "Add Custom Accessory" at bounding box center [346, 460] width 155 height 27
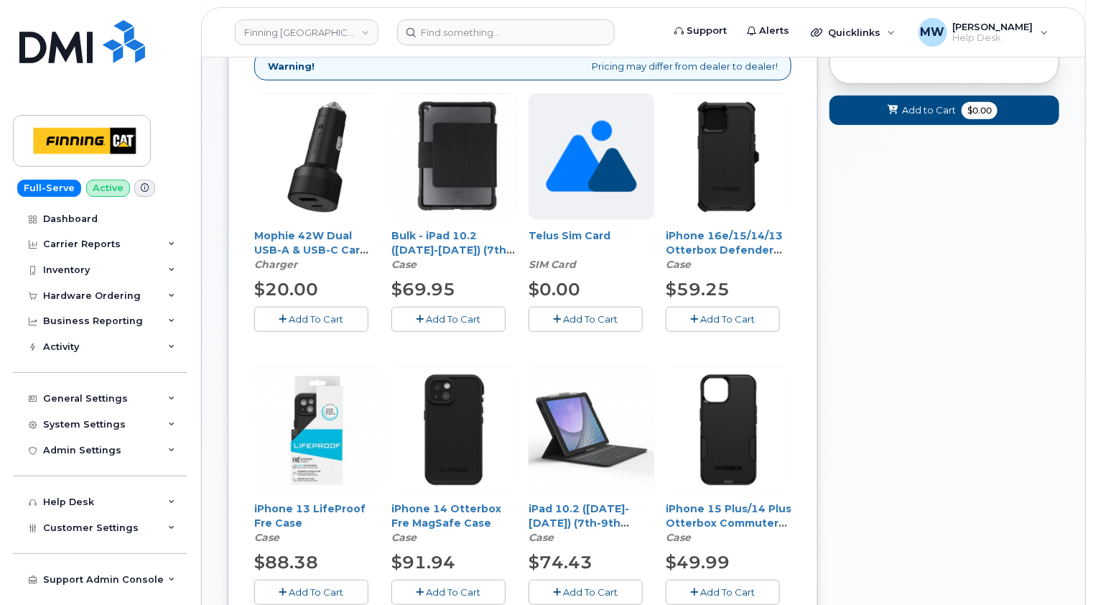
scroll to position [72, 0]
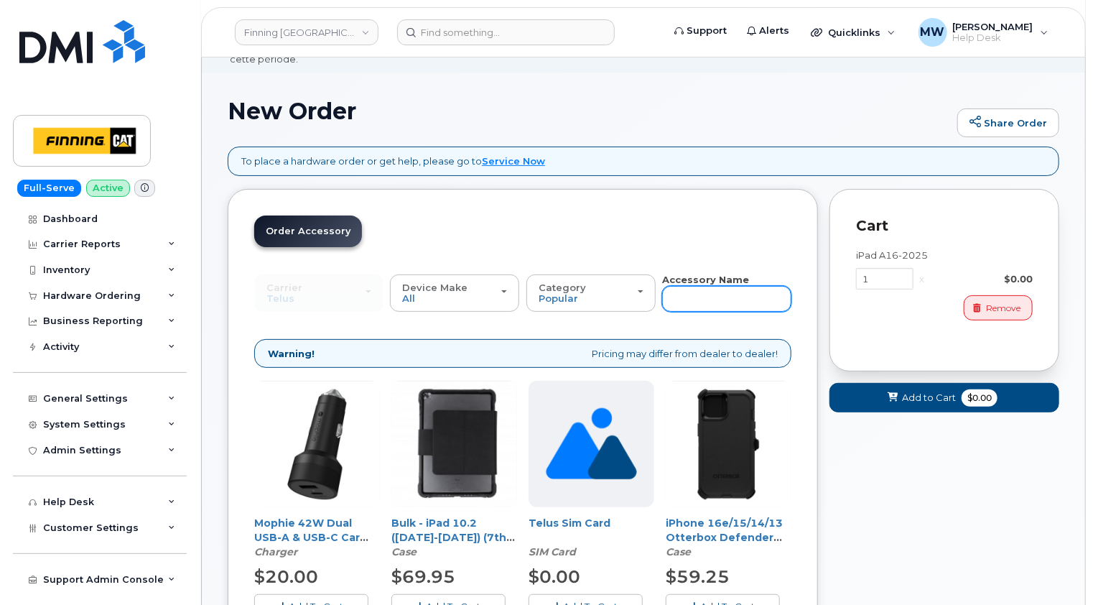
click at [681, 286] on input "text" at bounding box center [726, 299] width 129 height 26
type input "ipad"
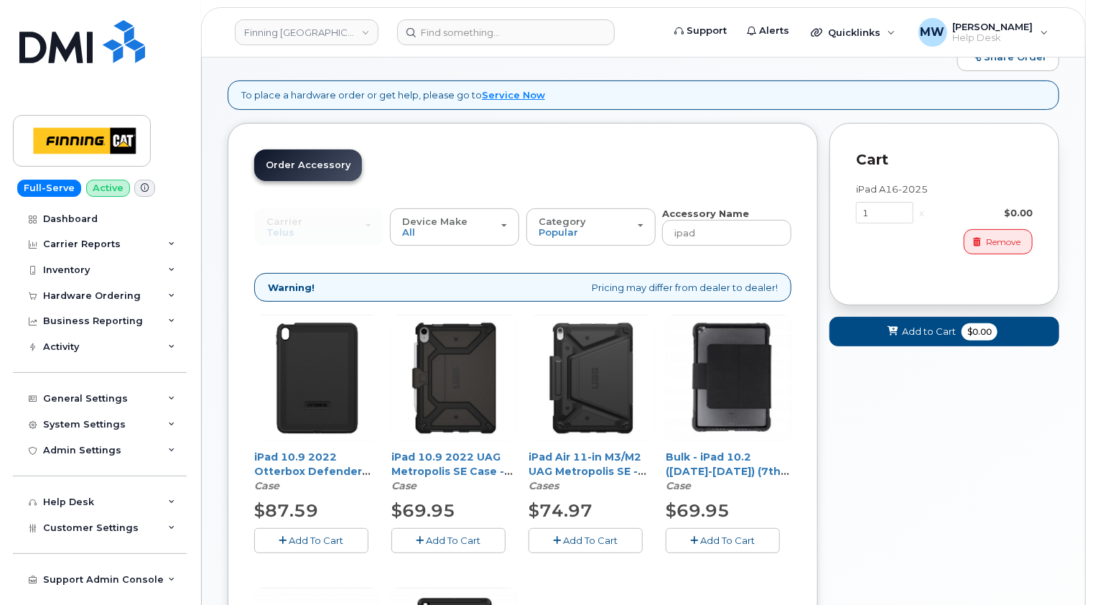
scroll to position [215, 0]
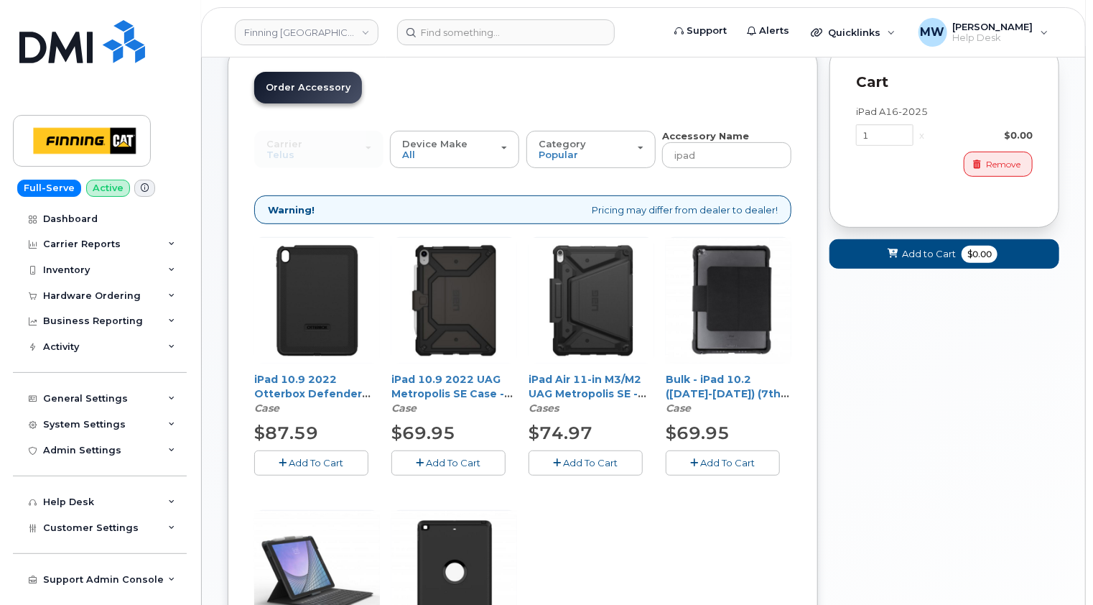
click at [463, 457] on span "Add To Cart" at bounding box center [454, 462] width 55 height 11
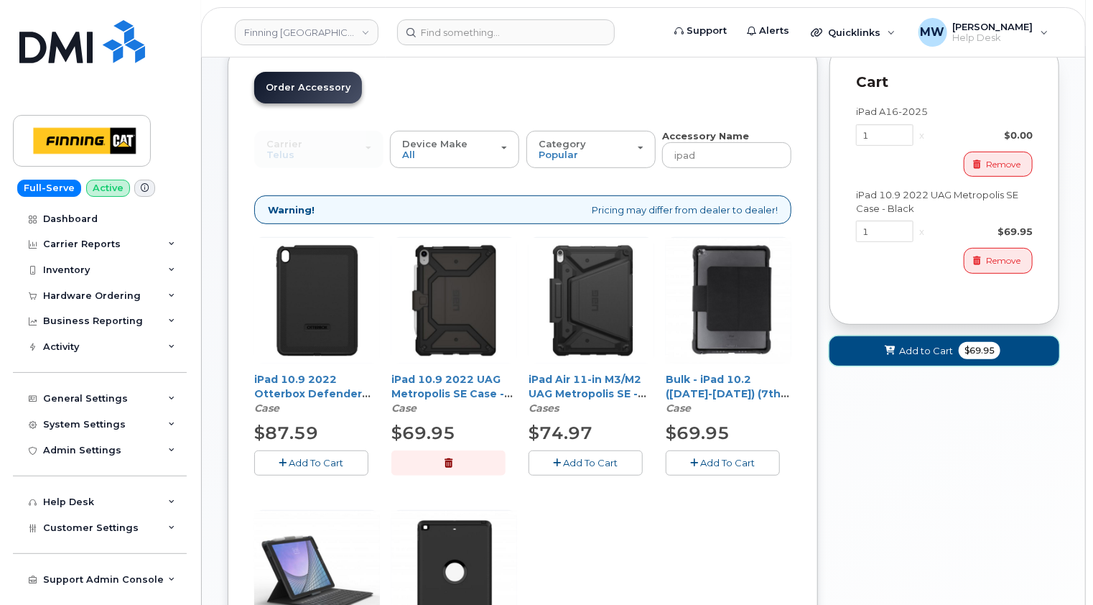
click at [919, 344] on span "Add to Cart" at bounding box center [926, 351] width 54 height 14
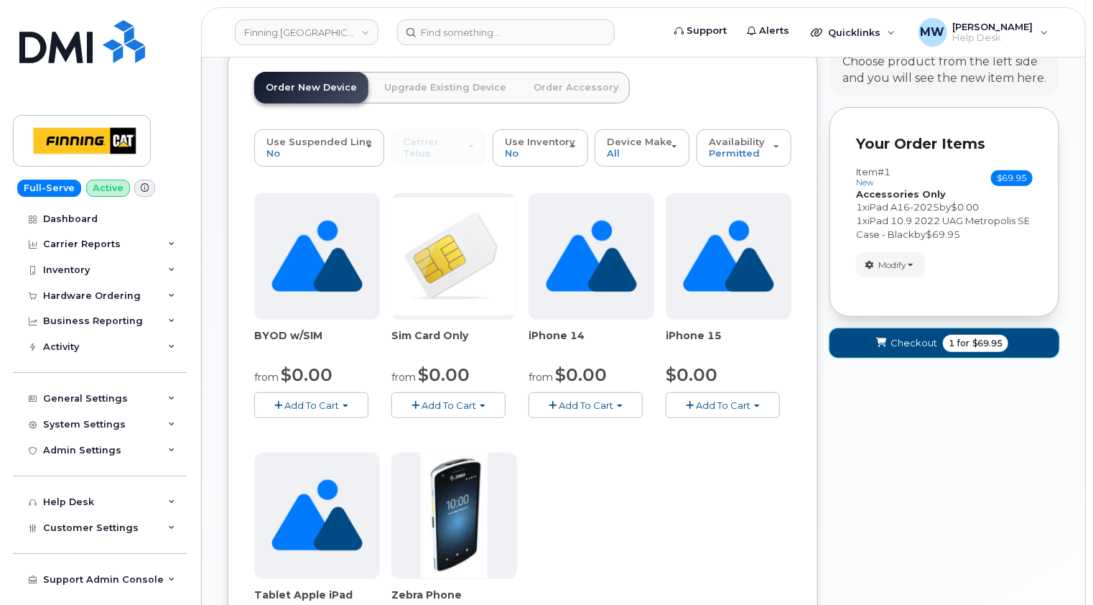
click at [912, 336] on span "Checkout" at bounding box center [914, 343] width 47 height 14
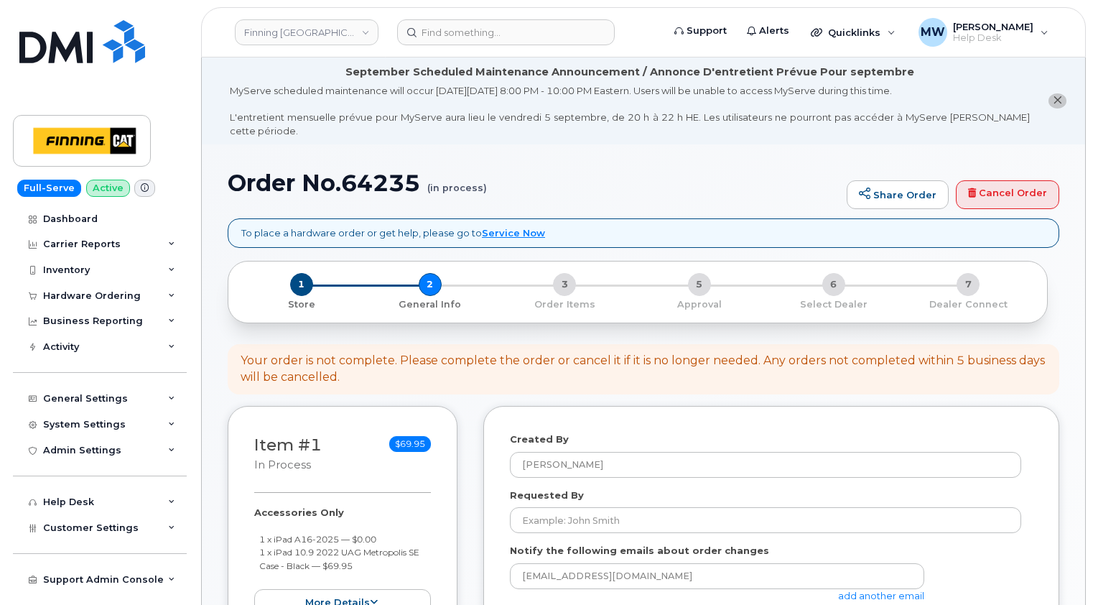
select select
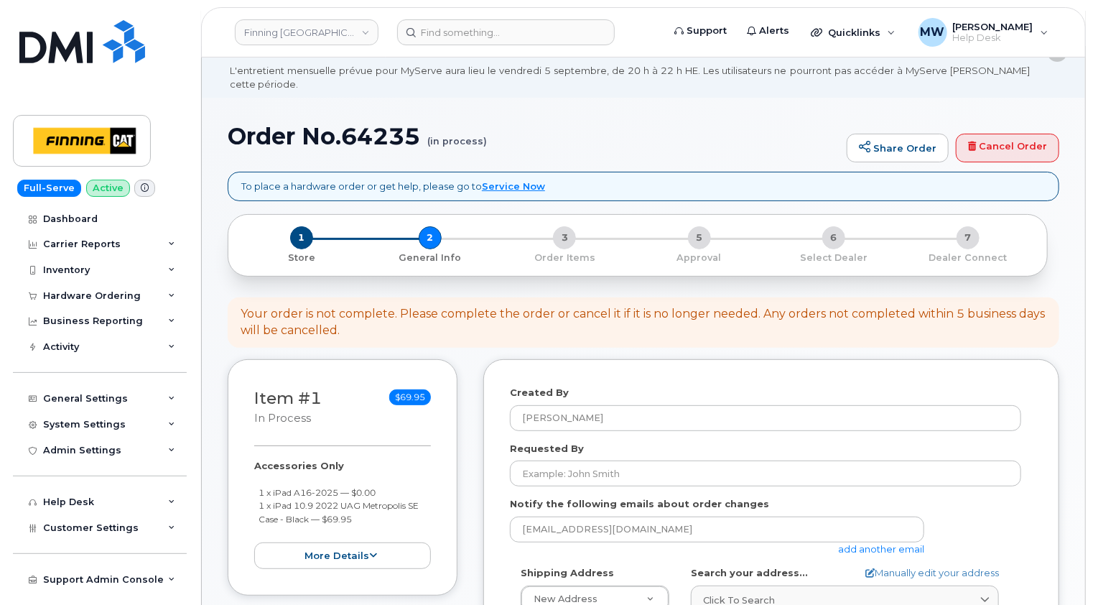
scroll to position [72, 0]
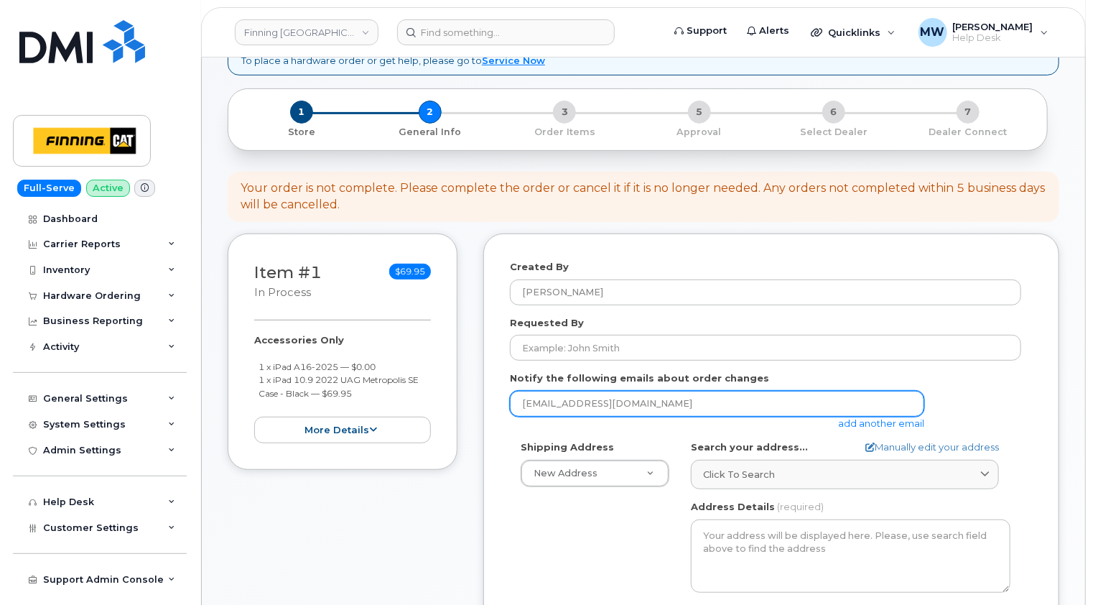
scroll to position [287, 0]
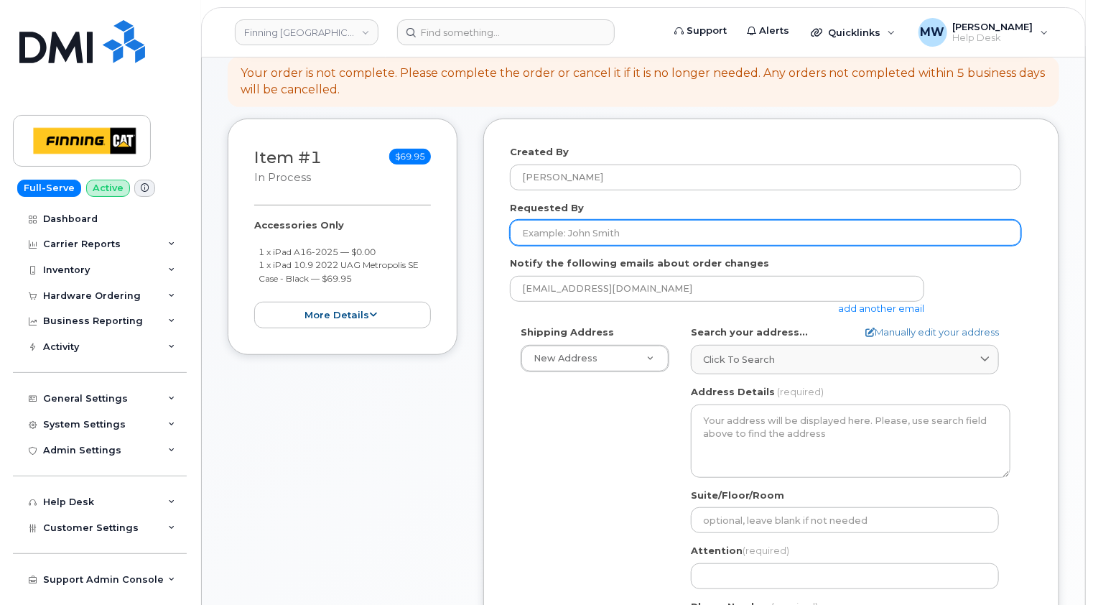
click at [621, 223] on input "Requested By" at bounding box center [765, 233] width 511 height 26
paste input "RITM0487758"
type input "RITM0487758"
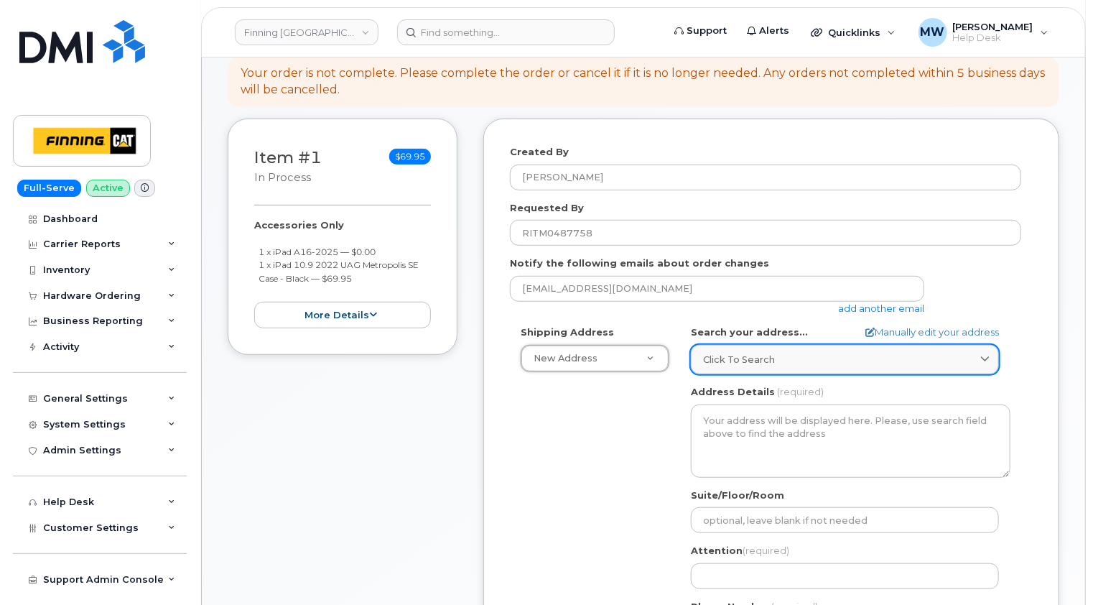
click at [776, 353] on div "Click to search" at bounding box center [845, 360] width 284 height 14
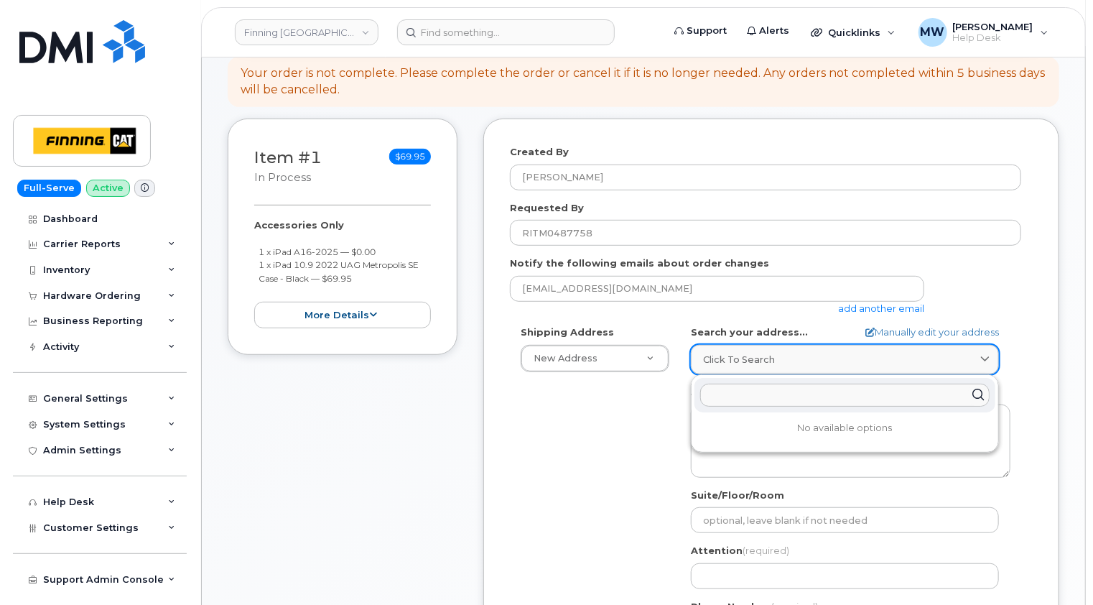
paste input "[STREET_ADDRESS]"
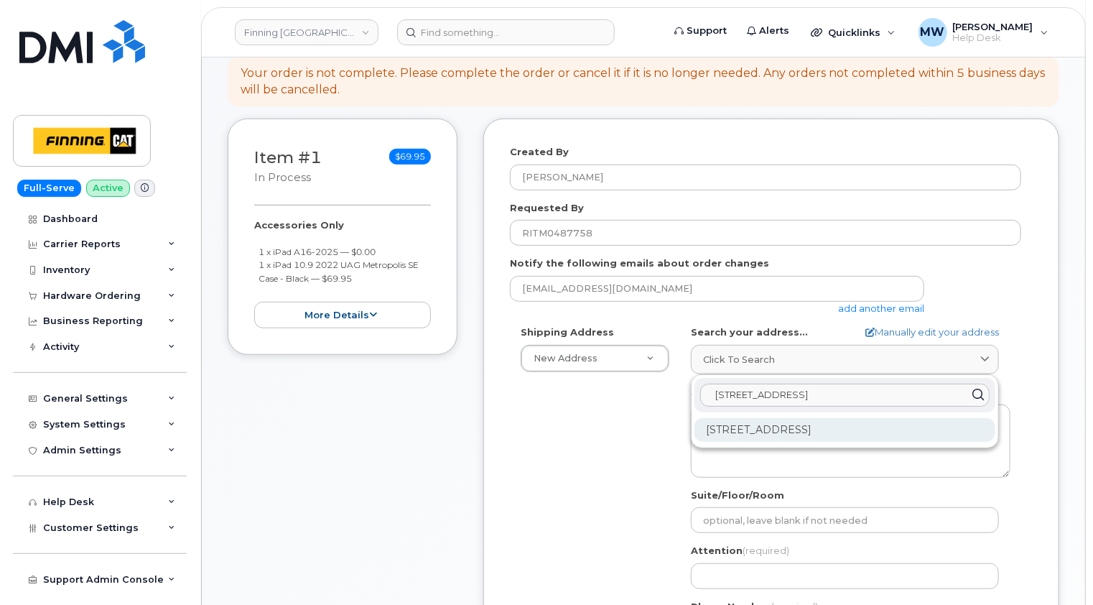
type input "13315 156 St."
click at [812, 418] on div "13315 156 St NW Edmonton AB T5V 1V2" at bounding box center [845, 430] width 301 height 24
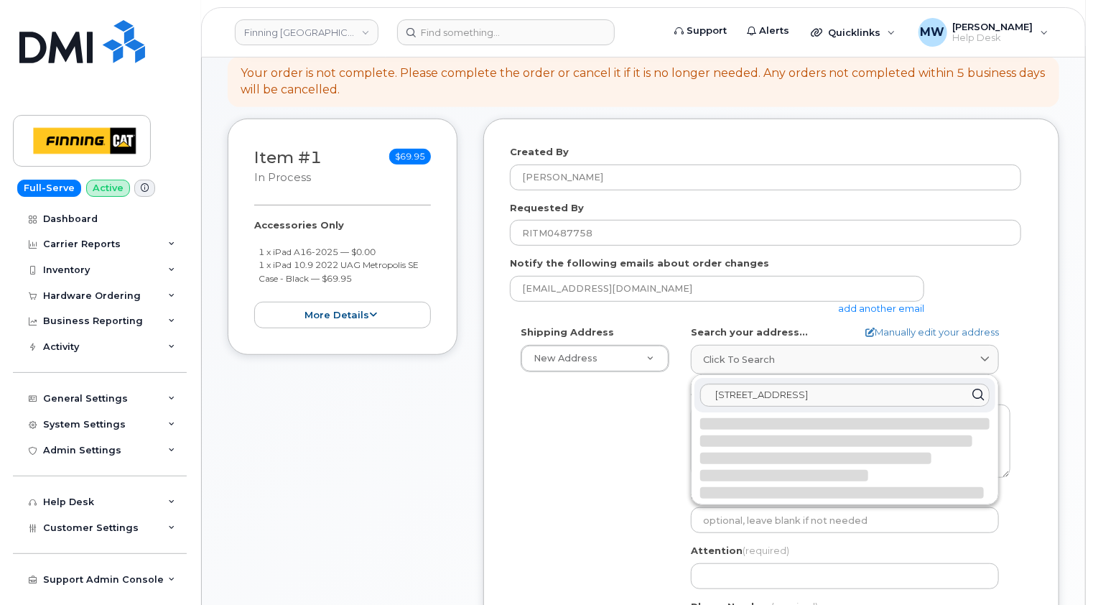
select select
type textarea "13315 156 St NW EDMONTON AB T5V 1V2 CANADA"
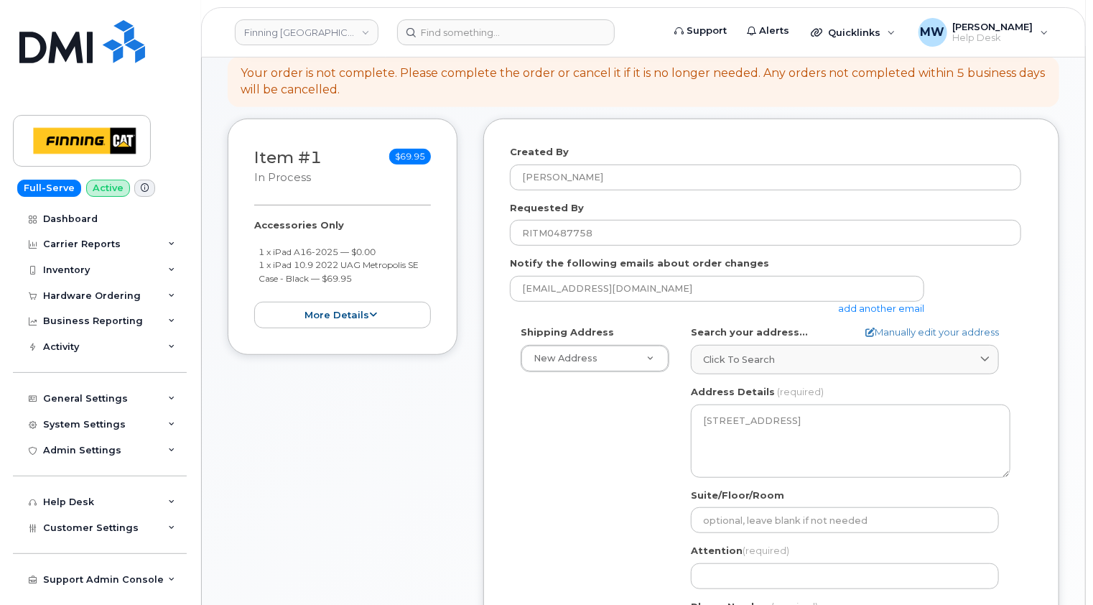
click at [1044, 343] on div "Created By Matthew Walshe Requested By RITM0487758 Notify the following emails …" at bounding box center [771, 457] width 576 height 677
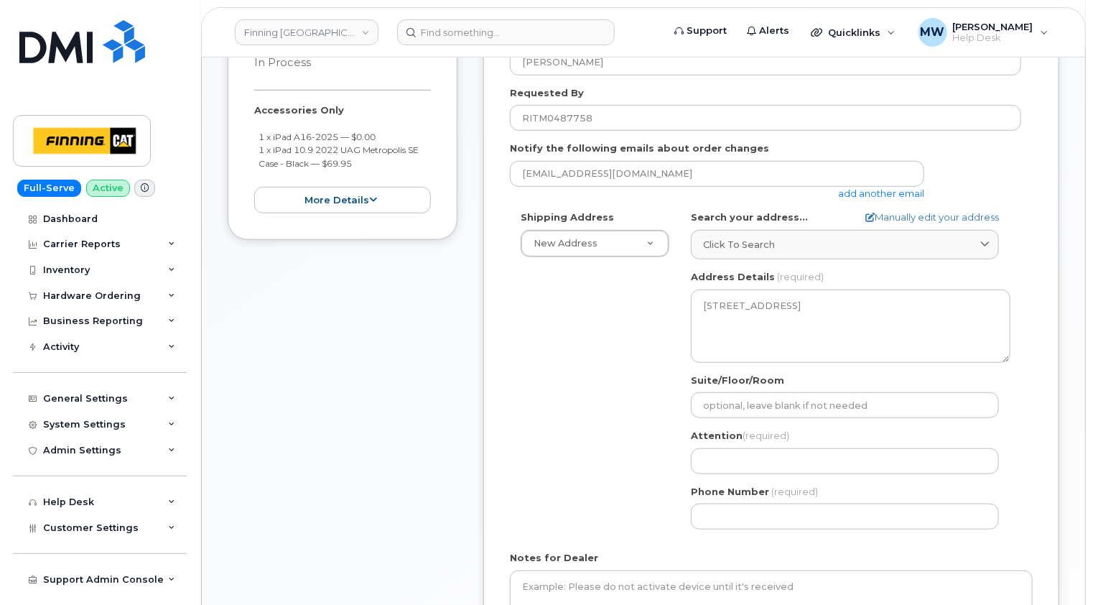
scroll to position [431, 0]
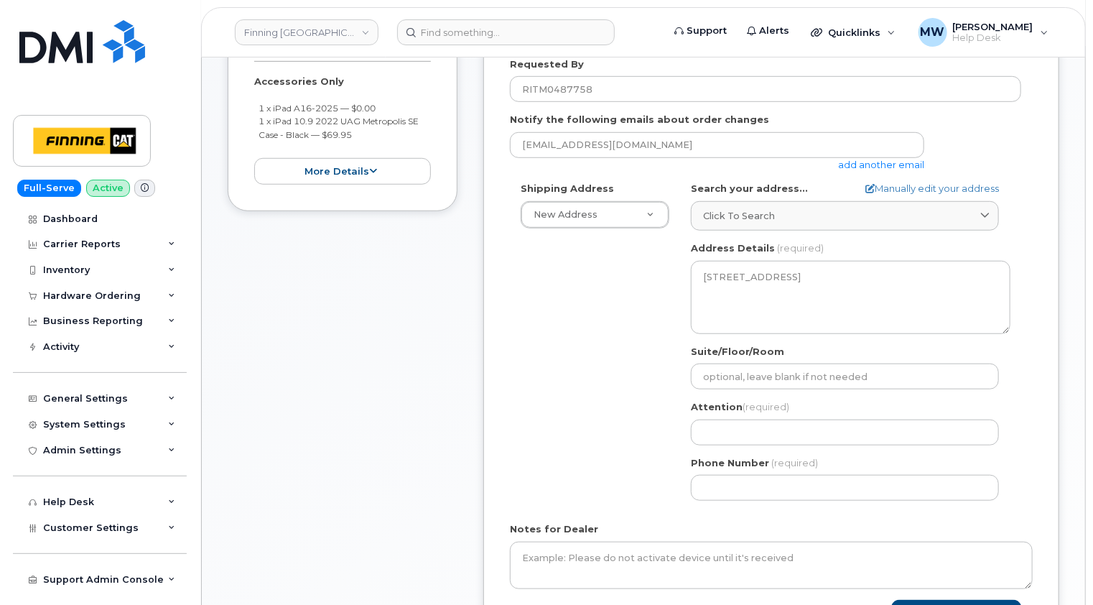
click at [1041, 309] on div "Created By Matthew Walshe Requested By RITM0487758 Notify the following emails …" at bounding box center [771, 313] width 576 height 677
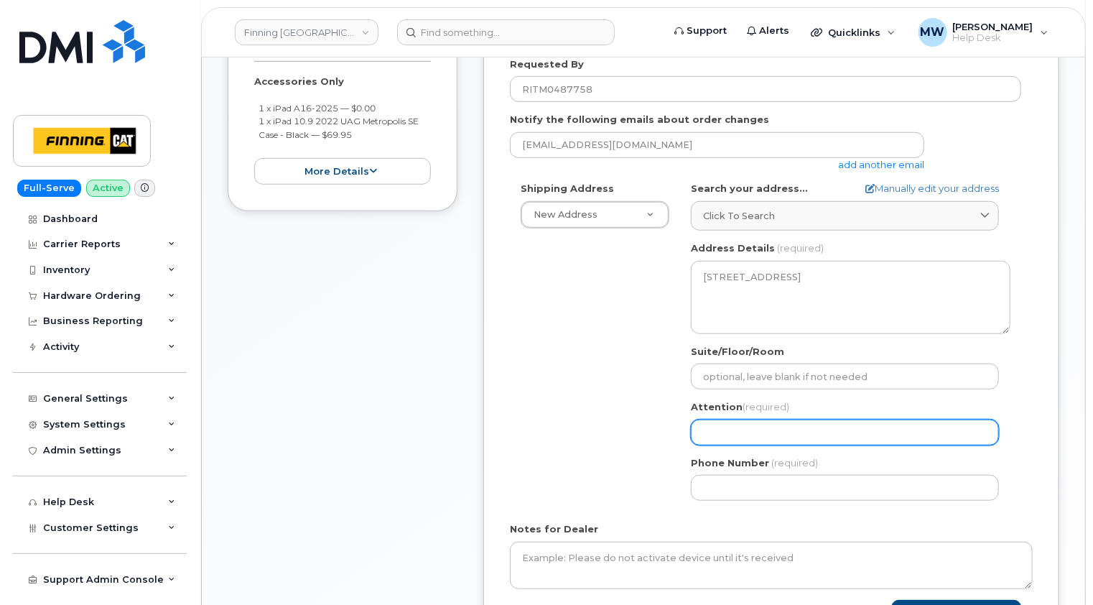
click at [736, 420] on input "Attention (required)" at bounding box center [845, 432] width 308 height 26
paste input "[PERSON_NAME]"
select select
type input "[PERSON_NAME]"
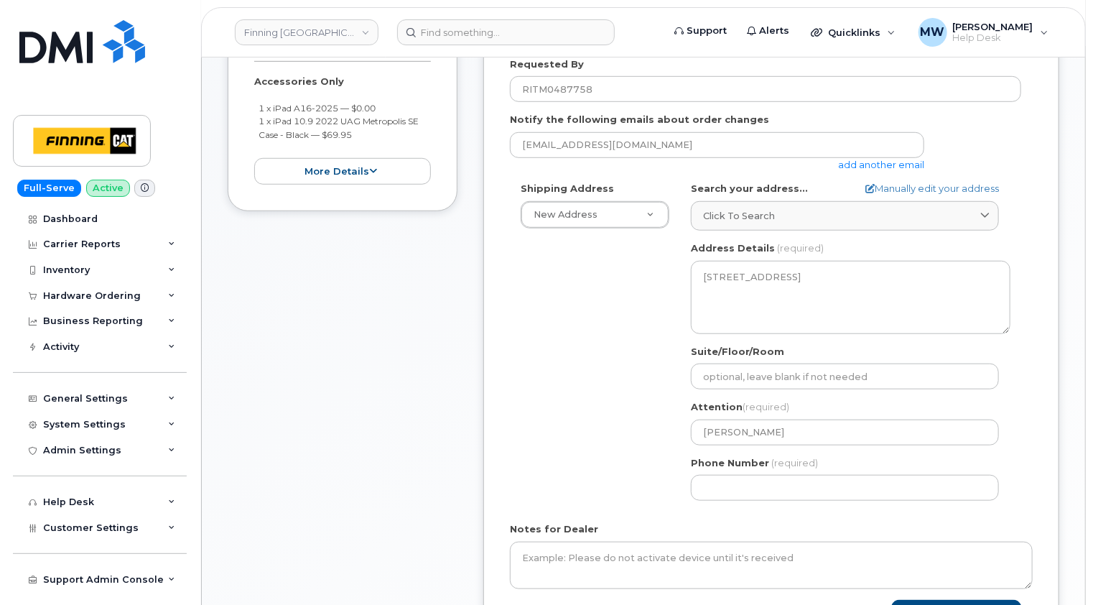
click at [1036, 319] on div "Created By Matthew Walshe Requested By RITM0487758 Notify the following emails …" at bounding box center [771, 313] width 576 height 677
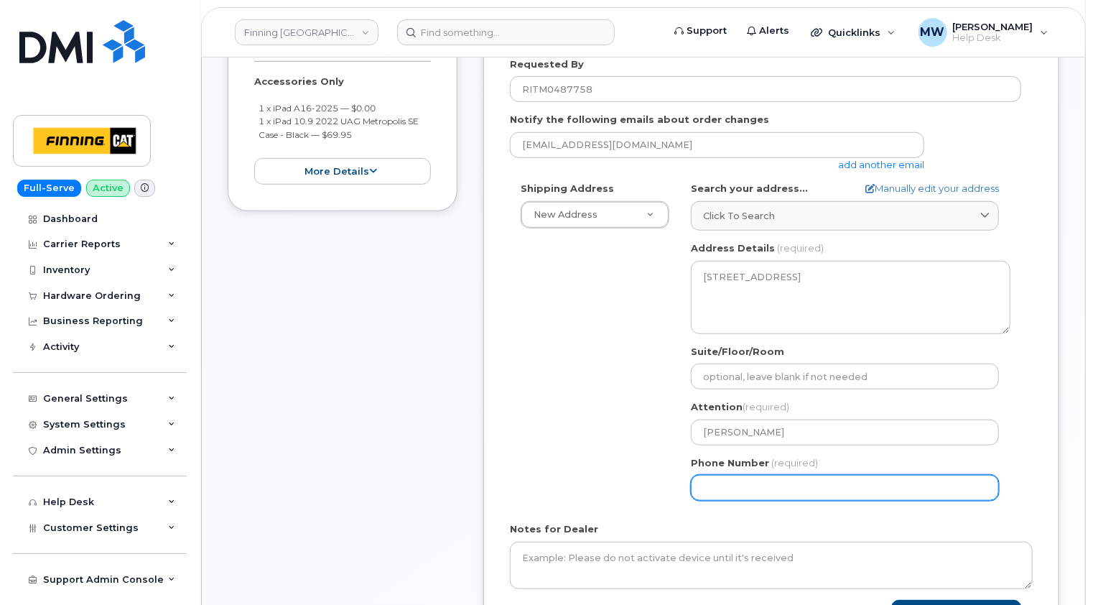
click at [756, 480] on input "Phone Number" at bounding box center [845, 488] width 308 height 26
paste input "7807425220"
select select
type input "7807425220"
click at [570, 465] on div "Shipping Address New Address New Address 10760A Henri-Bourassa E Blvd 8051 18 A…" at bounding box center [765, 347] width 511 height 330
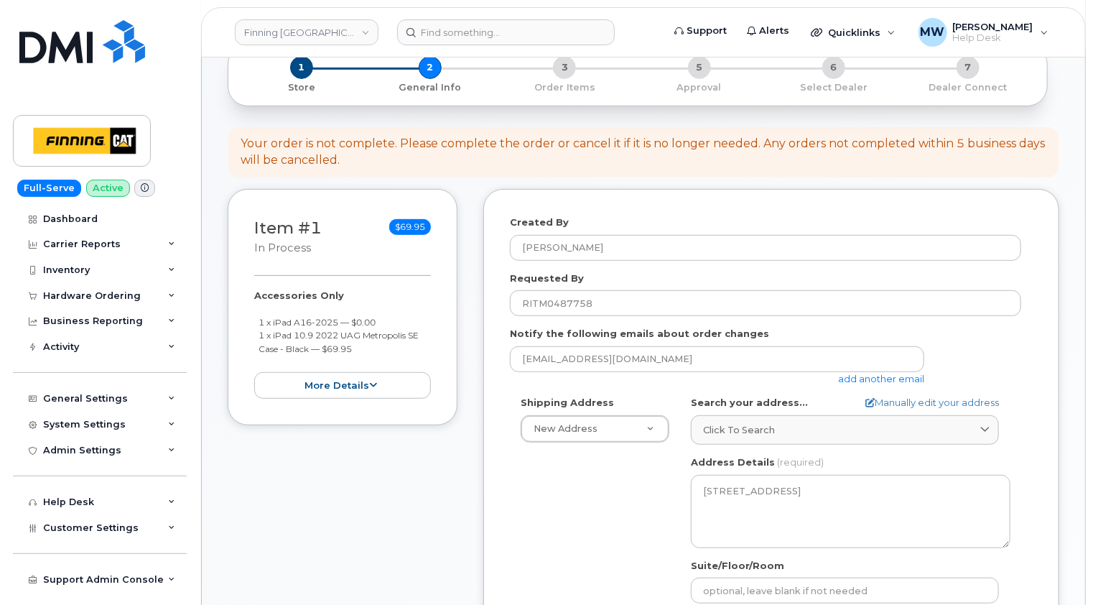
scroll to position [215, 0]
drag, startPoint x: 372, startPoint y: 341, endPoint x: 254, endPoint y: 313, distance: 121.8
click at [254, 317] on ul "1 x iPad A16-2025 — $0.00 1 x iPad 10.9 2022 UAG Metropolis SE Case - Black — $…" at bounding box center [342, 337] width 177 height 40
copy ul "1 x iPad A16-2025 — $0.00 1 x iPad 10.9 2022 UAG Metropolis SE Case - Black — $…"
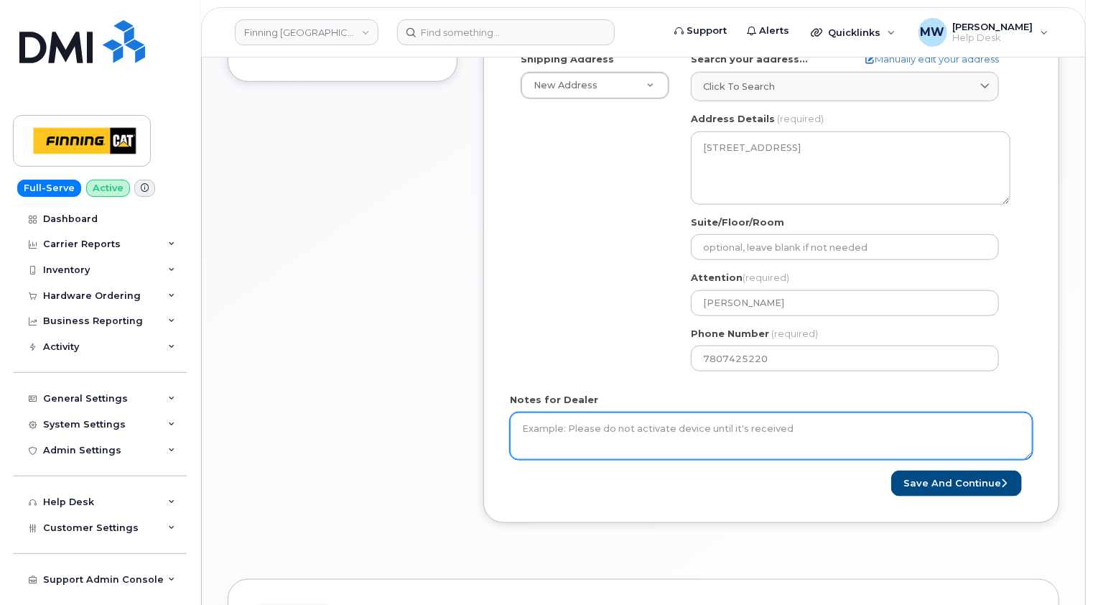
scroll to position [646, 0]
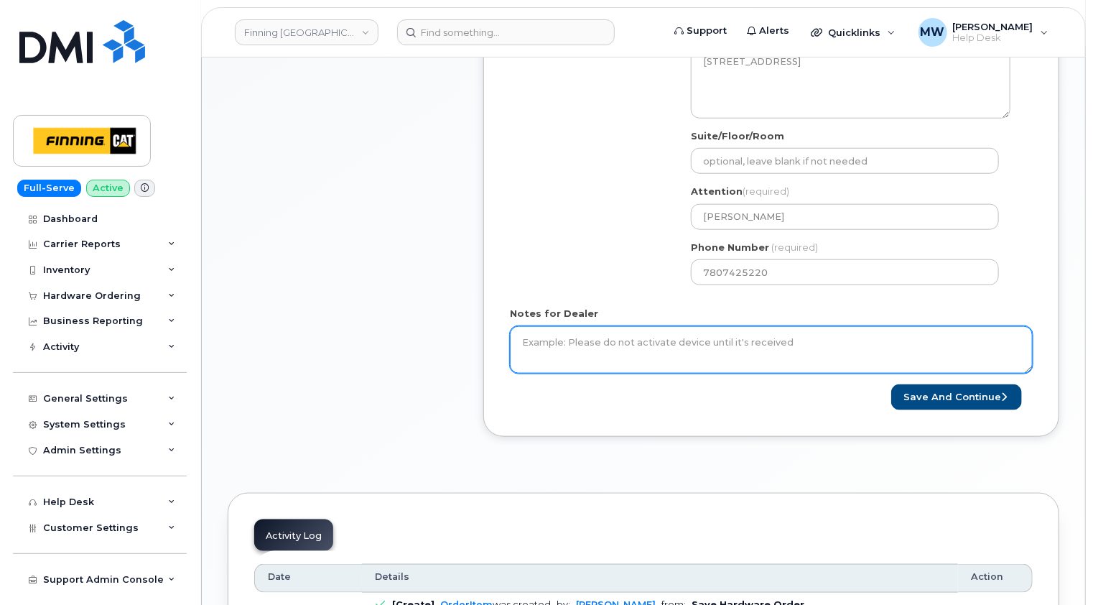
click at [646, 332] on textarea "Notes for Dealer" at bounding box center [771, 349] width 523 height 47
paste textarea "1 x iPad A16-2025 — $0.00 1 x iPad 10.9 2022 UAG Metropolis SE Case - Black — $…"
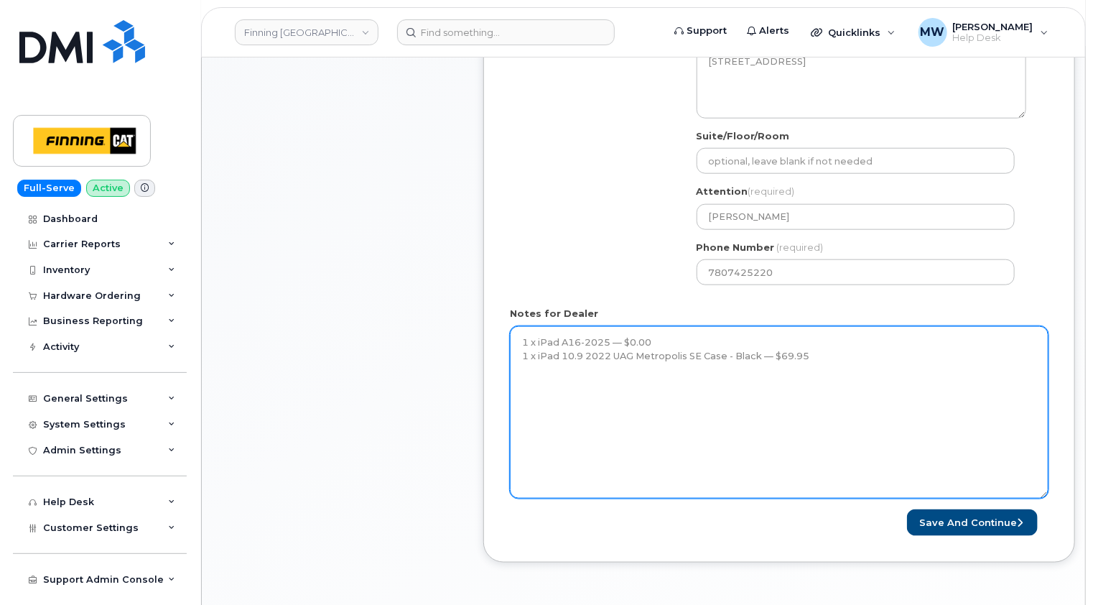
drag, startPoint x: 1026, startPoint y: 353, endPoint x: 1035, endPoint y: 516, distance: 162.6
click at [1038, 498] on textarea "1 x iPad A16-2025 — $0.00 1 x iPad 10.9 2022 UAG Metropolis SE Case - Black — $…" at bounding box center [779, 412] width 539 height 172
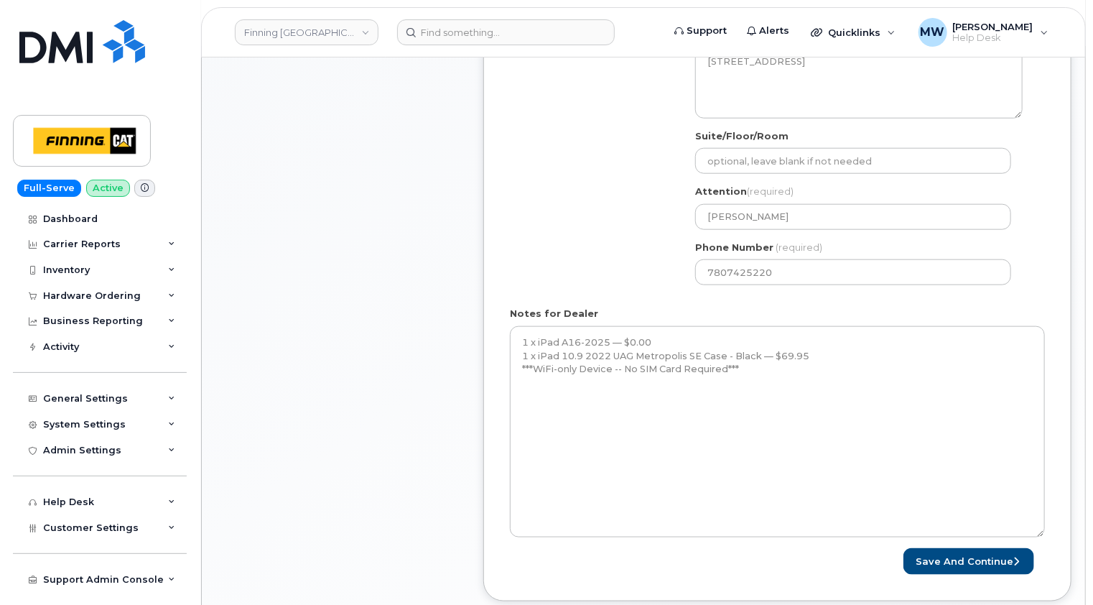
click at [357, 370] on div "Item #1 in process $69.95 Accessories Only 1 x iPad A16-2025 — $0.00 1 x iPad 1…" at bounding box center [343, 190] width 230 height 863
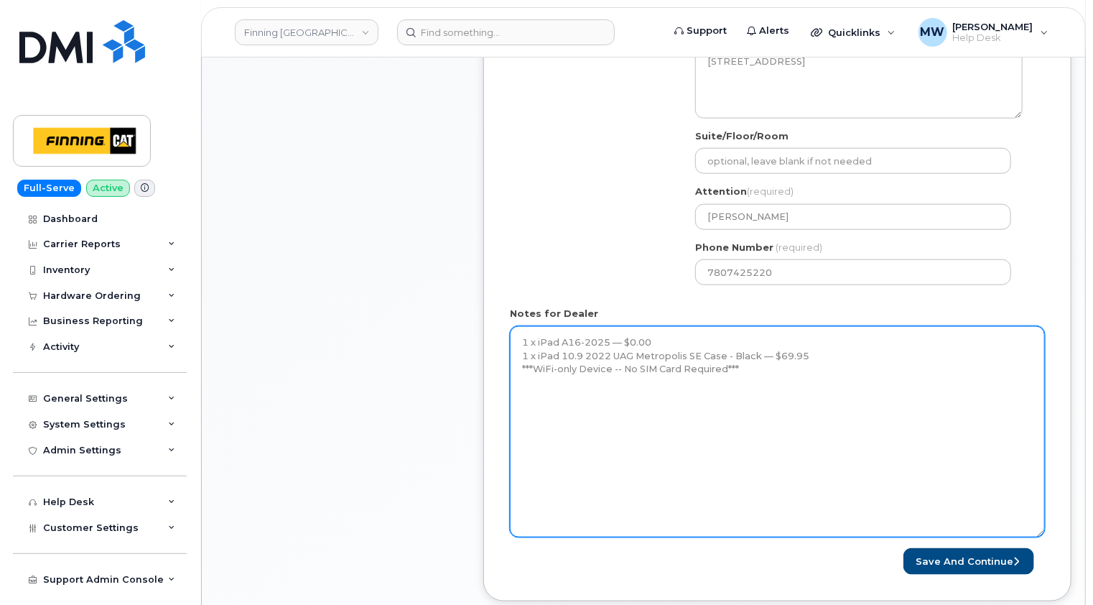
click at [555, 395] on textarea "1 x iPad A16-2025 — $0.00 1 x iPad 10.9 2022 UAG Metropolis SE Case - Black — $…" at bounding box center [777, 431] width 535 height 211
paste textarea "Telus Order #TL60024045"
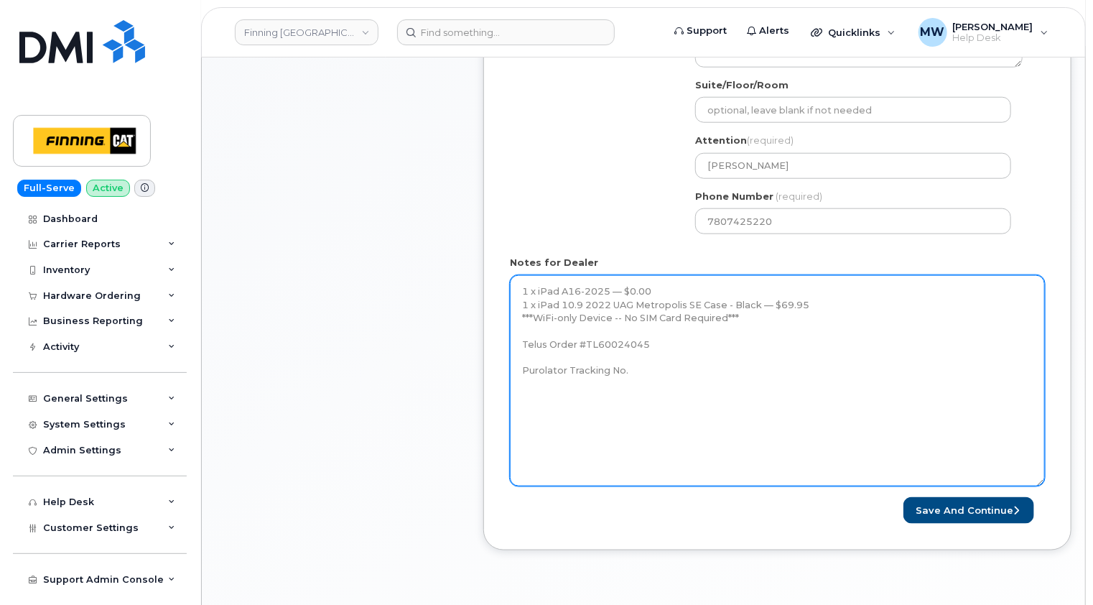
scroll to position [718, 0]
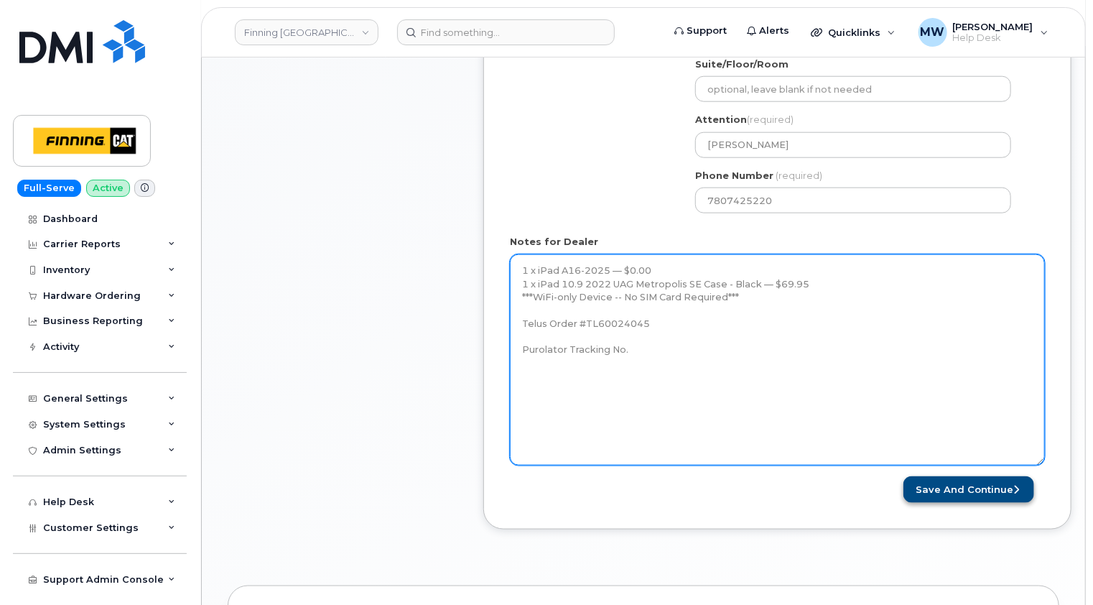
type textarea "1 x iPad A16-2025 — $0.00 1 x iPad 10.9 2022 UAG Metropolis SE Case - Black — $…"
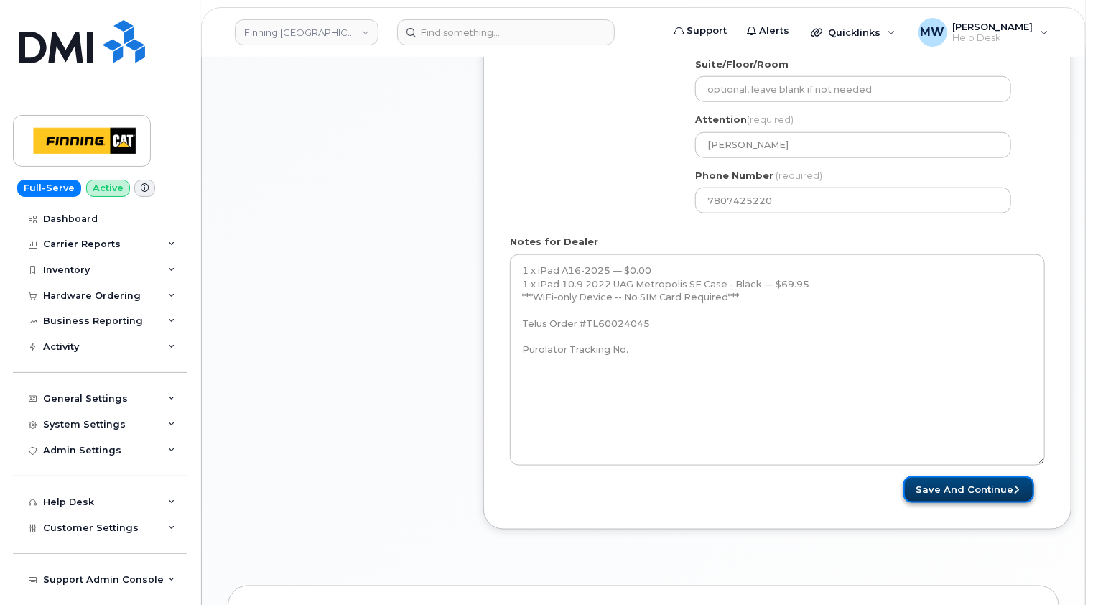
click at [991, 476] on button "Save and Continue" at bounding box center [969, 489] width 131 height 27
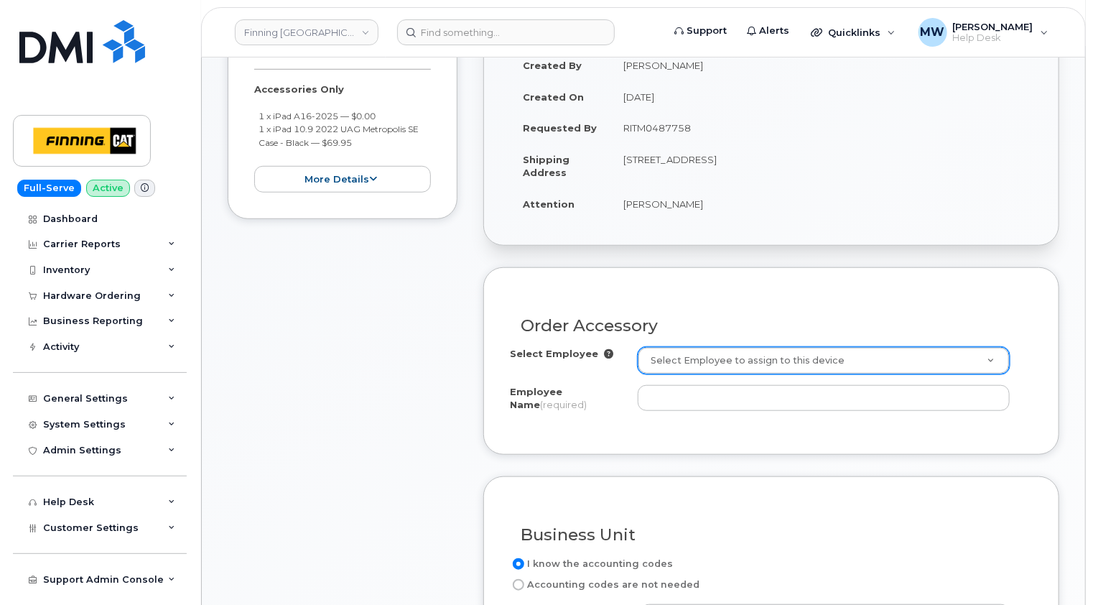
scroll to position [431, 0]
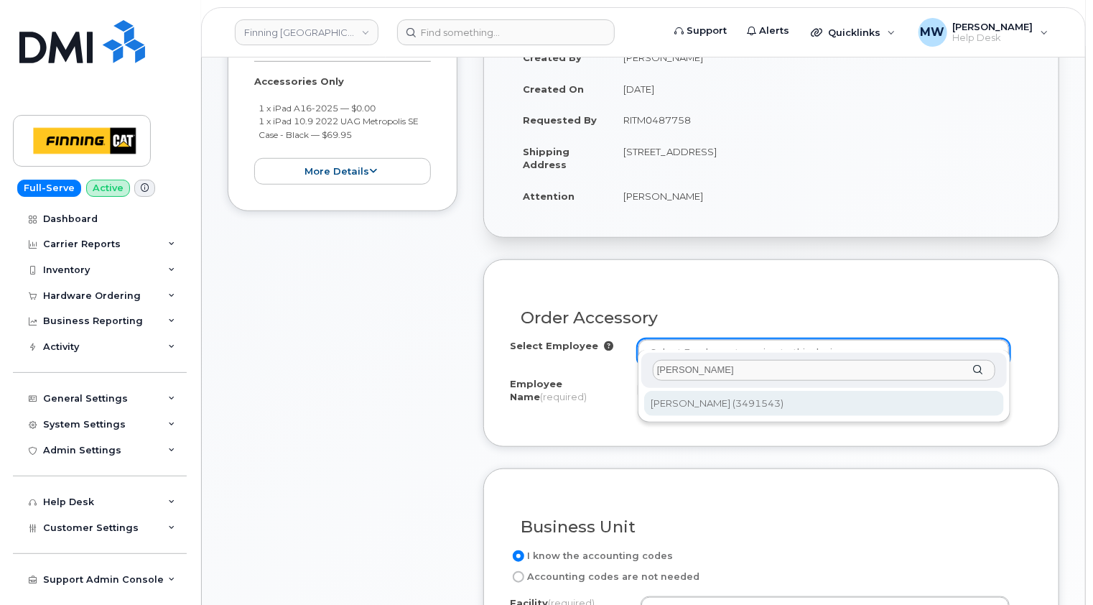
type input "[PERSON_NAME]"
type input "709828"
type input "[PERSON_NAME]"
select select "M01"
select select "625"
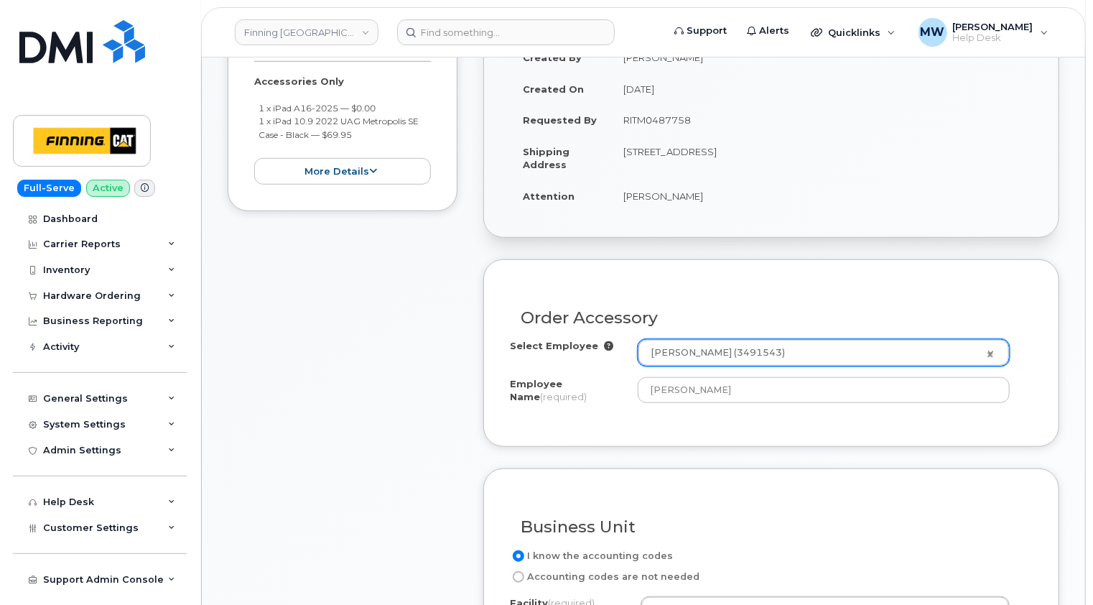
click at [1062, 404] on div "Order No.64235 (in process) Share Order Cancel Order To place a hardware order …" at bounding box center [643, 549] width 883 height 1672
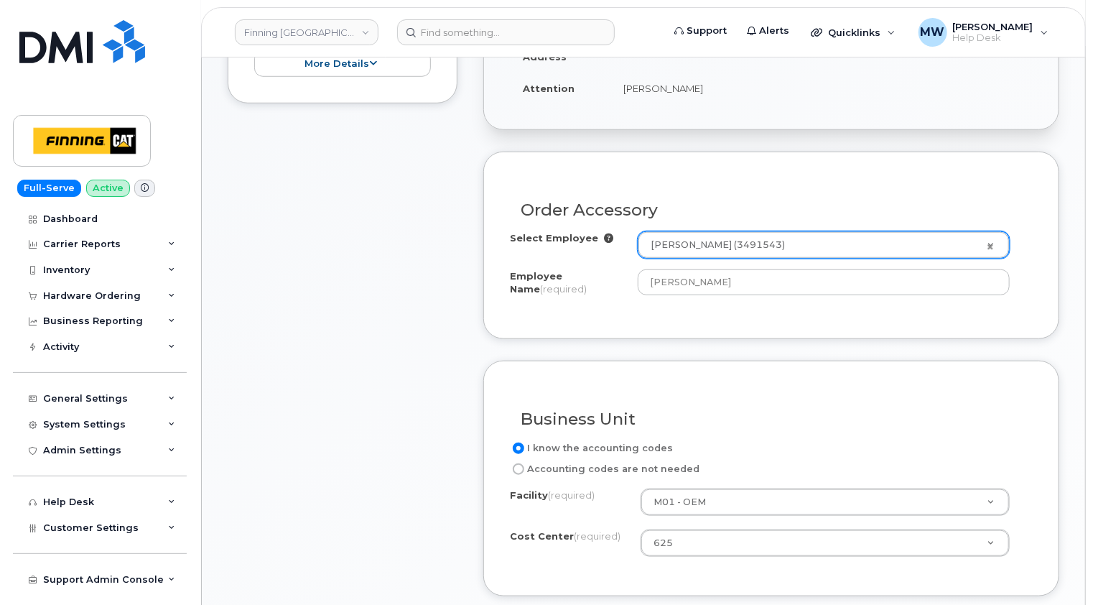
scroll to position [718, 0]
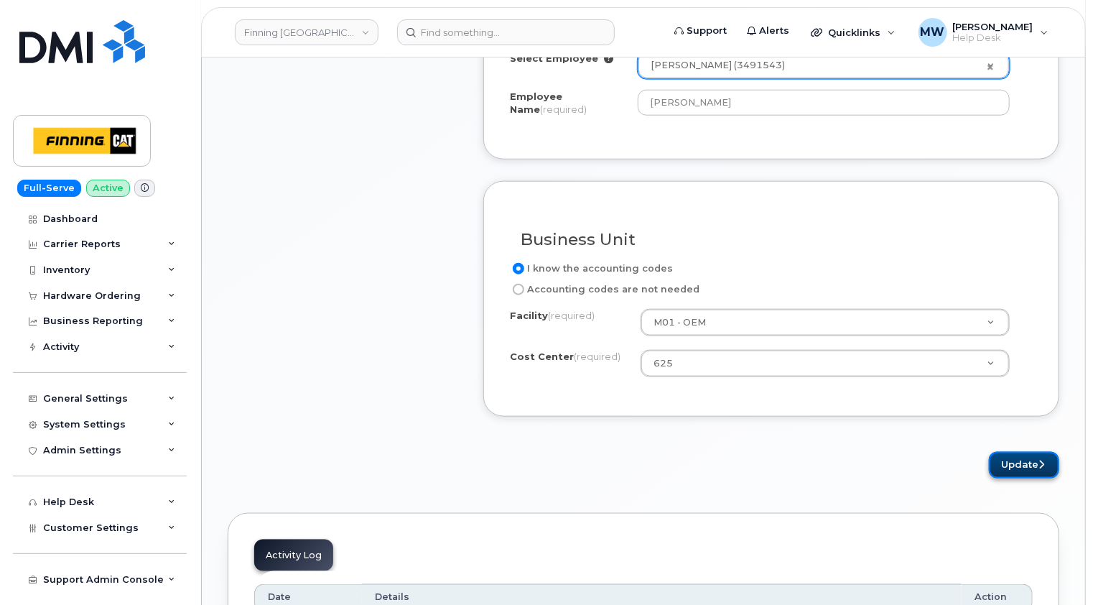
click at [1047, 452] on button "Update" at bounding box center [1024, 465] width 70 height 27
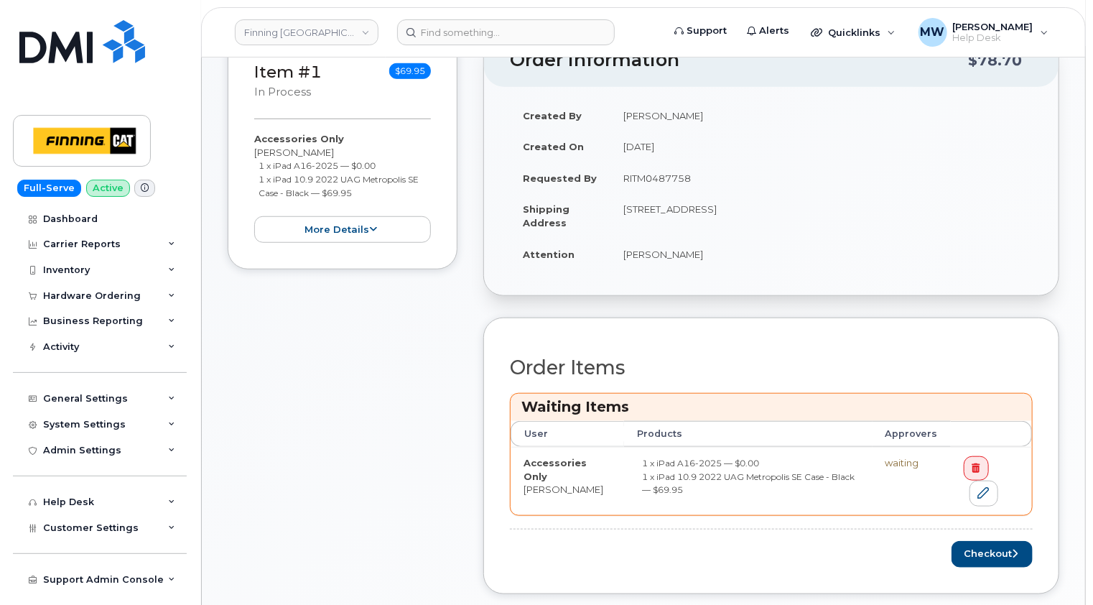
scroll to position [575, 0]
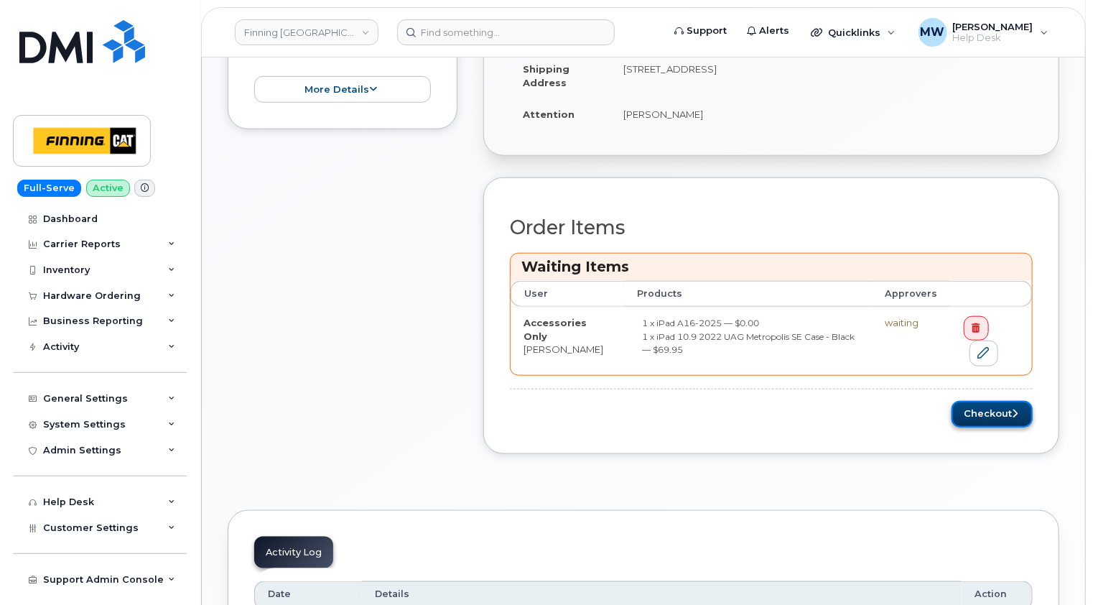
click at [996, 401] on button "Checkout" at bounding box center [992, 414] width 81 height 27
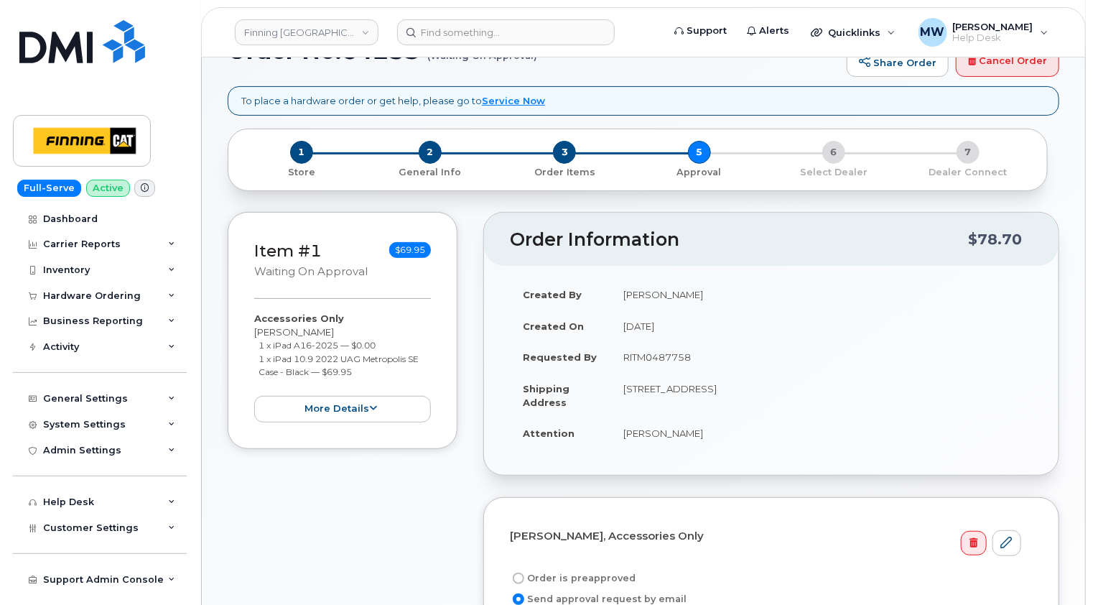
scroll to position [287, 0]
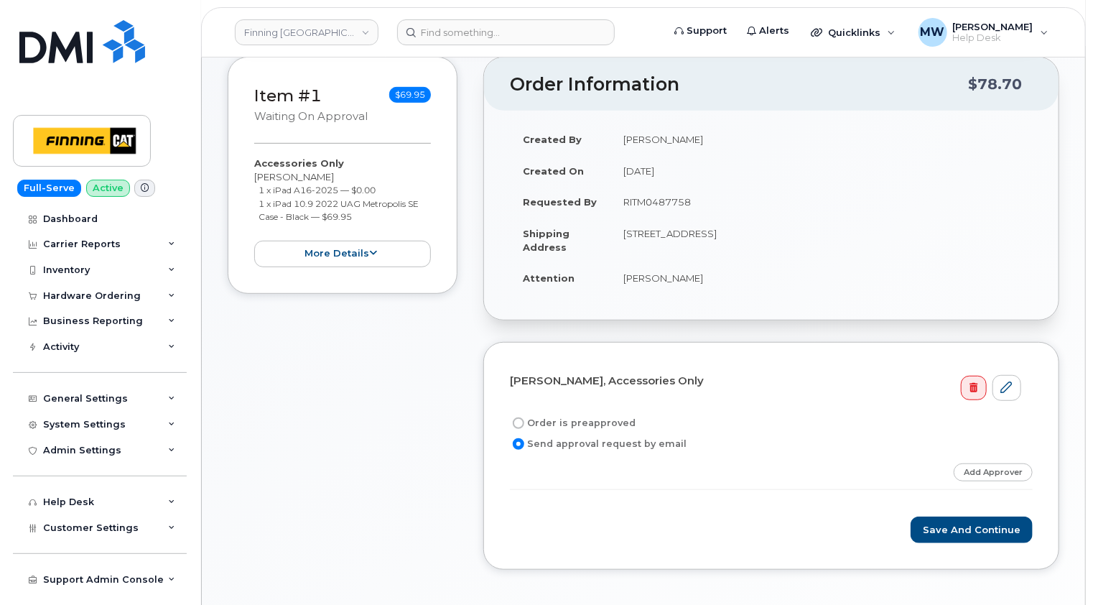
click at [604, 414] on label "Order is preapproved" at bounding box center [573, 422] width 126 height 17
click at [524, 417] on input "Order is preapproved" at bounding box center [518, 422] width 11 height 11
radio input "true"
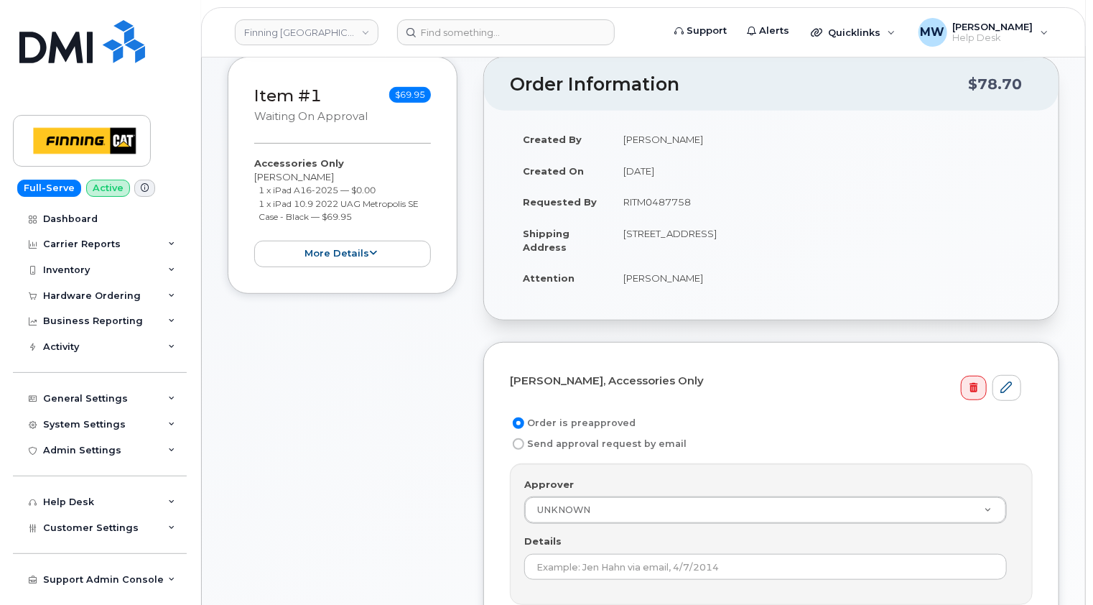
click at [666, 186] on td "RITM0487758" at bounding box center [822, 202] width 422 height 32
click at [667, 186] on td "RITM0487758" at bounding box center [822, 202] width 422 height 32
copy td "RITM0487758"
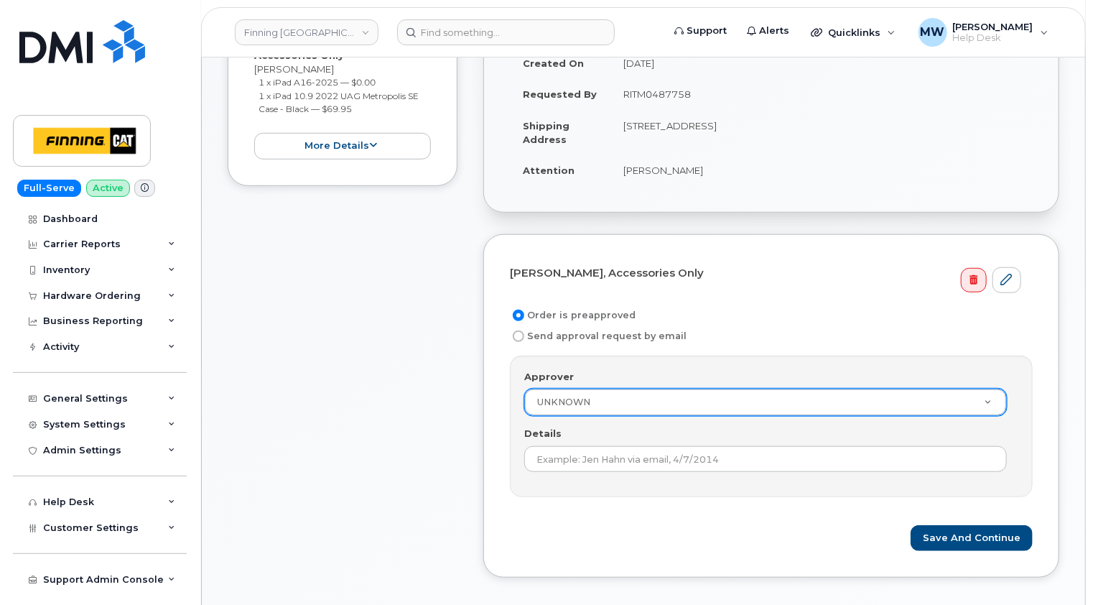
scroll to position [503, 0]
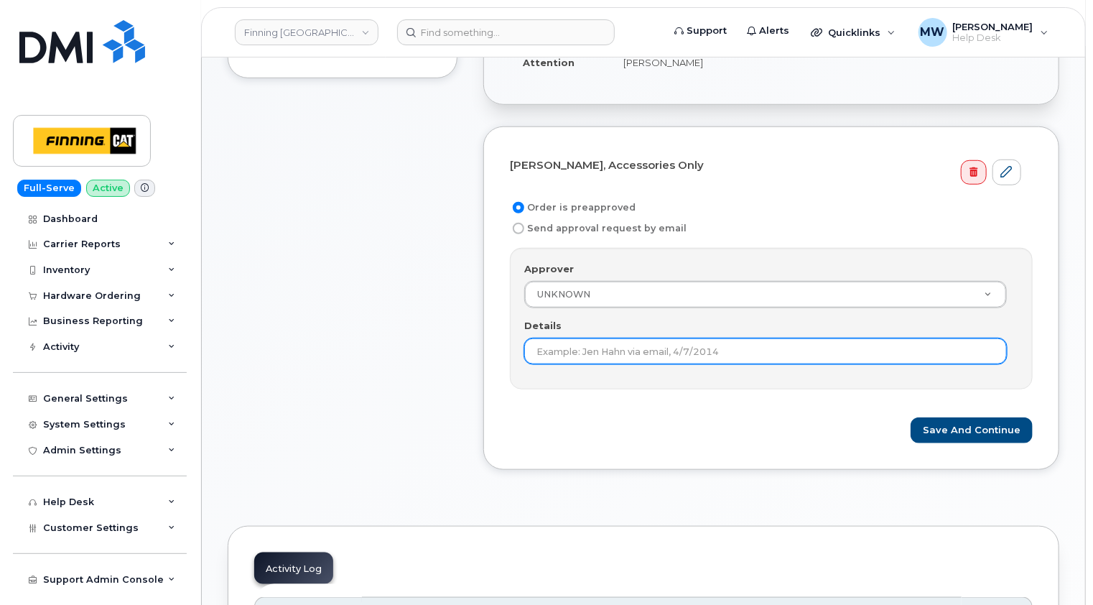
click at [626, 338] on input "Details" at bounding box center [765, 351] width 483 height 26
paste input "RITM0487758"
type input "RITM0487758"
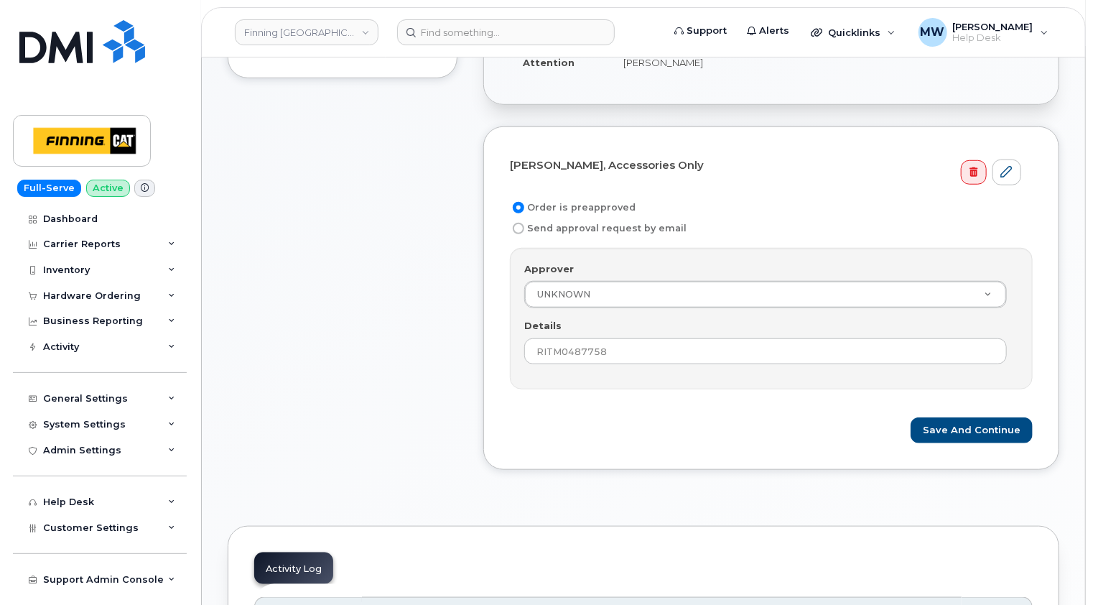
click at [717, 400] on form "[PERSON_NAME], Accessories Only Order is preapproved Send approval request by e…" at bounding box center [771, 298] width 523 height 291
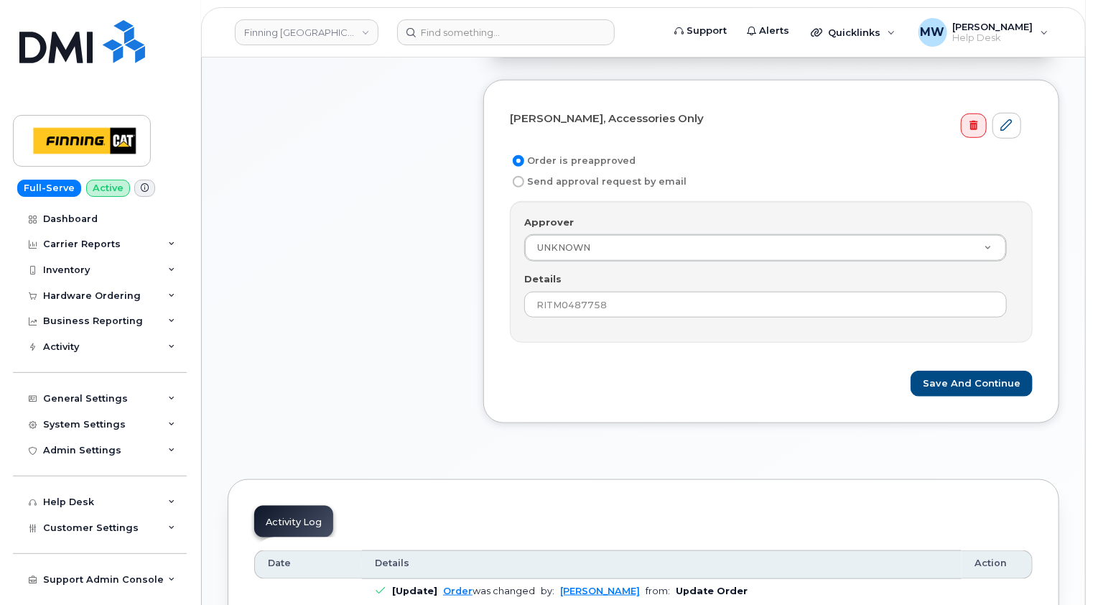
scroll to position [575, 0]
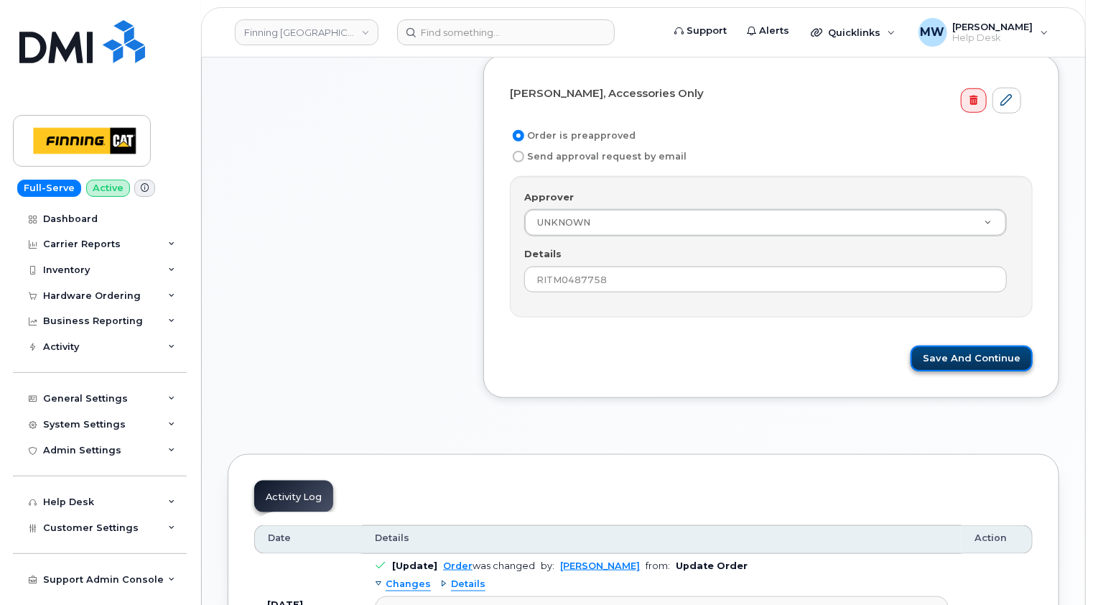
click at [1003, 345] on button "Save and Continue" at bounding box center [972, 358] width 122 height 27
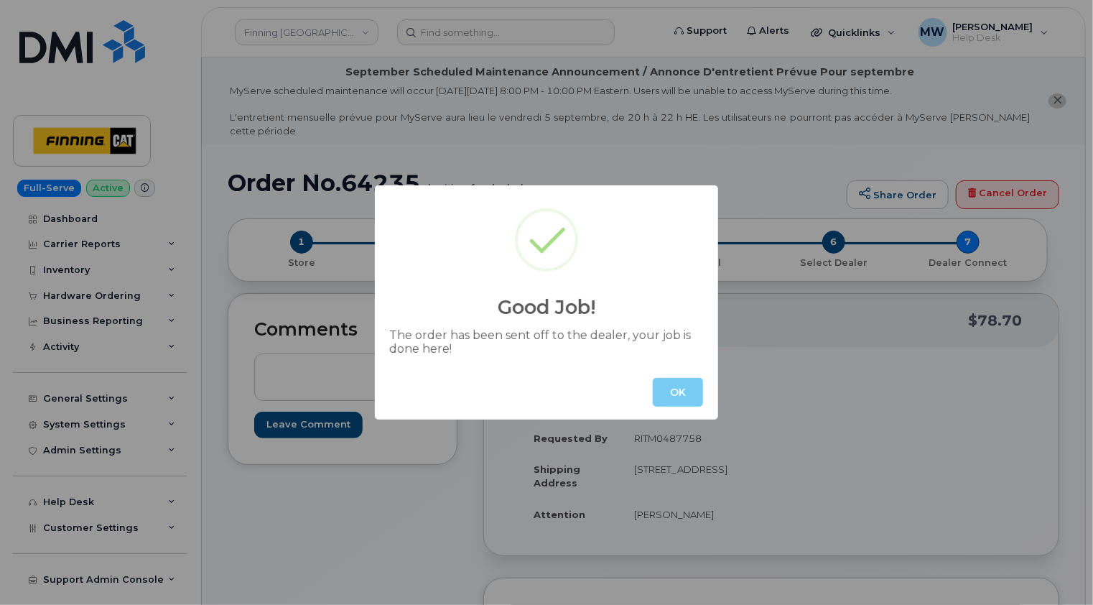
click at [684, 394] on button "OK" at bounding box center [678, 392] width 50 height 29
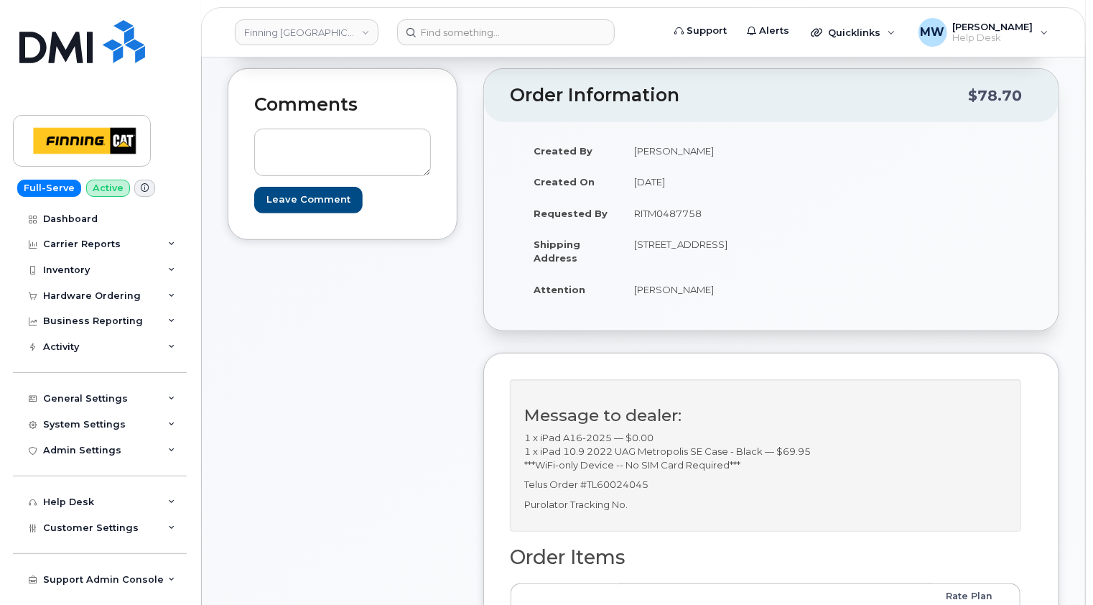
scroll to position [287, 0]
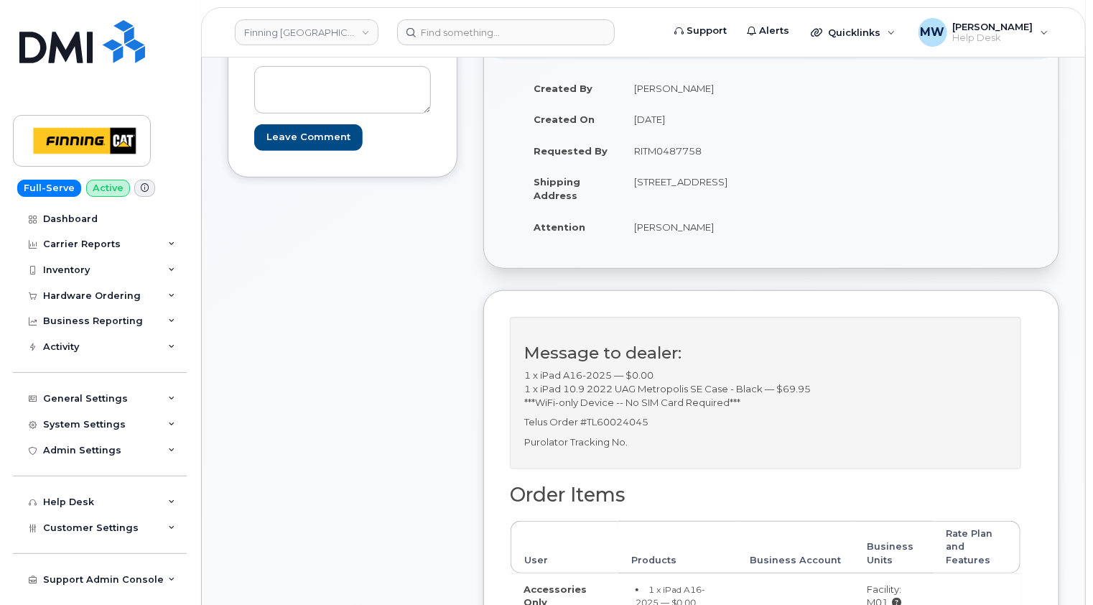
drag, startPoint x: 650, startPoint y: 193, endPoint x: 711, endPoint y: 180, distance: 62.4
click at [711, 180] on td "[STREET_ADDRESS]" at bounding box center [690, 188] width 139 height 45
copy td "T5V 1V2"
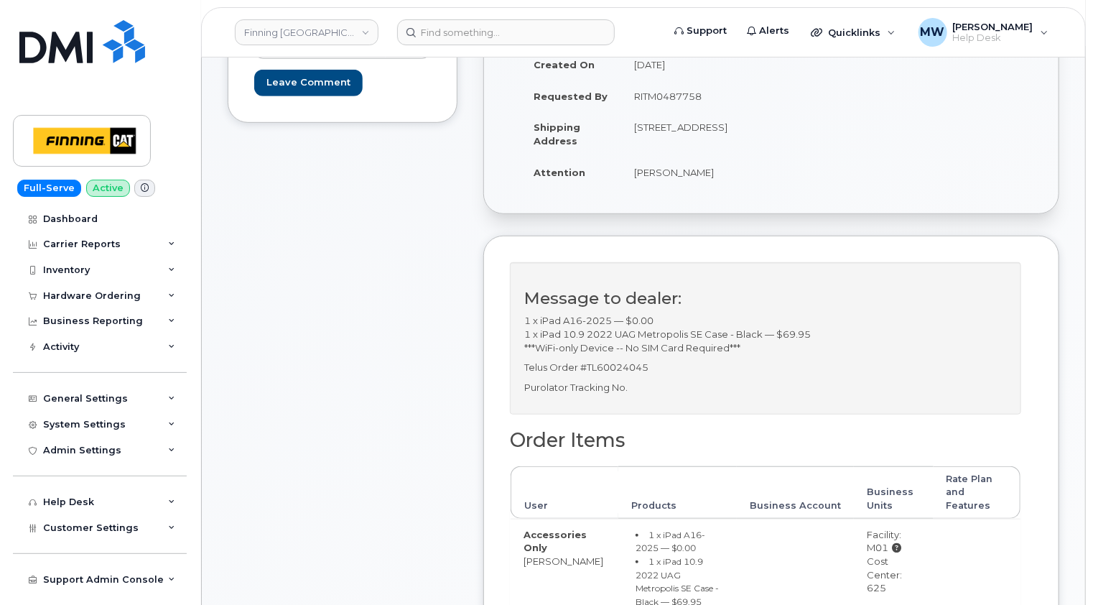
scroll to position [431, 0]
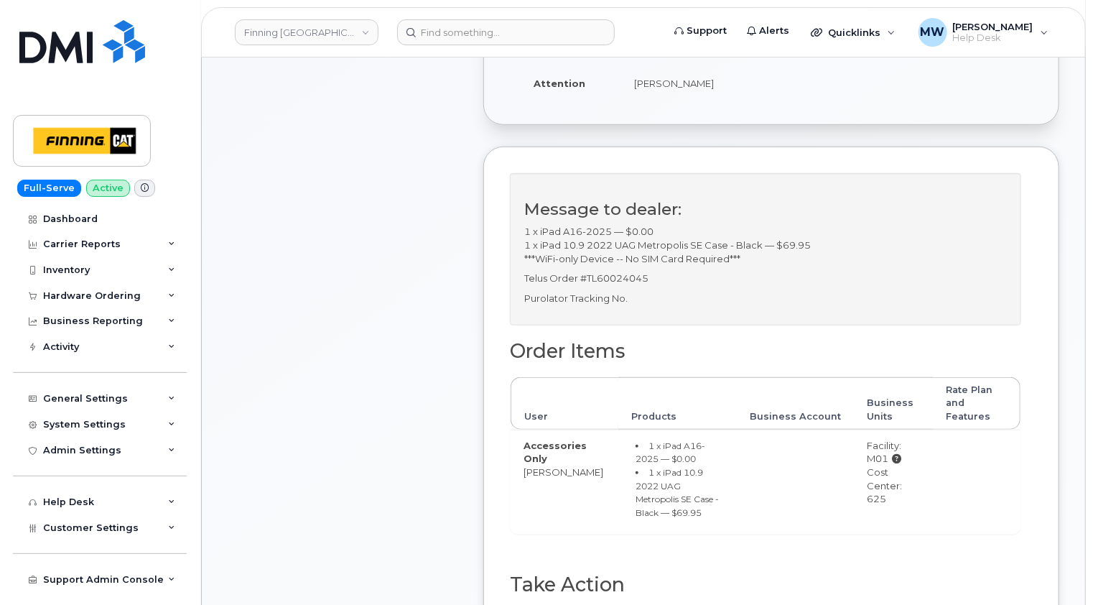
click at [878, 481] on div "Cost Center: 625" at bounding box center [893, 485] width 53 height 40
copy div "625"
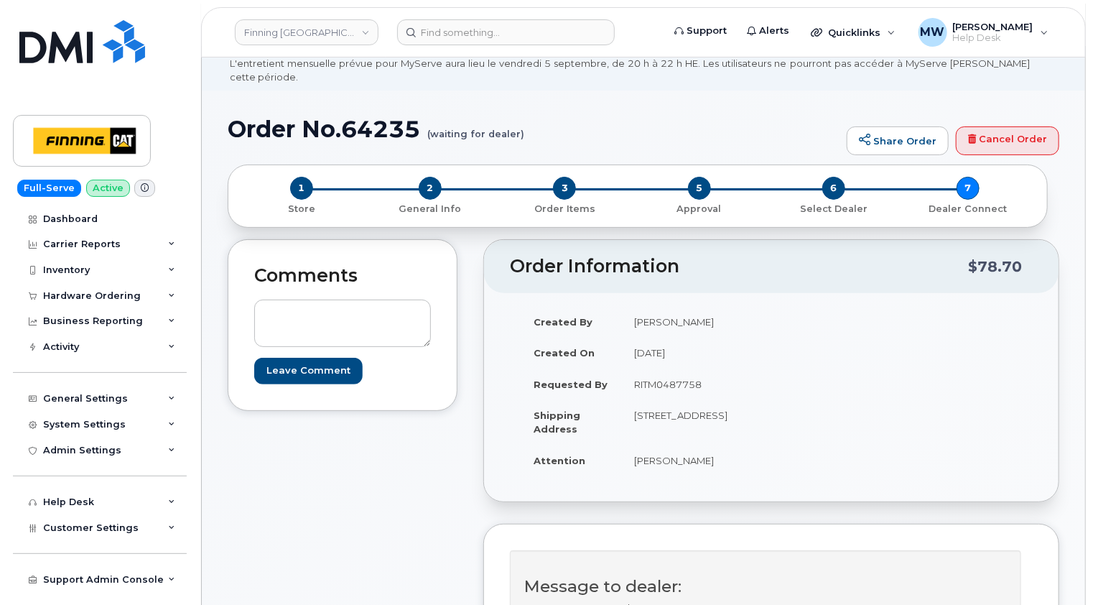
scroll to position [0, 0]
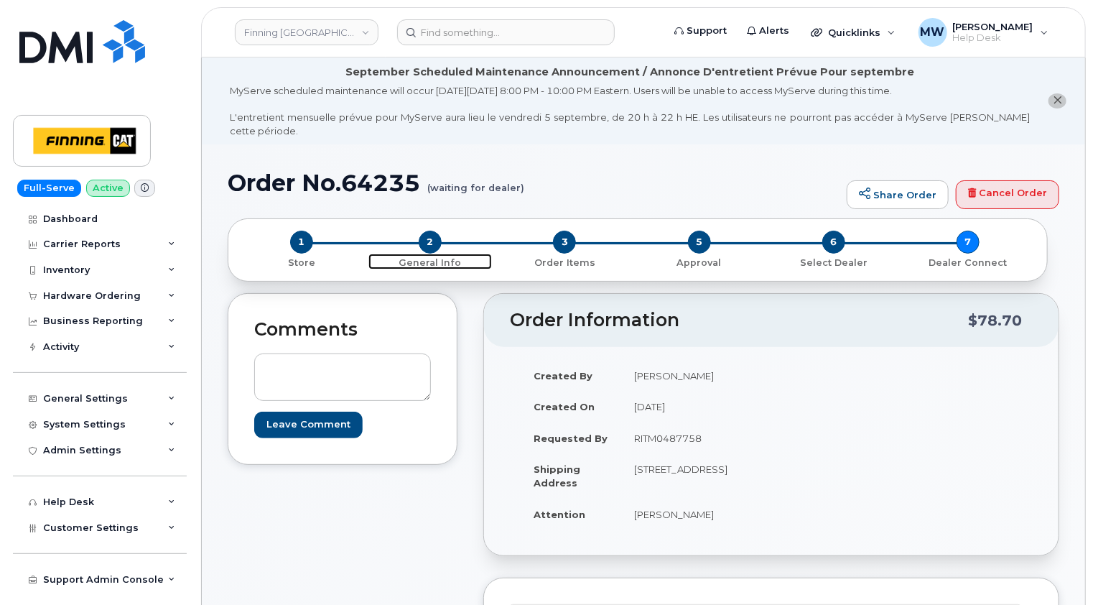
drag, startPoint x: 432, startPoint y: 225, endPoint x: 435, endPoint y: 233, distance: 8.2
click at [432, 231] on span "2" at bounding box center [430, 242] width 23 height 23
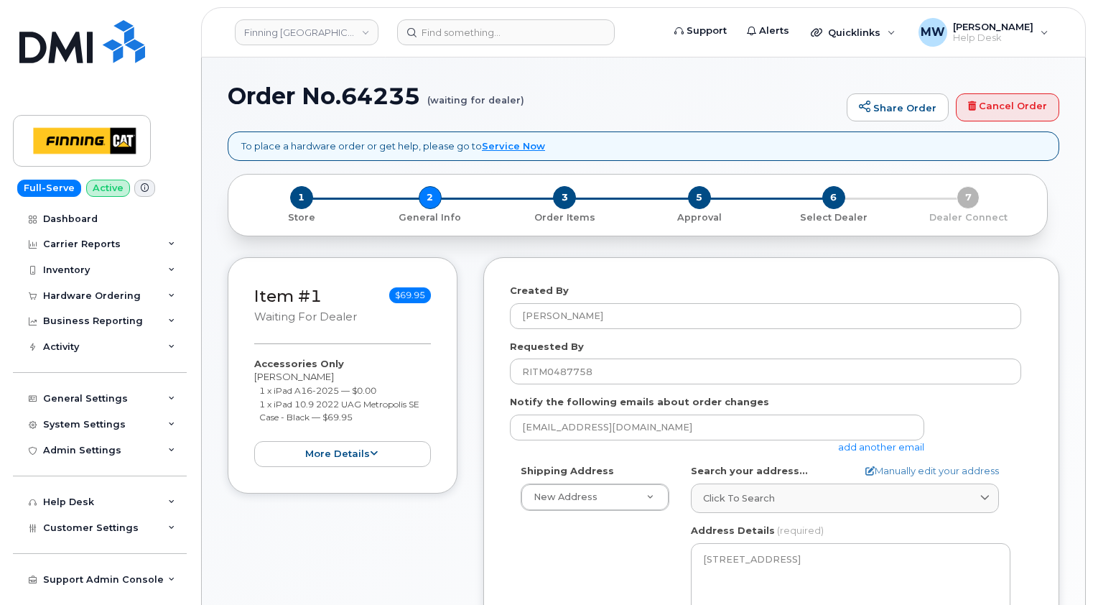
select select
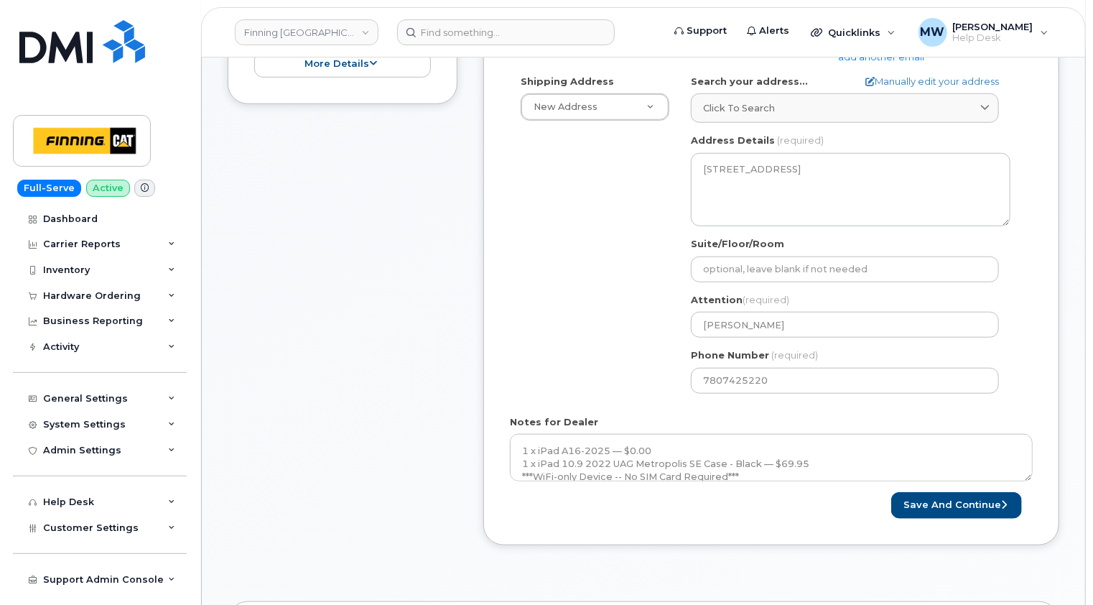
scroll to position [575, 0]
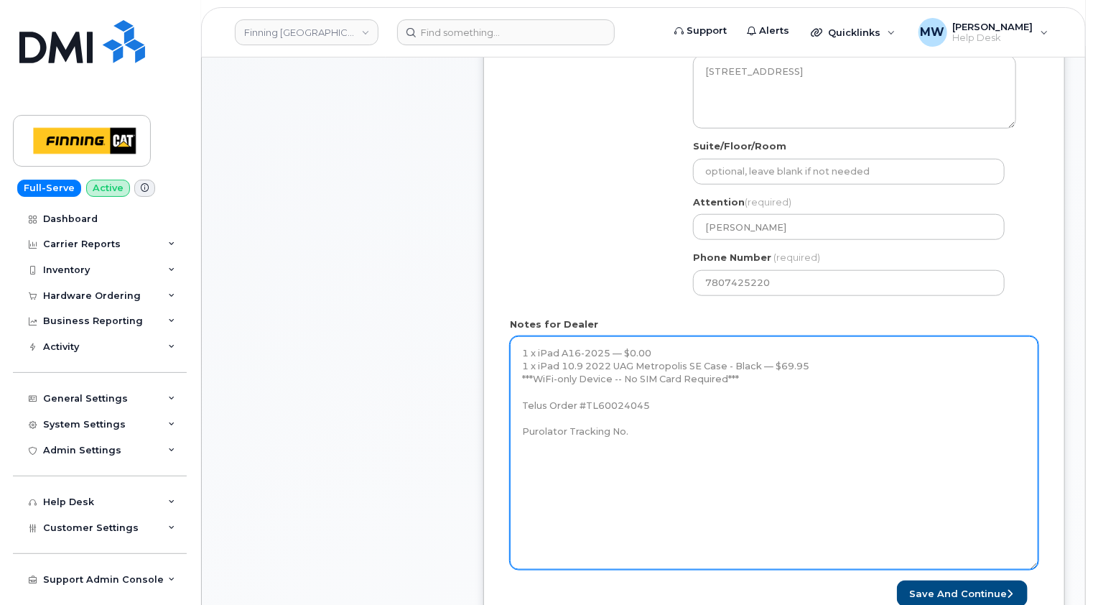
drag, startPoint x: 1029, startPoint y: 366, endPoint x: 1026, endPoint y: 544, distance: 178.2
click at [1034, 553] on textarea "1 x iPad A16-2025 — $0.00 1 x iPad 10.9 2022 UAG Metropolis SE Case - Black — $…" at bounding box center [774, 452] width 529 height 233
click at [708, 424] on textarea "1 x iPad A16-2025 — $0.00 1 x iPad 10.9 2022 UAG Metropolis SE Case - Black — $…" at bounding box center [774, 453] width 529 height 234
paste textarea "335648223626"
drag, startPoint x: 680, startPoint y: 361, endPoint x: 718, endPoint y: 349, distance: 40.0
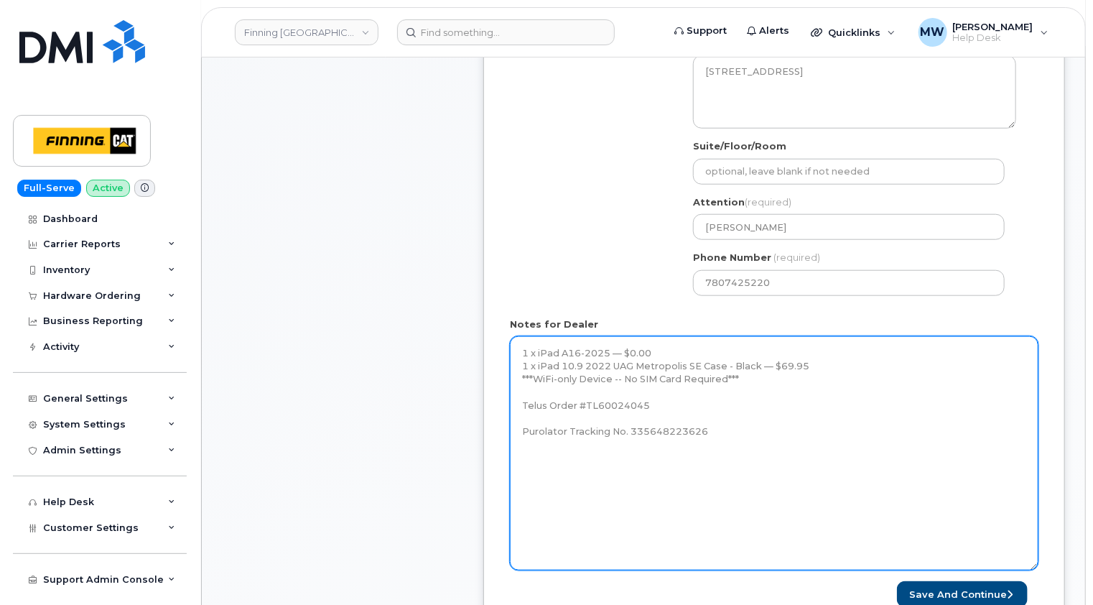
click at [681, 361] on textarea "1 x iPad A16-2025 — $0.00 1 x iPad 10.9 2022 UAG Metropolis SE Case - Black — $…" at bounding box center [774, 453] width 529 height 234
click at [751, 415] on textarea "1 x iPad A16-2025 — $0.00 1 x iPad 10.9 2022 UAG Metropolis SE Case - Black — $…" at bounding box center [774, 453] width 529 height 234
type textarea "1 x iPad A16-2025 — $0.00 1 x iPad 10.9 2022 UAG Metropolis SE Case - Black — $…"
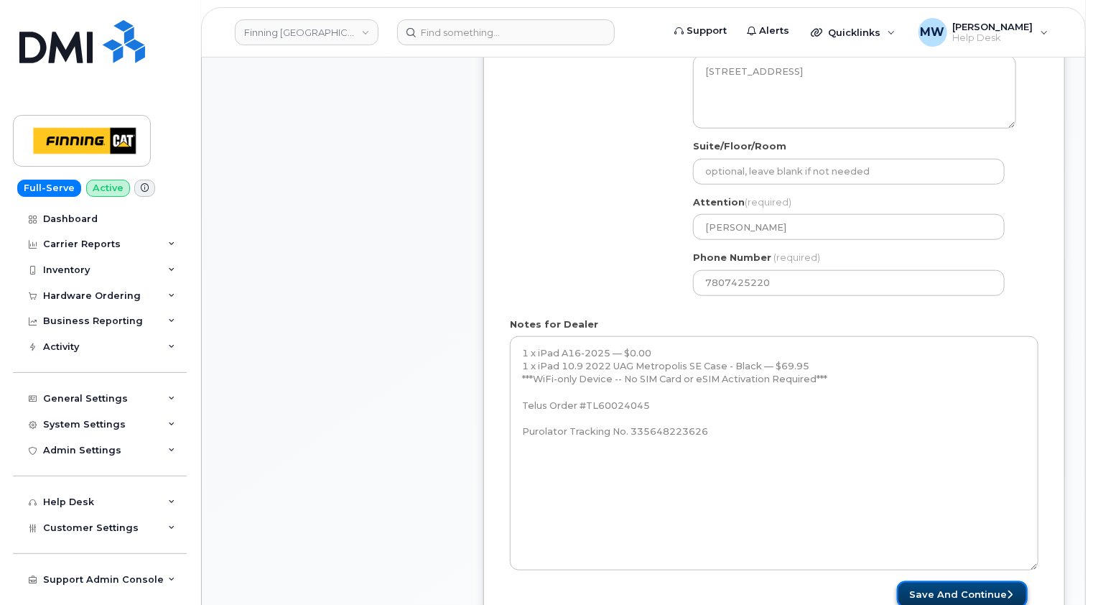
click at [971, 581] on button "Save and Continue" at bounding box center [962, 594] width 131 height 27
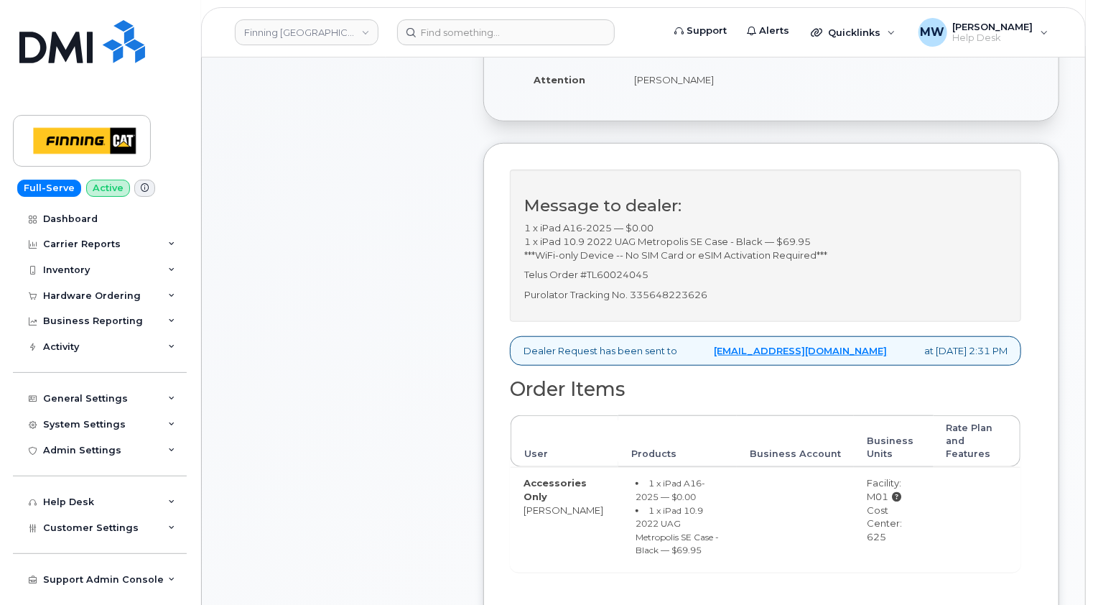
scroll to position [359, 0]
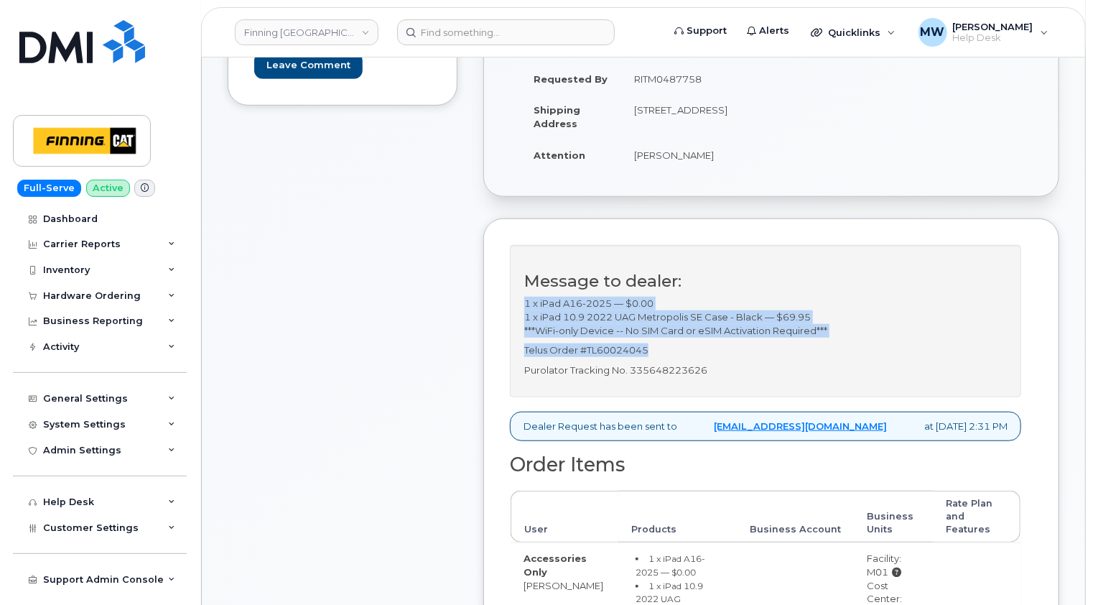
drag, startPoint x: 658, startPoint y: 348, endPoint x: 521, endPoint y: 305, distance: 143.8
click at [521, 305] on div "Message to dealer: 1 x iPad A16-2025 — $0.00 1 x iPad 10.9 2022 UAG Metropolis …" at bounding box center [765, 321] width 511 height 152
copy div "1 x iPad A16-2025 — $0.00 1 x iPad 10.9 2022 UAG Metropolis SE Case - Black — $…"
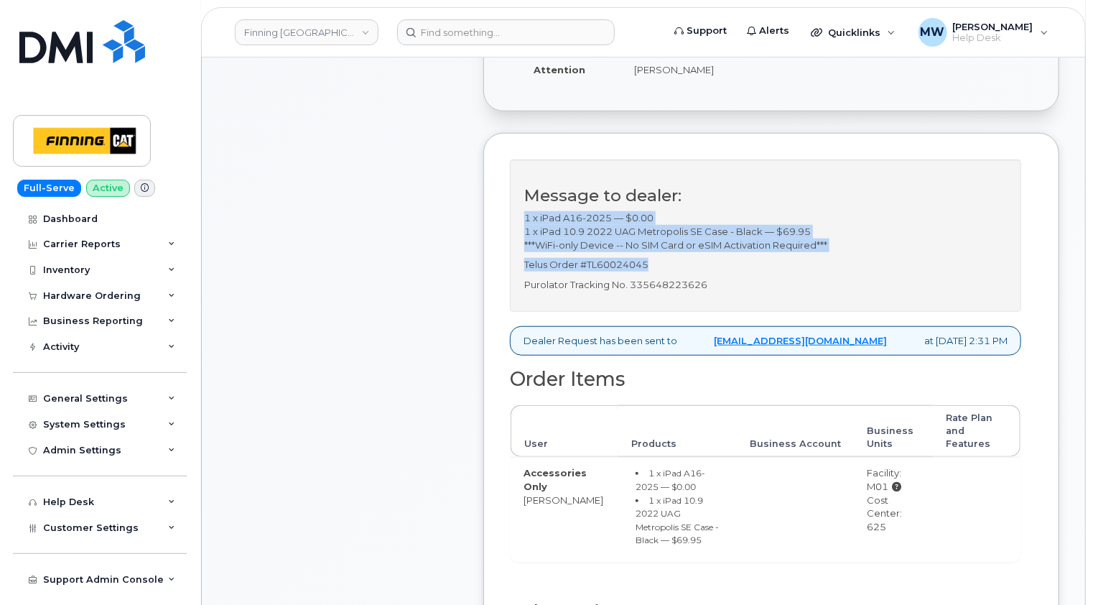
scroll to position [575, 0]
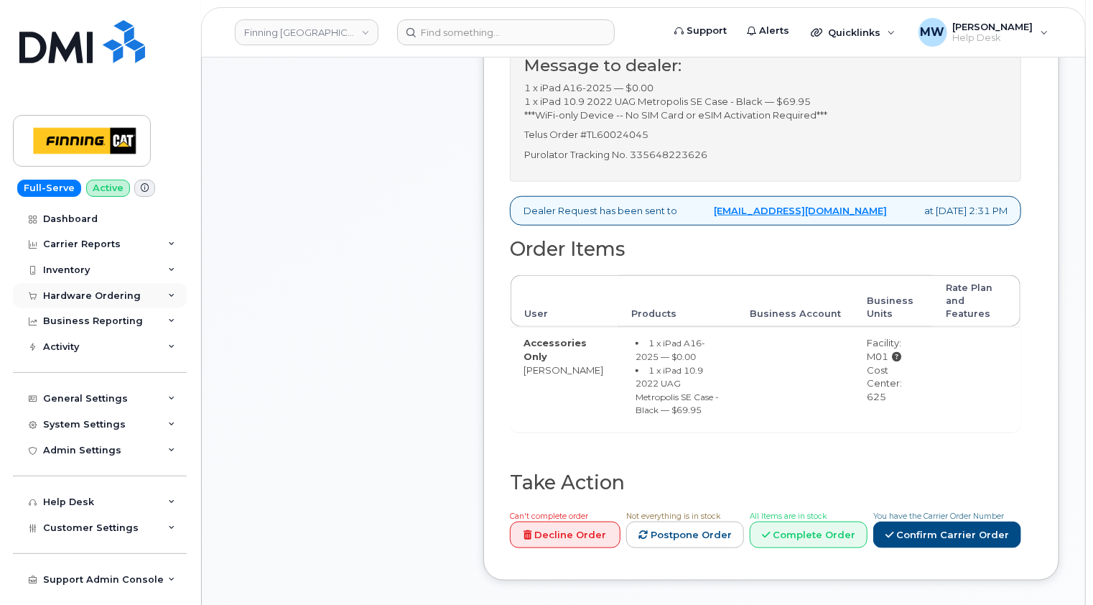
click at [108, 294] on div "Hardware Ordering" at bounding box center [92, 295] width 98 height 11
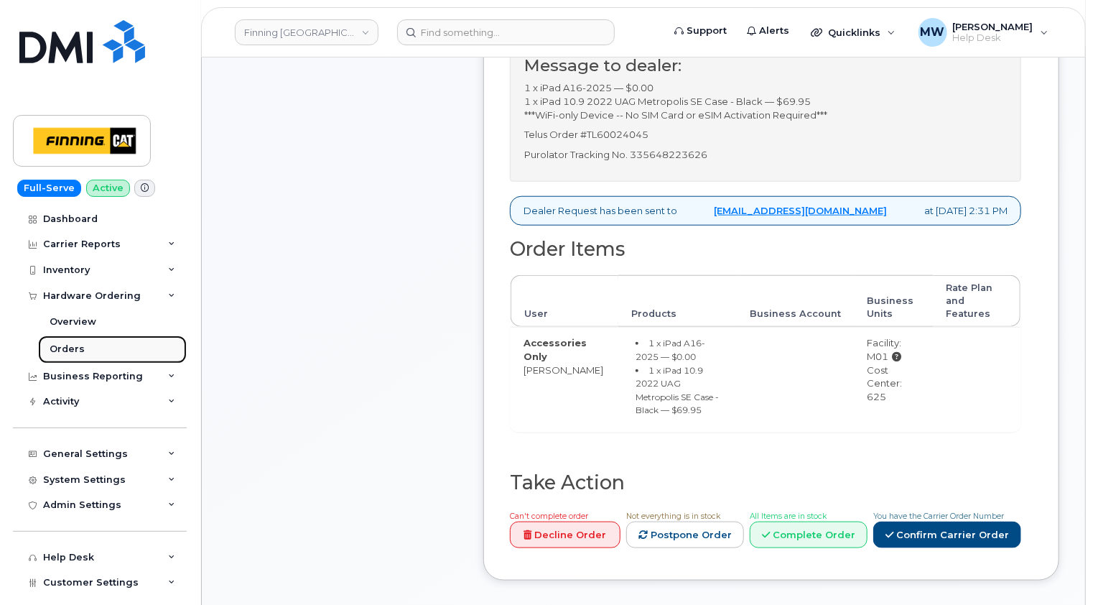
click at [69, 349] on div "Orders" at bounding box center [67, 349] width 35 height 13
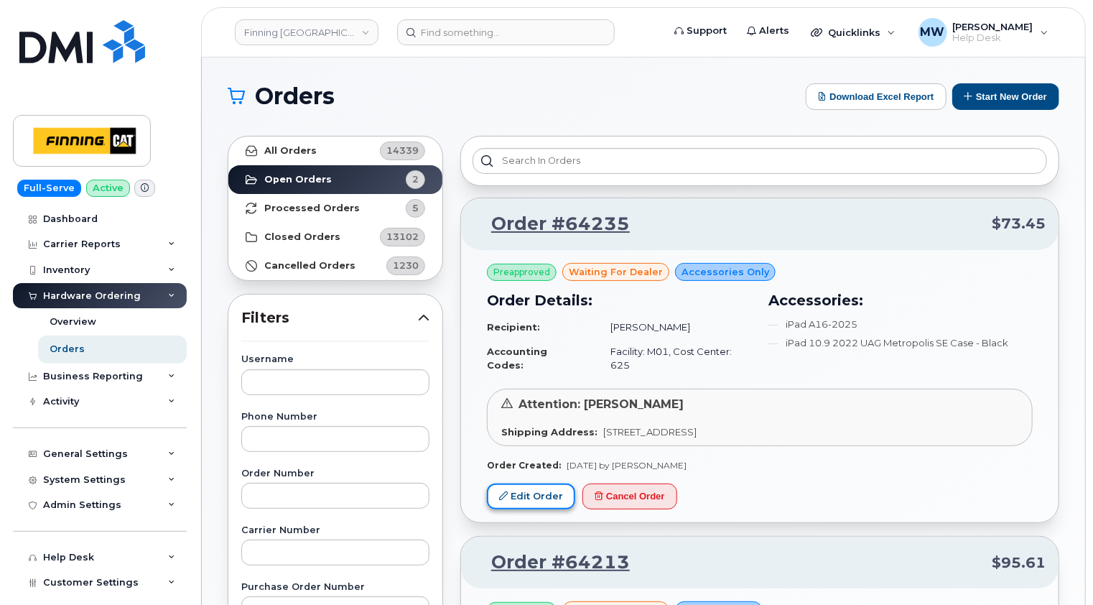
click at [543, 483] on link "Edit Order" at bounding box center [531, 496] width 88 height 27
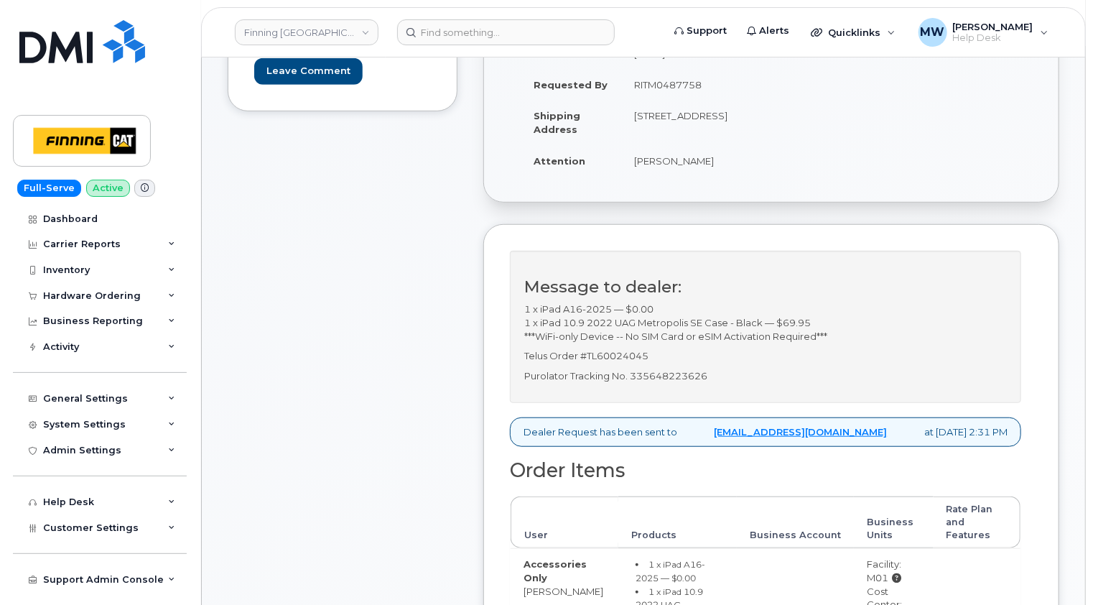
scroll to position [359, 0]
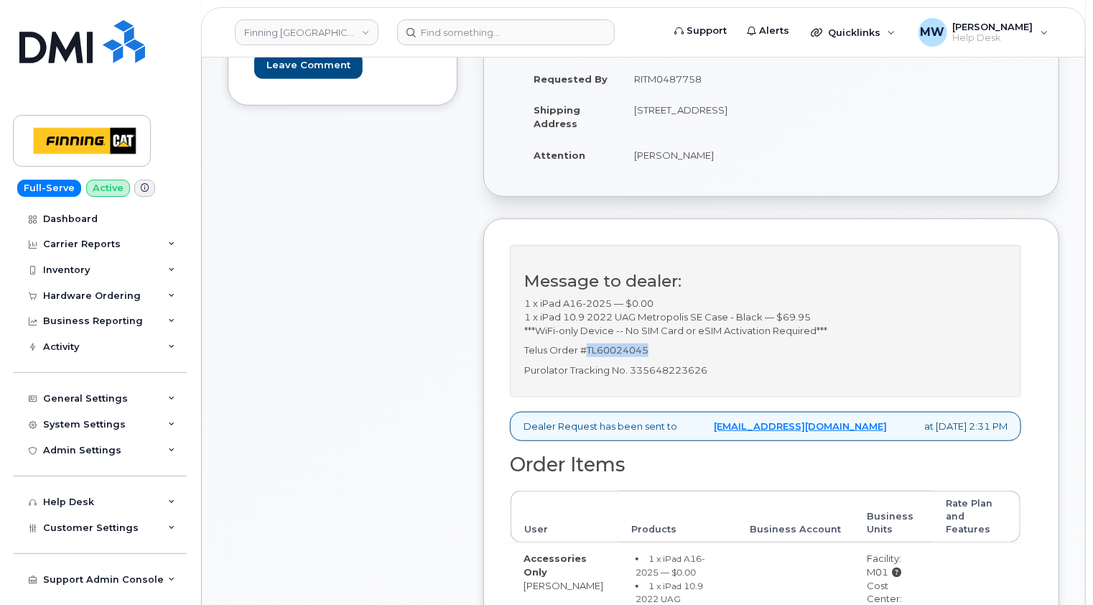
drag, startPoint x: 651, startPoint y: 349, endPoint x: 589, endPoint y: 347, distance: 62.5
click at [589, 347] on p "Telus Order #TL60024045" at bounding box center [765, 350] width 483 height 14
copy p "TL60024045"
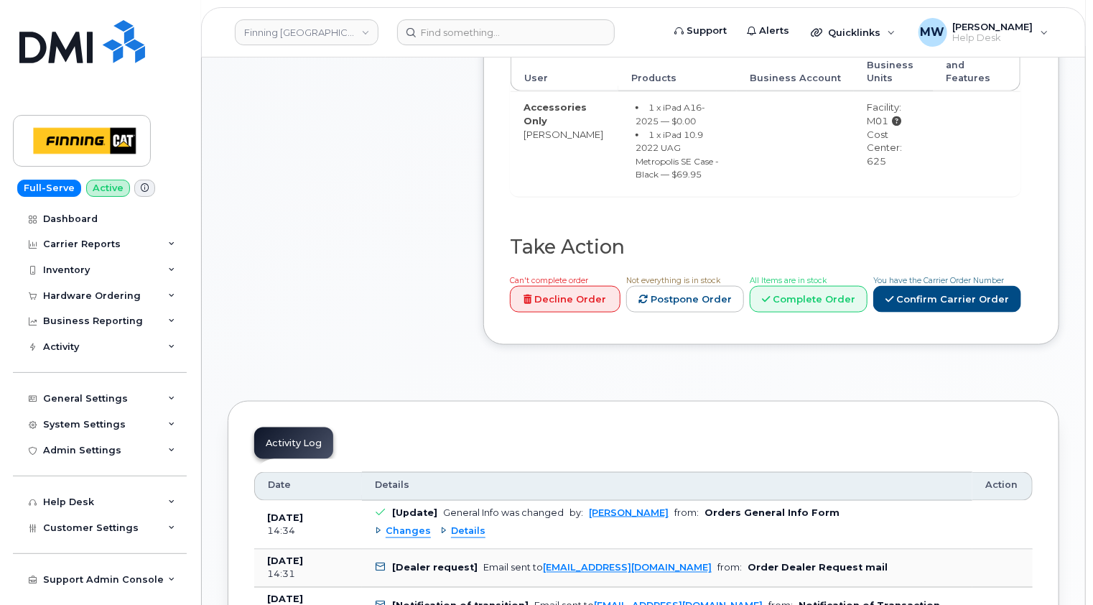
scroll to position [790, 0]
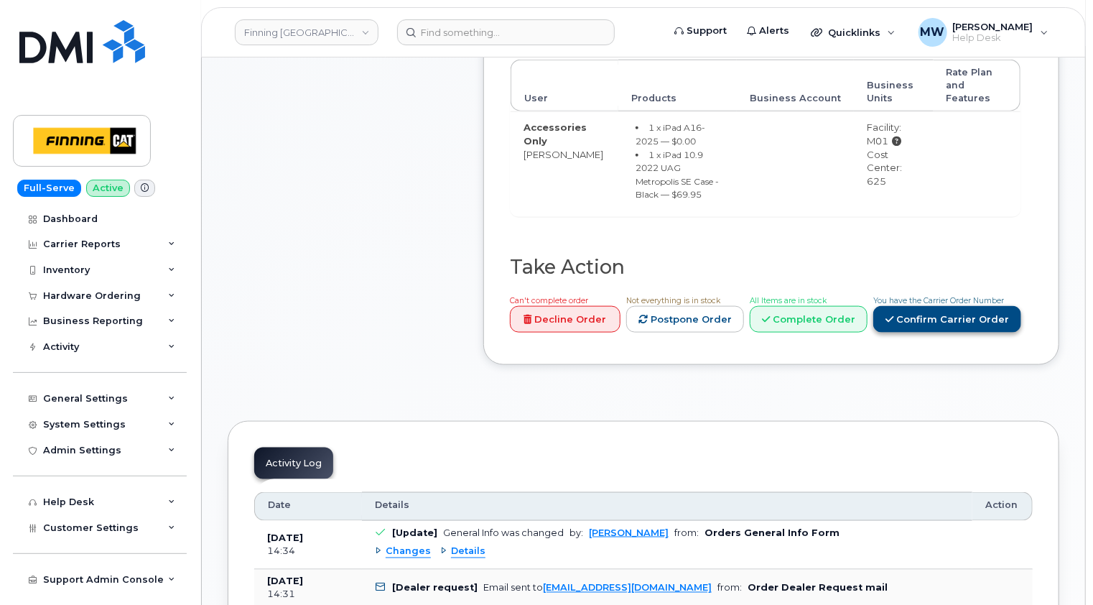
click at [952, 306] on link "Confirm Carrier Order" at bounding box center [947, 319] width 148 height 27
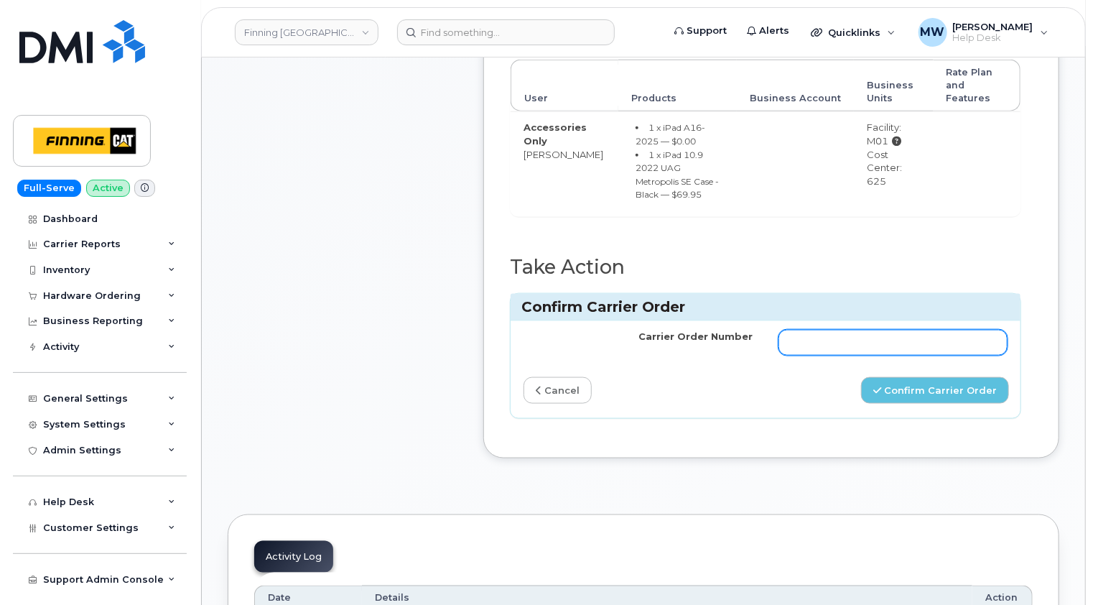
click at [825, 330] on input "Carrier Order Number" at bounding box center [893, 343] width 229 height 26
paste input "TL60024045"
type input "TL60024045"
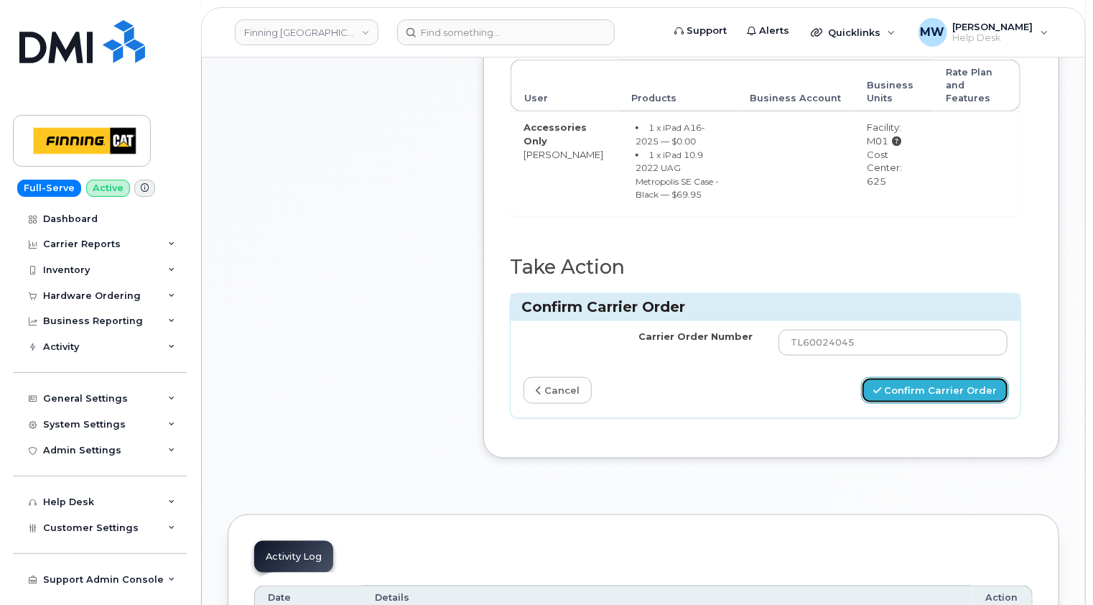
click at [937, 377] on button "Confirm Carrier Order" at bounding box center [935, 390] width 148 height 27
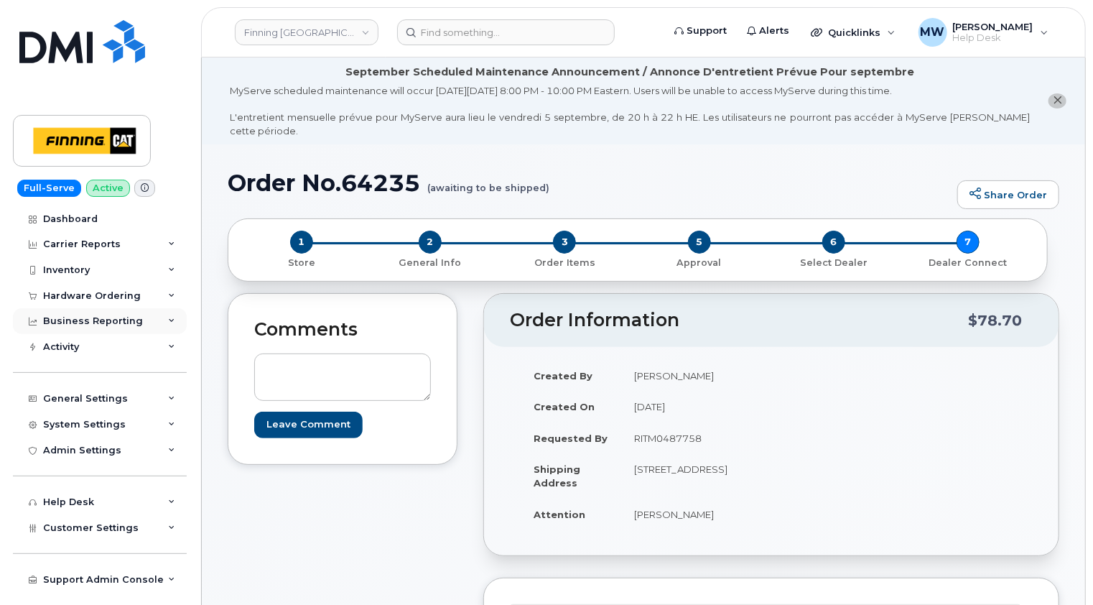
click at [152, 320] on div "Business Reporting" at bounding box center [100, 321] width 174 height 26
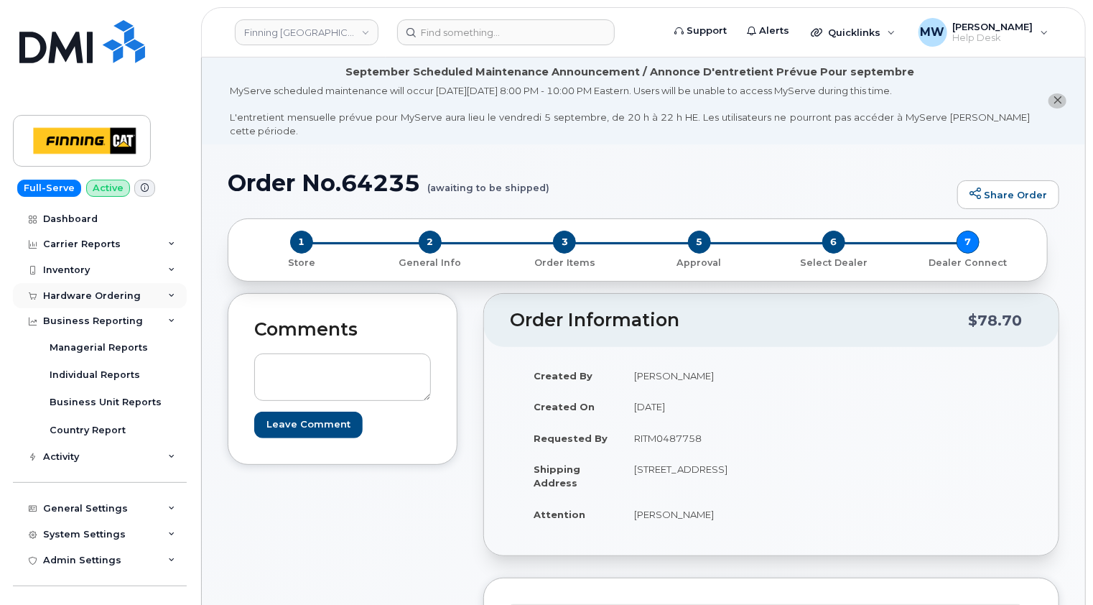
click at [159, 291] on div "Hardware Ordering" at bounding box center [100, 296] width 174 height 26
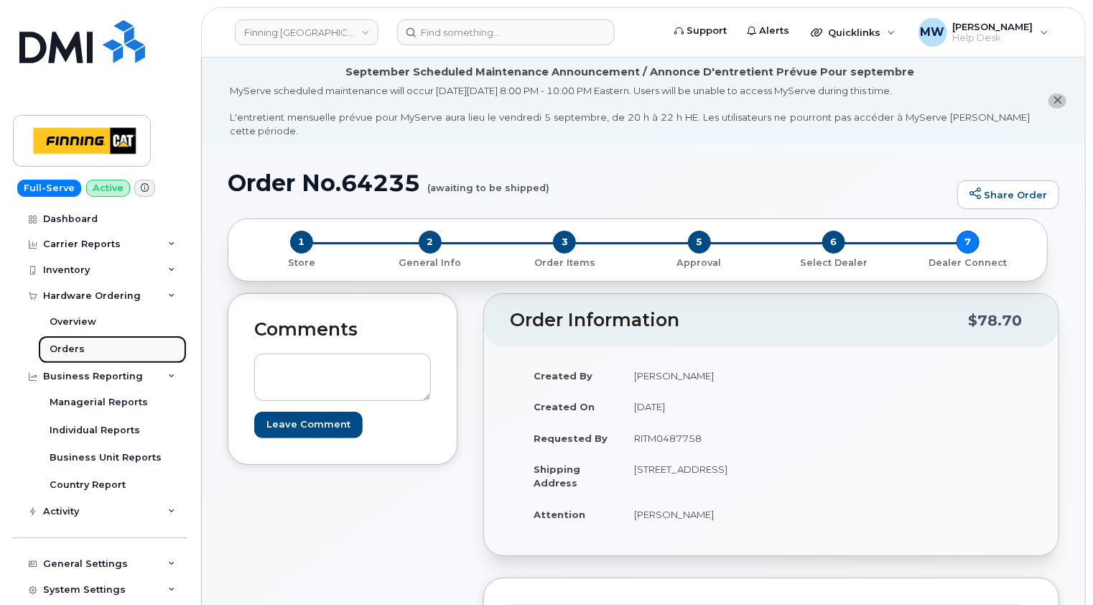
click at [62, 348] on div "Orders" at bounding box center [67, 349] width 35 height 13
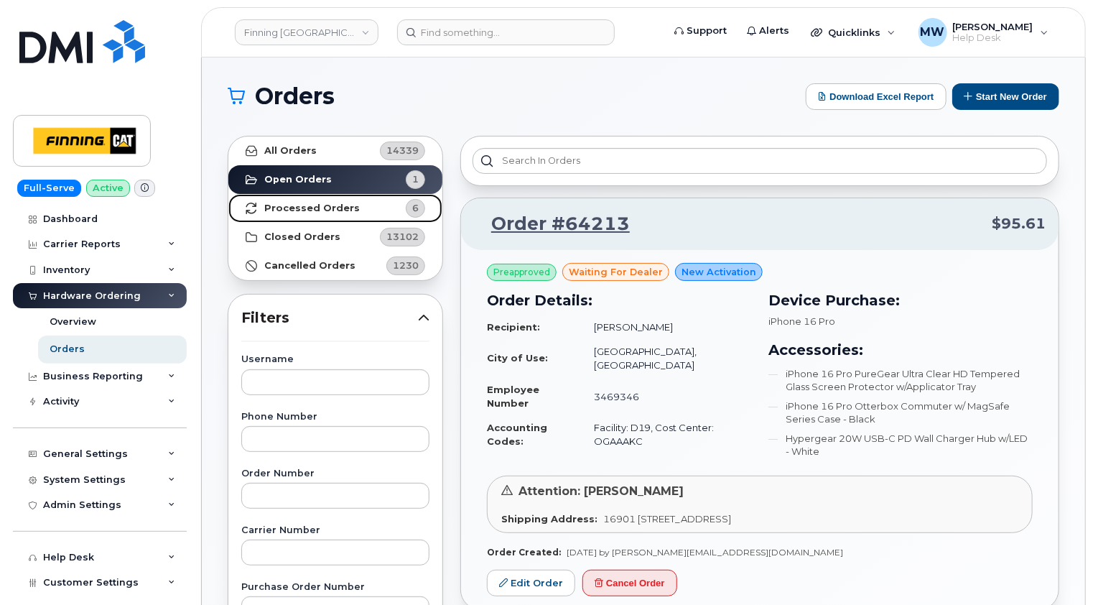
drag, startPoint x: 316, startPoint y: 208, endPoint x: 313, endPoint y: 200, distance: 9.1
click at [316, 208] on strong "Processed Orders" at bounding box center [312, 208] width 96 height 11
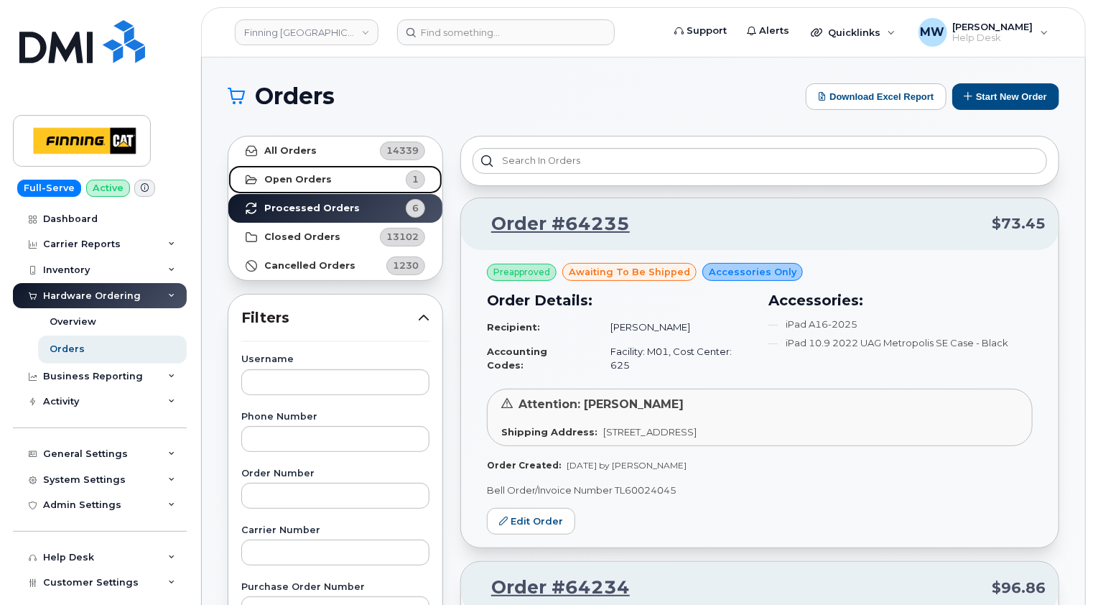
click at [316, 177] on strong "Open Orders" at bounding box center [298, 179] width 68 height 11
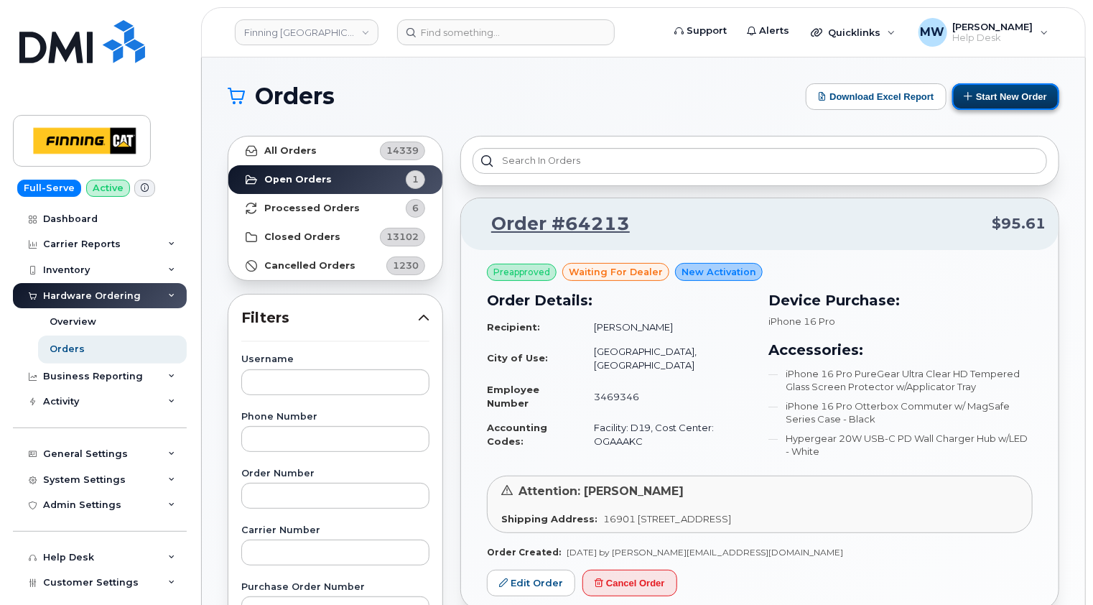
click at [1011, 89] on button "Start New Order" at bounding box center [1005, 96] width 107 height 27
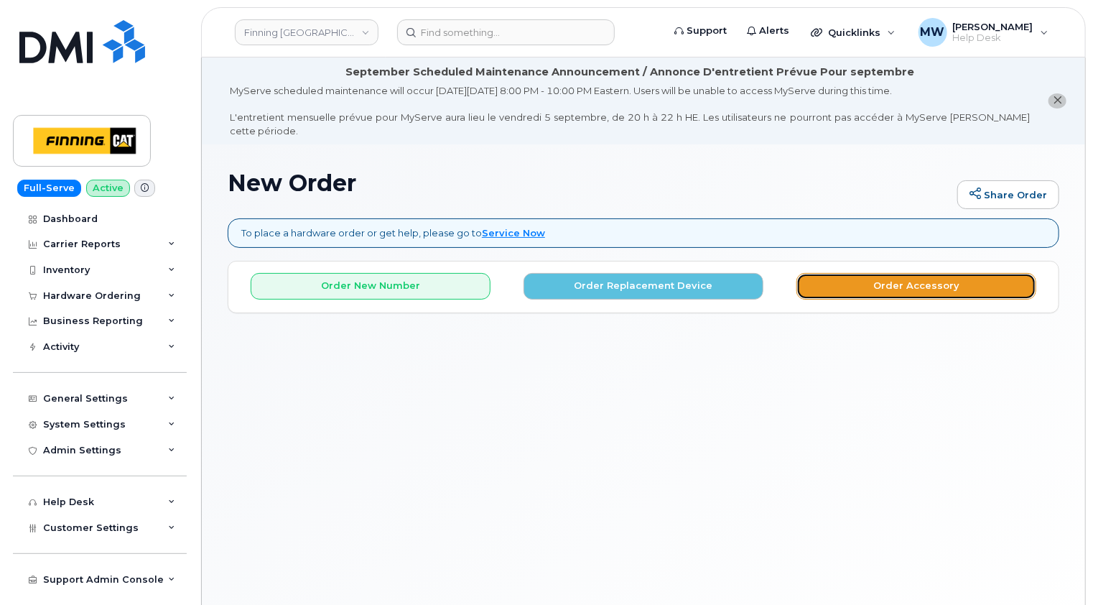
click at [924, 273] on button "Order Accessory" at bounding box center [917, 286] width 240 height 27
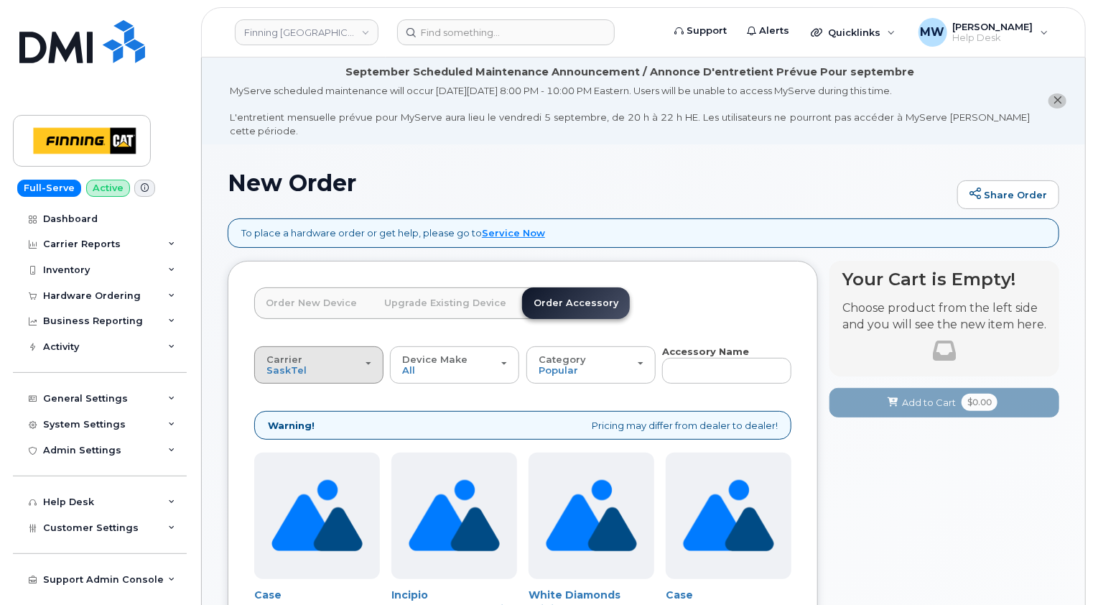
click at [319, 359] on div "Carrier [GEOGRAPHIC_DATA] Telus" at bounding box center [318, 365] width 105 height 22
click at [282, 413] on label "Telus" at bounding box center [280, 421] width 45 height 17
click at [0, 0] on input "Telus" at bounding box center [0, 0] width 0 height 0
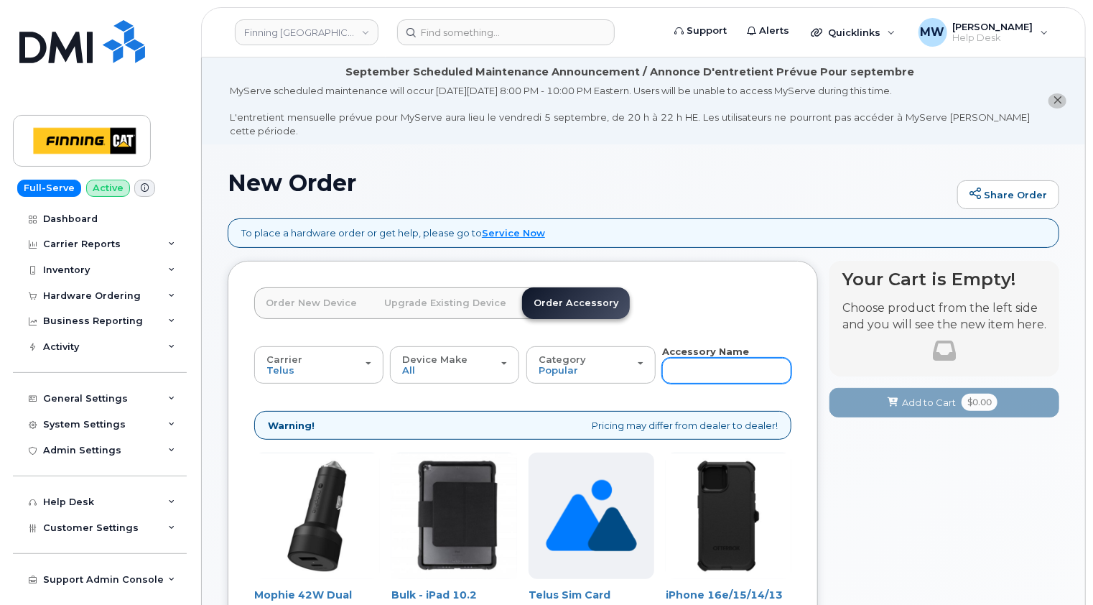
click at [705, 358] on input "text" at bounding box center [726, 371] width 129 height 26
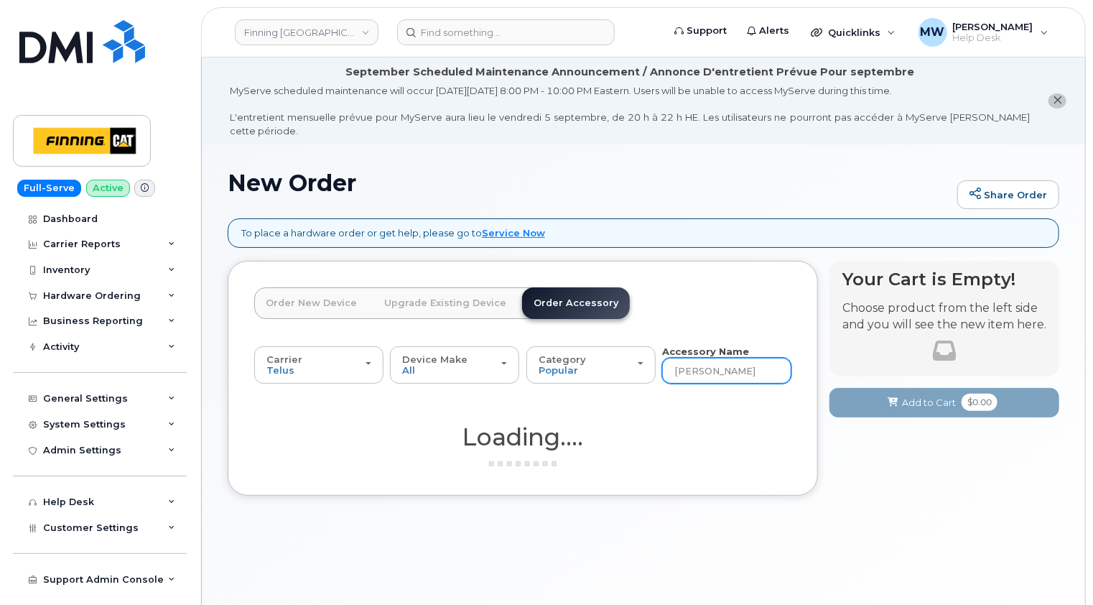
type input "loaner"
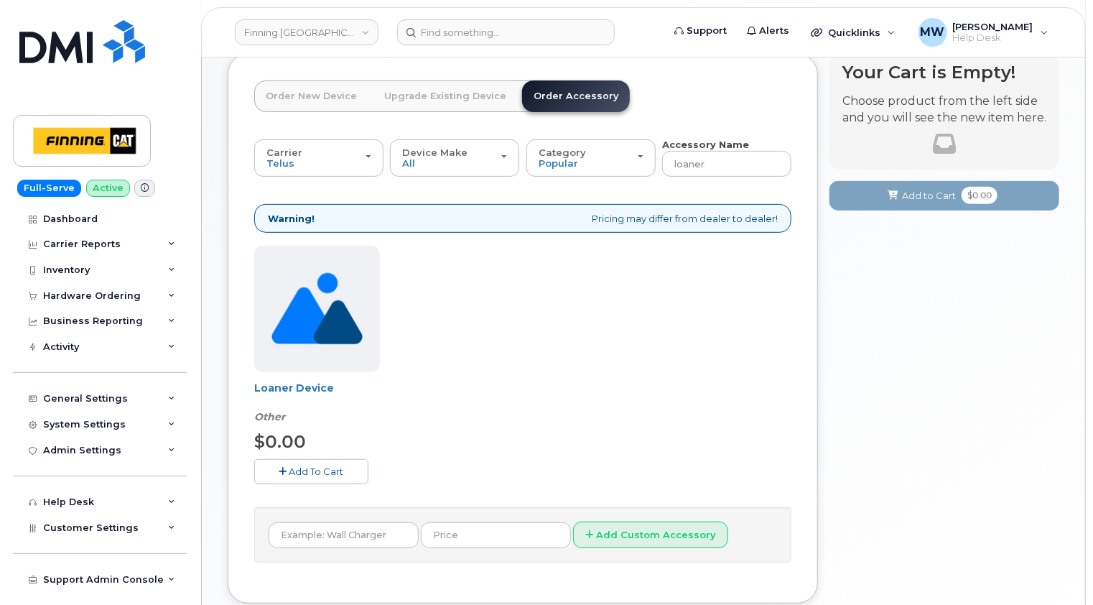
scroll to position [215, 0]
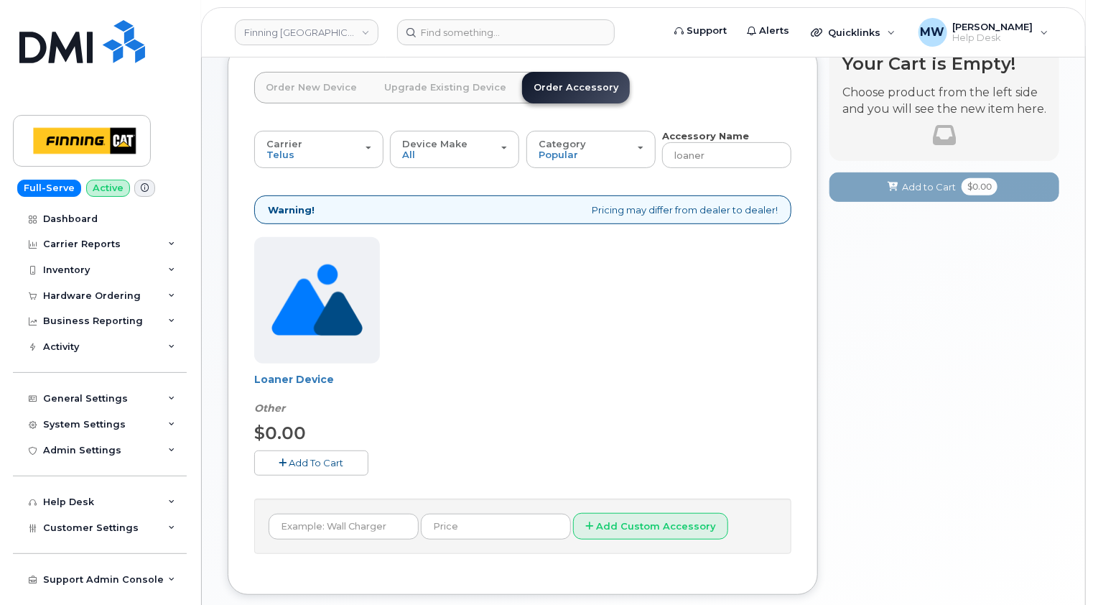
click at [318, 457] on span "Add To Cart" at bounding box center [316, 462] width 55 height 11
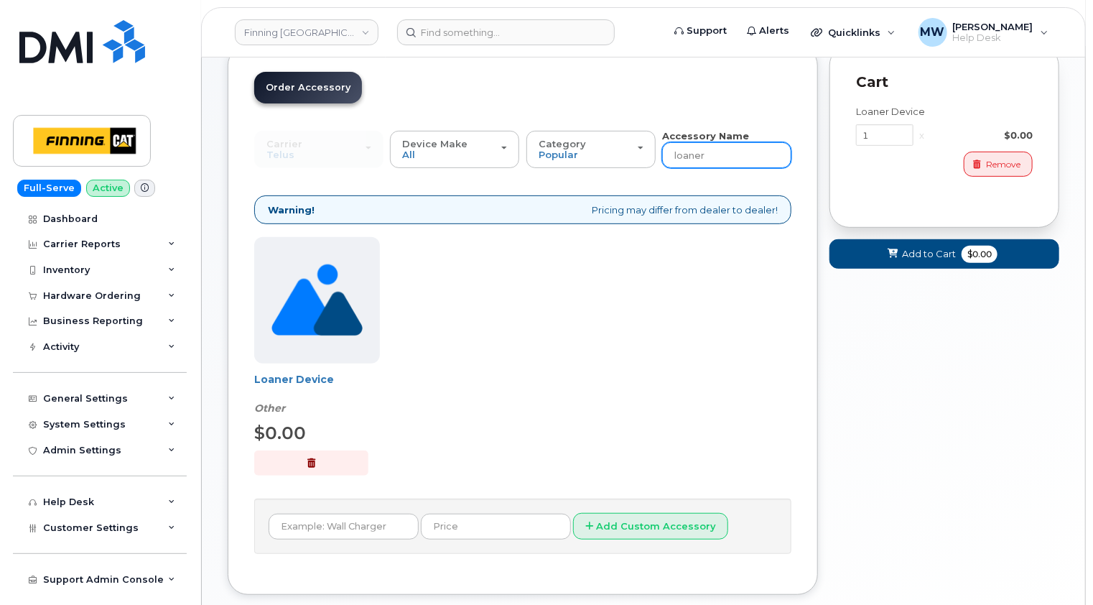
drag, startPoint x: 725, startPoint y: 138, endPoint x: 656, endPoint y: 141, distance: 69.0
click at [656, 141] on div "Carrier [GEOGRAPHIC_DATA] Telus [GEOGRAPHIC_DATA] Telus Device Make All iPhone …" at bounding box center [522, 149] width 537 height 40
type input "11"
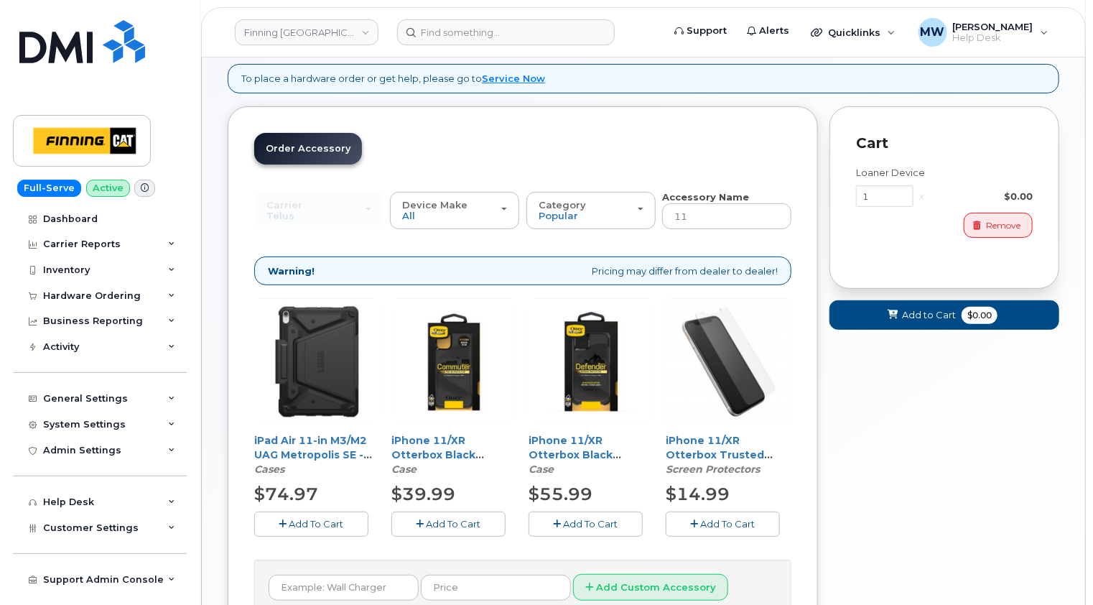
scroll to position [224, 0]
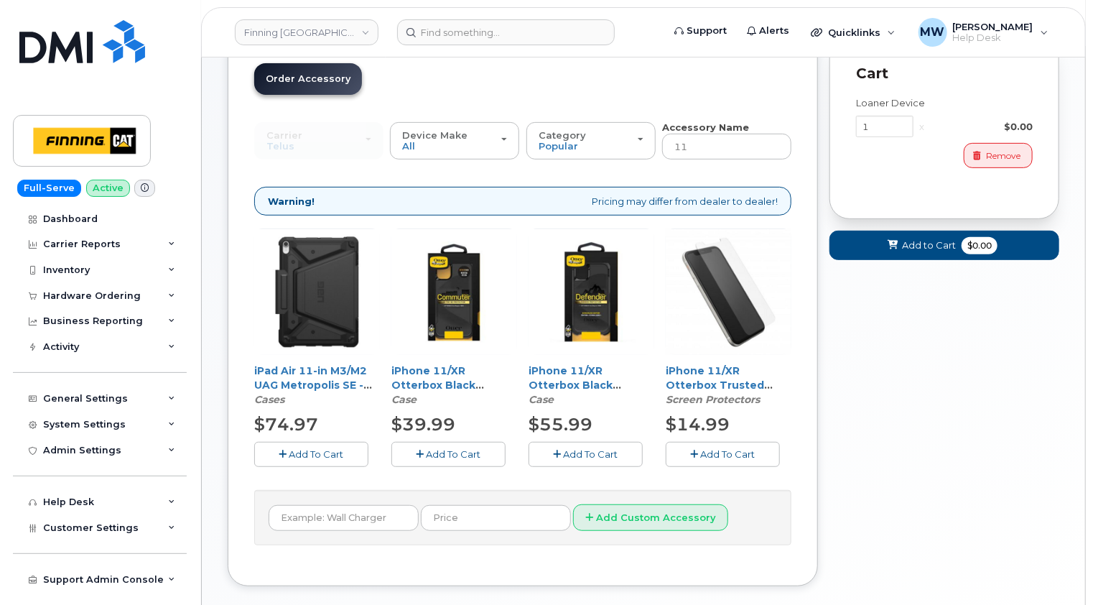
click at [589, 448] on span "Add To Cart" at bounding box center [591, 453] width 55 height 11
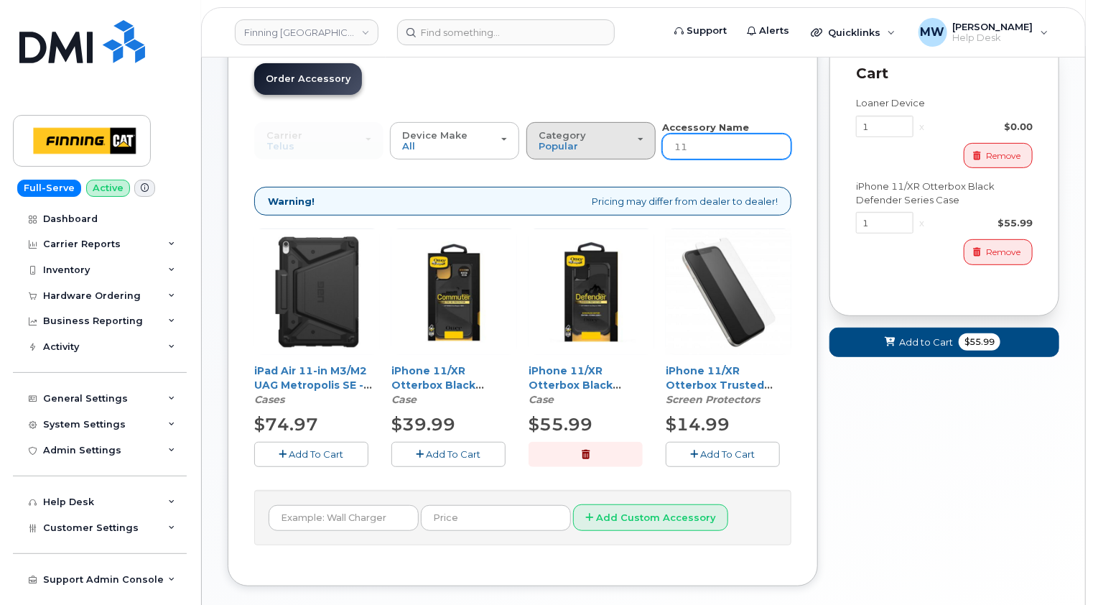
drag, startPoint x: 710, startPoint y: 128, endPoint x: 649, endPoint y: 131, distance: 61.8
click at [649, 131] on div "Carrier [GEOGRAPHIC_DATA] Telus [GEOGRAPHIC_DATA] Telus Device Make All iPhone …" at bounding box center [522, 141] width 537 height 40
type input "wall"
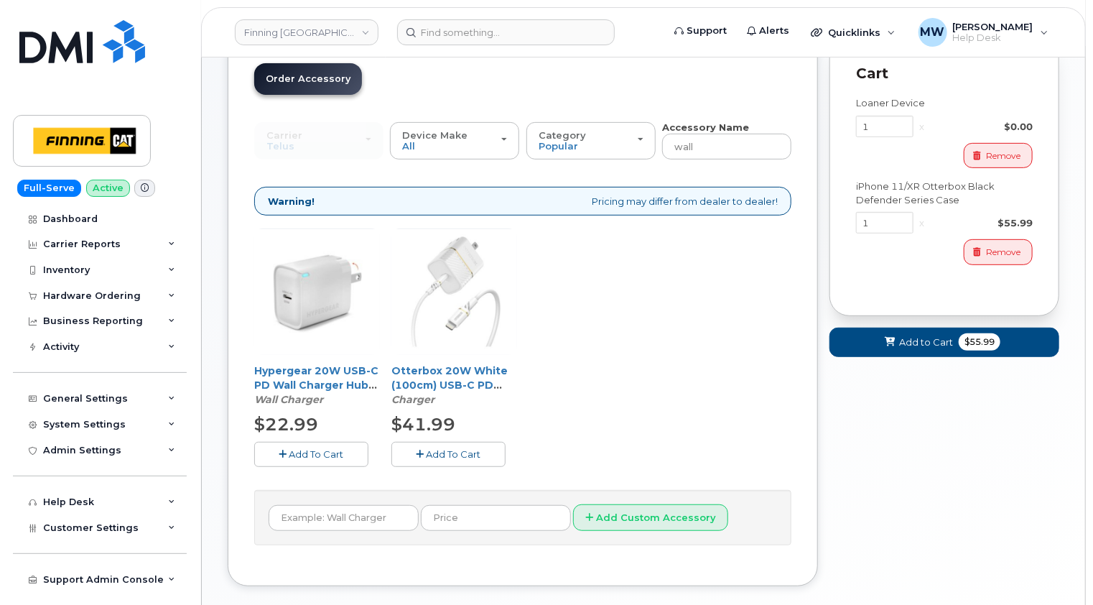
click at [468, 448] on span "Add To Cart" at bounding box center [454, 453] width 55 height 11
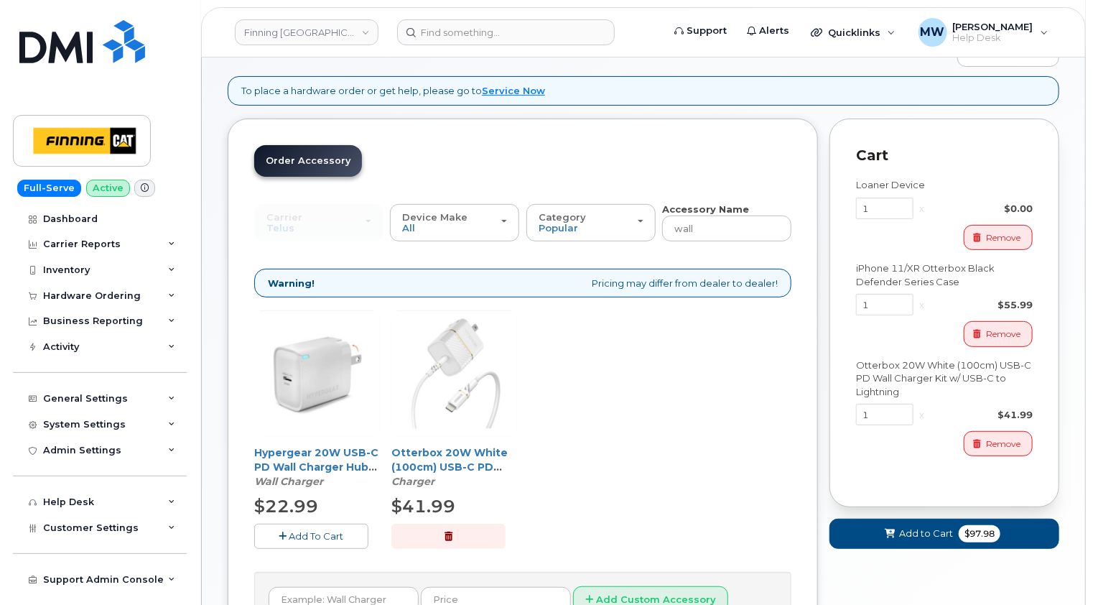
scroll to position [80, 0]
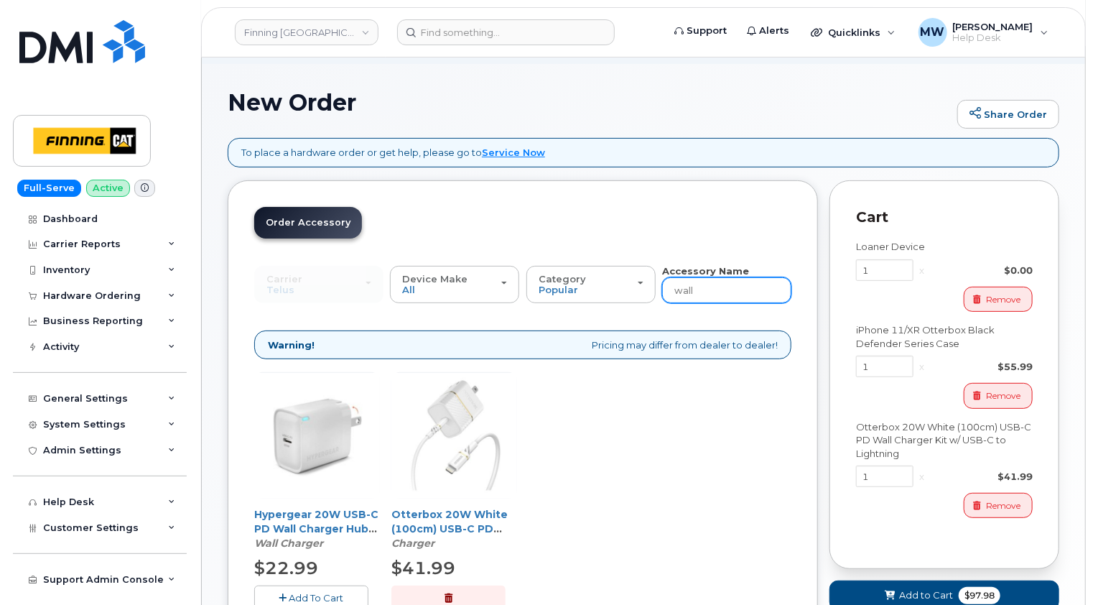
drag, startPoint x: 710, startPoint y: 277, endPoint x: 661, endPoint y: 277, distance: 48.8
click at [661, 277] on div "Carrier [GEOGRAPHIC_DATA] Telus [GEOGRAPHIC_DATA] Telus Device Make All iPhone …" at bounding box center [522, 284] width 537 height 40
type input "telus"
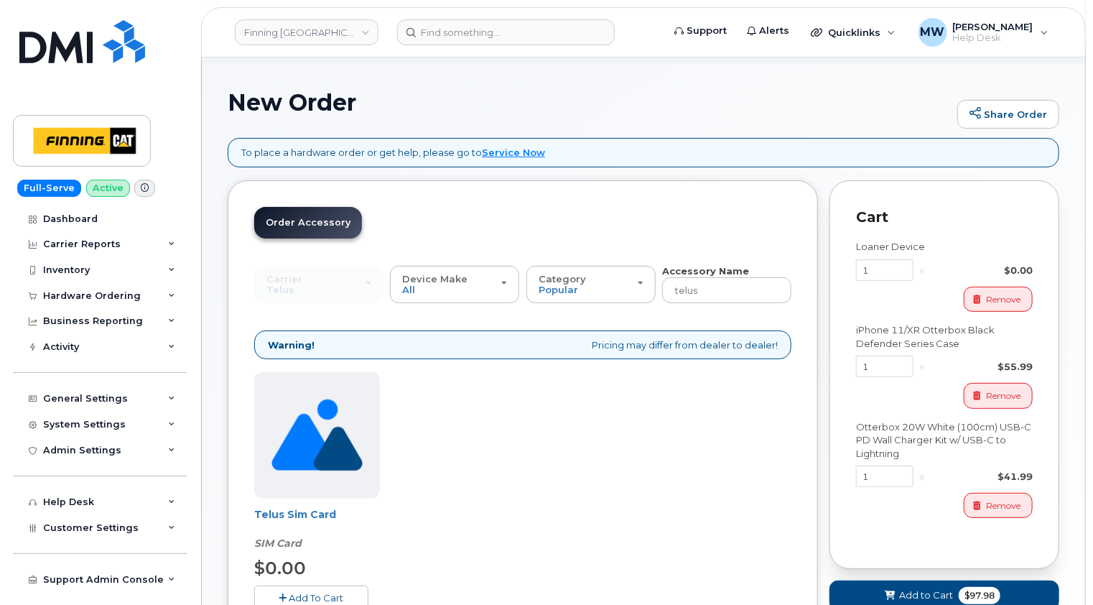
scroll to position [152, 0]
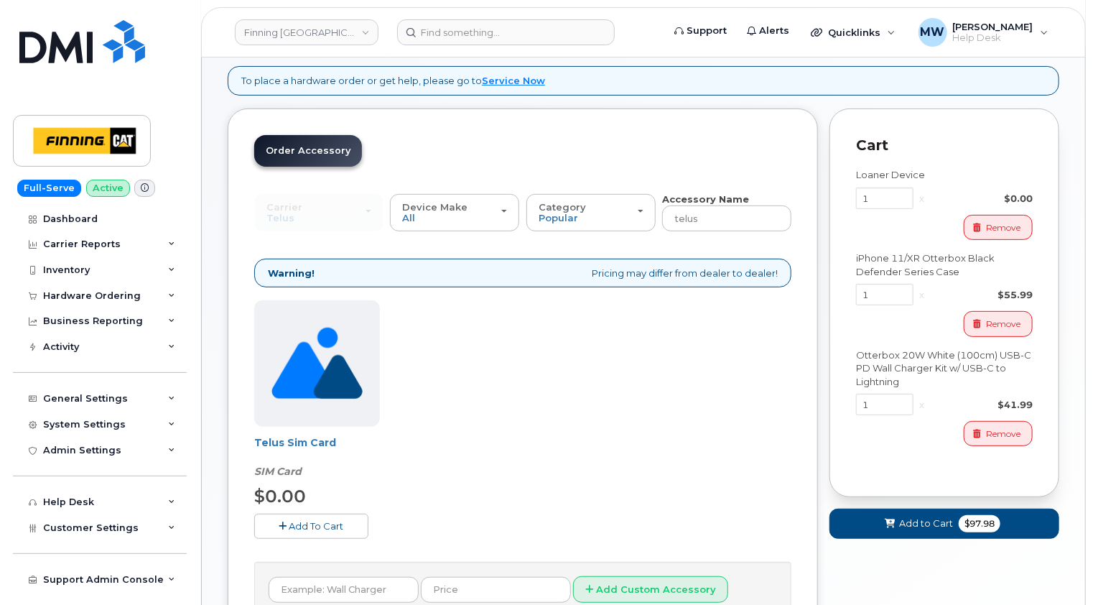
click at [321, 520] on span "Add To Cart" at bounding box center [316, 525] width 55 height 11
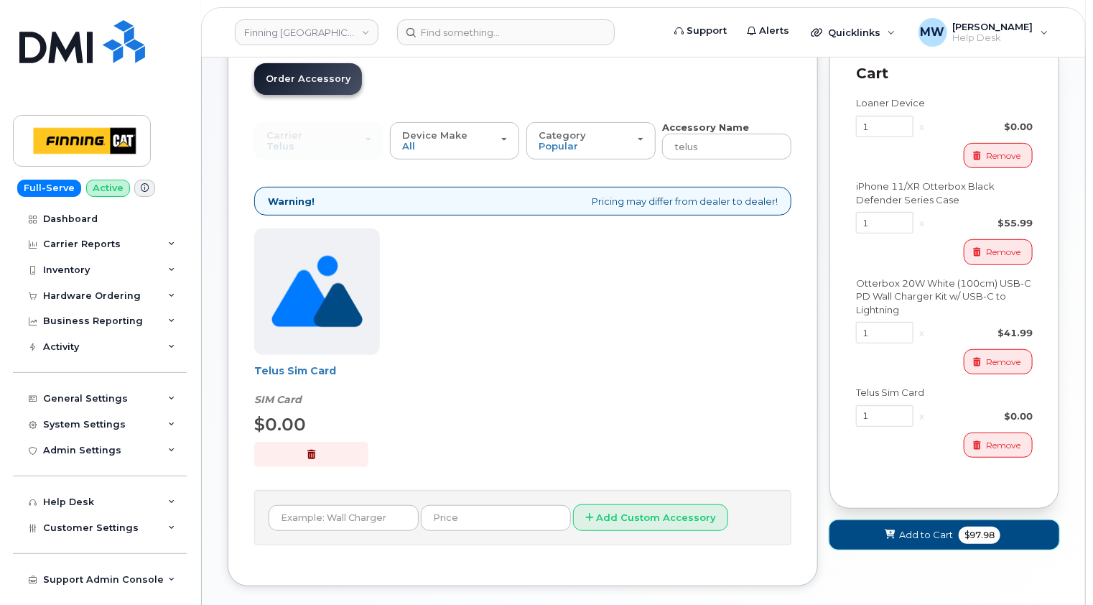
click at [934, 528] on span "Add to Cart" at bounding box center [926, 535] width 54 height 14
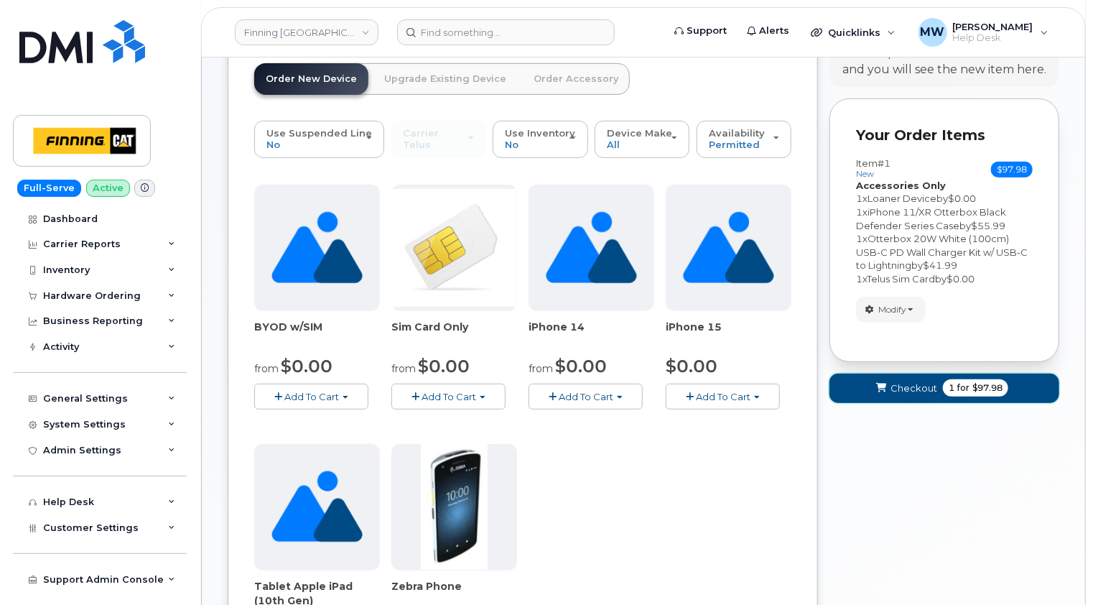
click at [909, 381] on span "Checkout" at bounding box center [914, 388] width 47 height 14
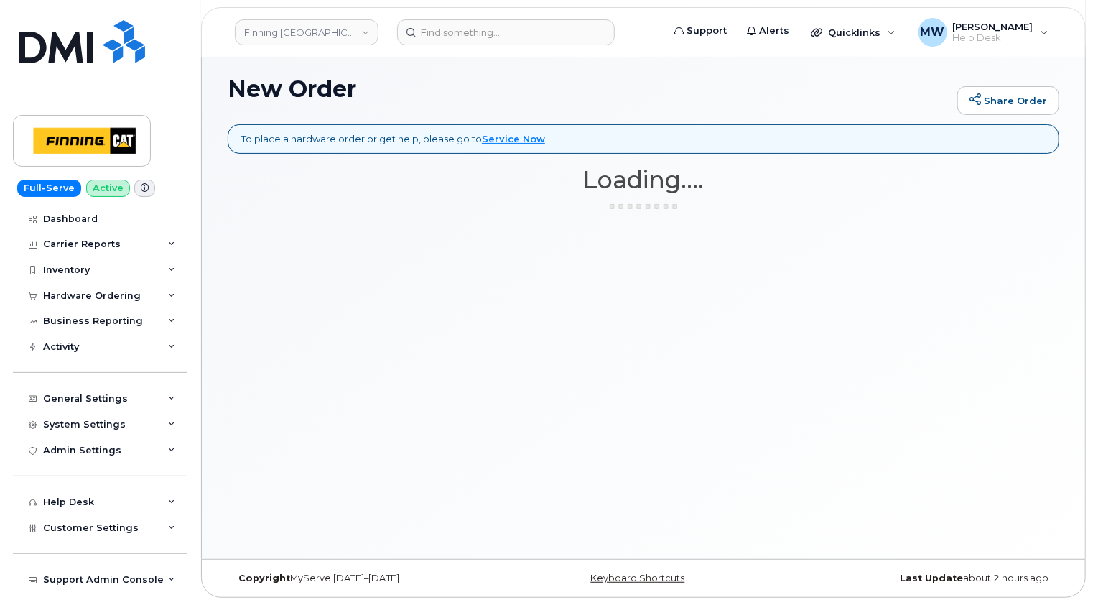
scroll to position [80, 0]
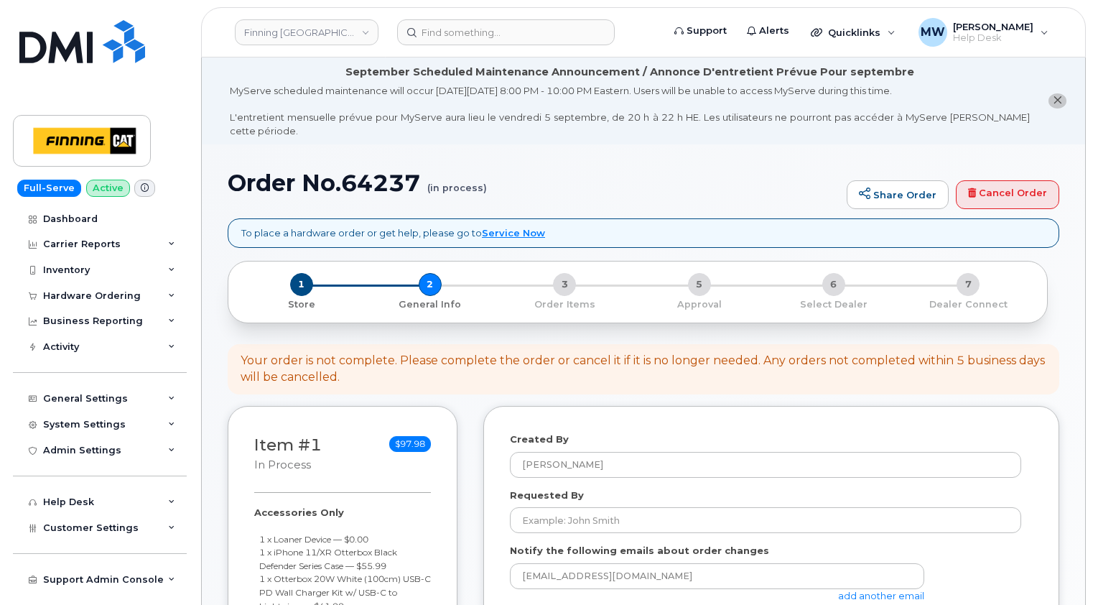
select select
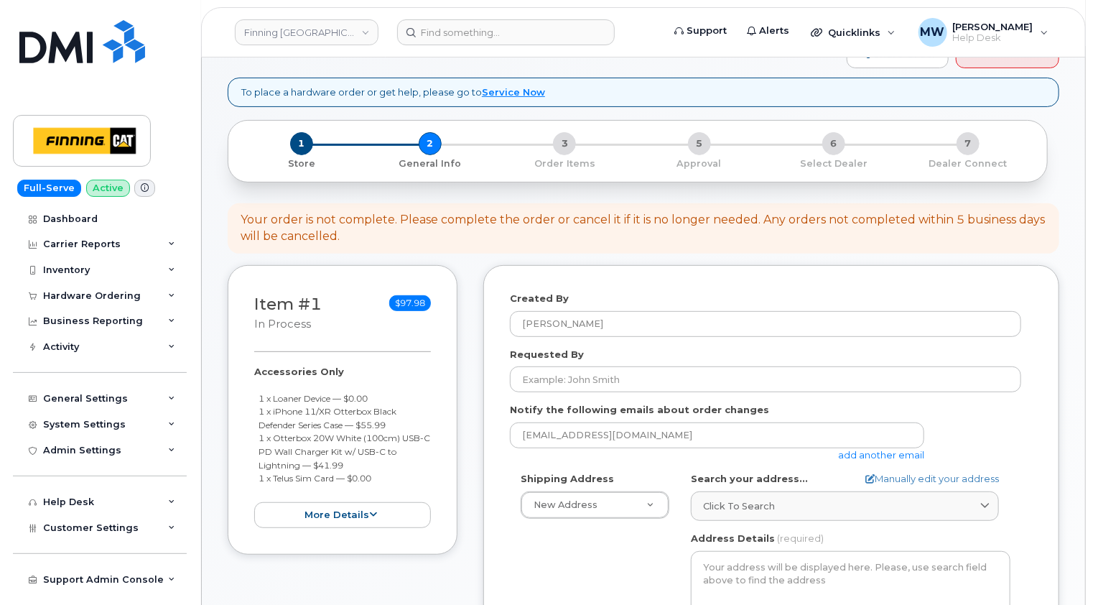
scroll to position [144, 0]
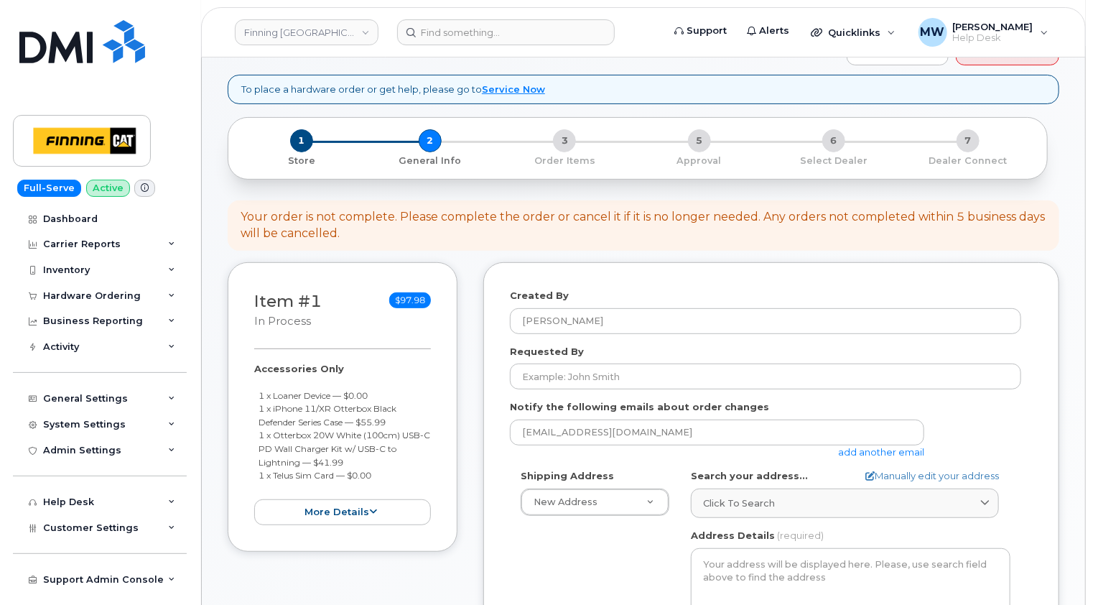
click at [985, 269] on div "Created By [PERSON_NAME] Requested By Notify the following emails about order c…" at bounding box center [771, 600] width 576 height 677
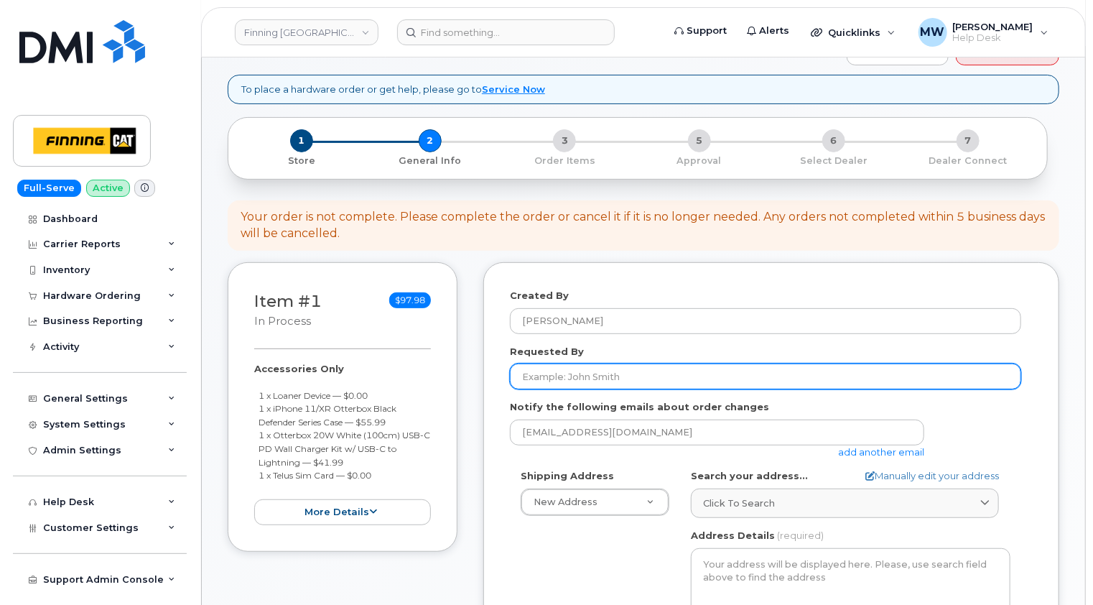
click at [588, 366] on input "Requested By" at bounding box center [765, 376] width 511 height 26
paste input "RITM0486474"
type input "RITM0486474"
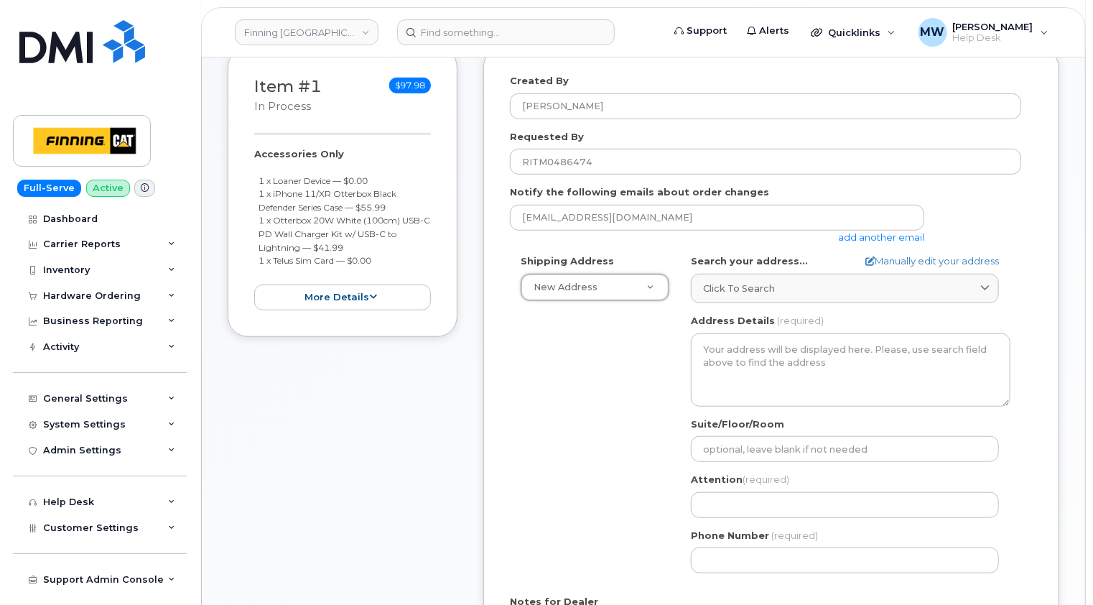
scroll to position [359, 0]
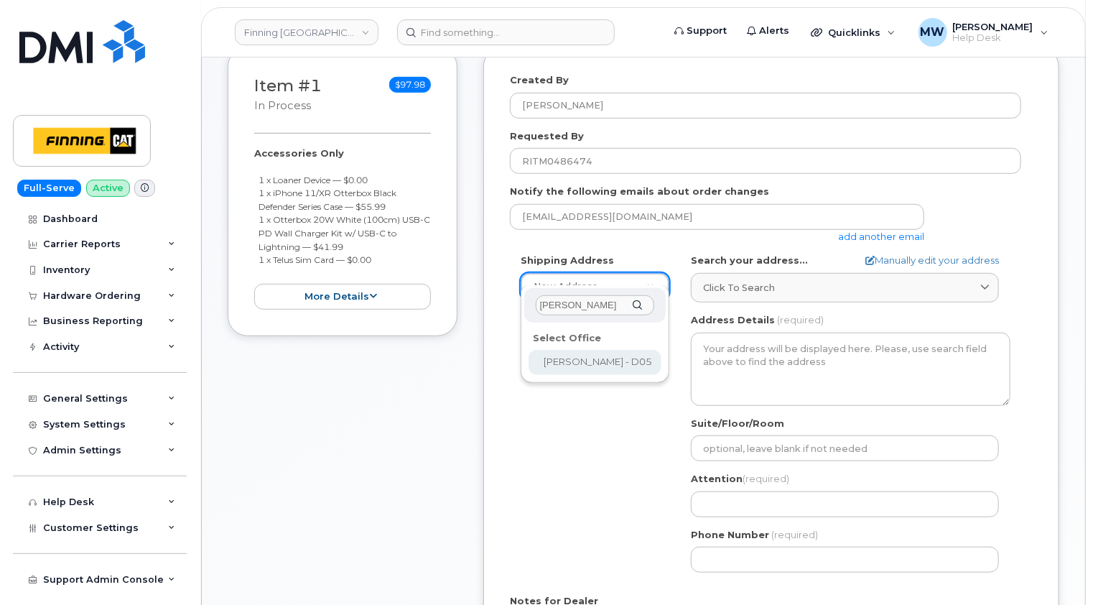
type input "[PERSON_NAME]"
select select
type textarea "[PERSON_NAME] Site [STREET_ADDRESS][PERSON_NAME][PERSON_NAME]"
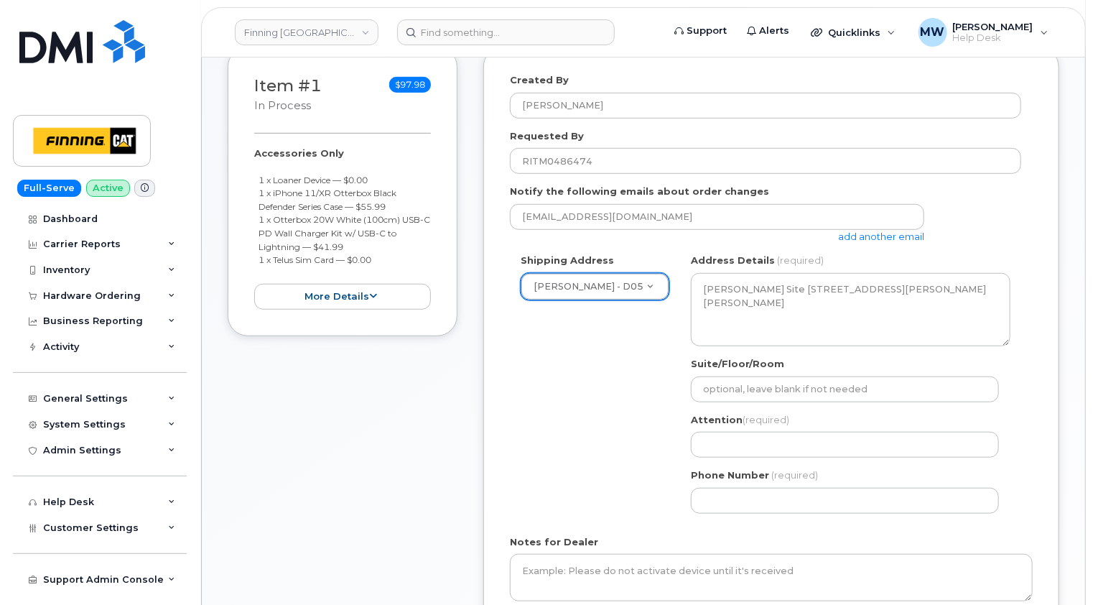
scroll to position [287, 0]
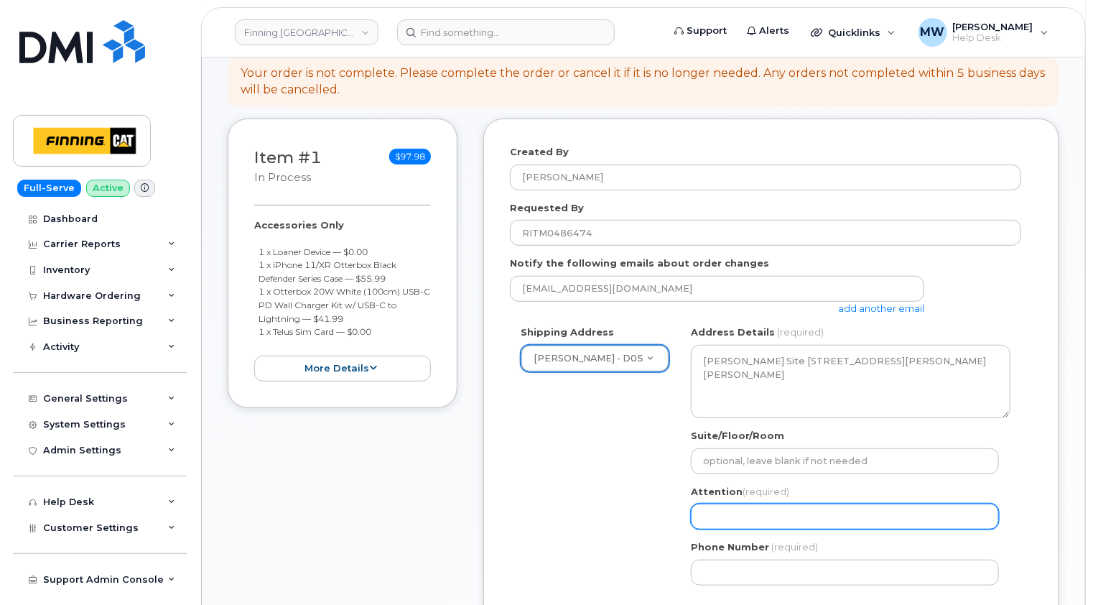
click at [733, 504] on input "Attention (required)" at bounding box center [845, 517] width 308 height 26
paste input "[PERSON_NAME]"
select select
type input "[PERSON_NAME]"
click at [1044, 407] on div "Created By [PERSON_NAME] Requested By RITM0486474 Notify the following emails a…" at bounding box center [771, 428] width 576 height 618
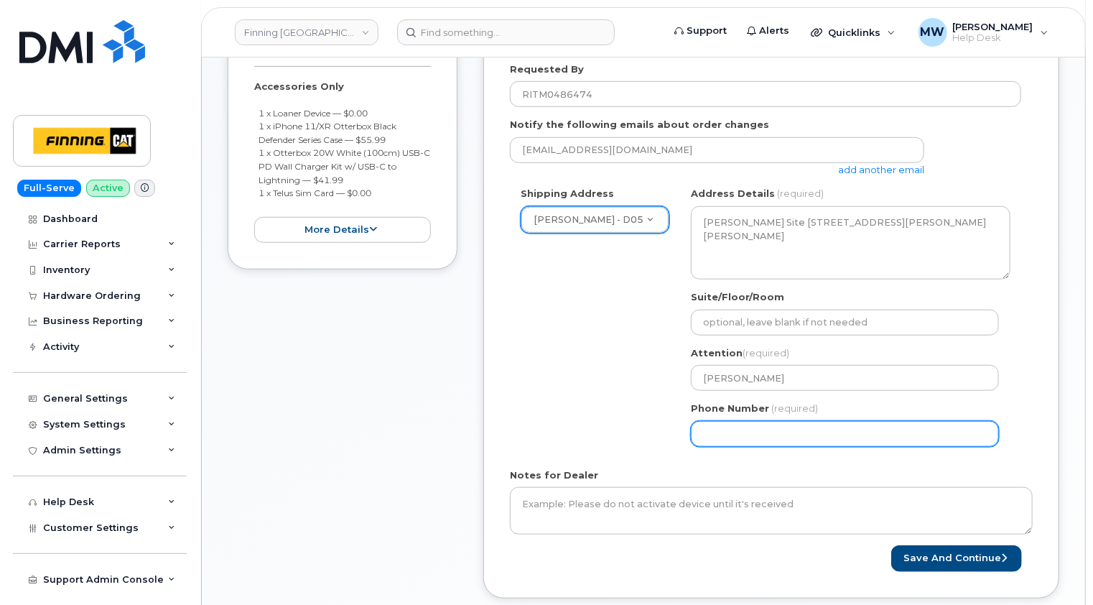
scroll to position [431, 0]
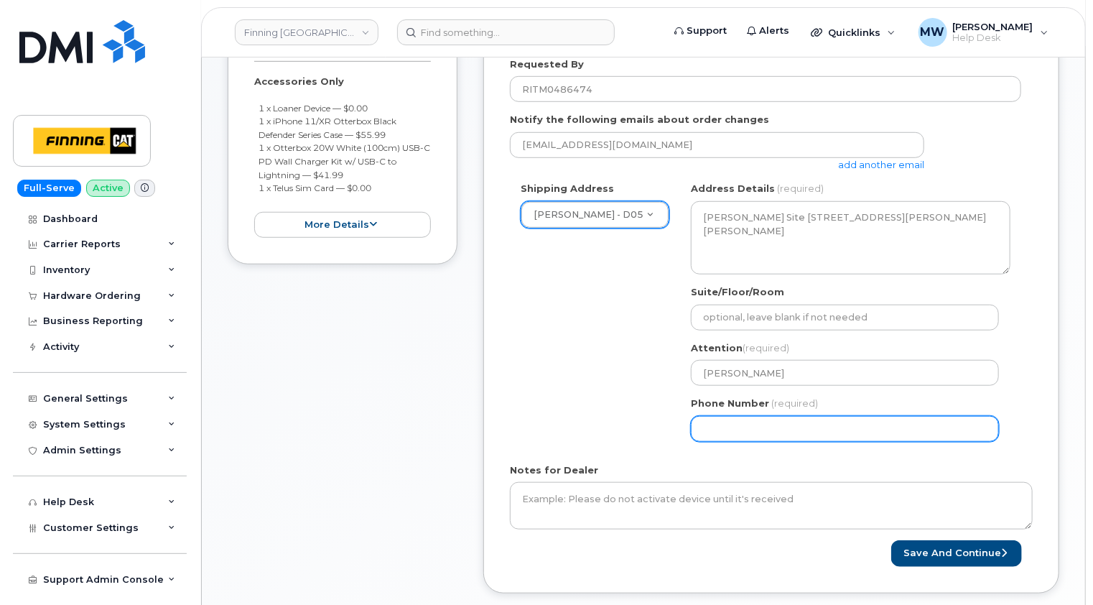
click at [743, 420] on input "Phone Number" at bounding box center [845, 429] width 308 height 26
paste input "5876451248"
click at [725, 416] on input "Phone Number" at bounding box center [845, 429] width 308 height 26
click at [744, 416] on input "Phone Number" at bounding box center [845, 429] width 308 height 26
select select
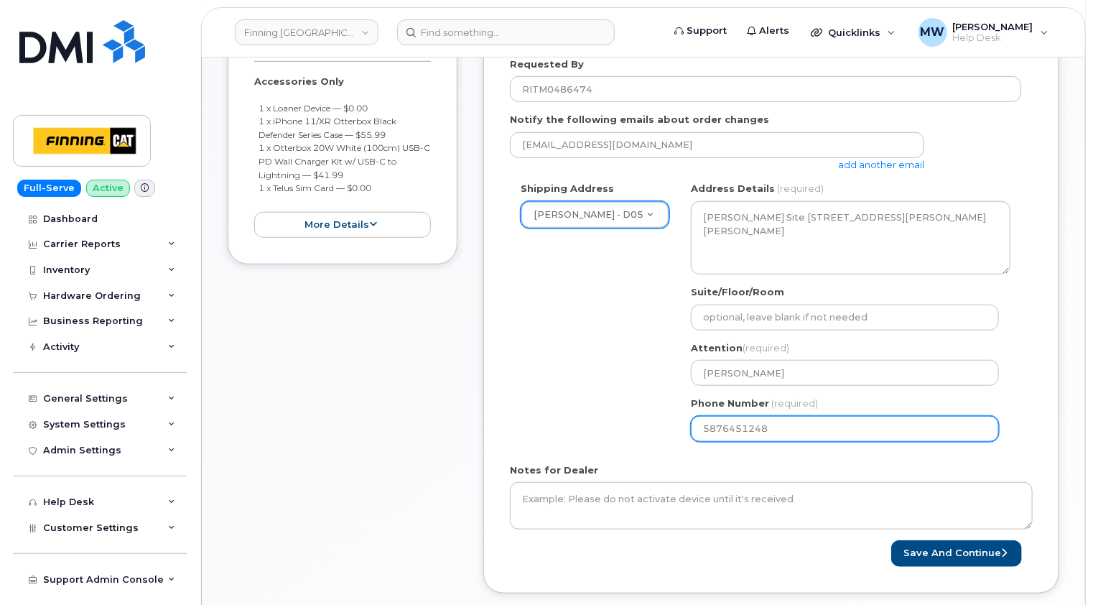
type input "5876451248"
click at [658, 404] on div "Shipping Address [GEOGRAPHIC_DATA] - D05 New Address [STREET_ADDRESS][PERSON_NA…" at bounding box center [765, 317] width 511 height 270
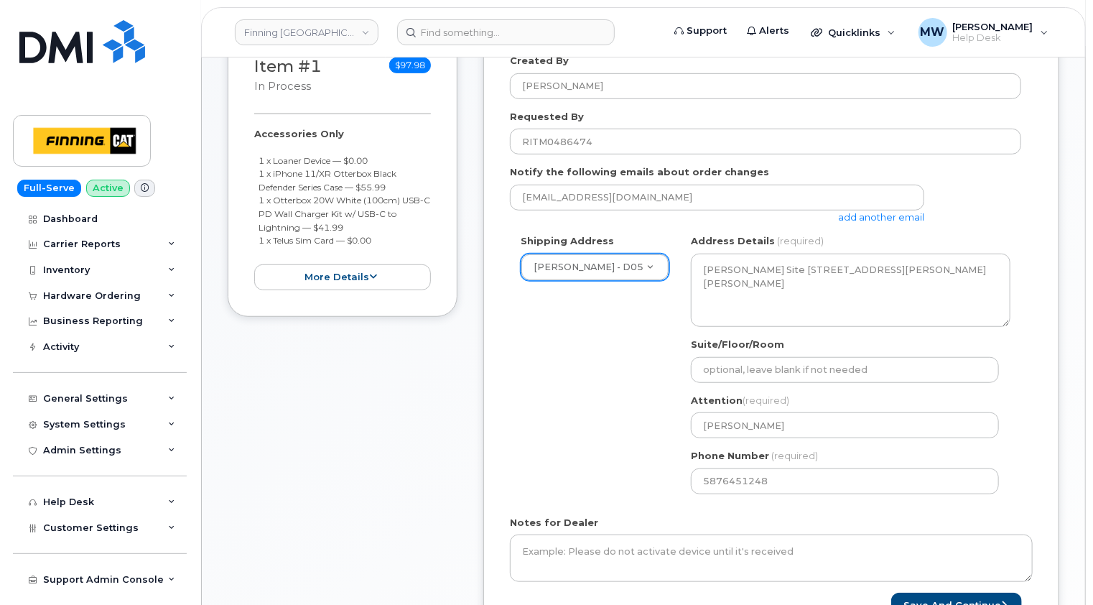
scroll to position [287, 0]
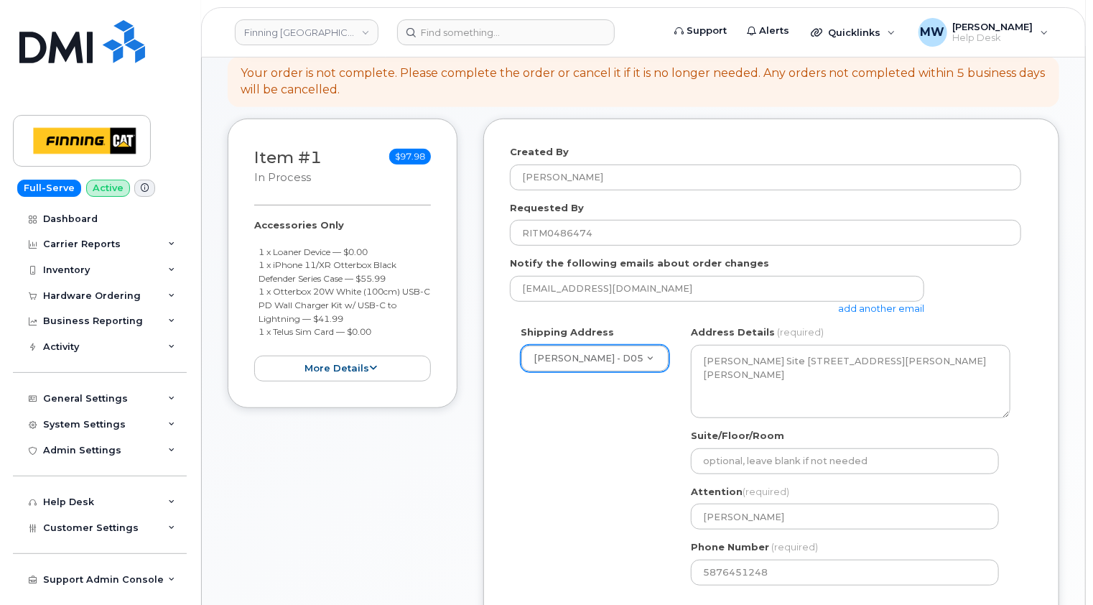
drag, startPoint x: 388, startPoint y: 317, endPoint x: 256, endPoint y: 231, distance: 157.8
click at [256, 245] on ul "1 x Loaner Device — $0.00 1 x iPhone 11/XR Otterbox Black Defender Series Case …" at bounding box center [342, 291] width 177 height 93
copy ul "1 x Loaner Device — $0.00 1 x iPhone 11/XR Otterbox Black Defender Series Case …"
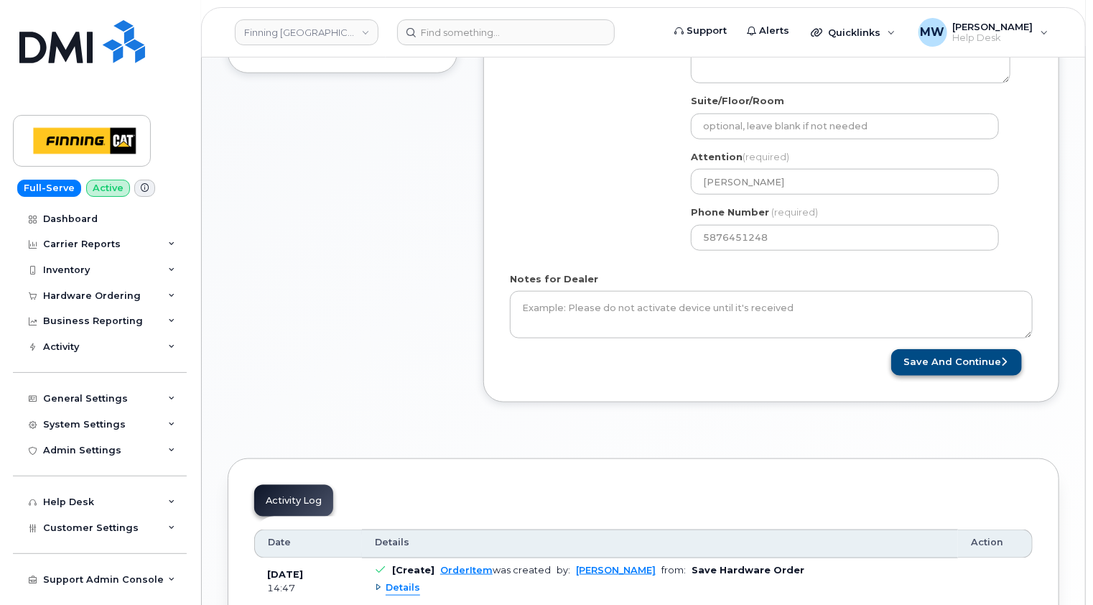
scroll to position [646, 0]
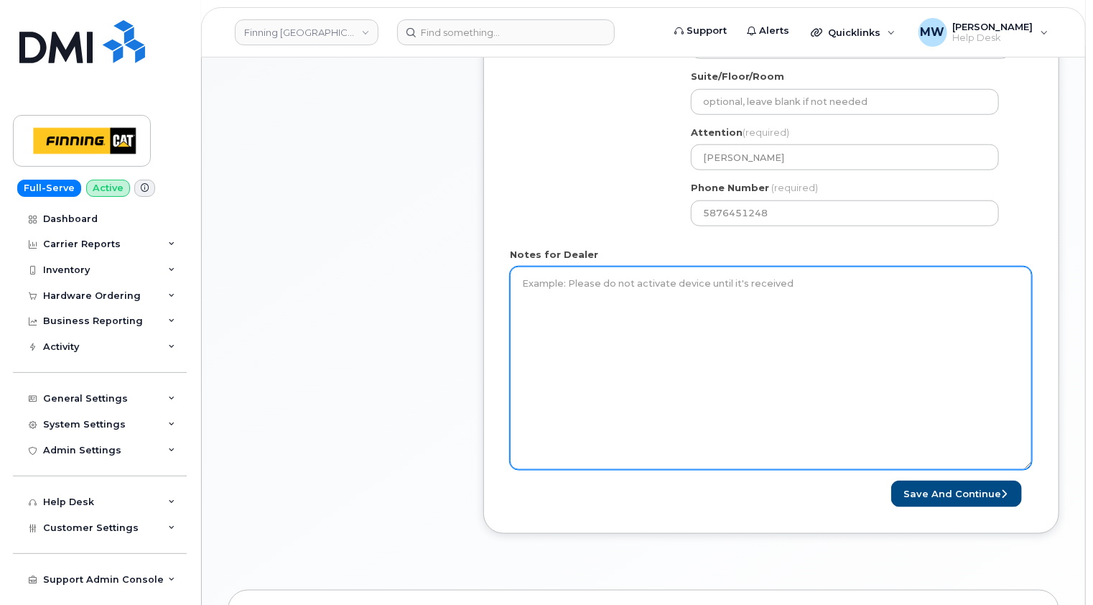
drag, startPoint x: 1031, startPoint y: 292, endPoint x: 1029, endPoint y: 484, distance: 191.8
click at [1032, 470] on textarea "Notes for Dealer" at bounding box center [771, 367] width 522 height 203
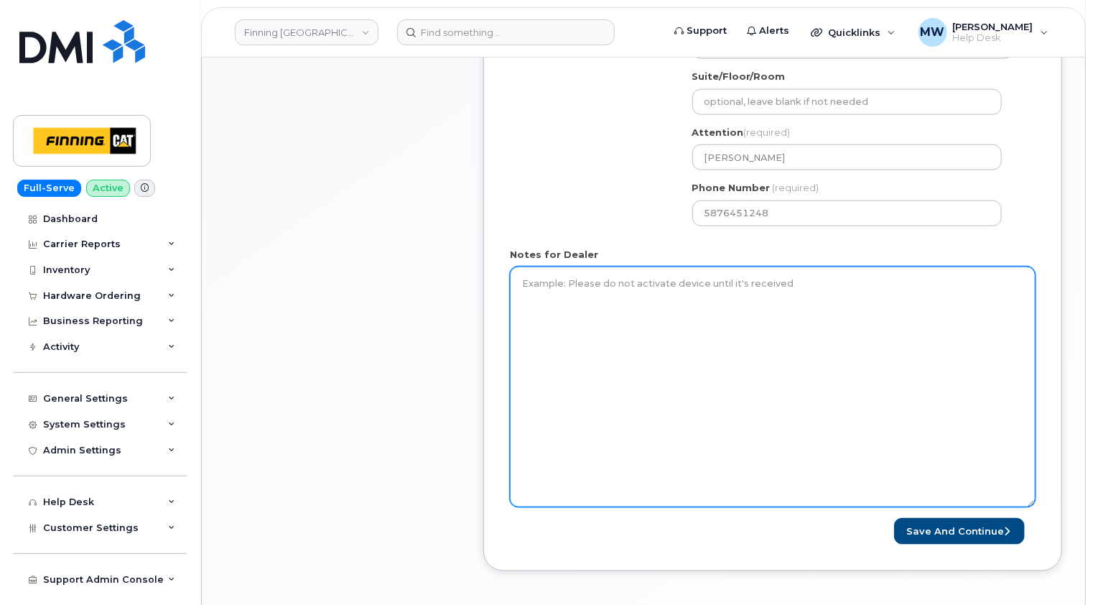
click at [583, 266] on textarea "Notes for Dealer" at bounding box center [773, 386] width 526 height 241
paste textarea "1 x Loaner Device — $0.00 1 x iPhone 11/XR Otterbox Black Defender Series Case …"
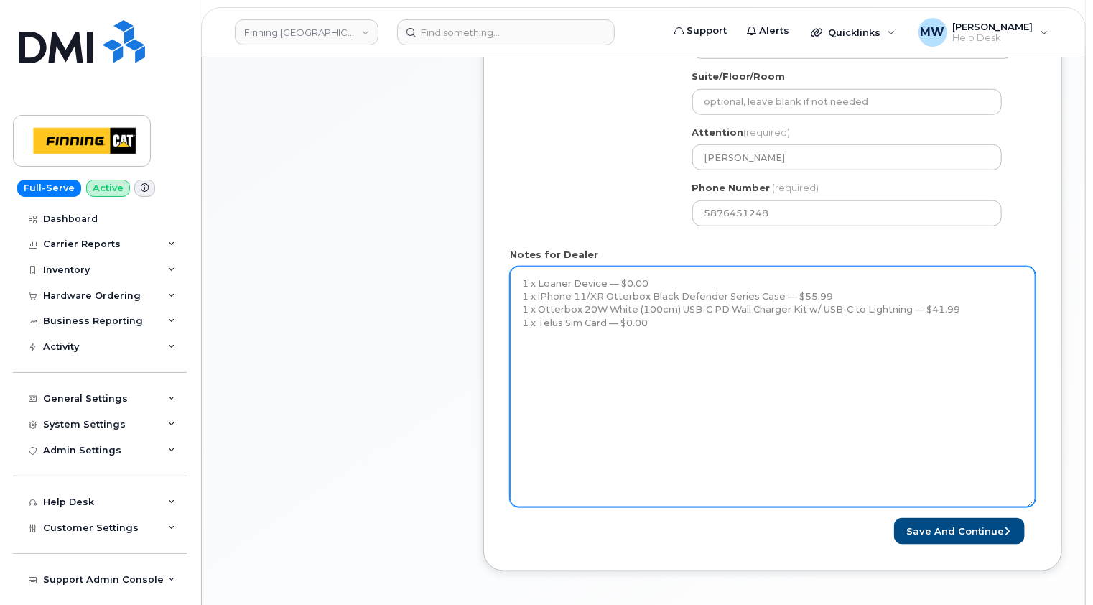
click at [600, 266] on textarea "1 x Loaner Device — $0.00 1 x iPhone 11/XR Otterbox Black Defender Series Case …" at bounding box center [773, 386] width 526 height 241
click at [674, 311] on textarea "1 x Loaner Device (equipped with screen protector) — $0.00 1 x iPhone 11/XR Ott…" at bounding box center [773, 386] width 526 height 241
click at [572, 320] on textarea "1 x Loaner Device (equipped with screen protector) — $0.00 1 x iPhone 11/XR Ott…" at bounding box center [773, 386] width 526 height 241
drag, startPoint x: 1010, startPoint y: 376, endPoint x: 972, endPoint y: 371, distance: 38.5
click at [1010, 376] on textarea "1 x Loaner Device (equipped with screen protector) — $0.00 1 x iPhone 11/XR Ott…" at bounding box center [773, 386] width 526 height 241
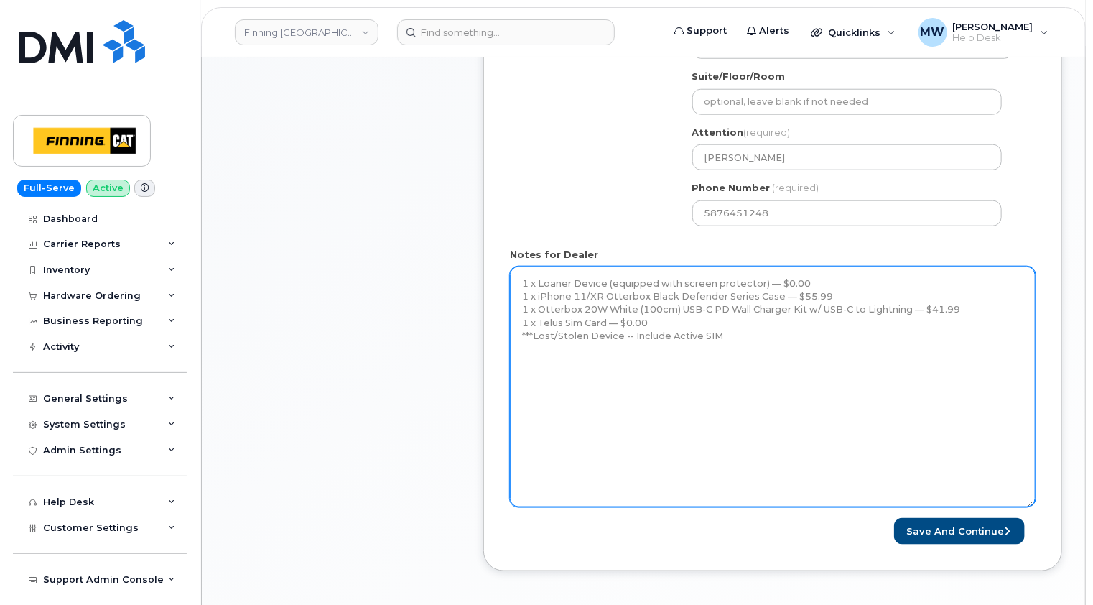
click at [751, 325] on textarea "1 x Loaner Device (equipped with screen protector) — $0.00 1 x iPhone 11/XR Ott…" at bounding box center [773, 386] width 526 height 241
paste textarea "[TECHNICAL_ID]"
paste textarea "Performed SIM Swap: The SIM was changed from [TECHNICAL_ID] to [TECHNICAL_ID] s…"
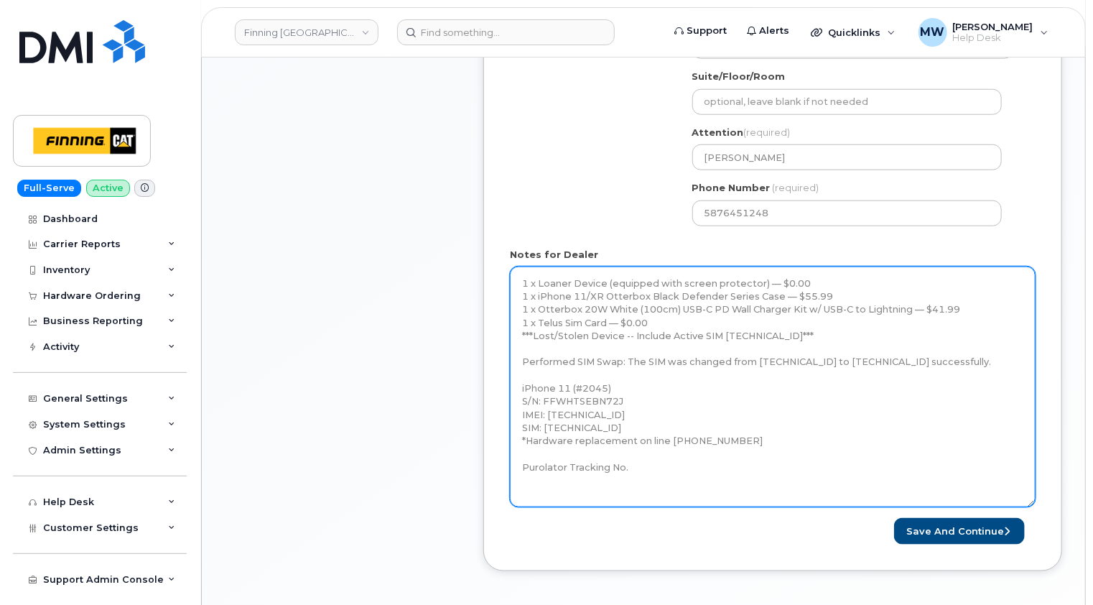
click at [521, 268] on textarea "1 x Loaner Device (equipped with screen protector) — $0.00 1 x iPhone 11/XR Ott…" at bounding box center [773, 386] width 526 height 241
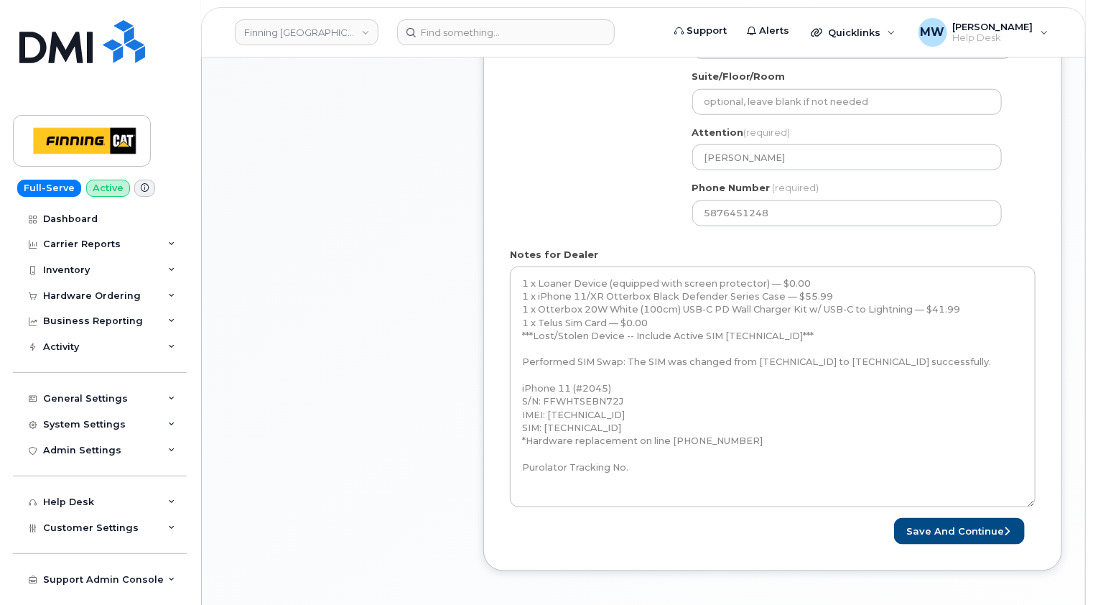
click at [419, 399] on div "Item #1 in process $97.98 Accessories Only 1 x Loaner Device — $0.00 1 x iPhone…" at bounding box center [343, 175] width 230 height 833
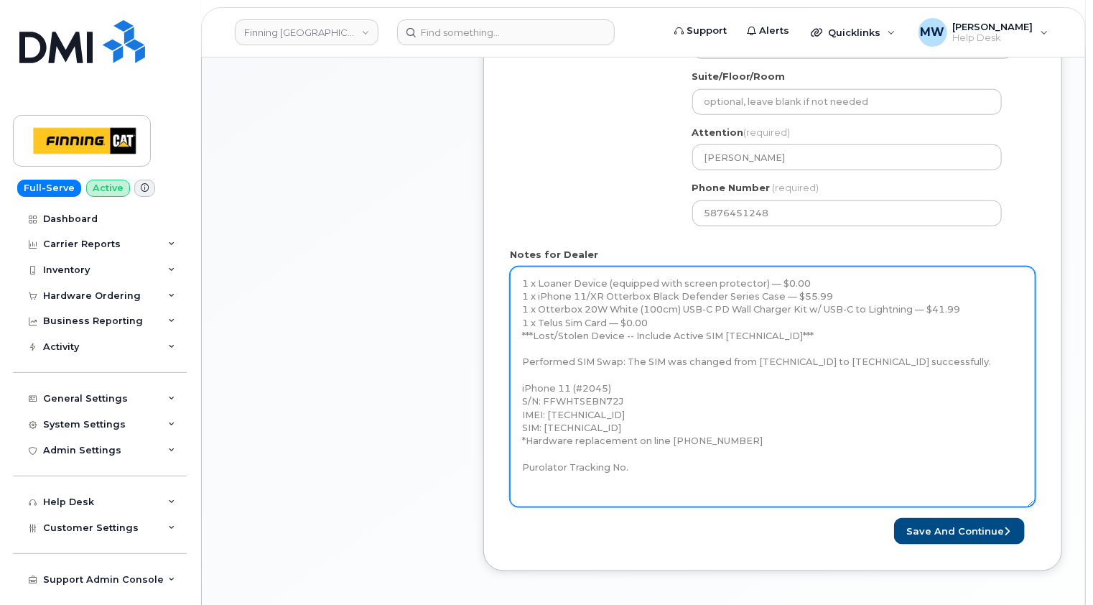
click at [521, 266] on textarea "1 x Loaner Device (equipped with screen protector) — $0.00 1 x iPhone 11/XR Ott…" at bounding box center [773, 386] width 526 height 241
paste textarea "Replacing Aaron Tyshynski's lost/stolen iPhone 12 (S/N: HT2KH56V0F00) with an i…"
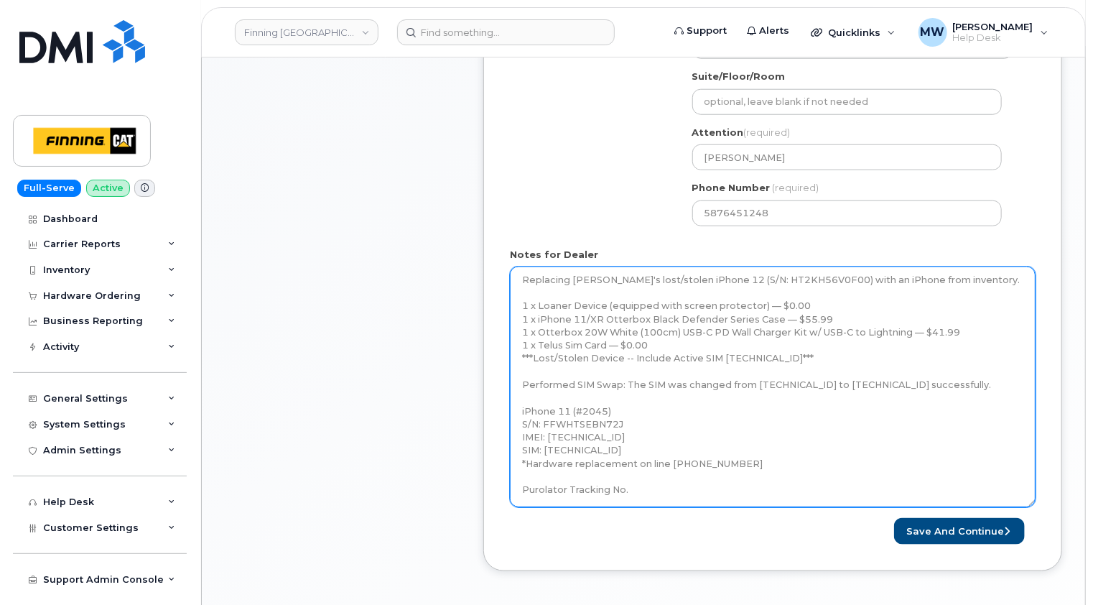
scroll to position [29, 0]
type textarea "Replacing Aaron Tyshynski's lost/stolen iPhone 12 (S/N: HT2KH56V0F00) with an i…"
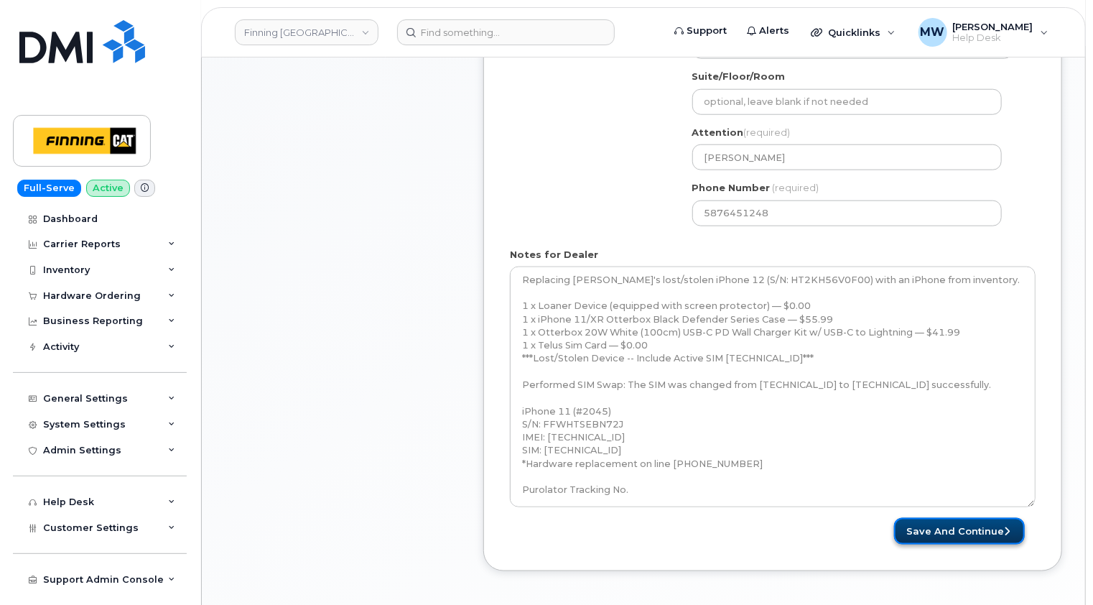
click at [977, 518] on button "Save and Continue" at bounding box center [959, 531] width 131 height 27
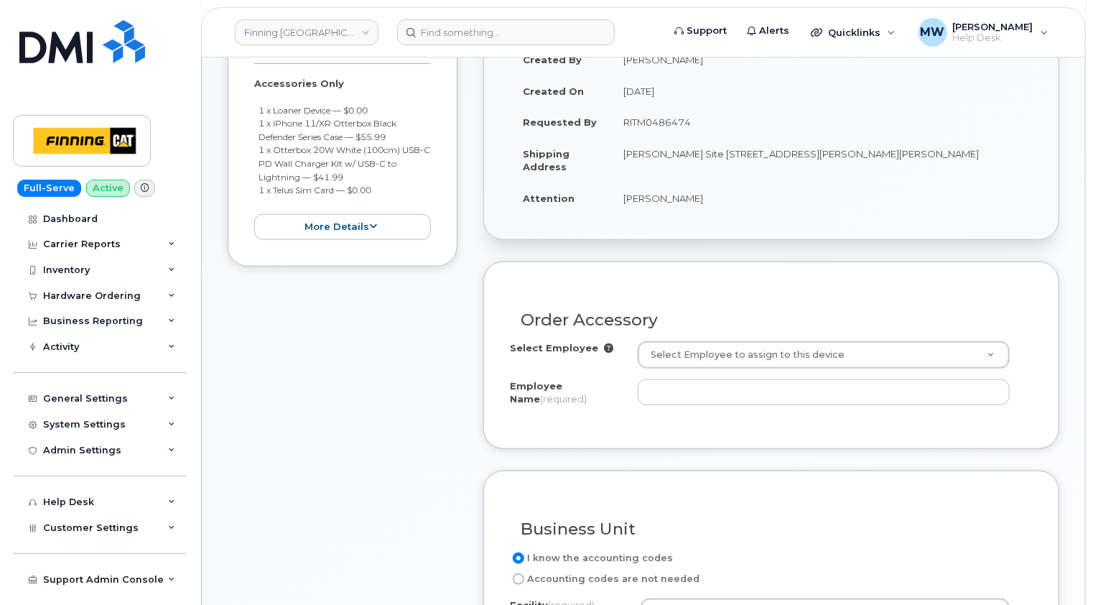
scroll to position [431, 0]
drag, startPoint x: 704, startPoint y: 180, endPoint x: 624, endPoint y: 182, distance: 79.8
click at [624, 182] on td "Aaron Tyshynski" at bounding box center [822, 196] width 422 height 32
copy td "Aaron Tyshynski"
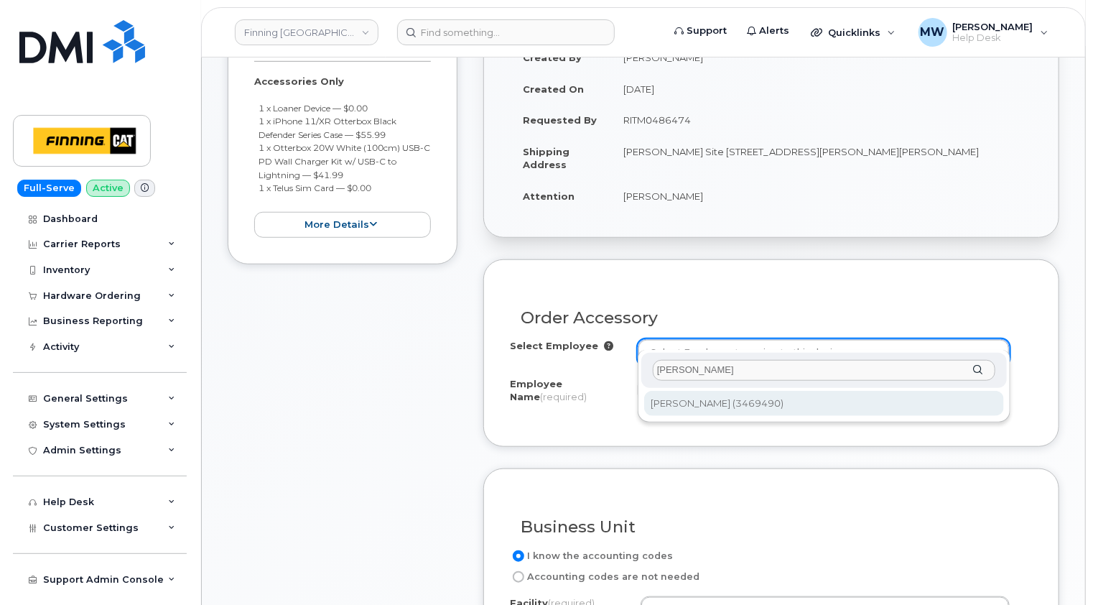
type input "Aaron Tyshynski"
type input "57590"
type input "Aaron Tyshynski"
select select "D05"
select select "CSMAAAA"
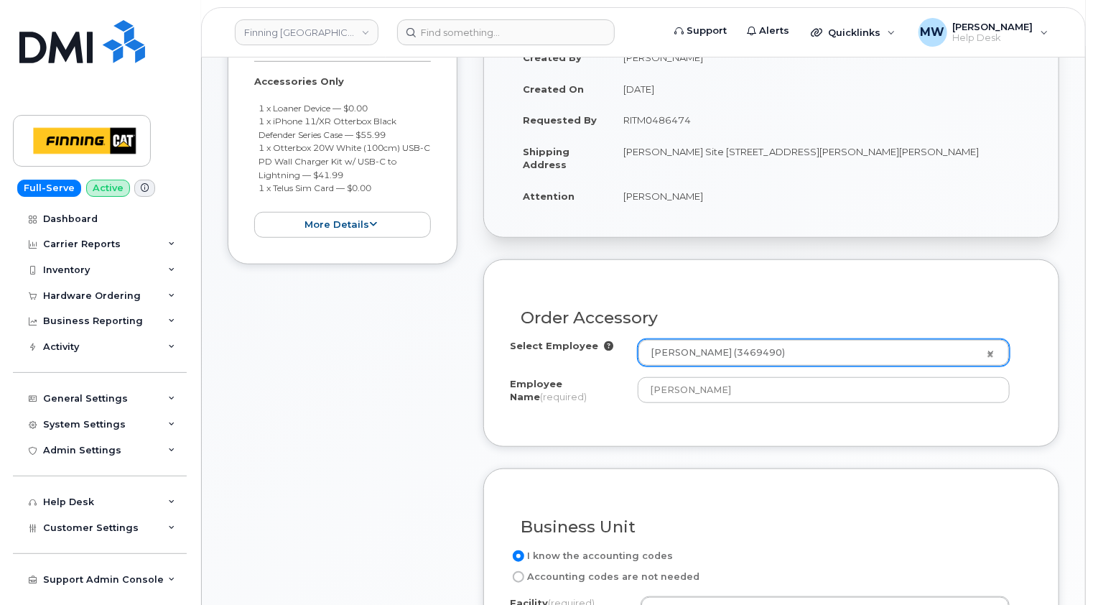
click at [577, 409] on div "Order Accessory Select Employee Aaron Tyshynski (3469490) 57590 Employee Name (…" at bounding box center [771, 352] width 576 height 187
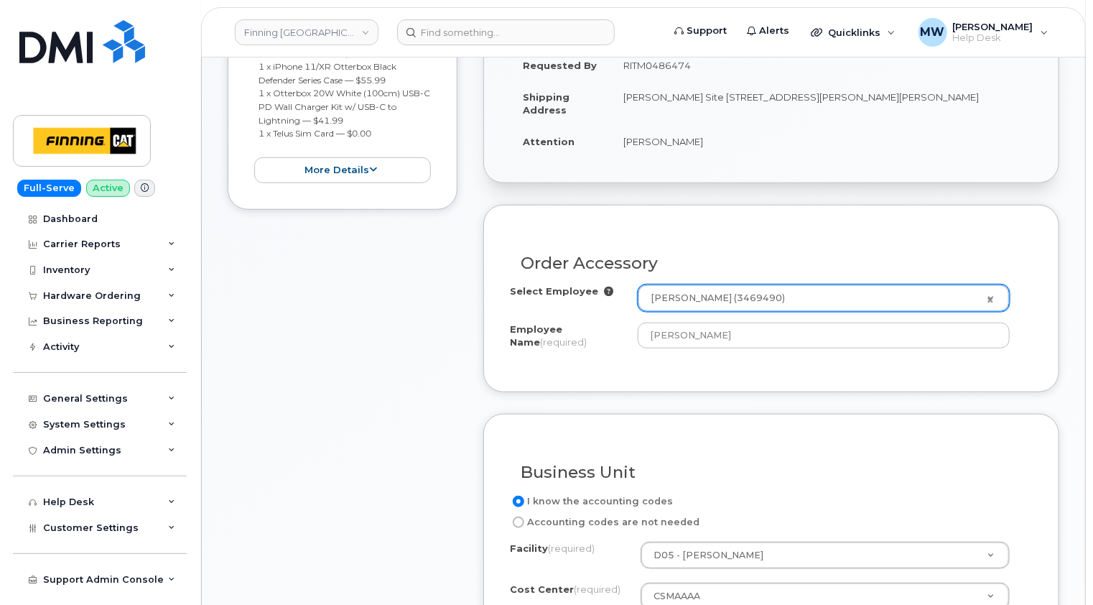
scroll to position [646, 0]
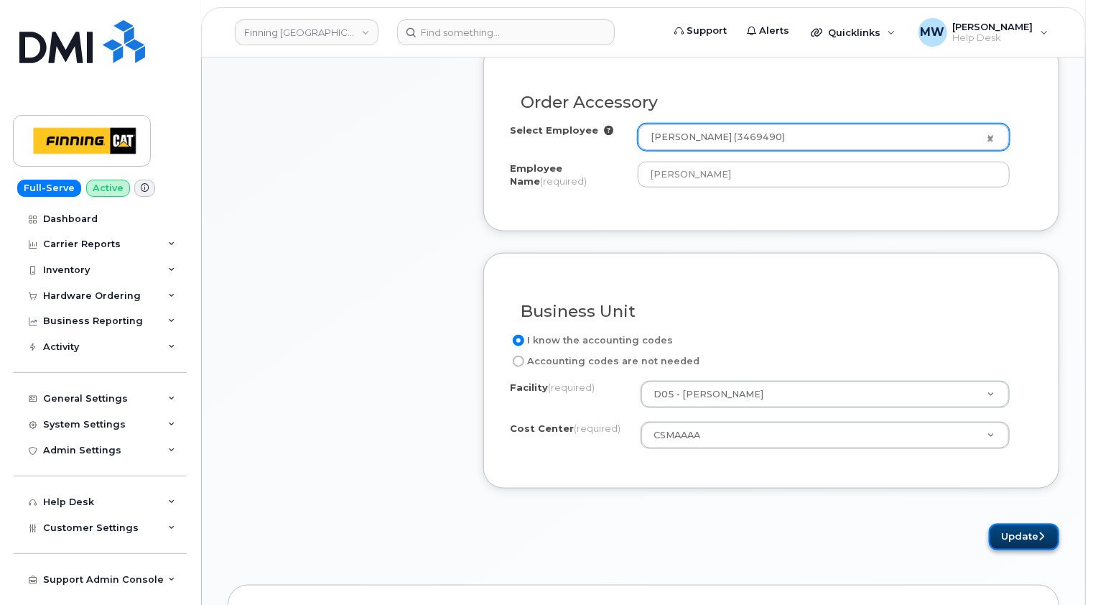
click at [1033, 524] on button "Update" at bounding box center [1024, 537] width 70 height 27
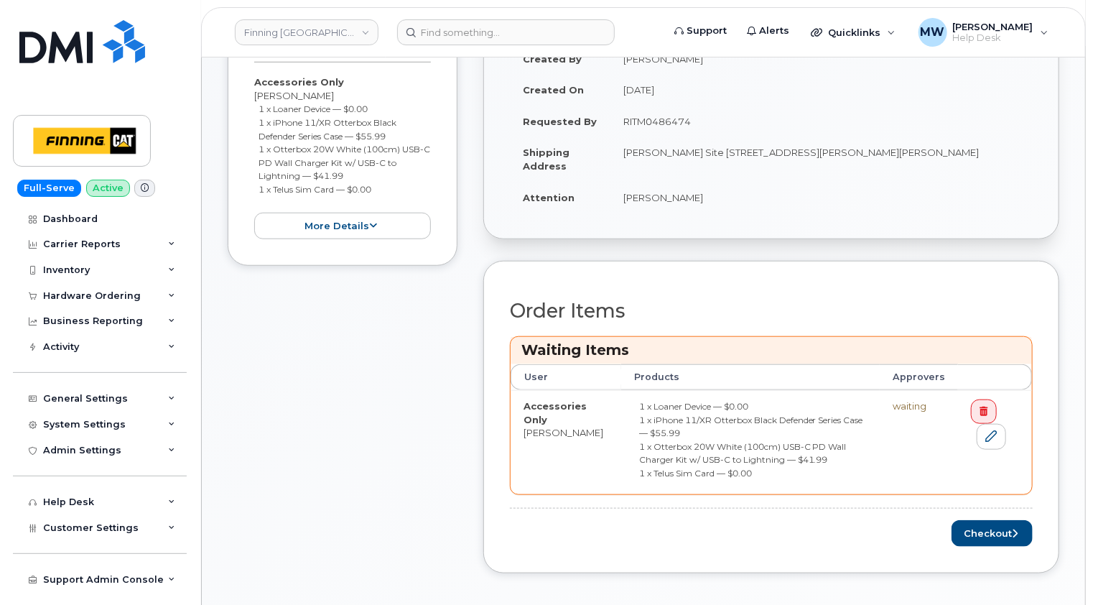
scroll to position [503, 0]
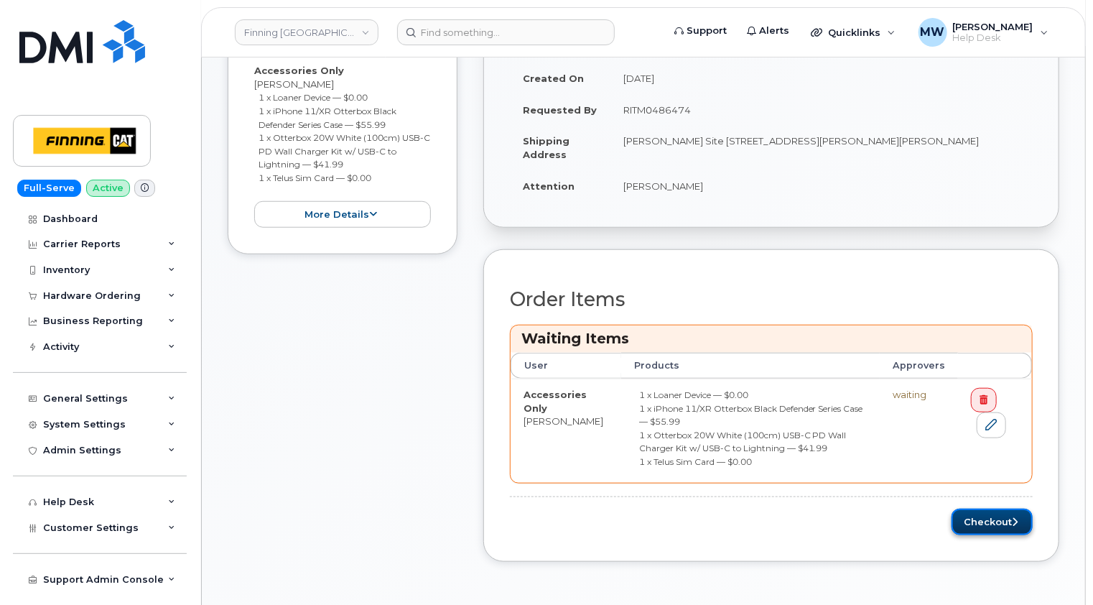
click at [1005, 509] on button "Checkout" at bounding box center [992, 522] width 81 height 27
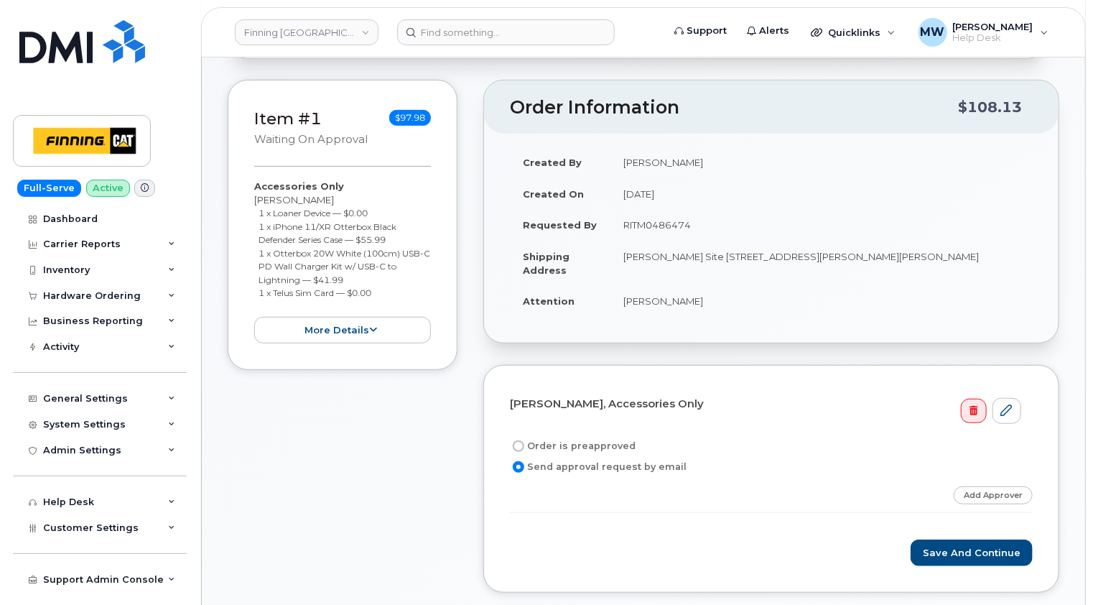
scroll to position [287, 0]
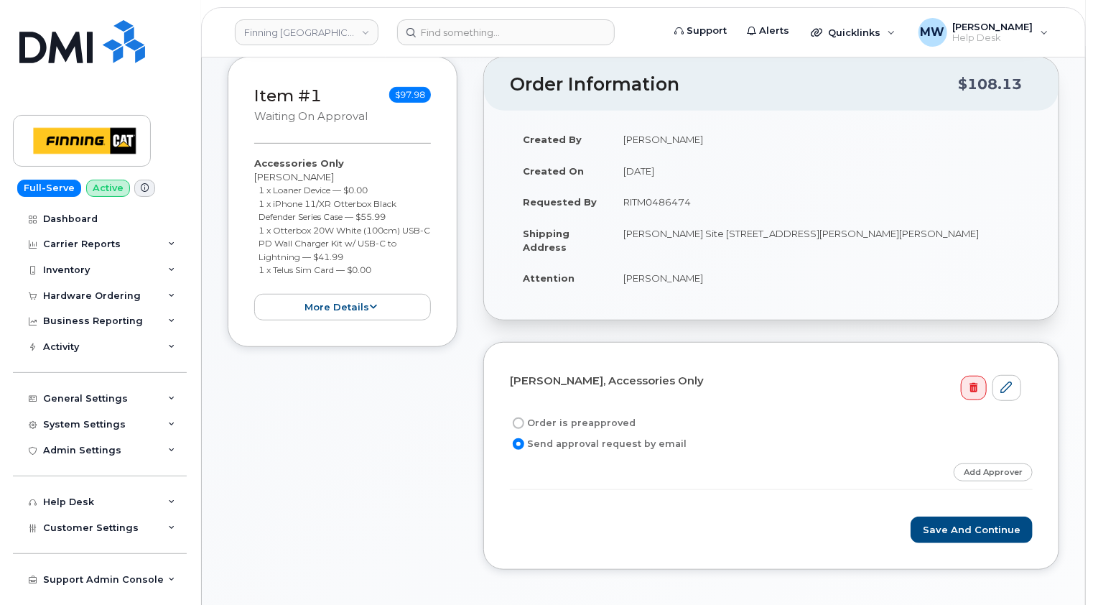
click at [603, 414] on label "Order is preapproved" at bounding box center [573, 422] width 126 height 17
click at [524, 417] on input "Order is preapproved" at bounding box center [518, 422] width 11 height 11
radio input "true"
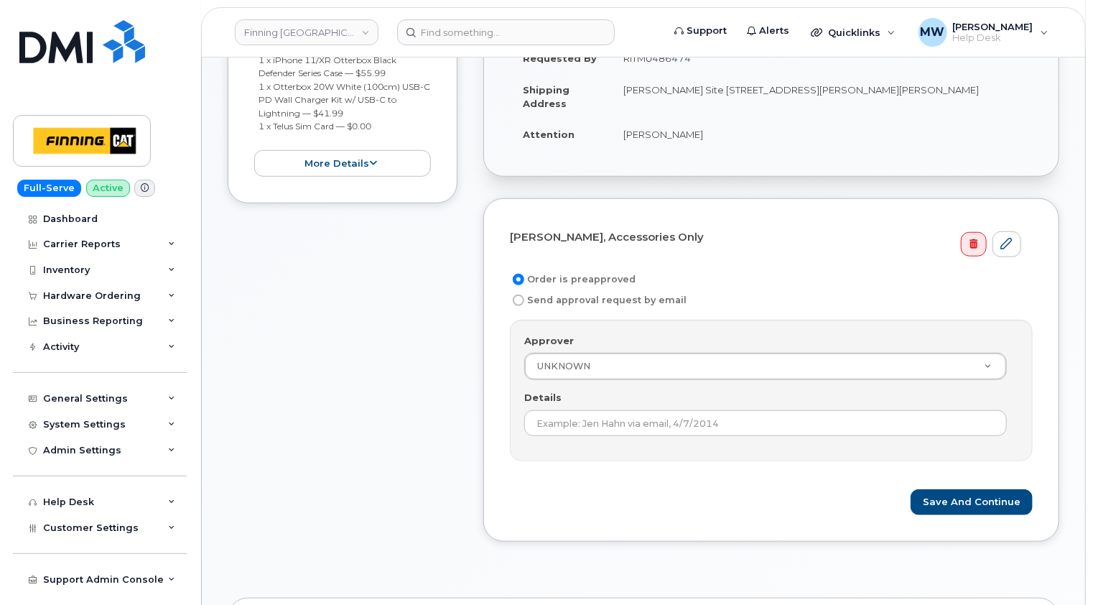
scroll to position [215, 0]
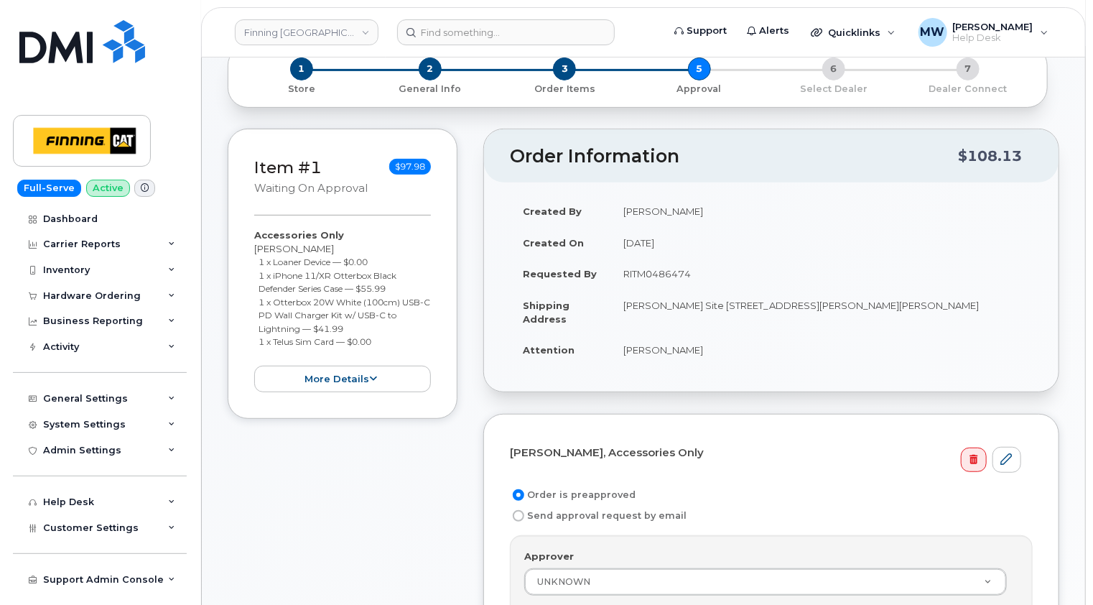
click at [677, 258] on td "RITM0486474" at bounding box center [822, 274] width 422 height 32
copy td "RITM0486474"
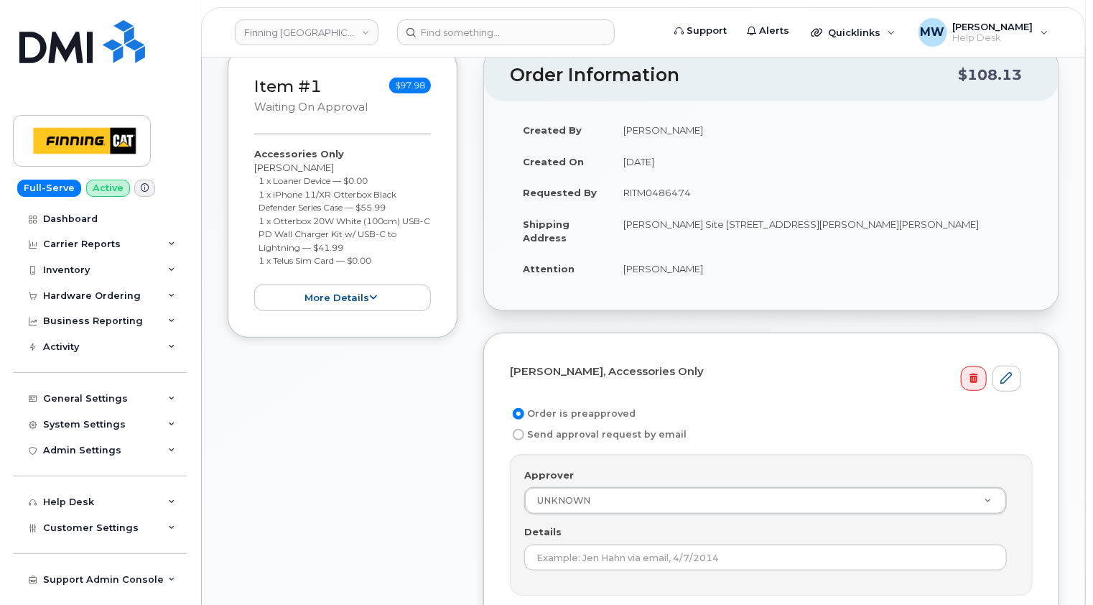
scroll to position [503, 0]
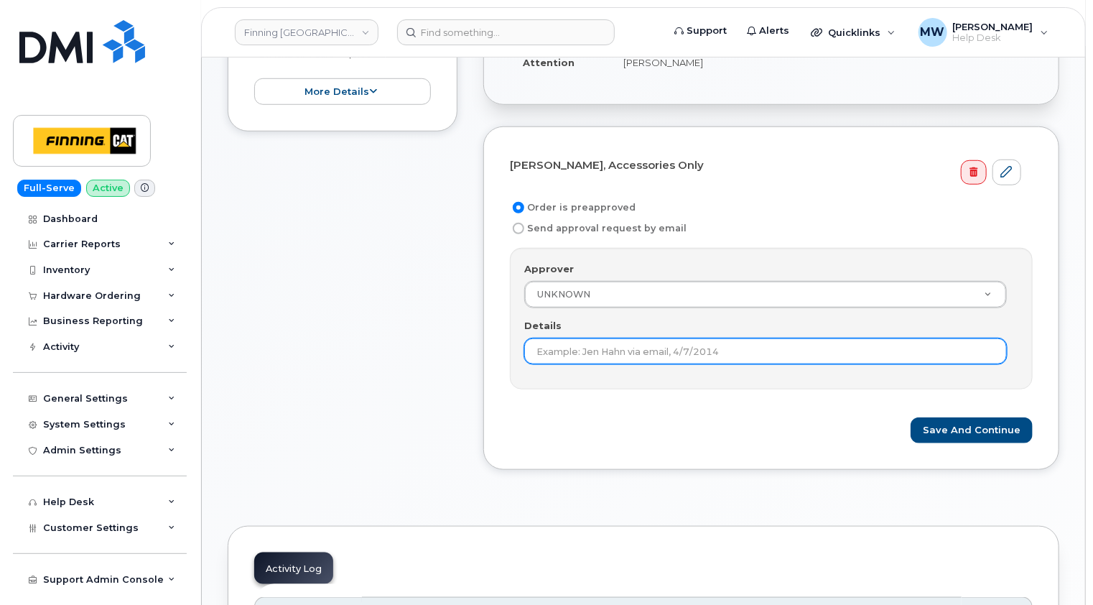
click at [661, 338] on input "Details" at bounding box center [765, 351] width 483 height 26
paste input "RITM0486474"
type input "RITM0486474"
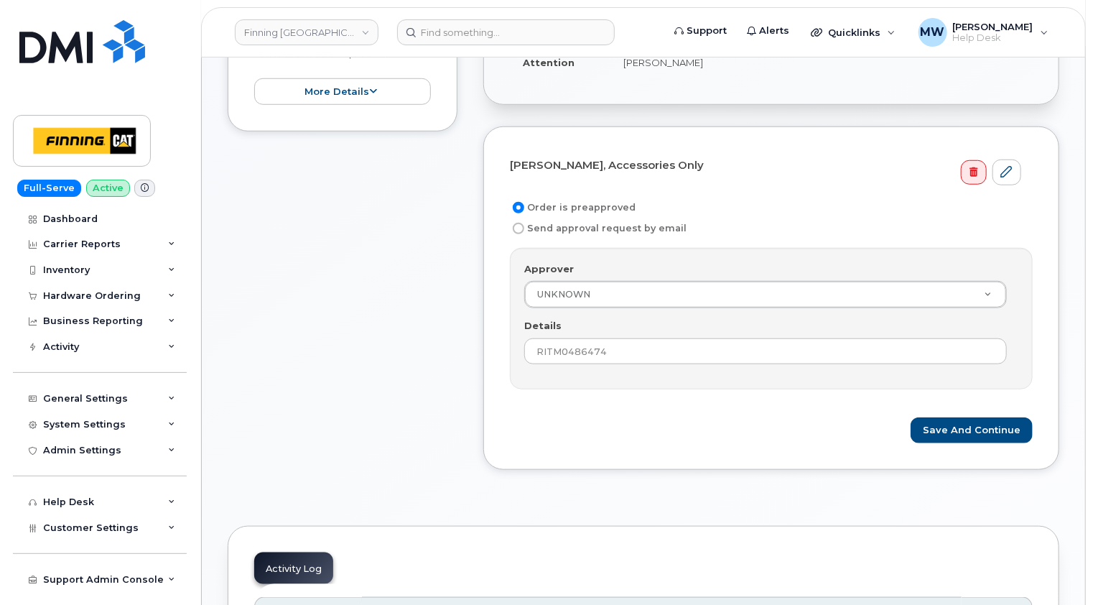
click at [664, 394] on form "[PERSON_NAME], Accessories Only Order is preapproved Send approval request by e…" at bounding box center [771, 298] width 523 height 291
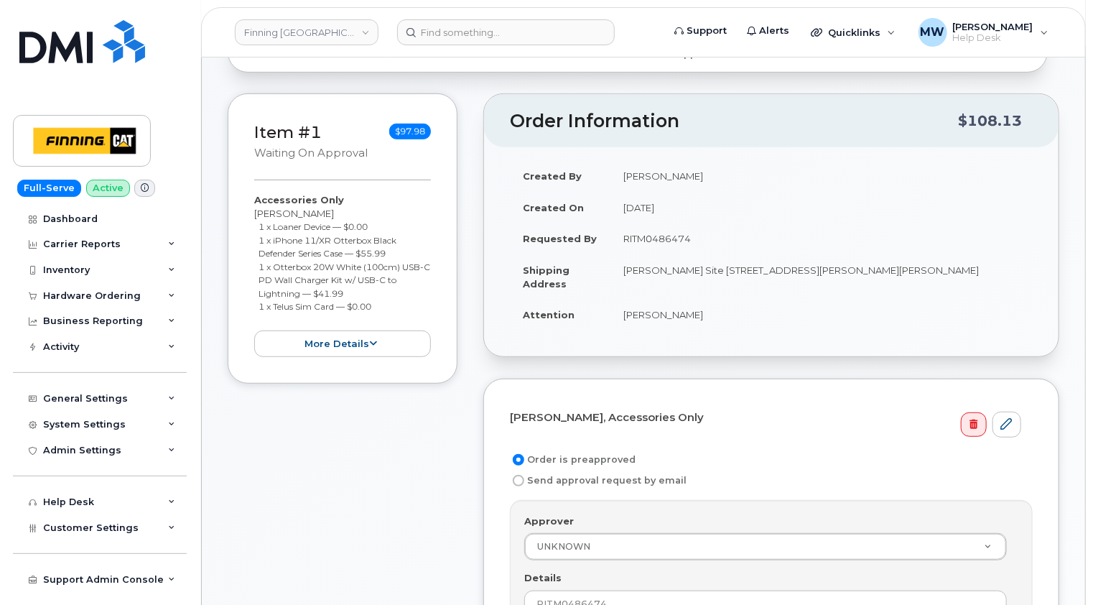
scroll to position [431, 0]
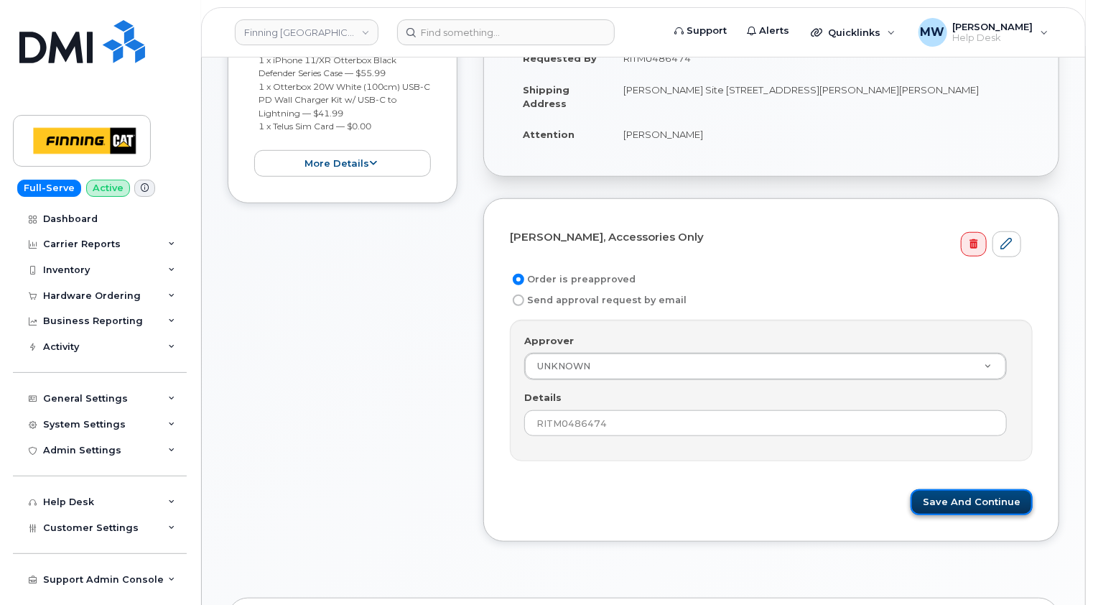
click at [990, 489] on button "Save and Continue" at bounding box center [972, 502] width 122 height 27
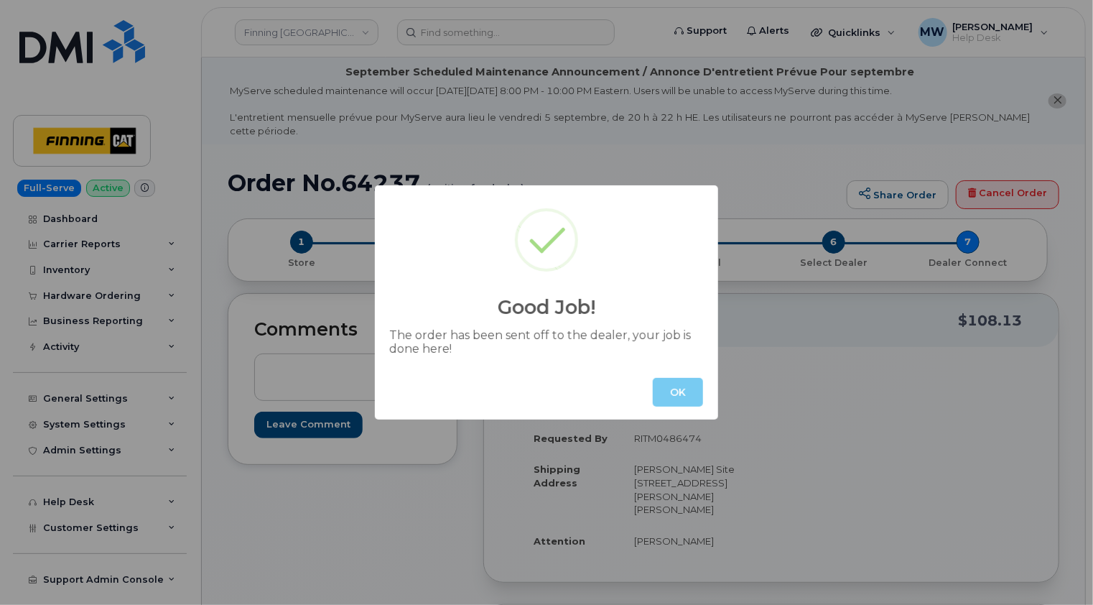
click at [670, 395] on button "OK" at bounding box center [678, 392] width 50 height 29
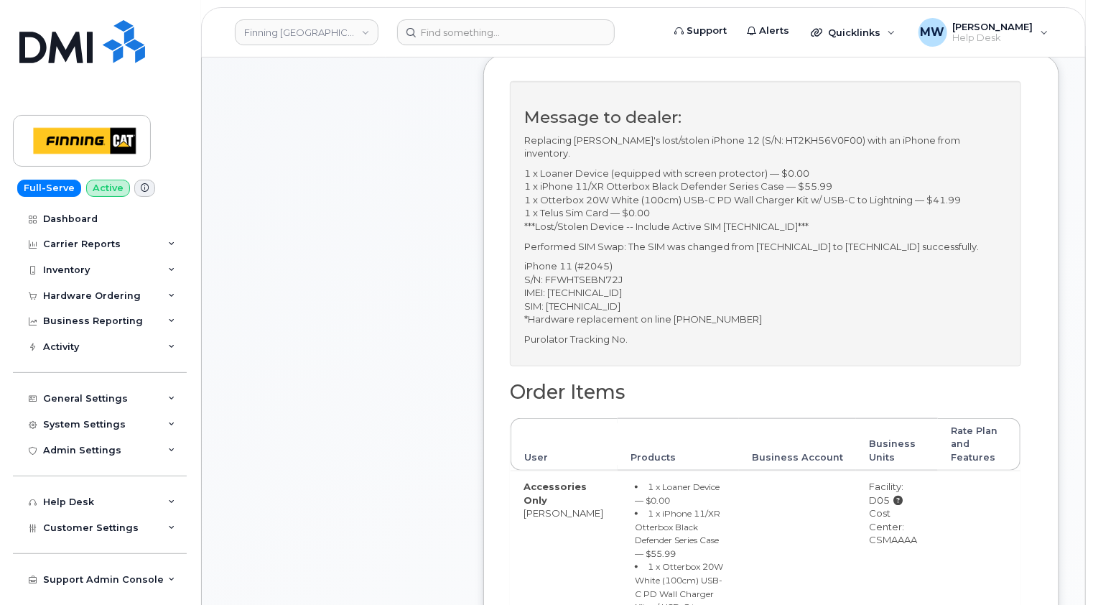
scroll to position [575, 0]
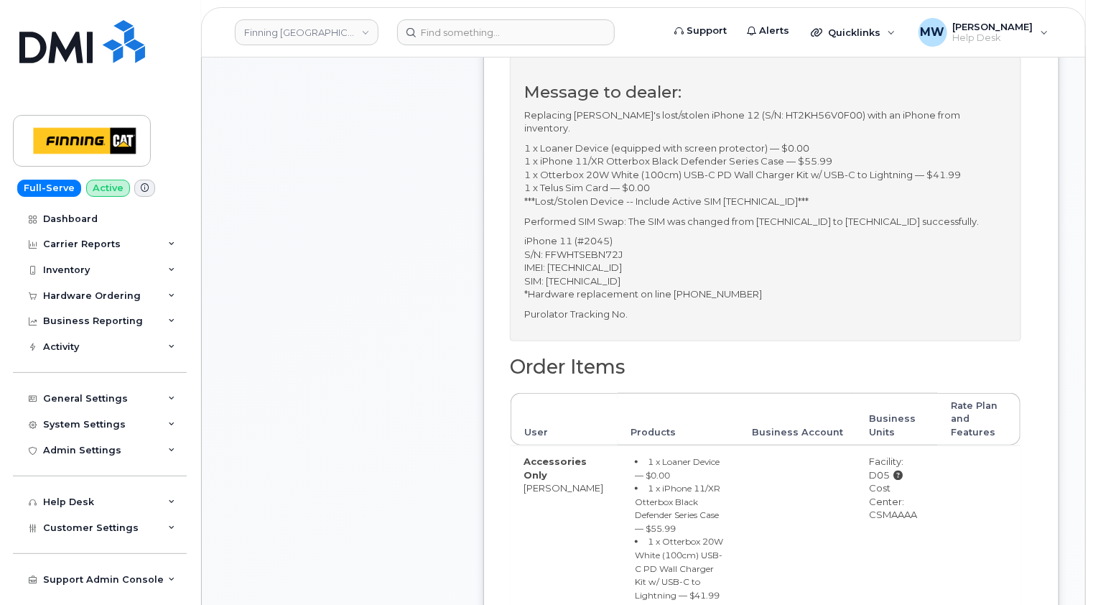
click at [894, 498] on div "Cost Center: CSMAAAA" at bounding box center [897, 501] width 56 height 40
copy div "CSMAAAA"
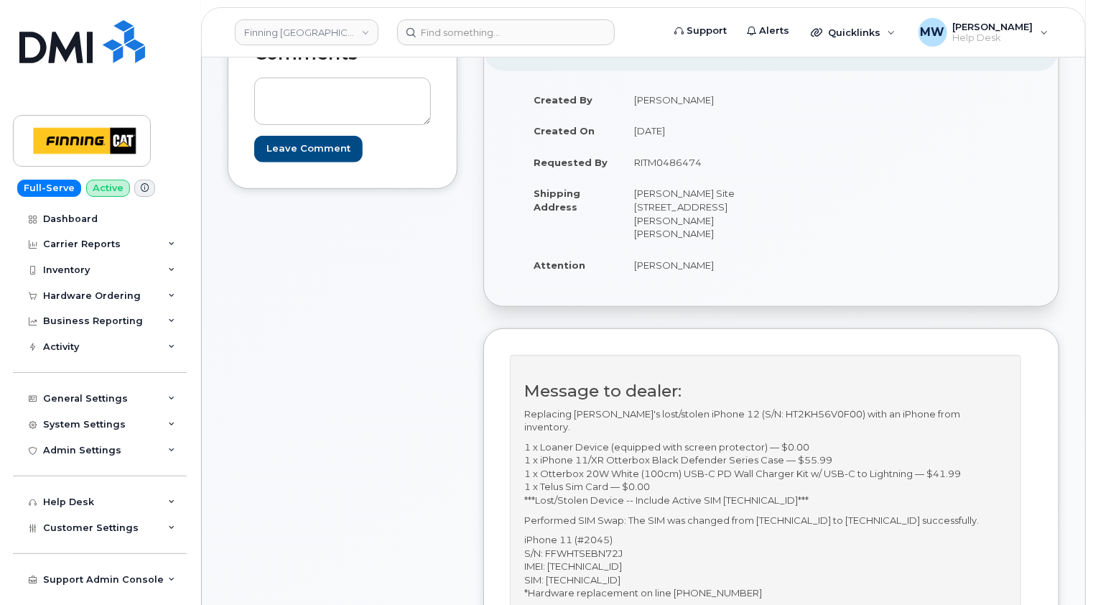
scroll to position [0, 0]
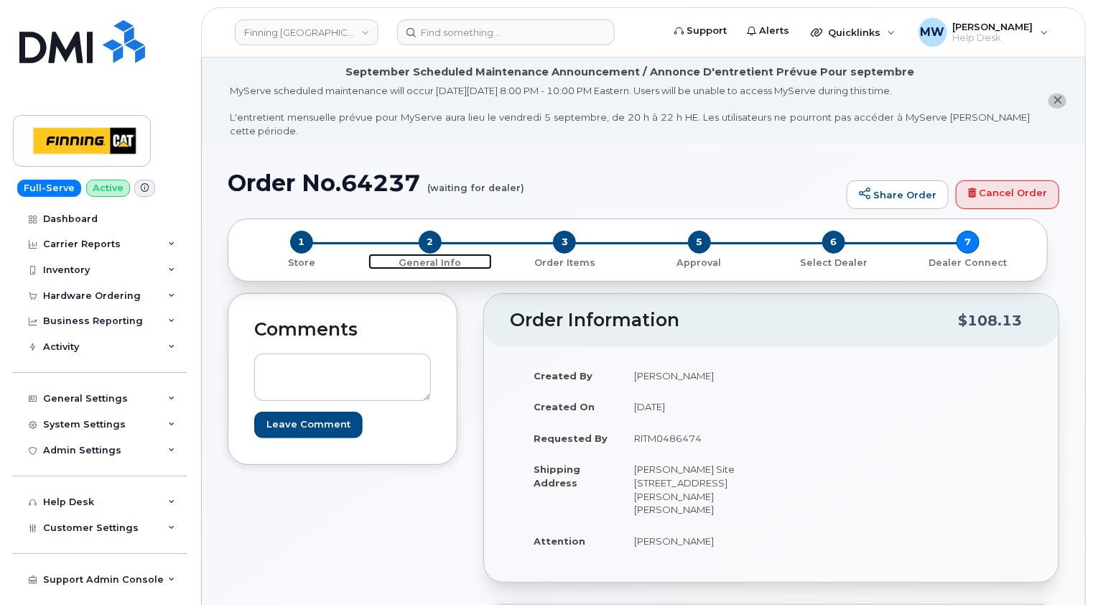
click at [431, 231] on span "2" at bounding box center [430, 242] width 23 height 23
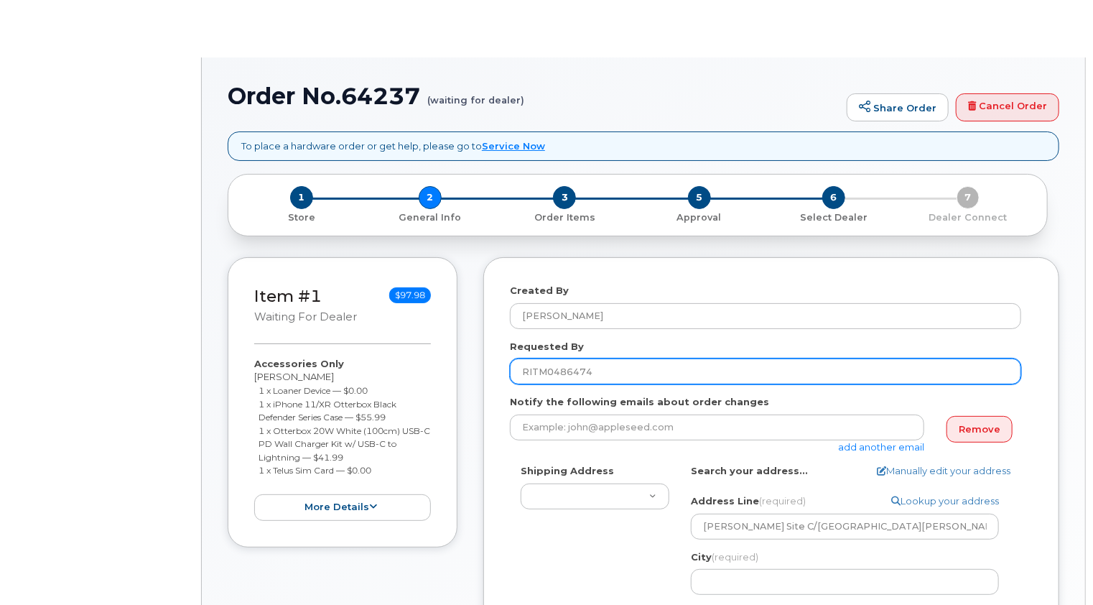
type textarea "[PERSON_NAME] Site [STREET_ADDRESS][PERSON_NAME][PERSON_NAME]"
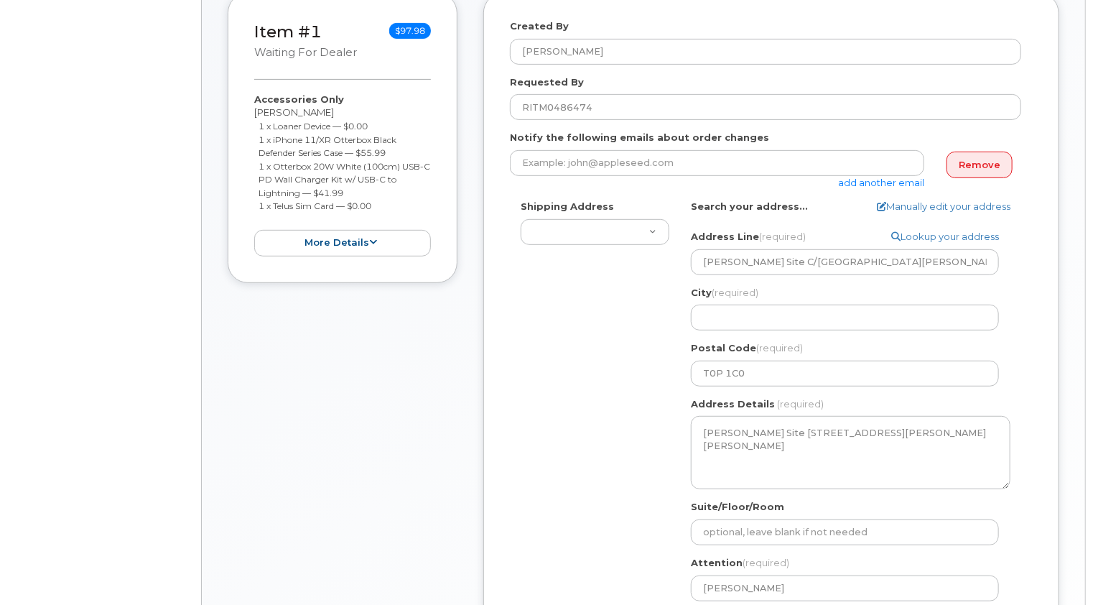
select select
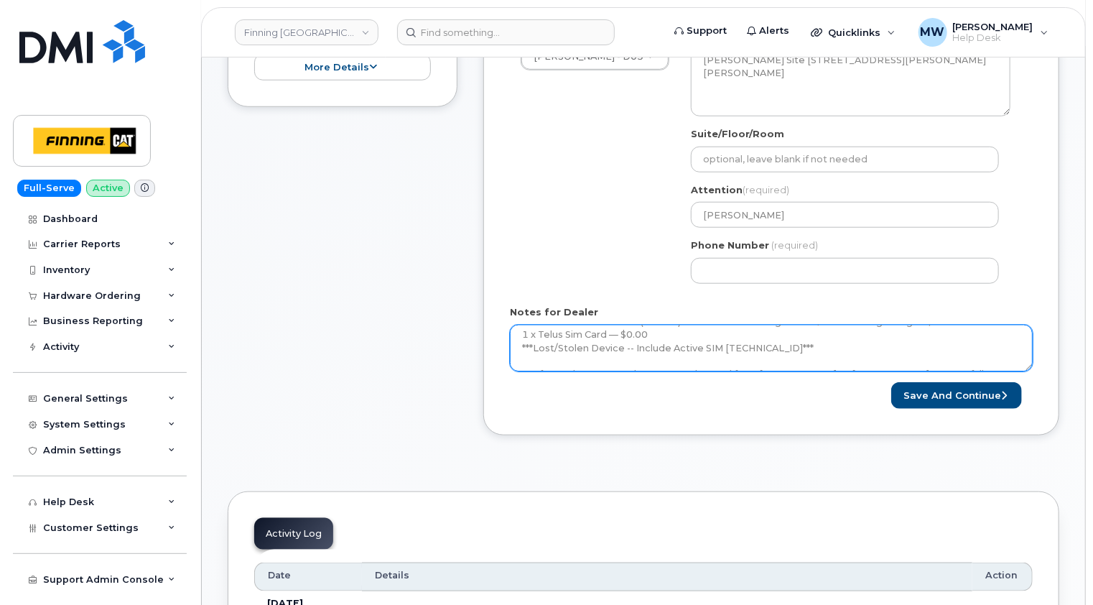
scroll to position [215, 0]
click at [705, 335] on textarea "Replacing [PERSON_NAME]'s lost/stolen iPhone 12 (S/N: HT2KH56V0F00) with an iPh…" at bounding box center [771, 348] width 523 height 47
paste textarea "335648253151"
click at [641, 351] on textarea "Replacing [PERSON_NAME]'s lost/stolen iPhone 12 (S/N: HT2KH56V0F00) with an iPh…" at bounding box center [771, 348] width 523 height 47
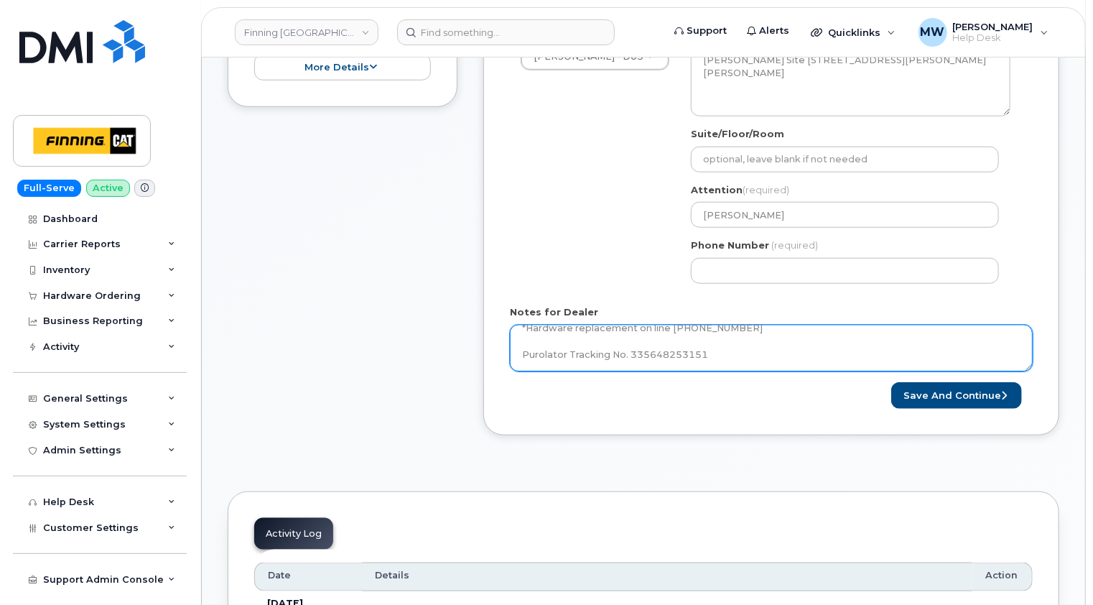
type textarea "Replacing [PERSON_NAME]'s lost/stolen iPhone 12 (S/N: HT2KH56V0F00) with an iPh…"
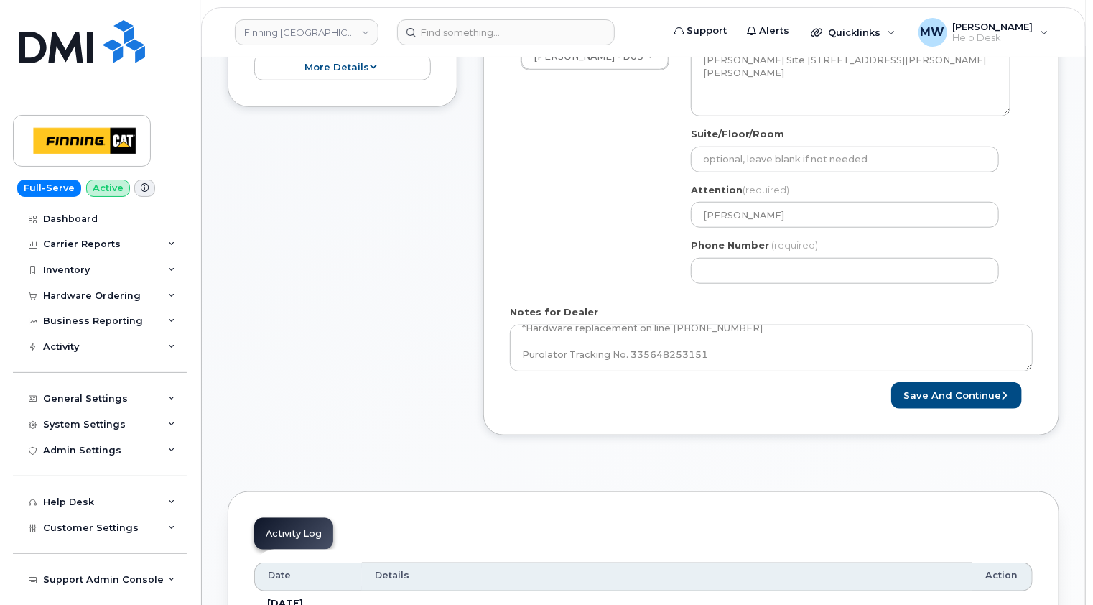
click at [391, 412] on div "Item #1 waiting for dealer $97.98 Accessories Only [PERSON_NAME] 1 x Loaner Dev…" at bounding box center [343, 137] width 230 height 640
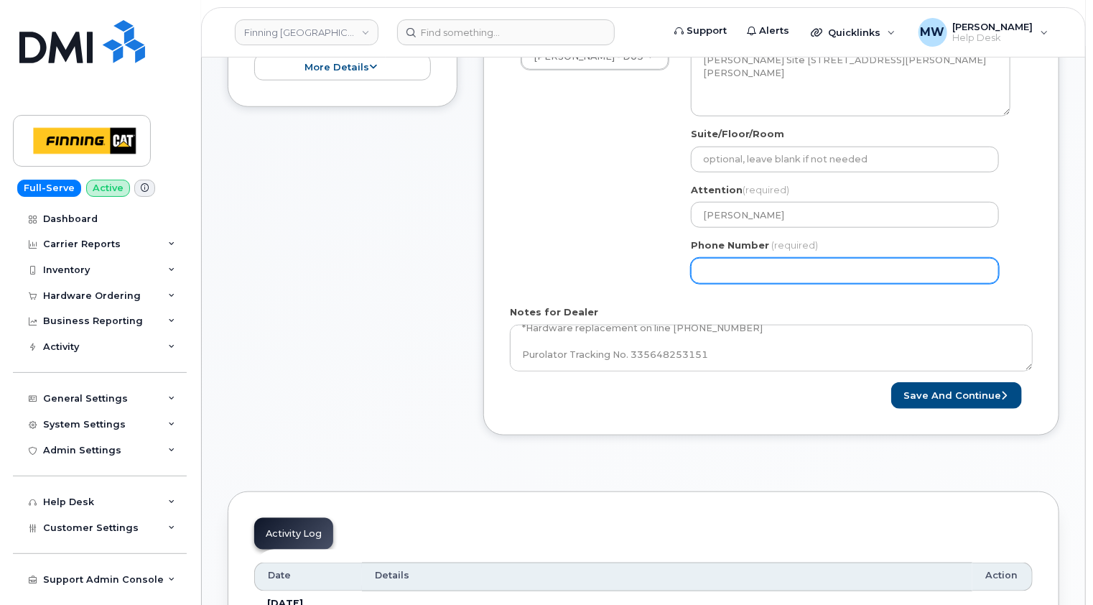
click at [797, 258] on input "Phone Number" at bounding box center [845, 271] width 308 height 26
paste input "5876451248"
click at [725, 258] on input "Phone Number" at bounding box center [845, 271] width 308 height 26
click at [745, 258] on input "Phone Number" at bounding box center [845, 271] width 308 height 26
select select
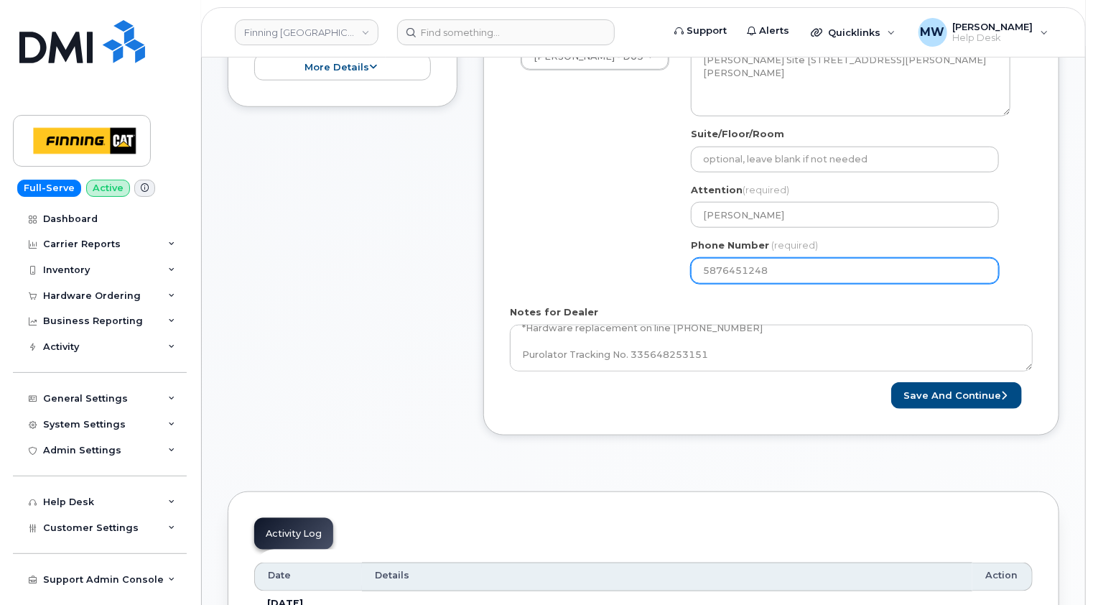
click at [784, 258] on input "5876451248" at bounding box center [845, 271] width 308 height 26
type input "5876451248"
click at [1018, 279] on div "AB [PERSON_NAME] Search your address... Manually edit your address Click to sea…" at bounding box center [850, 159] width 341 height 270
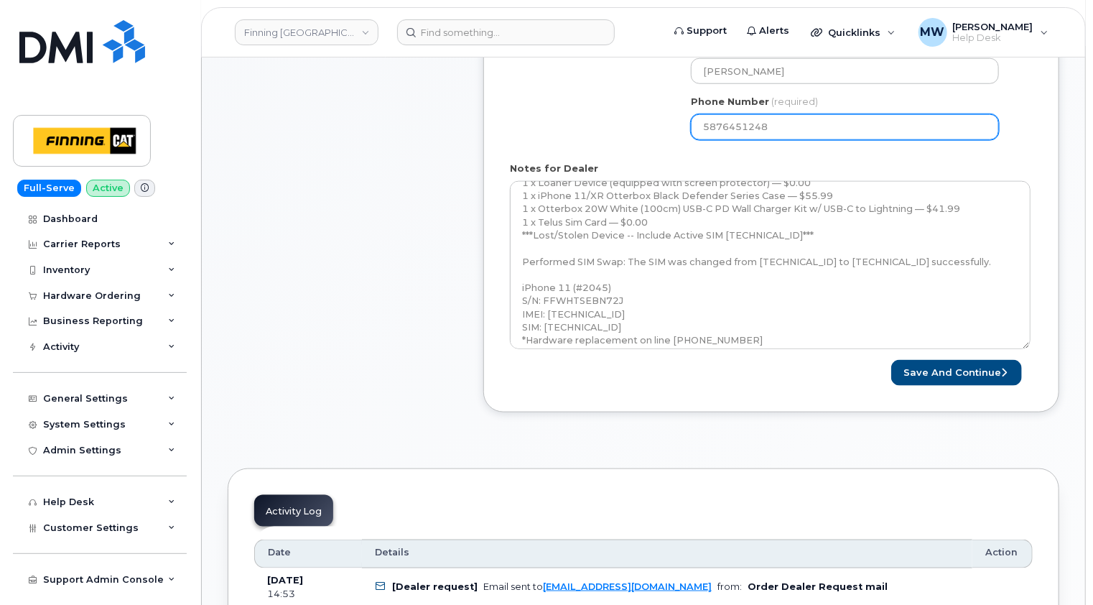
scroll to position [0, 0]
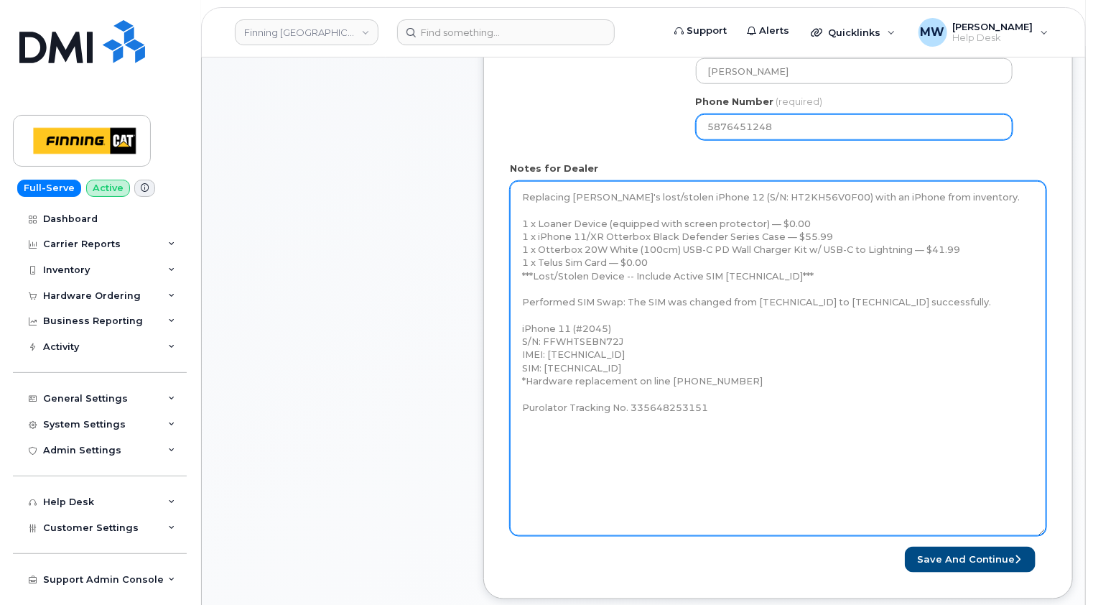
drag, startPoint x: 1032, startPoint y: 208, endPoint x: 990, endPoint y: 481, distance: 276.1
click at [1045, 518] on textarea "Replacing [PERSON_NAME]'s lost/stolen iPhone 12 (S/N: HT2KH56V0F00) with an iPh…" at bounding box center [778, 358] width 537 height 355
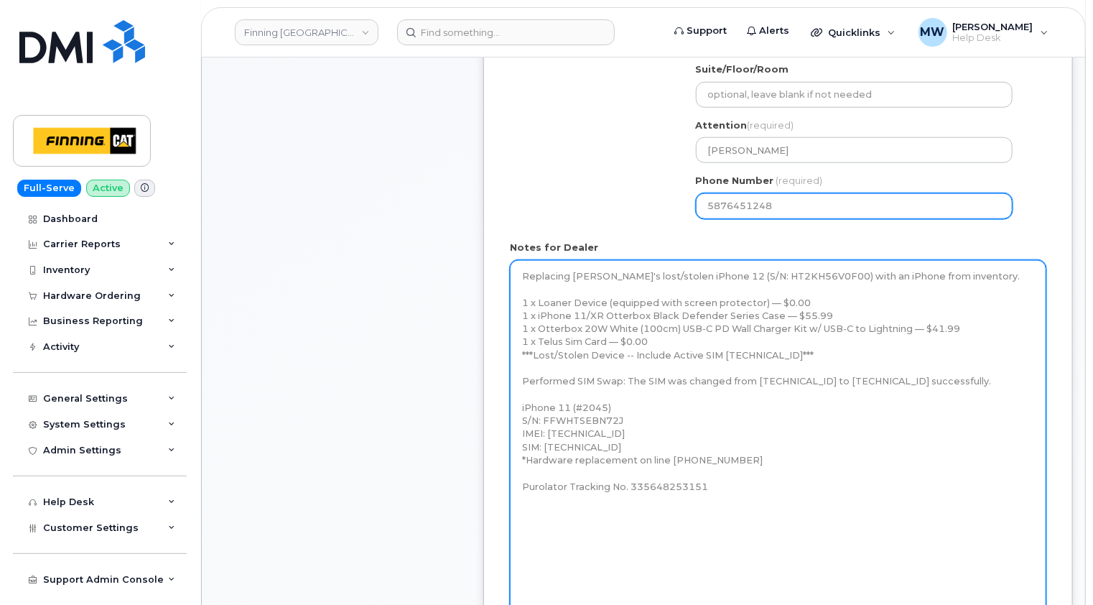
scroll to position [718, 0]
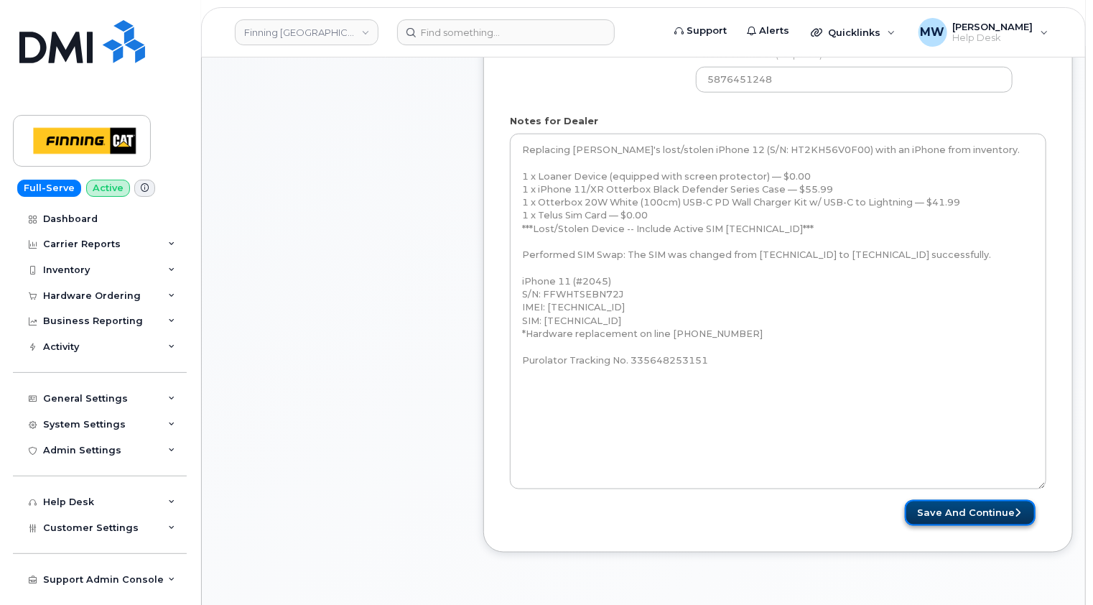
click at [996, 502] on button "Save and Continue" at bounding box center [970, 513] width 131 height 27
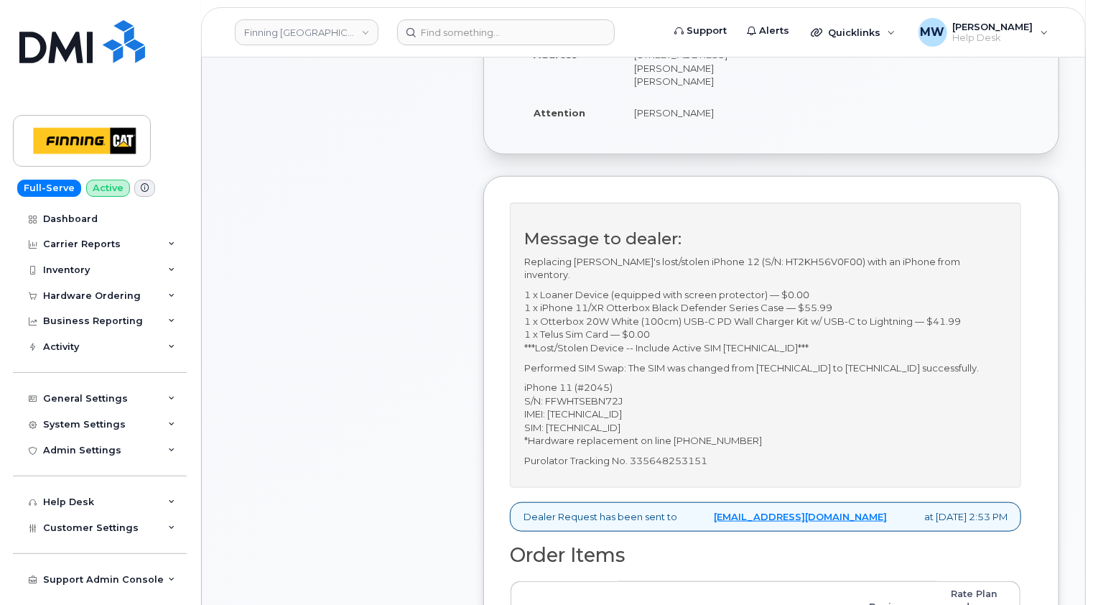
scroll to position [431, 0]
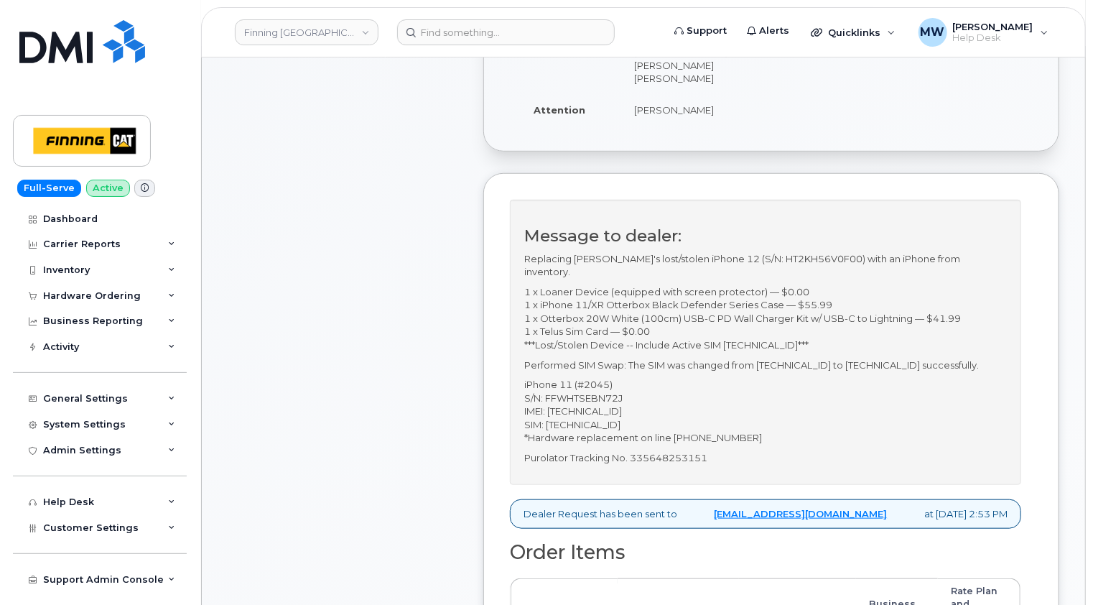
drag, startPoint x: 707, startPoint y: 366, endPoint x: 519, endPoint y: 279, distance: 207.0
click at [519, 279] on div "Message to dealer: Replacing [PERSON_NAME]'s lost/stolen iPhone 12 (S/N: HT2KH5…" at bounding box center [765, 342] width 511 height 285
copy div "1 x Loaner Device (equipped with screen protector) — $0.00 1 x iPhone 11/XR Ott…"
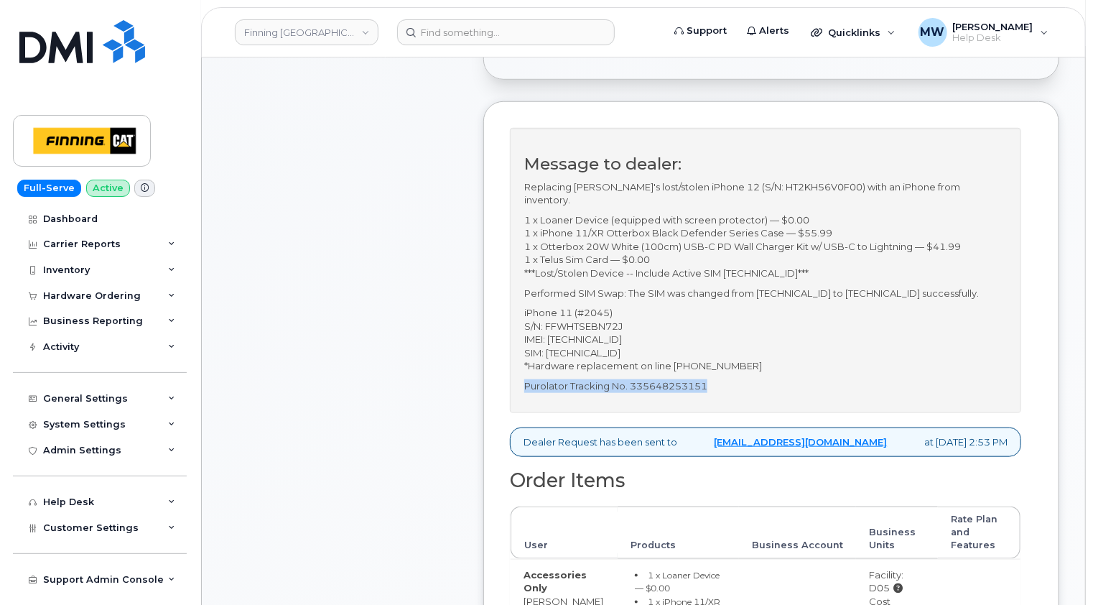
drag, startPoint x: 721, startPoint y: 386, endPoint x: 523, endPoint y: 384, distance: 198.3
click at [524, 384] on p "Purolator Tracking No. 335648253151" at bounding box center [765, 386] width 483 height 14
copy p "Purolator Tracking No. 335648253151"
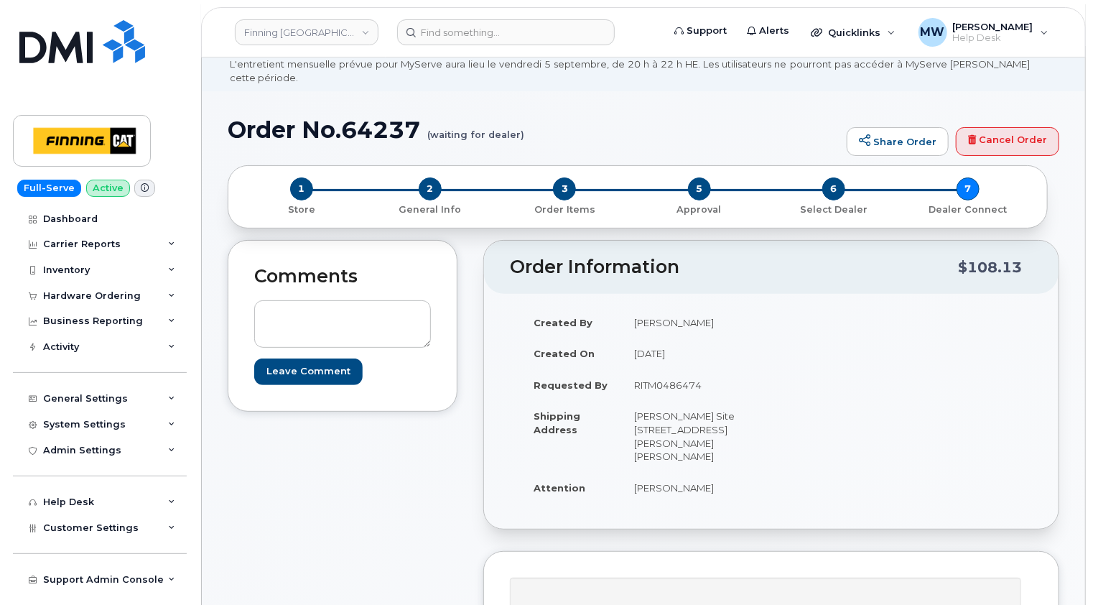
scroll to position [0, 0]
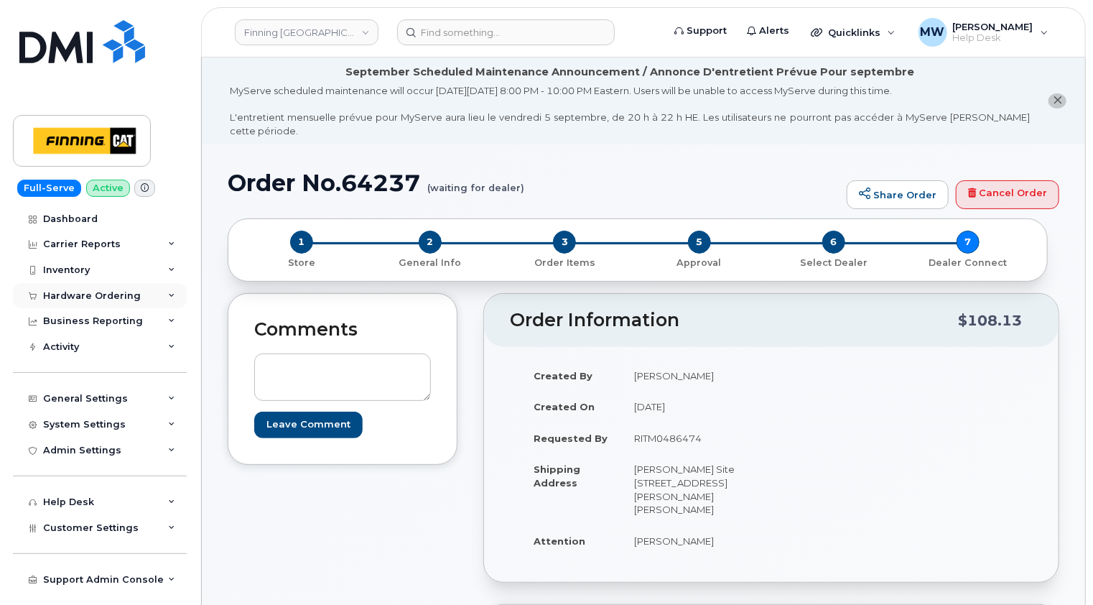
click at [107, 297] on div "Hardware Ordering" at bounding box center [92, 295] width 98 height 11
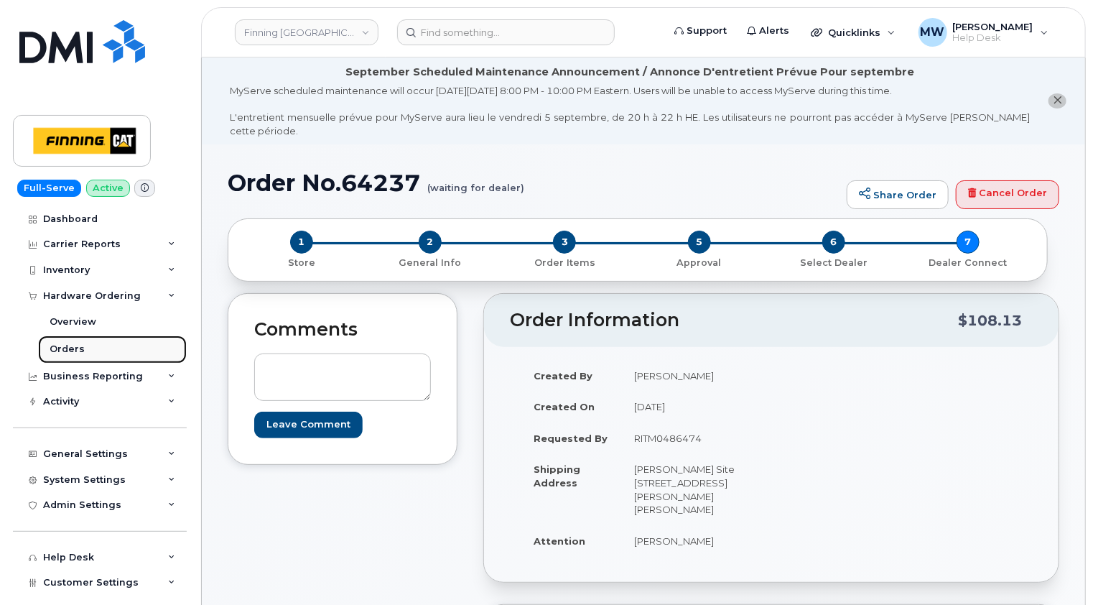
click at [72, 353] on div "Orders" at bounding box center [67, 349] width 35 height 13
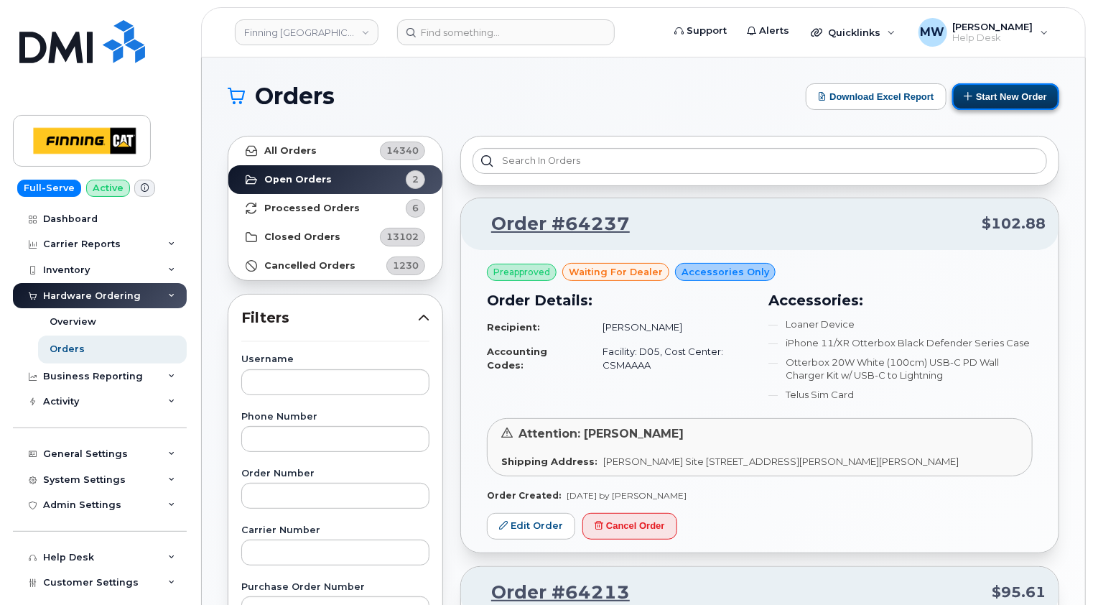
click at [1016, 98] on button "Start New Order" at bounding box center [1005, 96] width 107 height 27
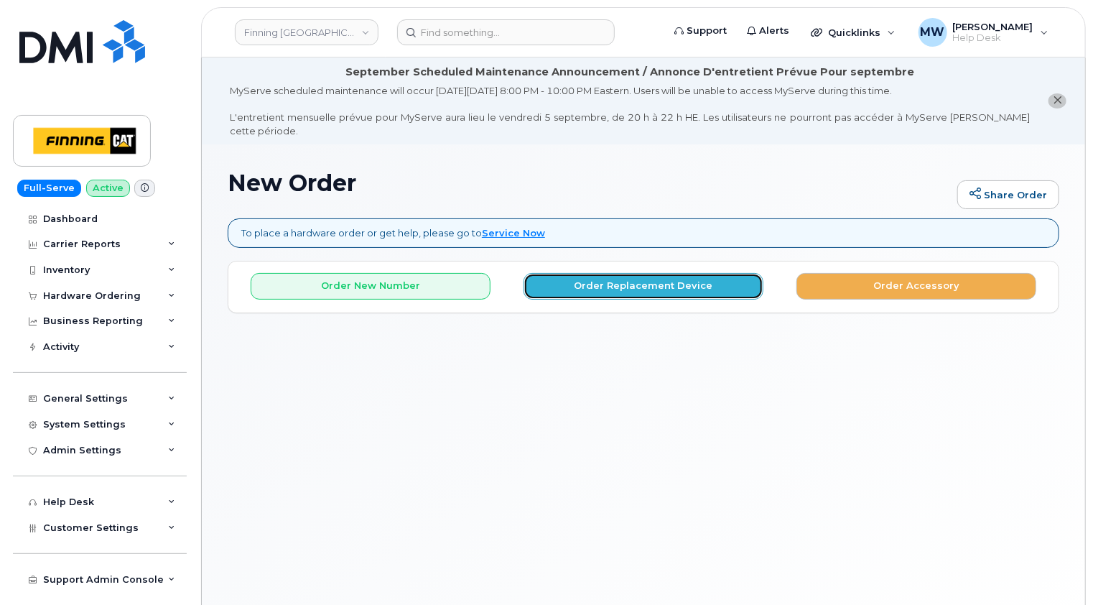
click at [661, 273] on button "Order Replacement Device" at bounding box center [644, 286] width 240 height 27
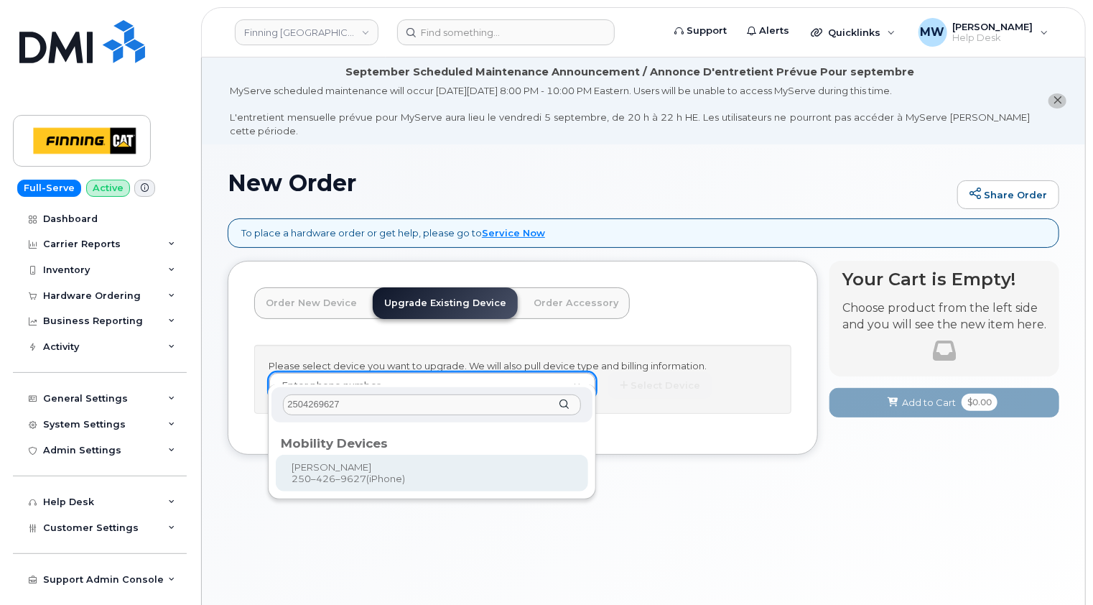
type input "2504269627"
type input "229542"
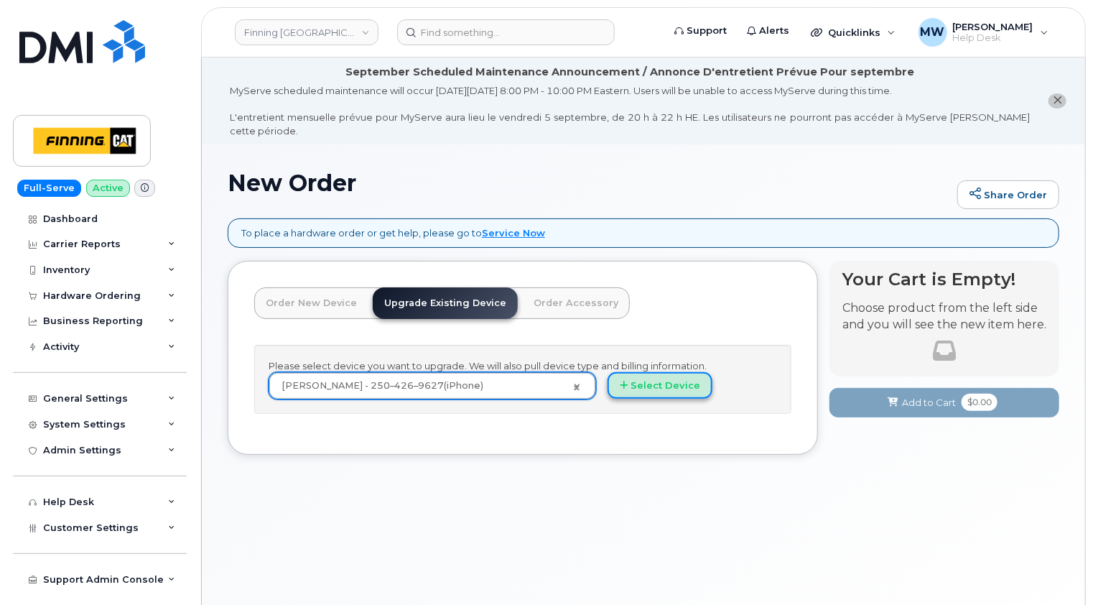
click at [679, 372] on button "Select Device" at bounding box center [660, 385] width 105 height 27
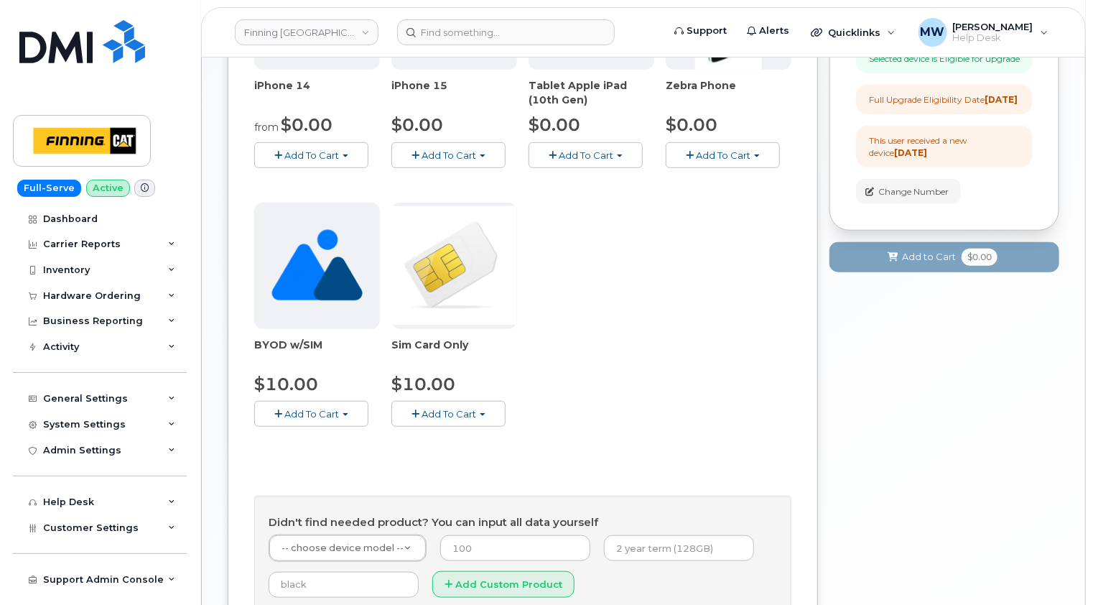
scroll to position [575, 0]
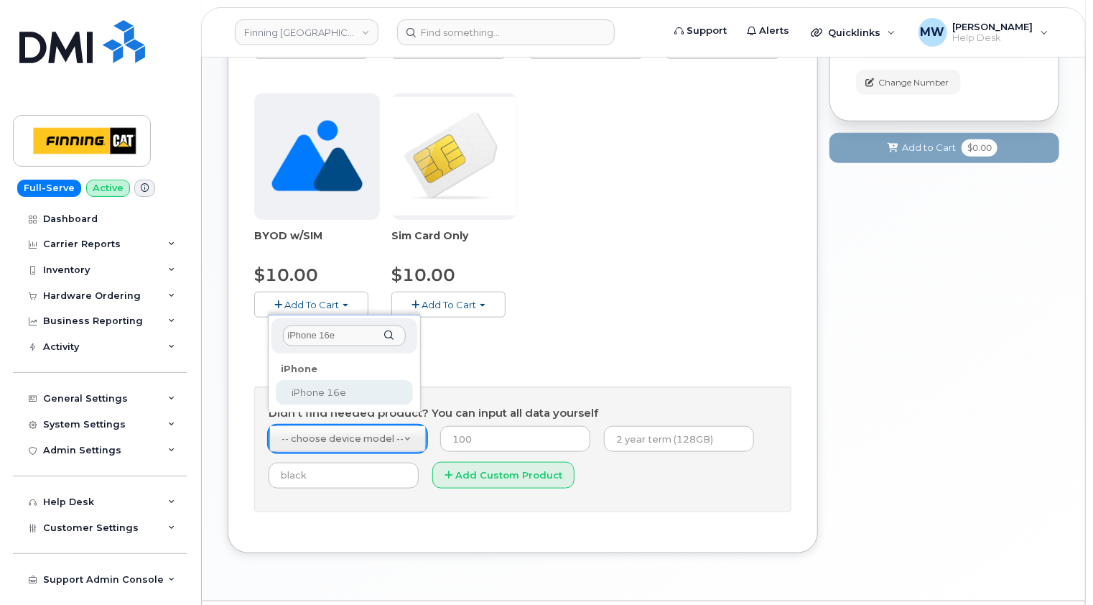
type input "iPhone 16e"
select select "2883"
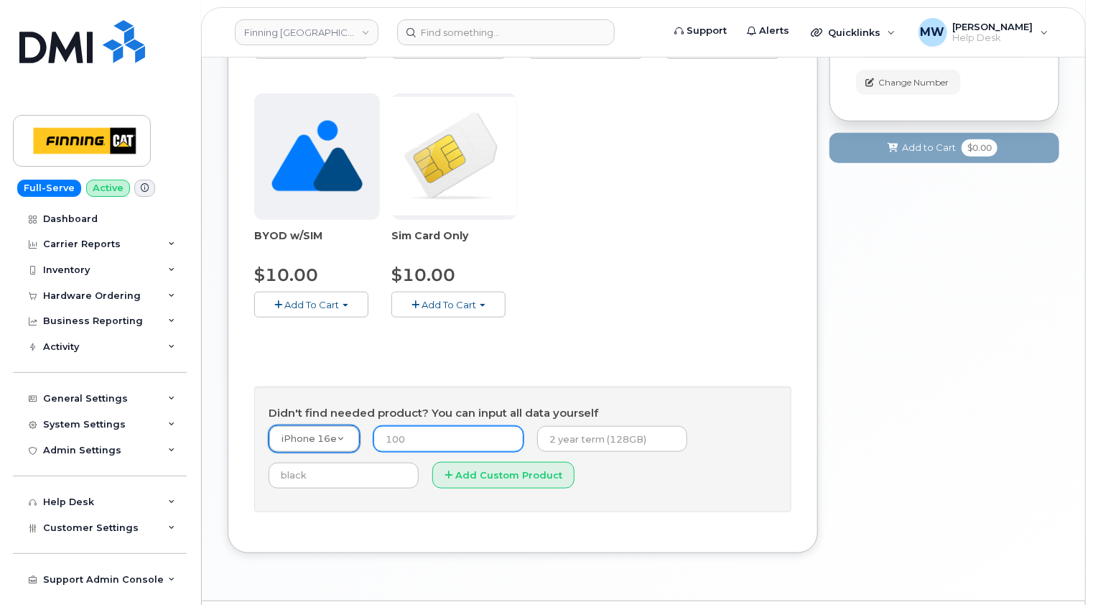
click at [440, 431] on input "number" at bounding box center [448, 439] width 150 height 26
type input "0.00"
type input "3-year term (128GB)"
click at [344, 463] on input "text" at bounding box center [344, 476] width 150 height 26
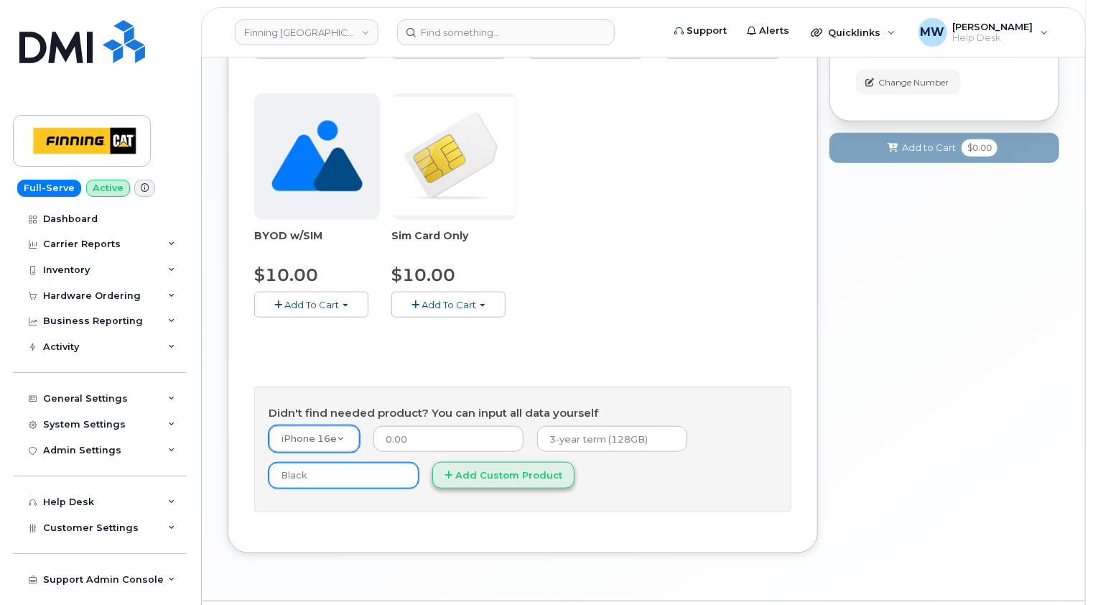
type input "Black"
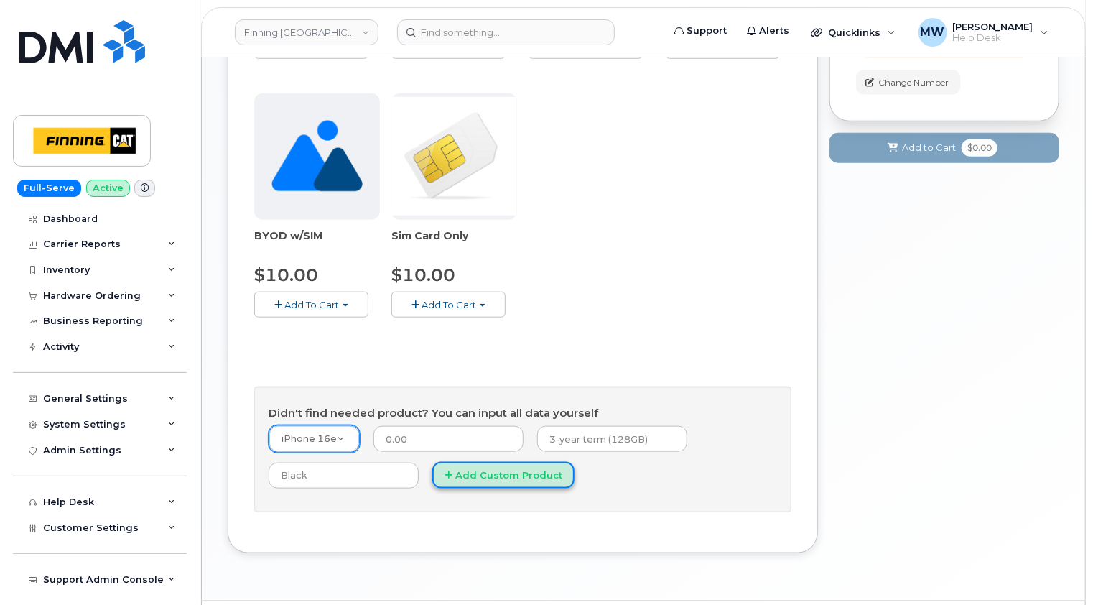
click at [540, 462] on button "Add Custom Product" at bounding box center [503, 475] width 142 height 27
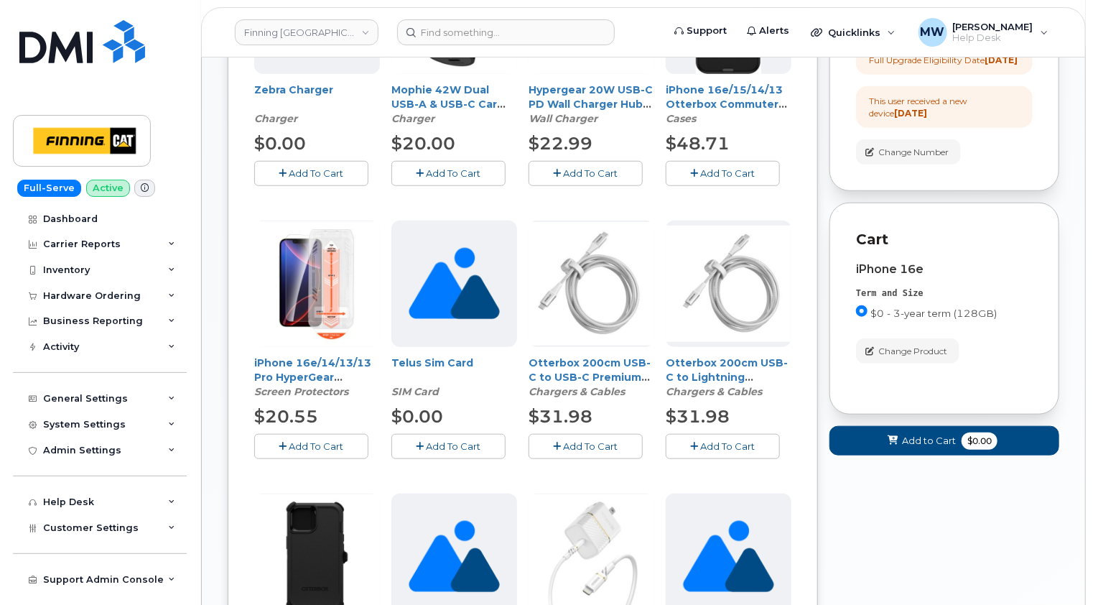
scroll to position [431, 0]
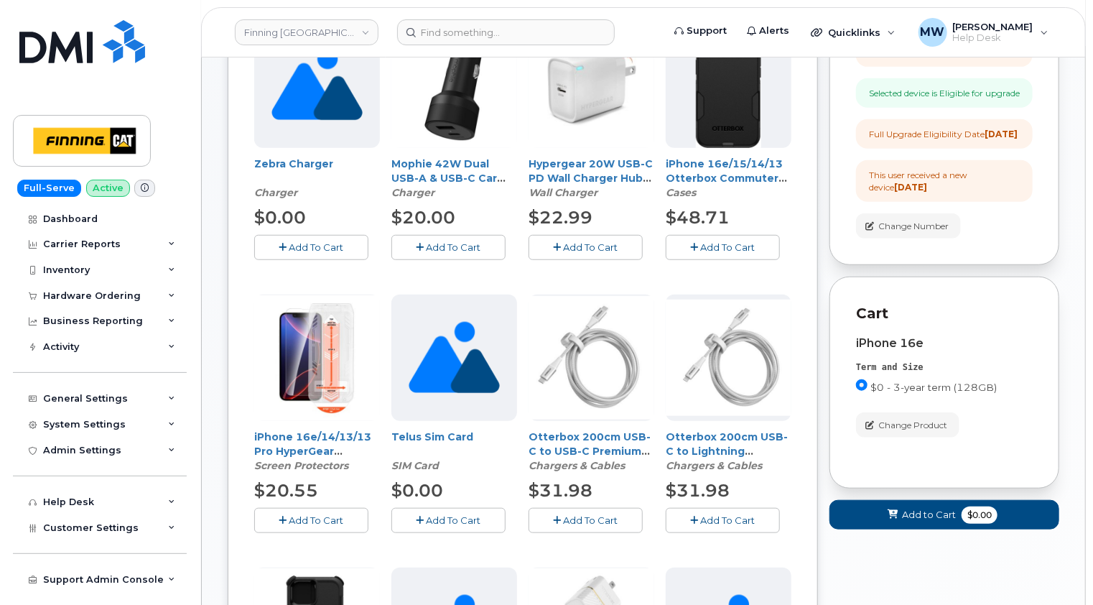
click at [324, 514] on span "Add To Cart" at bounding box center [316, 519] width 55 height 11
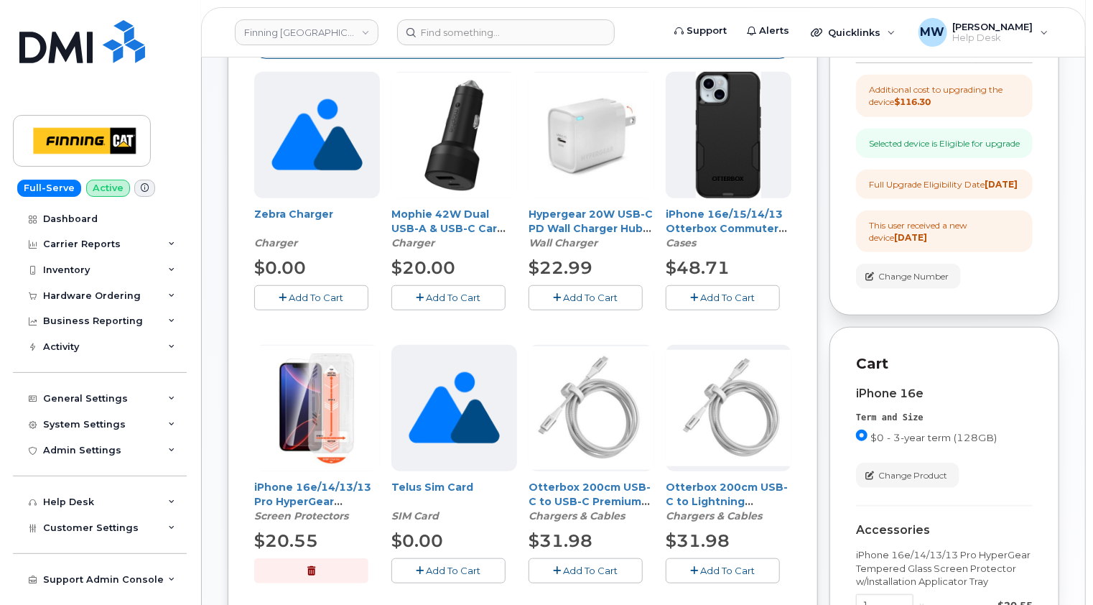
scroll to position [359, 0]
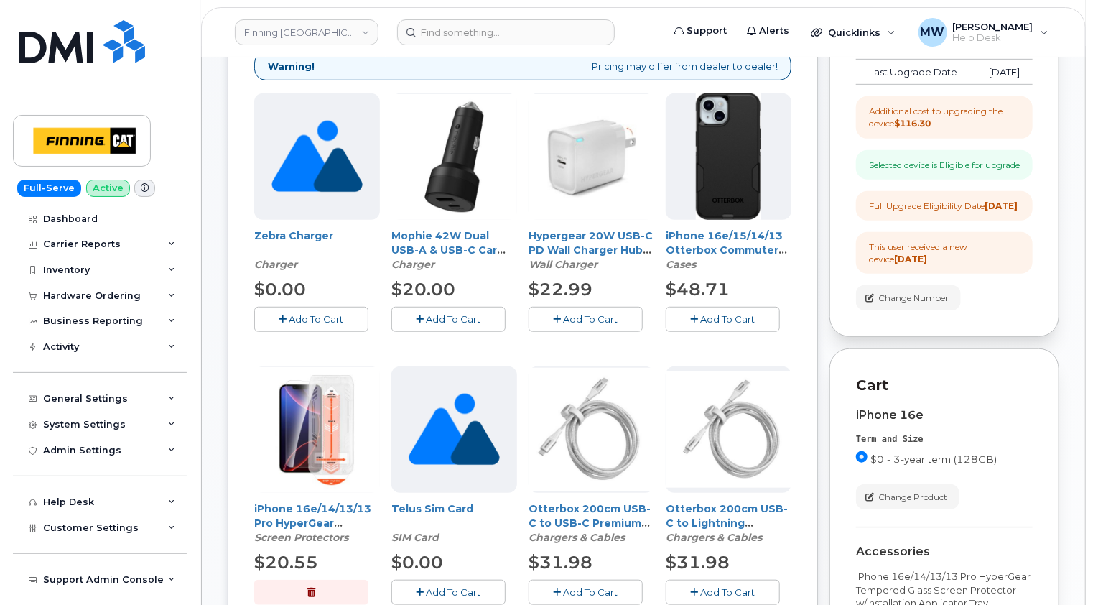
click at [731, 313] on span "Add To Cart" at bounding box center [728, 318] width 55 height 11
click at [600, 313] on span "Add To Cart" at bounding box center [591, 318] width 55 height 11
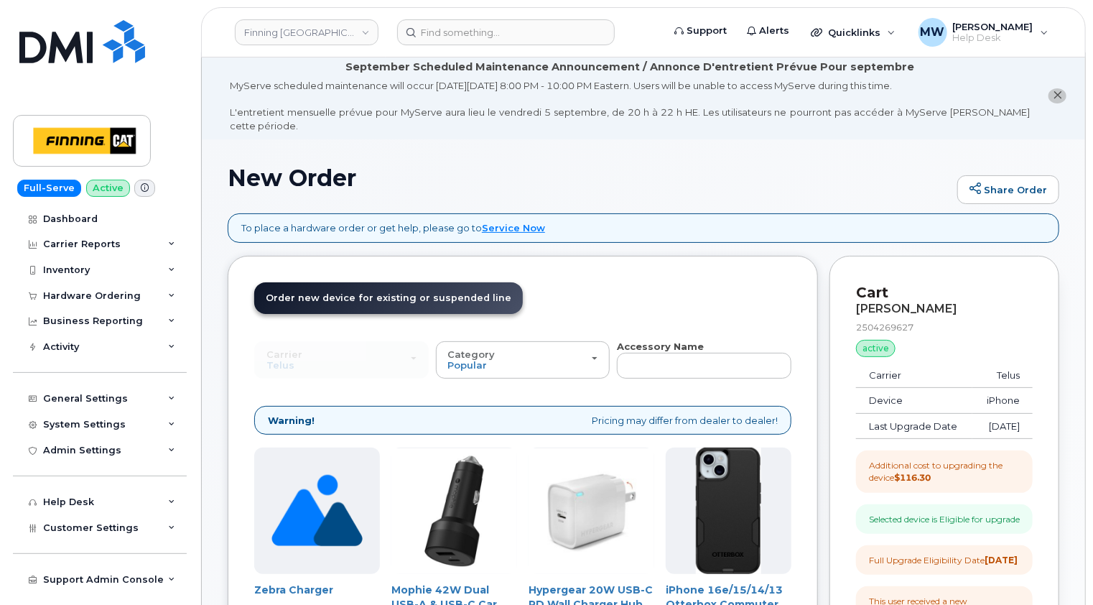
scroll to position [0, 0]
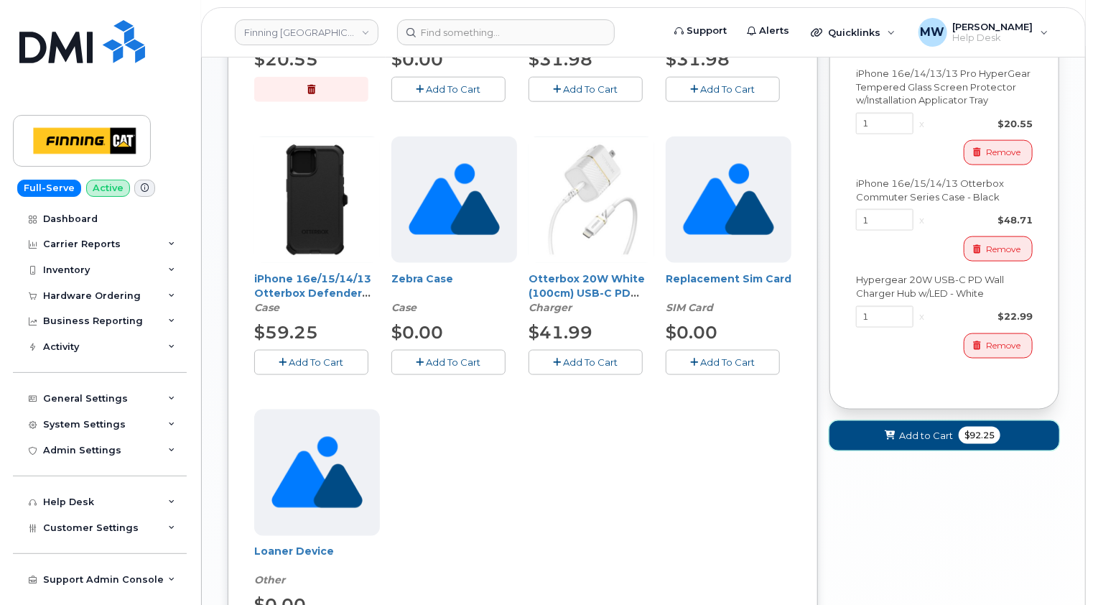
click at [932, 442] on span "Add to Cart" at bounding box center [926, 436] width 54 height 14
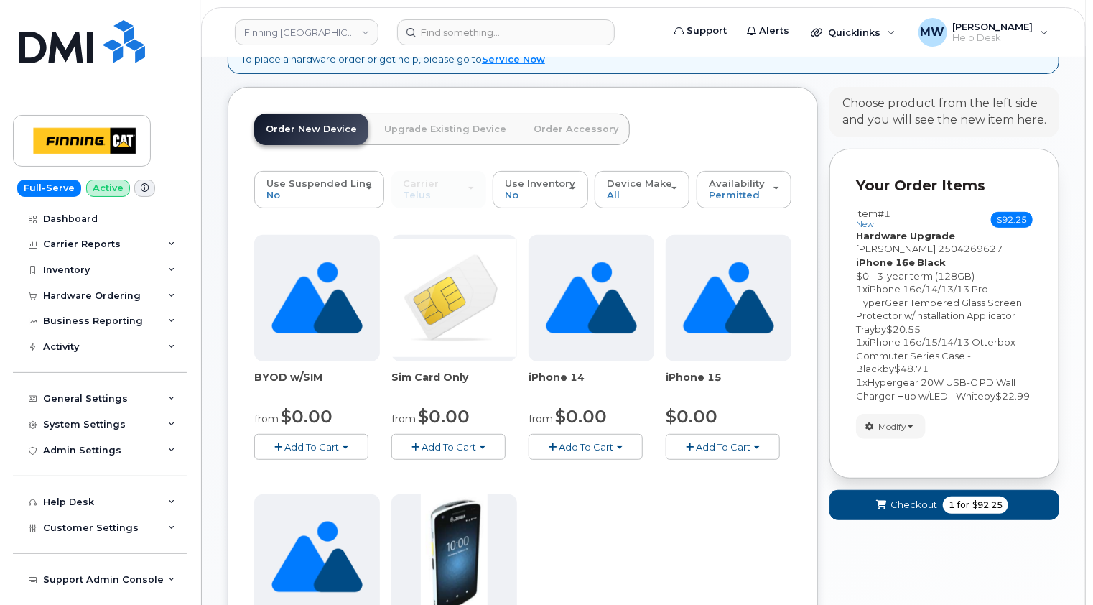
scroll to position [287, 0]
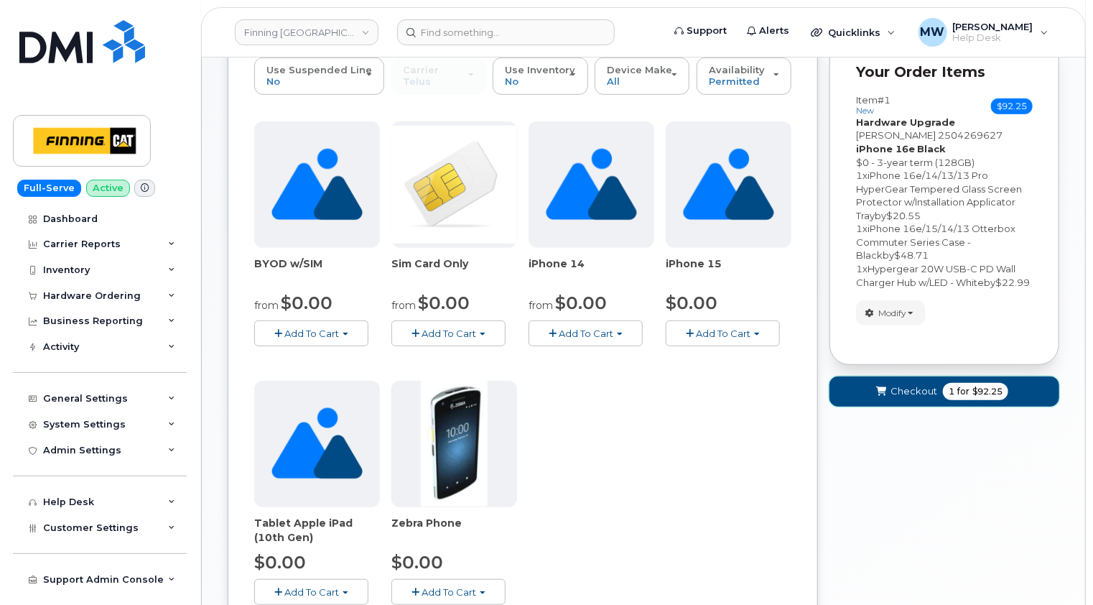
click at [915, 387] on span "Checkout" at bounding box center [914, 391] width 47 height 14
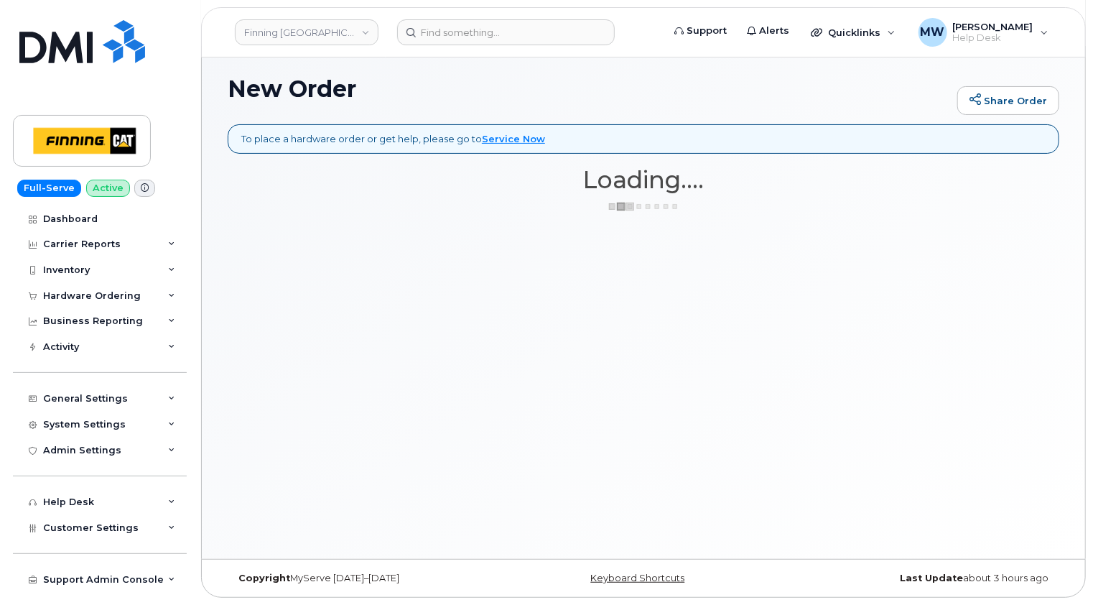
scroll to position [80, 0]
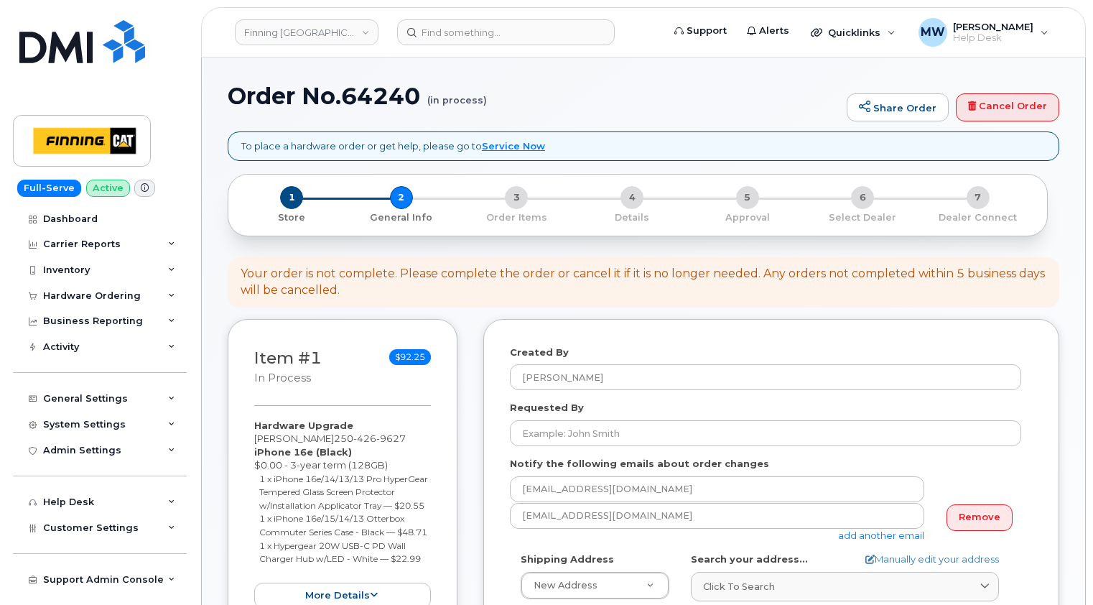
select select
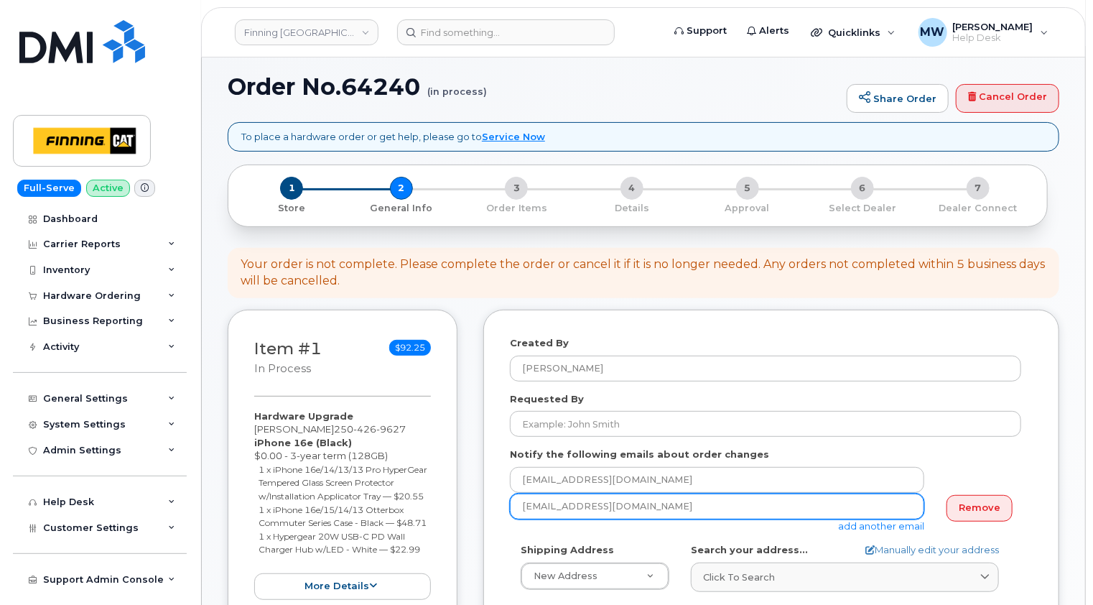
scroll to position [287, 0]
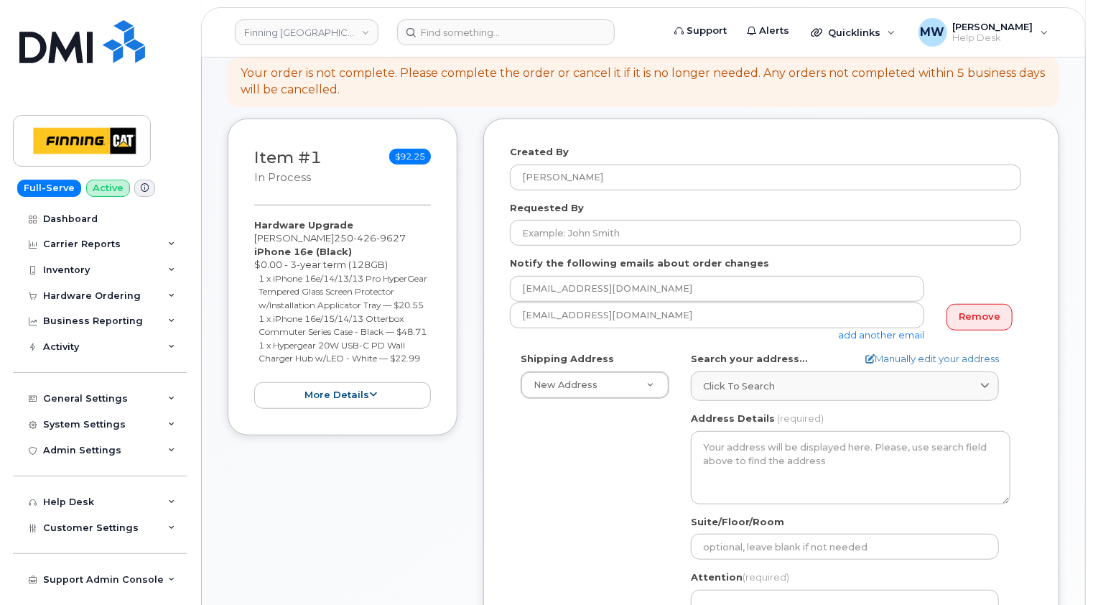
click at [1030, 203] on div "Requested By" at bounding box center [771, 223] width 523 height 45
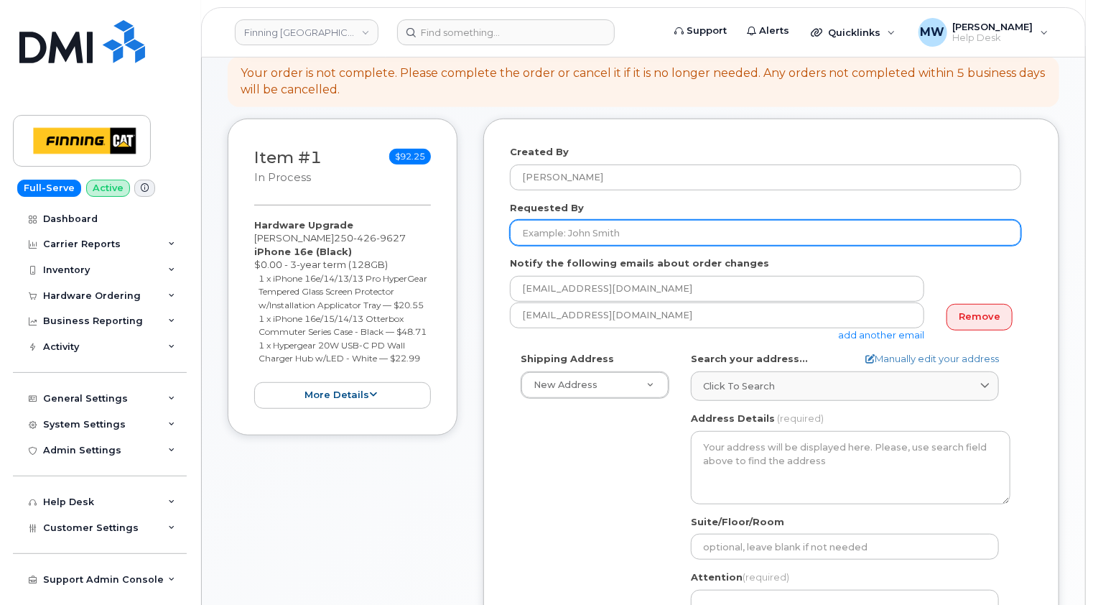
click at [590, 220] on input "Requested By" at bounding box center [765, 233] width 511 height 26
paste input "RITM0487781"
type input "RITM0487781"
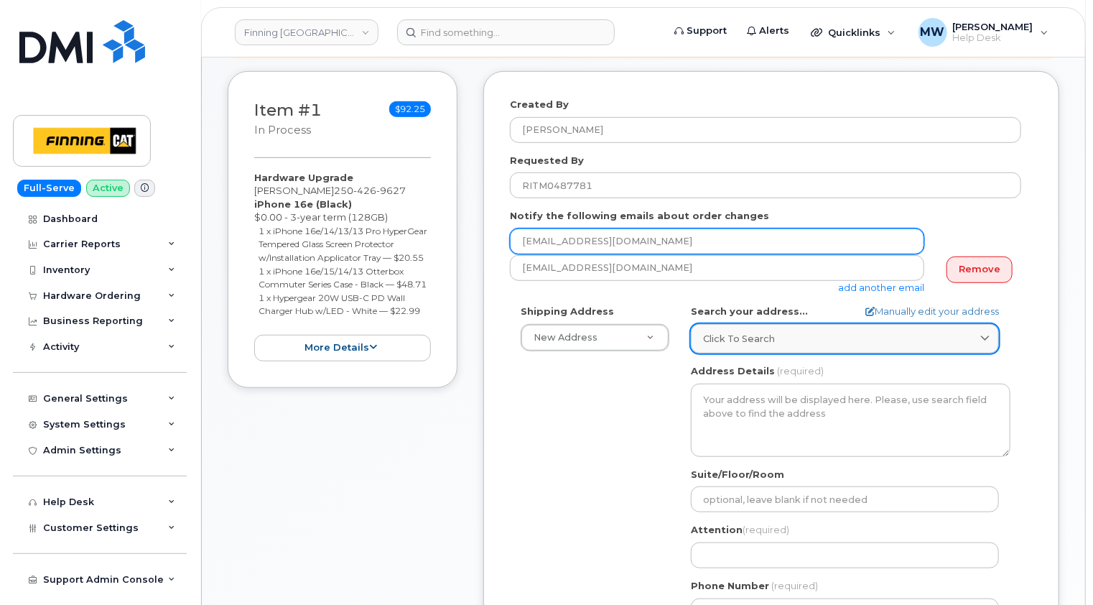
scroll to position [359, 0]
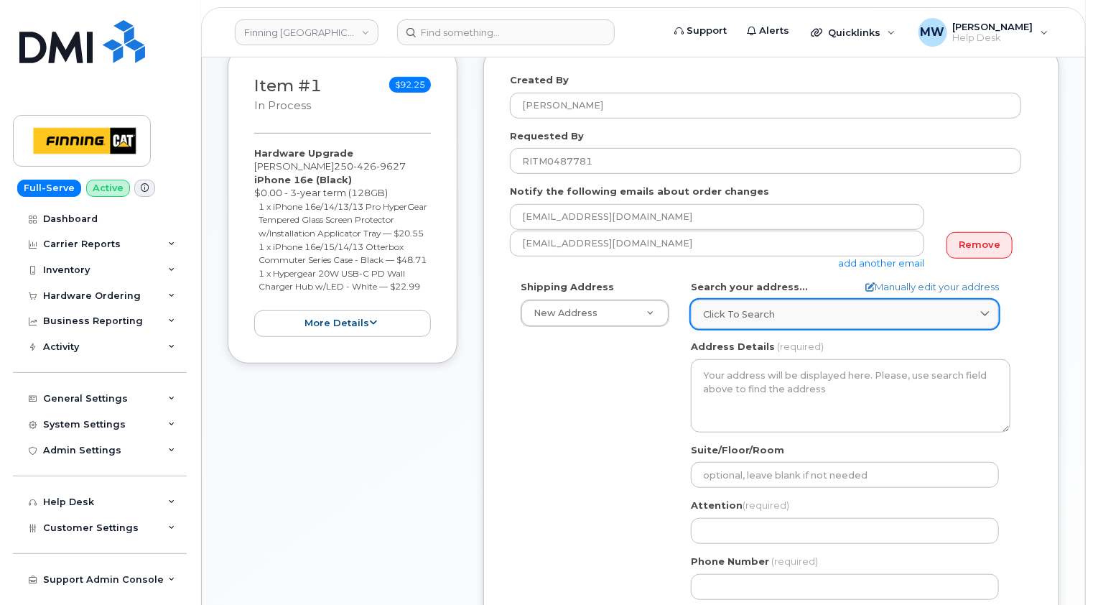
click at [781, 307] on div "Click to search" at bounding box center [845, 314] width 284 height 14
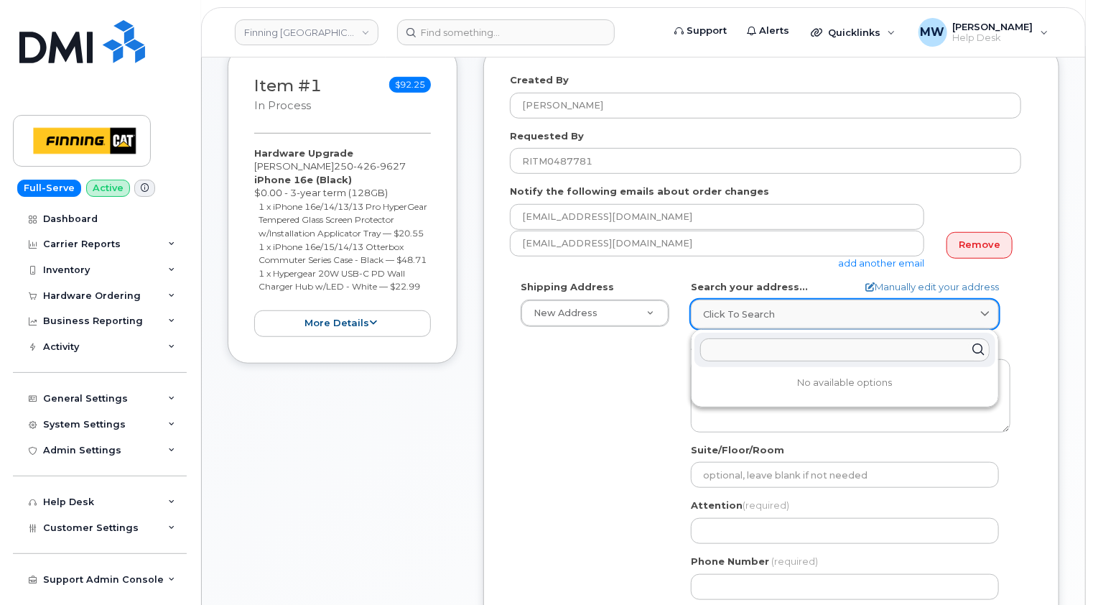
paste input "[STREET_ADDRESS]"
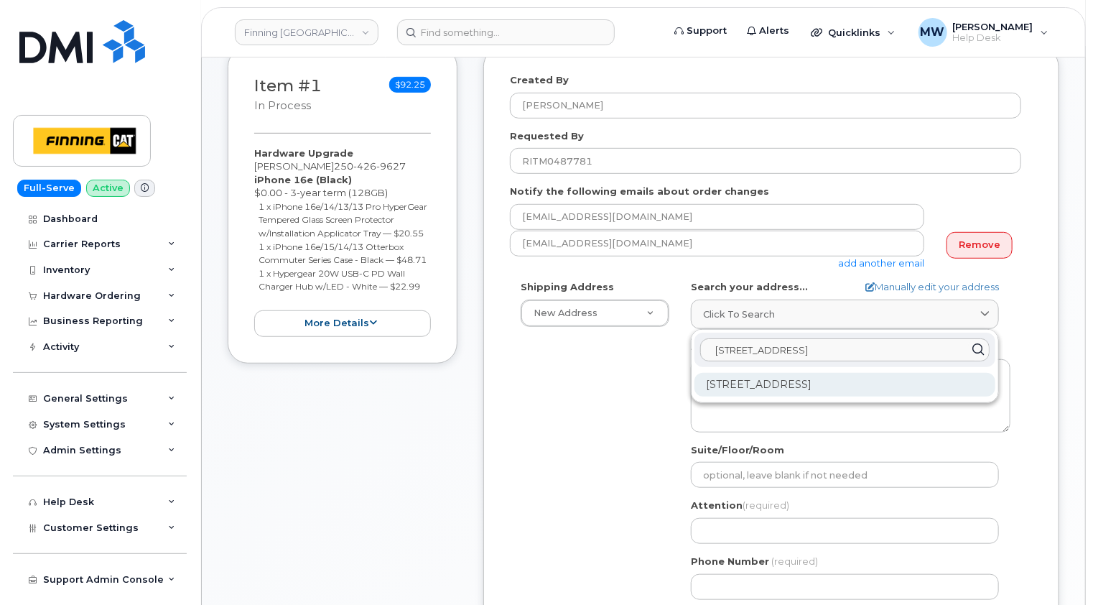
type input "[STREET_ADDRESS]"
click at [779, 373] on div "[STREET_ADDRESS]" at bounding box center [845, 385] width 301 height 24
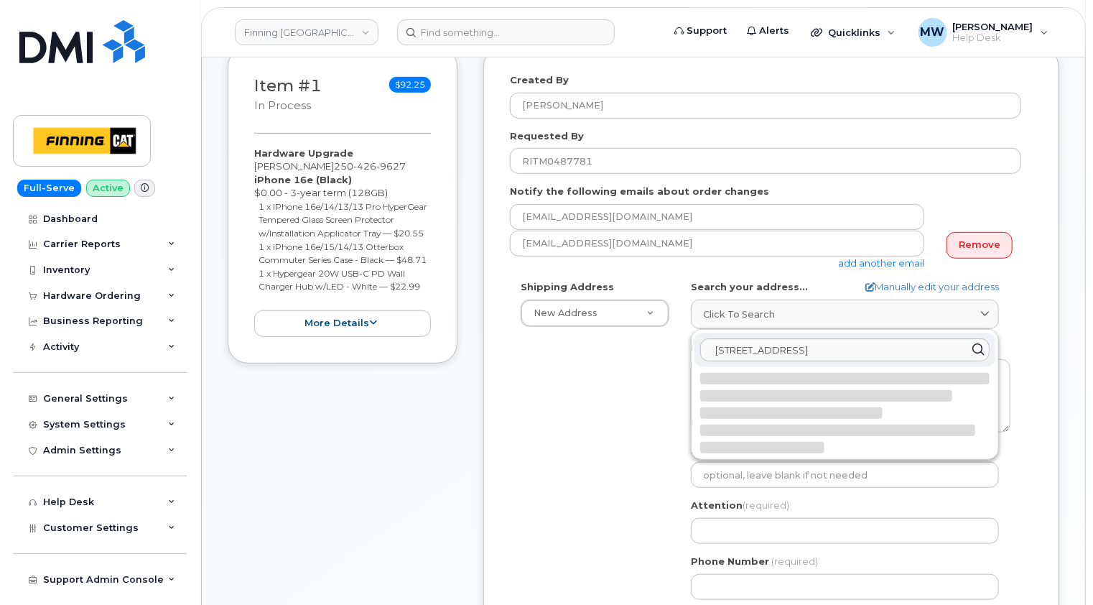
select select
type textarea "[STREET_ADDRESS]"
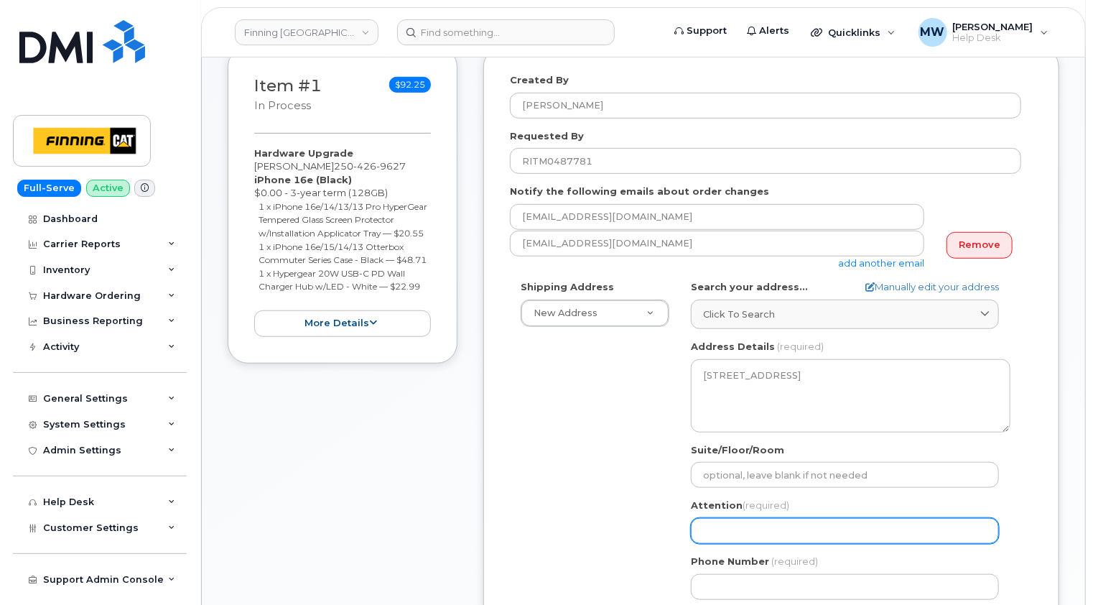
click at [751, 518] on input "Attention (required)" at bounding box center [845, 531] width 308 height 26
paste input "[PERSON_NAME]"
select select
type input "[PERSON_NAME]"
drag, startPoint x: 1054, startPoint y: 481, endPoint x: 955, endPoint y: 488, distance: 99.4
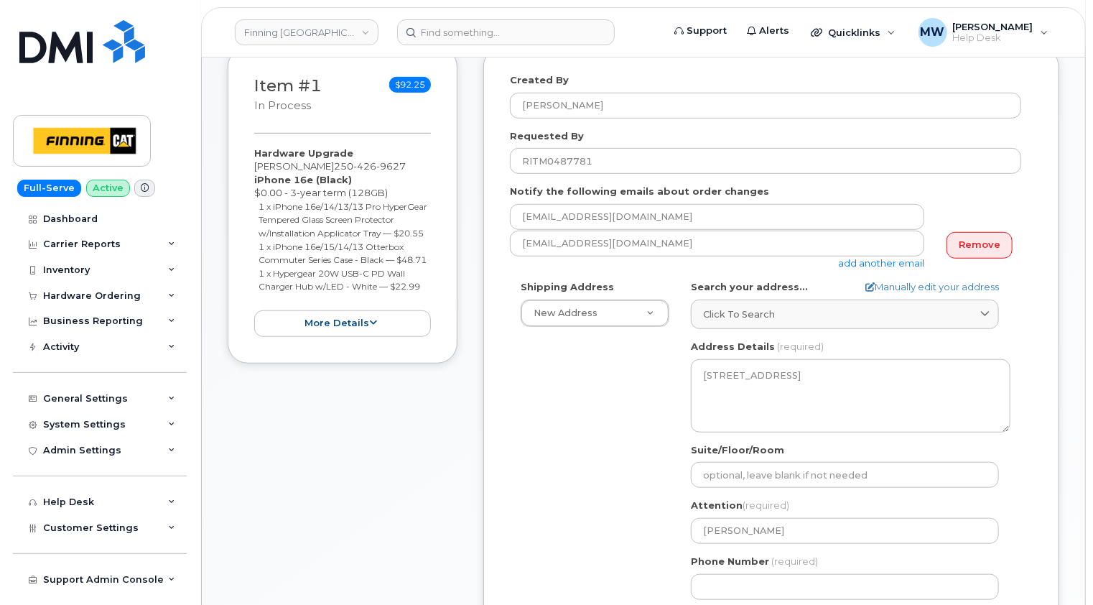
click at [1053, 481] on div "Created By [PERSON_NAME] Requested By RITM0487781 Notify the following emails a…" at bounding box center [771, 399] width 576 height 704
drag, startPoint x: 1052, startPoint y: 378, endPoint x: 1041, endPoint y: 381, distance: 10.7
click at [1052, 378] on div "Created By [PERSON_NAME] Requested By RITM0487781 Notify the following emails a…" at bounding box center [771, 399] width 576 height 704
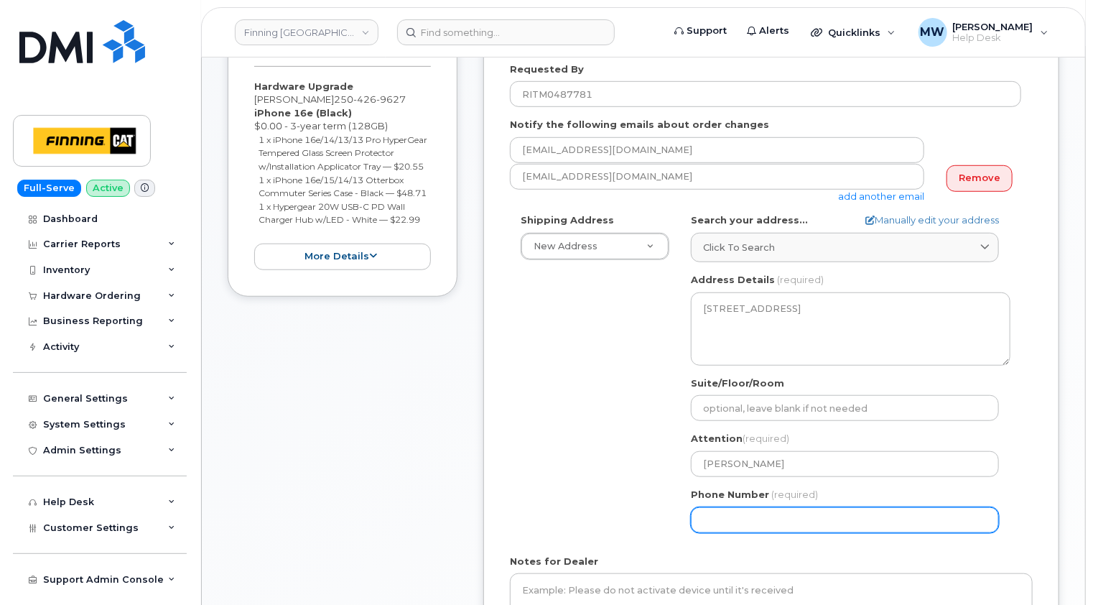
scroll to position [503, 0]
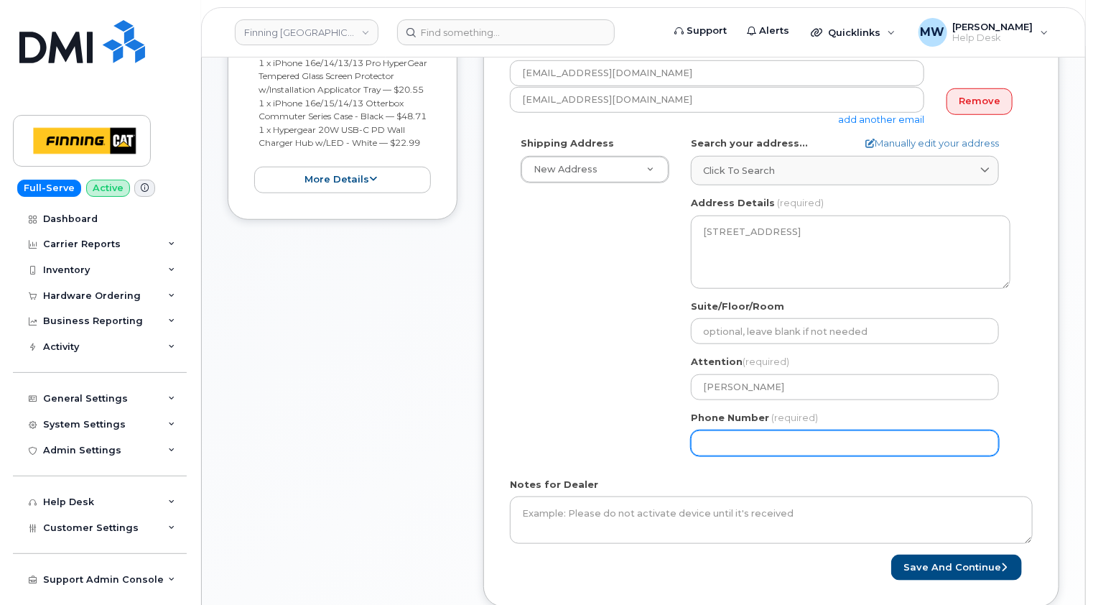
click at [799, 430] on input "Phone Number" at bounding box center [845, 443] width 308 height 26
paste input "2504269627"
select select
type input "2504269627"
click at [1037, 447] on div "Created By [PERSON_NAME] Requested By RITM0487781 Notify the following emails a…" at bounding box center [771, 255] width 576 height 704
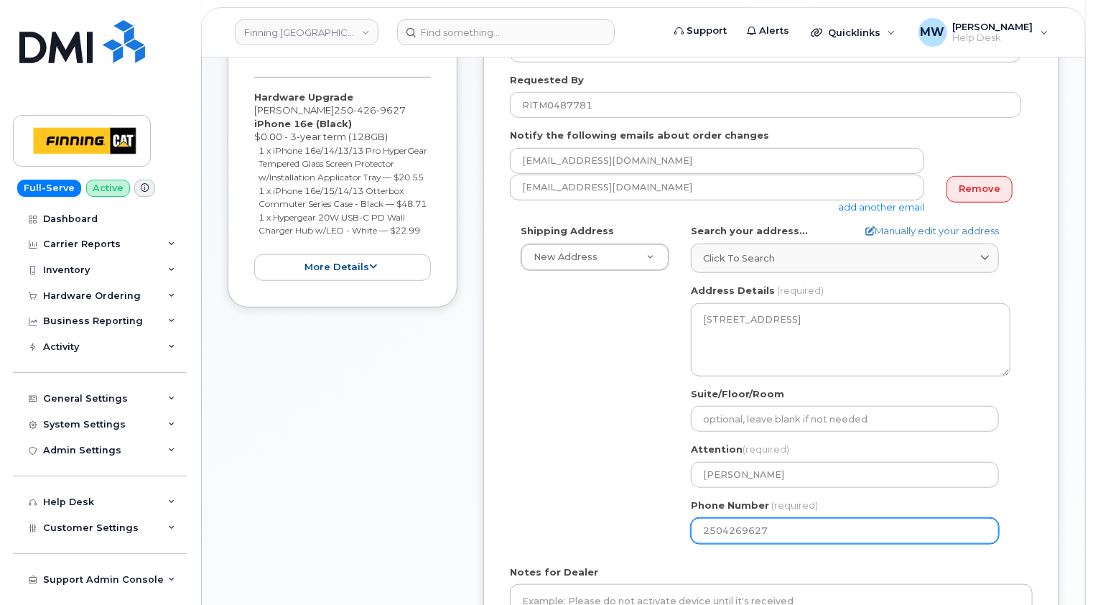
scroll to position [359, 0]
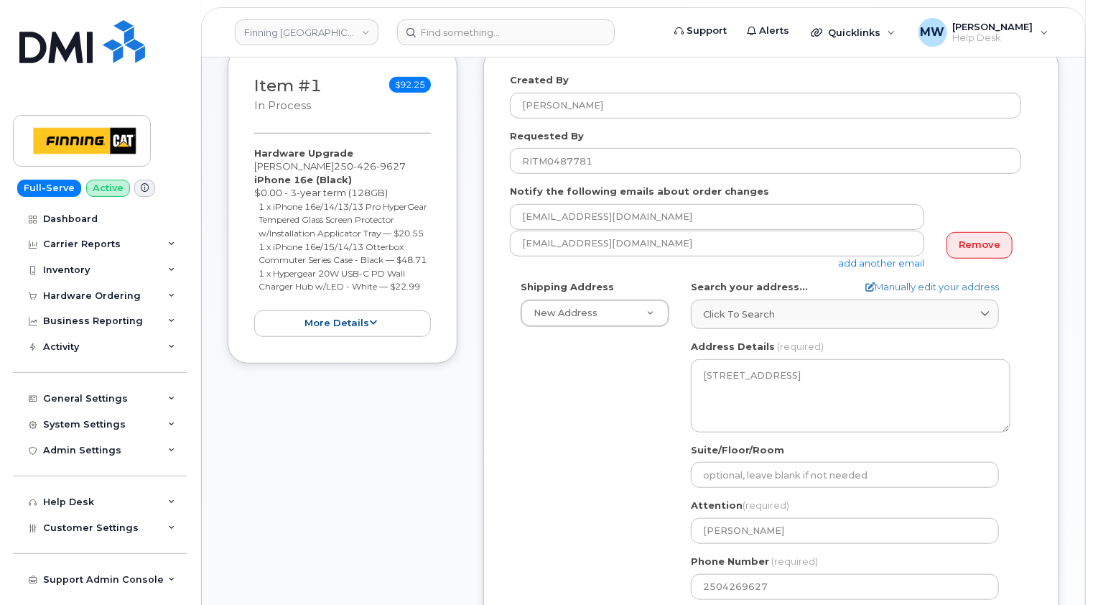
drag, startPoint x: 441, startPoint y: 300, endPoint x: 240, endPoint y: 171, distance: 238.7
click at [240, 171] on div "Item #1 in process $92.25 Hardware Upgrade [PERSON_NAME] [PHONE_NUMBER] iPhone …" at bounding box center [343, 205] width 230 height 317
copy div "iPhone 16e (Black) $0.00 - 3-year term (128GB) 1 x iPhone 16e/14/13/13 Pro Hype…"
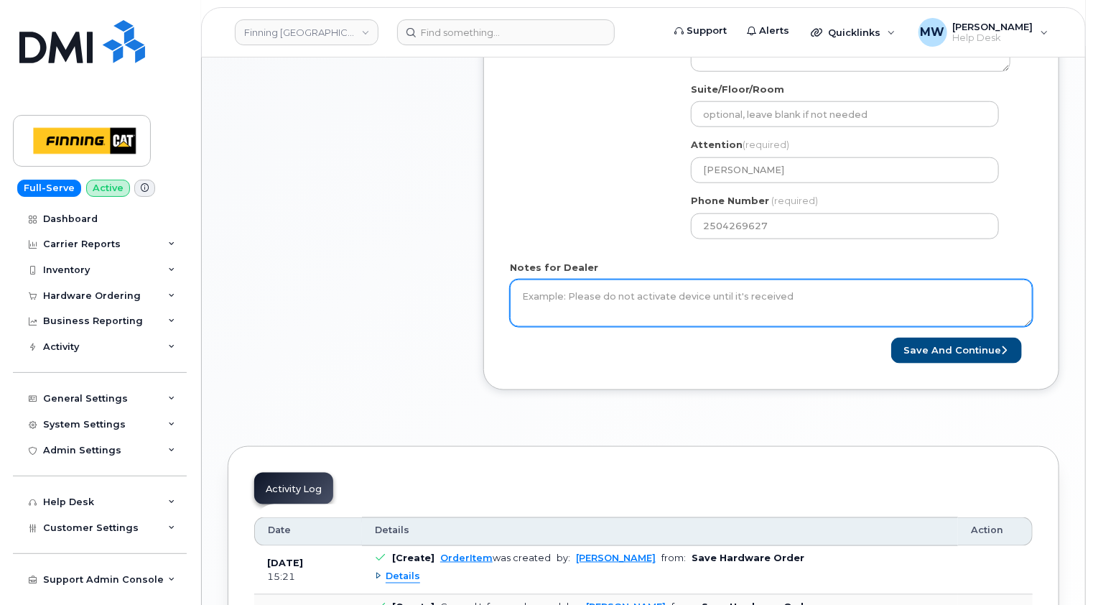
scroll to position [790, 0]
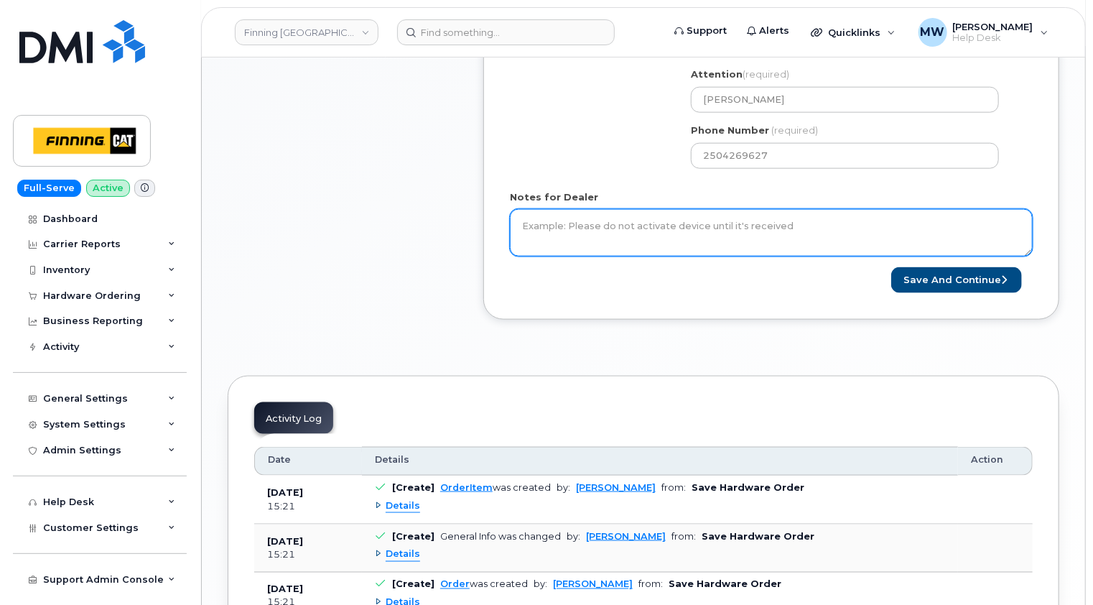
click at [642, 209] on textarea "Notes for Dealer" at bounding box center [771, 232] width 523 height 47
paste textarea "iPhone 16e (Black) $0.00 - 3-year term (128GB) 1 x iPhone 16e/14/13/13 Pro Hype…"
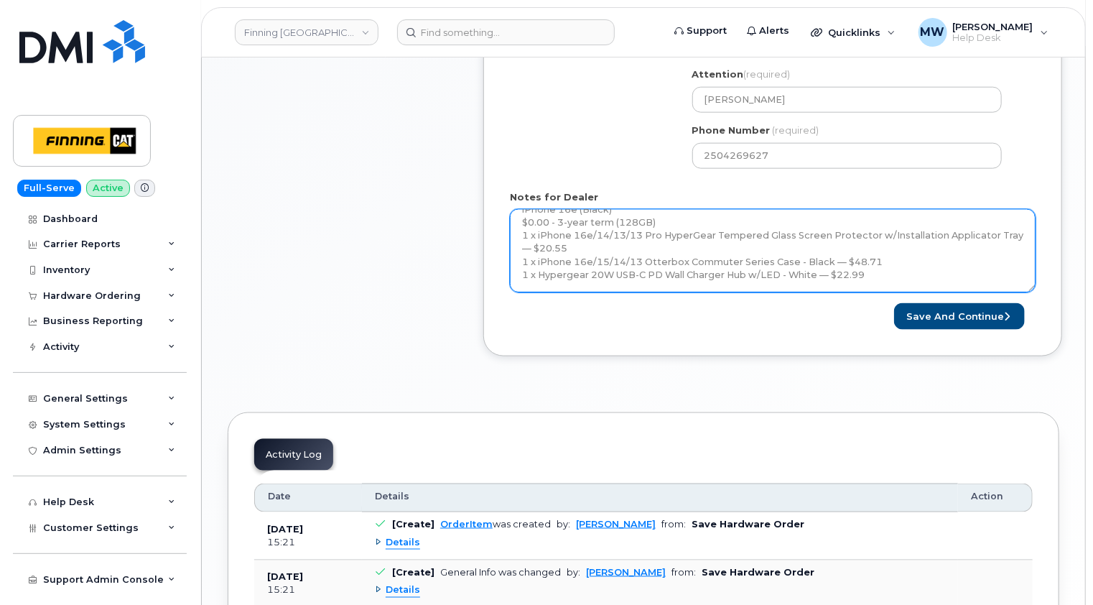
scroll to position [0, 0]
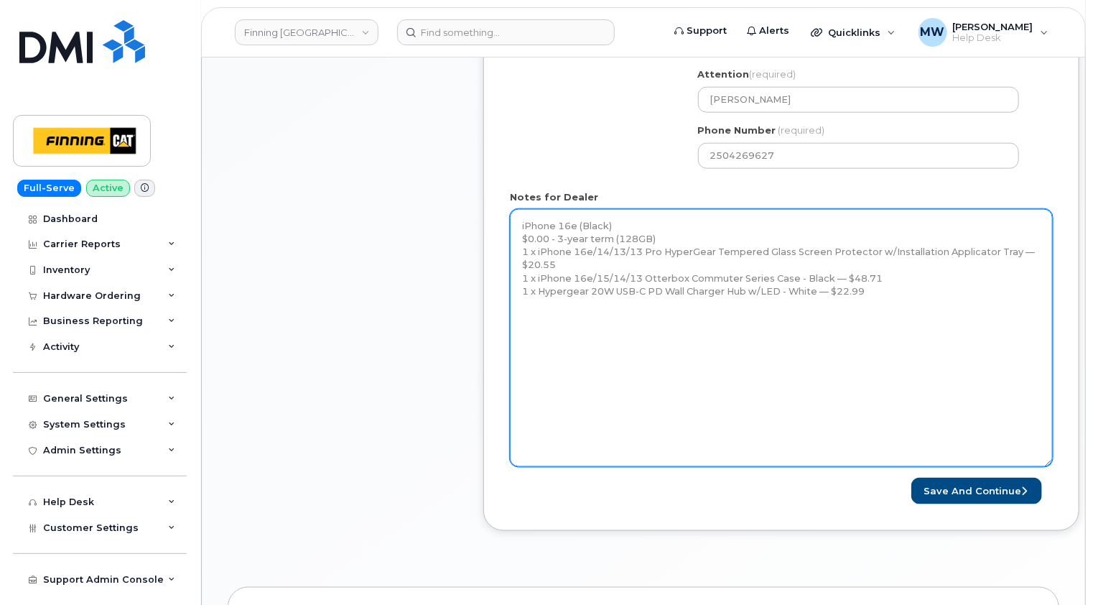
drag, startPoint x: 1031, startPoint y: 239, endPoint x: 1050, endPoint y: 464, distance: 225.7
click at [1051, 465] on textarea "iPhone 16e (Black) $0.00 - 3-year term (128GB) 1 x iPhone 16e/14/13/13 Pro Hype…" at bounding box center [781, 338] width 543 height 258
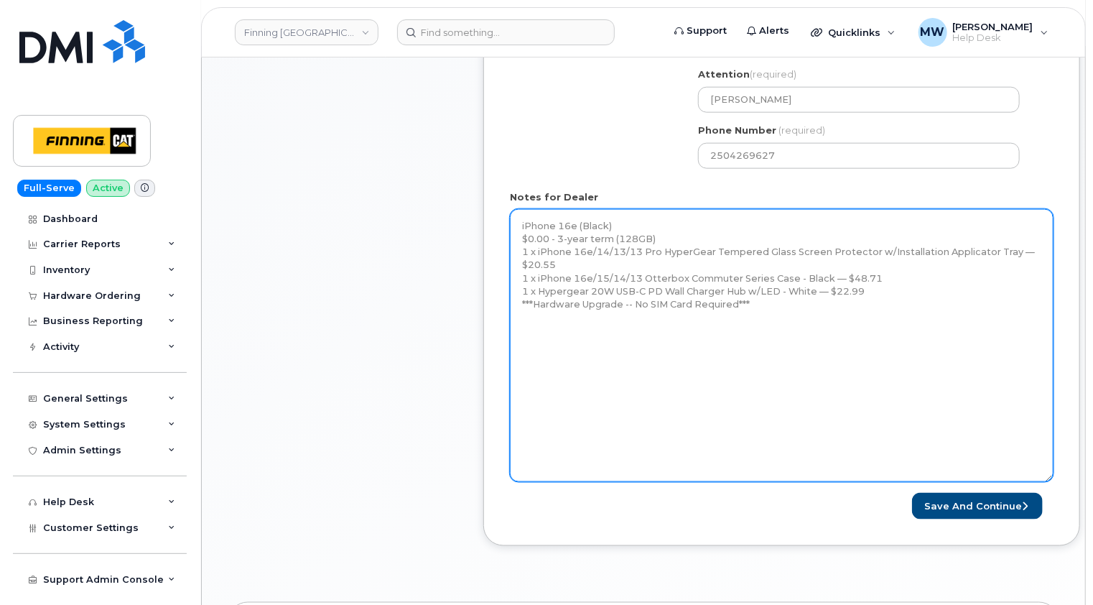
click at [522, 209] on textarea "iPhone 16e (Black) $0.00 - 3-year term (128GB) 1 x iPhone 16e/14/13/13 Pro Hype…" at bounding box center [782, 345] width 544 height 273
click at [529, 210] on textarea "iPhone 16e (Black) $0.00 - 3-year term (128GB) 1 x iPhone 16e/14/13/13 Pro Hype…" at bounding box center [782, 345] width 544 height 273
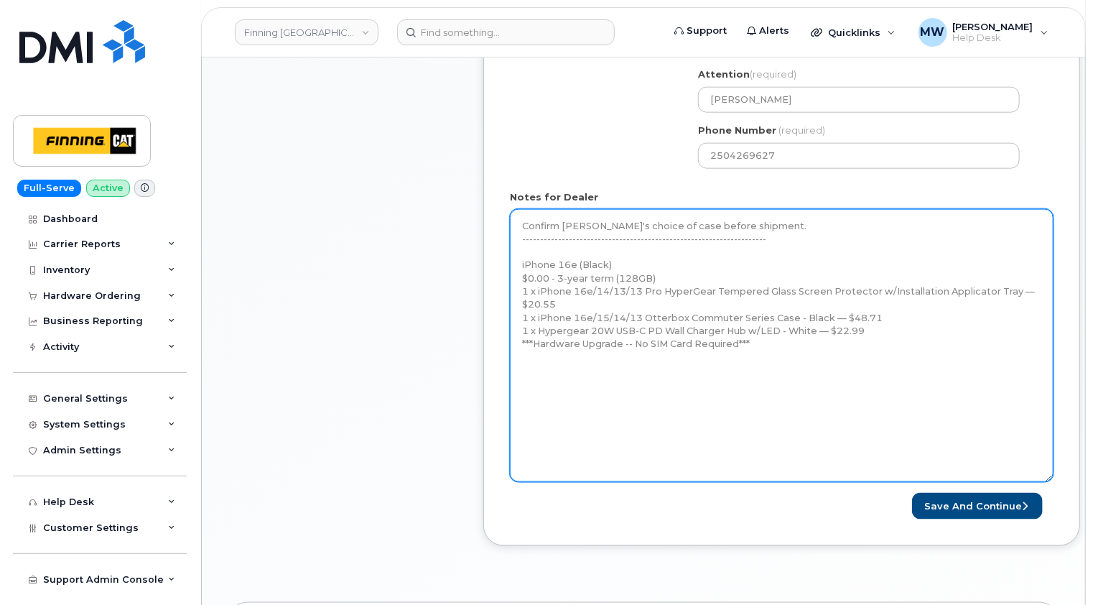
click at [771, 326] on textarea "Confirm [PERSON_NAME]'s choice of case before shipment. -----------------------…" at bounding box center [782, 345] width 544 height 273
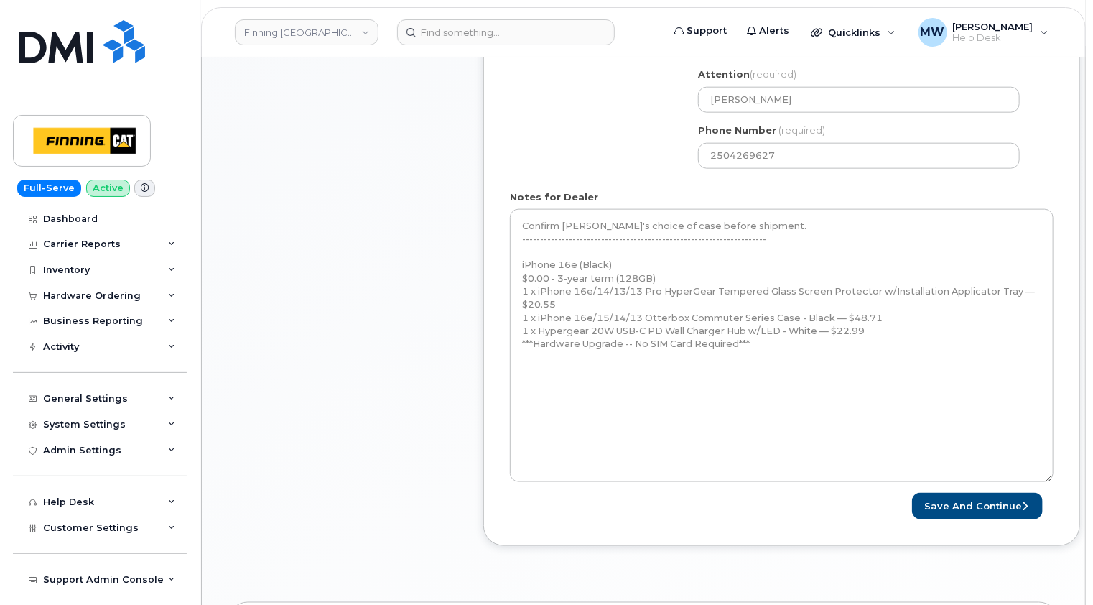
click at [385, 311] on div "Item #1 in process $92.25 Hardware Upgrade [PERSON_NAME] [PHONE_NUMBER] iPhone …" at bounding box center [343, 92] width 230 height 952
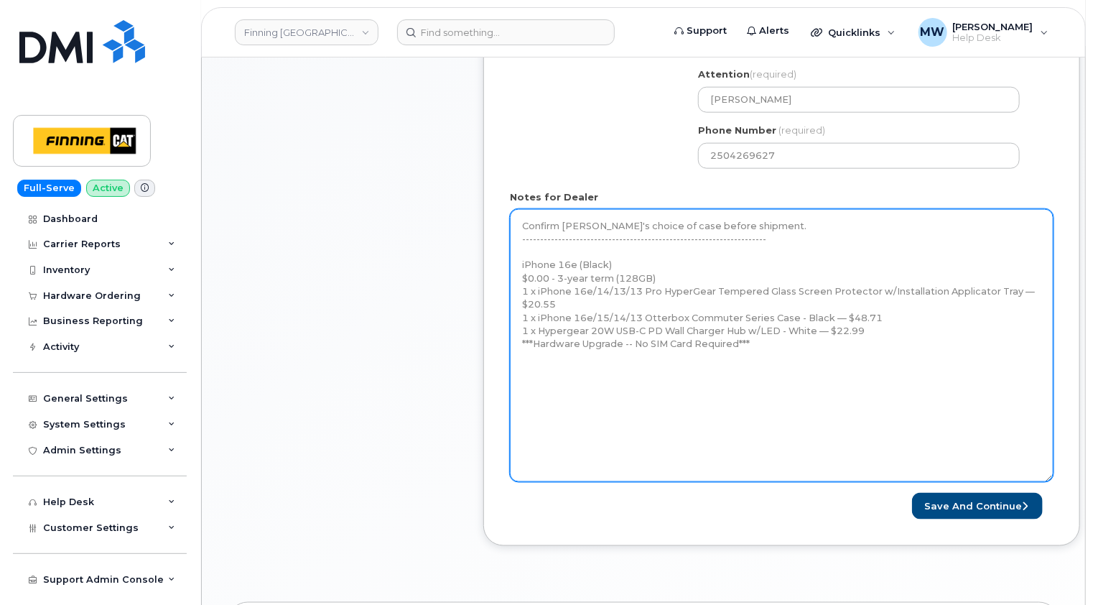
click at [538, 345] on textarea "Confirm [PERSON_NAME]'s choice of case before shipment. -----------------------…" at bounding box center [782, 345] width 544 height 273
click at [552, 358] on textarea "Confirm [PERSON_NAME]'s choice of case before shipment. -----------------------…" at bounding box center [782, 345] width 544 height 273
paste textarea "Order #TL60024069"
click at [521, 357] on textarea "Confirm [PERSON_NAME]'s choice of case before shipment. -----------------------…" at bounding box center [782, 345] width 544 height 273
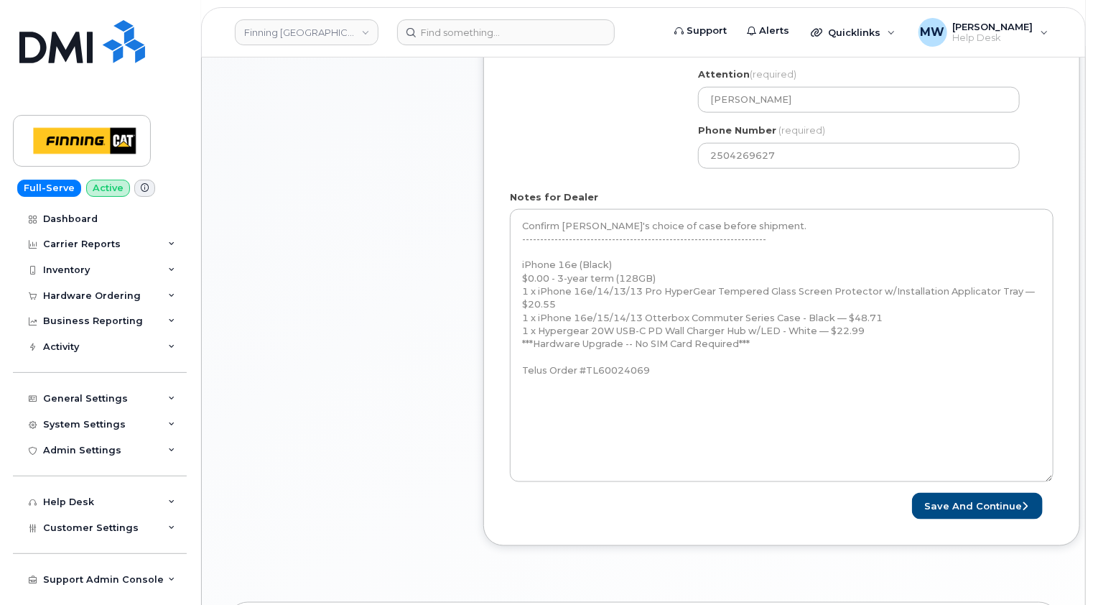
drag, startPoint x: 416, startPoint y: 366, endPoint x: 425, endPoint y: 366, distance: 9.3
click at [416, 366] on div "Item #1 in process $92.25 Hardware Upgrade [PERSON_NAME] [PHONE_NUMBER] iPhone …" at bounding box center [343, 92] width 230 height 952
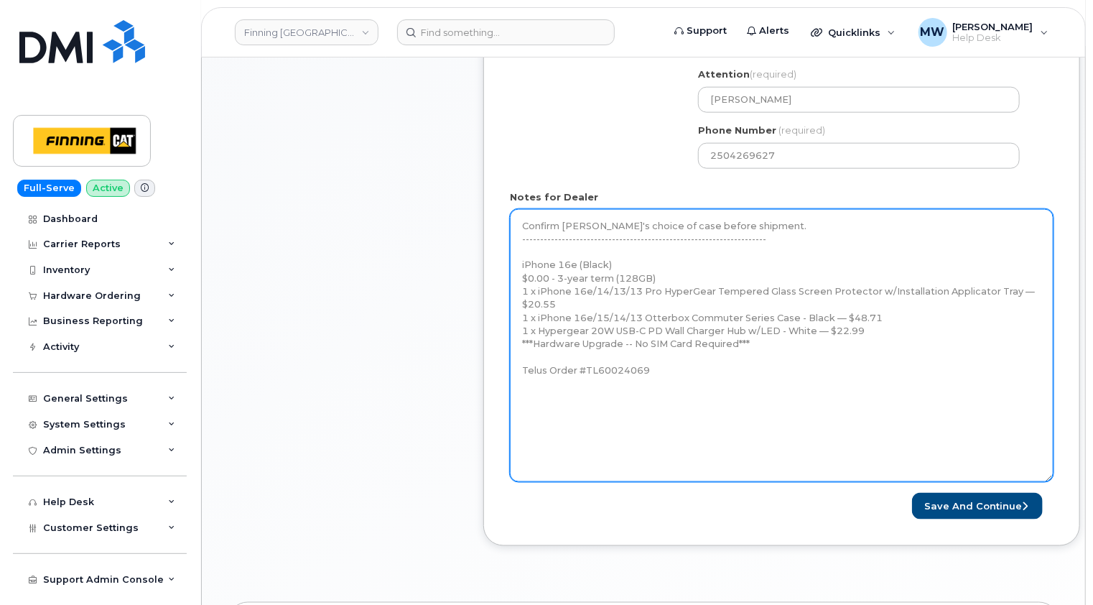
click at [697, 392] on textarea "Confirm [PERSON_NAME]'s choice of case before shipment. -----------------------…" at bounding box center [782, 345] width 544 height 273
click at [654, 347] on textarea "Confirm [PERSON_NAME]'s choice of case before shipment. -----------------------…" at bounding box center [782, 345] width 544 height 273
click at [653, 359] on textarea "Confirm [PERSON_NAME]'s choice of case before shipment. -----------------------…" at bounding box center [782, 345] width 544 height 273
type textarea "Confirm [PERSON_NAME]'s choice of case before shipment. -----------------------…"
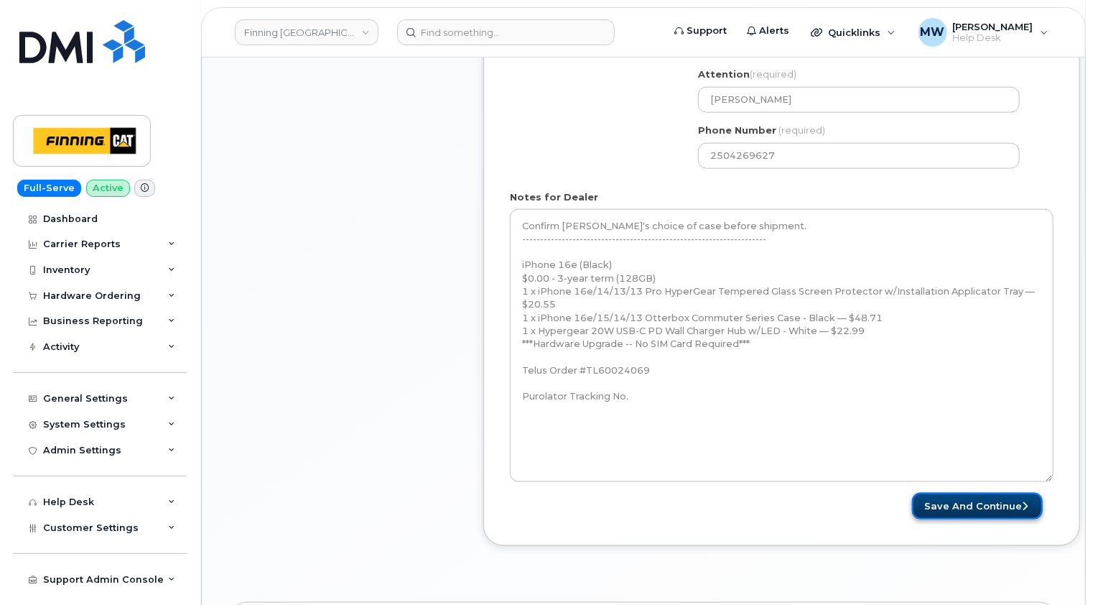
click at [992, 493] on button "Save and Continue" at bounding box center [977, 506] width 131 height 27
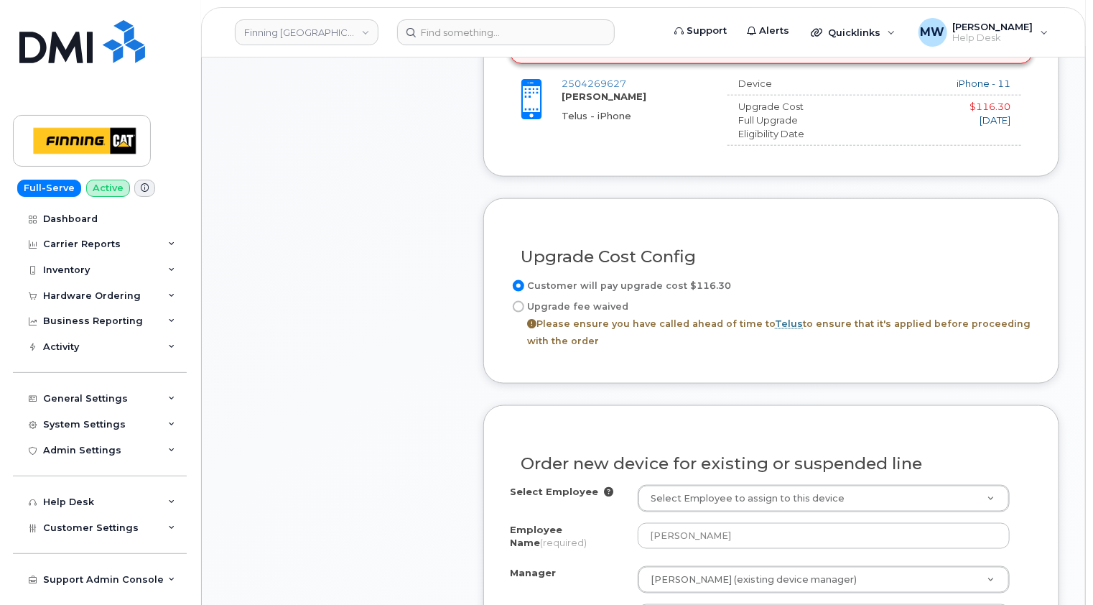
scroll to position [790, 0]
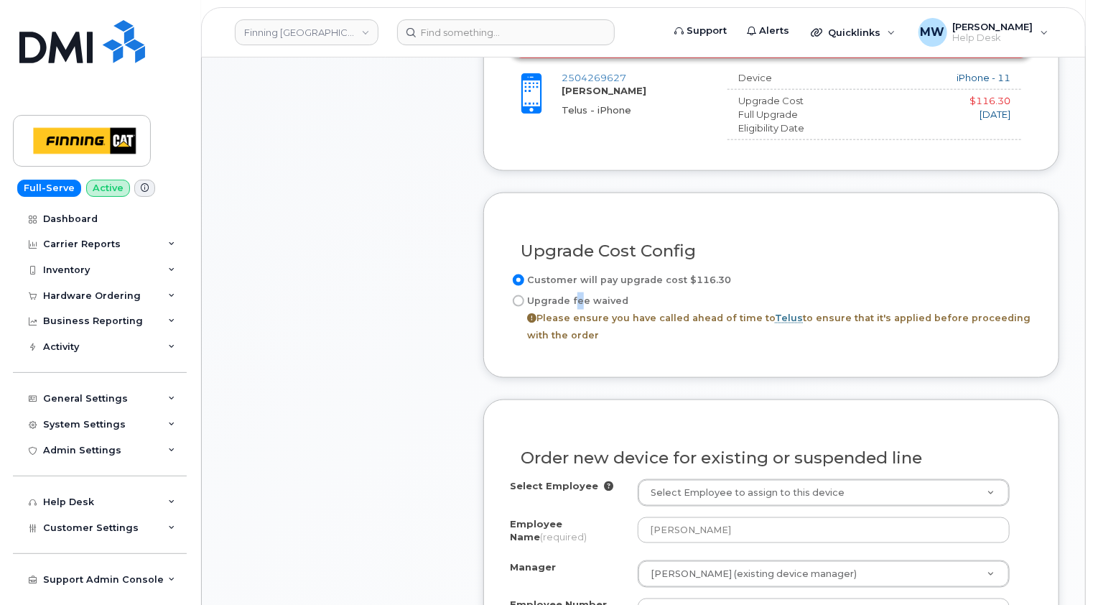
click at [572, 292] on label "Upgrade fee waived Please ensure you have called ahead of time to Telus to ensu…" at bounding box center [771, 318] width 523 height 52
click at [520, 295] on input "Upgrade fee waived Please ensure you have called ahead of time to Telus to ensu…" at bounding box center [518, 300] width 11 height 11
radio input "true"
click at [1054, 237] on div "Upgrade Cost Config Customer will pay upgrade cost $116.30 Upgrade fee waived P…" at bounding box center [771, 284] width 576 height 185
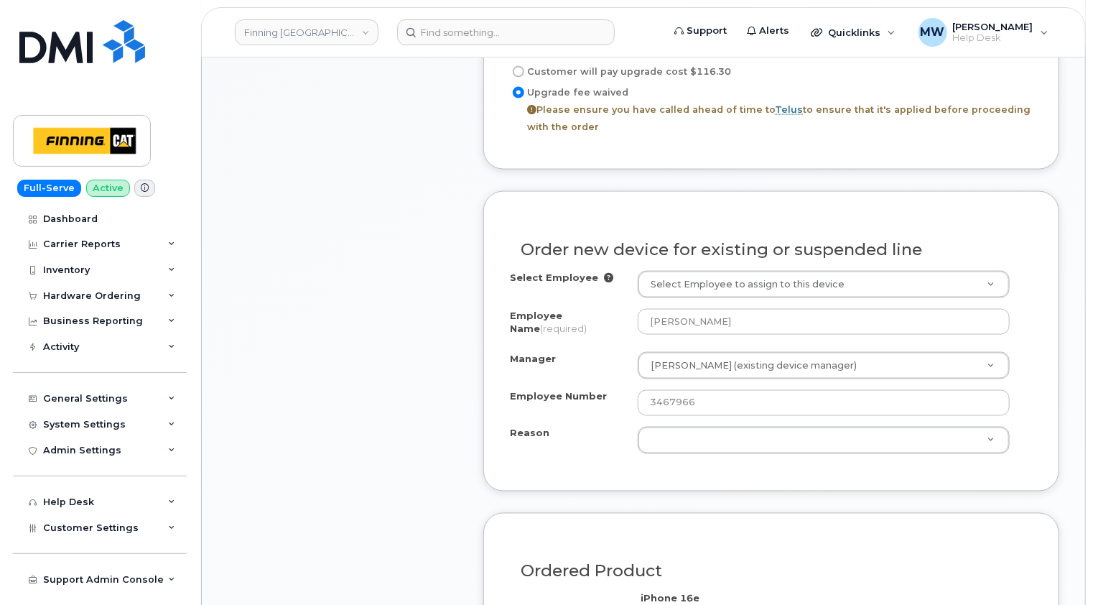
scroll to position [1006, 0]
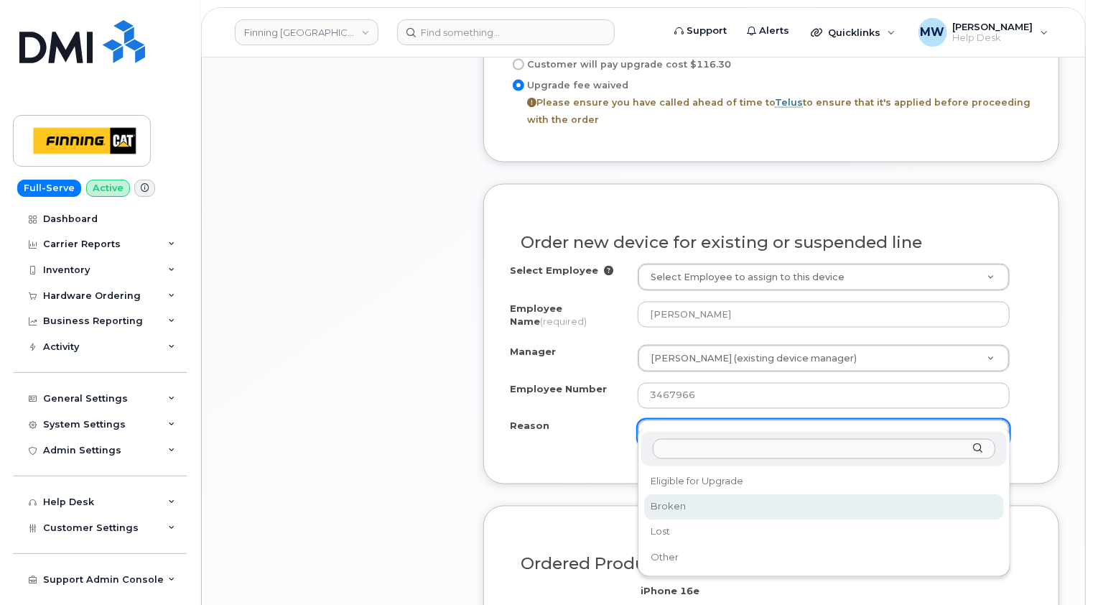
select select "broken"
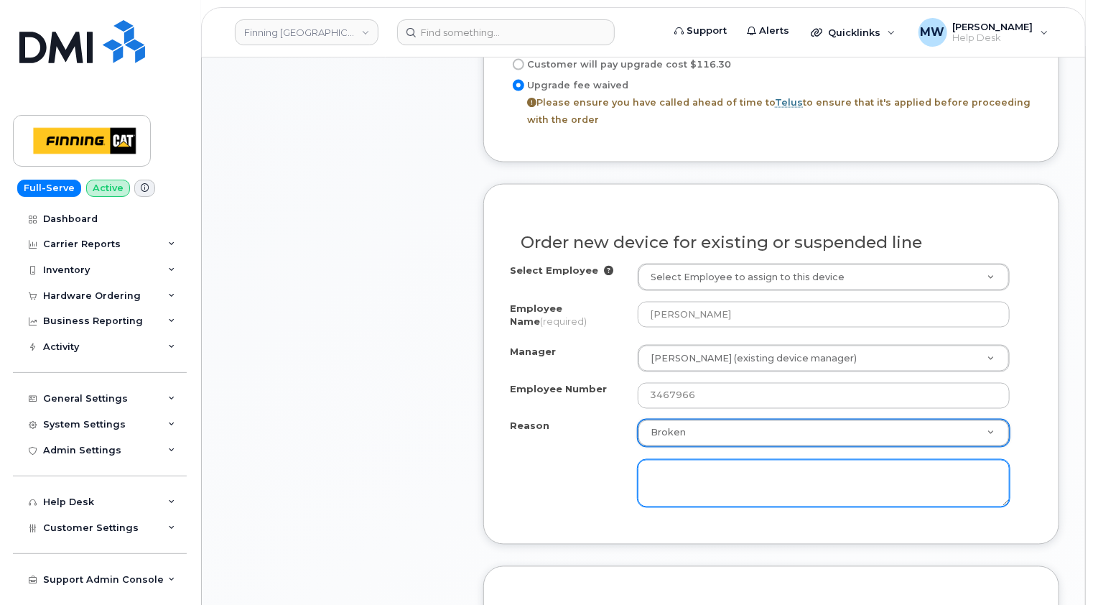
click at [701, 465] on textarea at bounding box center [824, 483] width 372 height 47
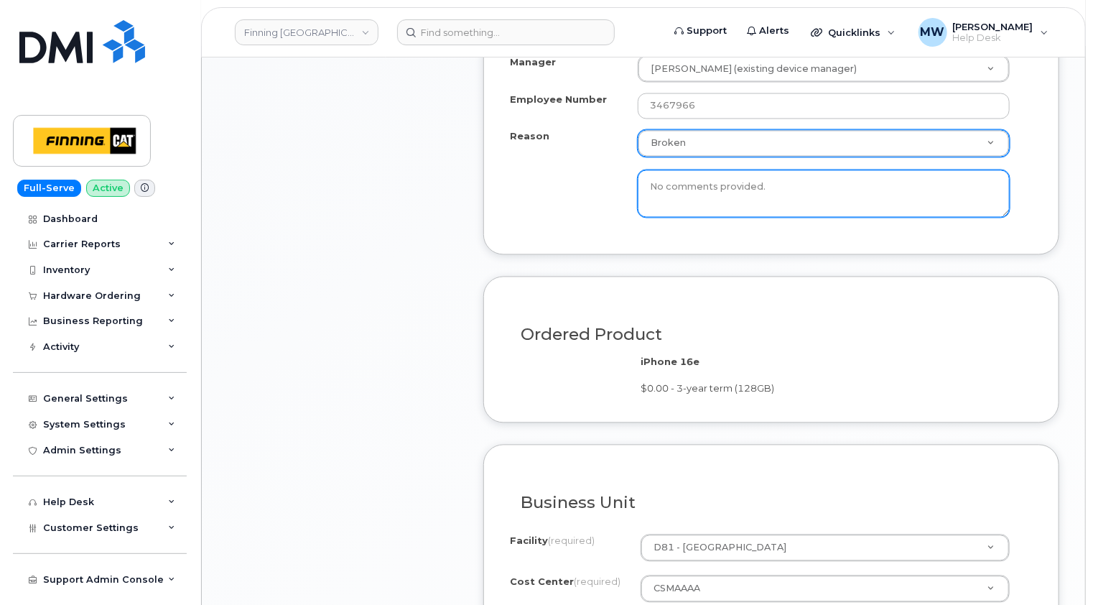
scroll to position [1437, 0]
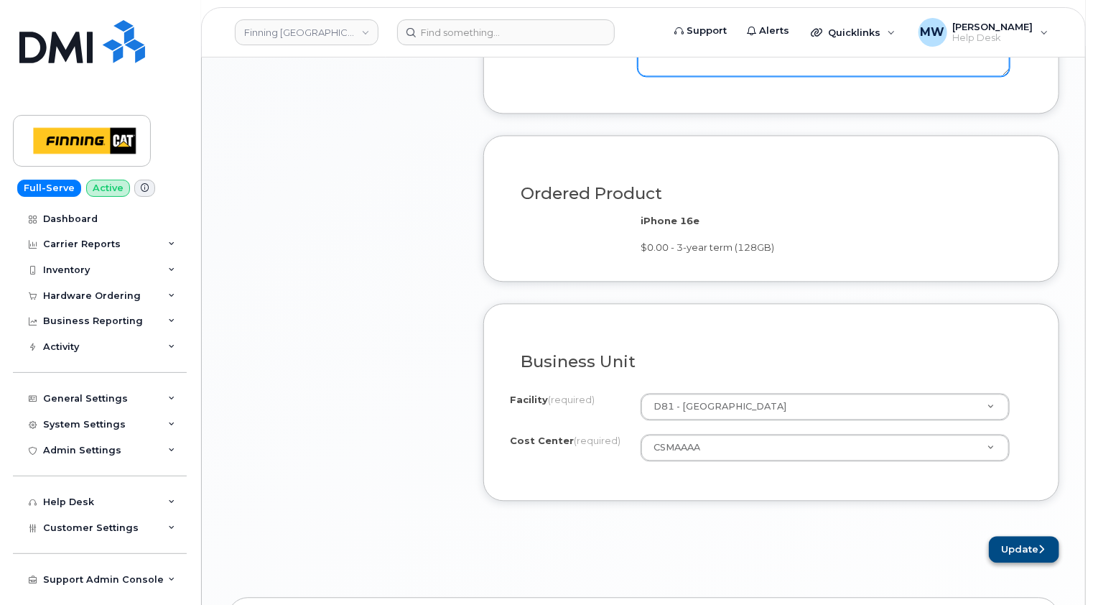
type textarea "No comments provided."
click at [1036, 536] on button "Update" at bounding box center [1024, 549] width 70 height 27
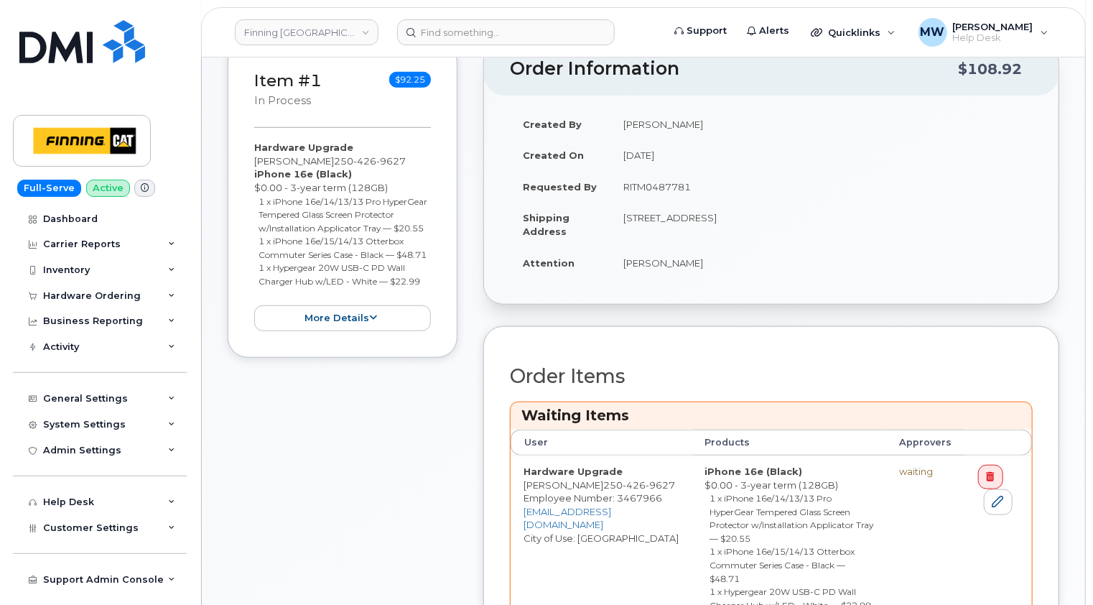
scroll to position [575, 0]
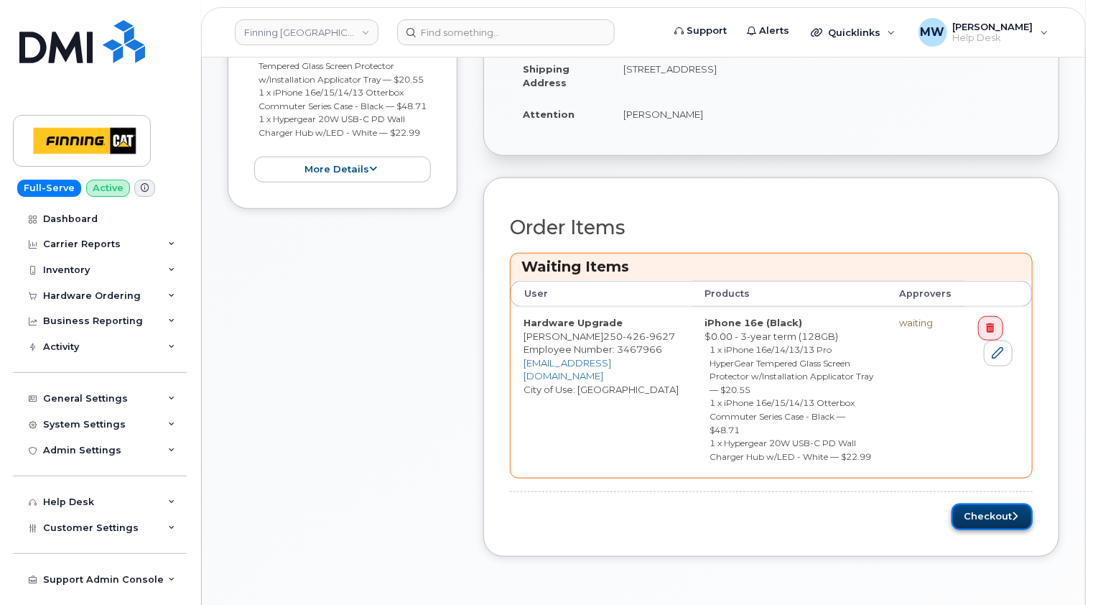
click at [993, 504] on button "Checkout" at bounding box center [992, 517] width 81 height 27
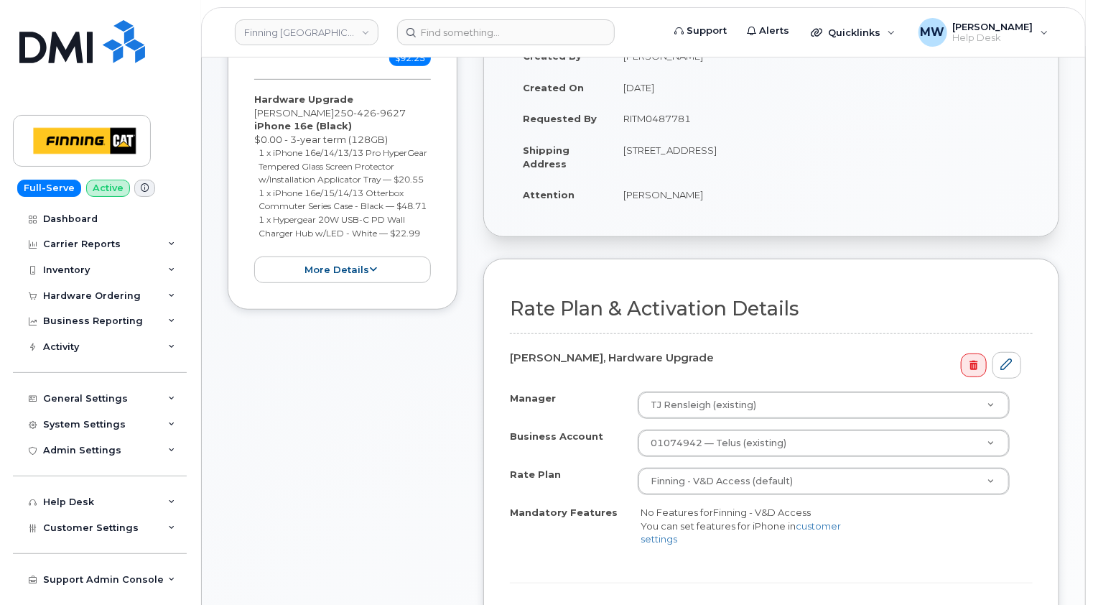
scroll to position [503, 0]
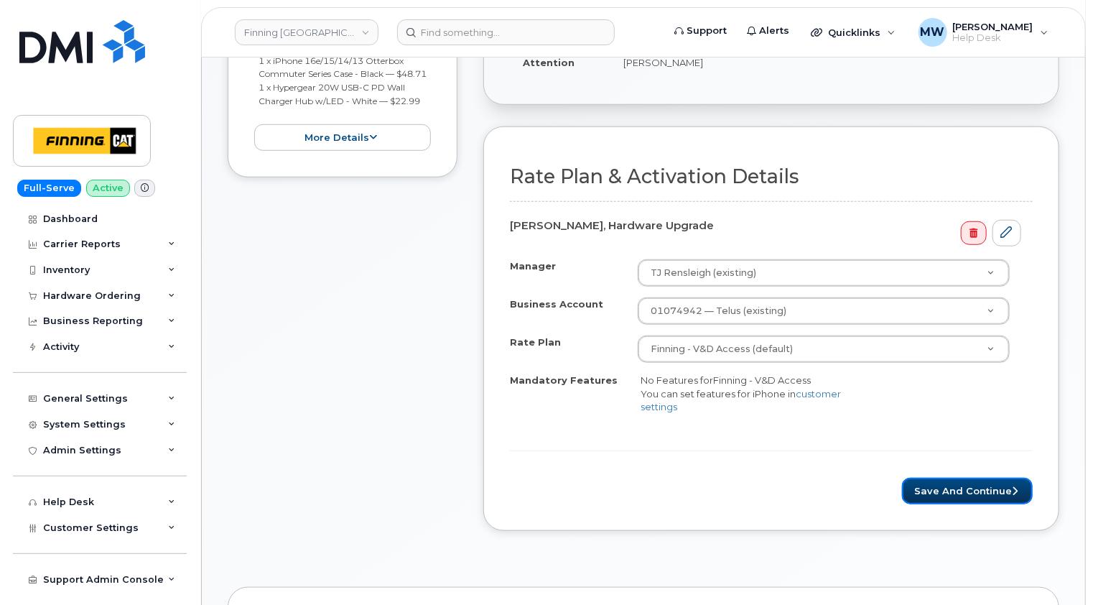
drag, startPoint x: 978, startPoint y: 475, endPoint x: 763, endPoint y: 440, distance: 217.7
click at [978, 478] on button "Save and Continue" at bounding box center [967, 491] width 131 height 27
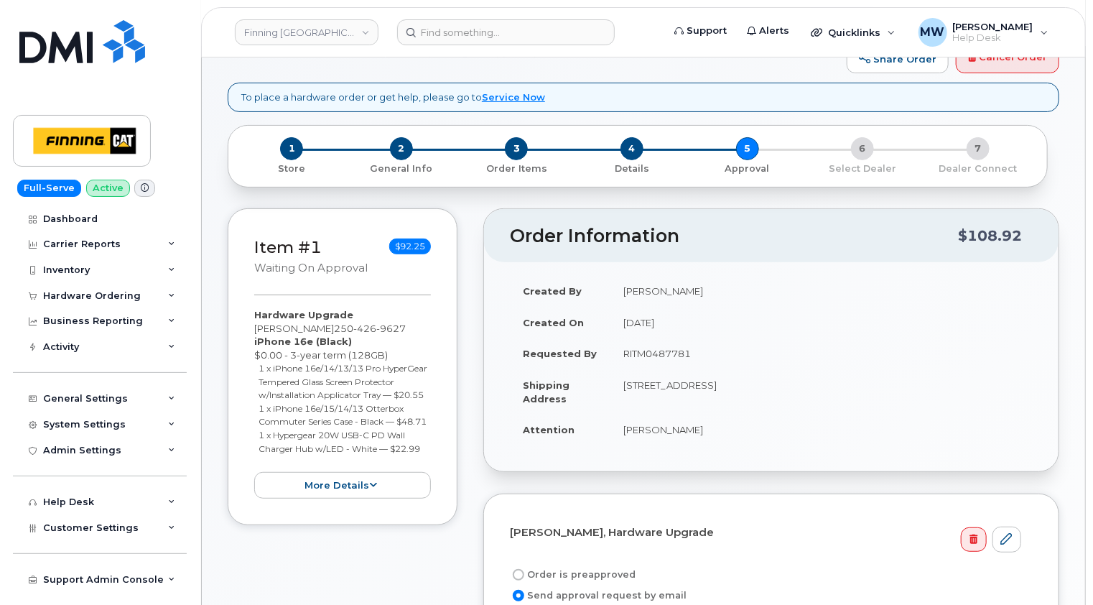
scroll to position [359, 0]
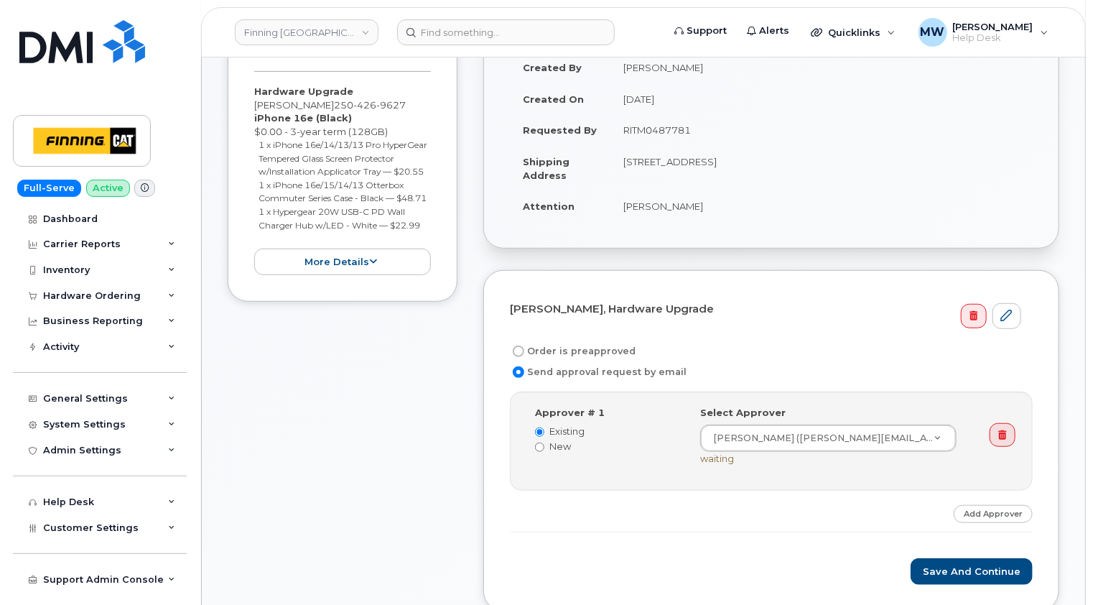
click at [603, 343] on label "Order is preapproved" at bounding box center [573, 351] width 126 height 17
click at [524, 345] on input "Order is preapproved" at bounding box center [518, 350] width 11 height 11
radio input "true"
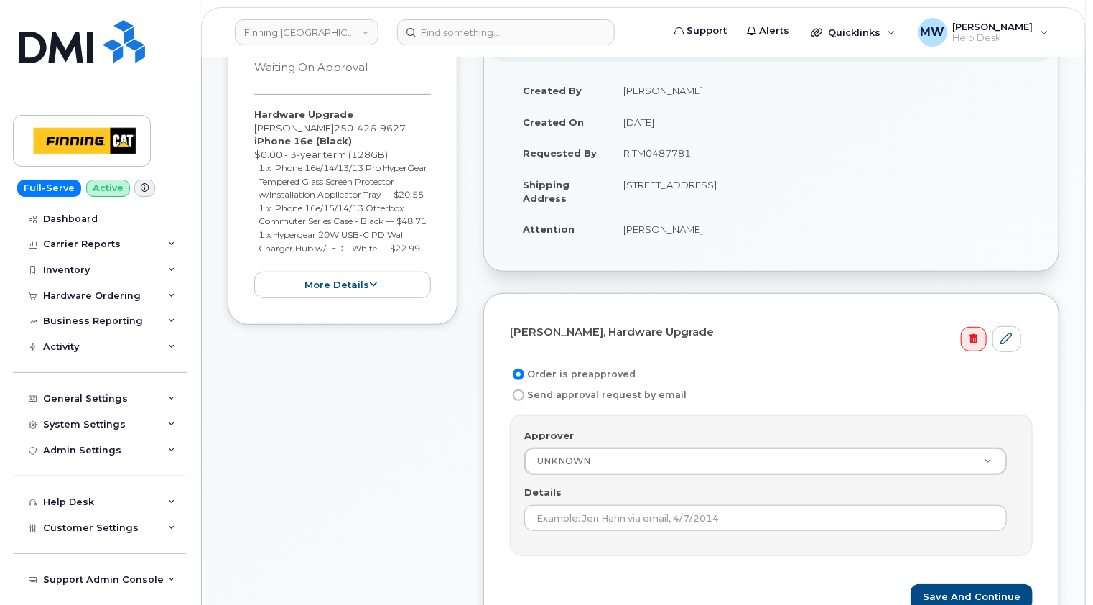
scroll to position [215, 0]
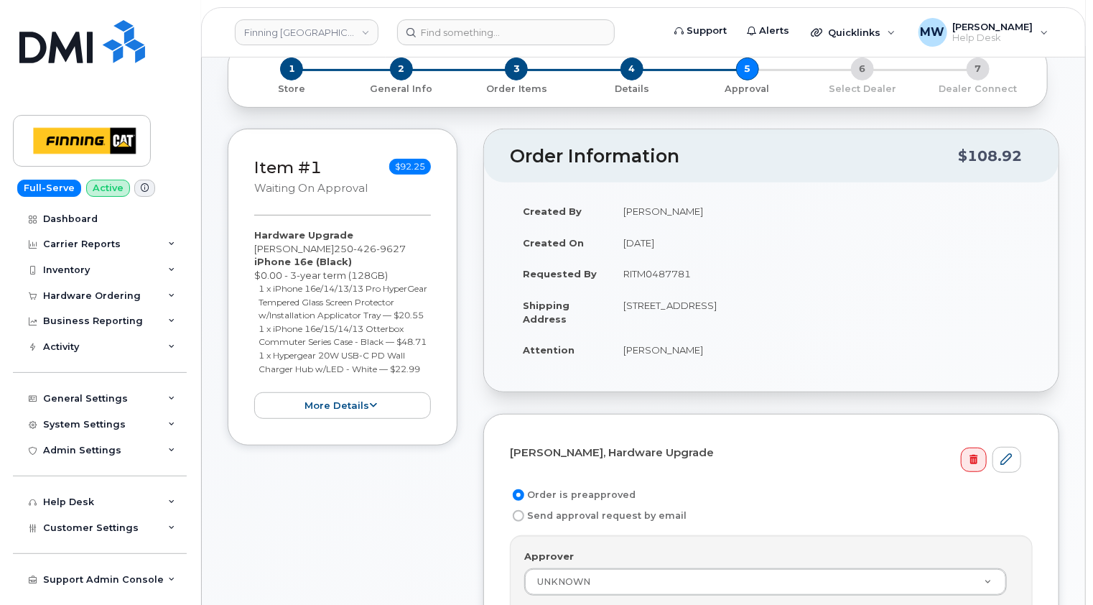
click at [665, 258] on td "RITM0487781" at bounding box center [822, 274] width 422 height 32
copy td "RITM0487781"
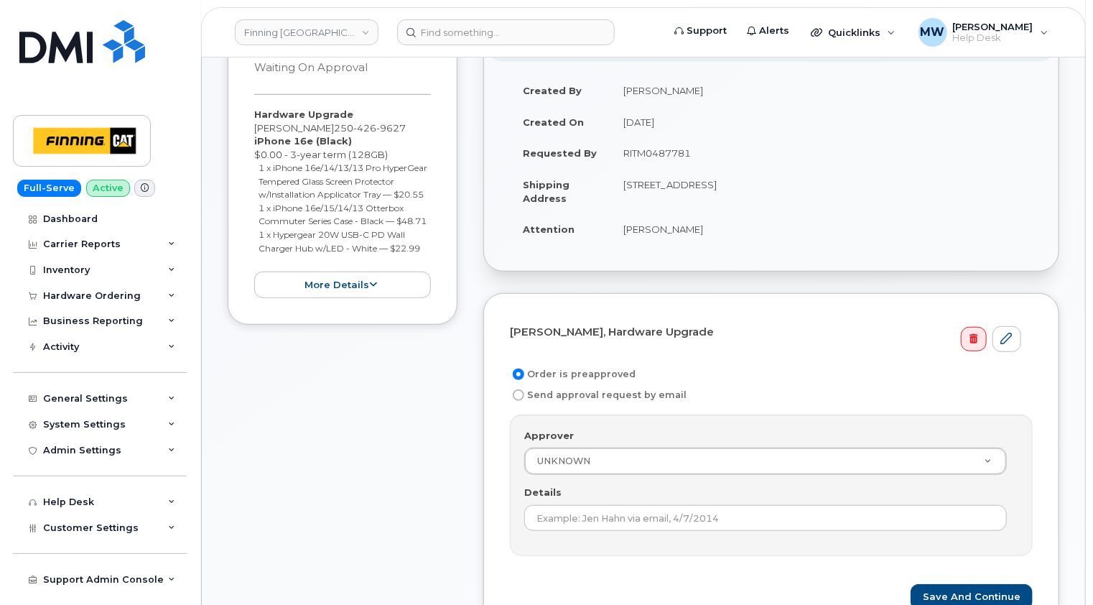
scroll to position [503, 0]
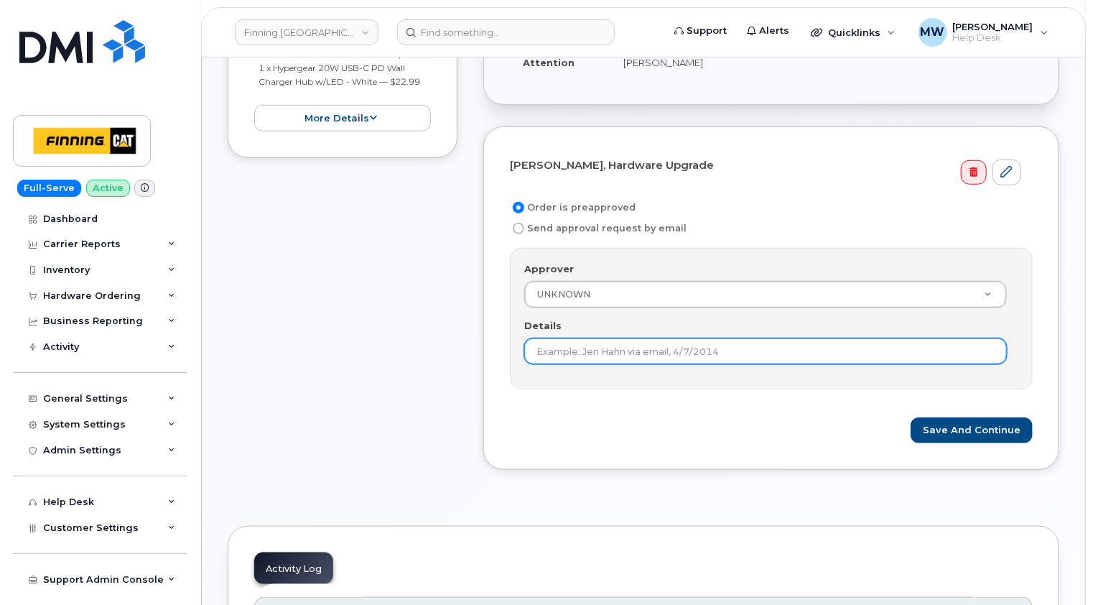
click at [655, 338] on input "Details" at bounding box center [765, 351] width 483 height 26
paste input "RITM0487781"
type input "RITM0487781"
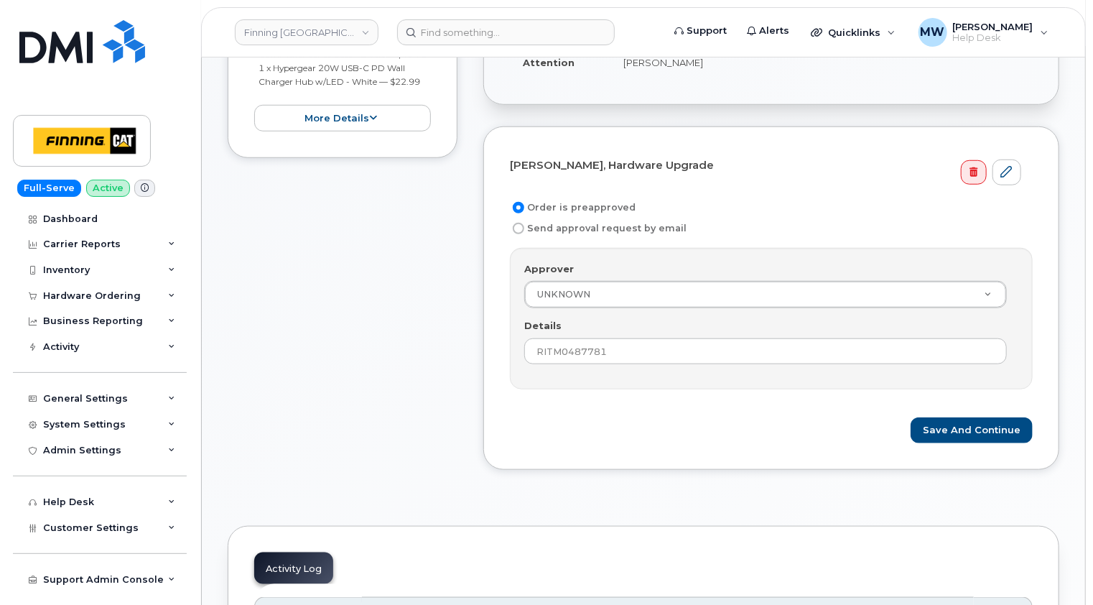
click at [697, 381] on form "[PERSON_NAME], Hardware Upgrade Order is preapproved Send approval request by e…" at bounding box center [771, 298] width 523 height 291
click at [996, 417] on button "Save and Continue" at bounding box center [972, 430] width 122 height 27
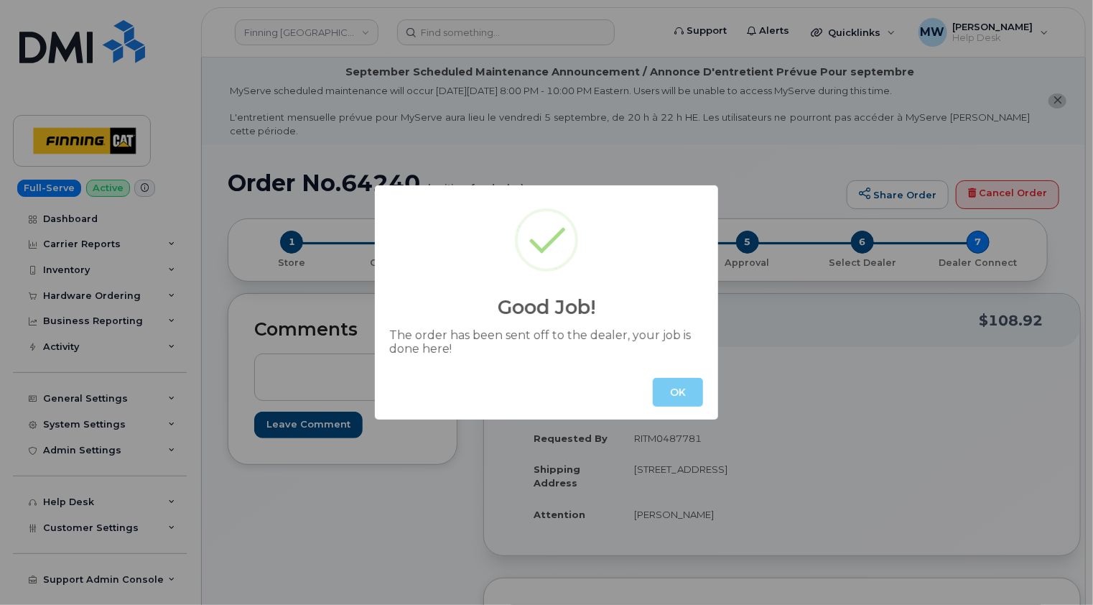
click at [672, 389] on button "OK" at bounding box center [678, 392] width 50 height 29
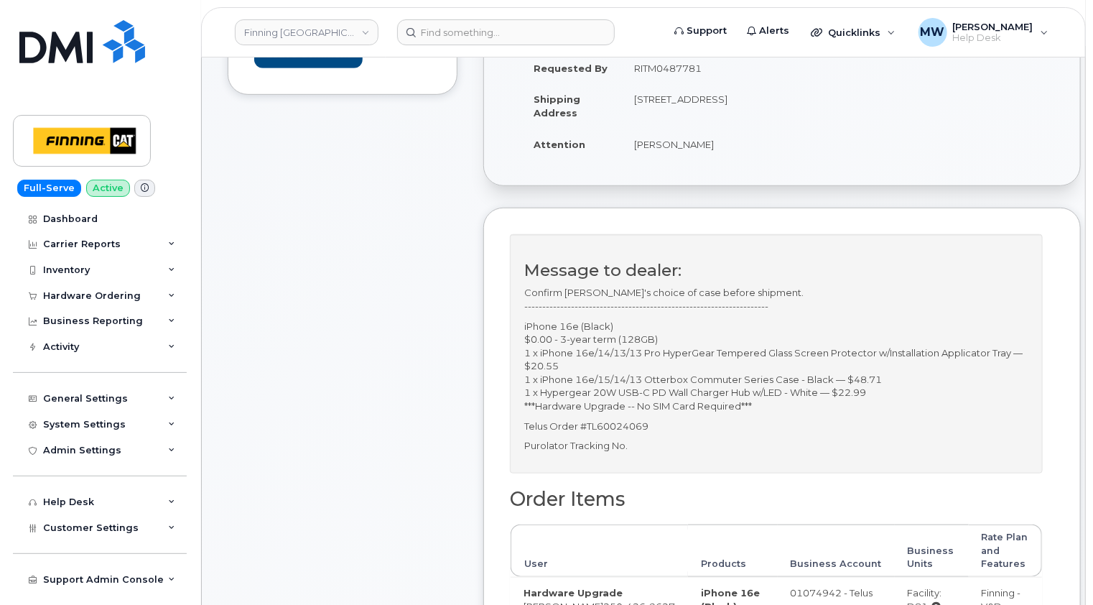
scroll to position [287, 0]
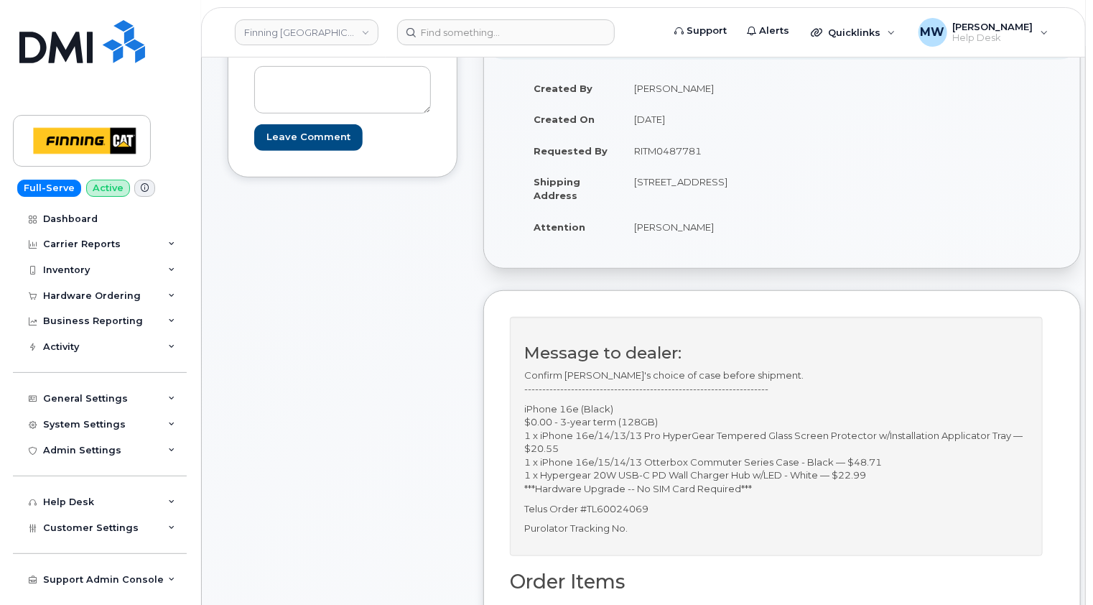
drag, startPoint x: 651, startPoint y: 192, endPoint x: 716, endPoint y: 177, distance: 66.4
click at [716, 177] on td "[STREET_ADDRESS]" at bounding box center [696, 188] width 150 height 45
copy td "V1C 3S2"
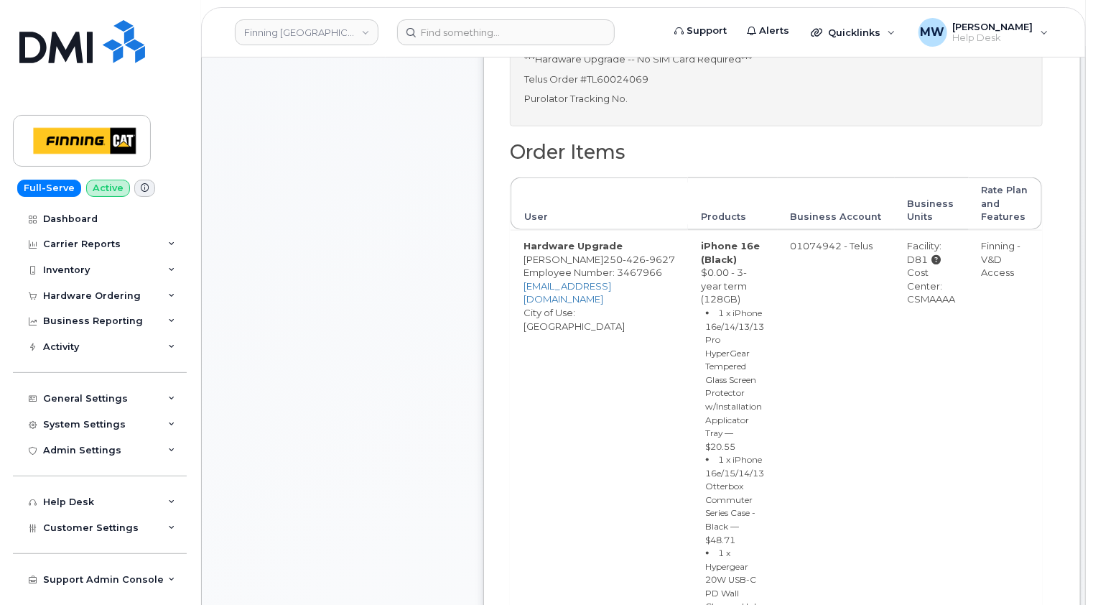
scroll to position [718, 0]
click at [908, 297] on div "Cost Center: CSMAAAA" at bounding box center [932, 284] width 48 height 40
copy div "CSMAAAA"
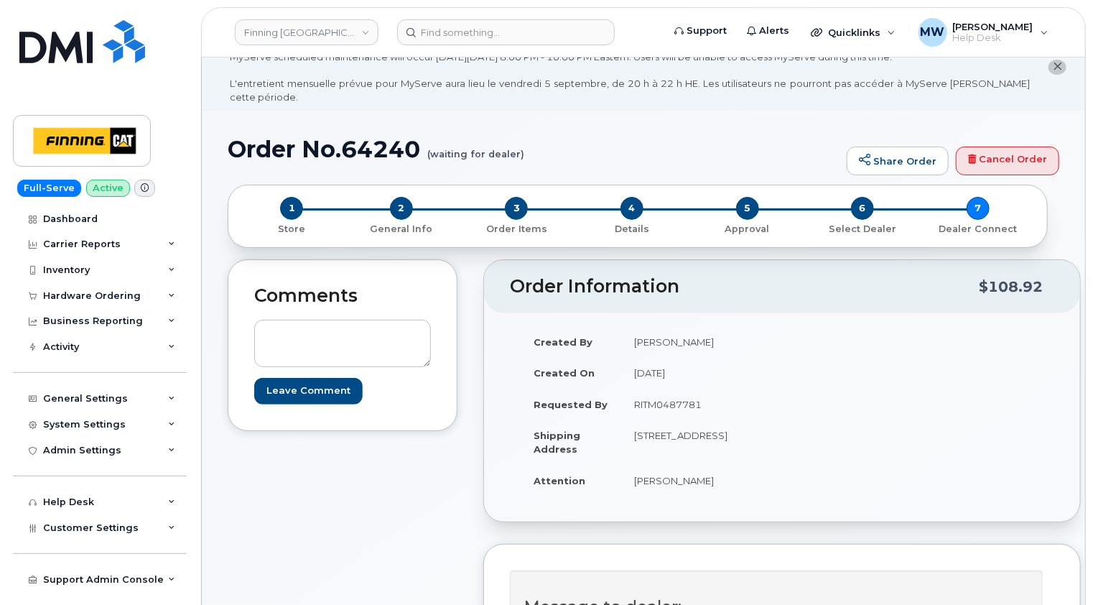
scroll to position [0, 0]
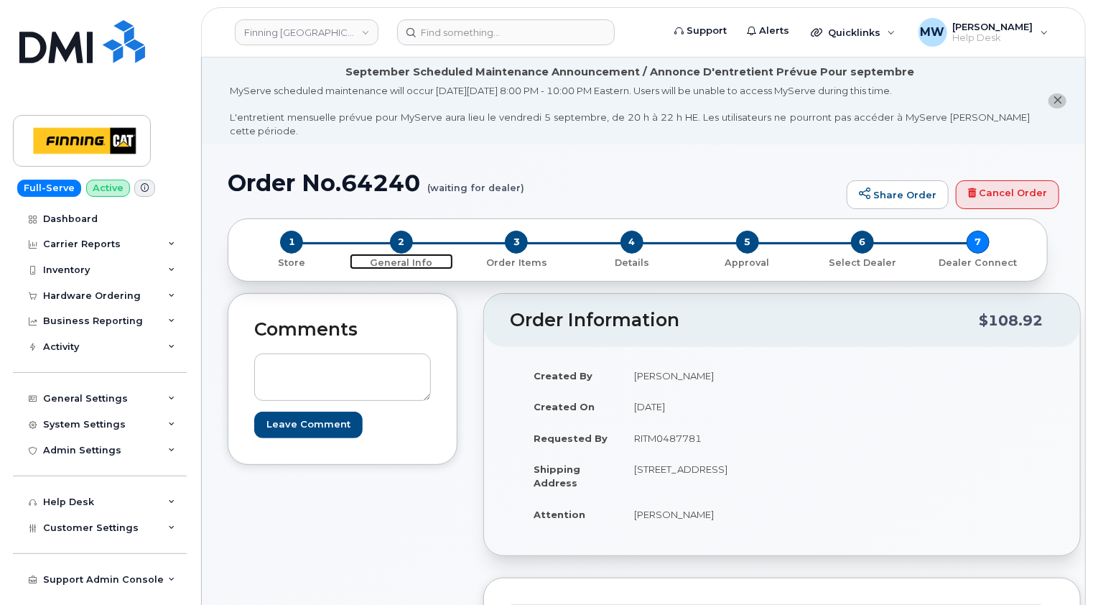
click at [398, 231] on span "2" at bounding box center [401, 242] width 23 height 23
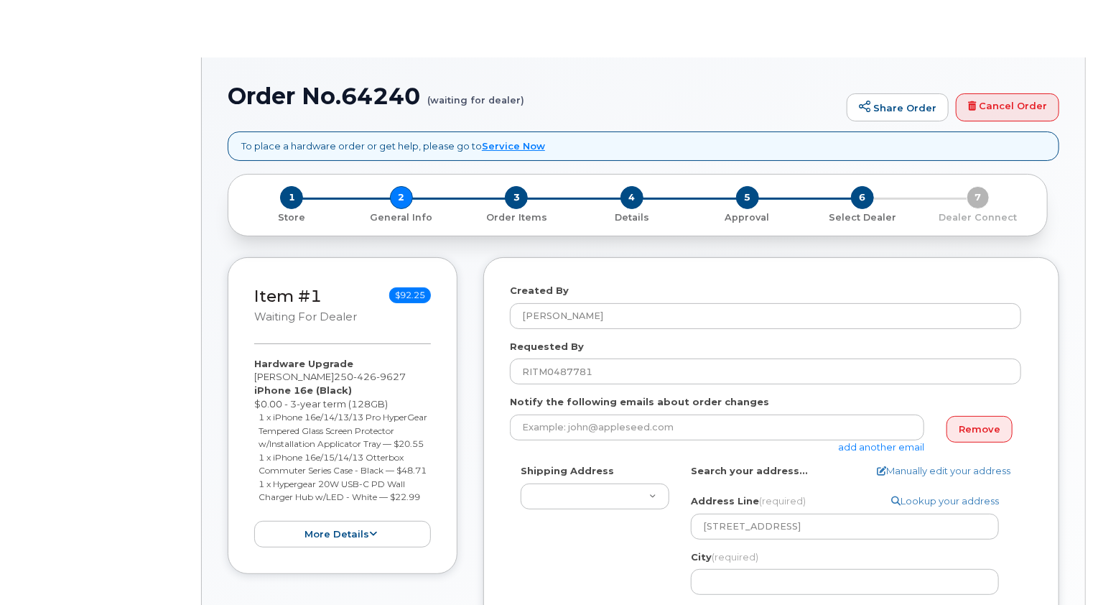
select select
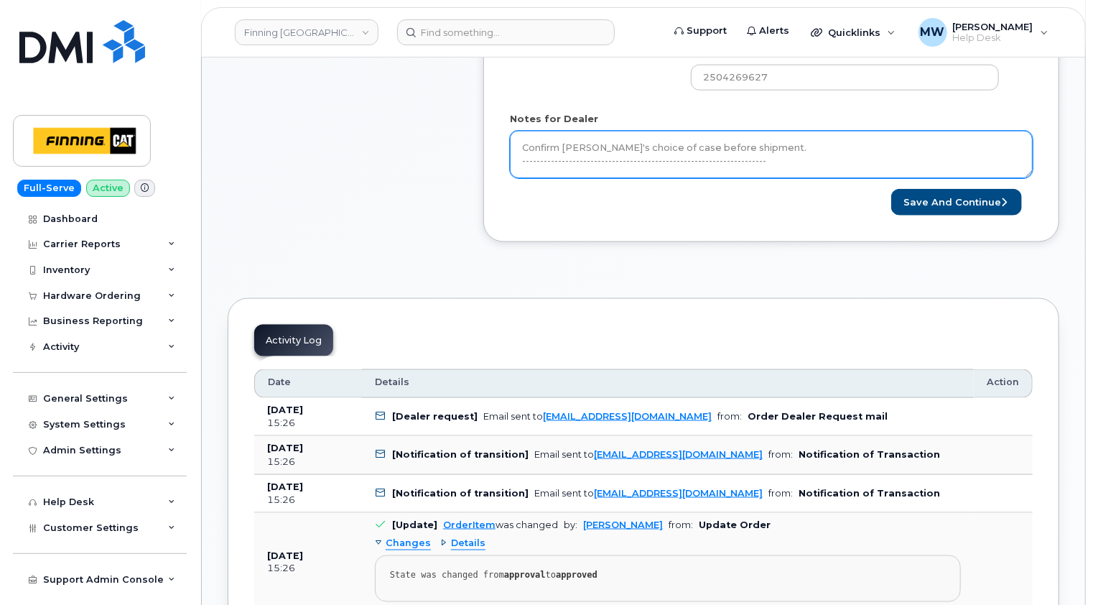
scroll to position [786, 0]
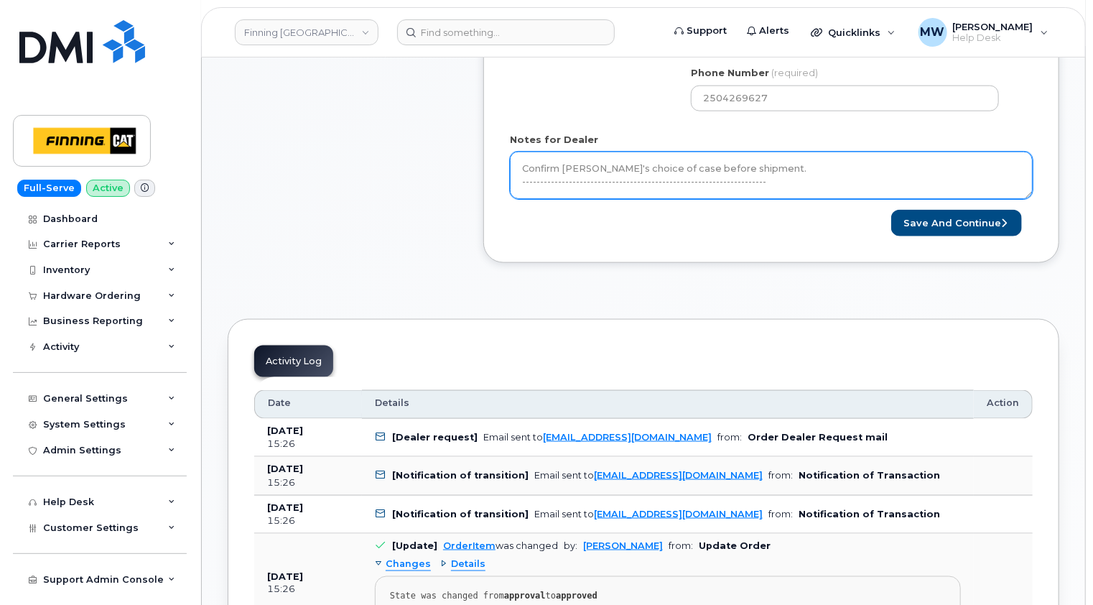
drag, startPoint x: 1029, startPoint y: 179, endPoint x: 1028, endPoint y: 264, distance: 84.8
click at [1030, 274] on div "To place a hardware order or get help, please go to Service Now × Share This Or…" at bounding box center [644, 581] width 832 height 2296
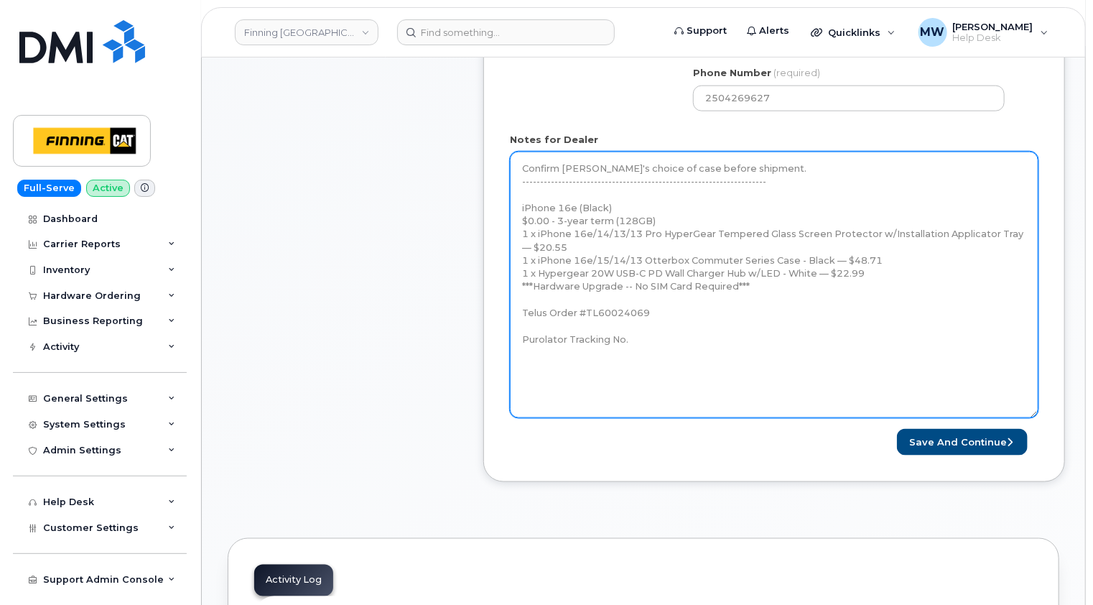
drag, startPoint x: 1030, startPoint y: 180, endPoint x: 1035, endPoint y: 400, distance: 220.6
click at [1035, 400] on textarea "Confirm [PERSON_NAME]'s choice of case before shipment. -----------------------…" at bounding box center [774, 285] width 529 height 266
click at [697, 323] on textarea "Confirm [PERSON_NAME]'s choice of case before shipment. -----------------------…" at bounding box center [774, 285] width 529 height 266
paste textarea "335648286250"
click at [661, 340] on textarea "Confirm [PERSON_NAME]'s choice of case before shipment. -----------------------…" at bounding box center [774, 285] width 529 height 266
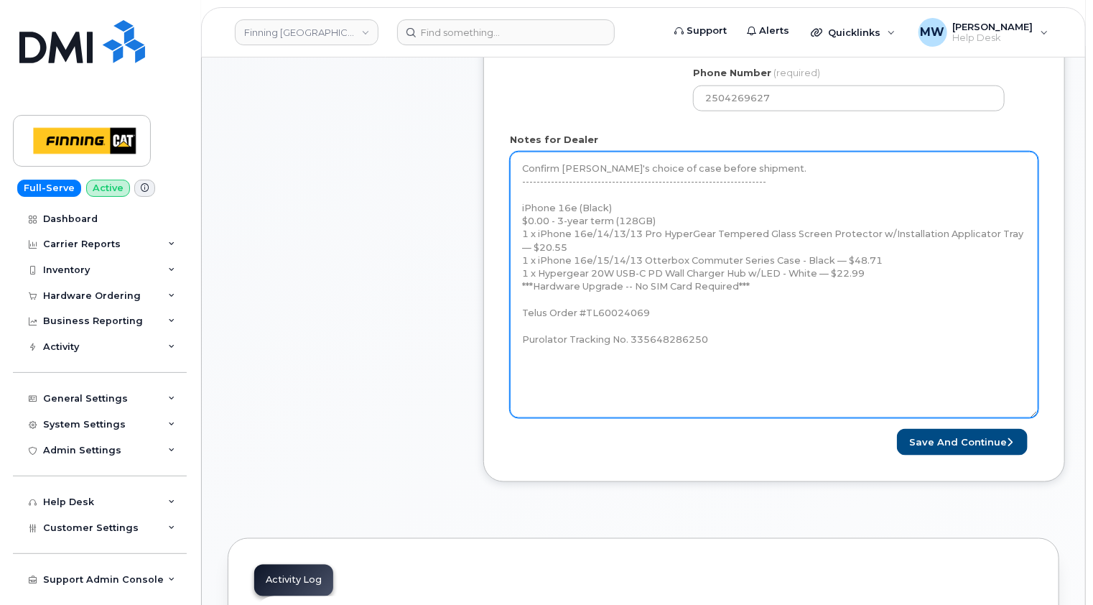
click at [658, 340] on textarea "Confirm [PERSON_NAME]'s choice of case before shipment. -----------------------…" at bounding box center [774, 285] width 529 height 266
type textarea "Confirm [PERSON_NAME]'s choice of case before shipment. -----------------------…"
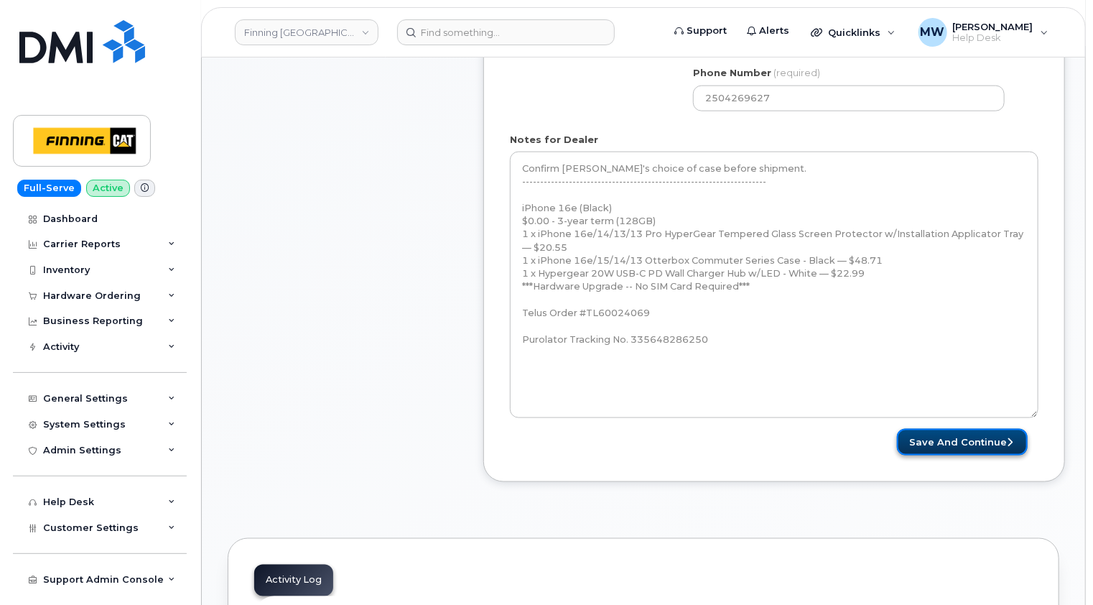
click at [974, 435] on button "Save and Continue" at bounding box center [962, 442] width 131 height 27
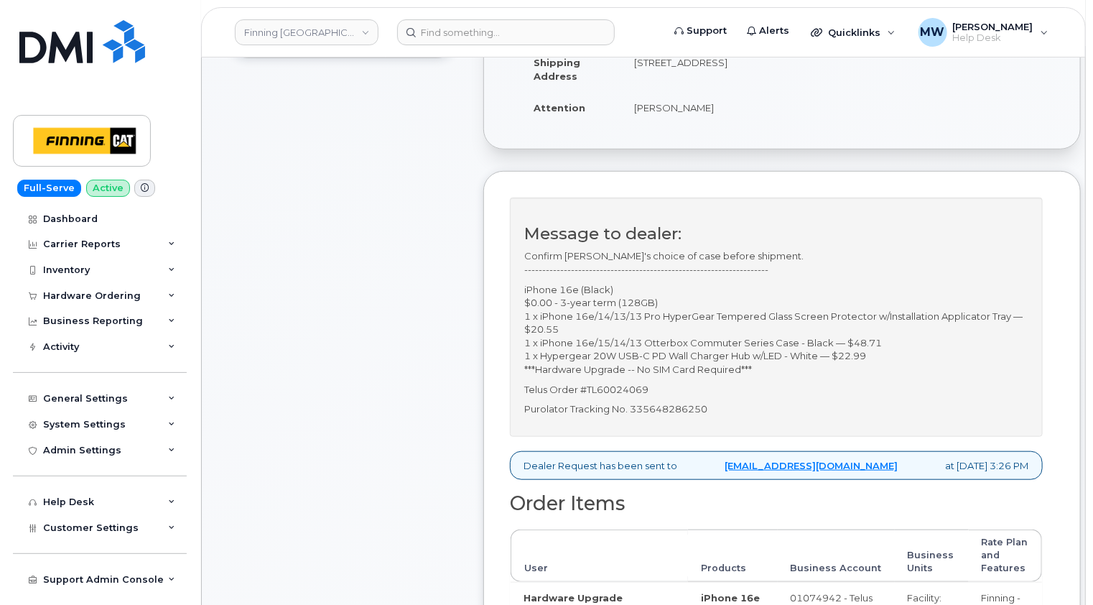
scroll to position [431, 0]
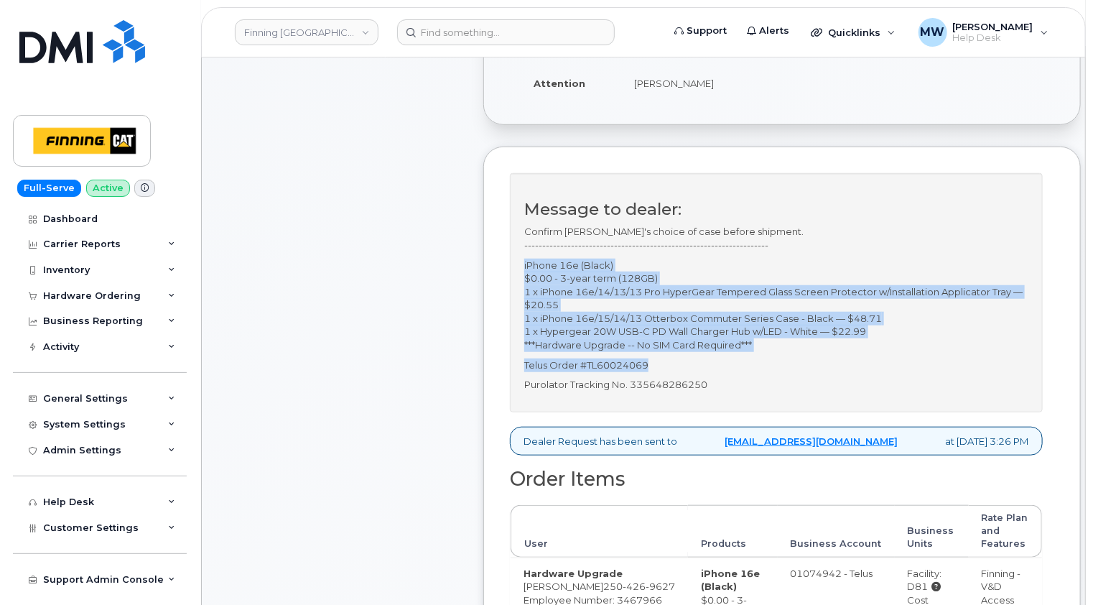
drag, startPoint x: 655, startPoint y: 361, endPoint x: 517, endPoint y: 267, distance: 166.5
click at [517, 267] on div "Message to dealer: Confirm [PERSON_NAME]'s choice of case before shipment. ----…" at bounding box center [776, 292] width 533 height 238
copy div "iPhone 16e (Black) $0.00 - 3-year term (128GB) 1 x iPhone 16e/14/13/13 Pro Hype…"
click at [644, 367] on p "Telus Order #TL60024069" at bounding box center [776, 365] width 504 height 14
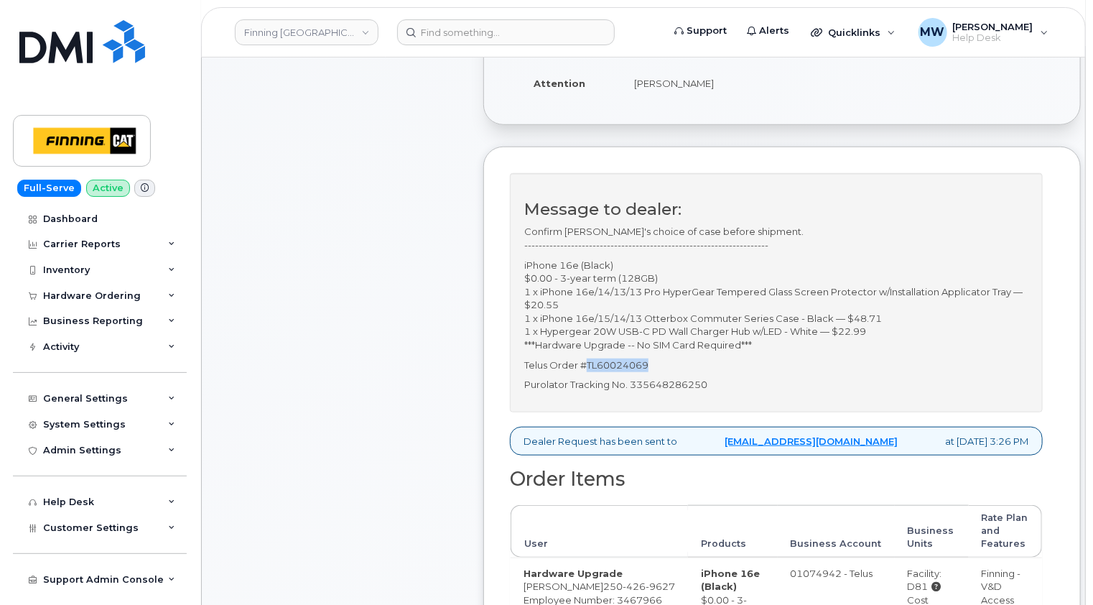
drag, startPoint x: 662, startPoint y: 363, endPoint x: 588, endPoint y: 363, distance: 74.0
click at [588, 363] on p "Telus Order #TL60024069" at bounding box center [776, 365] width 504 height 14
copy p "TL60024069"
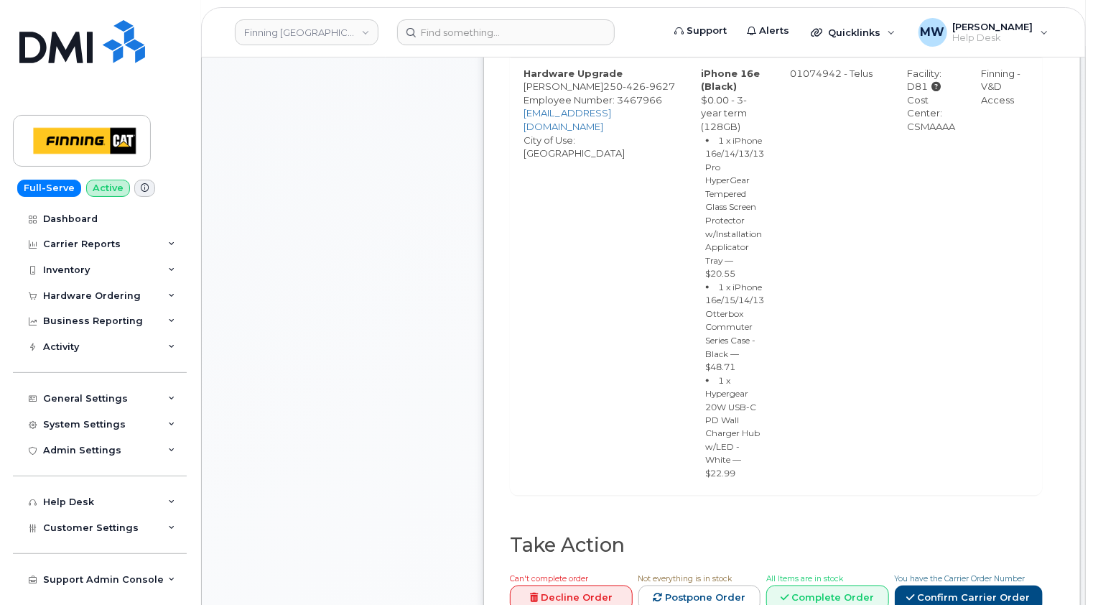
scroll to position [862, 0]
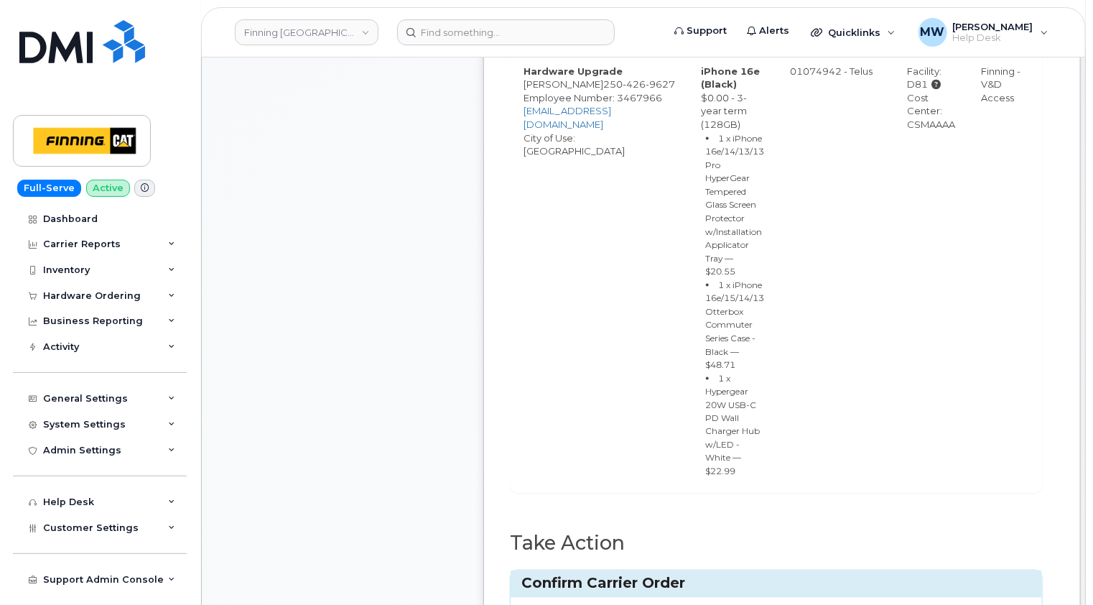
scroll to position [934, 0]
paste input "TL60024069"
type input "TL60024069"
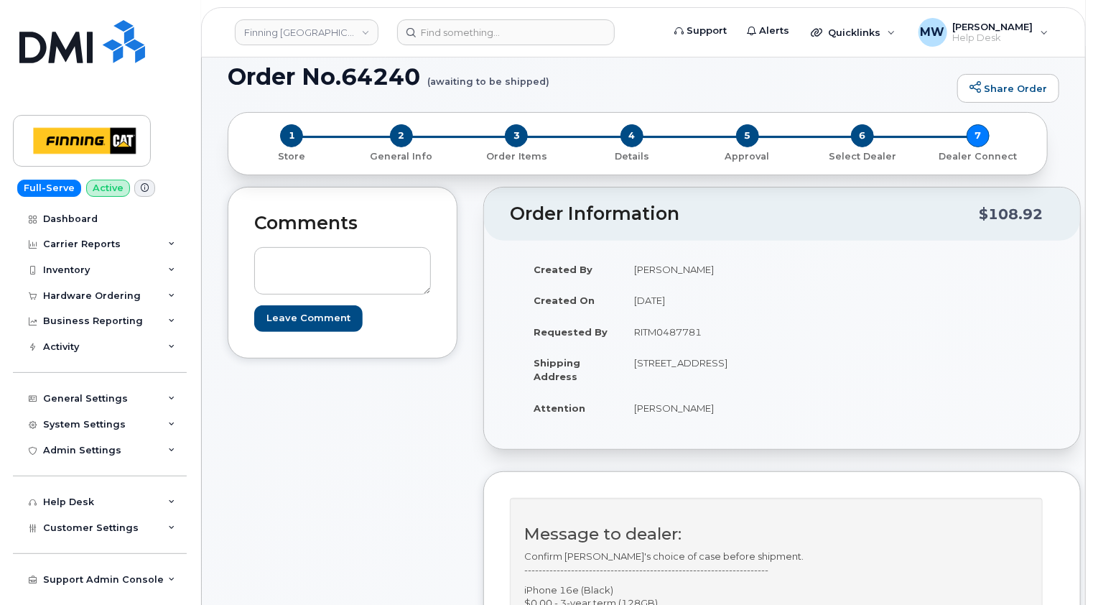
scroll to position [72, 0]
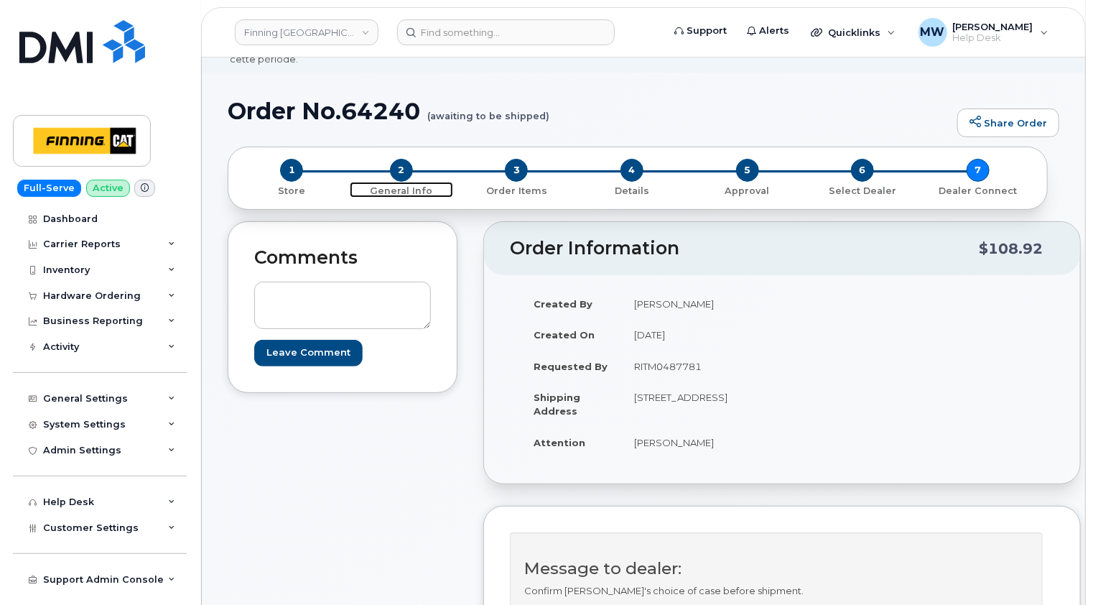
click at [402, 159] on span "2" at bounding box center [401, 170] width 23 height 23
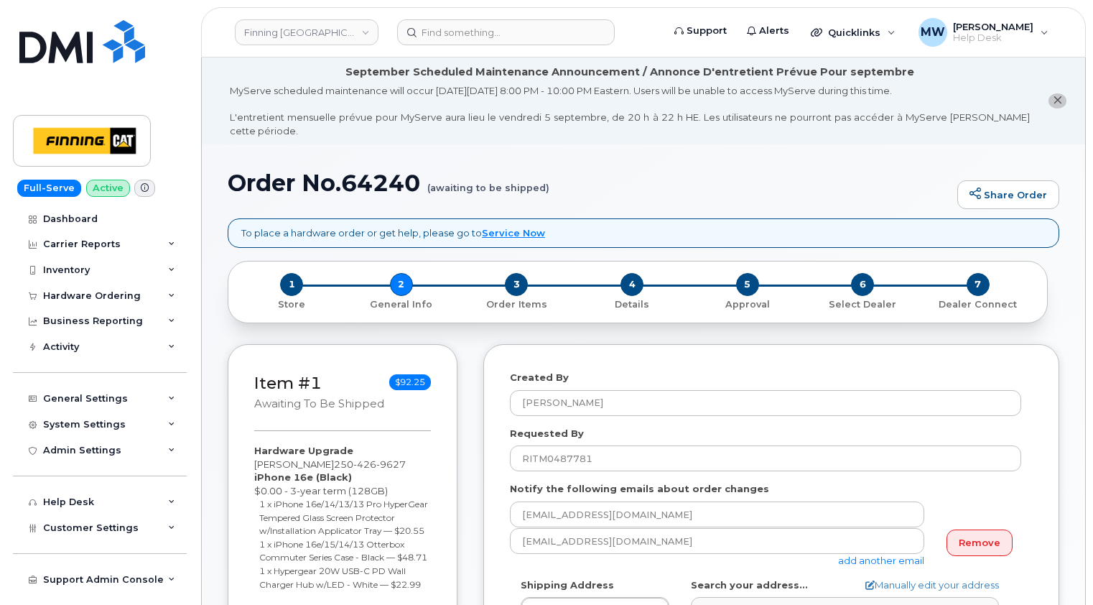
select select
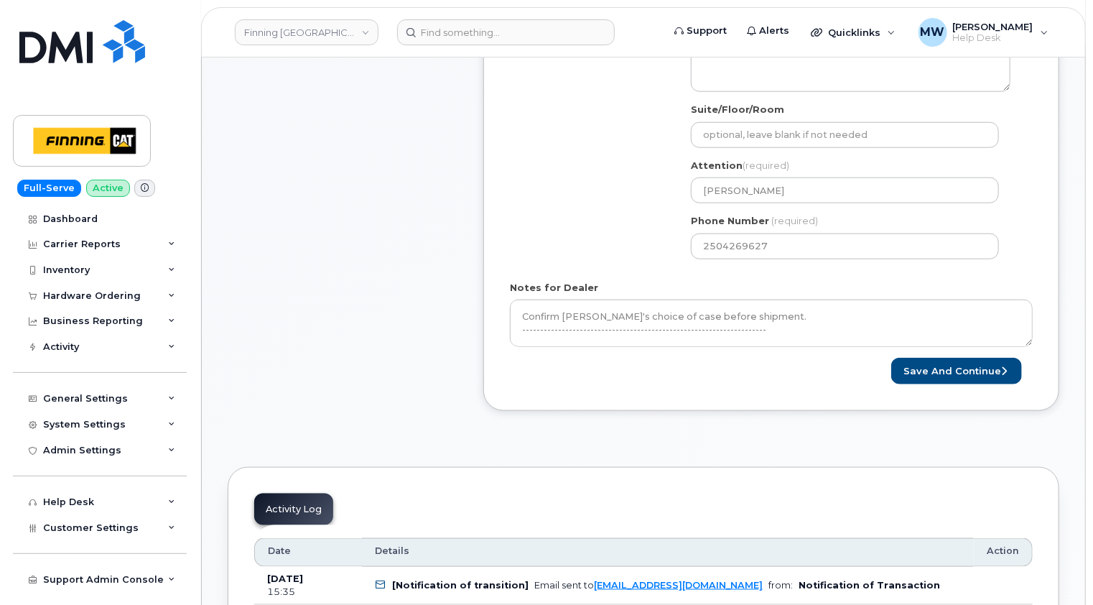
scroll to position [646, 0]
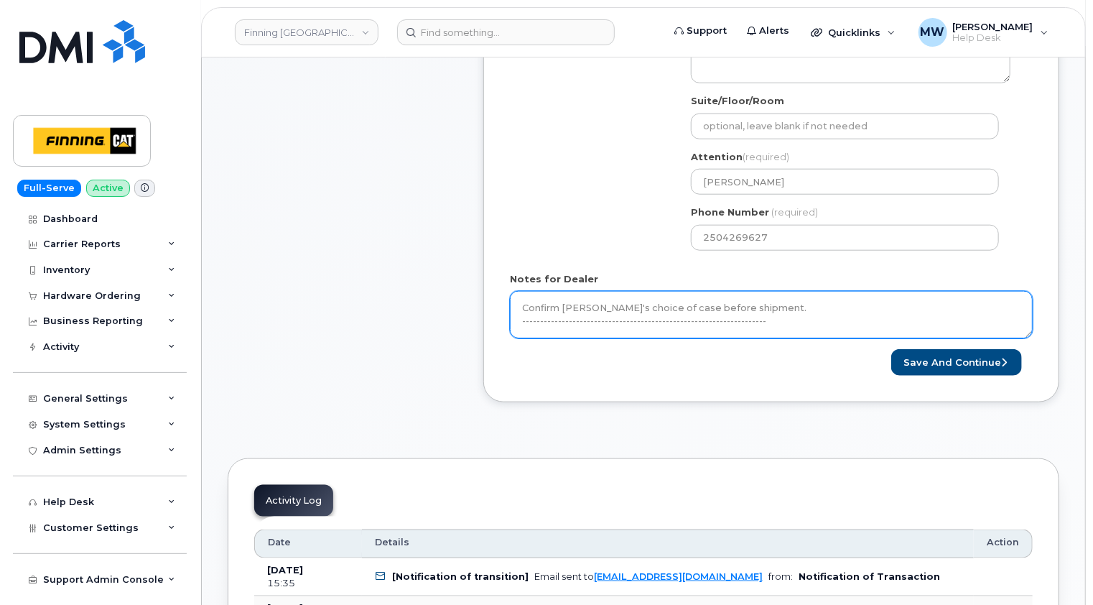
click at [755, 292] on textarea "Confirm [PERSON_NAME]'s choice of case before shipment. -----------------------…" at bounding box center [771, 314] width 523 height 47
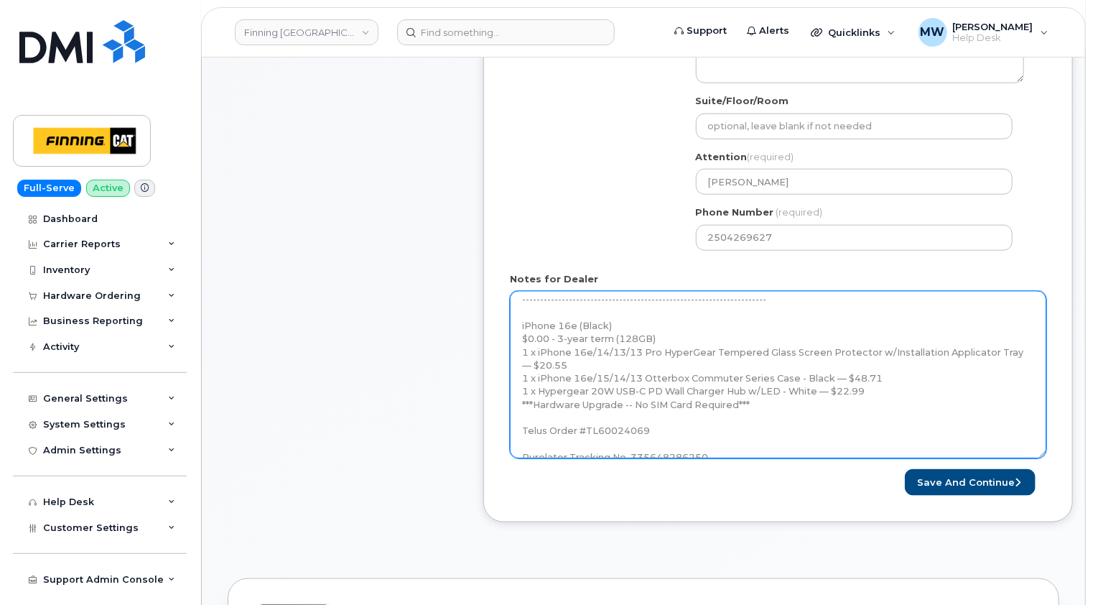
scroll to position [0, 0]
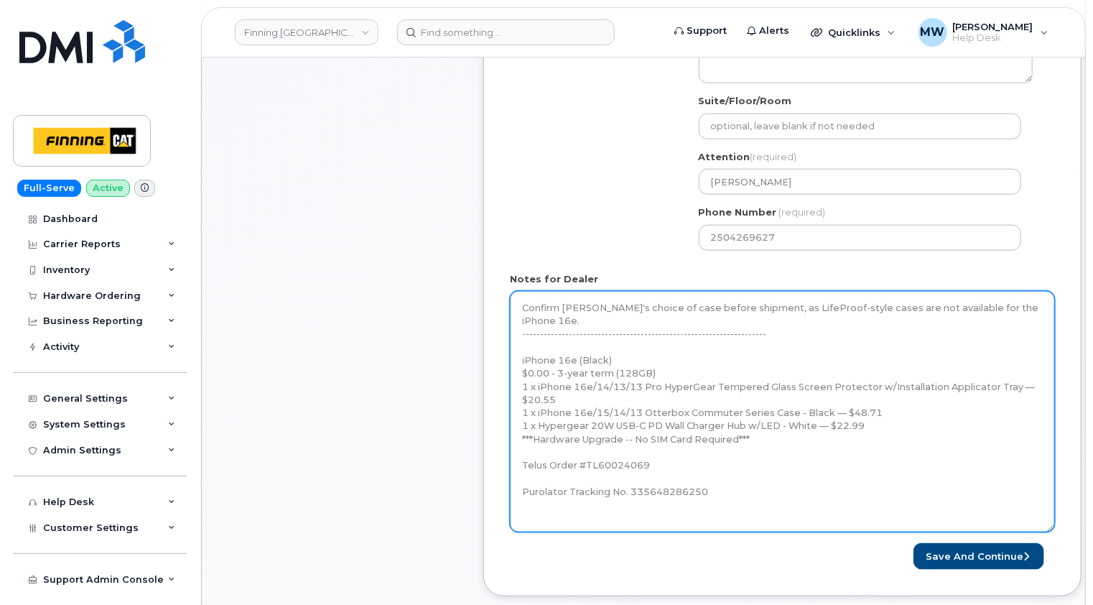
drag, startPoint x: 1031, startPoint y: 319, endPoint x: 1052, endPoint y: 515, distance: 197.2
click at [1052, 518] on textarea "Confirm [PERSON_NAME]'s choice of case before shipment. -----------------------…" at bounding box center [782, 411] width 545 height 241
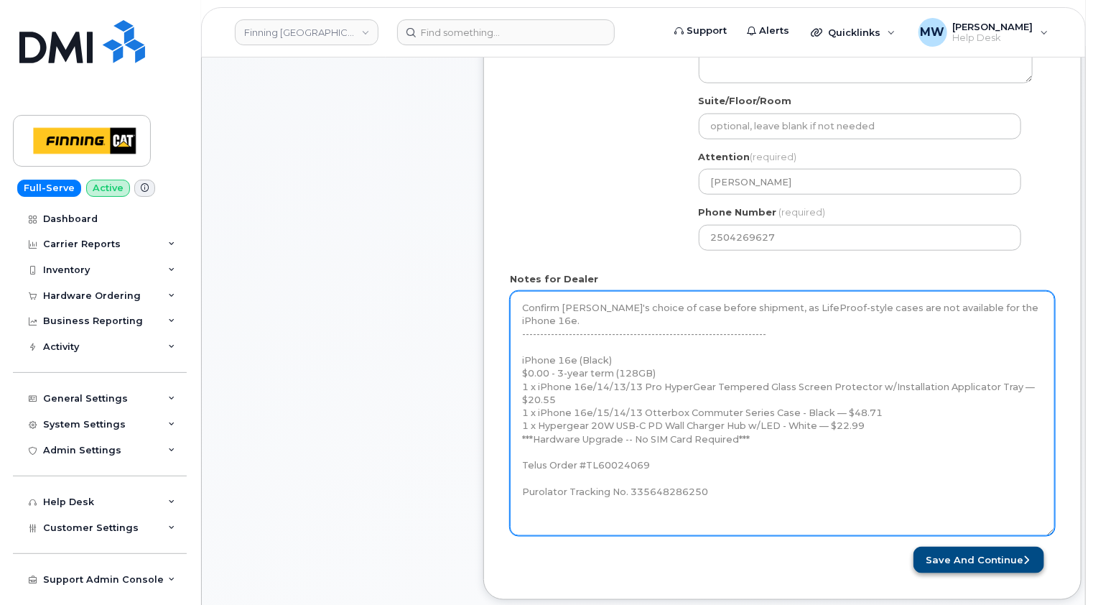
type textarea "Confirm [PERSON_NAME]'s choice of case before shipment, as LifeProof-style case…"
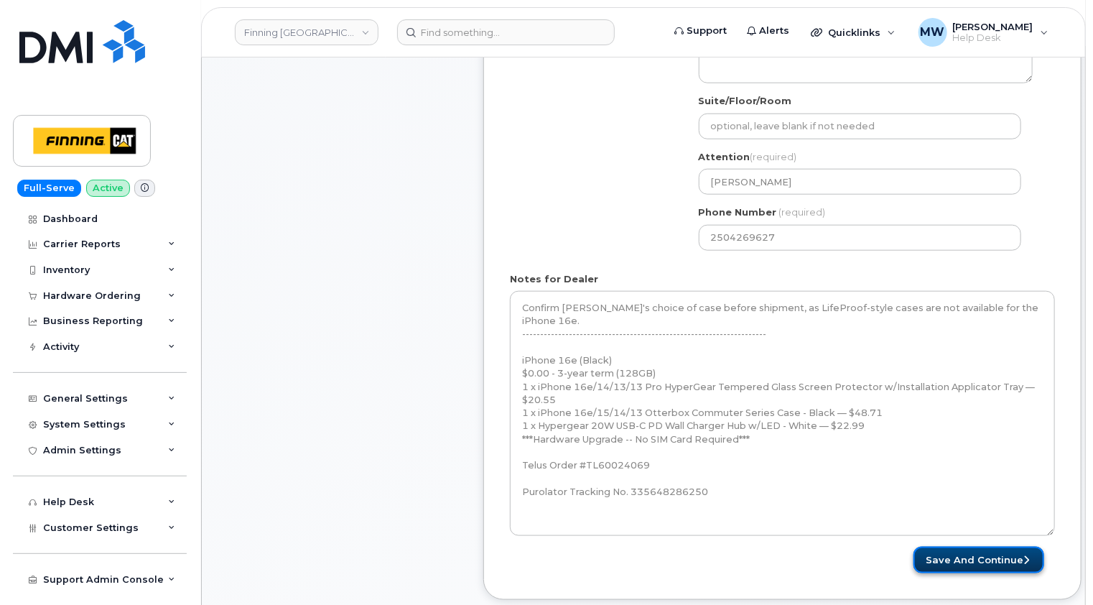
click at [997, 547] on button "Save and Continue" at bounding box center [979, 560] width 131 height 27
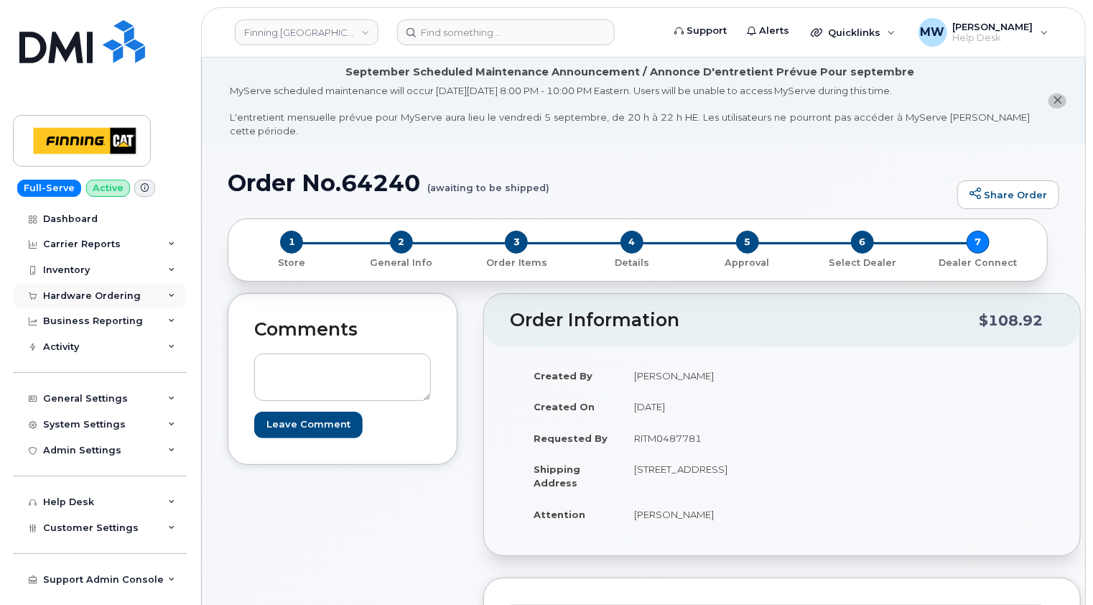
click at [85, 298] on div "Hardware Ordering" at bounding box center [92, 295] width 98 height 11
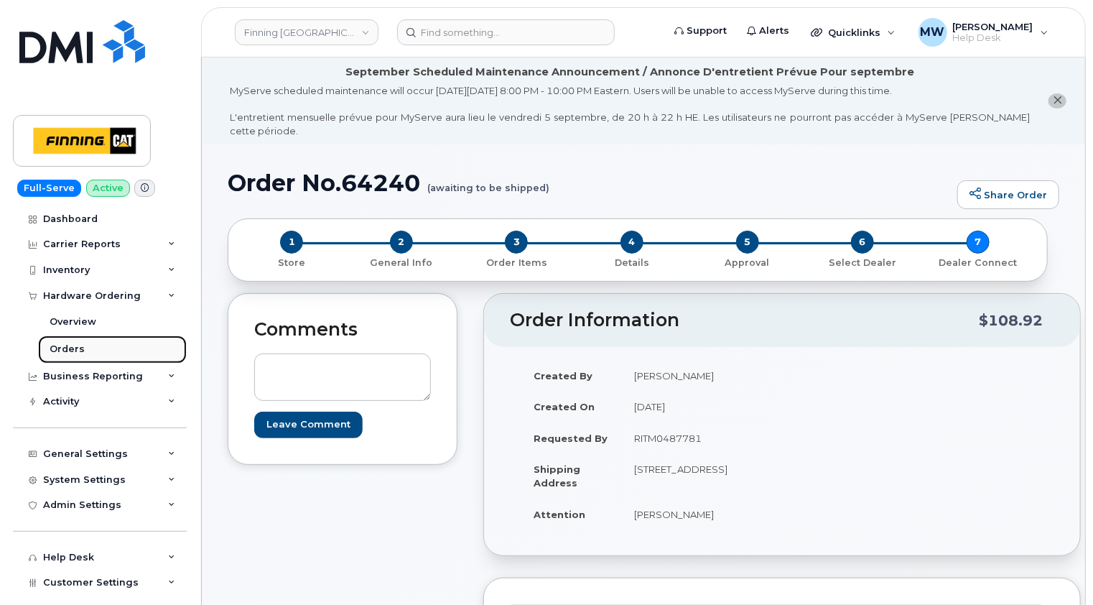
click at [66, 351] on div "Orders" at bounding box center [67, 349] width 35 height 13
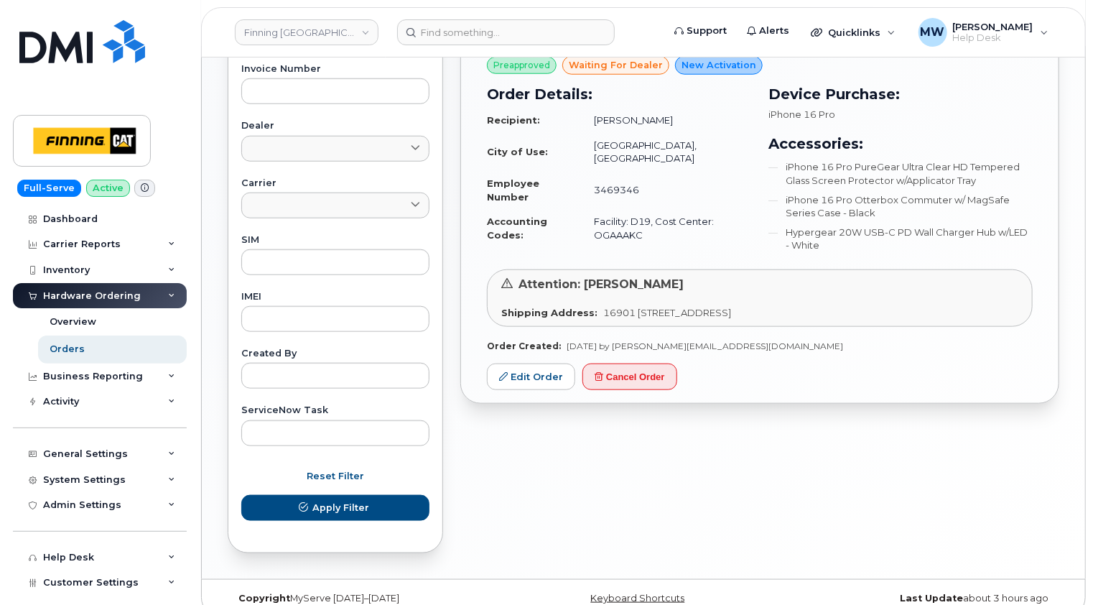
scroll to position [144, 0]
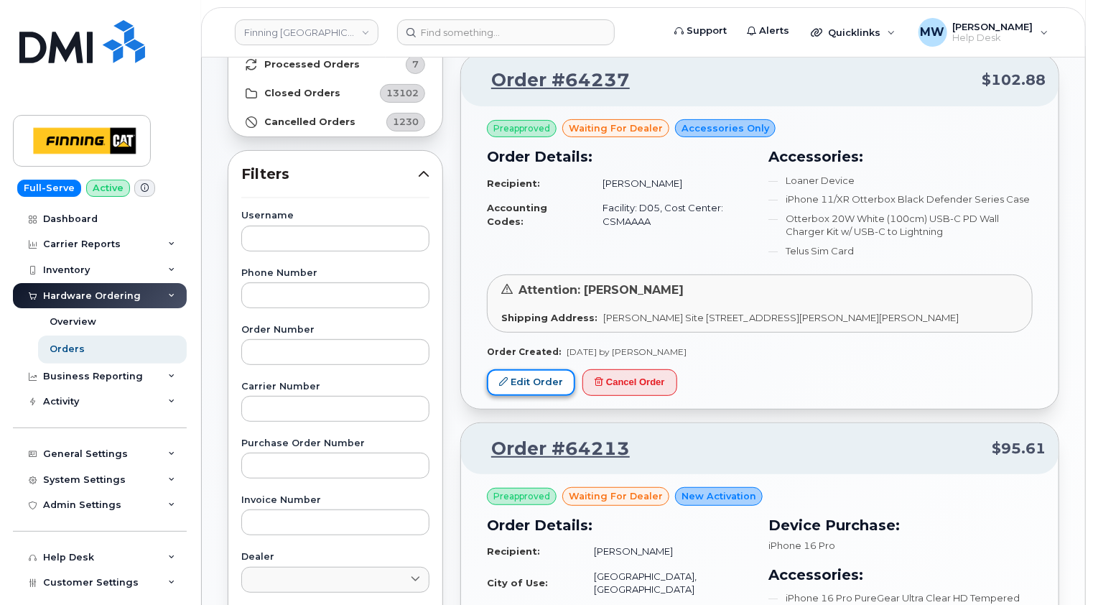
click at [524, 381] on link "Edit Order" at bounding box center [531, 382] width 88 height 27
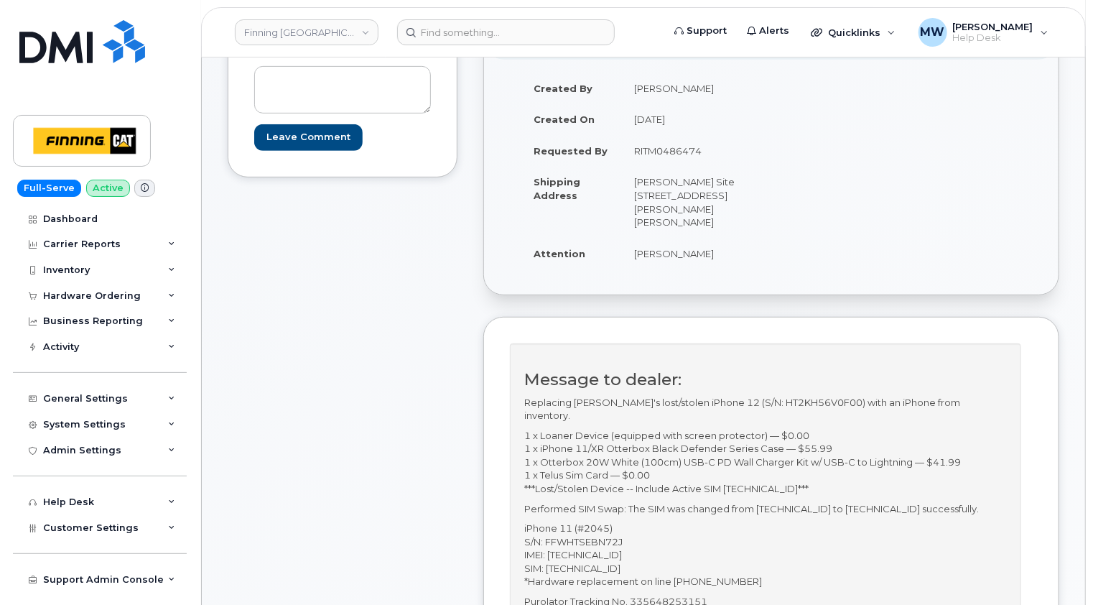
scroll to position [431, 0]
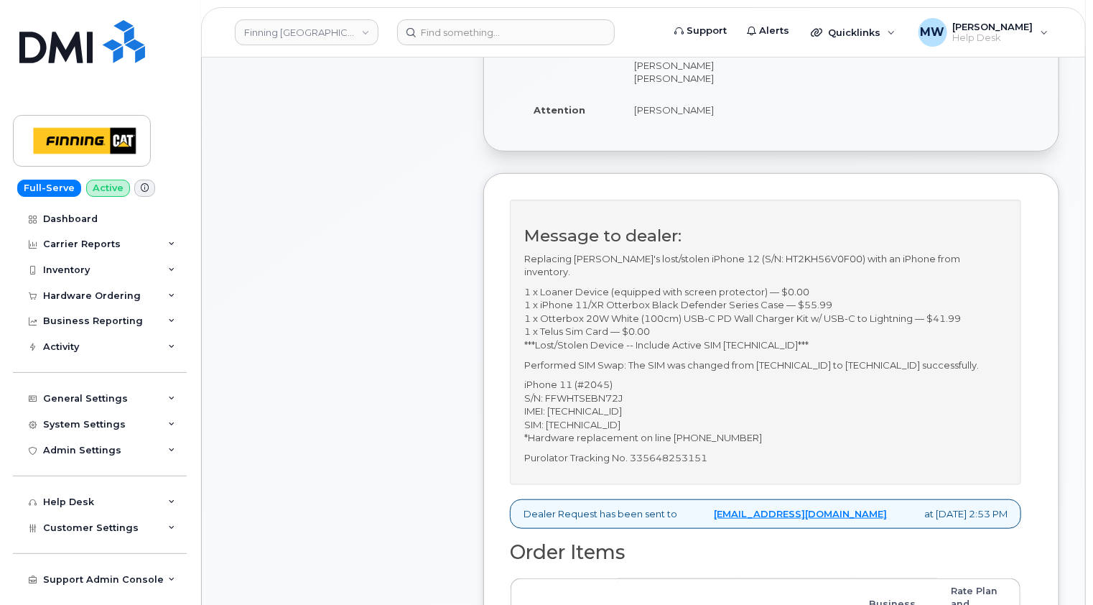
click at [686, 460] on p "Purolator Tracking No. 335648253151" at bounding box center [765, 458] width 483 height 14
copy p "335648253151"
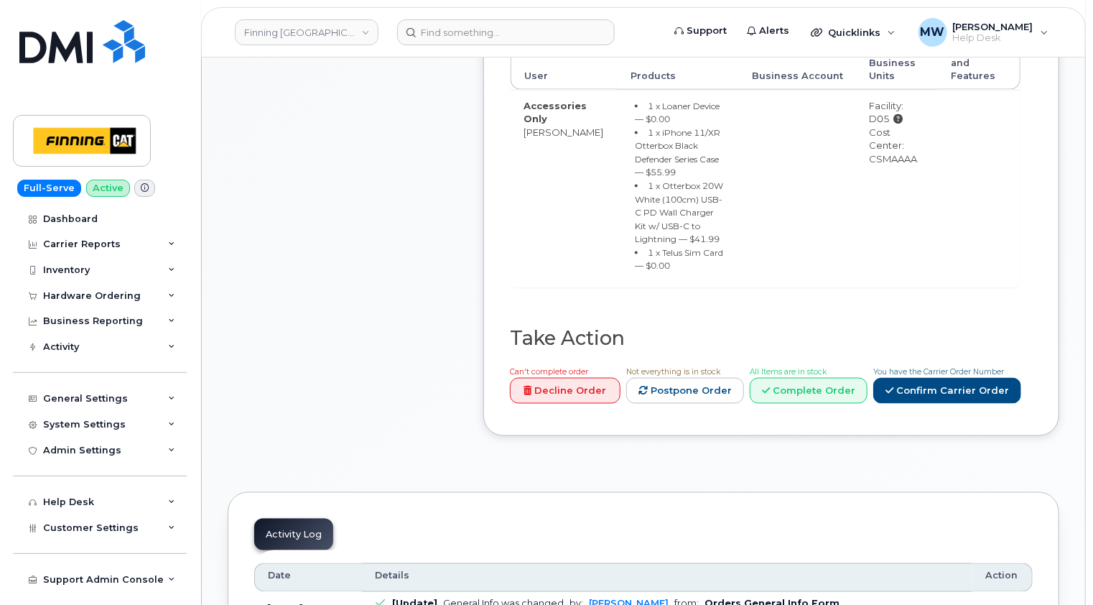
scroll to position [1006, 0]
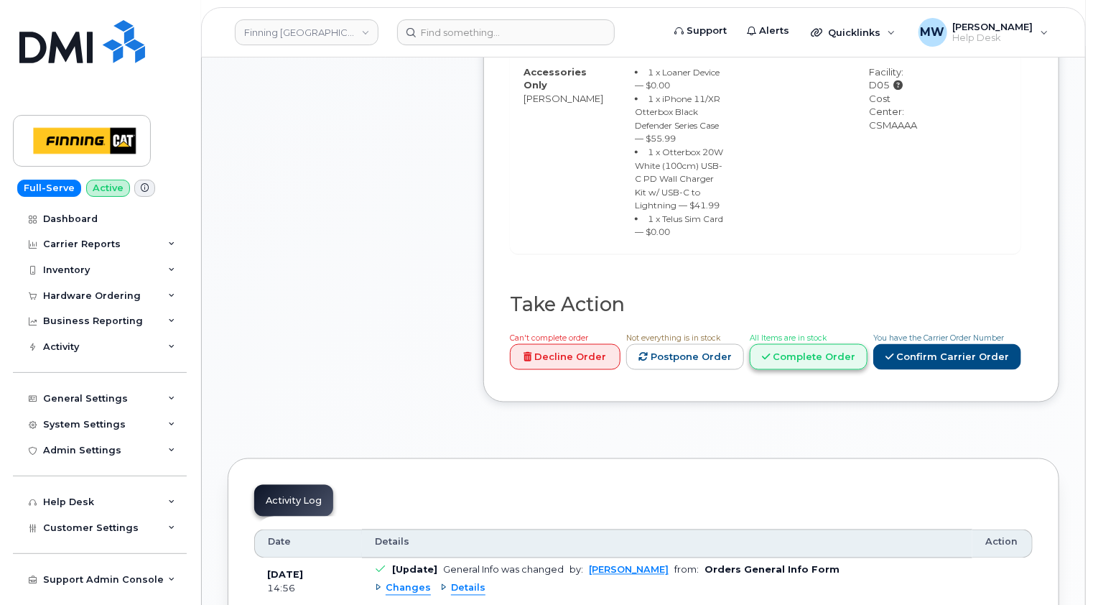
click at [829, 344] on link "Complete Order" at bounding box center [809, 357] width 118 height 27
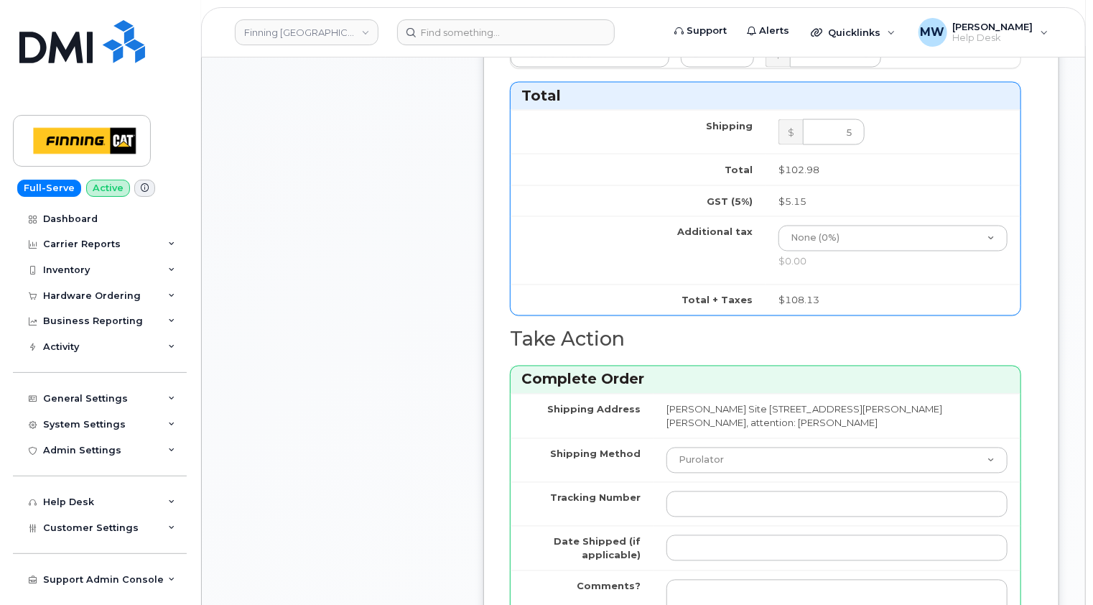
scroll to position [1293, 0]
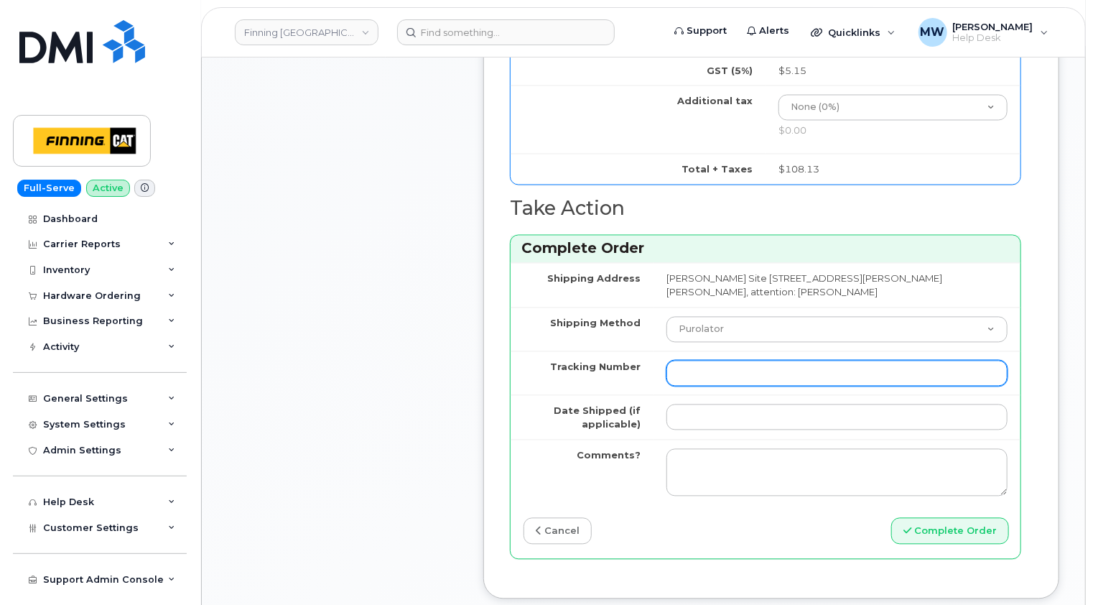
click at [712, 368] on input "Tracking Number" at bounding box center [837, 374] width 341 height 26
paste input "335648253151"
type input "335648253151"
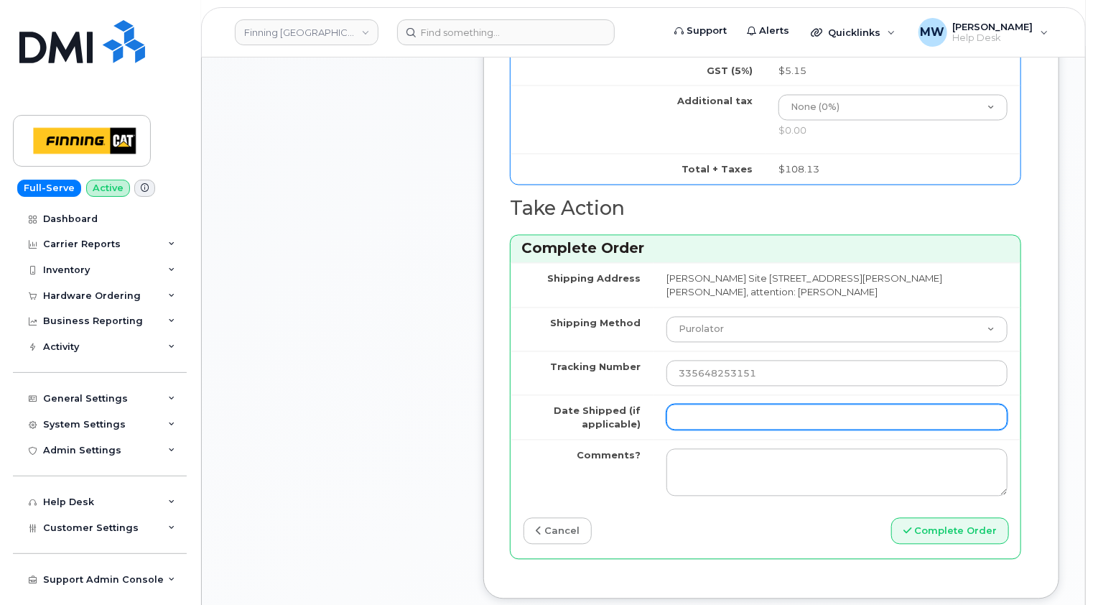
click at [715, 416] on input "Date Shipped (if applicable)" at bounding box center [837, 417] width 341 height 26
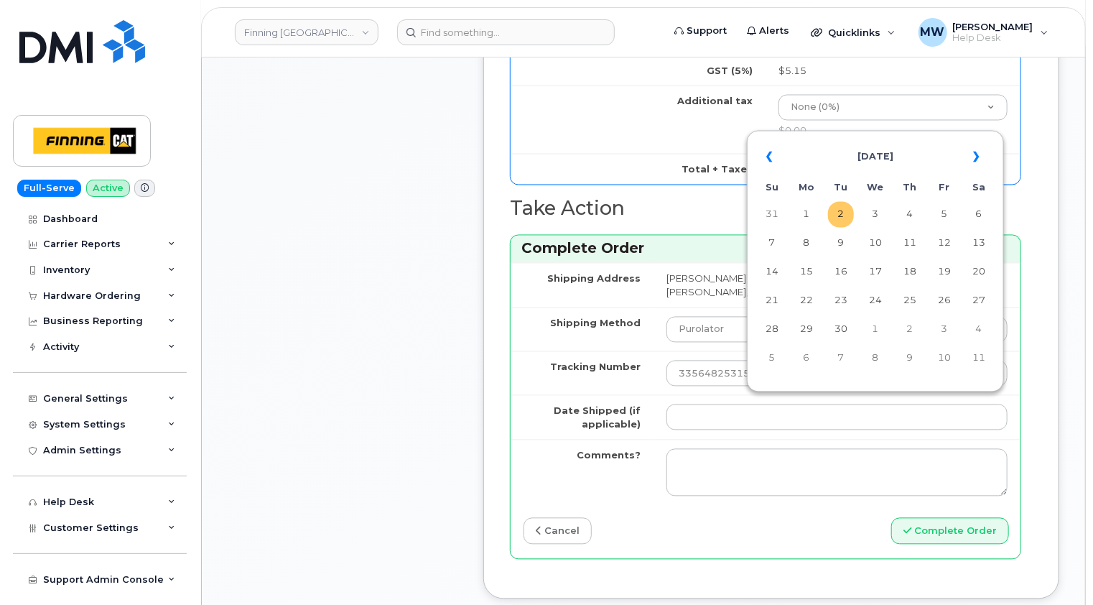
click at [844, 218] on td "2" at bounding box center [841, 215] width 26 height 26
type input "[DATE]"
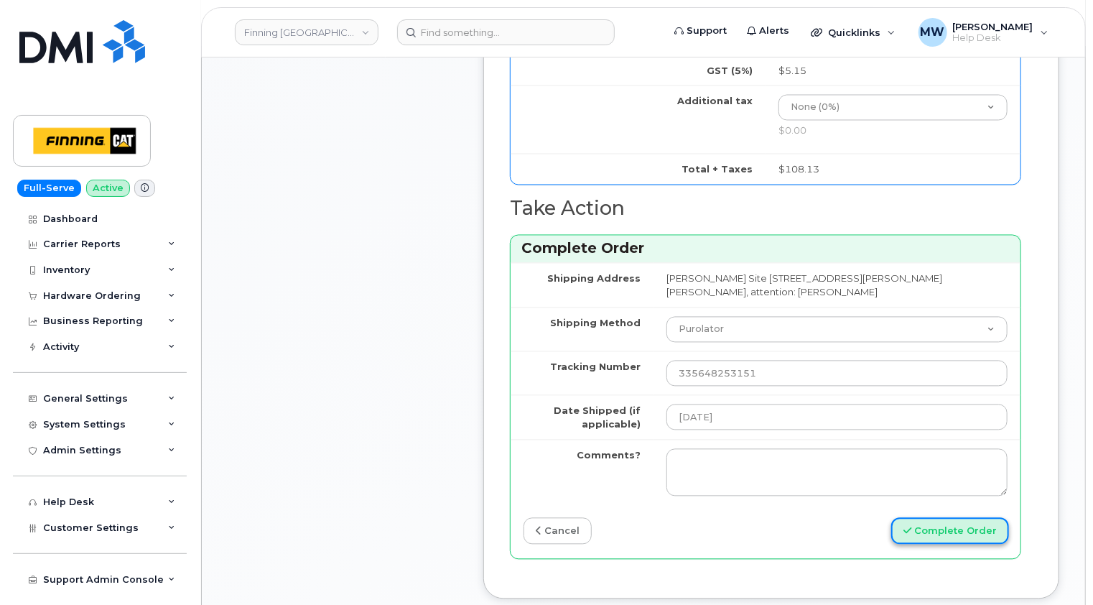
click at [960, 524] on button "Complete Order" at bounding box center [950, 531] width 118 height 27
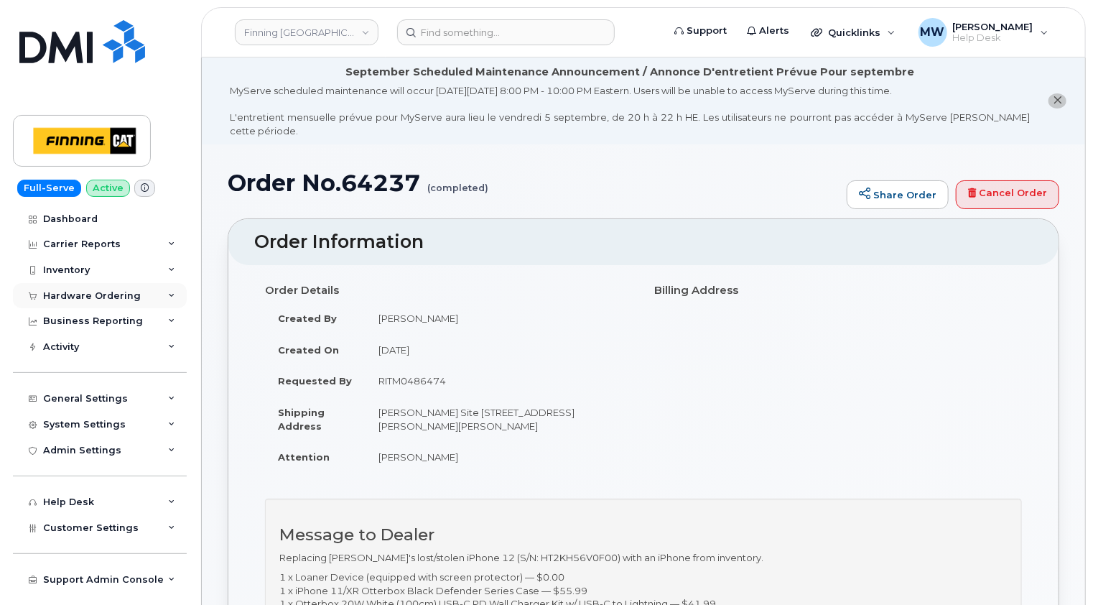
click at [113, 290] on div "Hardware Ordering" at bounding box center [92, 295] width 98 height 11
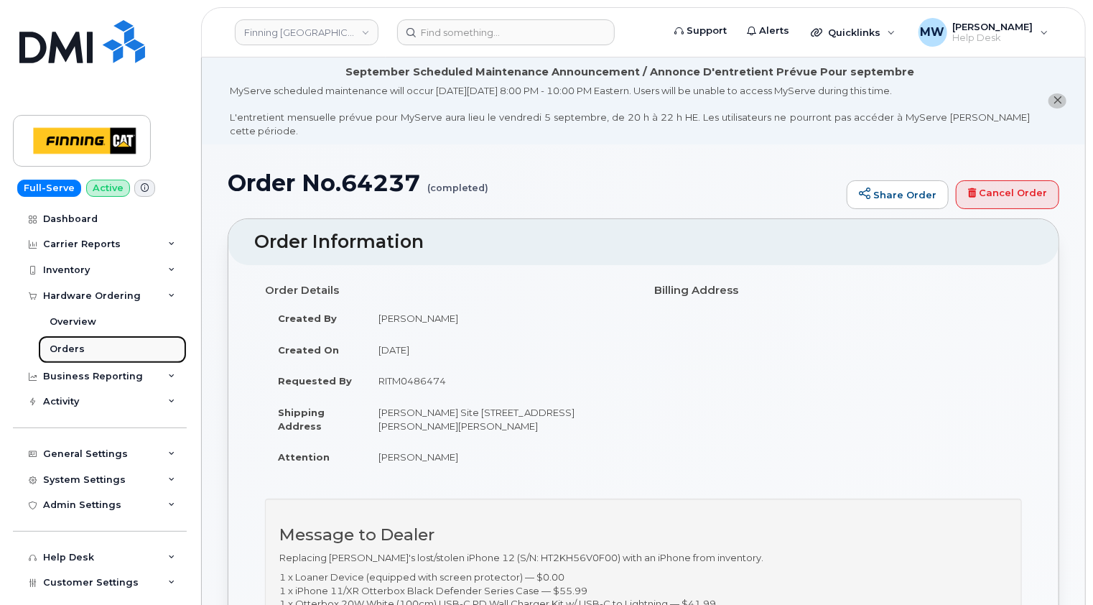
click at [65, 345] on div "Orders" at bounding box center [67, 349] width 35 height 13
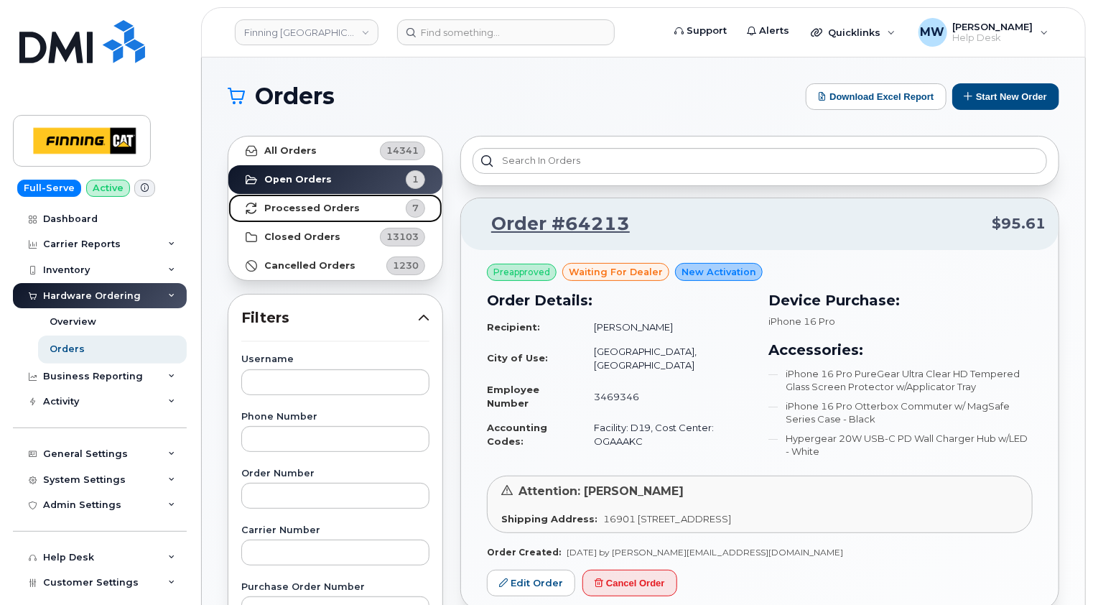
click at [322, 203] on strong "Processed Orders" at bounding box center [312, 208] width 96 height 11
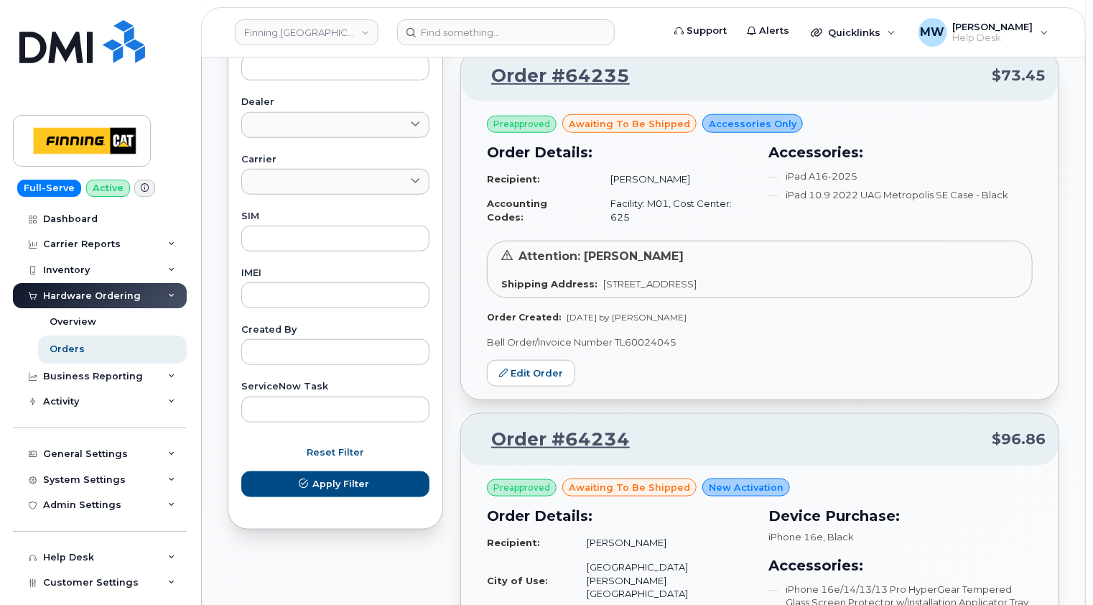
scroll to position [512, 0]
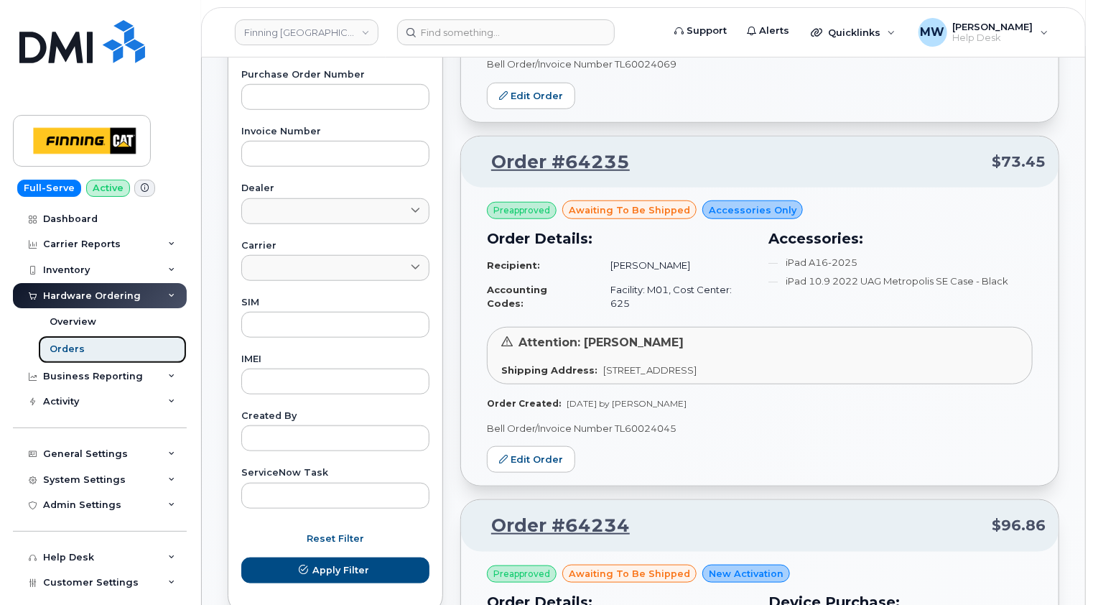
click at [94, 348] on link "Orders" at bounding box center [112, 348] width 149 height 27
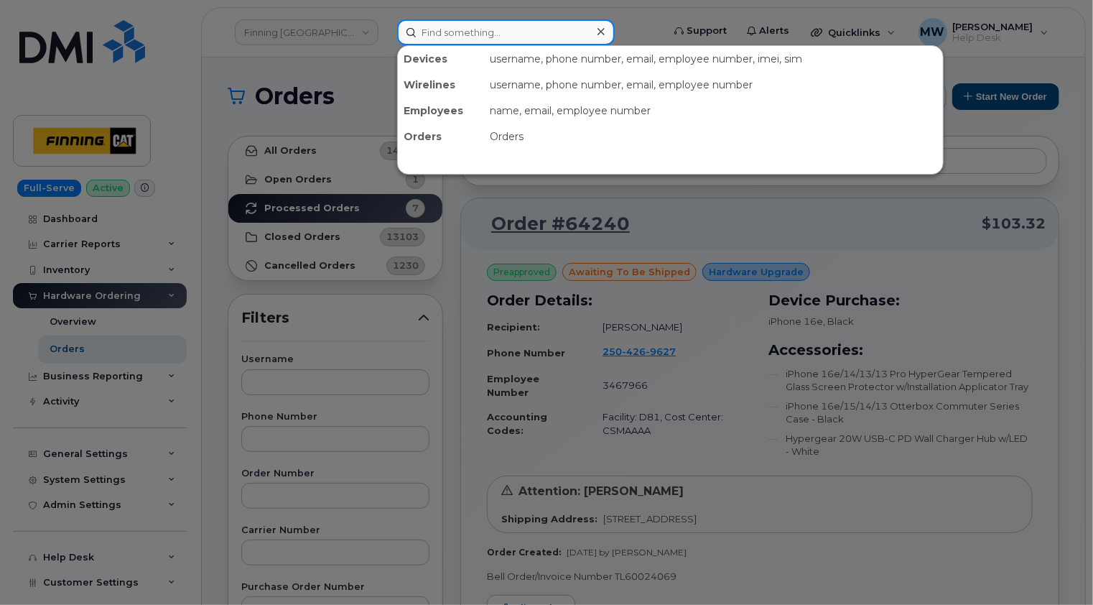
click at [499, 27] on input at bounding box center [506, 32] width 218 height 26
paste input "5875914580"
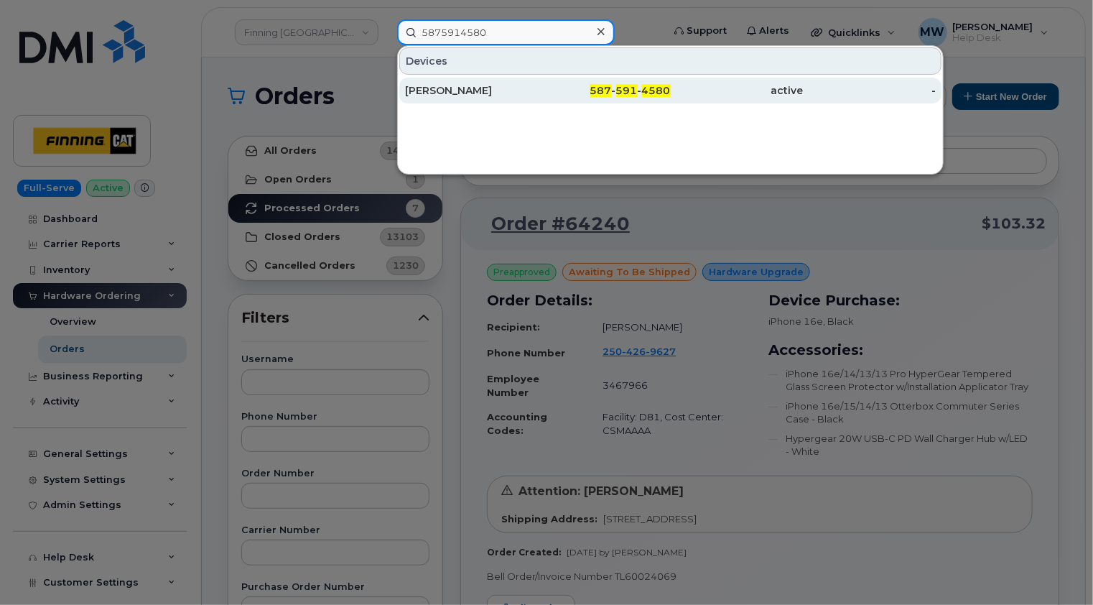
type input "5875914580"
click at [483, 88] on div "[PERSON_NAME]" at bounding box center [471, 90] width 133 height 14
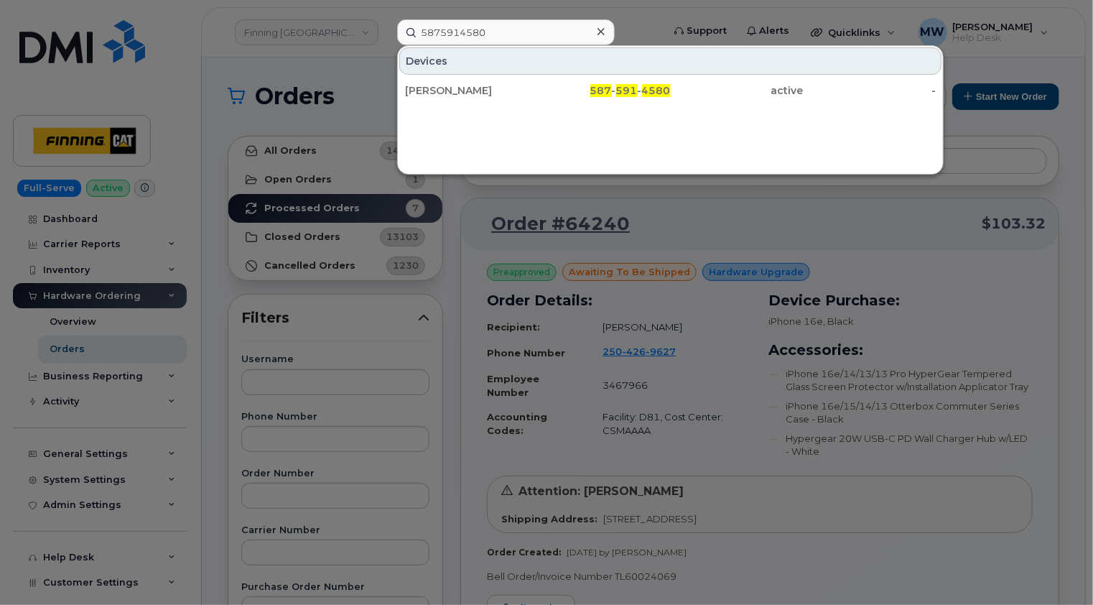
click at [600, 30] on icon at bounding box center [601, 31] width 7 height 11
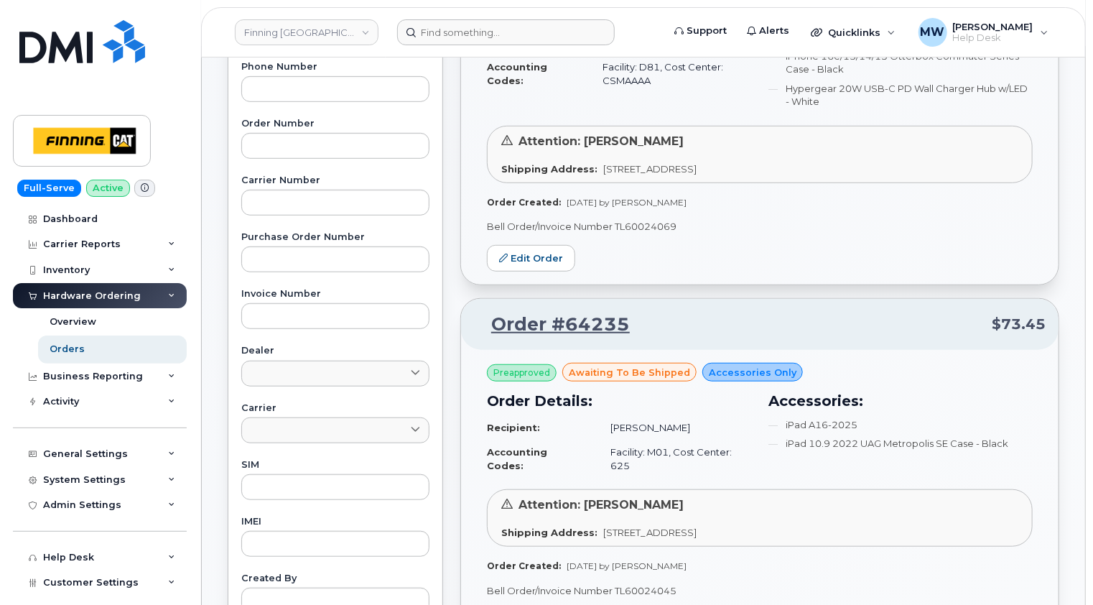
scroll to position [503, 0]
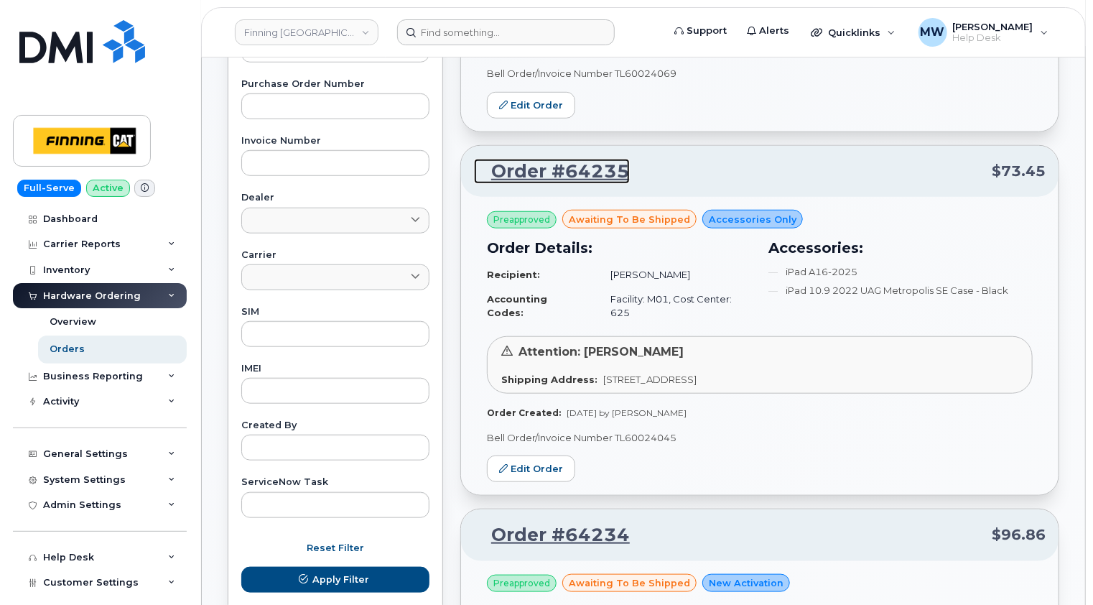
click at [562, 166] on link "Order #64235" at bounding box center [552, 172] width 156 height 26
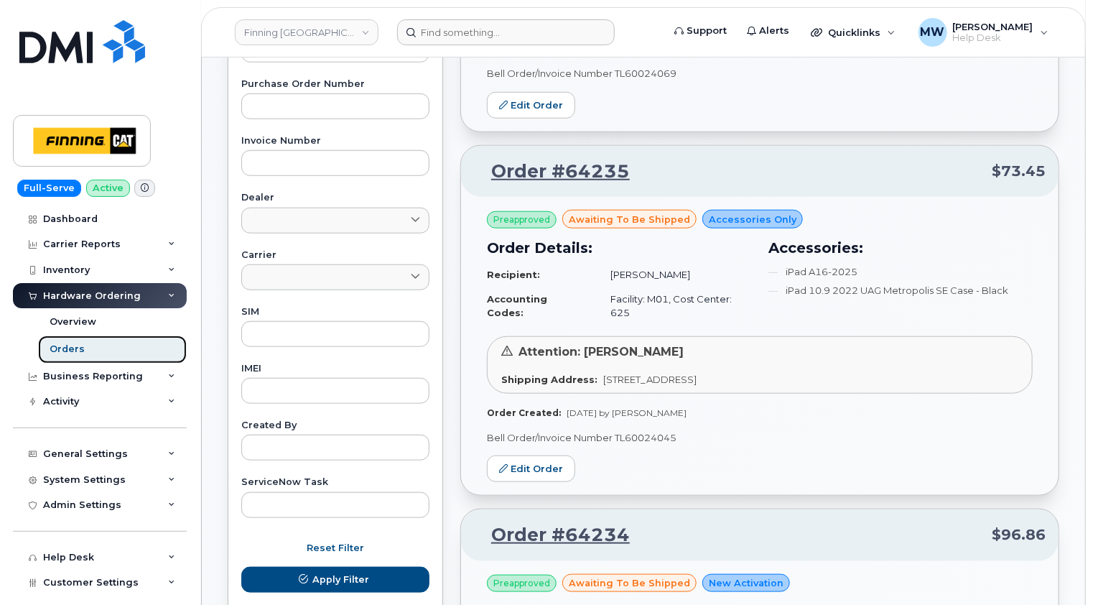
click at [69, 351] on div "Orders" at bounding box center [67, 349] width 35 height 13
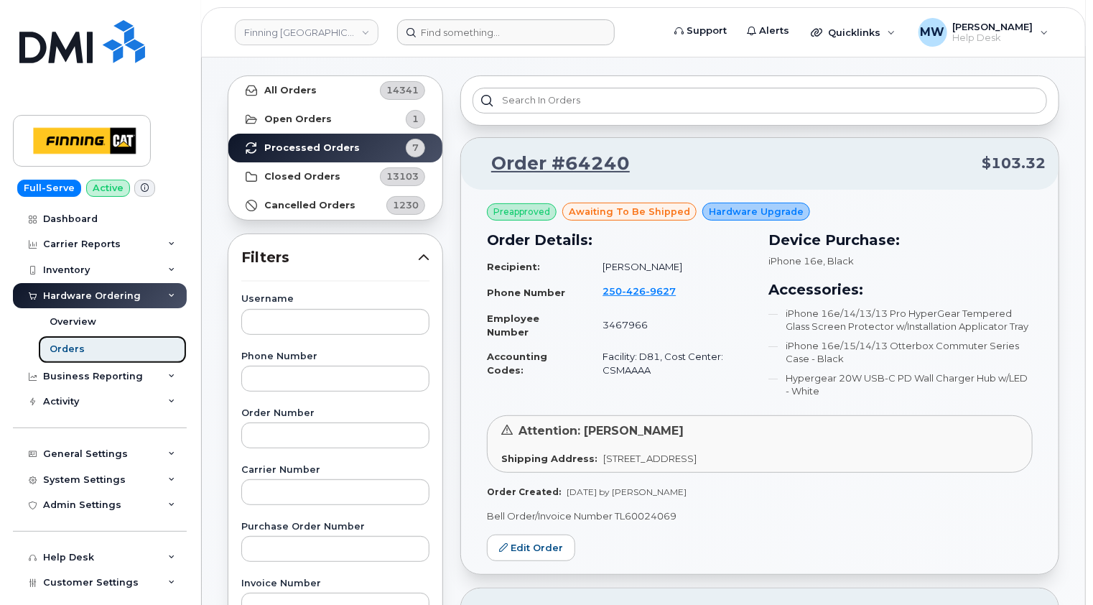
scroll to position [144, 0]
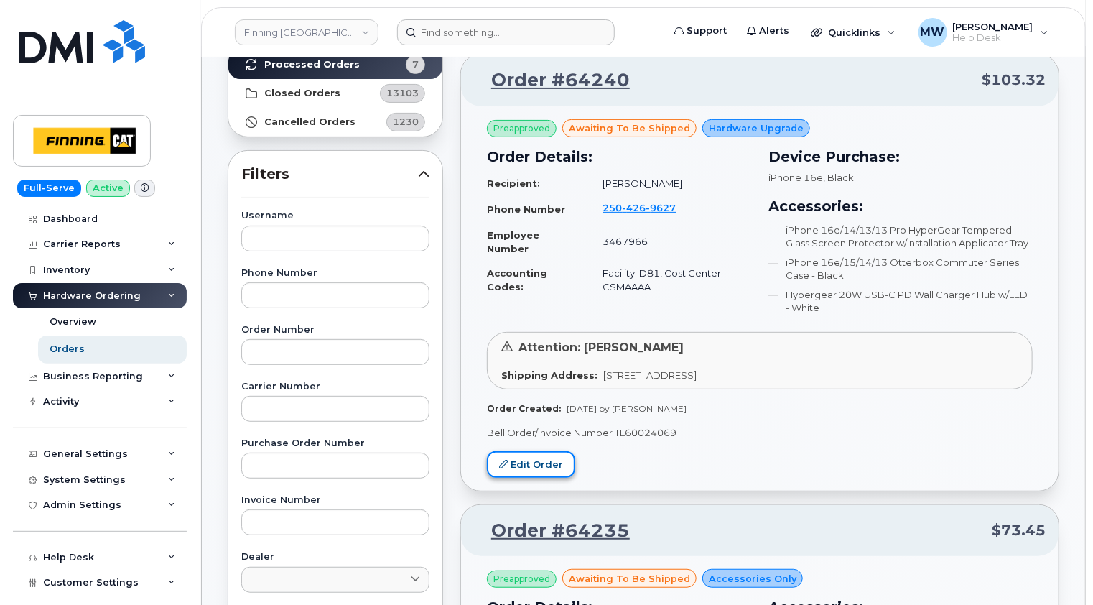
click at [537, 463] on link "Edit Order" at bounding box center [531, 464] width 88 height 27
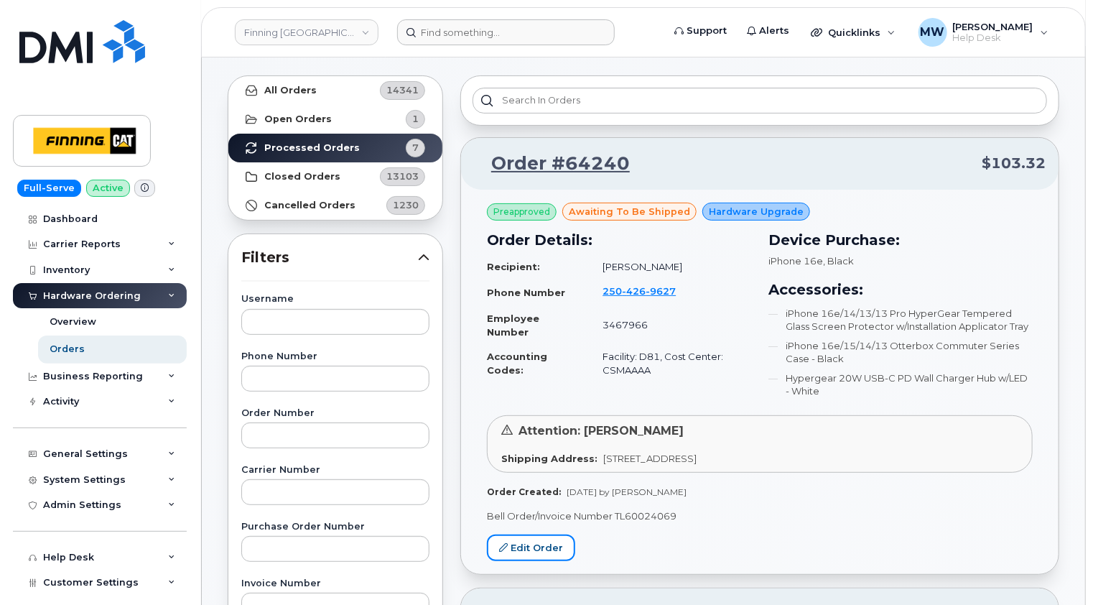
scroll to position [0, 0]
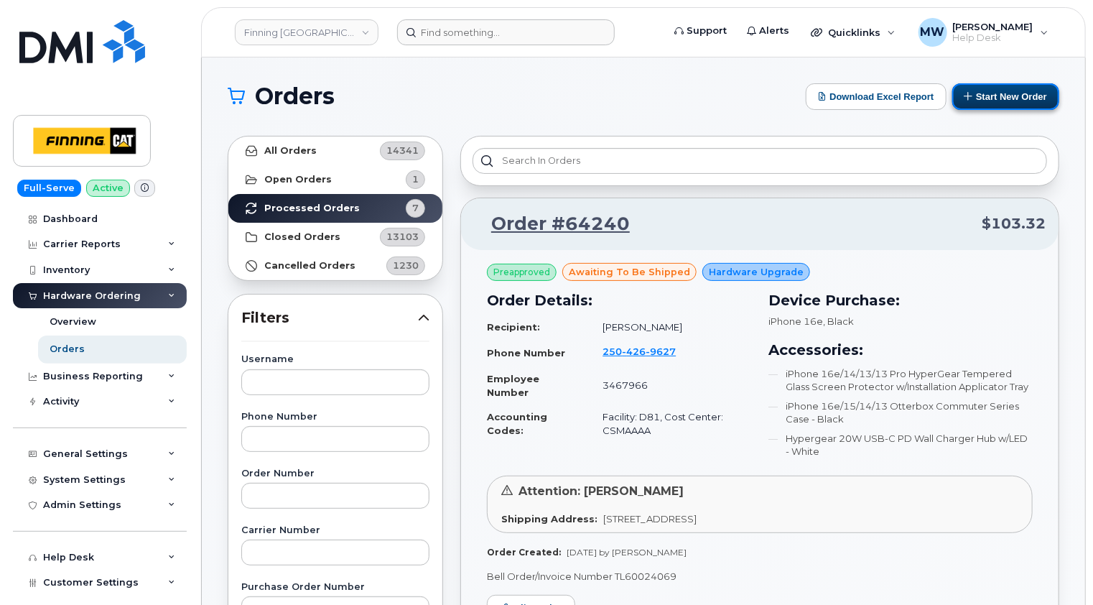
click at [1001, 94] on button "Start New Order" at bounding box center [1005, 96] width 107 height 27
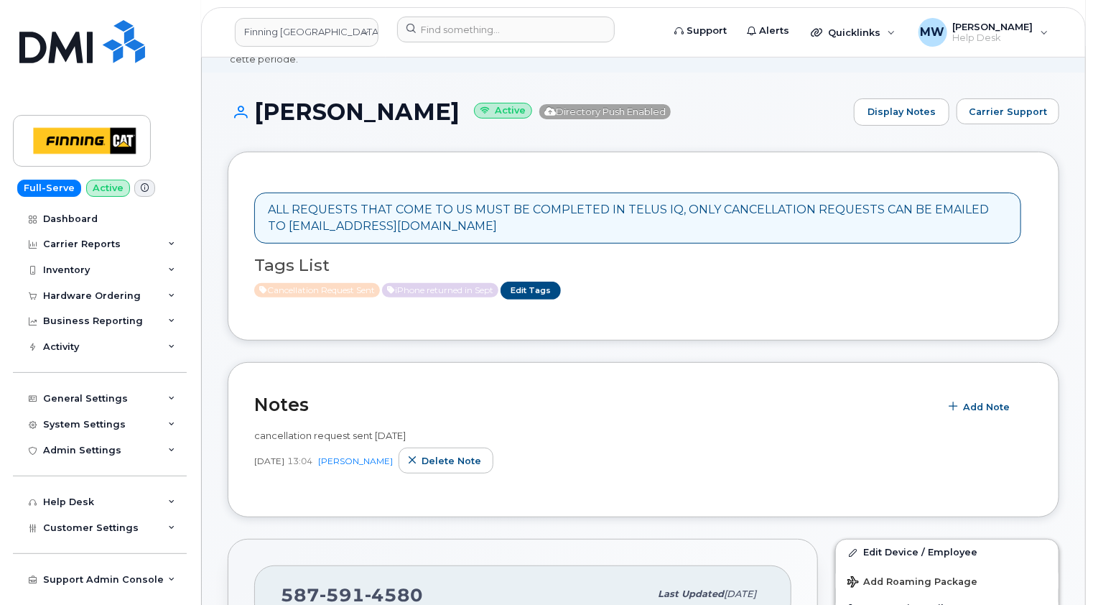
scroll to position [144, 0]
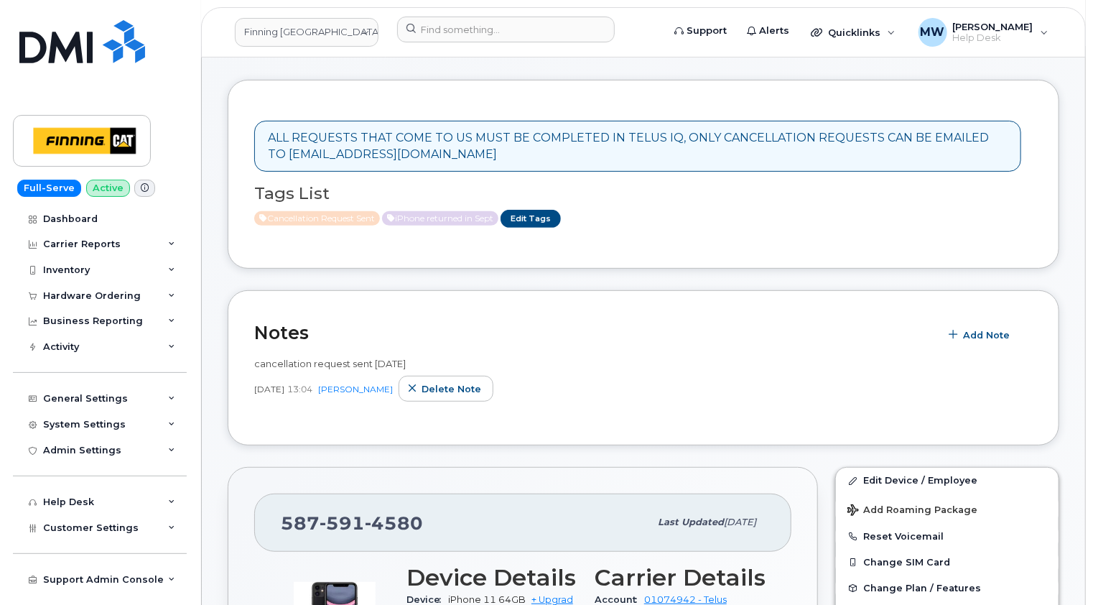
click at [987, 328] on span "Add Note" at bounding box center [986, 335] width 47 height 14
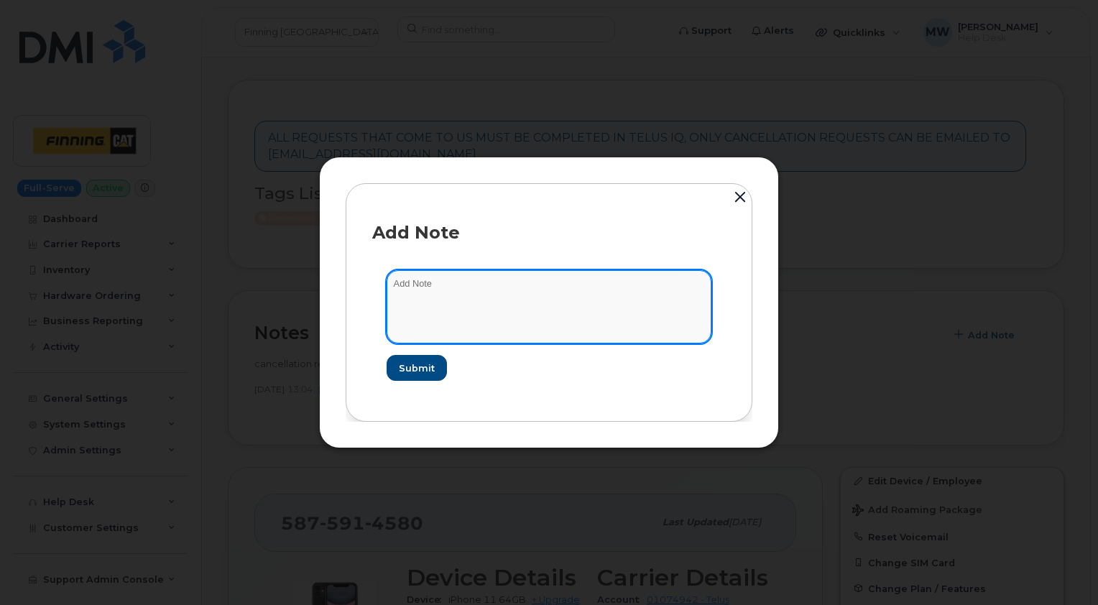
click at [493, 300] on textarea at bounding box center [548, 306] width 325 height 73
paste textarea "5875914580"
click at [451, 282] on textarea "Phone No. 5875914580" at bounding box center [548, 306] width 325 height 73
click at [468, 282] on textarea "Phone No. 587-5914580" at bounding box center [548, 306] width 325 height 73
click at [497, 283] on textarea "Phone No. 587-591-4580" at bounding box center [548, 306] width 325 height 73
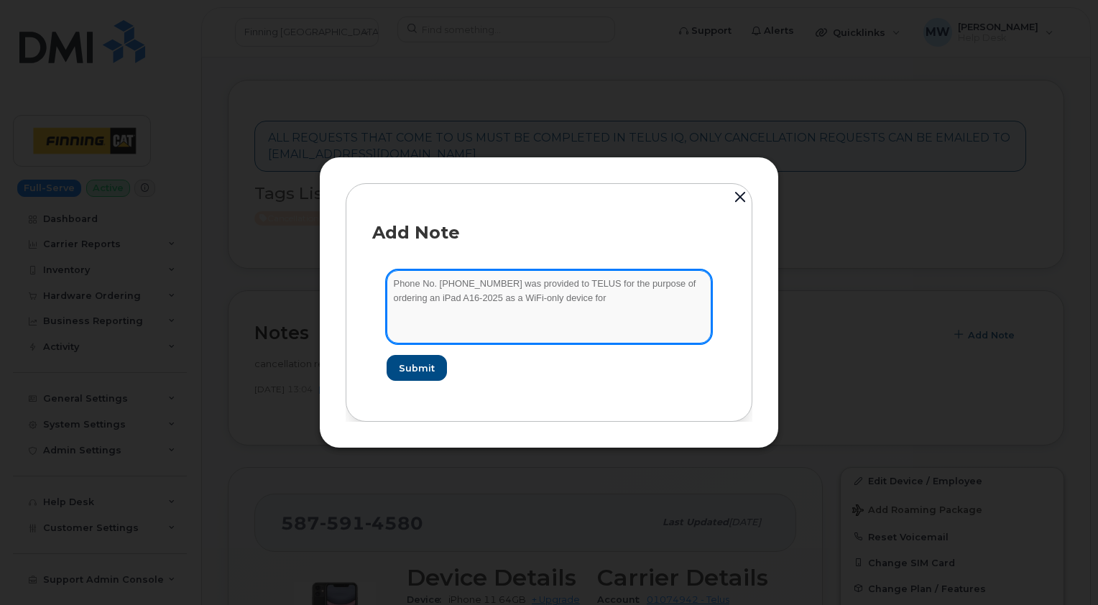
drag, startPoint x: 422, startPoint y: 285, endPoint x: 469, endPoint y: 302, distance: 49.5
click at [422, 285] on textarea "Phone No. 587-591-4580 was provided to TELUS for the purpose of ordering an iPa…" at bounding box center [548, 306] width 325 height 73
click at [560, 297] on textarea "Phone No. 587-591-4580 was provided to TELUS for the purpose of ordering an iPa…" at bounding box center [548, 306] width 325 height 73
paste textarea "[PERSON_NAME]"
paste textarea "TL60024045"
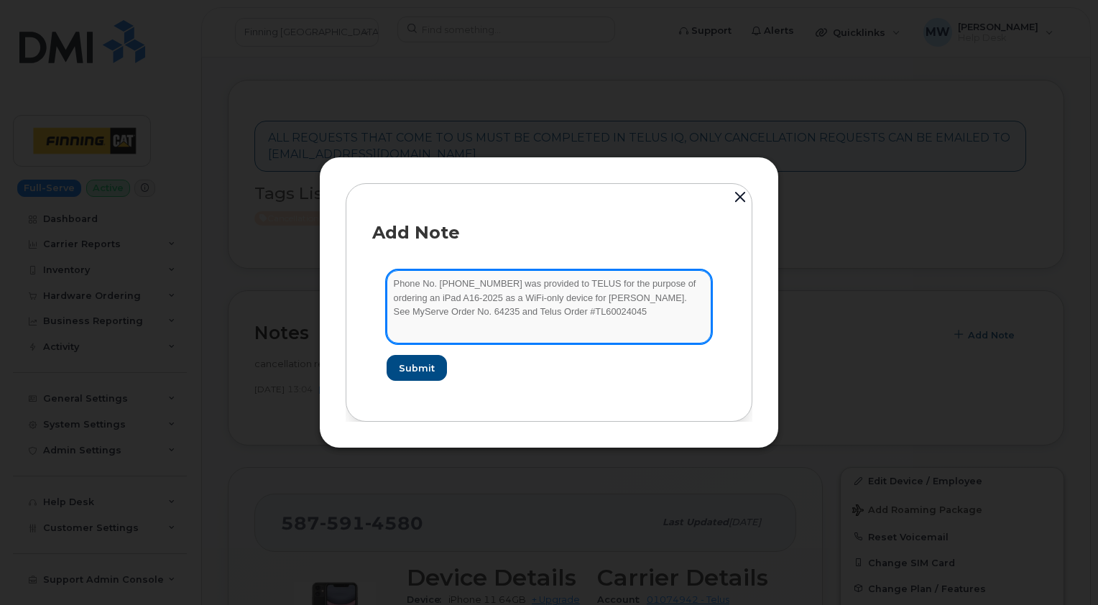
drag, startPoint x: 569, startPoint y: 312, endPoint x: 436, endPoint y: 312, distance: 132.9
click at [436, 312] on textarea "Phone No. 587-591-4580 was provided to TELUS for the purpose of ordering an iPa…" at bounding box center [548, 306] width 325 height 73
type textarea "Phone No. 587-591-4580 was provided to TELUS for the purpose of ordering an iPa…"
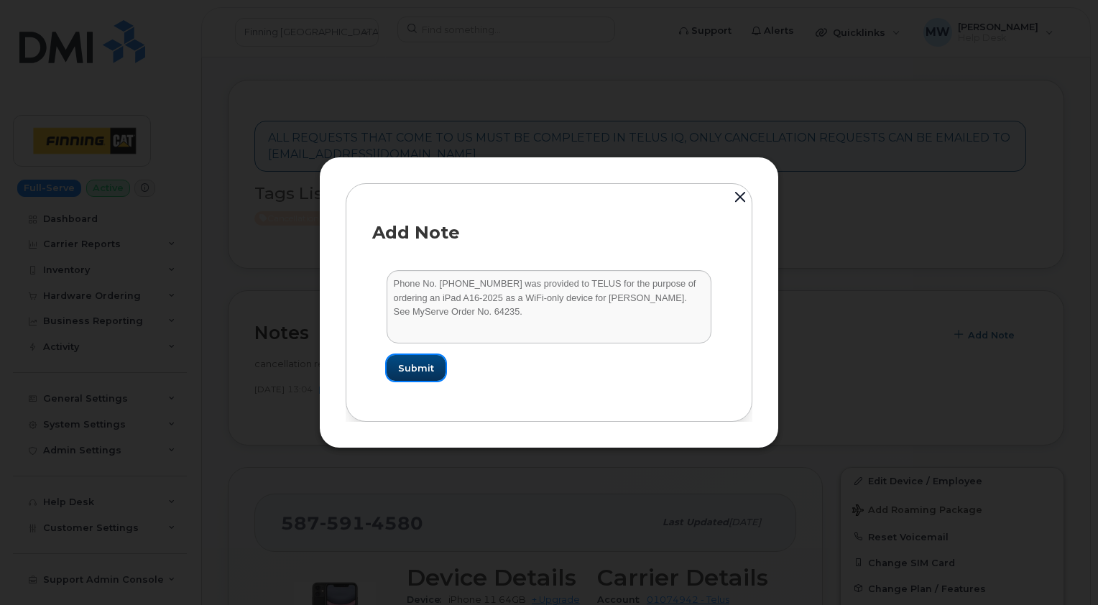
click at [413, 368] on span "Submit" at bounding box center [416, 368] width 36 height 14
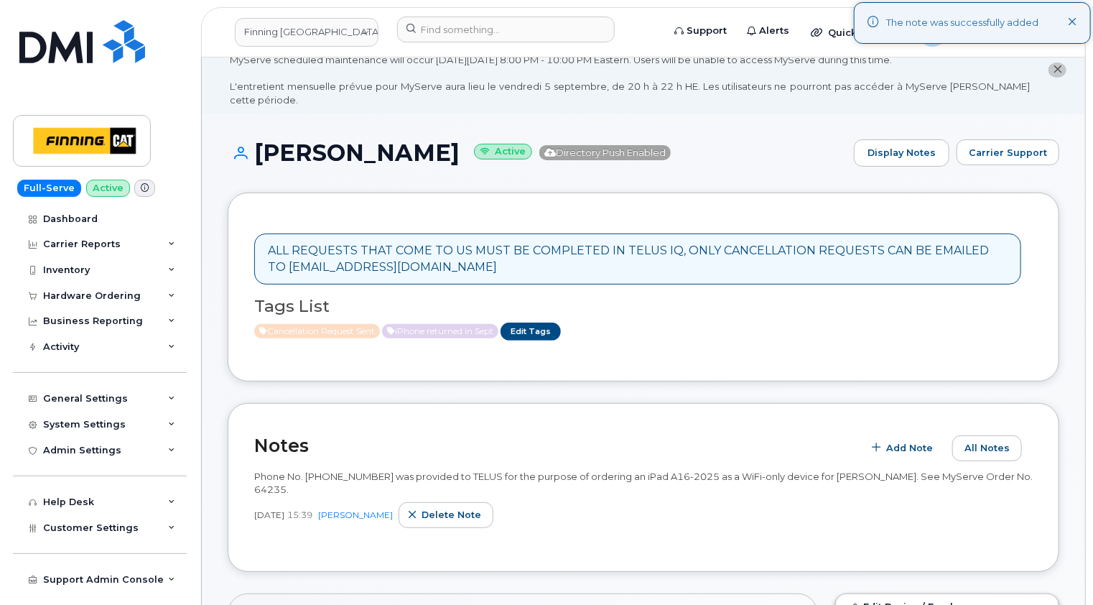
scroll to position [0, 0]
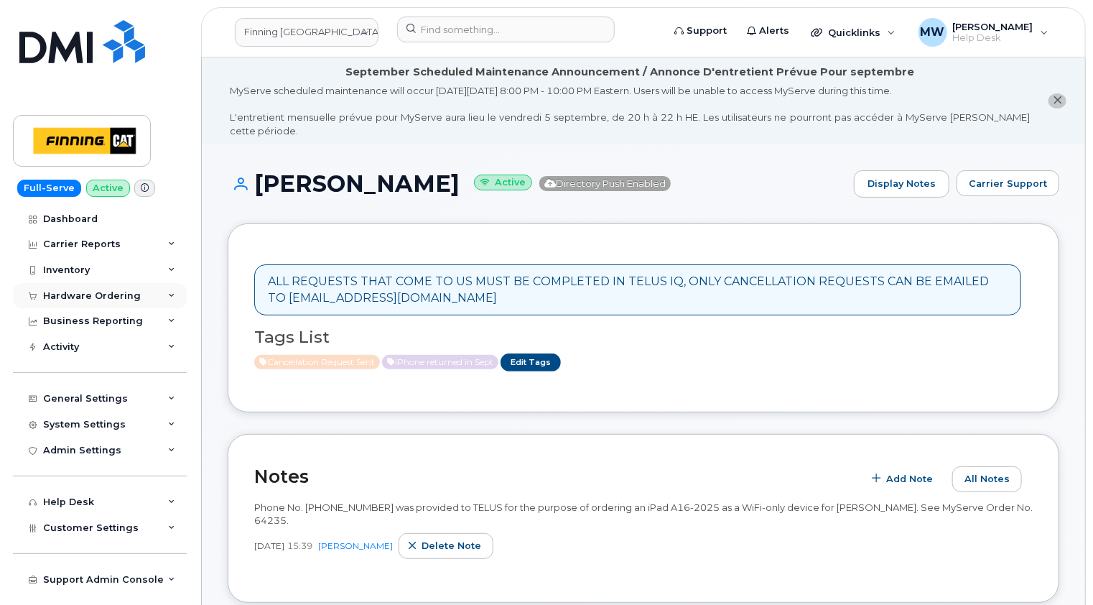
click at [129, 294] on div "Hardware Ordering" at bounding box center [92, 295] width 98 height 11
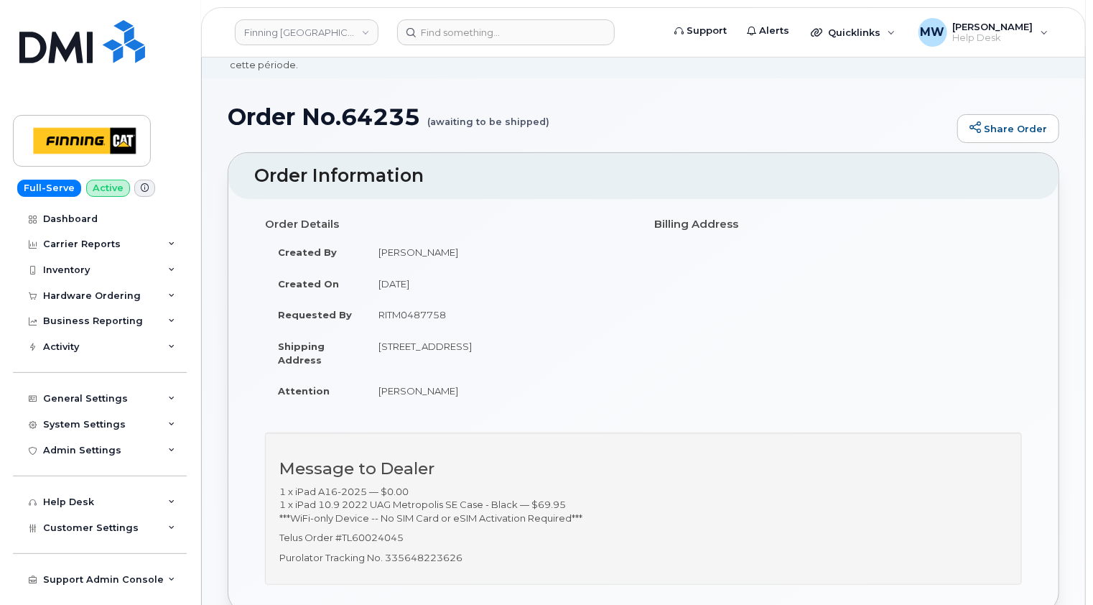
scroll to position [144, 0]
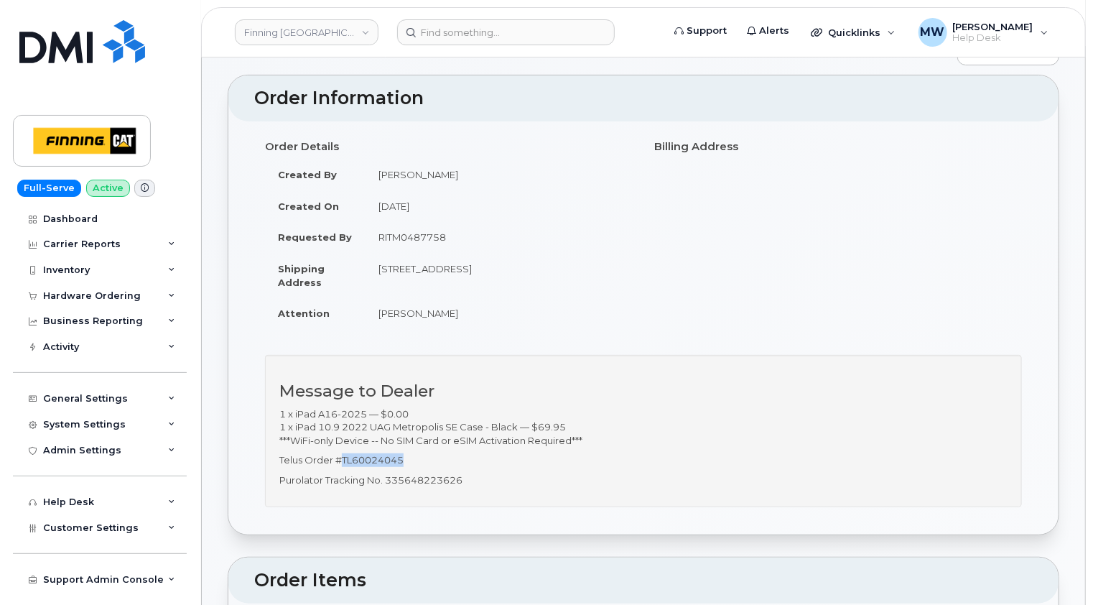
drag, startPoint x: 409, startPoint y: 445, endPoint x: 342, endPoint y: 446, distance: 67.5
click at [342, 453] on p "Telus Order #TL60024045" at bounding box center [643, 460] width 728 height 14
copy p "TL60024045"
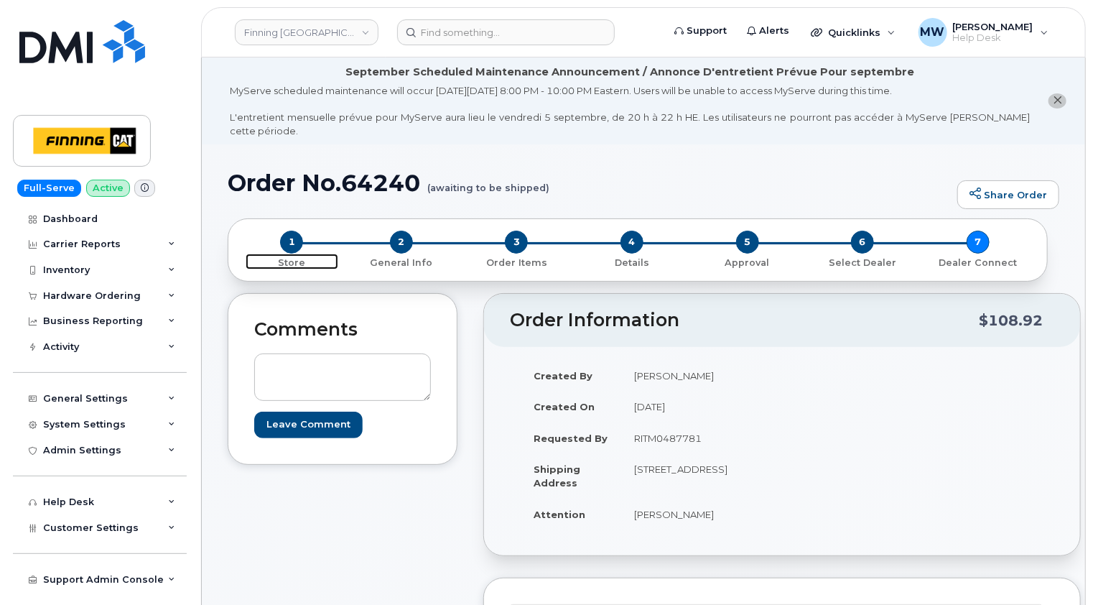
click at [293, 231] on span "1" at bounding box center [291, 242] width 23 height 23
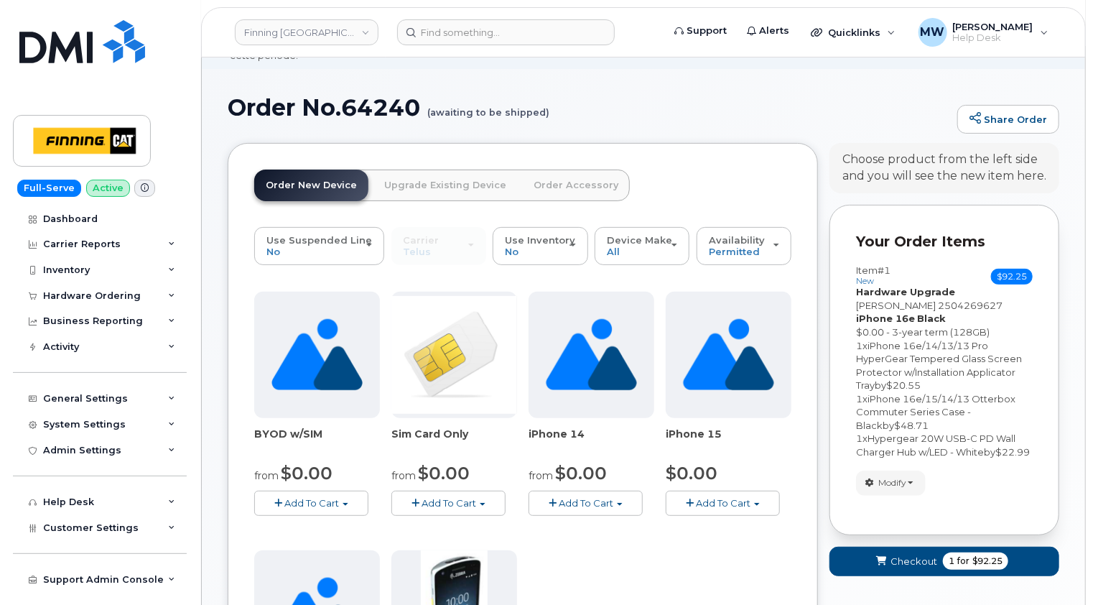
scroll to position [72, 0]
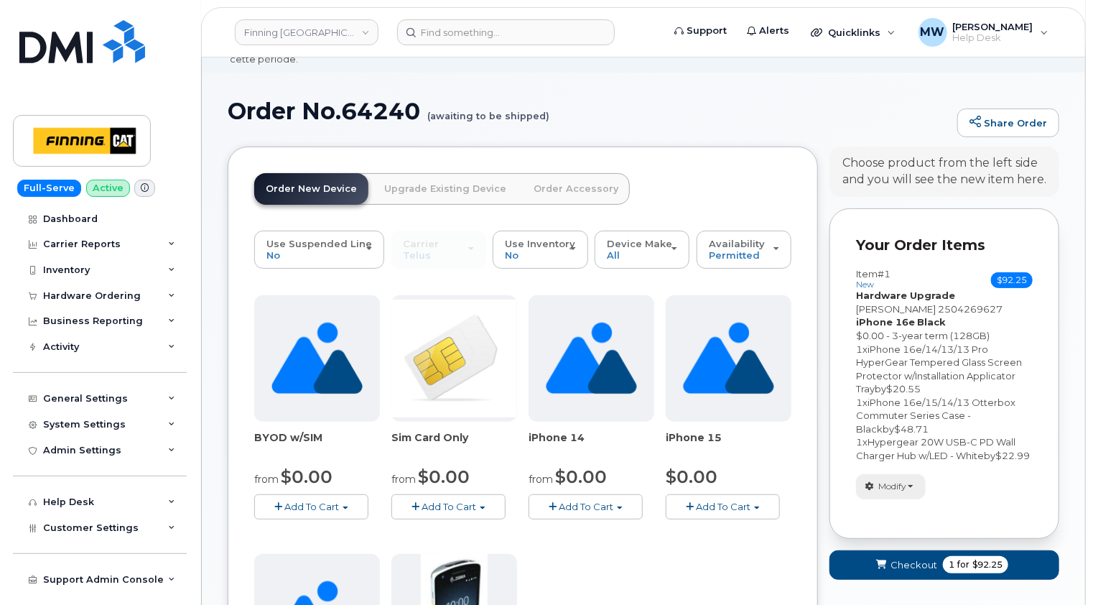
click at [910, 487] on button "Modify" at bounding box center [891, 486] width 70 height 25
click at [922, 510] on link "change" at bounding box center [925, 508] width 136 height 17
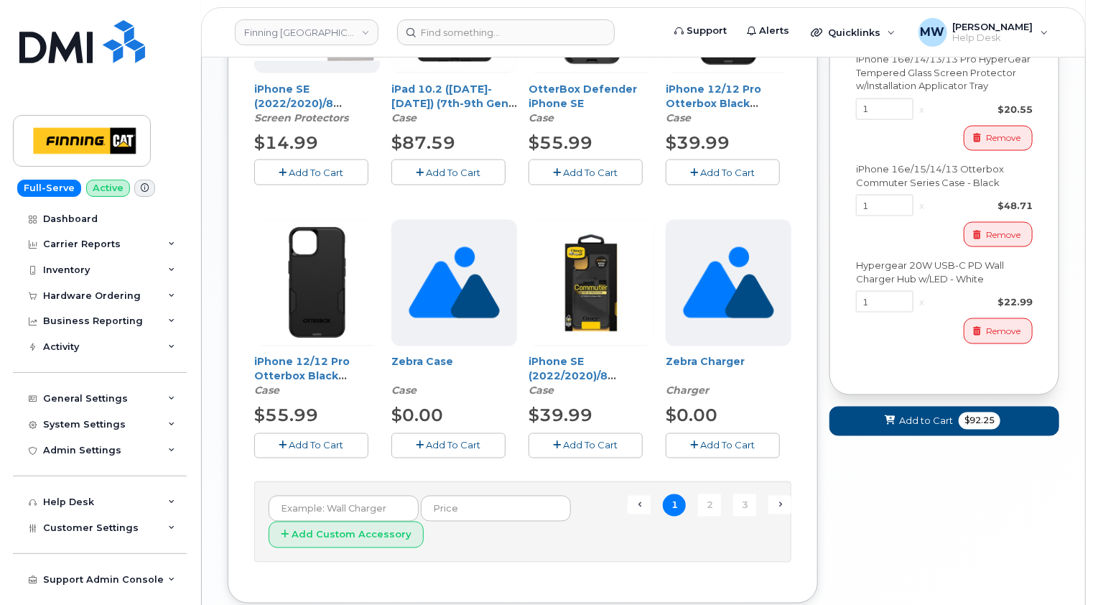
scroll to position [934, 0]
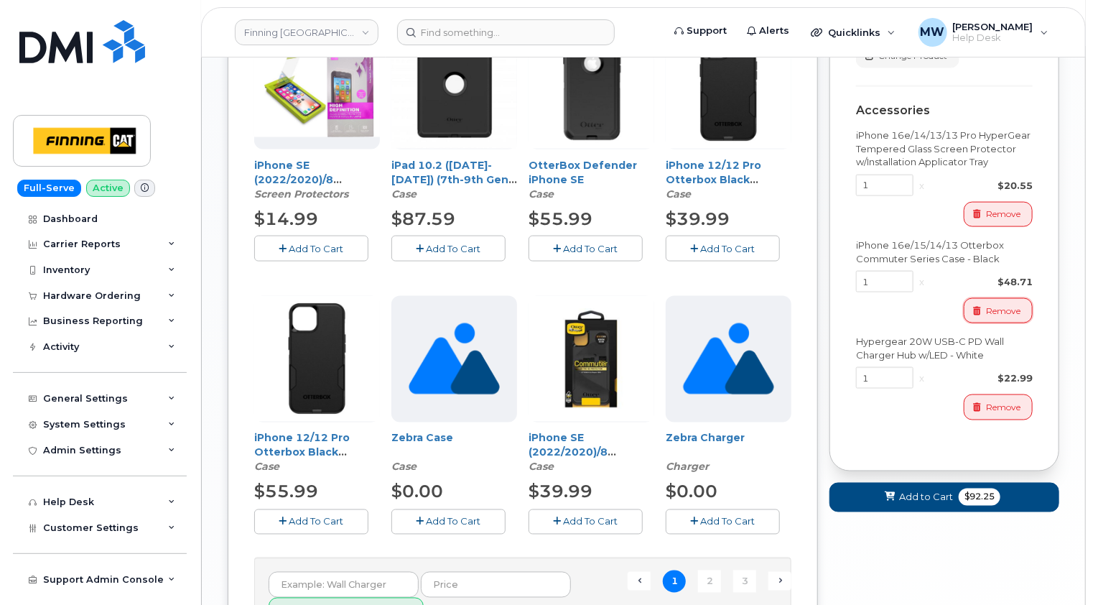
click at [998, 317] on span "Remove" at bounding box center [1003, 311] width 34 height 13
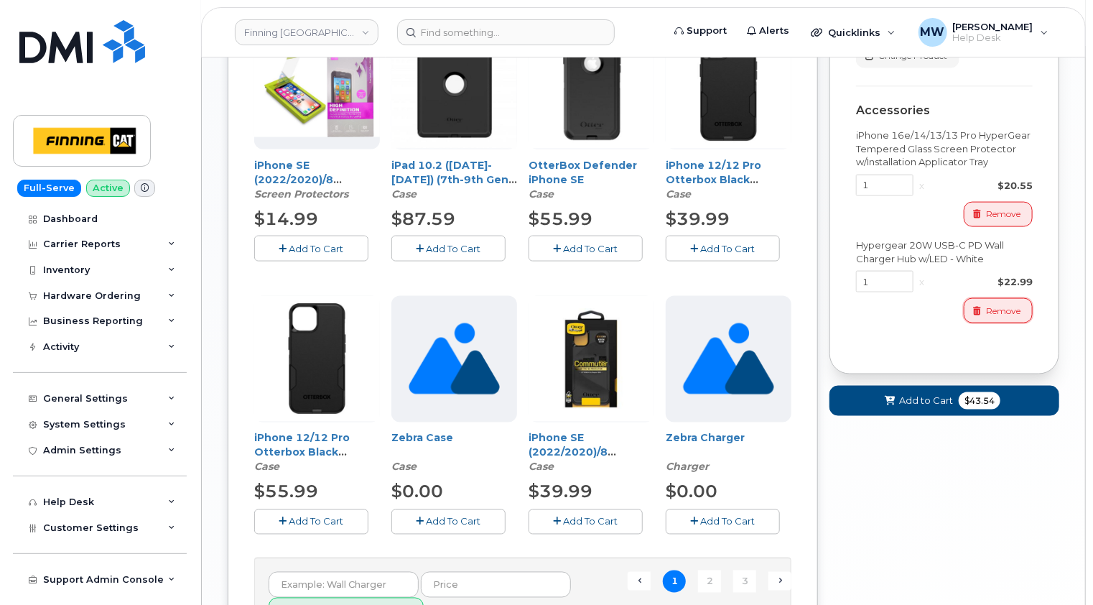
click at [998, 317] on span "Remove" at bounding box center [1003, 311] width 34 height 13
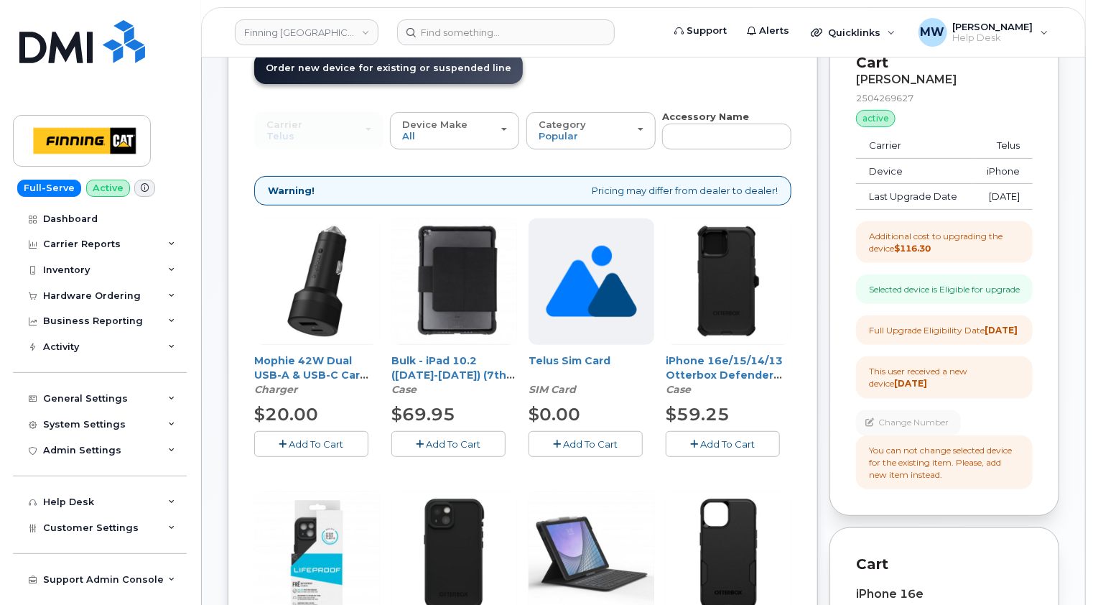
scroll to position [144, 0]
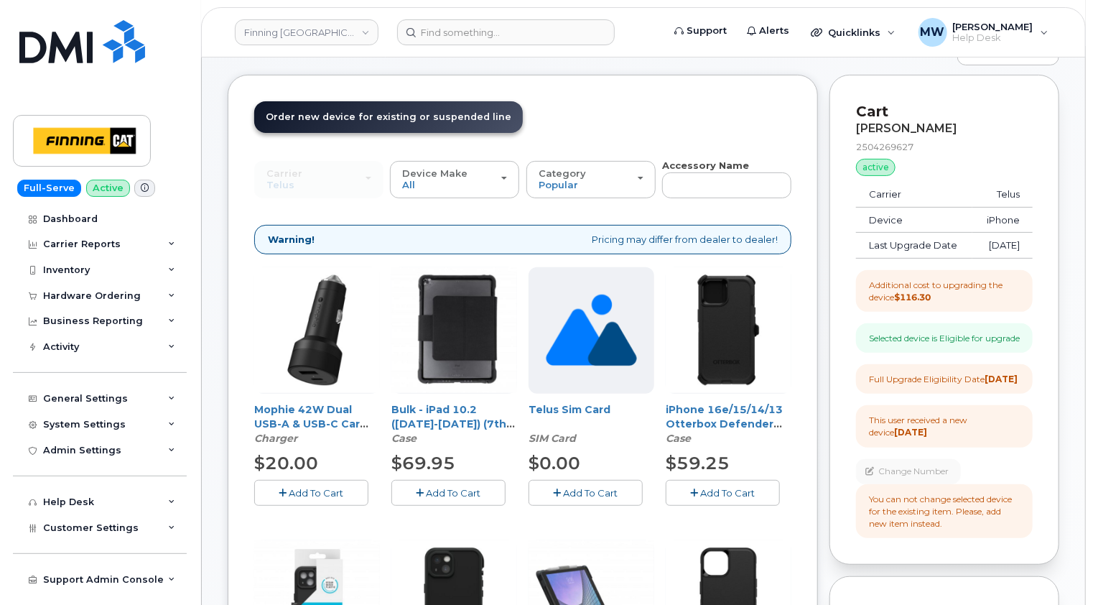
click at [730, 487] on span "Add To Cart" at bounding box center [728, 492] width 55 height 11
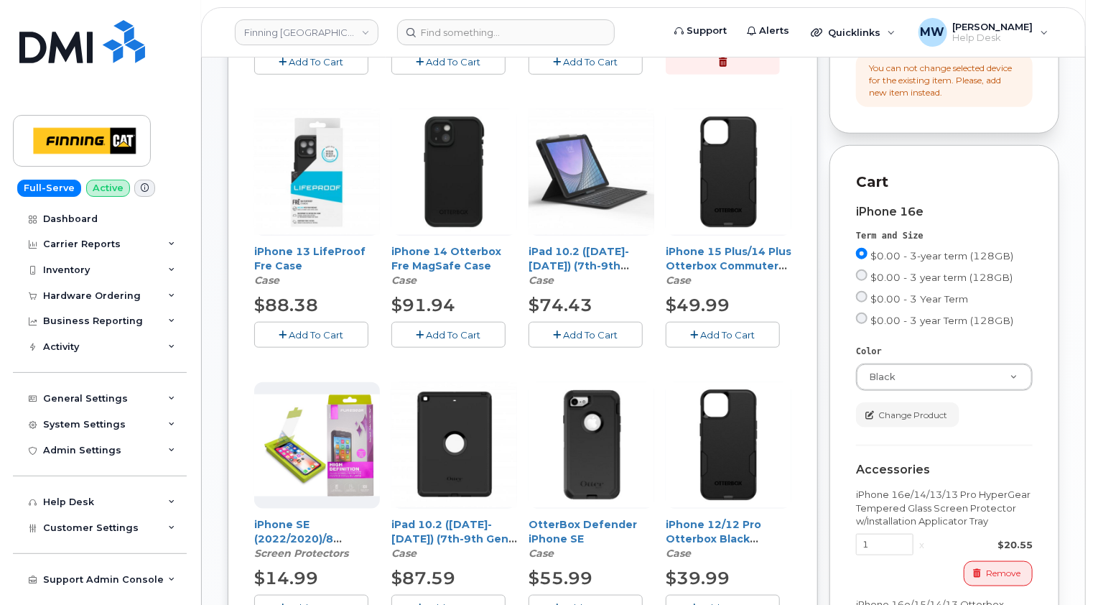
scroll to position [215, 0]
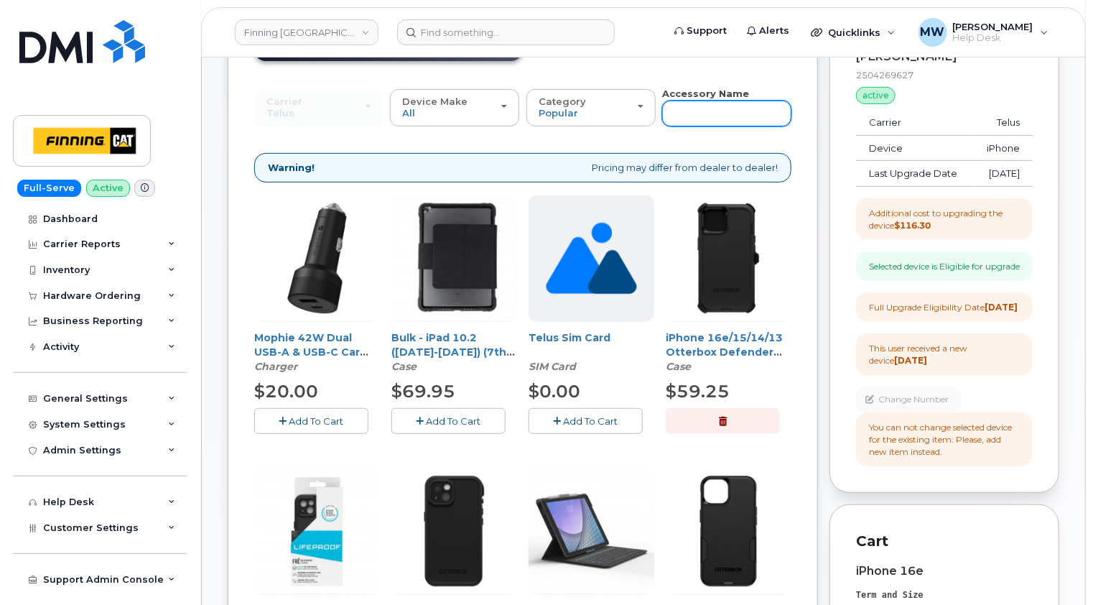
click at [719, 101] on input "text" at bounding box center [726, 114] width 129 height 26
type input "wall"
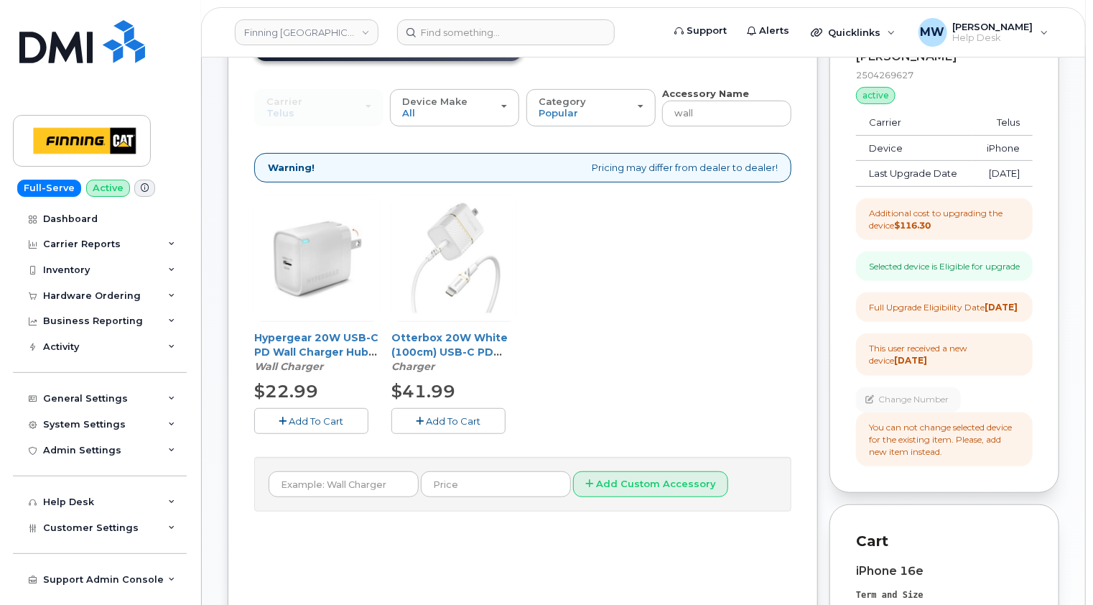
click at [321, 415] on span "Add To Cart" at bounding box center [316, 420] width 55 height 11
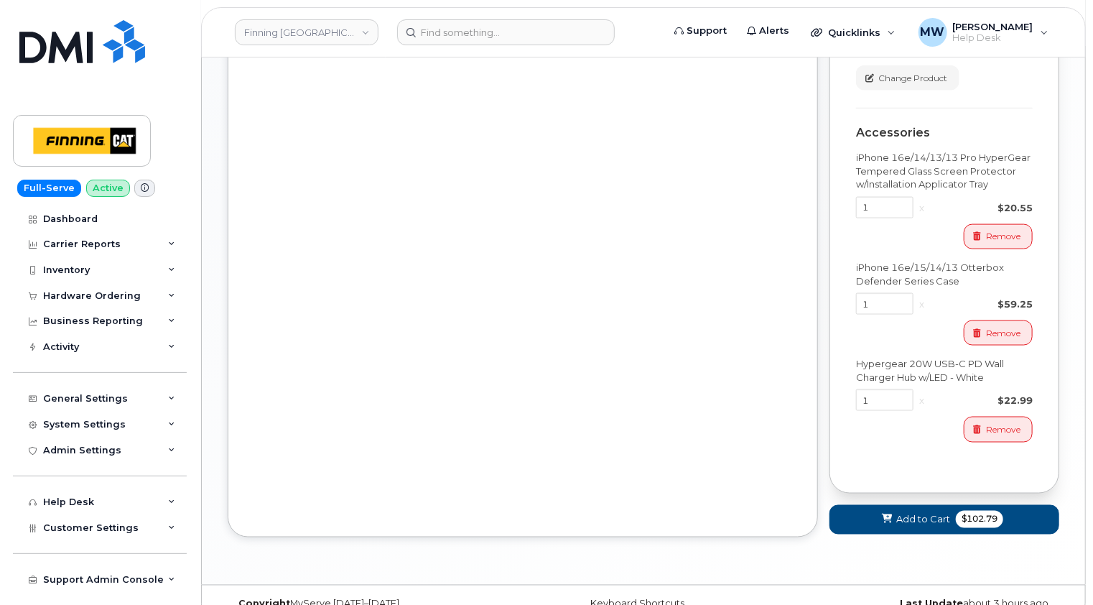
scroll to position [934, 0]
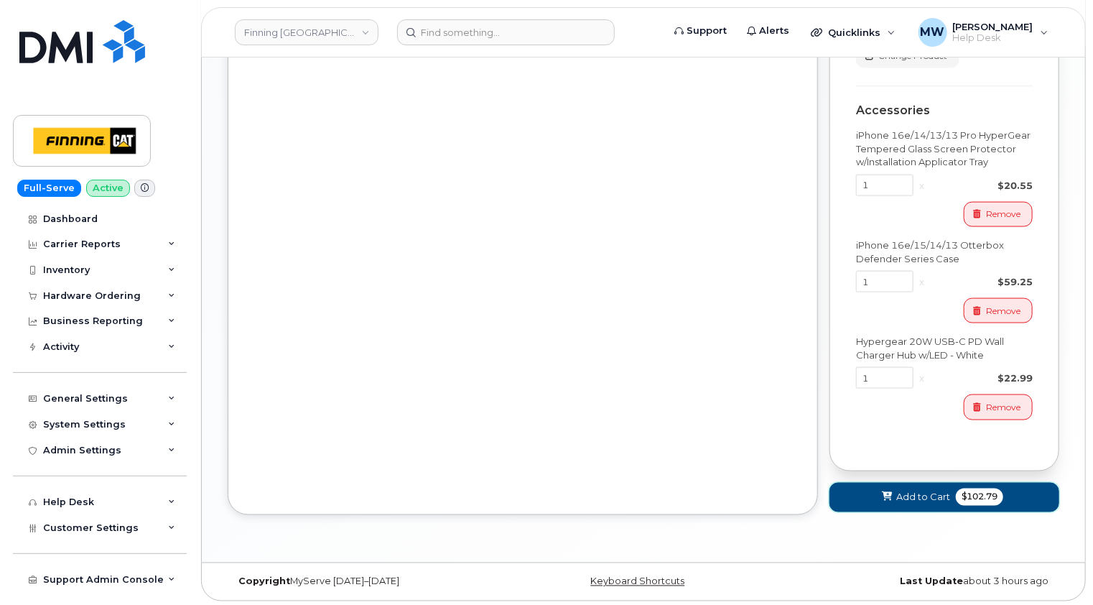
click at [922, 504] on span "Add to Cart" at bounding box center [923, 498] width 54 height 14
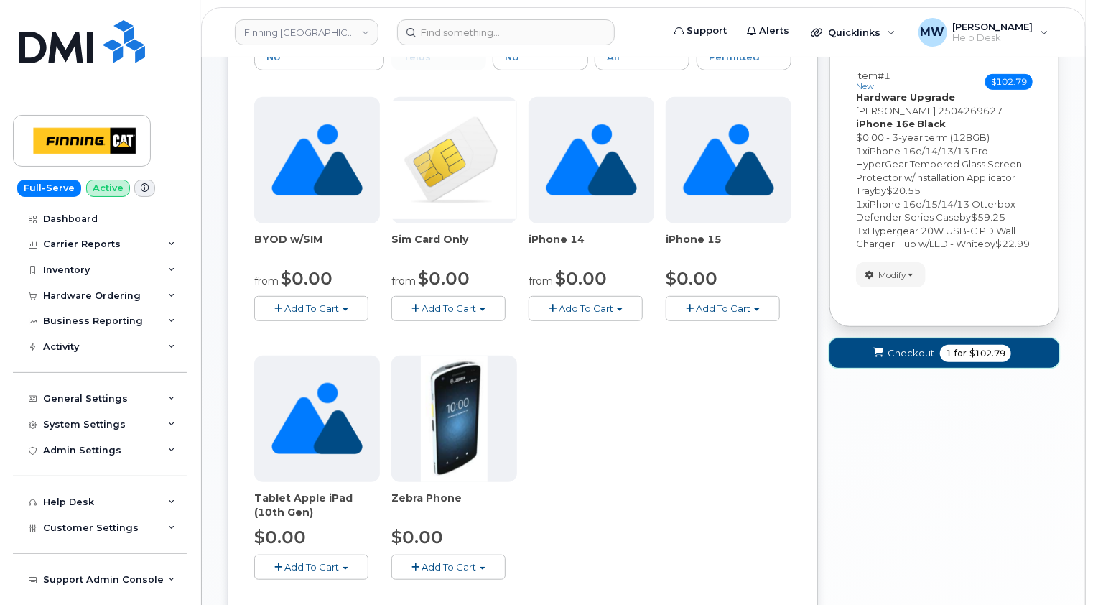
click at [896, 353] on span "Checkout" at bounding box center [911, 353] width 47 height 14
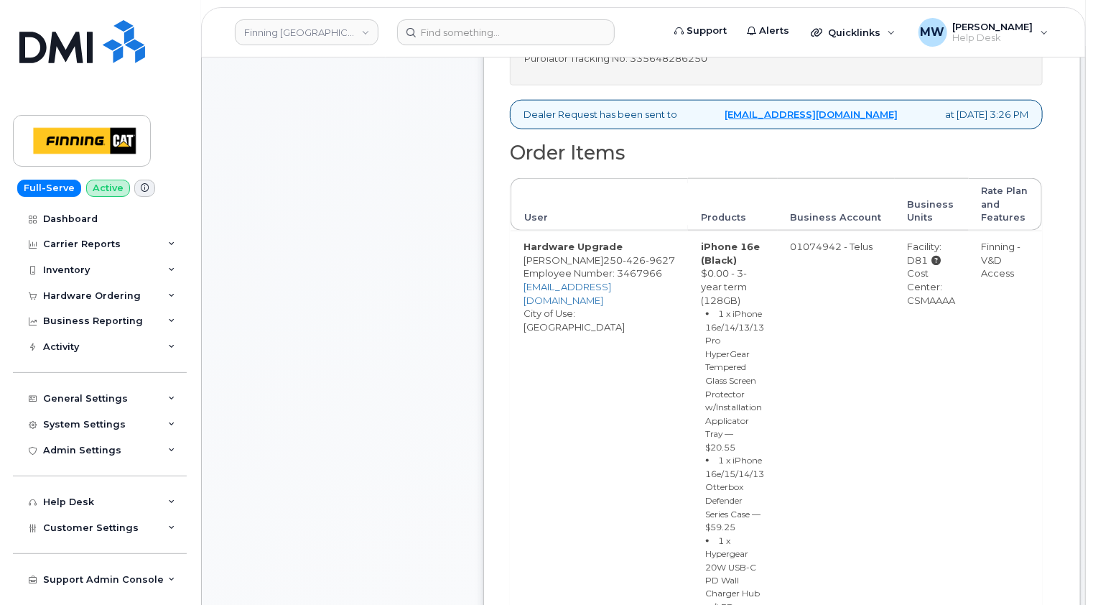
scroll to position [862, 0]
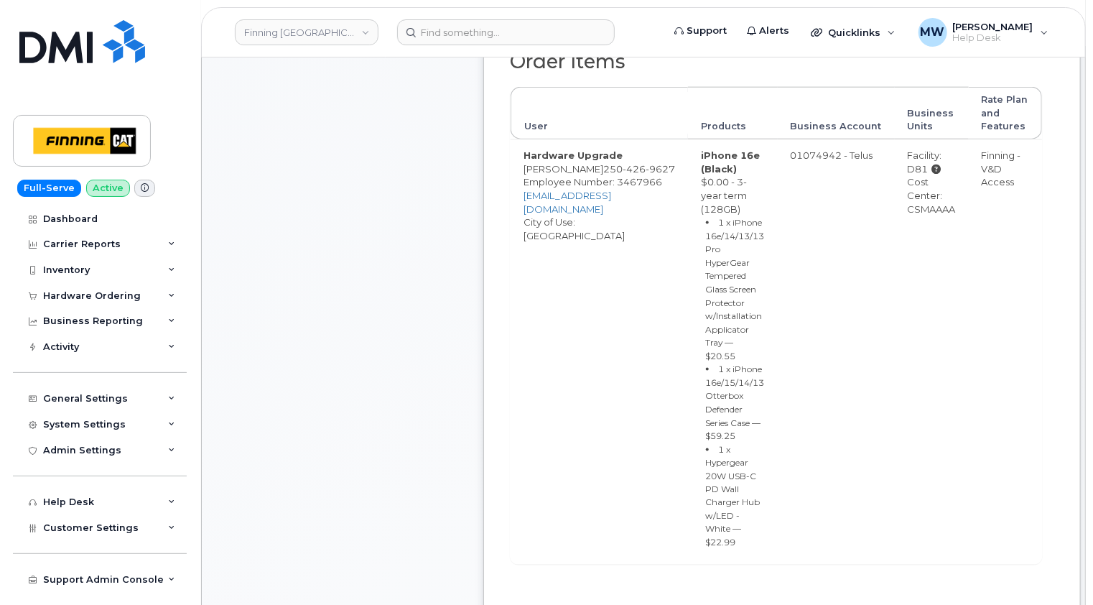
drag, startPoint x: 748, startPoint y: 432, endPoint x: 667, endPoint y: 155, distance: 288.7
click at [688, 155] on td "iPhone 16e (Black) $0.00 - 3-year term (128GB) 1 x iPhone 16e/14/13/13 Pro Hype…" at bounding box center [733, 351] width 90 height 424
copy td "iPhone 16e (Black) $0.00 - 3-year term (128GB) 1 x iPhone 16e/14/13/13 Pro Hype…"
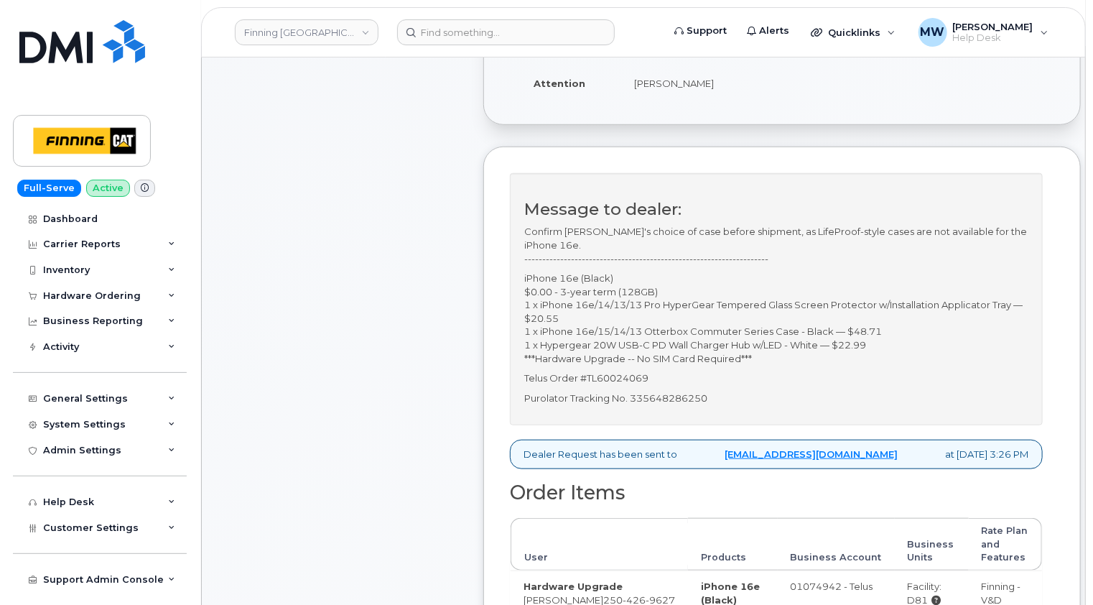
scroll to position [0, 0]
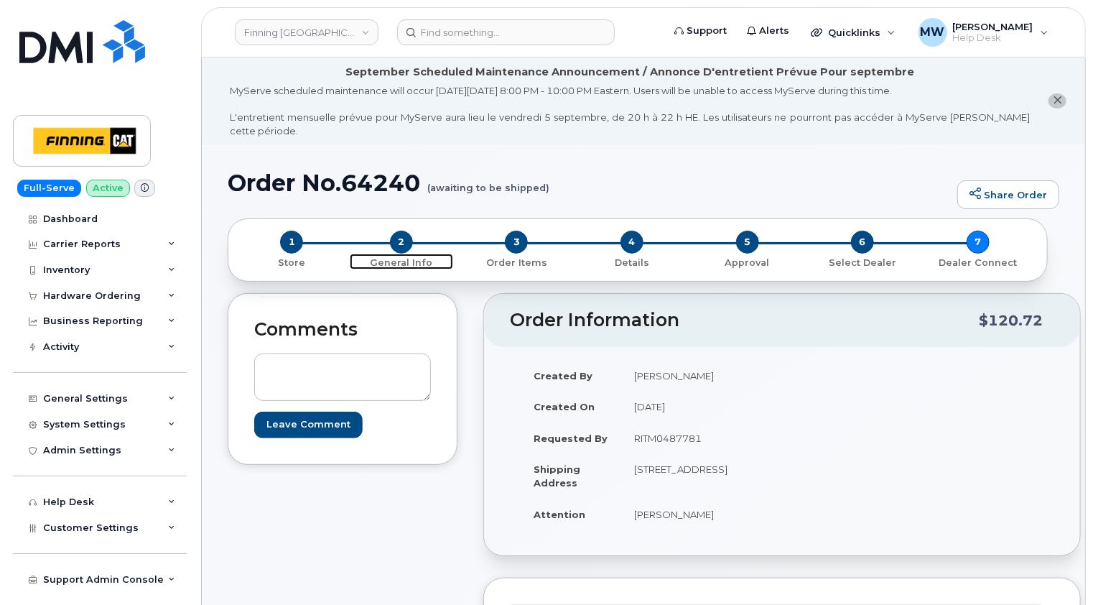
click at [402, 231] on span "2" at bounding box center [401, 242] width 23 height 23
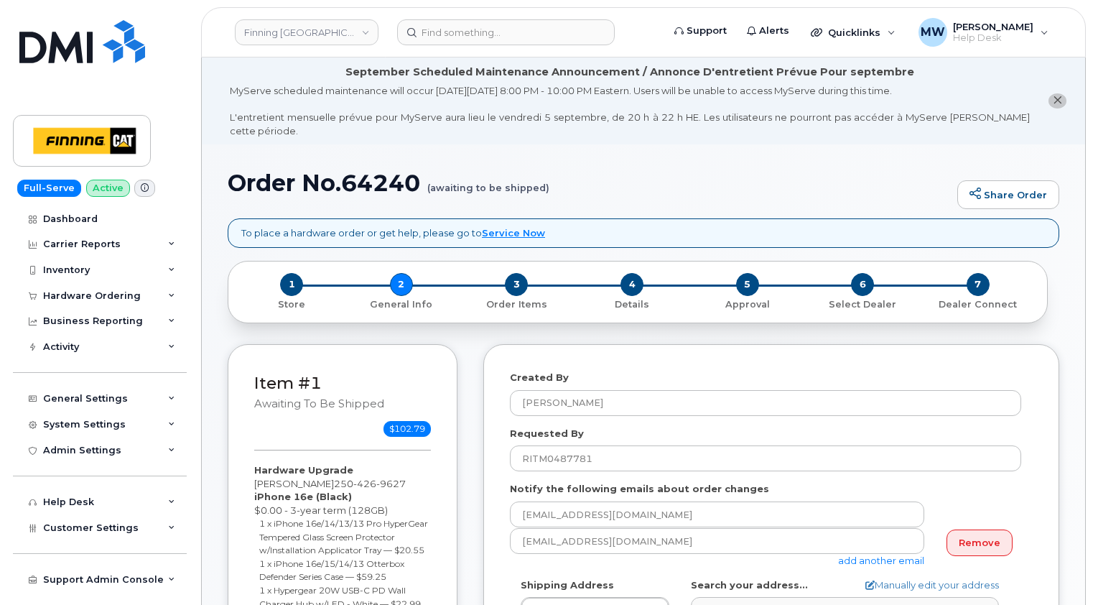
select select
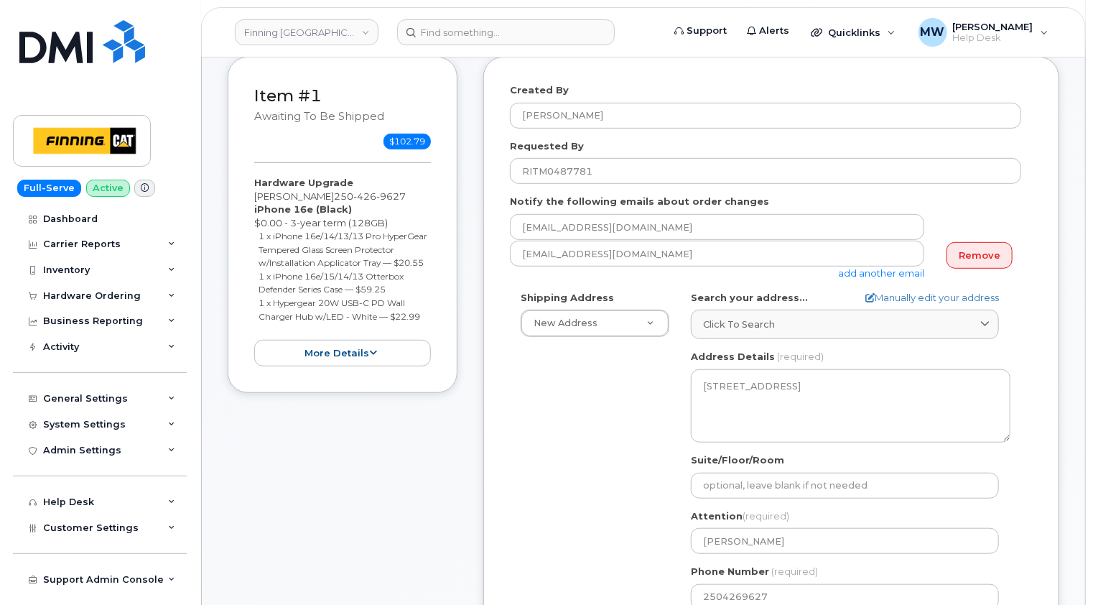
scroll to position [575, 0]
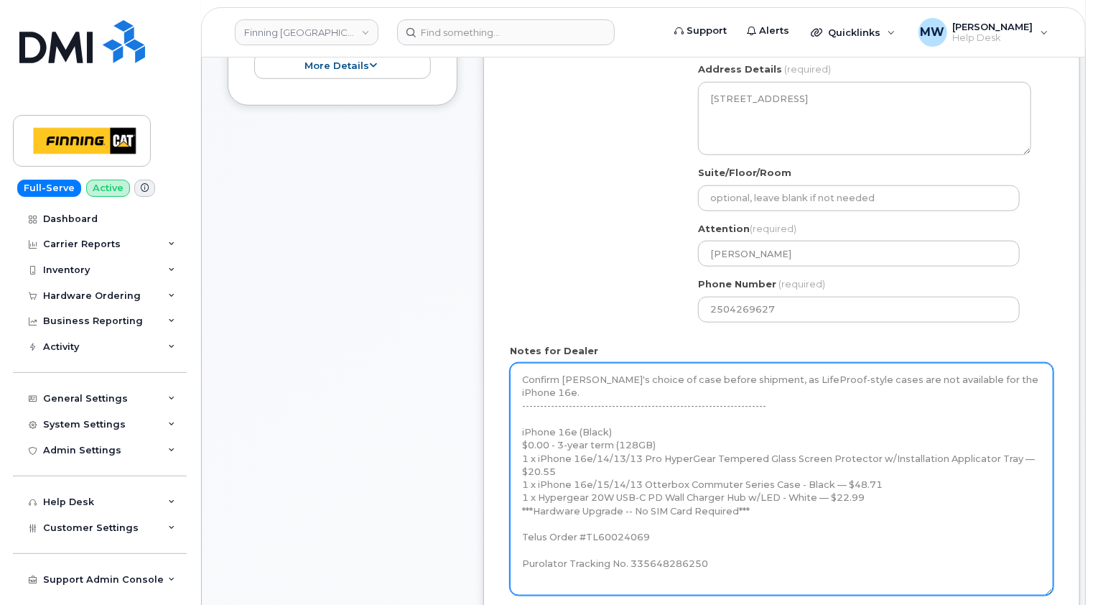
drag, startPoint x: 1029, startPoint y: 391, endPoint x: 1050, endPoint y: 596, distance: 205.8
click at [1052, 595] on textarea "Confirm [PERSON_NAME]'s choice of case before shipment, as LifeProof-style case…" at bounding box center [782, 479] width 544 height 233
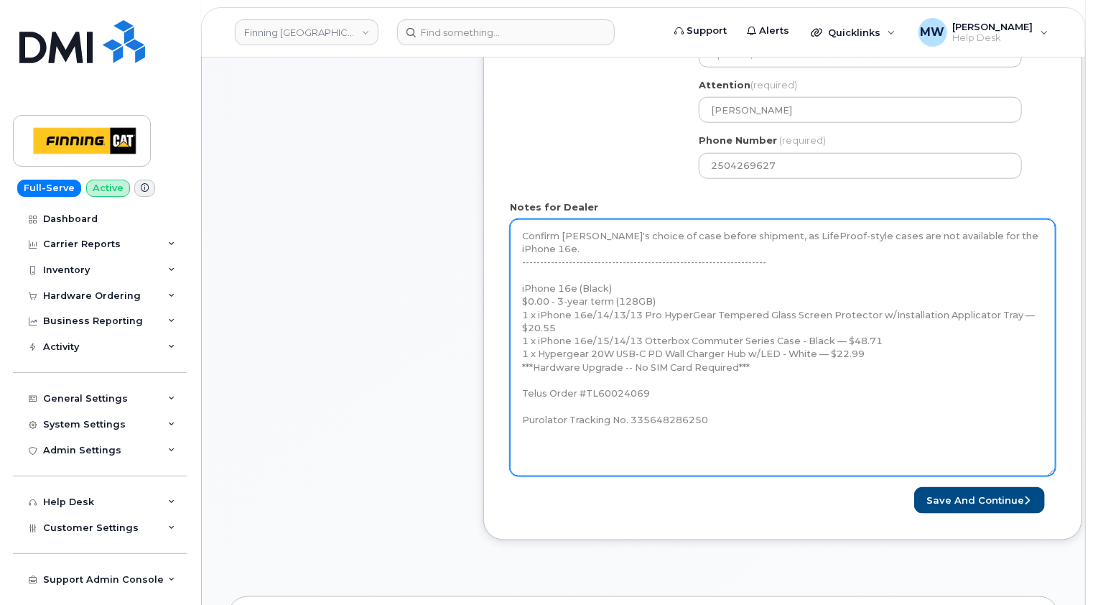
drag, startPoint x: 879, startPoint y: 326, endPoint x: 501, endPoint y: 262, distance: 383.2
click at [501, 262] on div "Created By [PERSON_NAME] Requested By RITM0487781 Notify the following emails a…" at bounding box center [782, 83] width 599 height 914
paste textarea "Defender Series Case — $59.25"
click at [530, 246] on textarea "Confirm [PERSON_NAME]'s choice of case before shipment, as LifeProof-style case…" at bounding box center [783, 347] width 546 height 257
click at [986, 278] on textarea "Confirm [PERSON_NAME]'s choice of case before shipment, as LifeProof-style case…" at bounding box center [783, 347] width 546 height 257
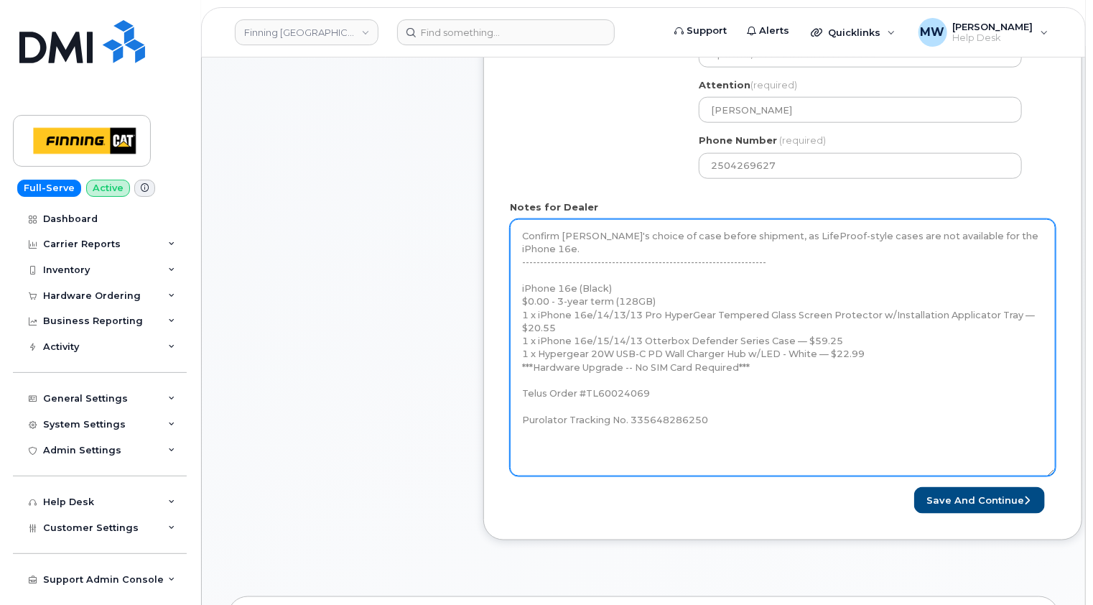
drag, startPoint x: 779, startPoint y: 233, endPoint x: 526, endPoint y: 229, distance: 253.6
click at [526, 229] on textarea "Confirm [PERSON_NAME]'s choice of case before shipment, as LifeProof-style case…" at bounding box center [783, 347] width 546 height 257
drag, startPoint x: 1026, startPoint y: 219, endPoint x: 522, endPoint y: 216, distance: 504.2
click at [522, 219] on textarea "Confirm [PERSON_NAME]'s choice of case before shipment, as LifeProof-style case…" at bounding box center [783, 347] width 546 height 257
paste textarea "[PERSON_NAME] approved the early pay-out of $96.91 in remaining balanc"
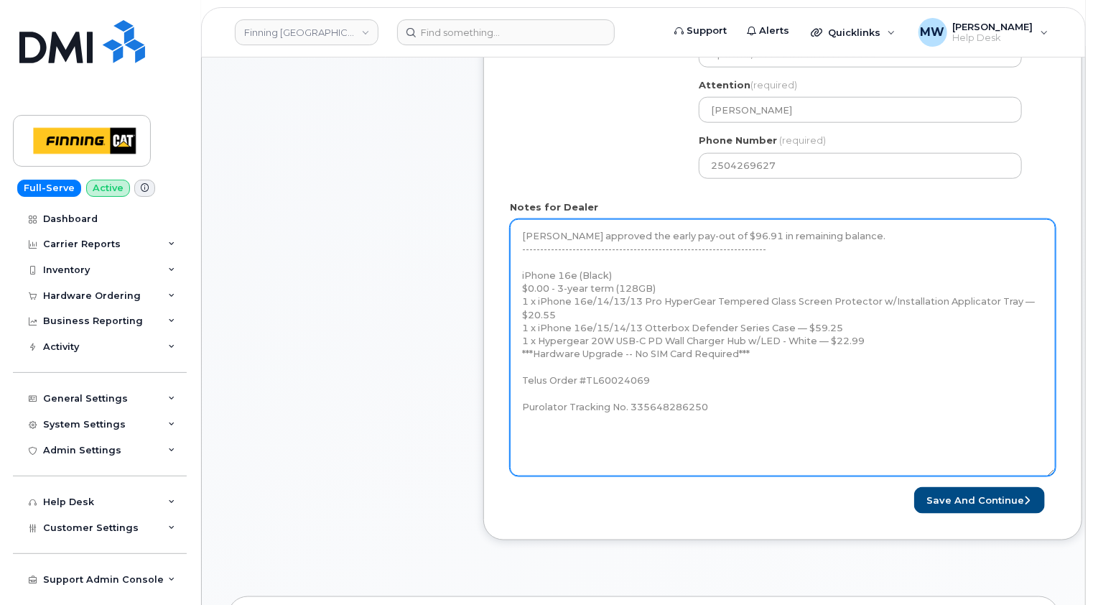
type textarea "[PERSON_NAME] approved the early pay-out of $96.91 in remaining balance. ------…"
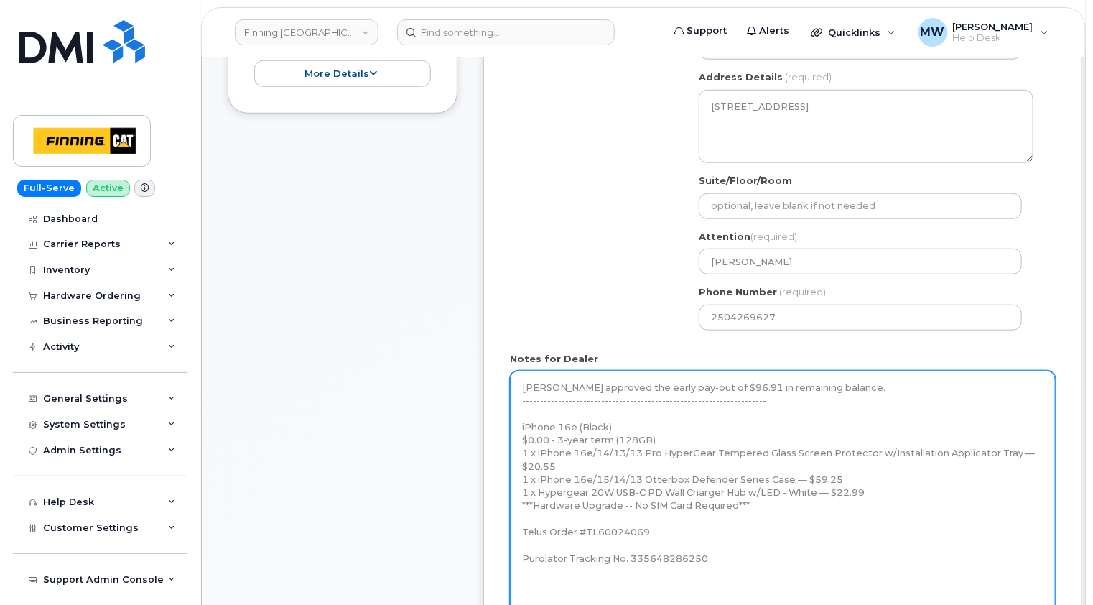
scroll to position [575, 0]
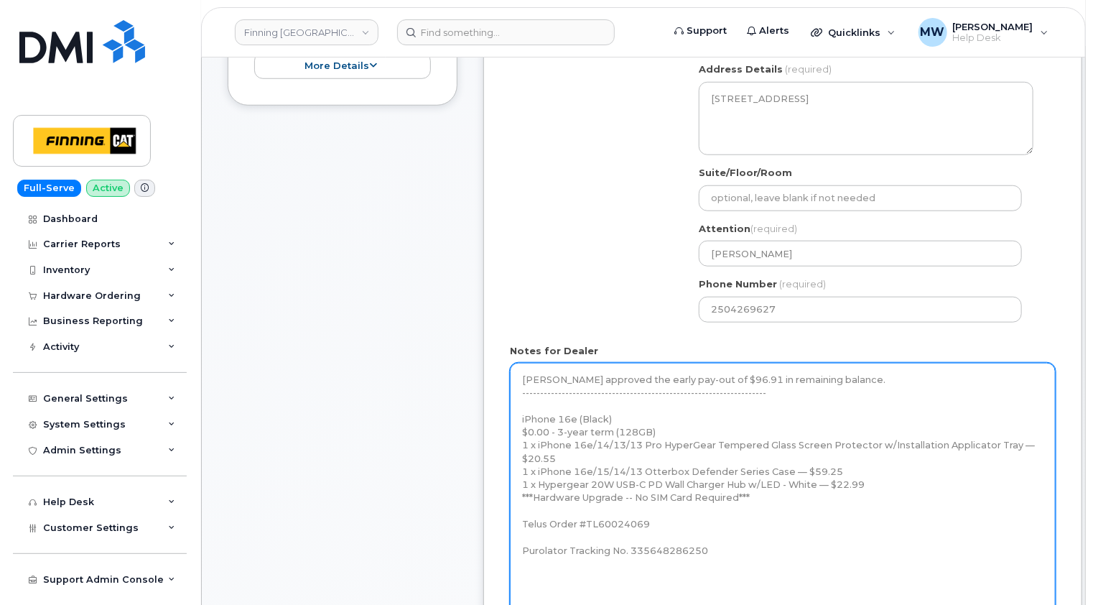
drag, startPoint x: 661, startPoint y: 510, endPoint x: 516, endPoint y: 407, distance: 177.8
click at [516, 407] on textarea "Confirm [PERSON_NAME]'s choice of case before shipment, as LifeProof-style case…" at bounding box center [783, 491] width 546 height 257
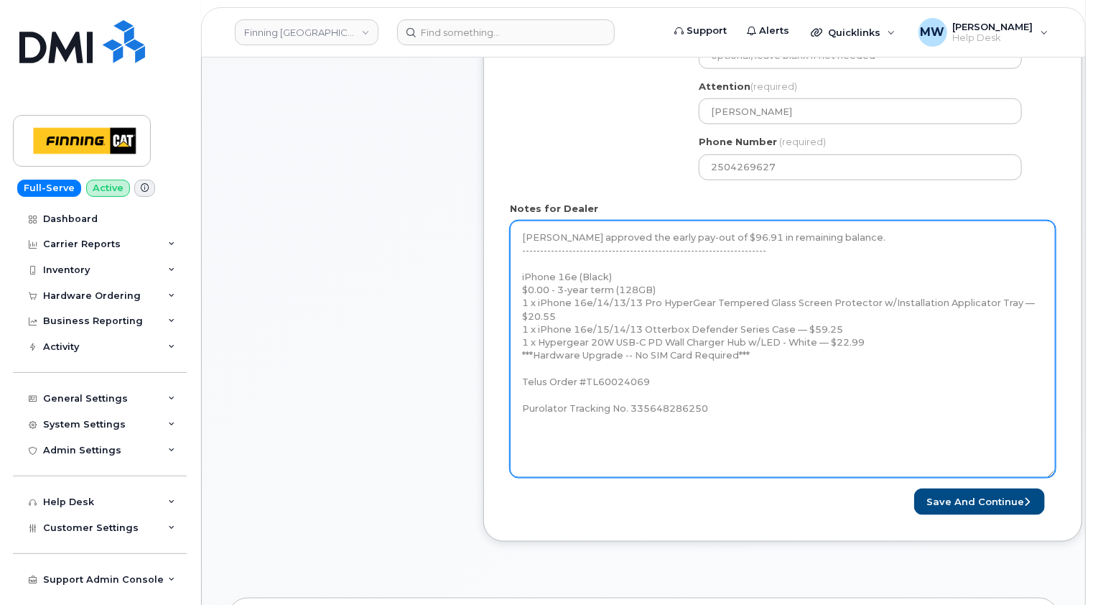
scroll to position [718, 0]
click at [771, 392] on textarea "Confirm [PERSON_NAME]'s choice of case before shipment, as LifeProof-style case…" at bounding box center [783, 347] width 546 height 257
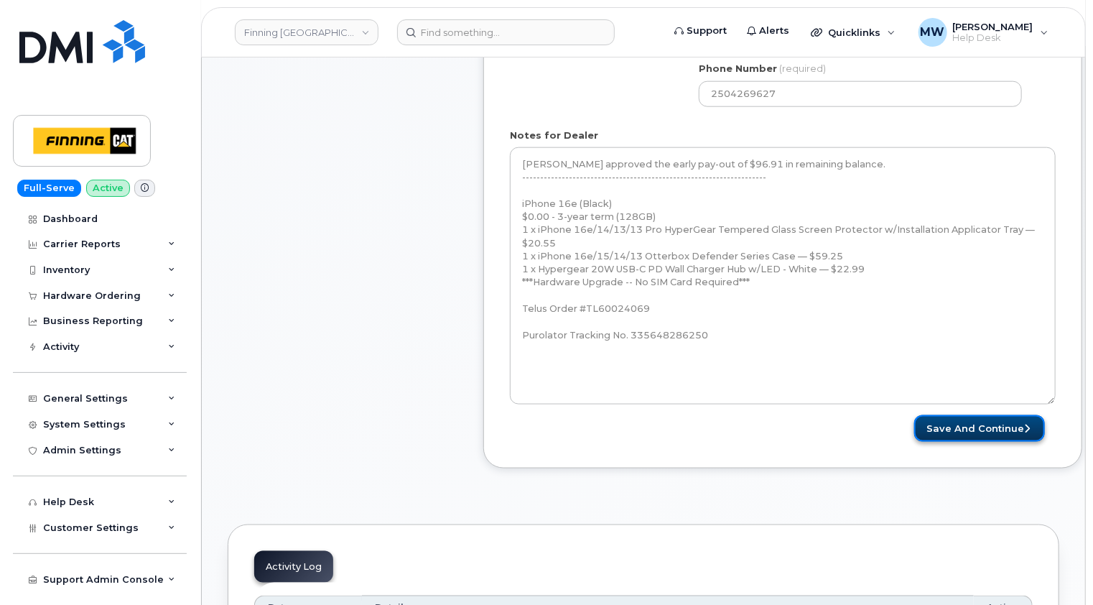
click at [988, 415] on button "Save and Continue" at bounding box center [979, 428] width 131 height 27
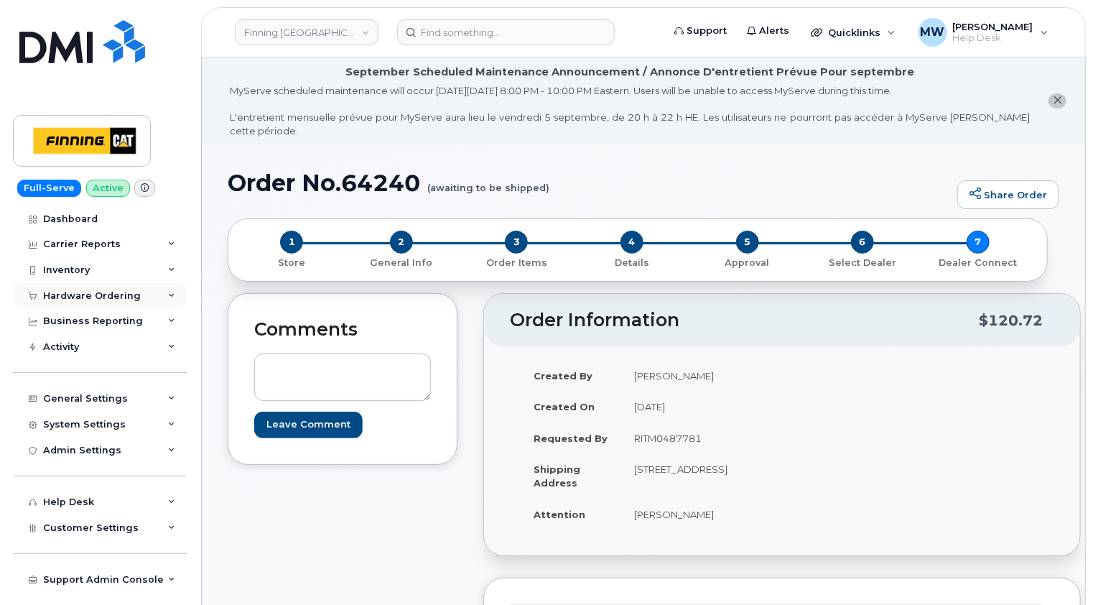
click at [112, 292] on div "Hardware Ordering" at bounding box center [92, 295] width 98 height 11
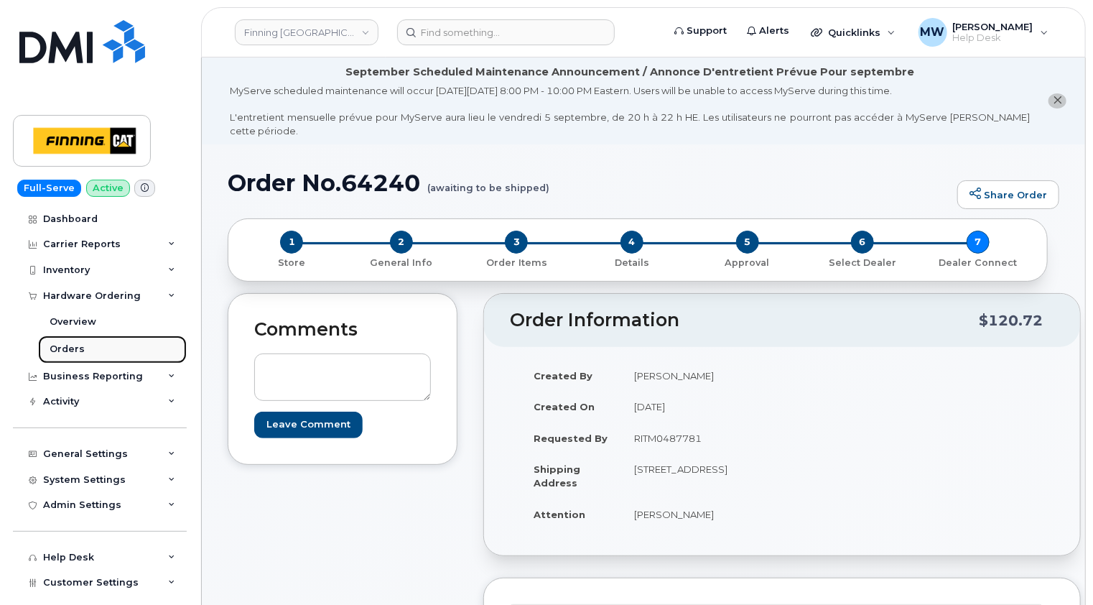
click at [72, 346] on div "Orders" at bounding box center [67, 349] width 35 height 13
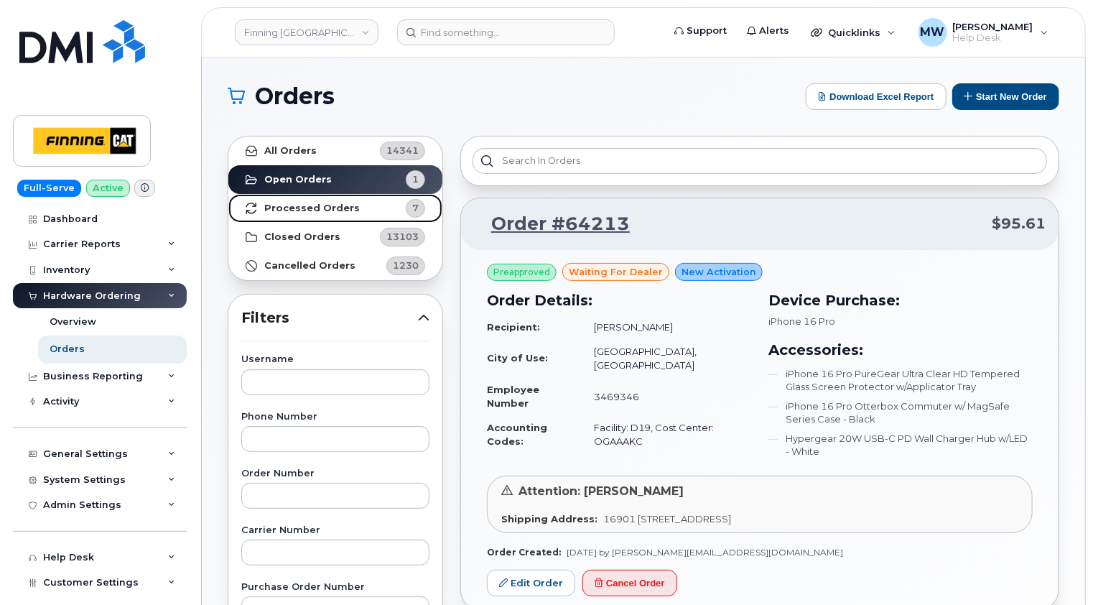
click at [346, 202] on link "Processed Orders 7" at bounding box center [335, 208] width 214 height 29
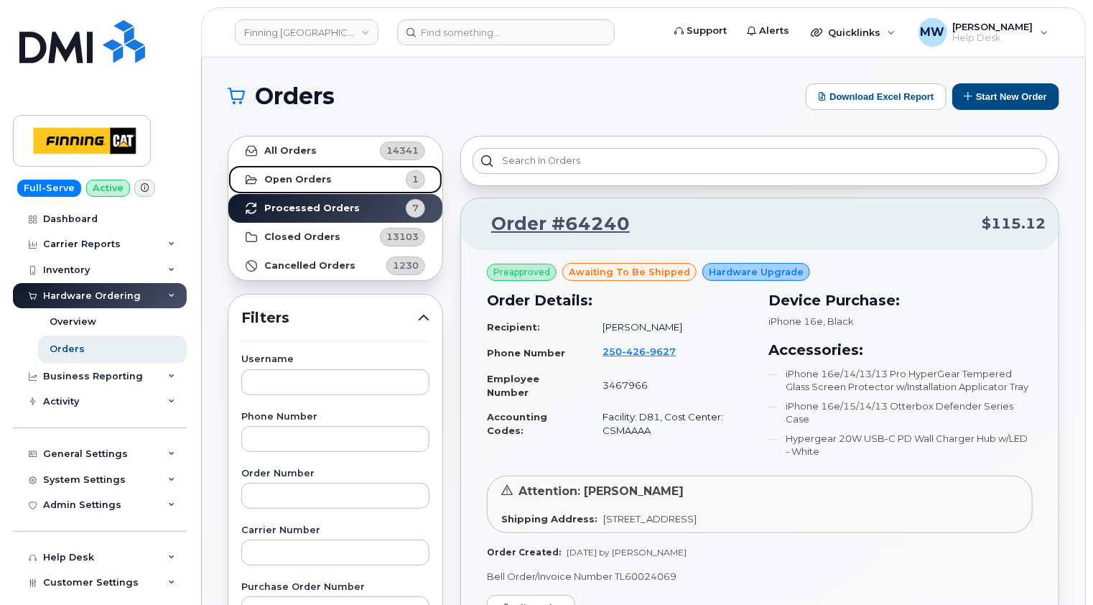
click at [312, 172] on link "Open Orders 1" at bounding box center [335, 179] width 214 height 29
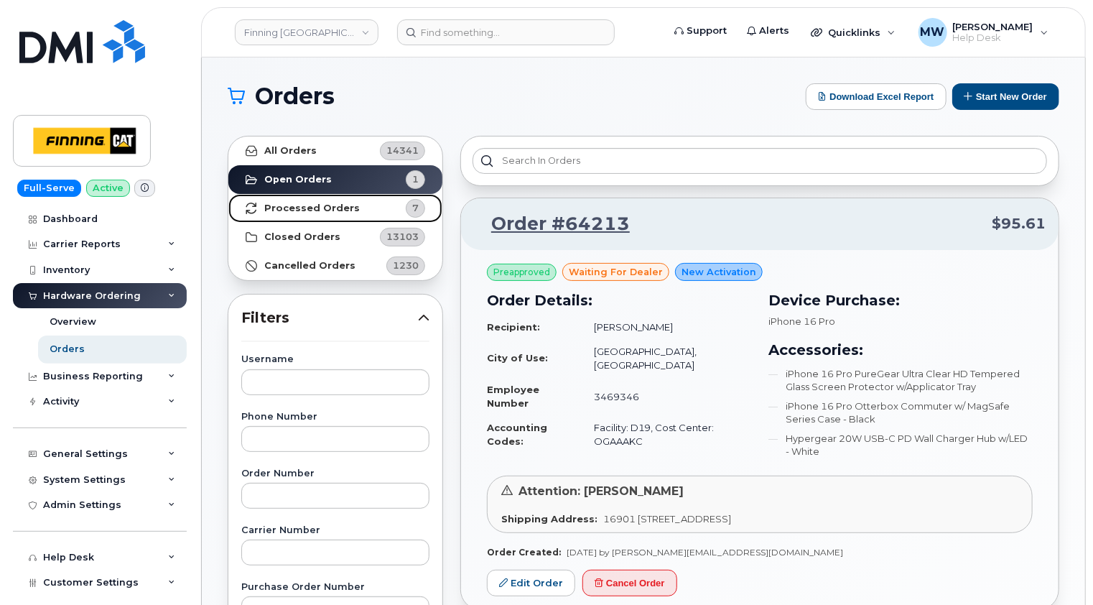
click at [343, 203] on strong "Processed Orders" at bounding box center [312, 208] width 96 height 11
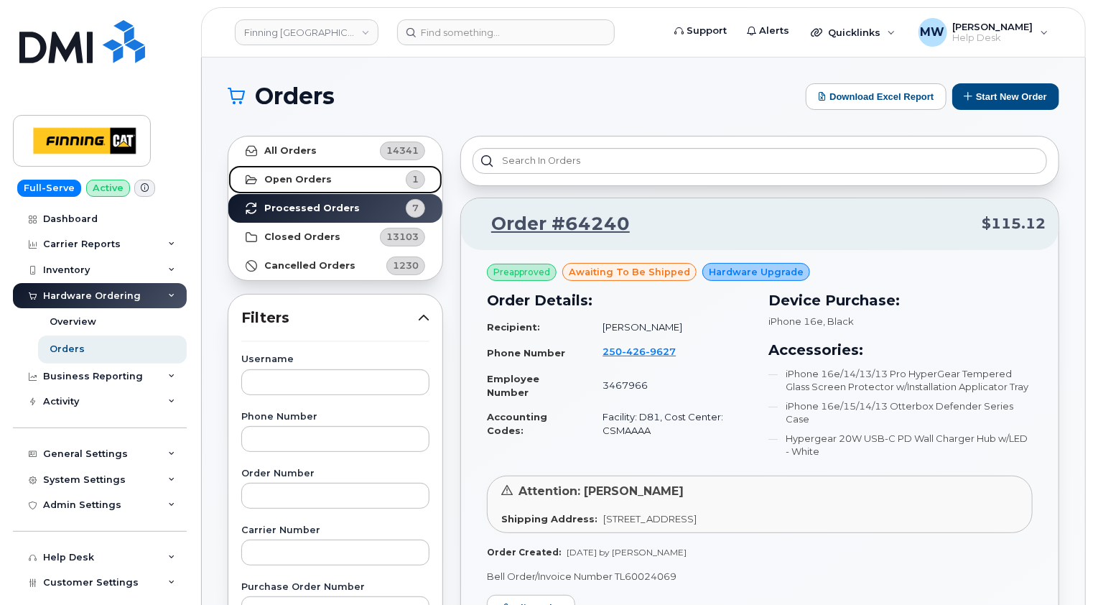
click at [319, 185] on link "Open Orders 1" at bounding box center [335, 179] width 214 height 29
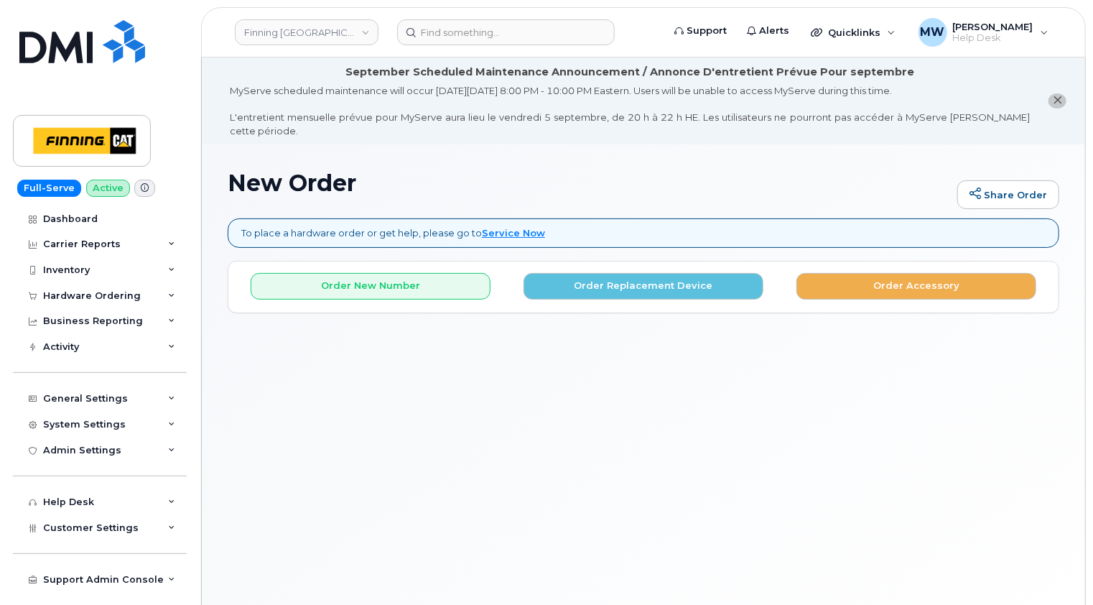
click at [375, 396] on div "New Order Share Order To place a hardware order or get help, please go to Servi…" at bounding box center [643, 398] width 883 height 509
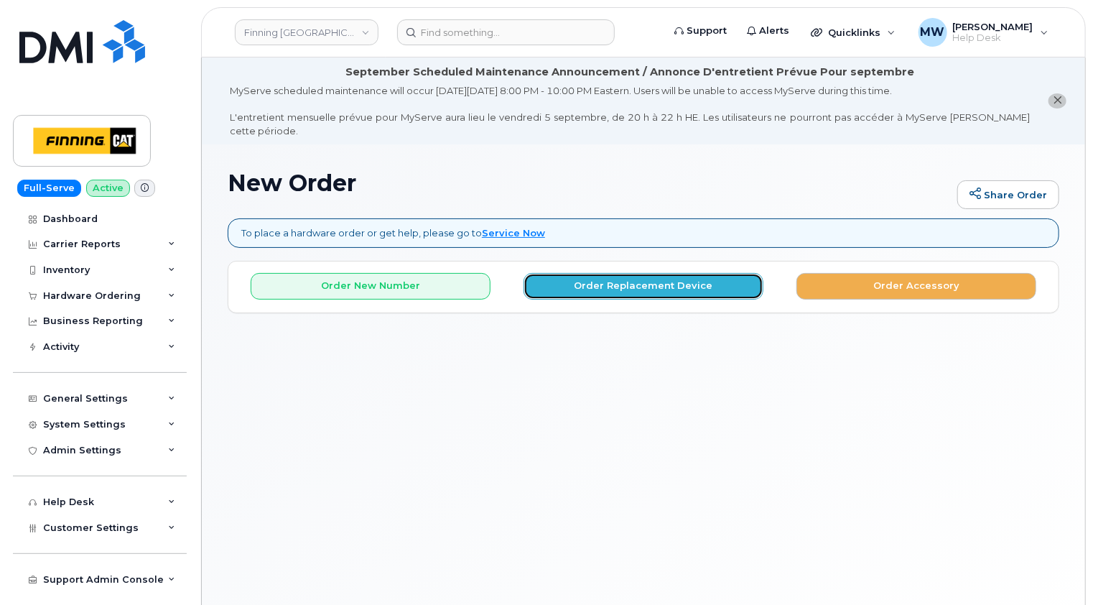
click at [695, 273] on button "Order Replacement Device" at bounding box center [644, 286] width 240 height 27
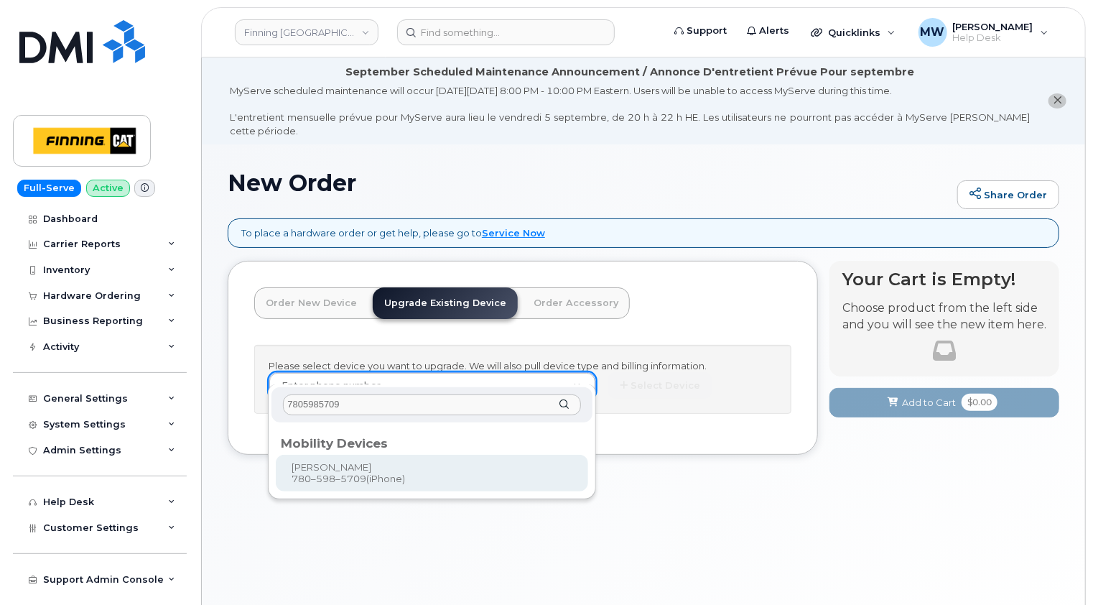
type input "7805985709"
type input "228867"
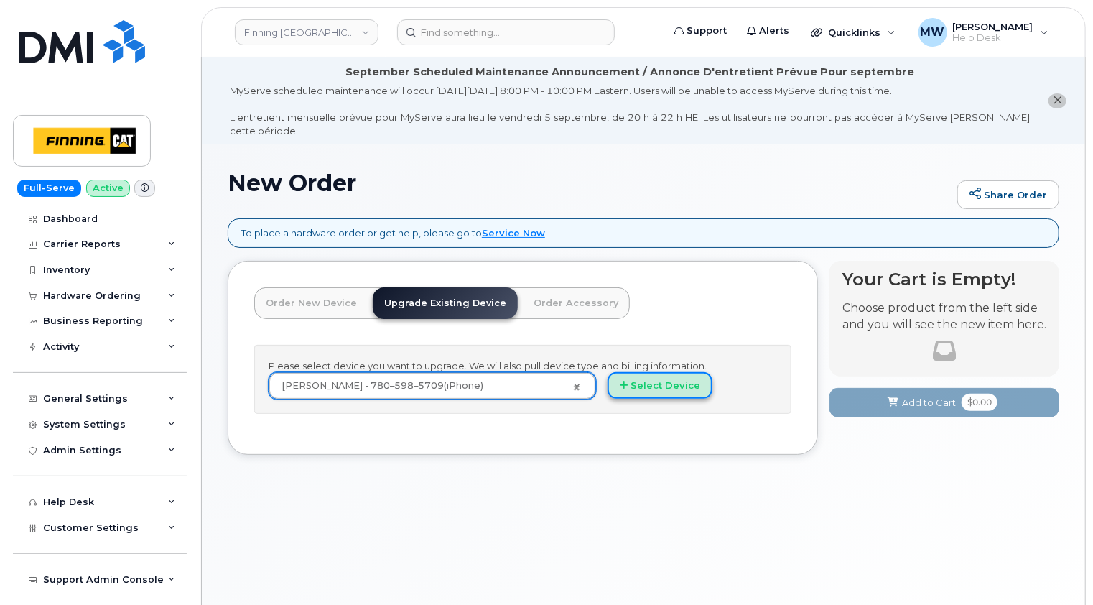
click at [675, 372] on button "Select Device" at bounding box center [660, 385] width 105 height 27
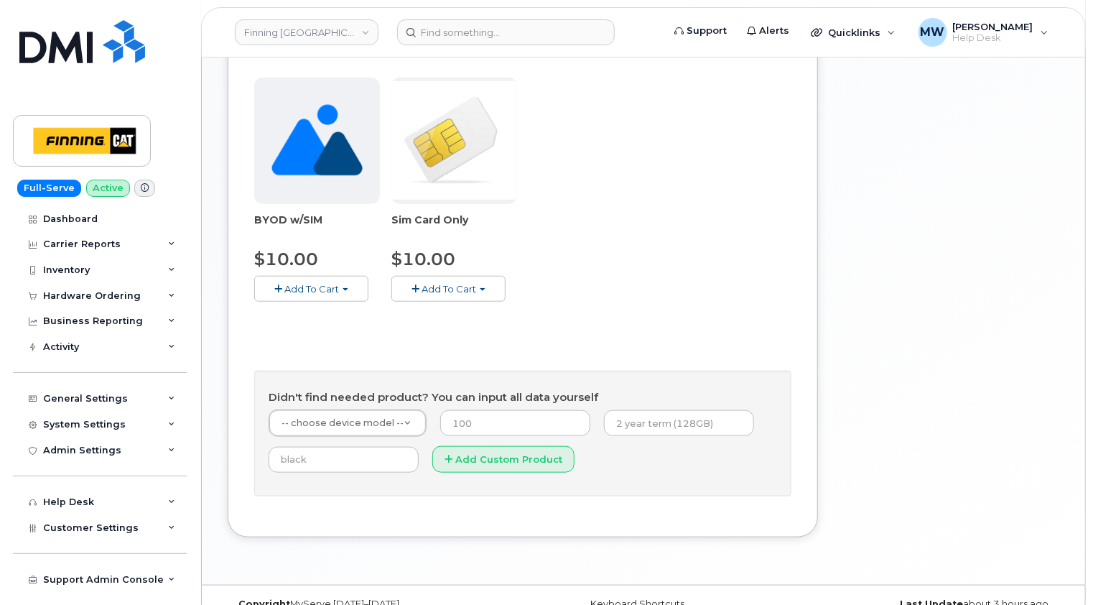
scroll to position [600, 0]
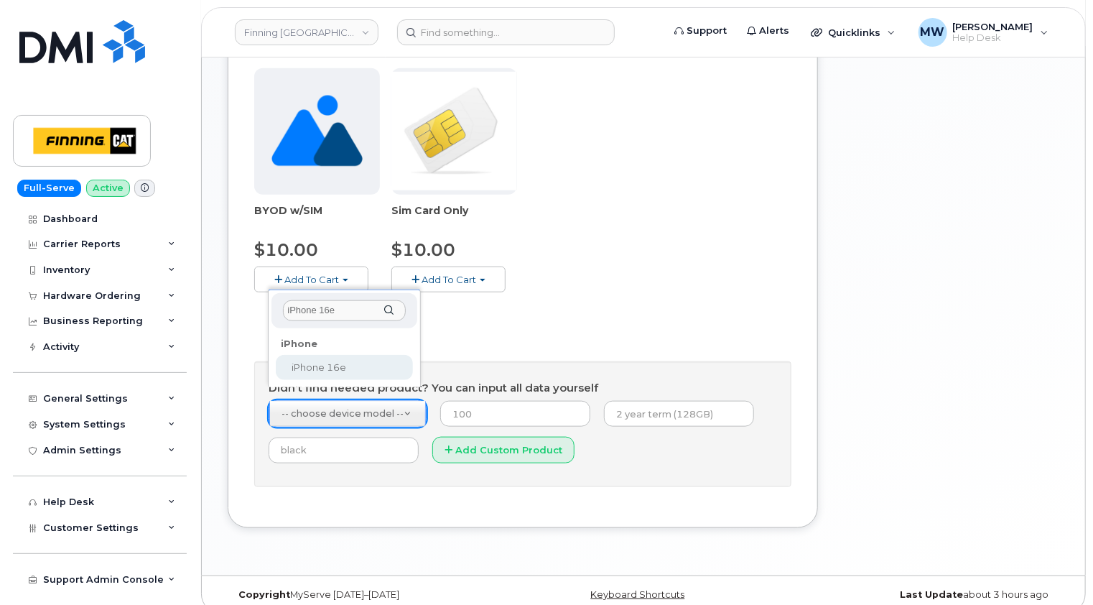
type input "iPhone 16e"
select select "2883"
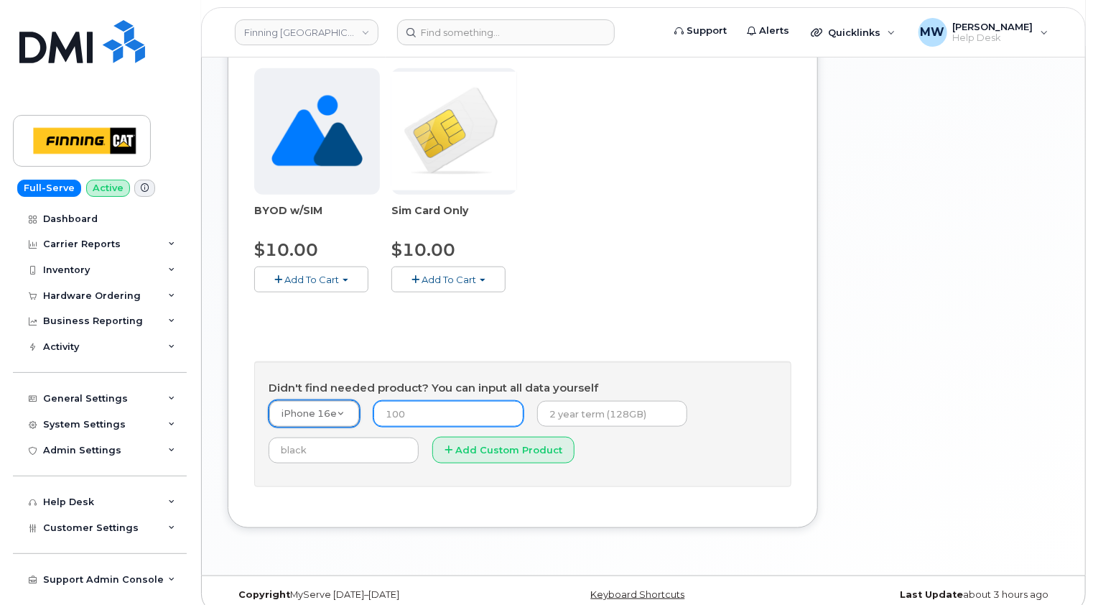
click at [422, 401] on input "number" at bounding box center [448, 414] width 150 height 26
type input "0.00"
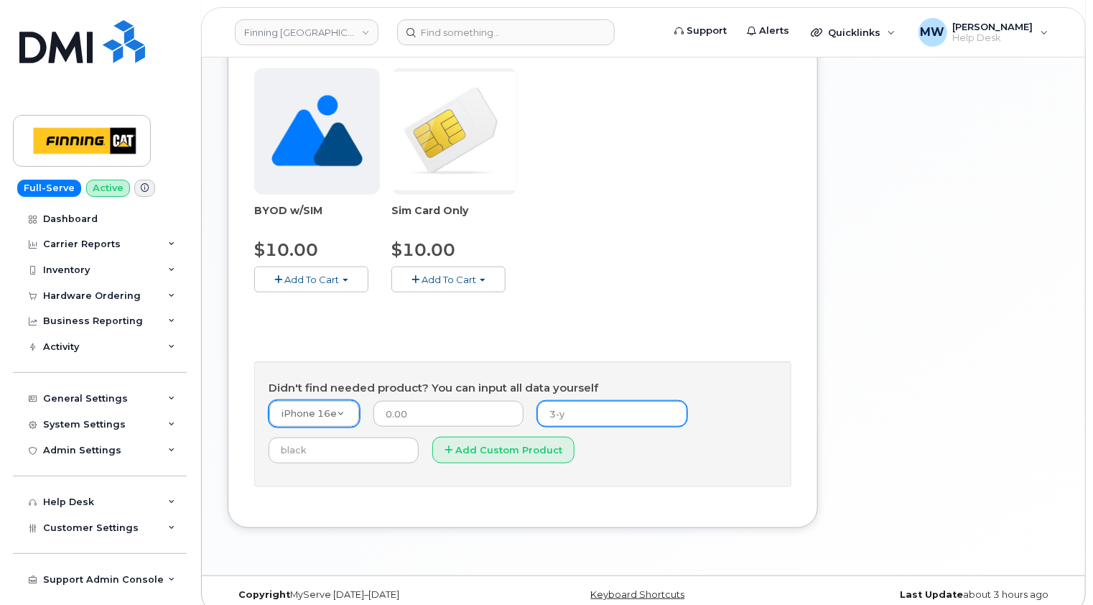
type input "3-year term (128GB)"
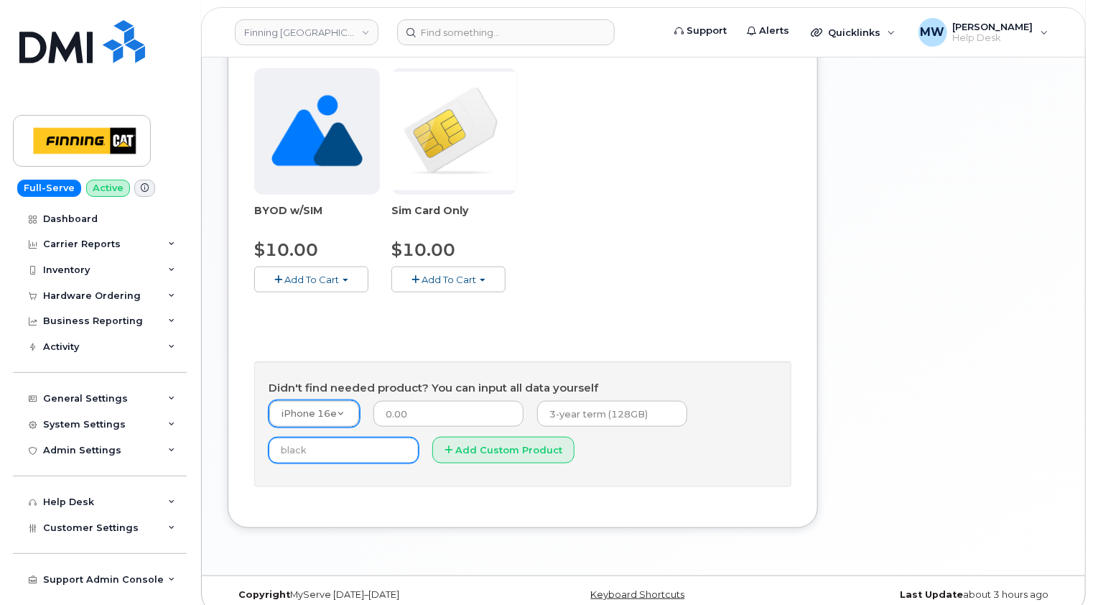
type input "Black"
click at [498, 437] on button "Add Custom Product" at bounding box center [503, 450] width 142 height 27
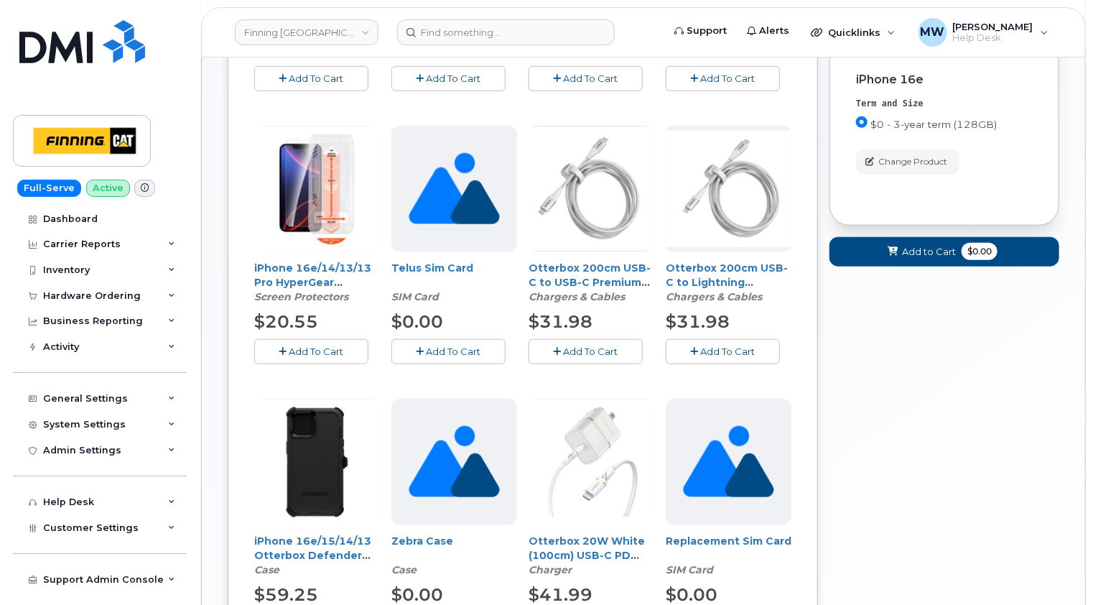
click at [309, 345] on span "Add To Cart" at bounding box center [316, 350] width 55 height 11
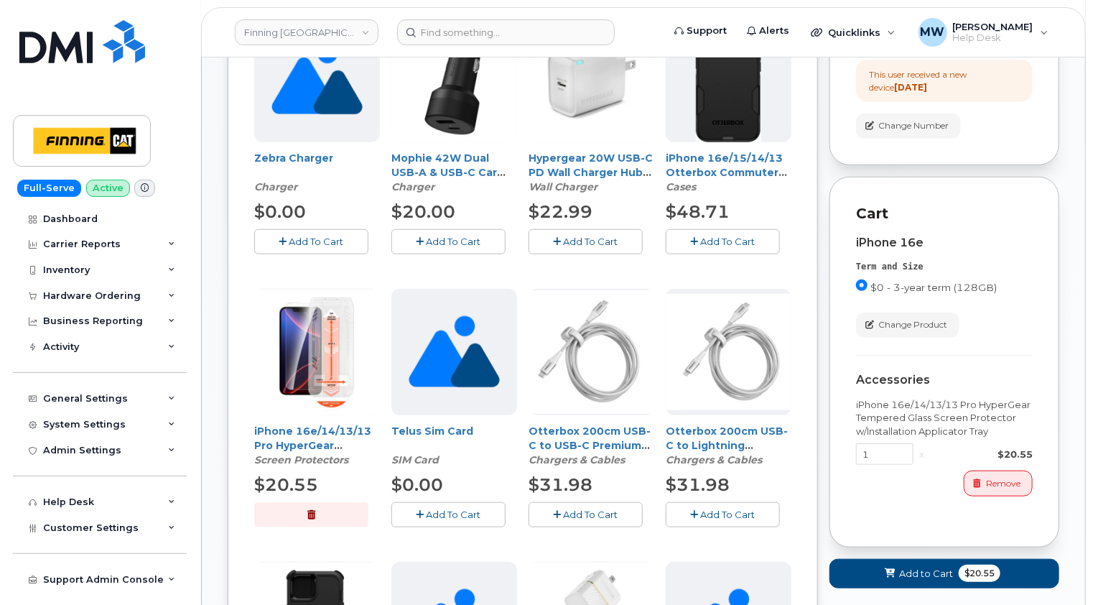
scroll to position [312, 0]
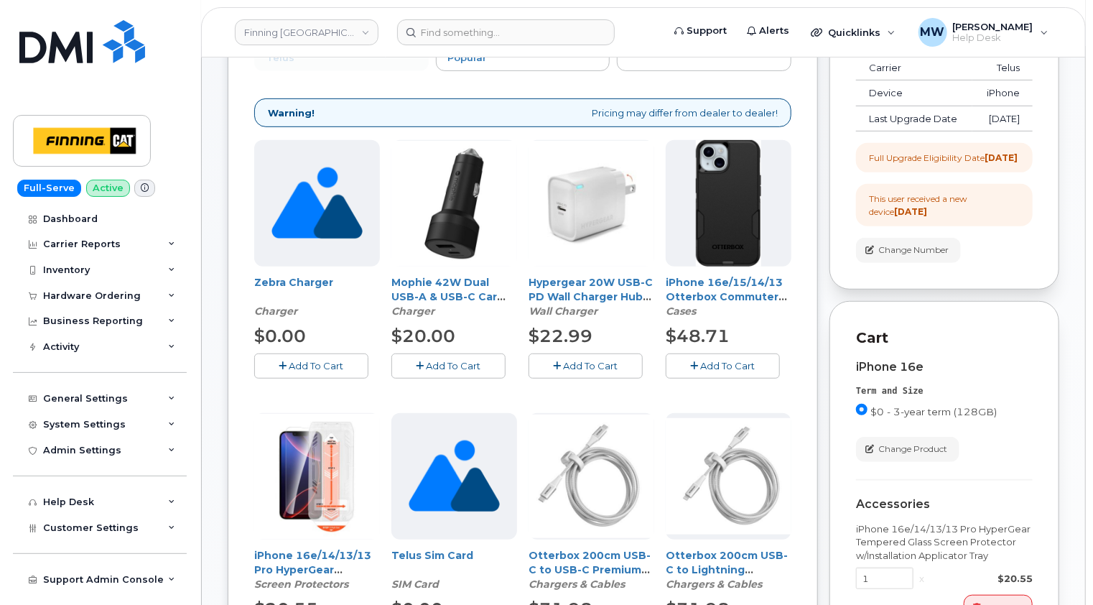
click at [724, 360] on span "Add To Cart" at bounding box center [728, 365] width 55 height 11
click at [585, 360] on span "Add To Cart" at bounding box center [591, 365] width 55 height 11
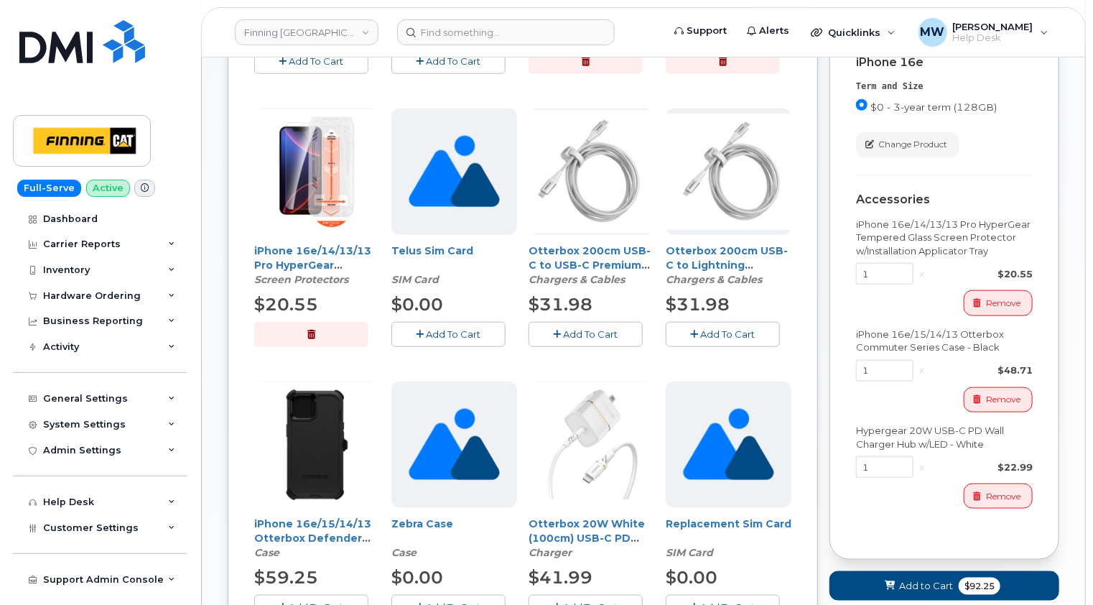
scroll to position [672, 0]
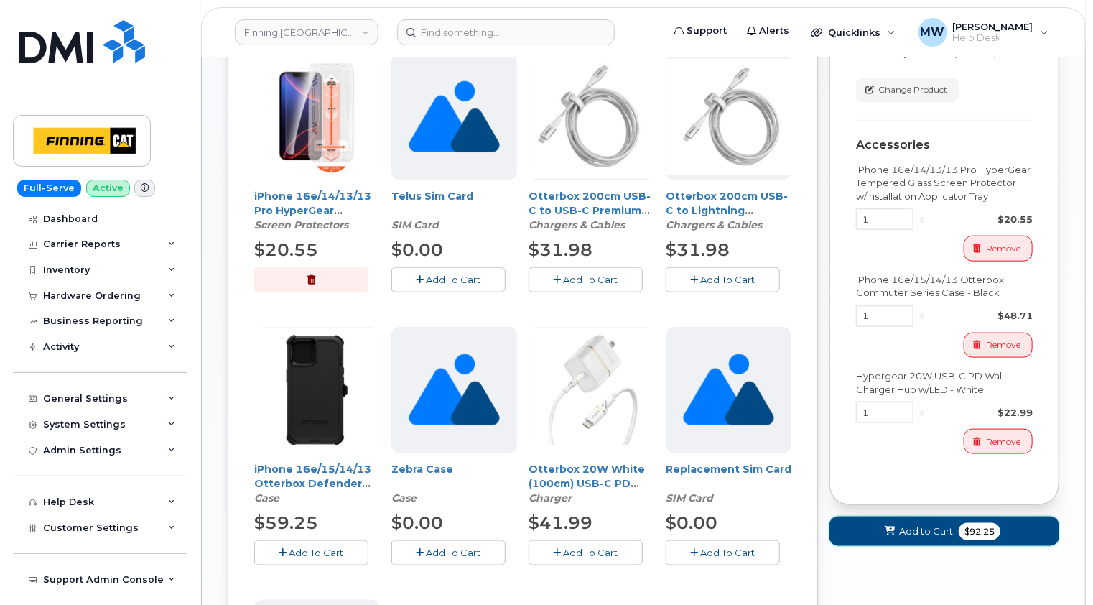
click at [918, 538] on span "Add to Cart" at bounding box center [926, 531] width 54 height 14
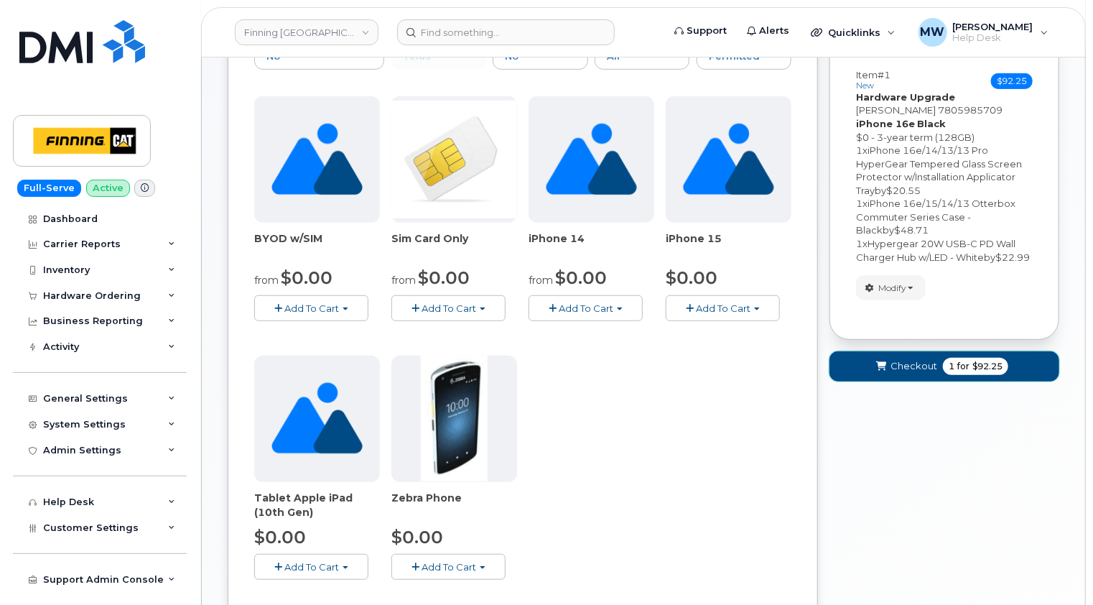
click at [911, 367] on span "Checkout" at bounding box center [914, 366] width 47 height 14
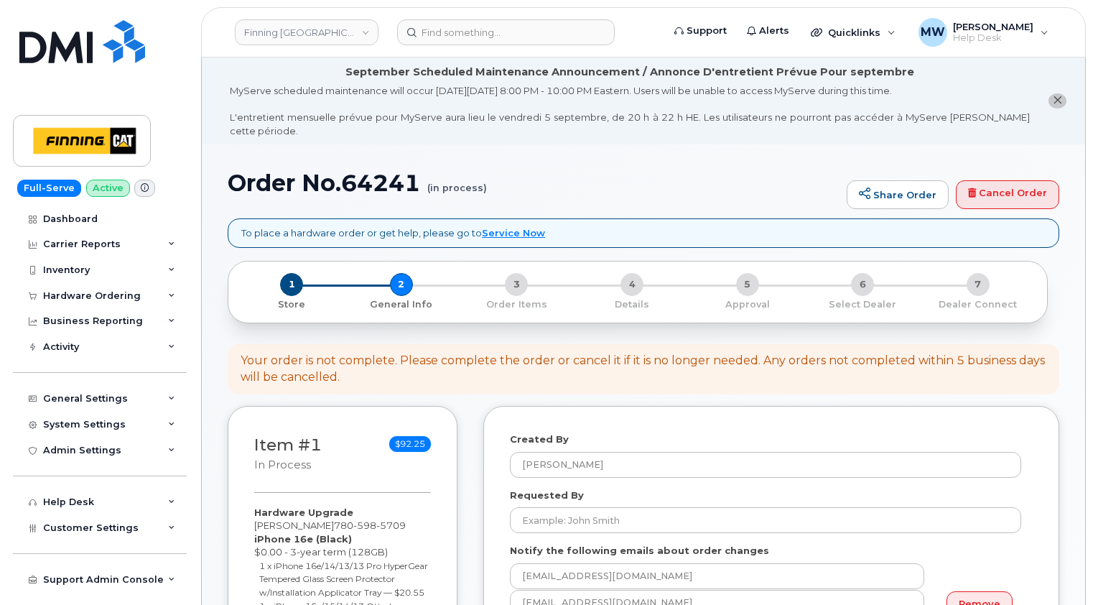
select select
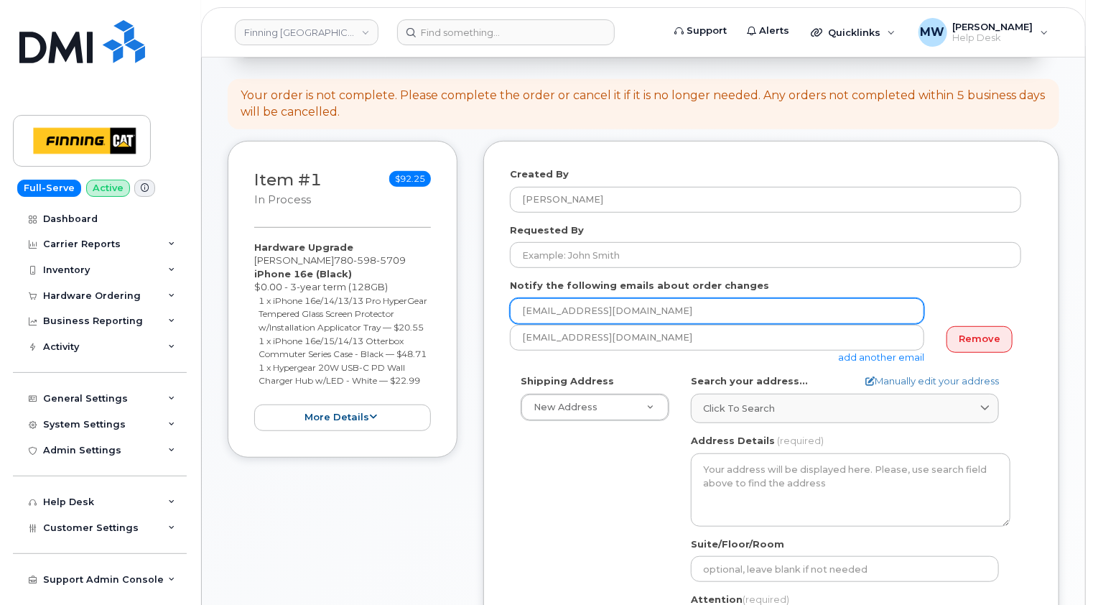
scroll to position [287, 0]
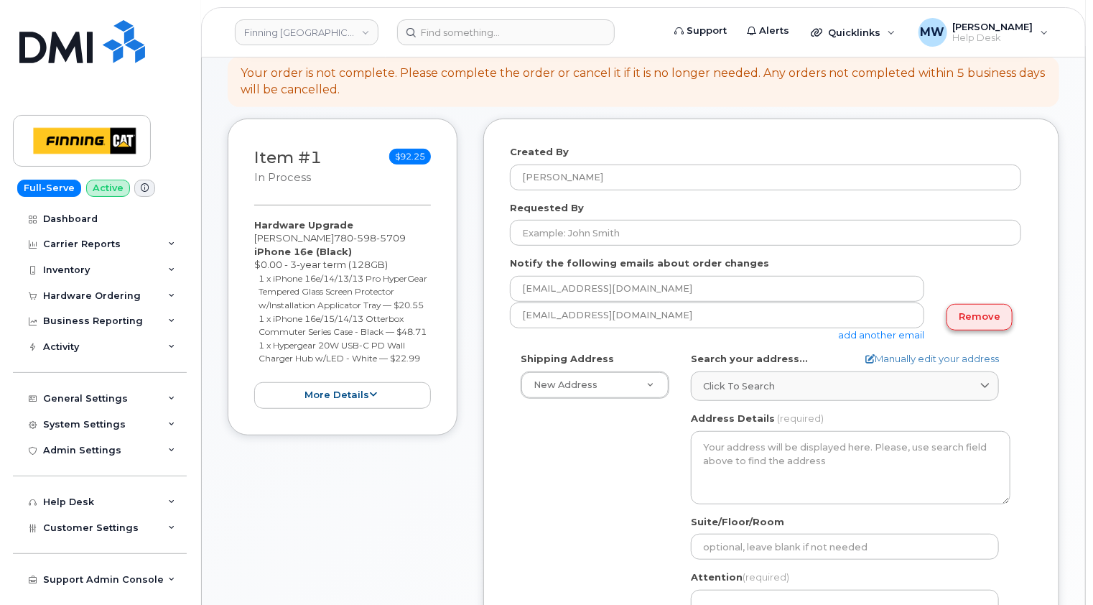
click at [994, 304] on link "Remove" at bounding box center [980, 317] width 66 height 27
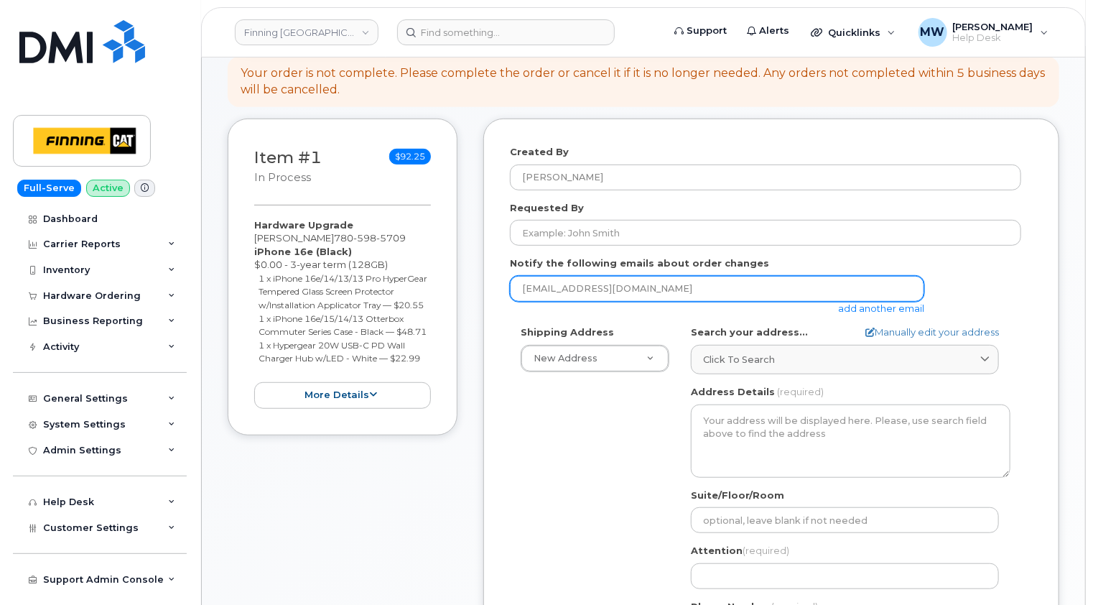
drag, startPoint x: 689, startPoint y: 274, endPoint x: 483, endPoint y: 277, distance: 205.5
click at [484, 277] on div "Created By [PERSON_NAME] Requested By Notify the following emails about order c…" at bounding box center [771, 457] width 576 height 677
type input "[EMAIL_ADDRESS][DOMAIN_NAME]"
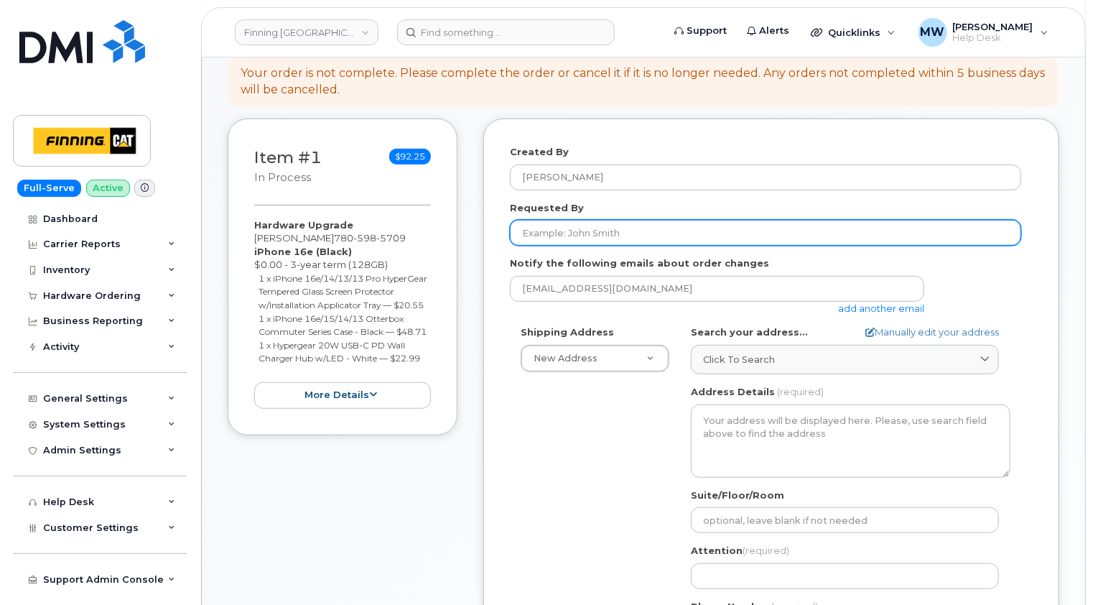
click at [998, 220] on input "Requested By" at bounding box center [765, 233] width 511 height 26
paste input "RITM0486787"
type input "RITM0486787"
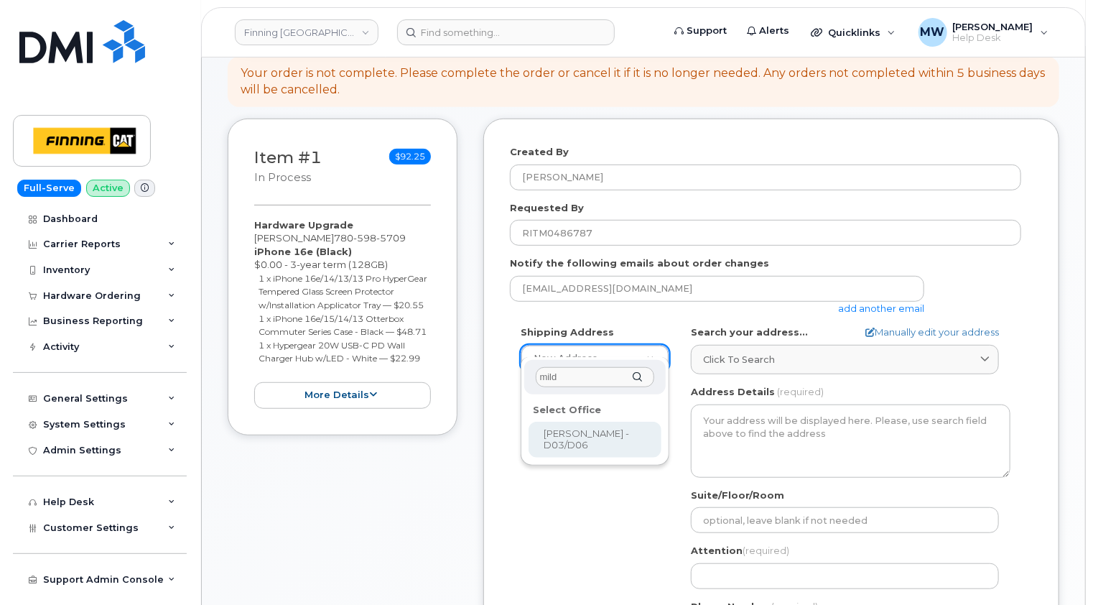
type input "mild"
select select
type textarea "[STREET_ADDRESS][PERSON_NAME][PERSON_NAME]"
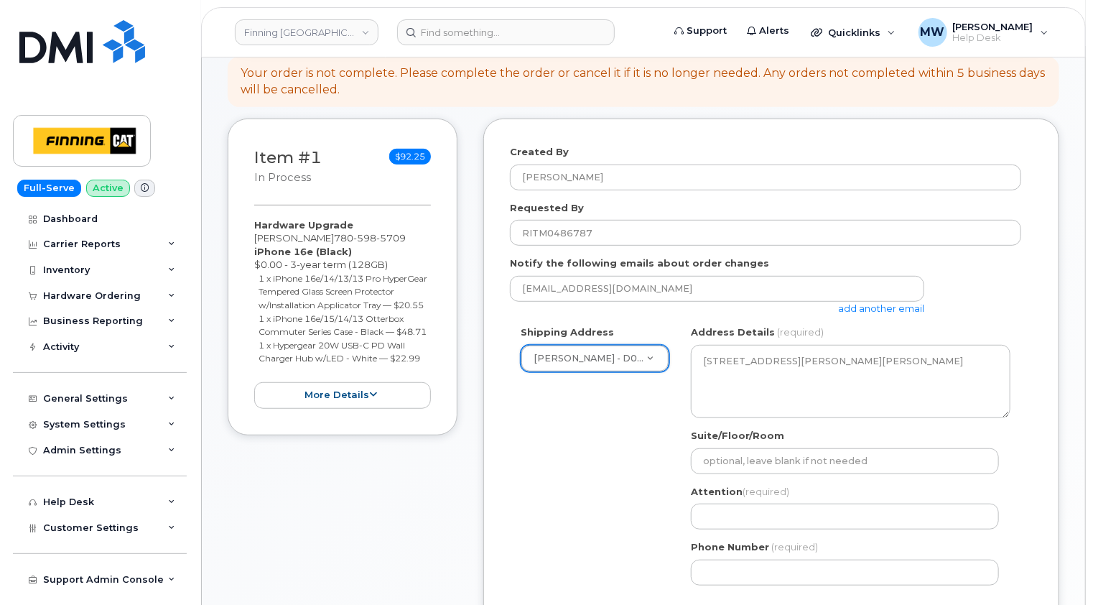
scroll to position [359, 0]
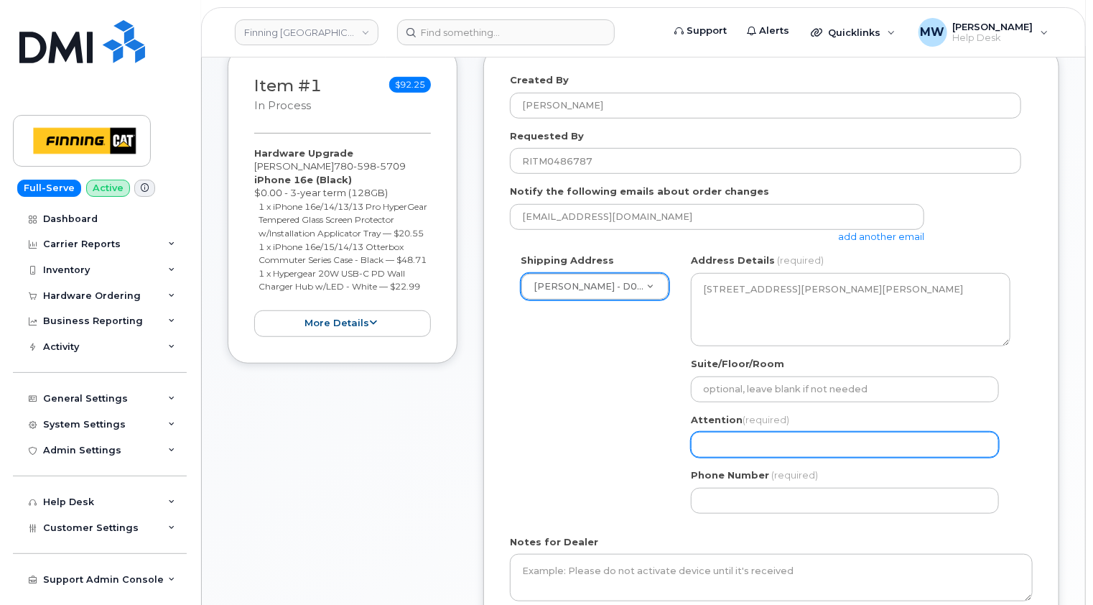
click at [750, 432] on input "Attention (required)" at bounding box center [845, 445] width 308 height 26
paste input "[PERSON_NAME]"
select select
type input "[PERSON_NAME]"
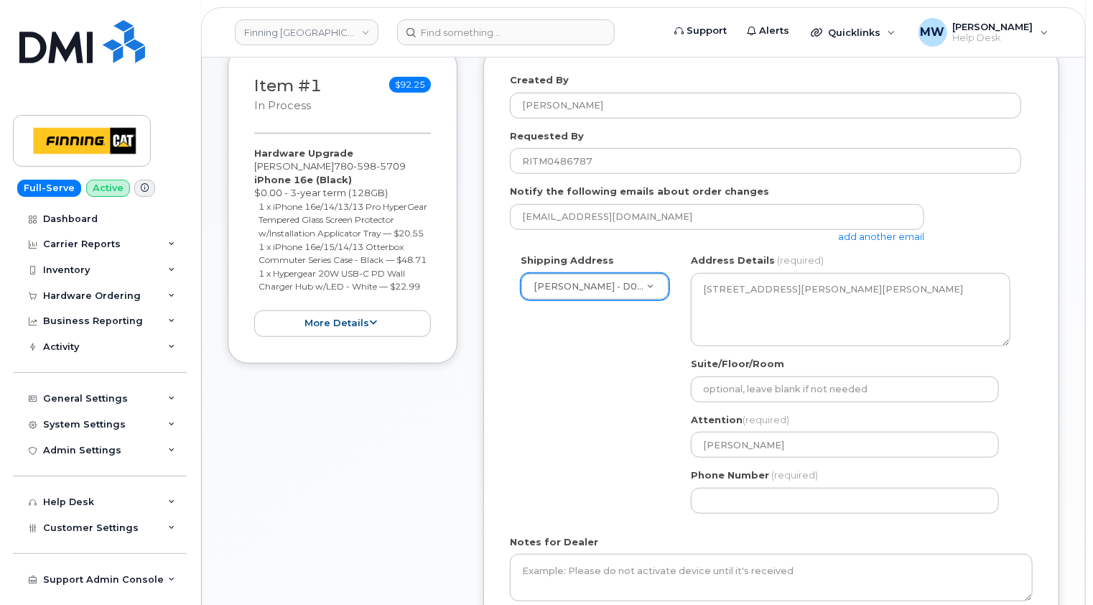
drag, startPoint x: 1039, startPoint y: 407, endPoint x: 1006, endPoint y: 410, distance: 32.5
click at [1039, 407] on div "Created By Matthew Walshe Requested By RITM0486787 Notify the following emails …" at bounding box center [771, 356] width 576 height 618
click at [1046, 346] on div "Created By Matthew Walshe Requested By RITM0486787 Notify the following emails …" at bounding box center [771, 356] width 576 height 618
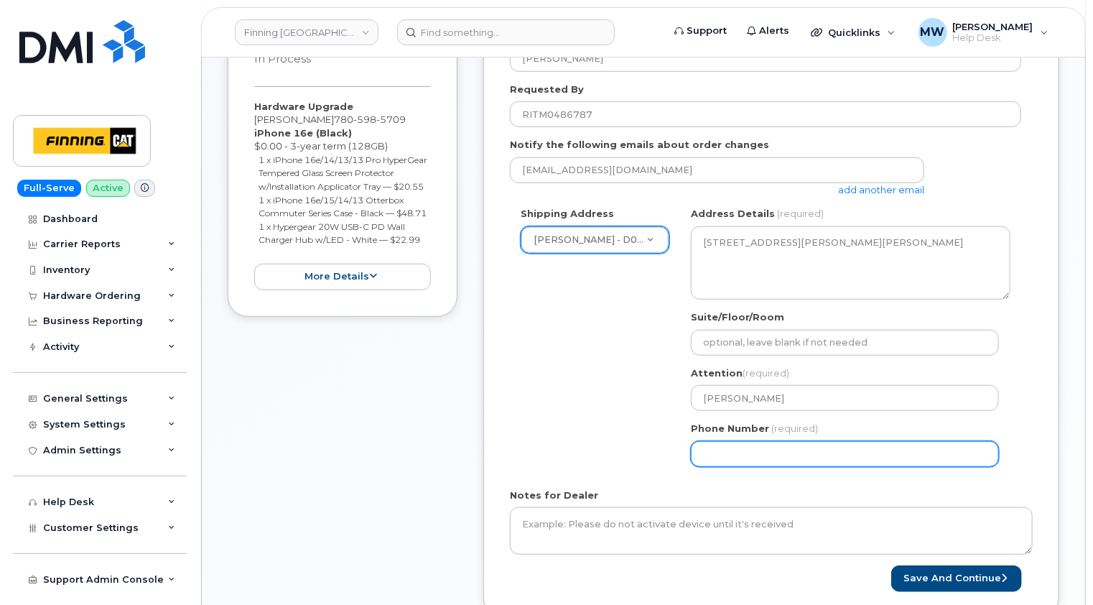
scroll to position [431, 0]
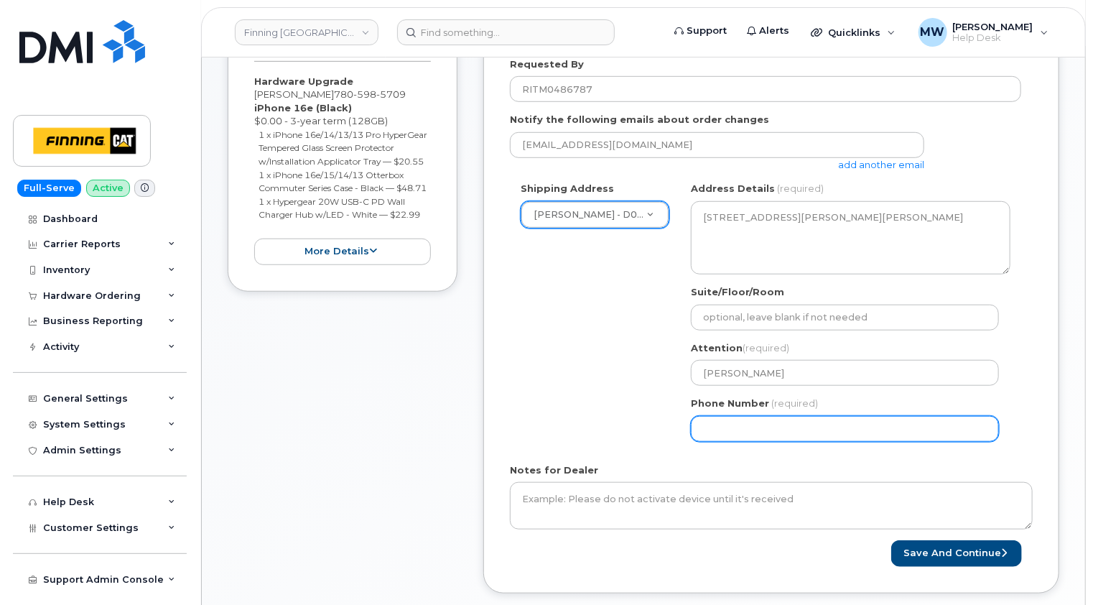
click at [758, 419] on input "Phone Number" at bounding box center [845, 429] width 308 height 26
paste input "7805985709"
select select
type input "7805985709"
click at [1034, 435] on div "Created By Matthew Walshe Requested By RITM0486787 Notify the following emails …" at bounding box center [771, 284] width 576 height 618
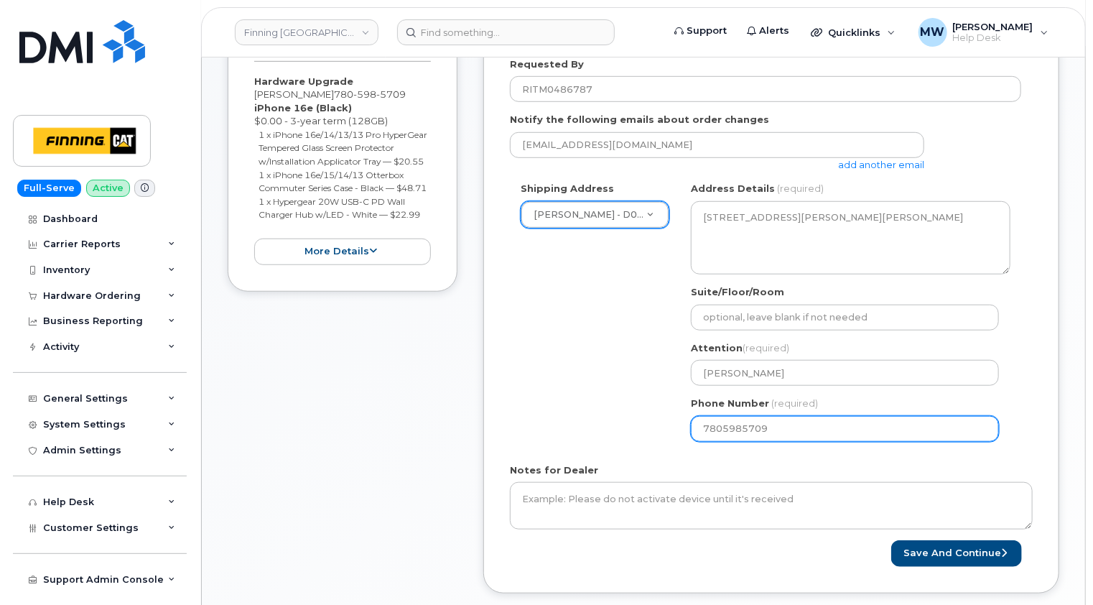
scroll to position [287, 0]
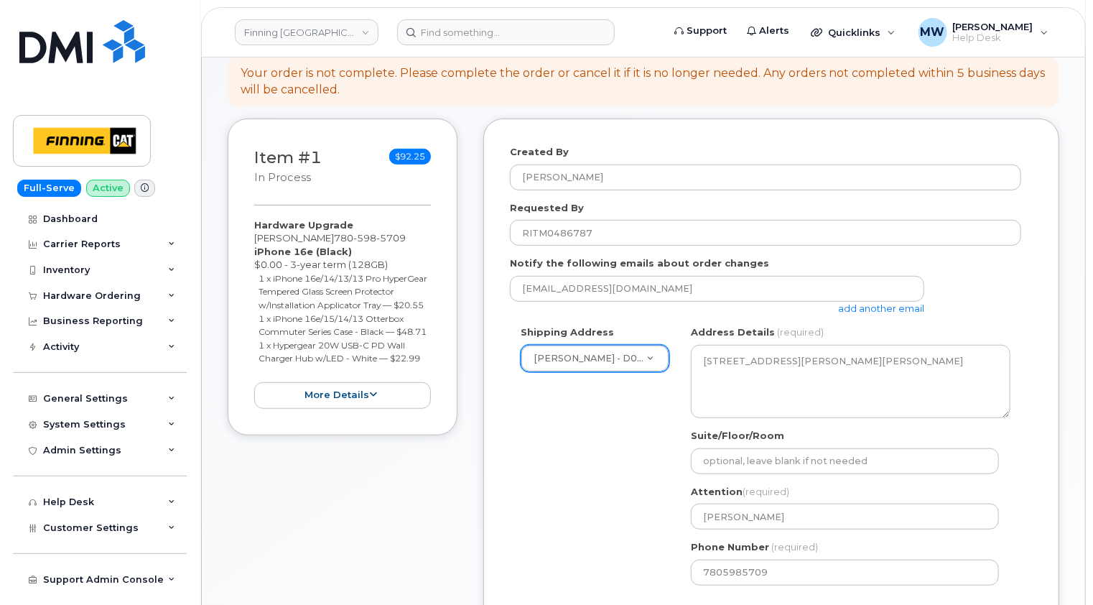
drag, startPoint x: 445, startPoint y: 373, endPoint x: 253, endPoint y: 236, distance: 236.4
click at [253, 236] on div "Item #1 in process $92.25 Hardware Upgrade Derek Legrow 780 598 5709 iPhone 16e…" at bounding box center [343, 277] width 230 height 317
copy div "iPhone 16e (Black) $0.00 - 3-year term (128GB) 1 x iPhone 16e/14/13/13 Pro Hype…"
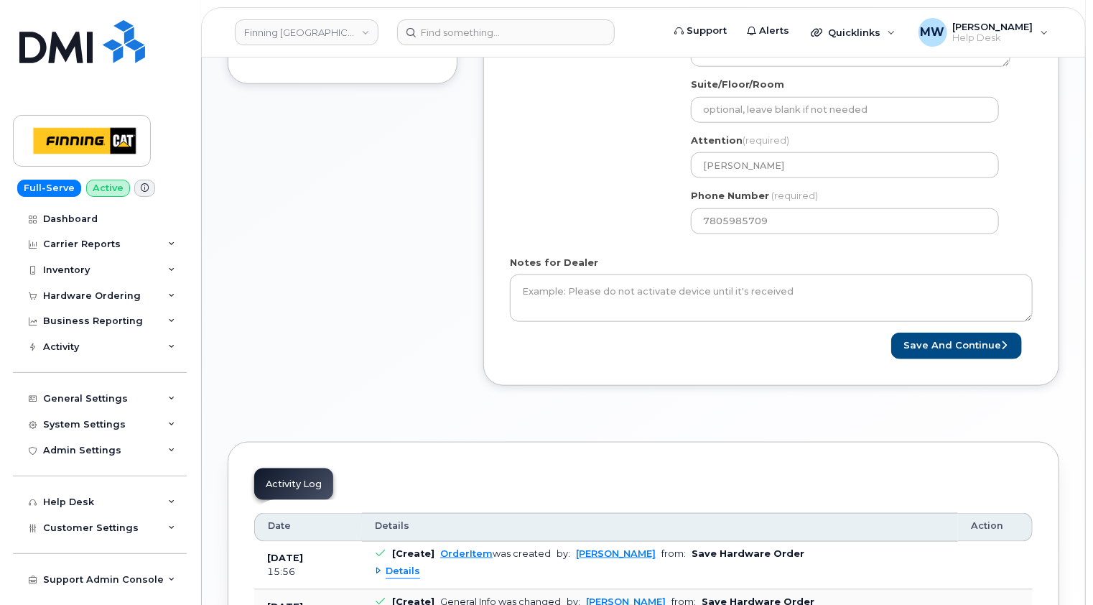
scroll to position [646, 0]
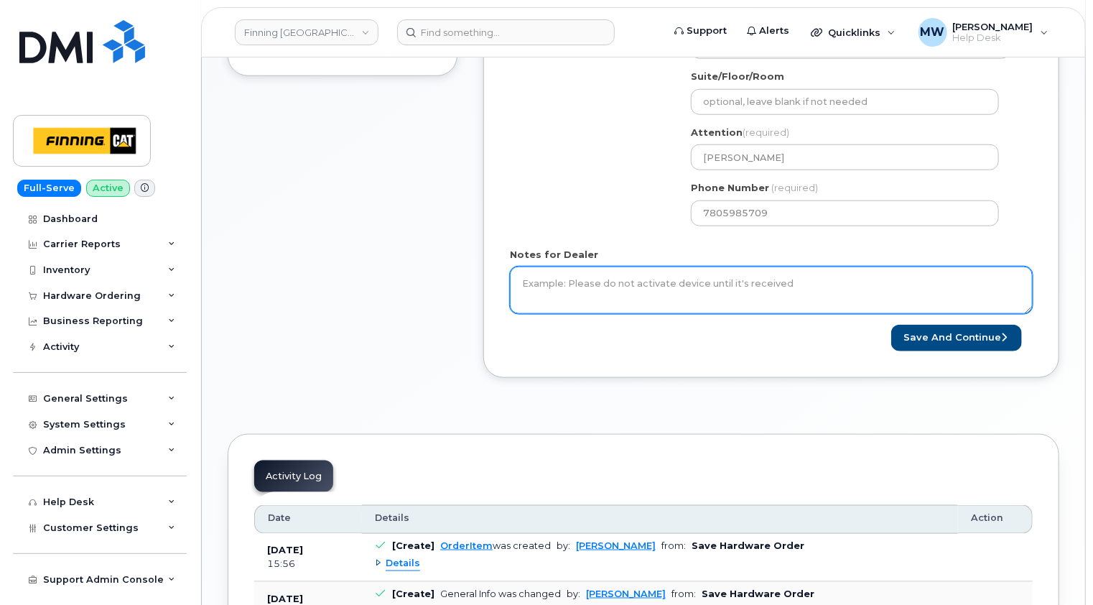
click at [603, 266] on textarea "Notes for Dealer" at bounding box center [771, 289] width 523 height 47
paste textarea "iPhone 16e (Black) $0.00 - 3-year term (128GB) 1 x iPhone 16e/14/13/13 Pro Hype…"
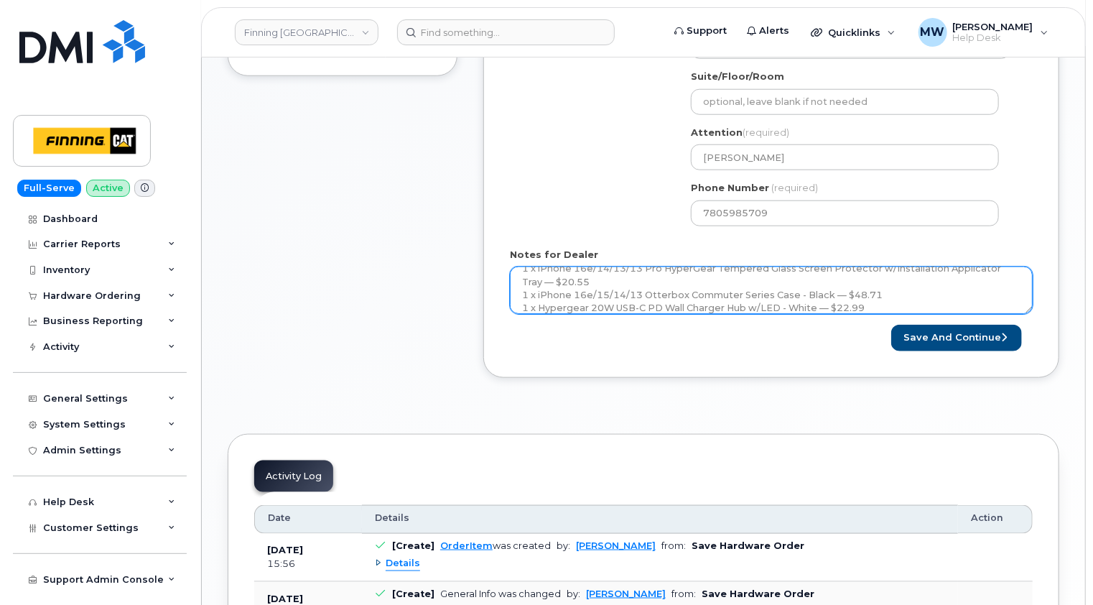
scroll to position [0, 0]
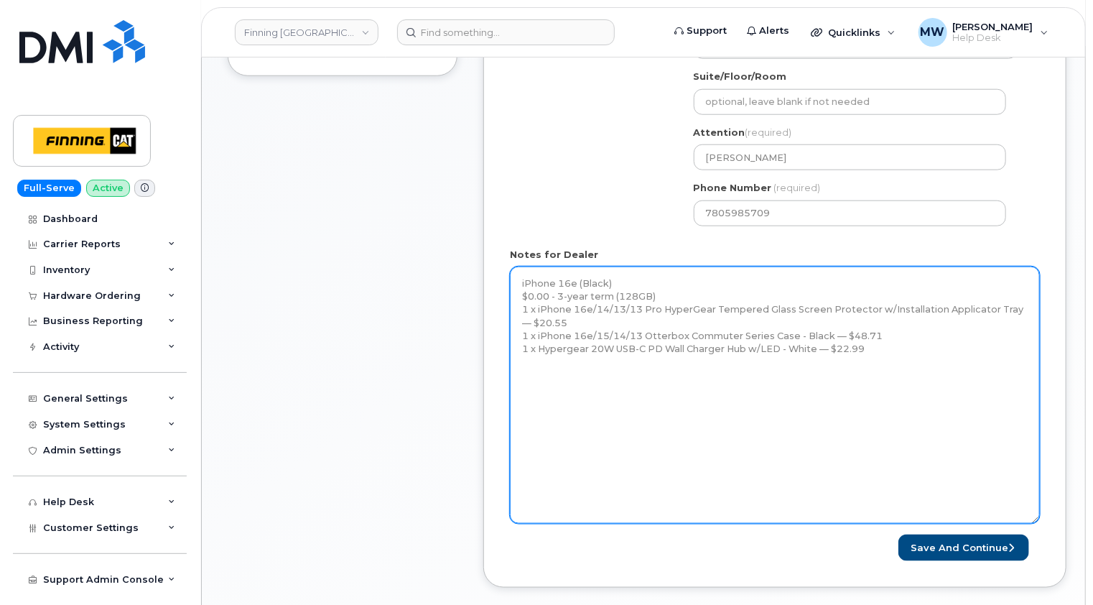
drag, startPoint x: 1030, startPoint y: 295, endPoint x: 705, endPoint y: 323, distance: 326.5
click at [1036, 507] on textarea "iPhone 16e (Black) $0.00 - 3-year term (128GB) 1 x iPhone 16e/14/13/13 Pro Hype…" at bounding box center [775, 394] width 530 height 257
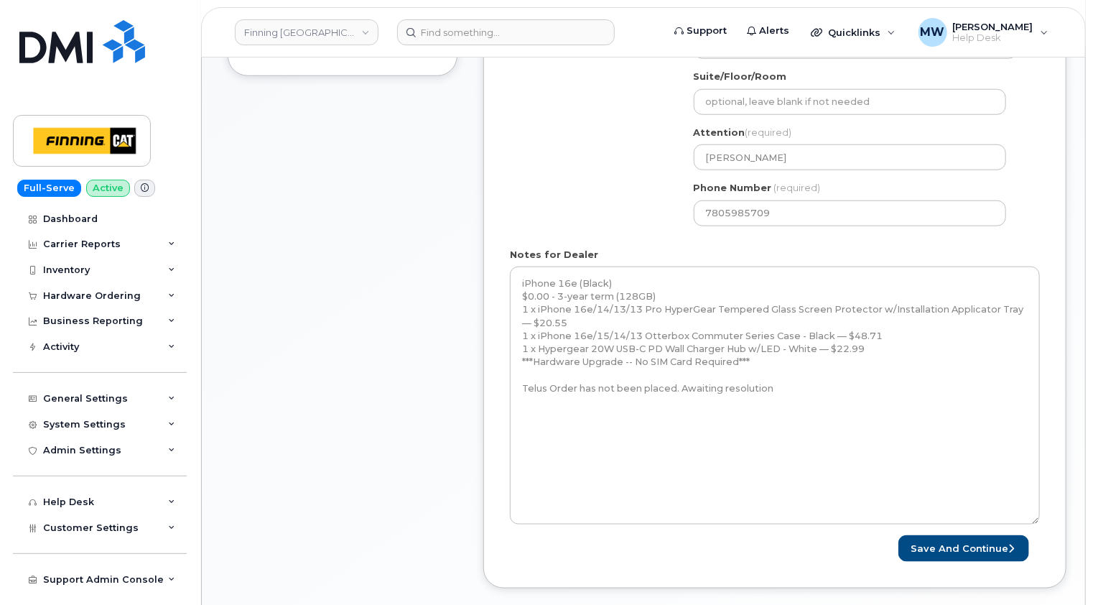
click at [442, 406] on div "Item #1 in process $92.25 Hardware Upgrade Derek Legrow 780 598 5709 iPhone 16e…" at bounding box center [343, 184] width 230 height 850
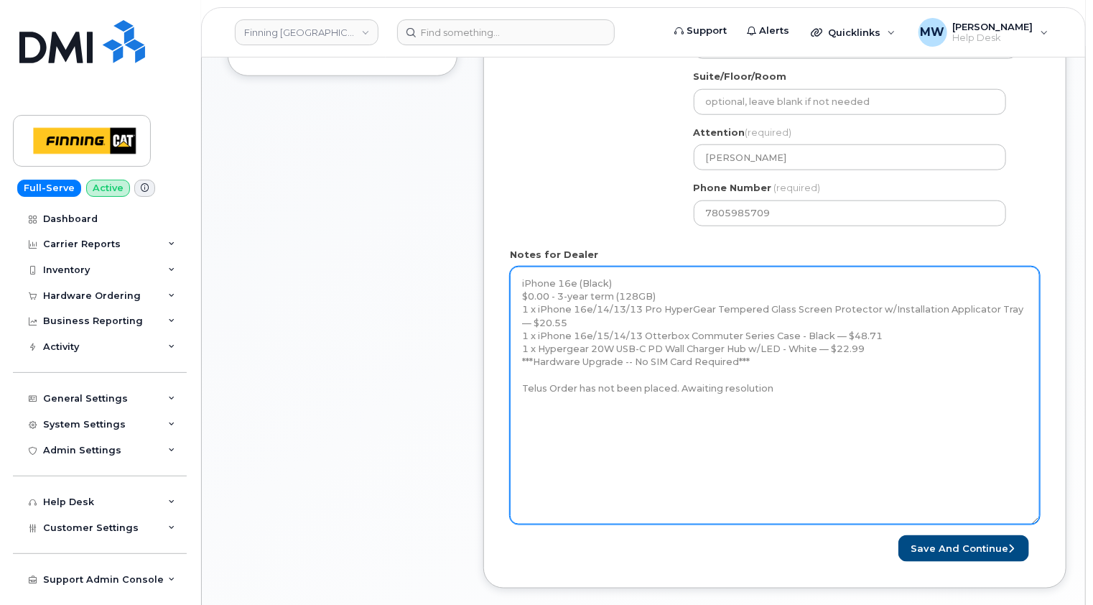
click at [781, 375] on textarea "iPhone 16e (Black) $0.00 - 3-year term (128GB) 1 x iPhone 16e/14/13/13 Pro Hype…" at bounding box center [775, 395] width 530 height 258
paste textarea "Awaiting resolution of Telus Case 23505404 before placing order."
drag, startPoint x: 678, startPoint y: 373, endPoint x: 520, endPoint y: 373, distance: 158.0
click at [520, 373] on textarea "iPhone 16e (Black) $0.00 - 3-year term (128GB) 1 x iPhone 16e/14/13/13 Pro Hype…" at bounding box center [775, 395] width 530 height 258
click at [847, 372] on textarea "iPhone 16e (Black) $0.00 - 3-year term (128GB) 1 x iPhone 16e/14/13/13 Pro Hype…" at bounding box center [775, 395] width 530 height 258
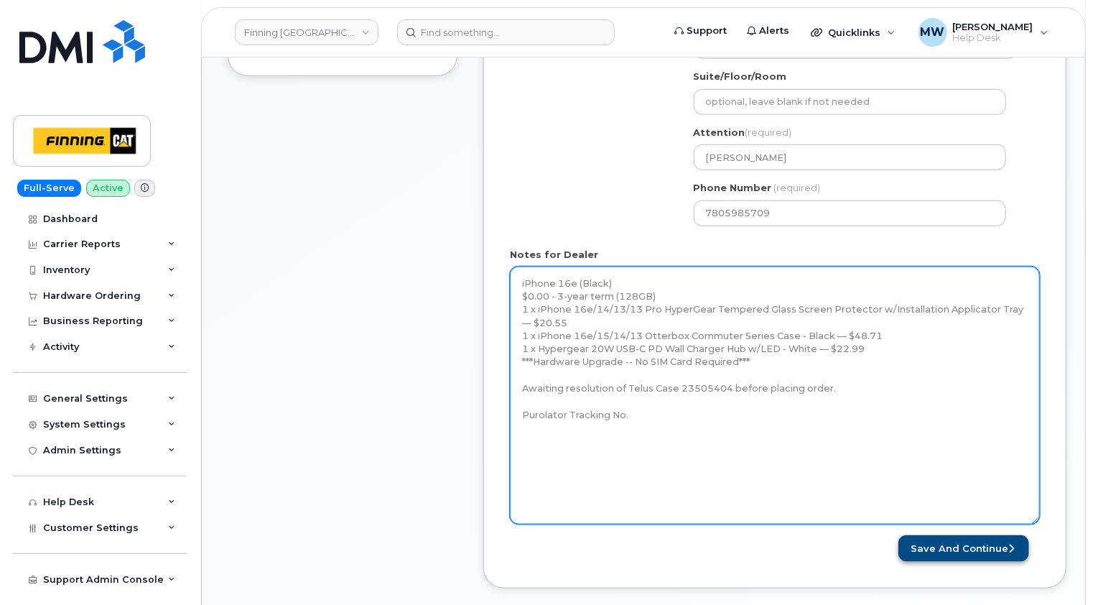
type textarea "iPhone 16e (Black) $0.00 - 3-year term (128GB) 1 x iPhone 16e/14/13/13 Pro Hype…"
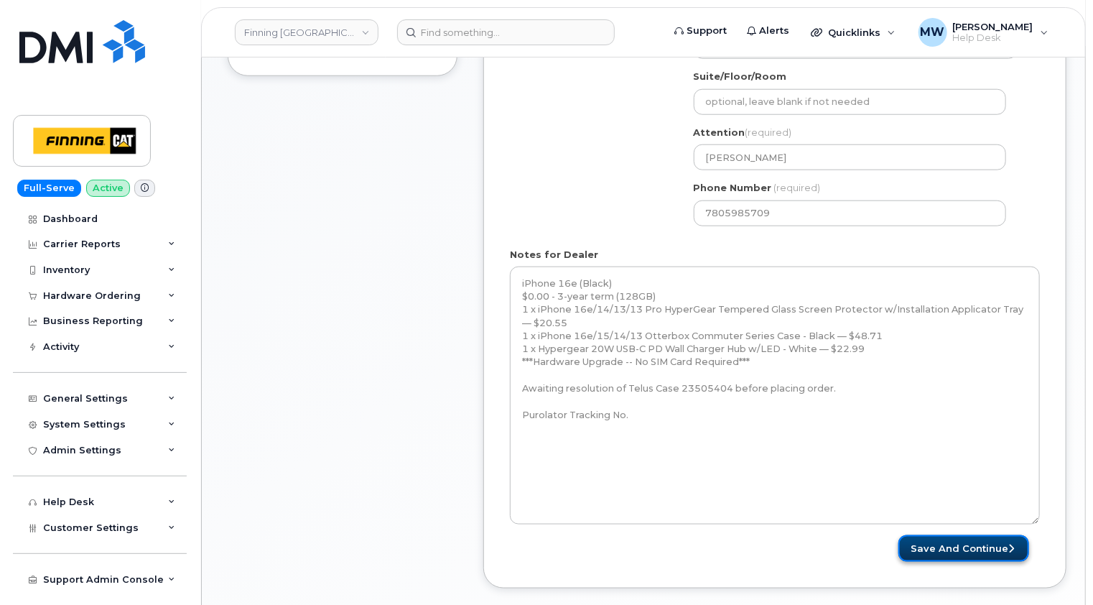
click at [974, 535] on button "Save and Continue" at bounding box center [964, 548] width 131 height 27
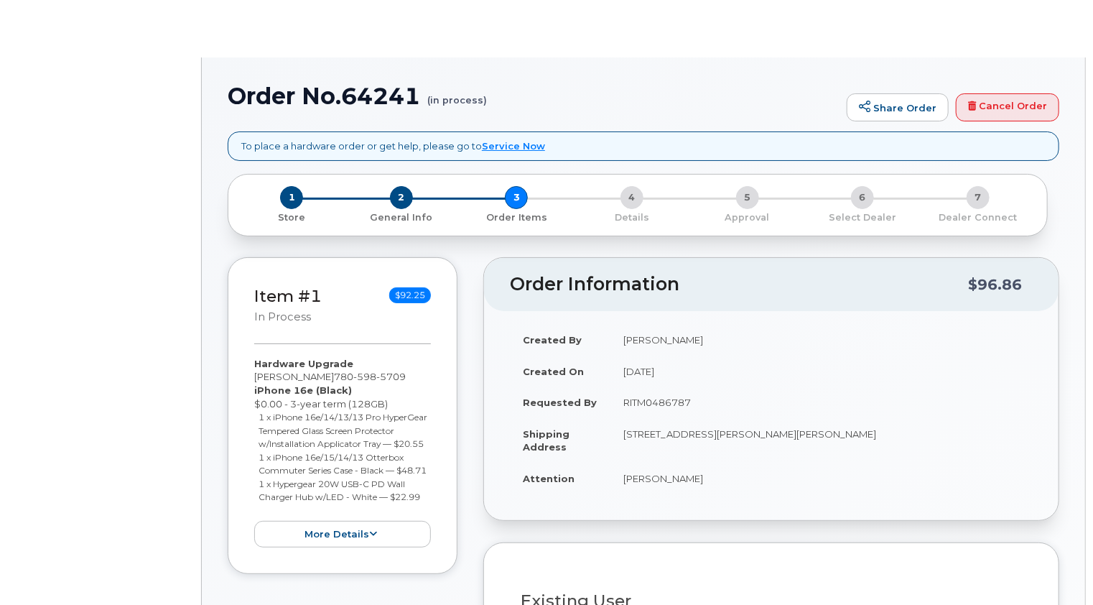
type input "[PERSON_NAME]"
select select "162793"
type input "3468717"
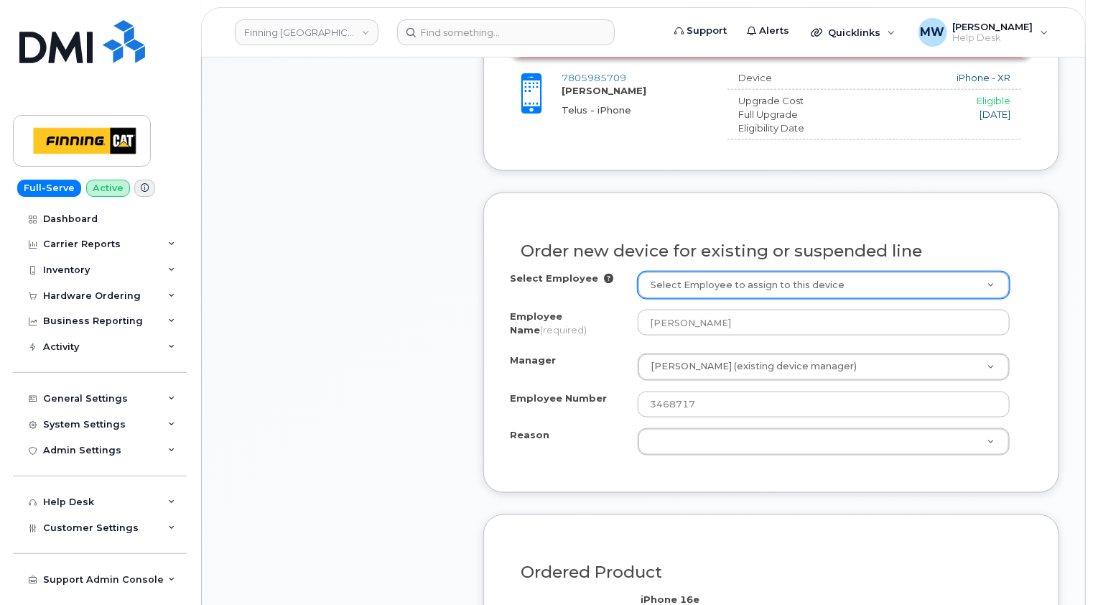
scroll to position [792, 0]
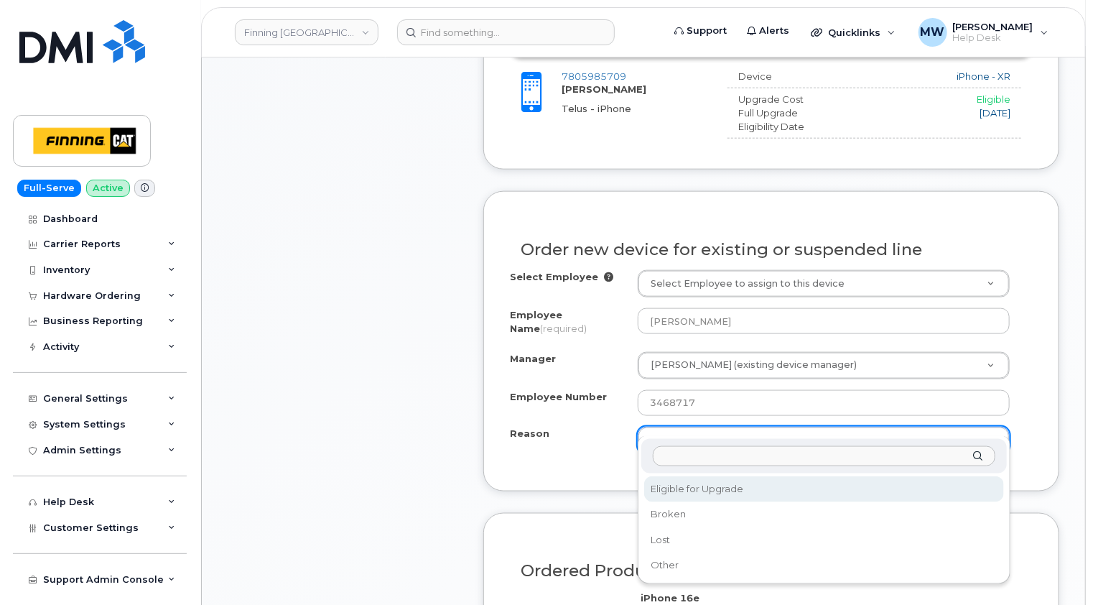
select select "eligible_for_upgrade"
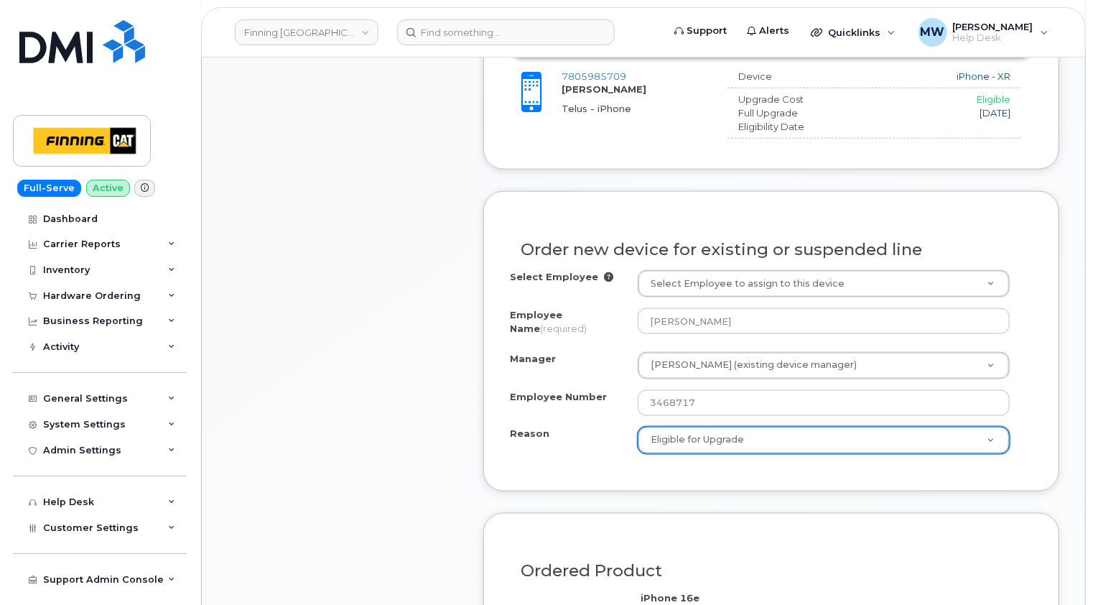
click at [1049, 402] on div "Order new device for existing or suspended line Select Employee Select Employee…" at bounding box center [771, 341] width 576 height 300
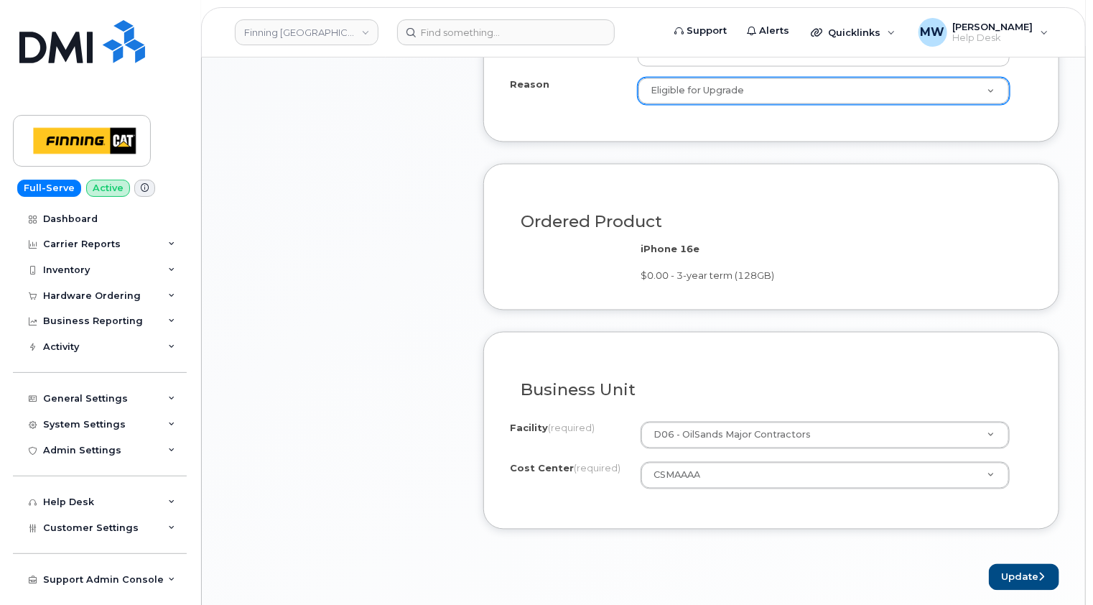
scroll to position [1294, 0]
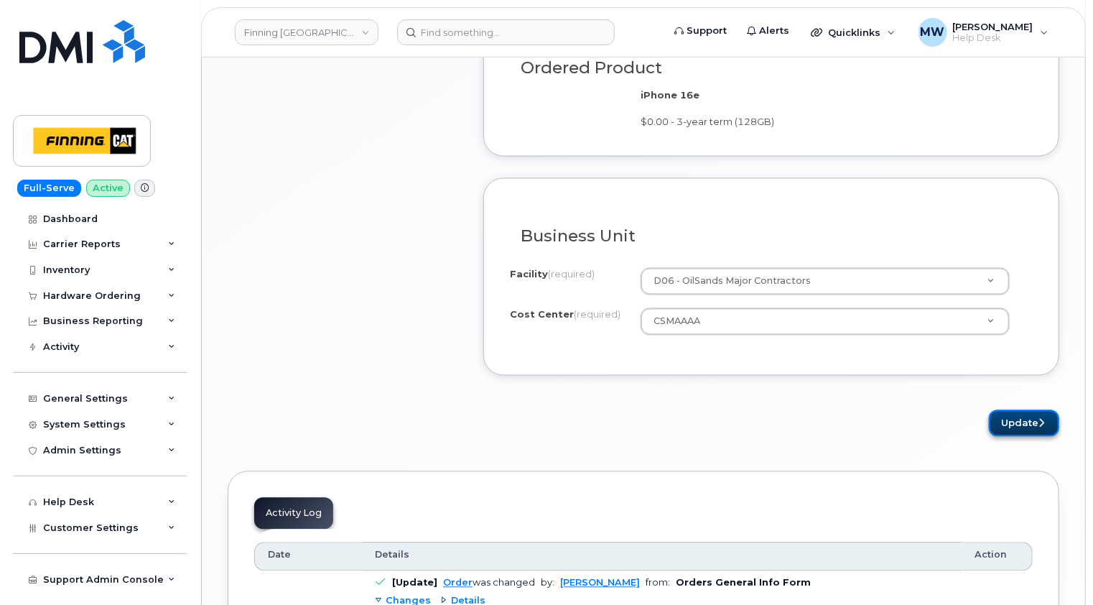
click at [1024, 410] on button "Update" at bounding box center [1024, 423] width 70 height 27
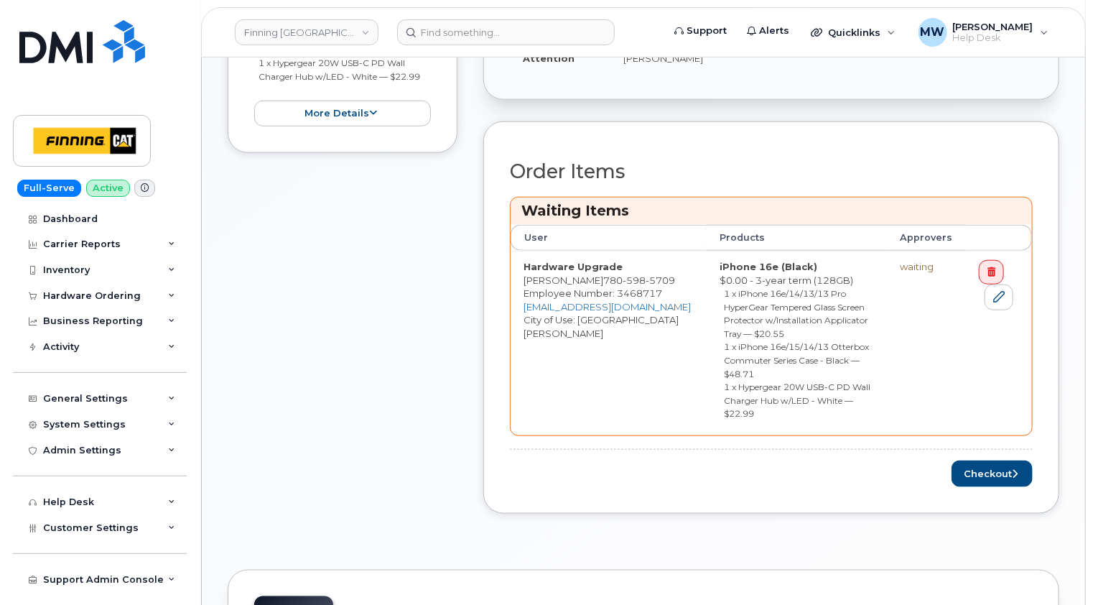
scroll to position [790, 0]
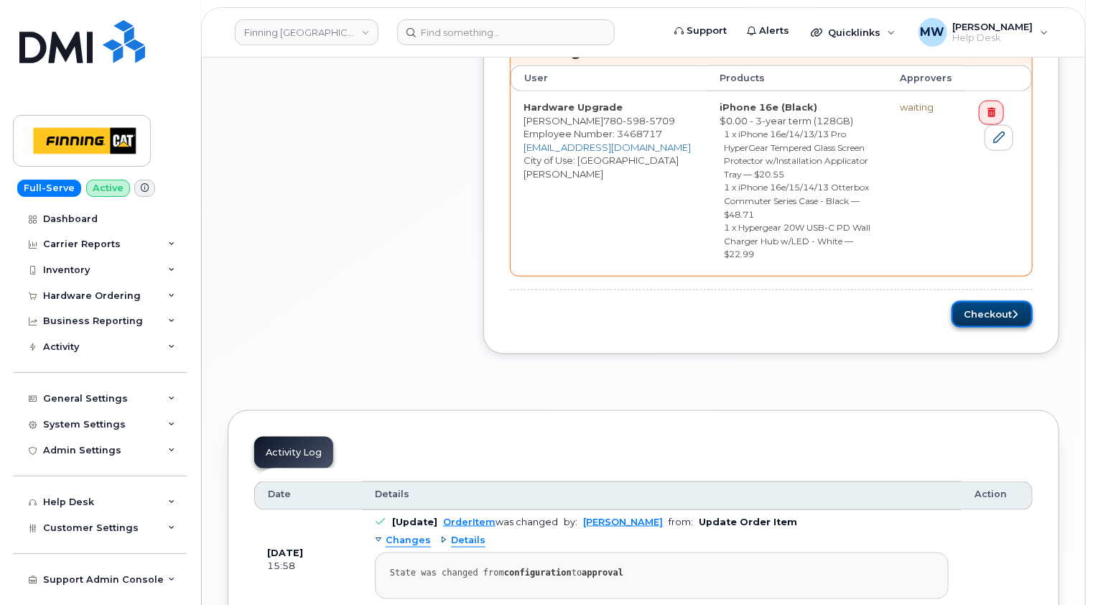
click at [990, 301] on button "Checkout" at bounding box center [992, 314] width 81 height 27
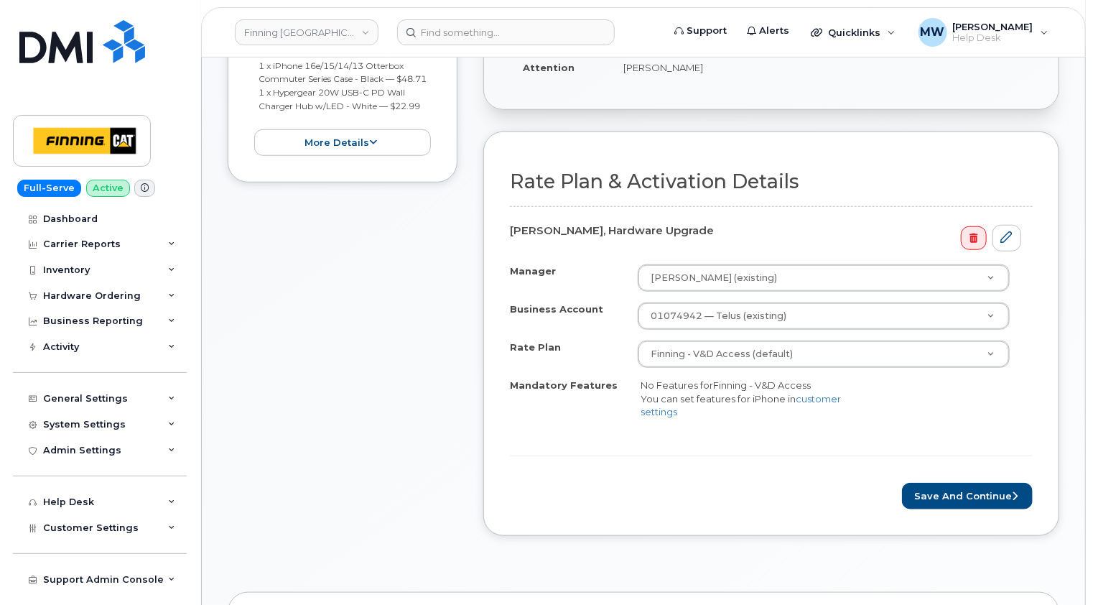
scroll to position [575, 0]
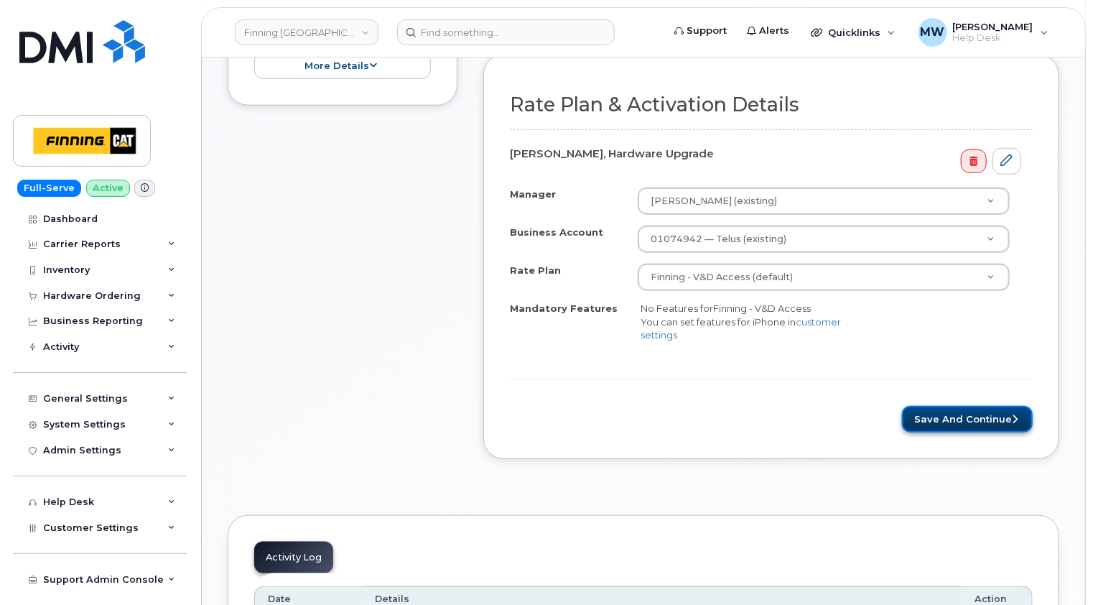
click at [965, 406] on button "Save and Continue" at bounding box center [967, 419] width 131 height 27
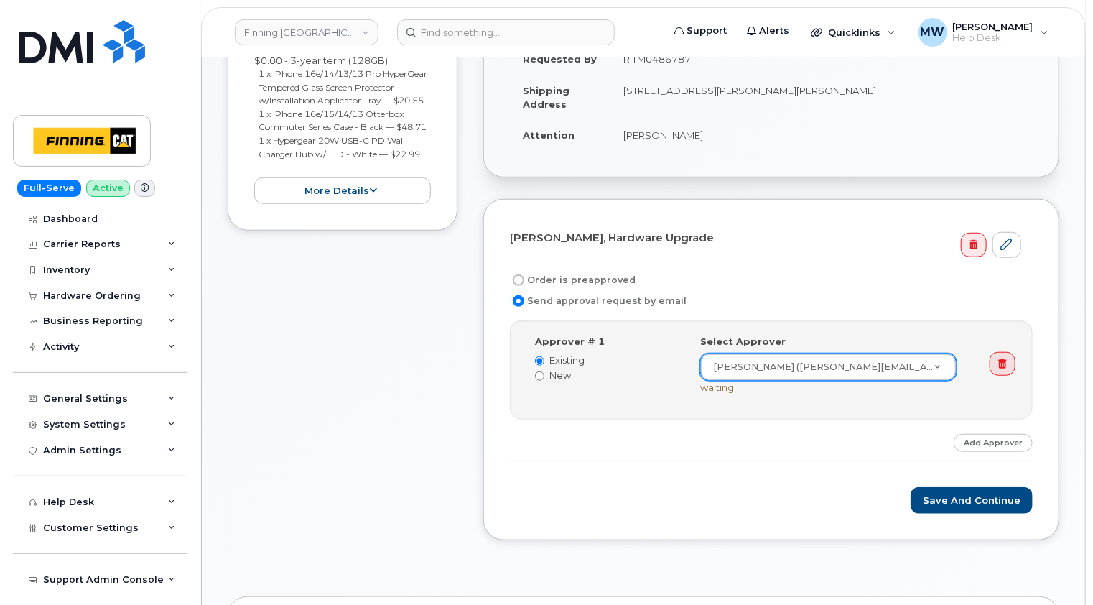
scroll to position [431, 0]
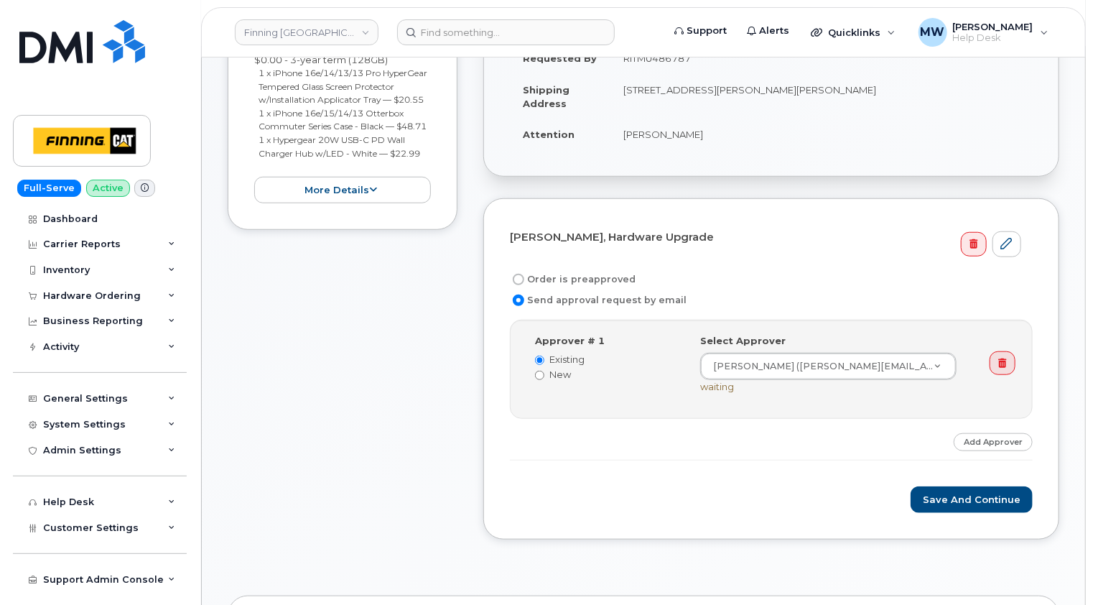
click at [592, 271] on label "Order is preapproved" at bounding box center [573, 279] width 126 height 17
click at [524, 274] on input "Order is preapproved" at bounding box center [518, 279] width 11 height 11
radio input "true"
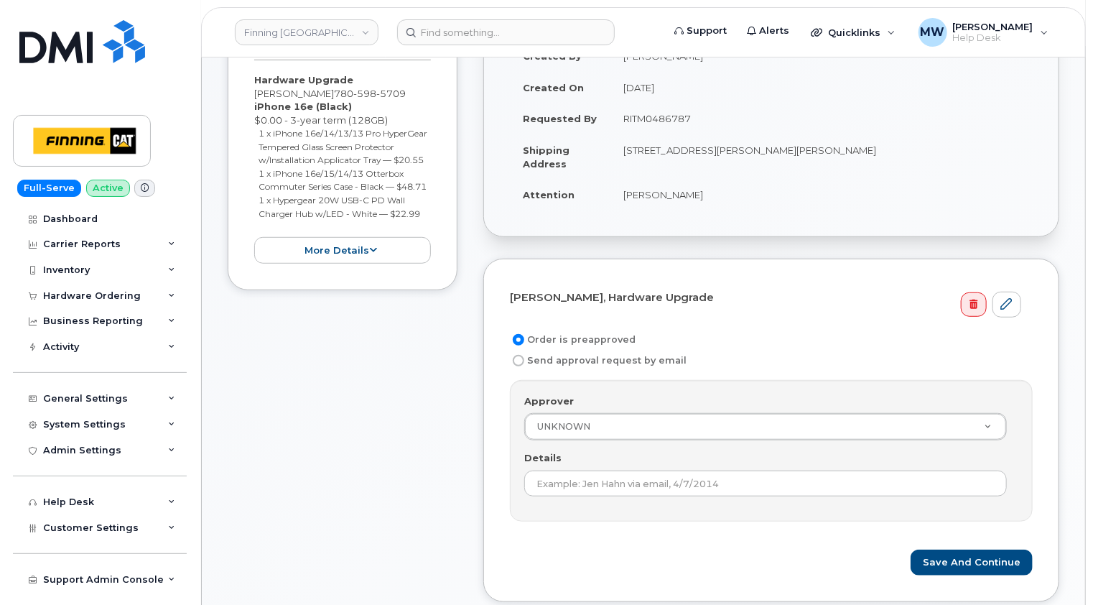
scroll to position [287, 0]
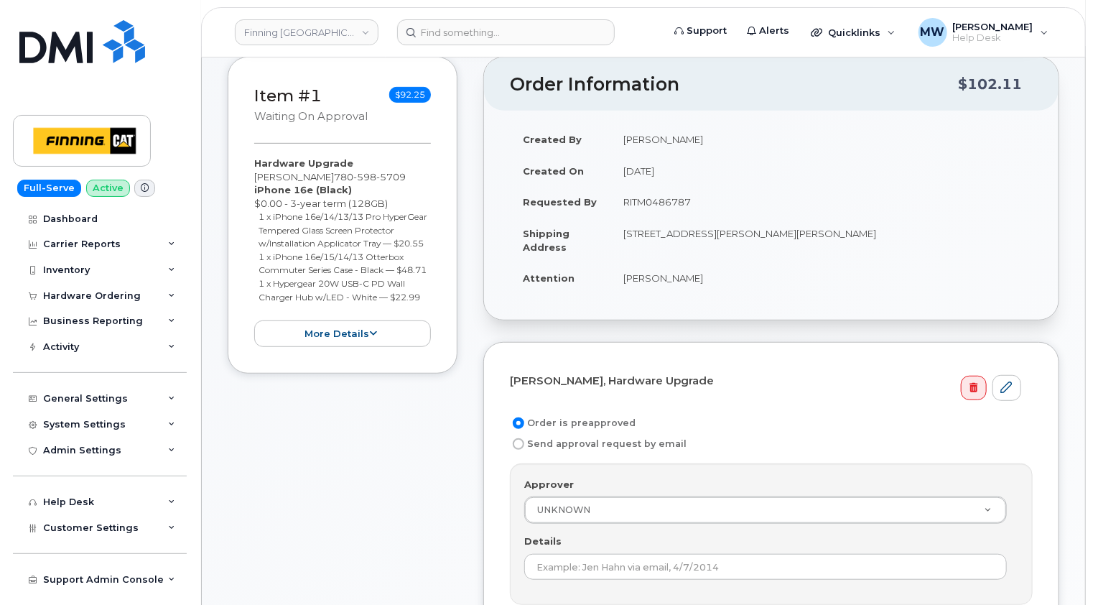
click at [646, 186] on td "RITM0486787" at bounding box center [822, 202] width 422 height 32
copy td "RITM0486787"
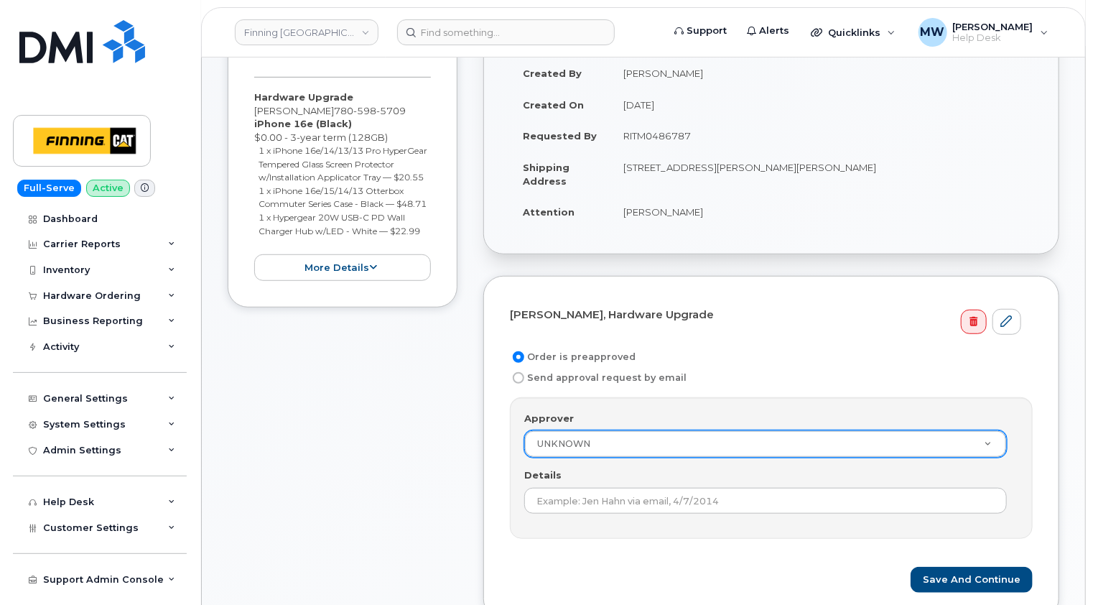
scroll to position [503, 0]
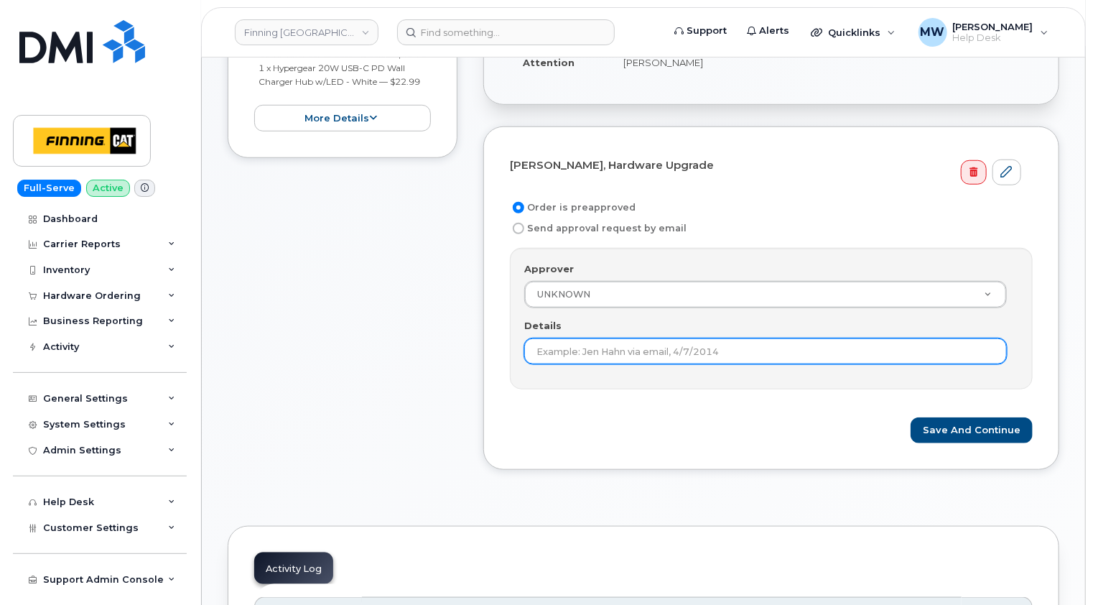
click at [678, 338] on input "Details" at bounding box center [765, 351] width 483 height 26
paste input "RITM0486787"
type input "RITM0486787"
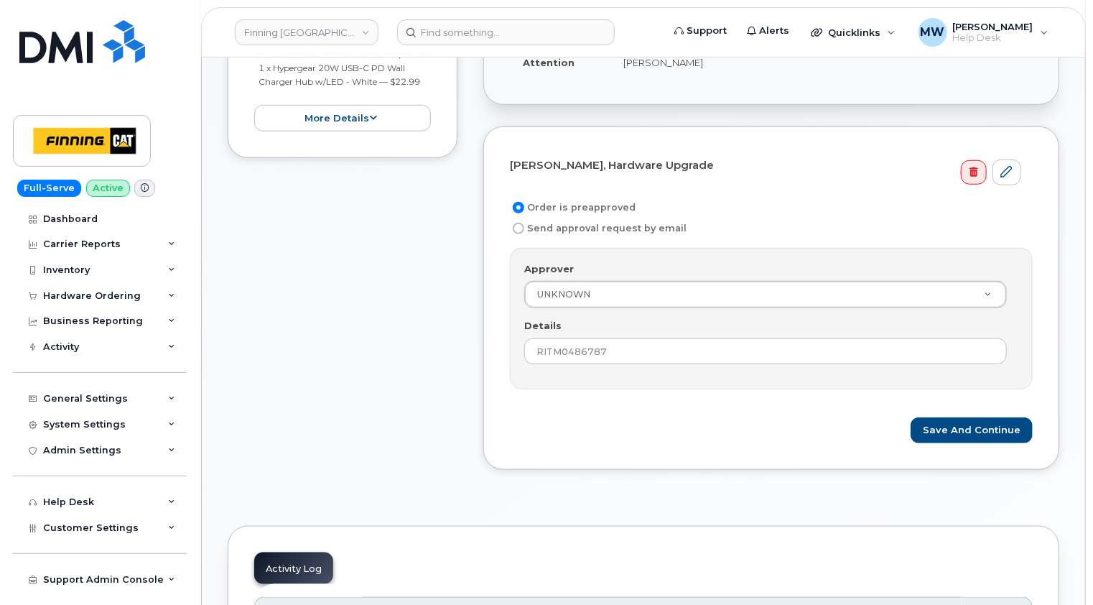
click at [746, 398] on form "Derek Legrow, Hardware Upgrade Order is preapproved Send approval request by em…" at bounding box center [771, 298] width 523 height 291
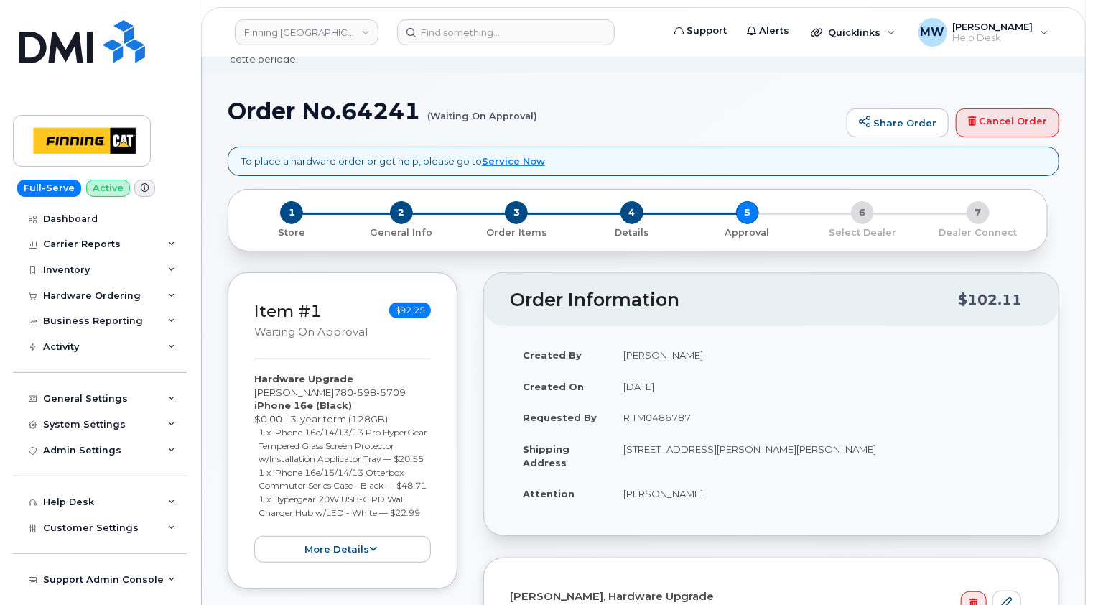
scroll to position [359, 0]
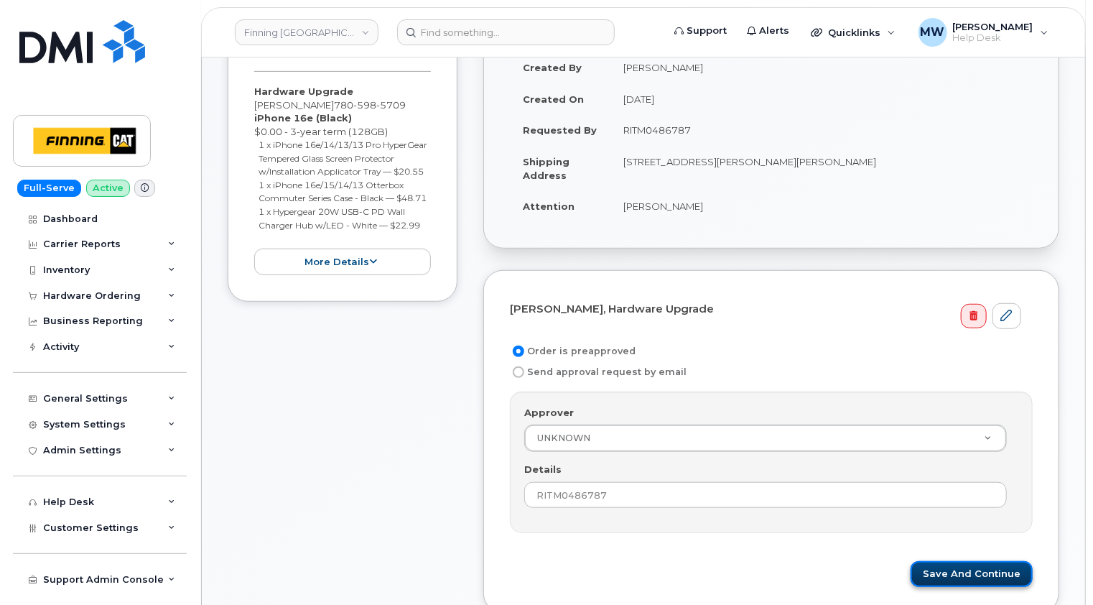
click at [1001, 561] on button "Save and Continue" at bounding box center [972, 574] width 122 height 27
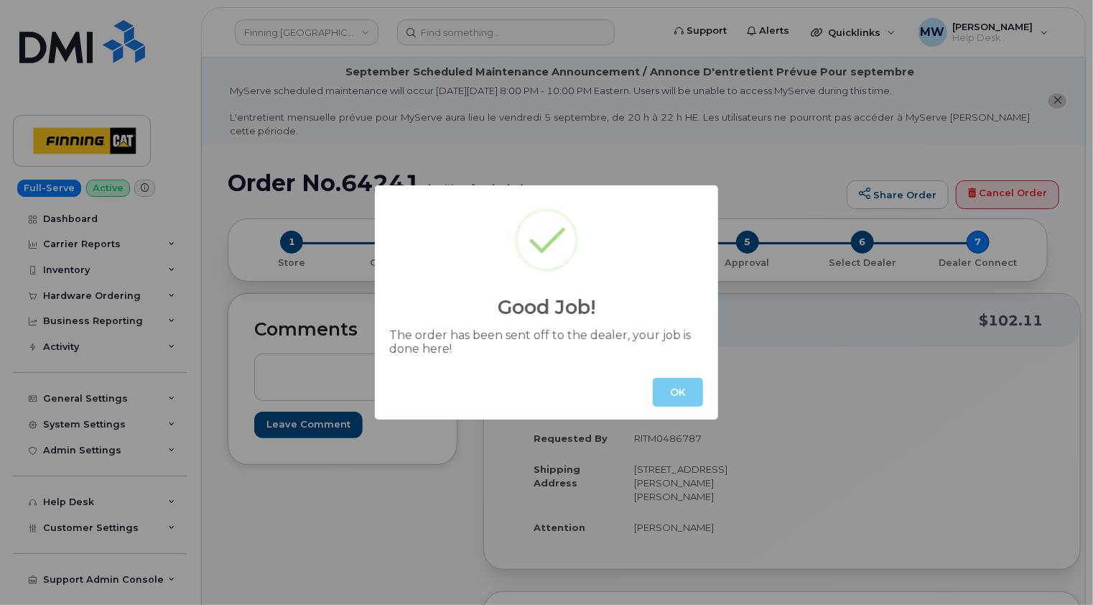
click at [669, 397] on button "OK" at bounding box center [678, 392] width 50 height 29
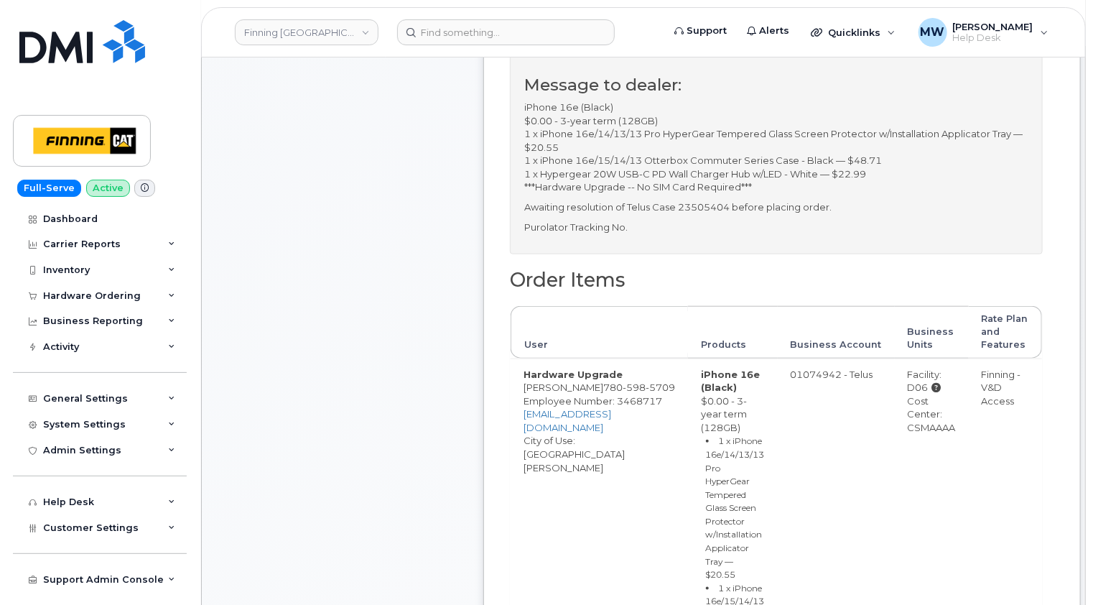
scroll to position [575, 0]
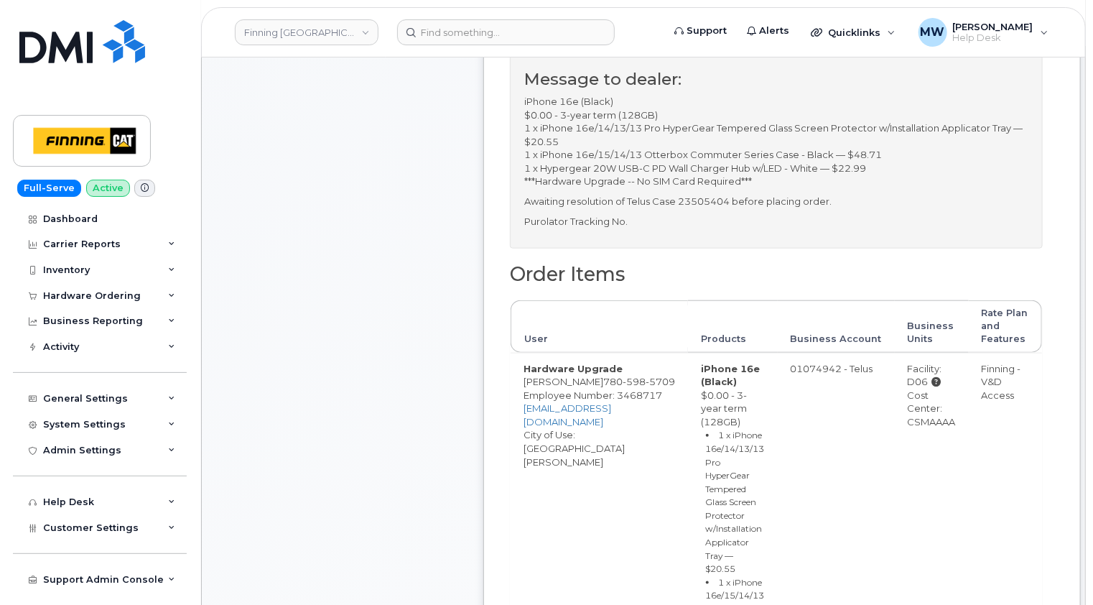
click at [908, 417] on div "Cost Center: CSMAAAA" at bounding box center [932, 409] width 48 height 40
copy div "CSMAAAA"
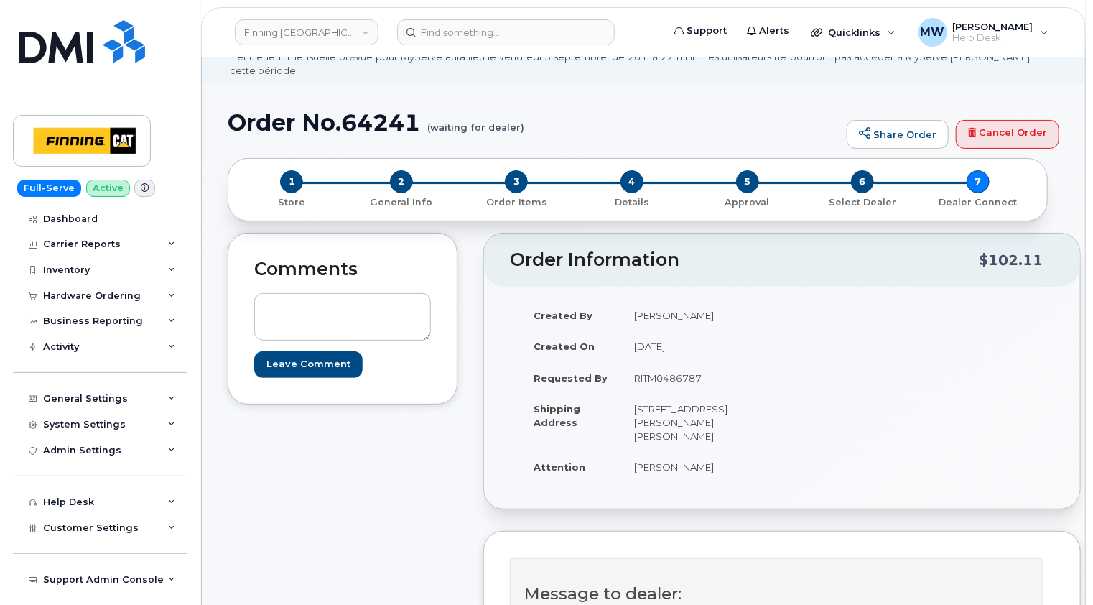
scroll to position [0, 0]
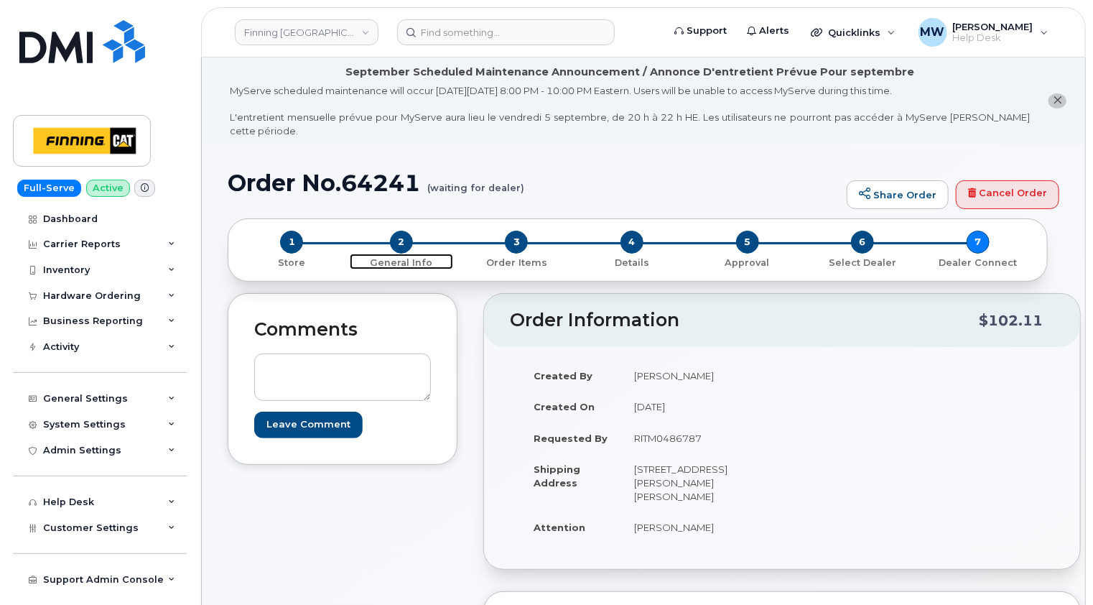
drag, startPoint x: 394, startPoint y: 225, endPoint x: 430, endPoint y: 215, distance: 37.3
click at [395, 231] on span "2" at bounding box center [401, 242] width 23 height 23
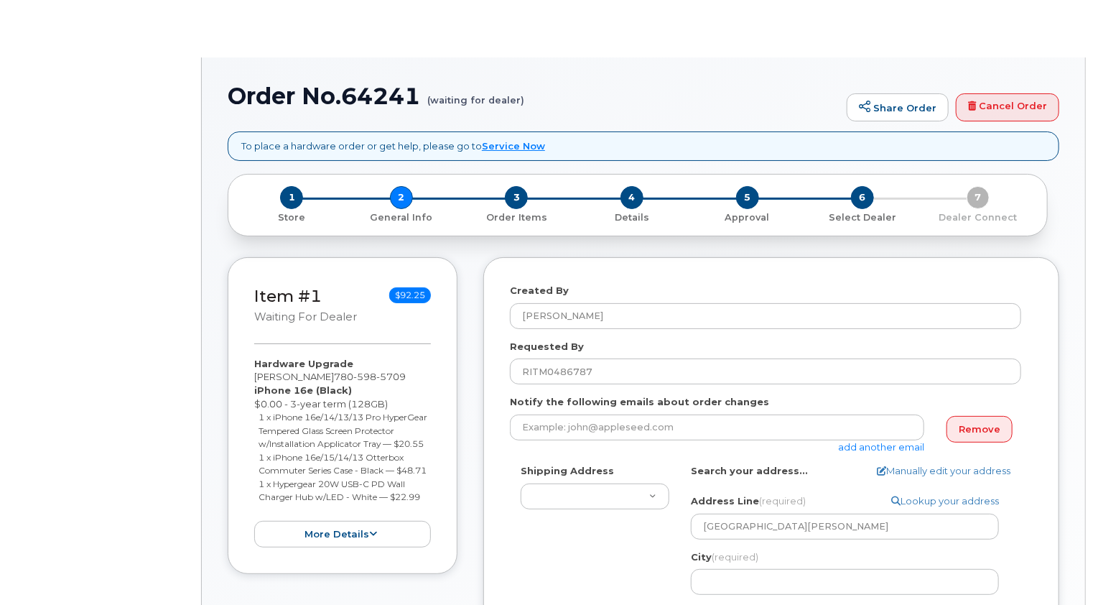
type textarea "[STREET_ADDRESS][PERSON_NAME][PERSON_NAME]"
select select
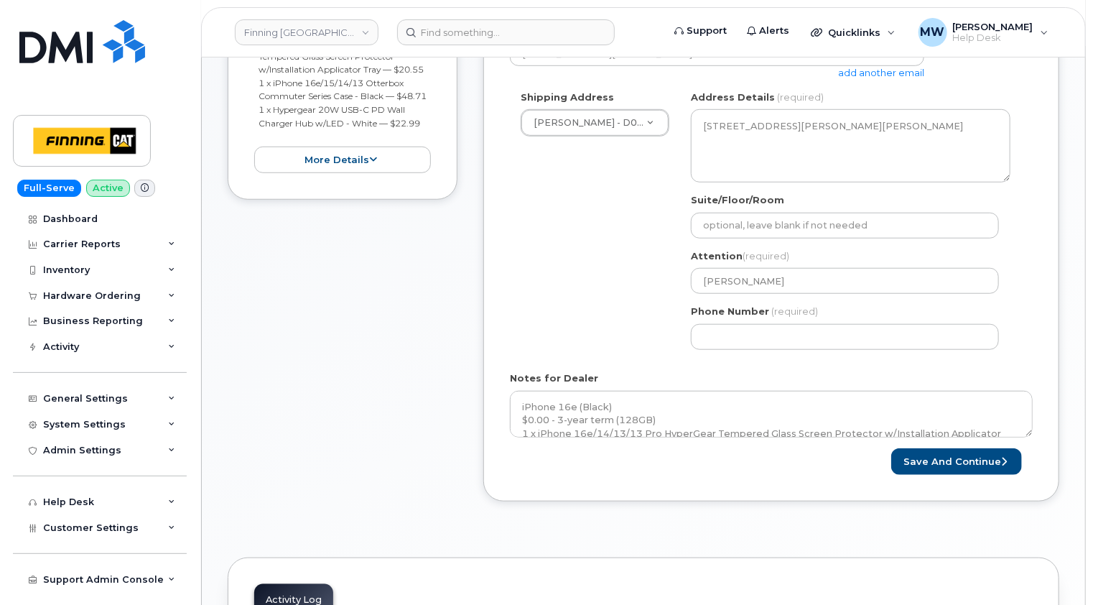
scroll to position [648, 0]
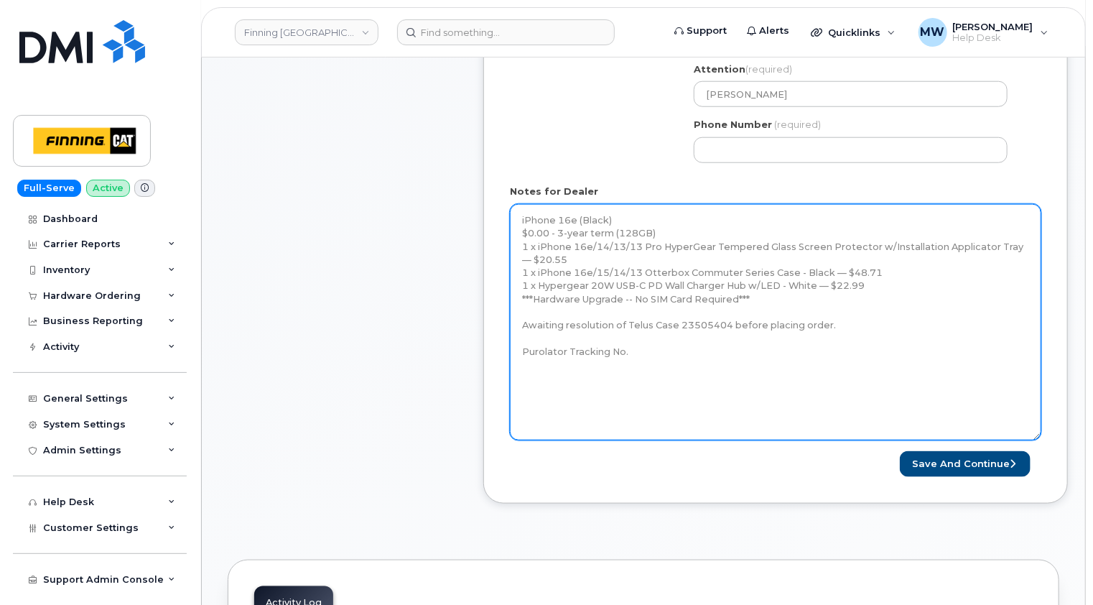
drag, startPoint x: 1029, startPoint y: 231, endPoint x: 1042, endPoint y: 460, distance: 229.5
click at [1041, 440] on textarea "iPhone 16e (Black) $0.00 - 3-year term (128GB) 1 x iPhone 16e/14/13/13 Pro Hype…" at bounding box center [776, 322] width 532 height 236
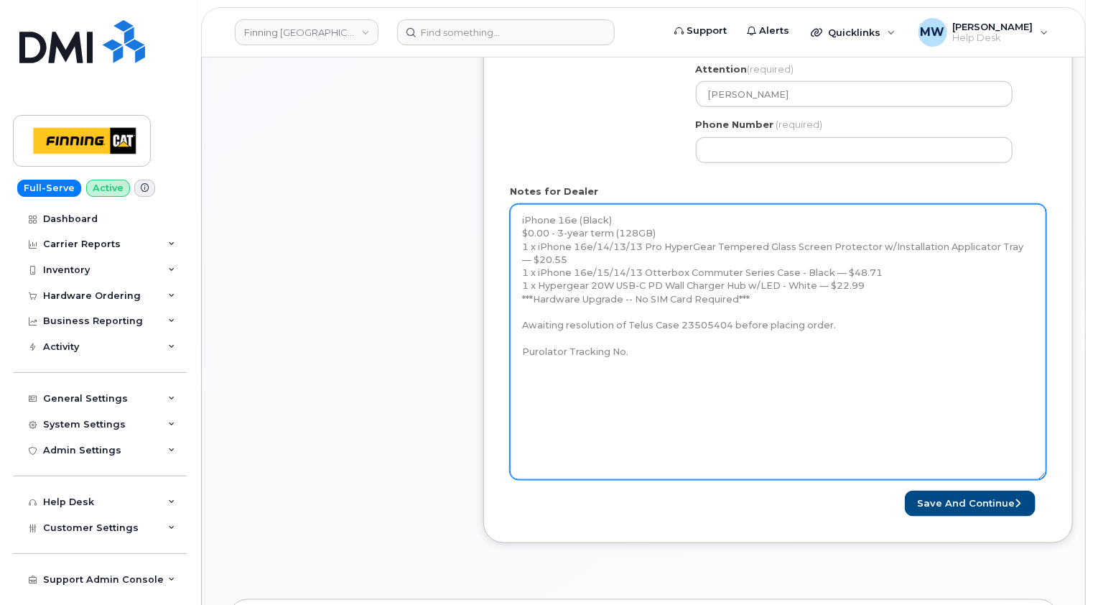
click at [678, 338] on textarea "iPhone 16e (Black) $0.00 - 3-year term (128GB) 1 x iPhone 16e/14/13/13 Pro Hype…" at bounding box center [778, 342] width 537 height 276
paste textarea "335648309870"
click at [521, 309] on textarea "iPhone 16e (Black) $0.00 - 3-year term (128GB) 1 x iPhone 16e/14/13/13 Pro Hype…" at bounding box center [778, 342] width 537 height 276
click at [524, 300] on textarea "iPhone 16e (Black) $0.00 - 3-year term (128GB) 1 x iPhone 16e/14/13/13 Pro Hype…" at bounding box center [778, 342] width 537 height 276
click at [850, 317] on textarea "iPhone 16e (Black) $0.00 - 3-year term (128GB) 1 x iPhone 16e/14/13/13 Pro Hype…" at bounding box center [778, 342] width 537 height 276
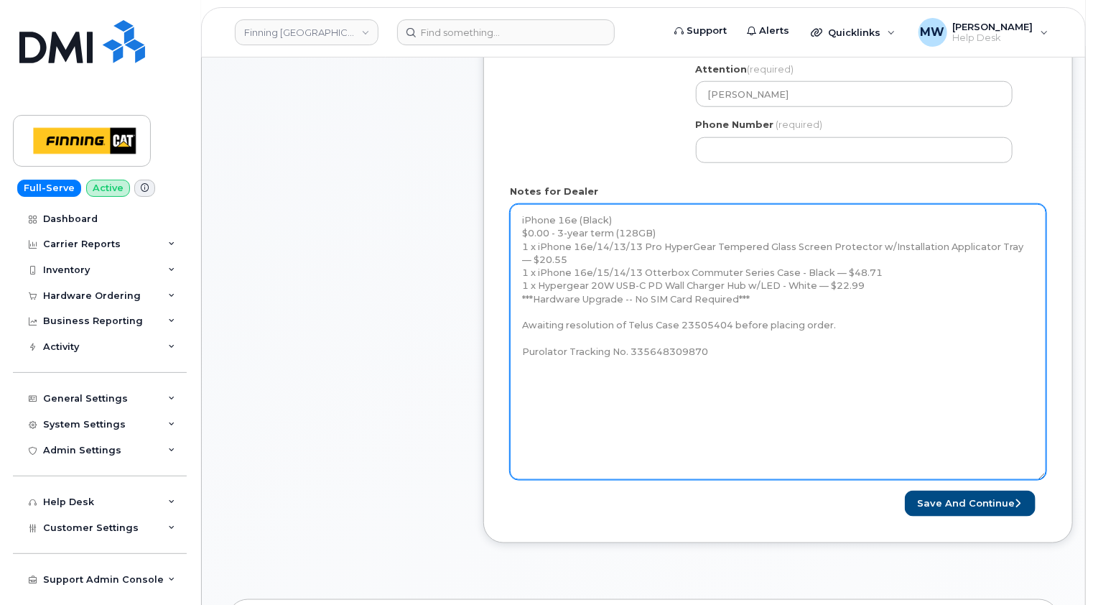
drag, startPoint x: 835, startPoint y: 312, endPoint x: 523, endPoint y: 311, distance: 312.4
click at [523, 310] on textarea "iPhone 16e (Black) $0.00 - 3-year term (128GB) 1 x iPhone 16e/14/13/13 Pro Hype…" at bounding box center [778, 342] width 537 height 276
click at [517, 204] on textarea "iPhone 16e (Black) $0.00 - 3-year term (128GB) 1 x iPhone 16e/14/13/13 Pro Hype…" at bounding box center [778, 342] width 537 height 276
click at [532, 206] on textarea "iPhone 16e (Black) $0.00 - 3-year term (128GB) 1 x iPhone 16e/14/13/13 Pro Hype…" at bounding box center [778, 342] width 537 height 276
paste textarea "Awaiting resolution of Telus Case 23505404 before placing order."
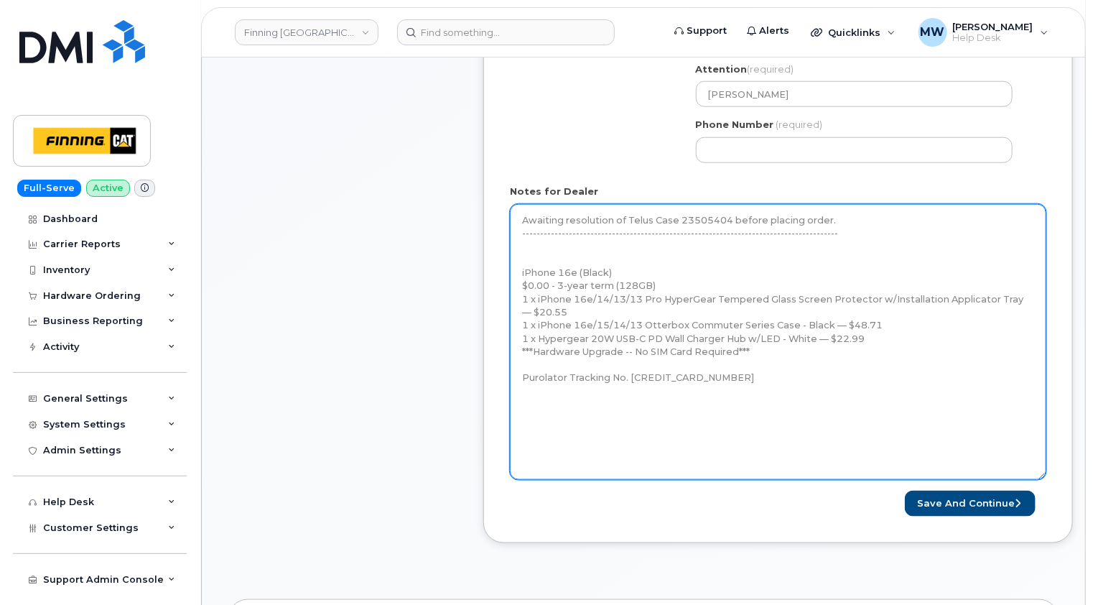
click at [526, 247] on textarea "iPhone 16e (Black) $0.00 - 3-year term (128GB) 1 x iPhone 16e/14/13/13 Pro Hype…" at bounding box center [778, 342] width 537 height 276
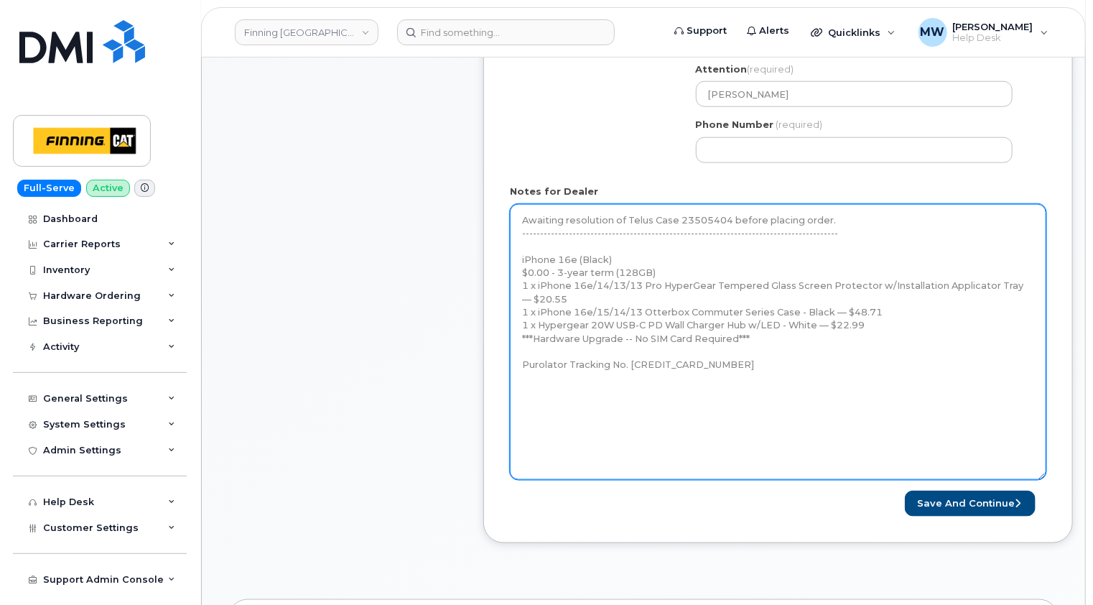
click at [718, 353] on textarea "iPhone 16e (Black) $0.00 - 3-year term (128GB) 1 x iPhone 16e/14/13/13 Pro Hype…" at bounding box center [778, 342] width 537 height 276
type textarea "Awaiting resolution of Telus Case 23505404 before placing order. --------------…"
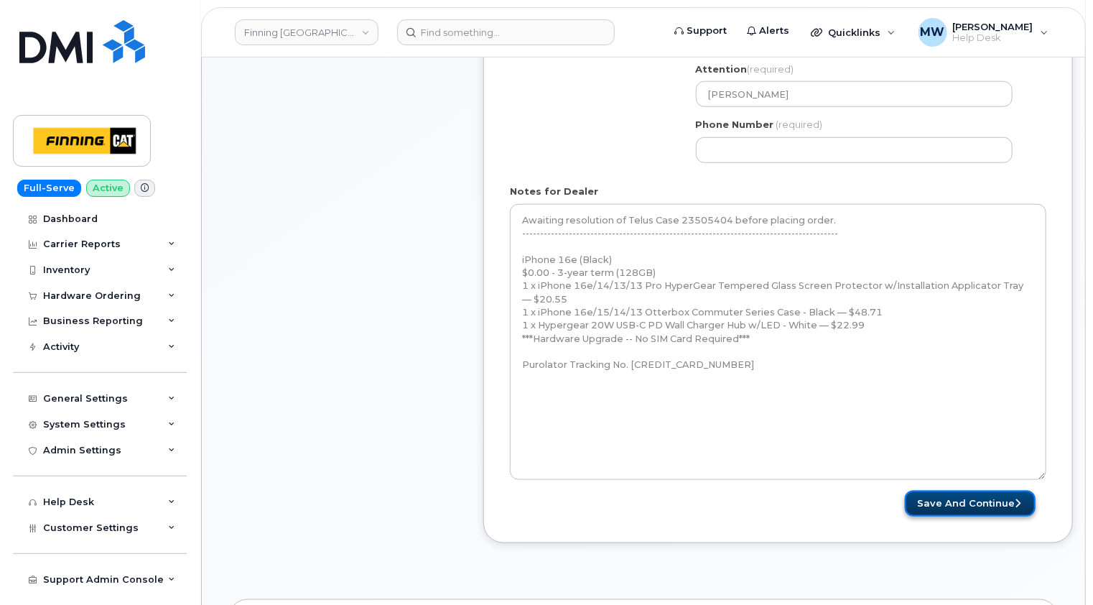
click at [973, 491] on button "Save and Continue" at bounding box center [970, 504] width 131 height 27
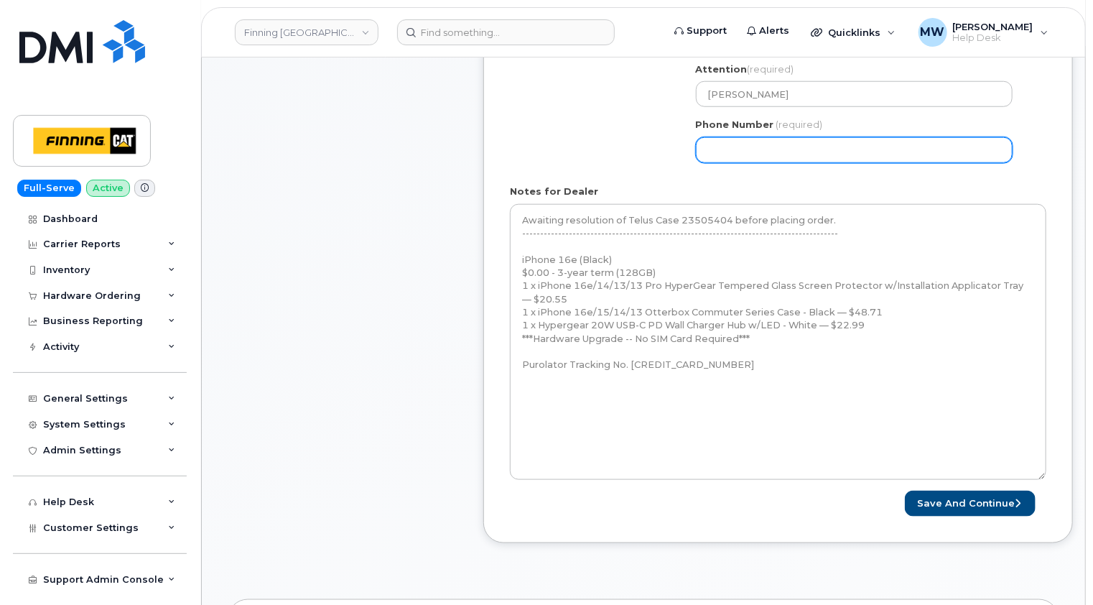
click at [974, 137] on input "Phone Number" at bounding box center [854, 150] width 317 height 26
paste input "7805985709"
select select
type input "7805985709"
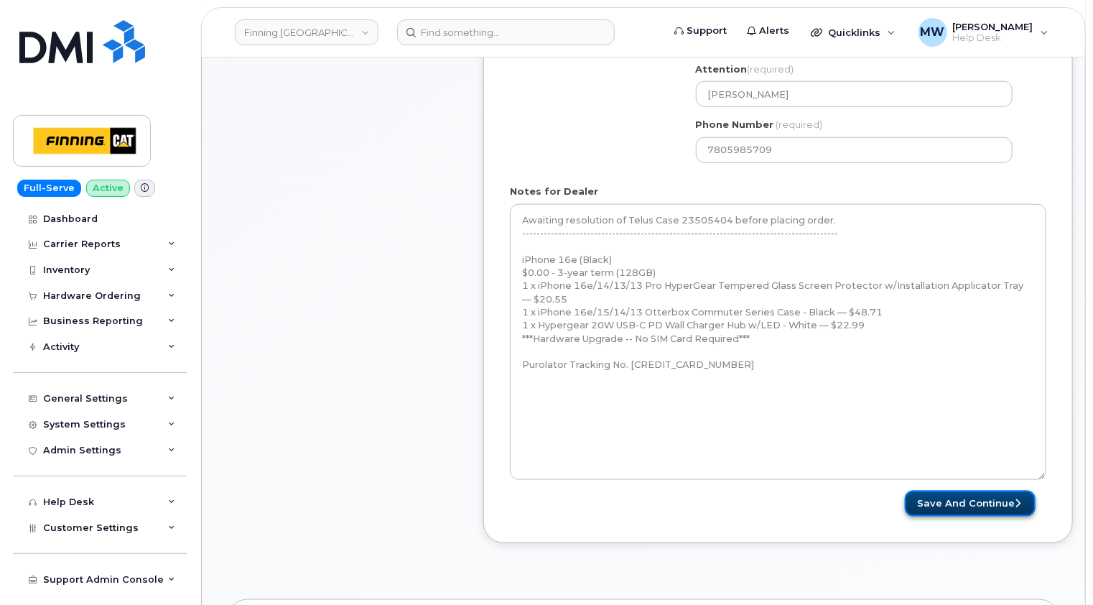
click at [989, 493] on button "Save and Continue" at bounding box center [970, 504] width 131 height 27
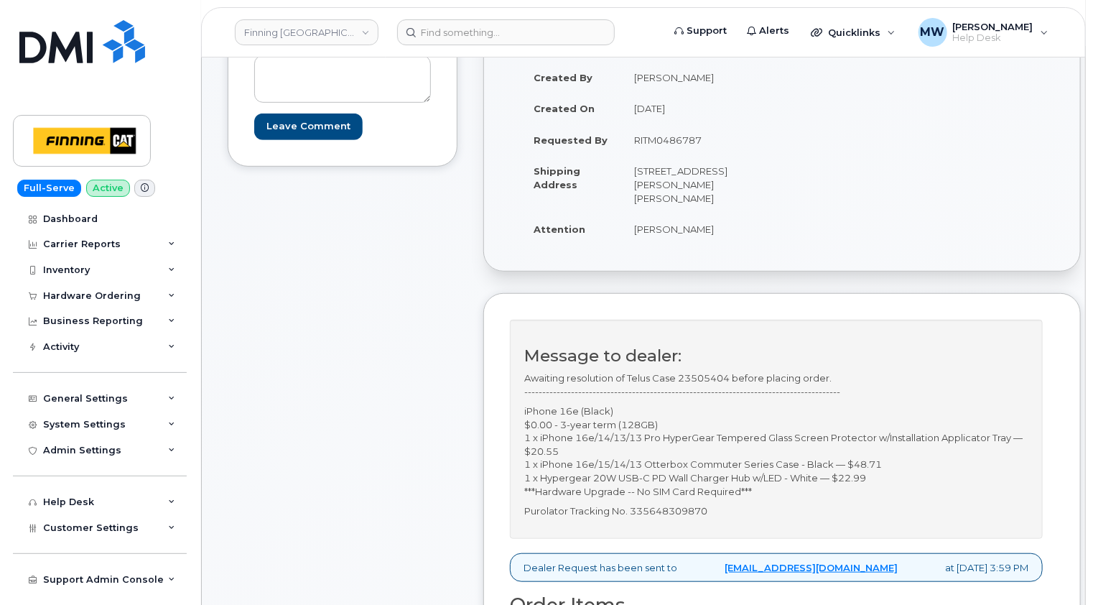
scroll to position [359, 0]
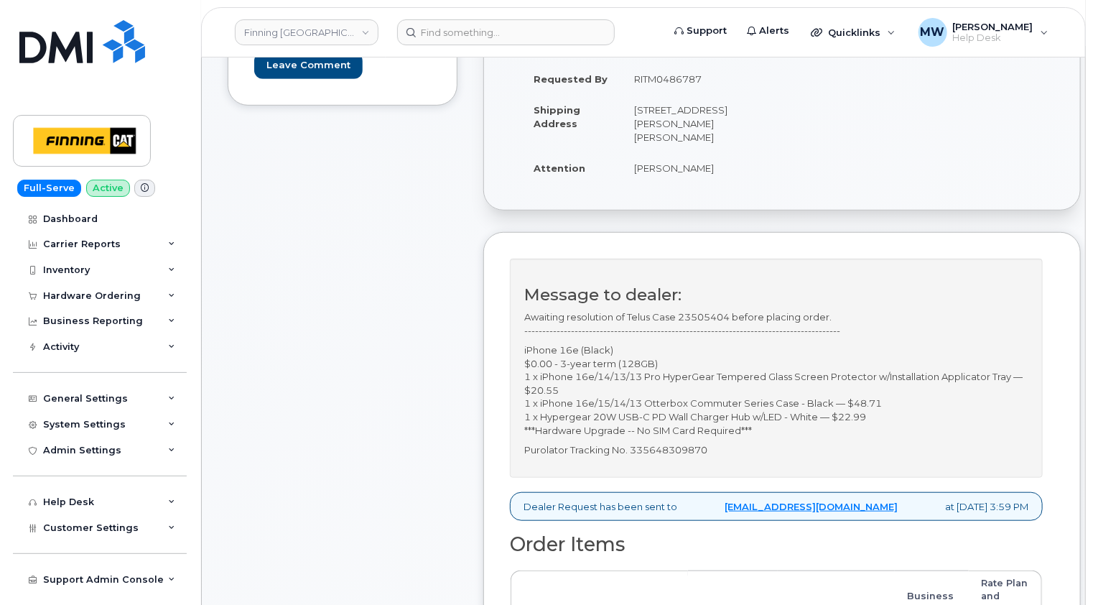
click at [759, 427] on p "iPhone 16e (Black) $0.00 - 3-year term (128GB) 1 x iPhone 16e/14/13/13 Pro Hype…" at bounding box center [776, 389] width 504 height 93
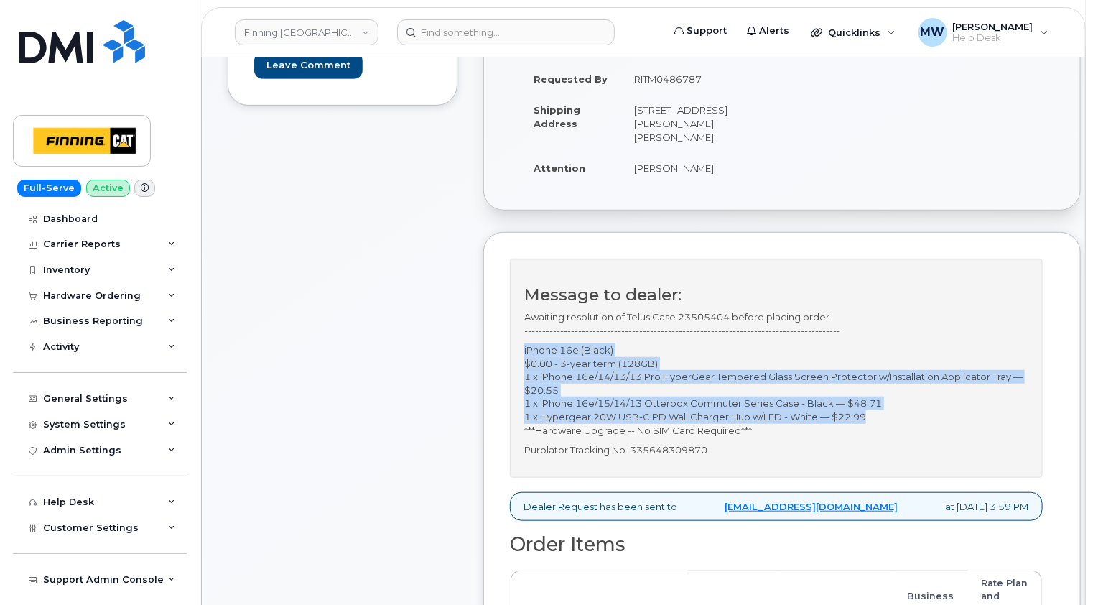
drag, startPoint x: 878, startPoint y: 415, endPoint x: 523, endPoint y: 344, distance: 361.9
click at [524, 344] on p "iPhone 16e (Black) $0.00 - 3-year term (128GB) 1 x iPhone 16e/14/13/13 Pro Hype…" at bounding box center [776, 389] width 504 height 93
copy p "iPhone 16e (Black) $0.00 - 3-year term (128GB) 1 x iPhone 16e/14/13/13 Pro Hype…"
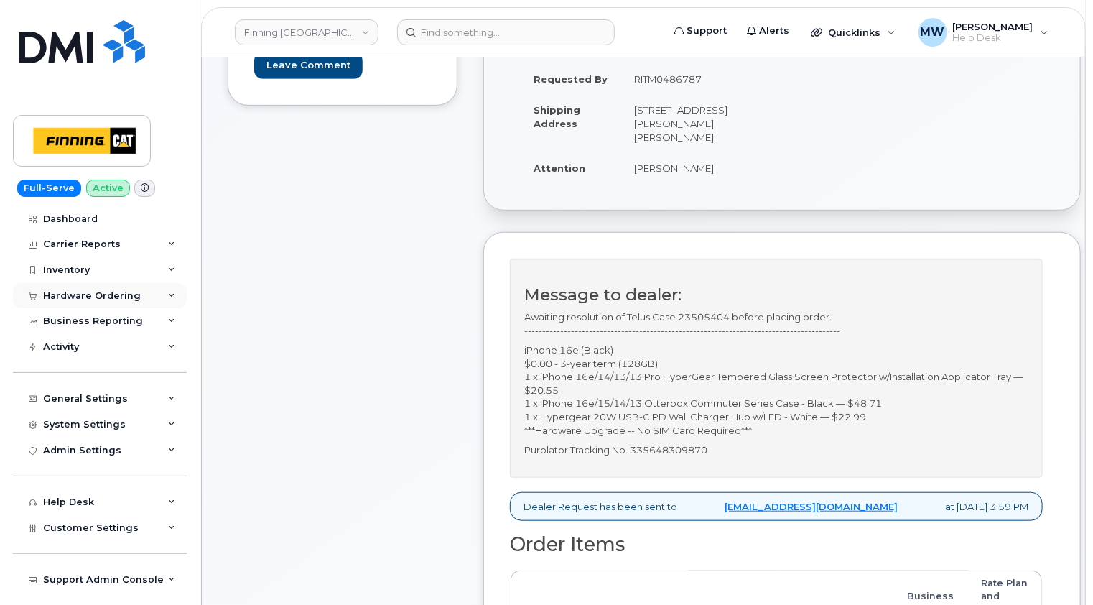
click at [97, 301] on div "Hardware Ordering" at bounding box center [100, 296] width 174 height 26
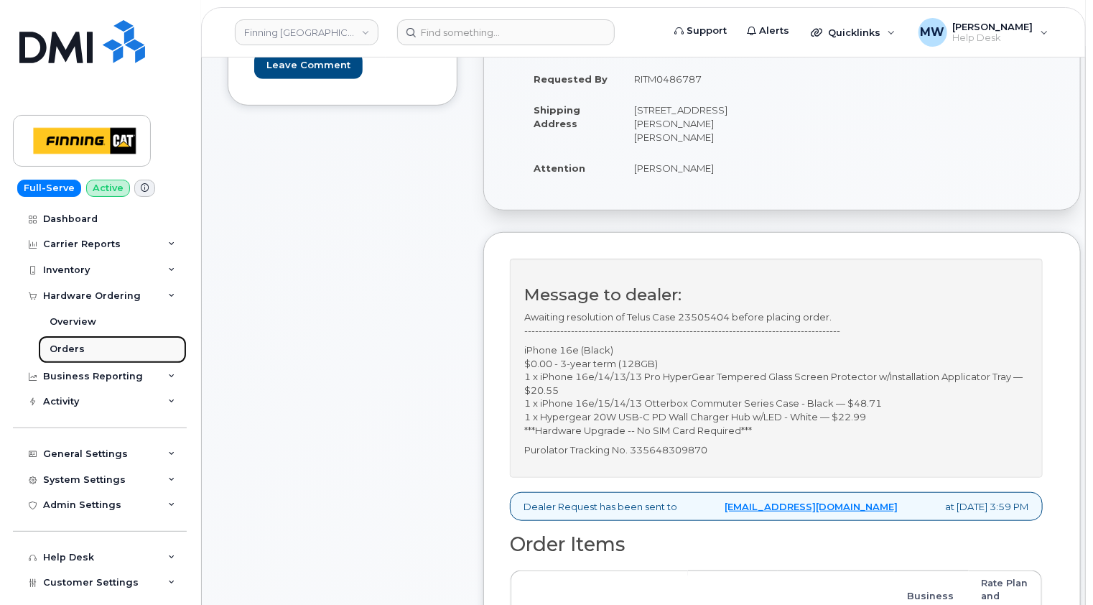
click at [77, 345] on div "Orders" at bounding box center [67, 349] width 35 height 13
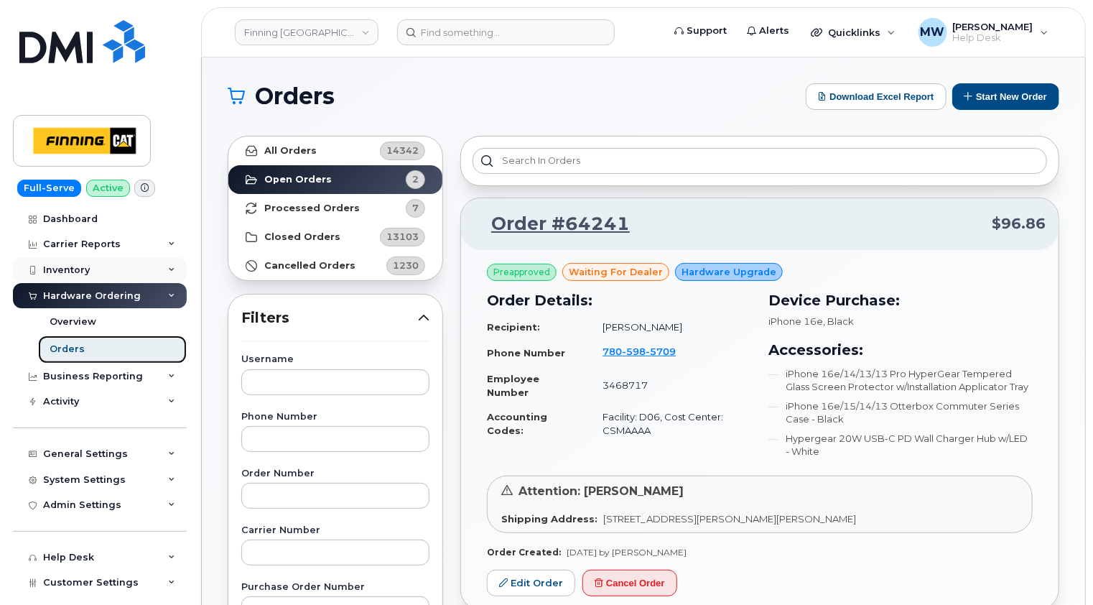
drag, startPoint x: 90, startPoint y: 345, endPoint x: 173, endPoint y: 259, distance: 119.9
click at [91, 343] on link "Orders" at bounding box center [112, 348] width 149 height 27
click at [75, 355] on div "Orders" at bounding box center [67, 349] width 35 height 13
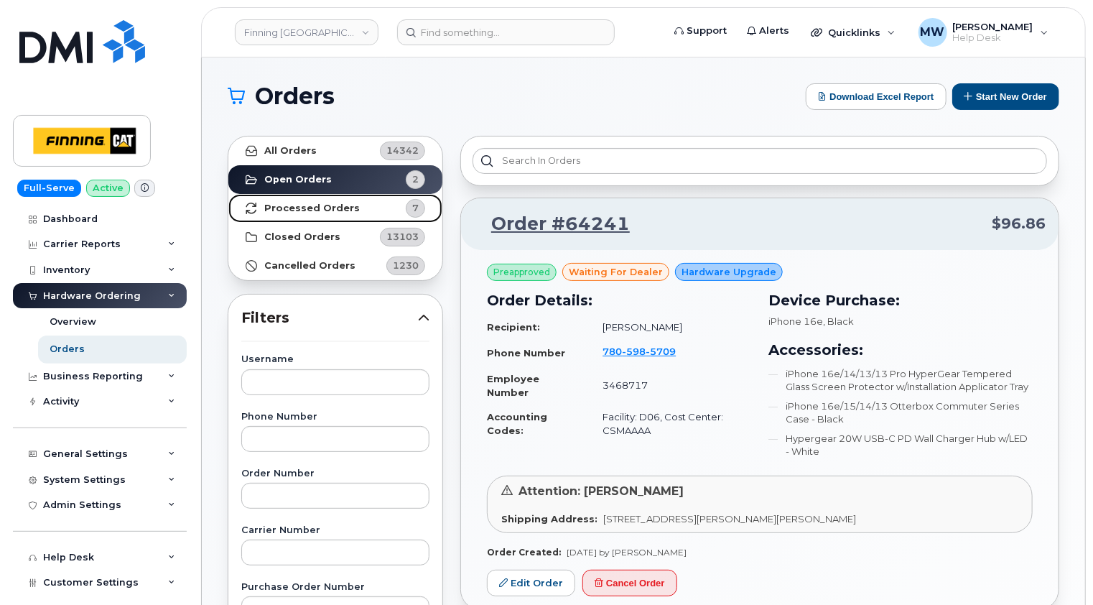
click at [320, 210] on strong "Processed Orders" at bounding box center [312, 208] width 96 height 11
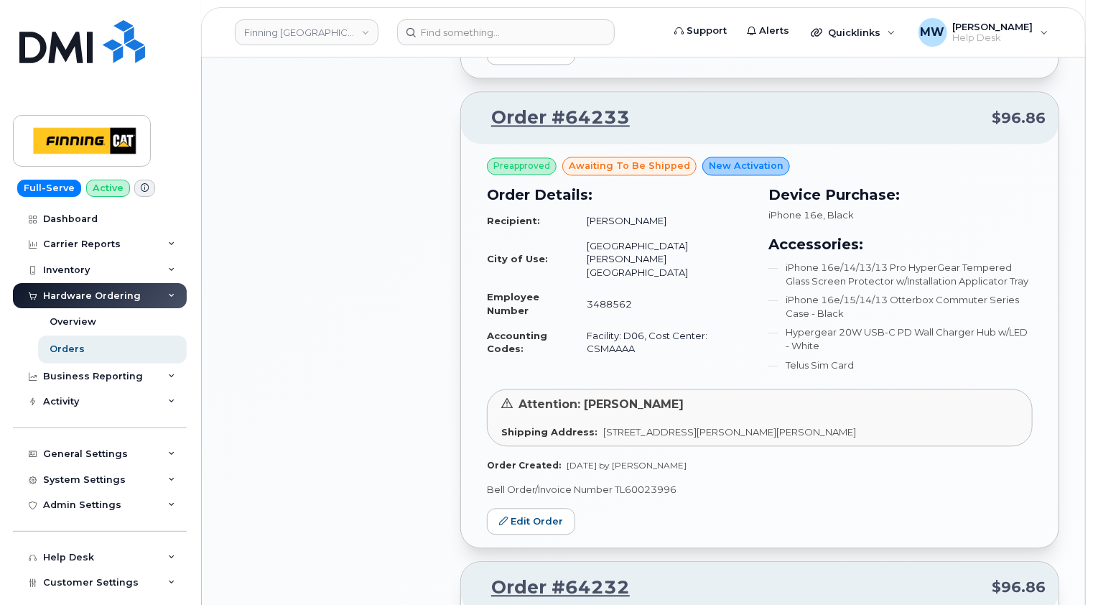
scroll to position [1365, 0]
